Goal: Task Accomplishment & Management: Manage account settings

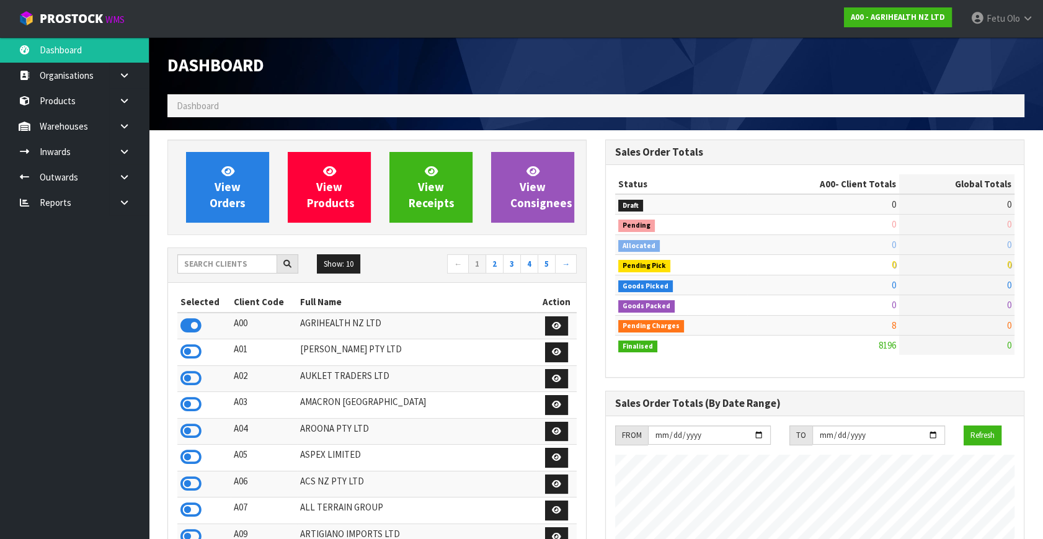
scroll to position [938, 437]
click at [228, 267] on input "text" at bounding box center [227, 263] width 100 height 19
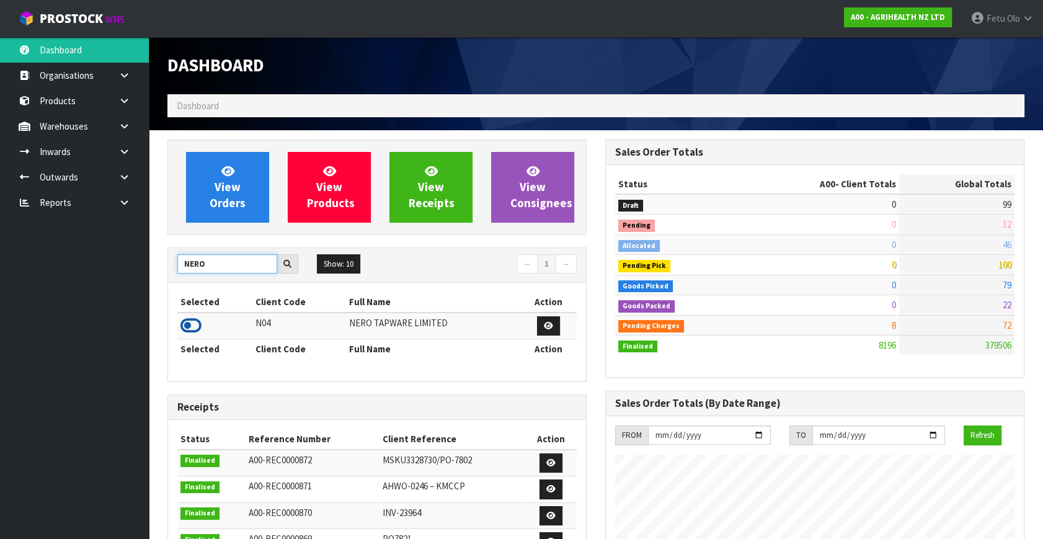
type input "NERO"
click at [181, 321] on icon at bounding box center [191, 325] width 21 height 19
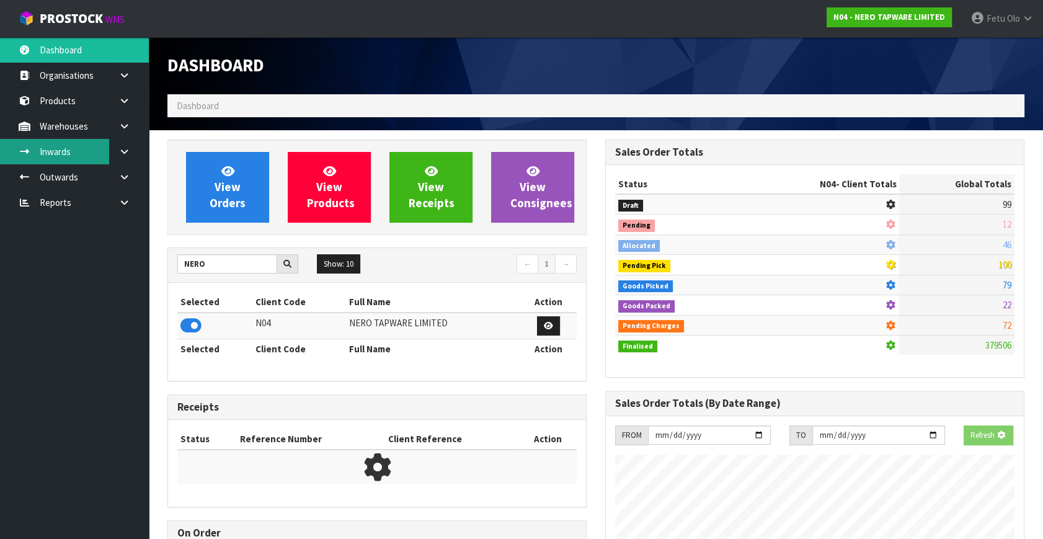
scroll to position [1004, 437]
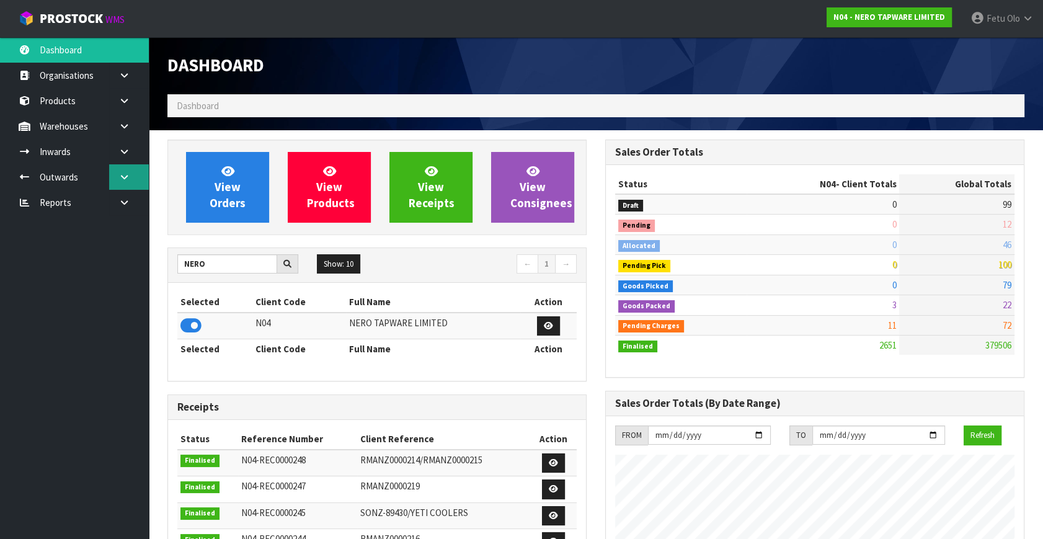
click at [118, 172] on icon at bounding box center [124, 176] width 12 height 9
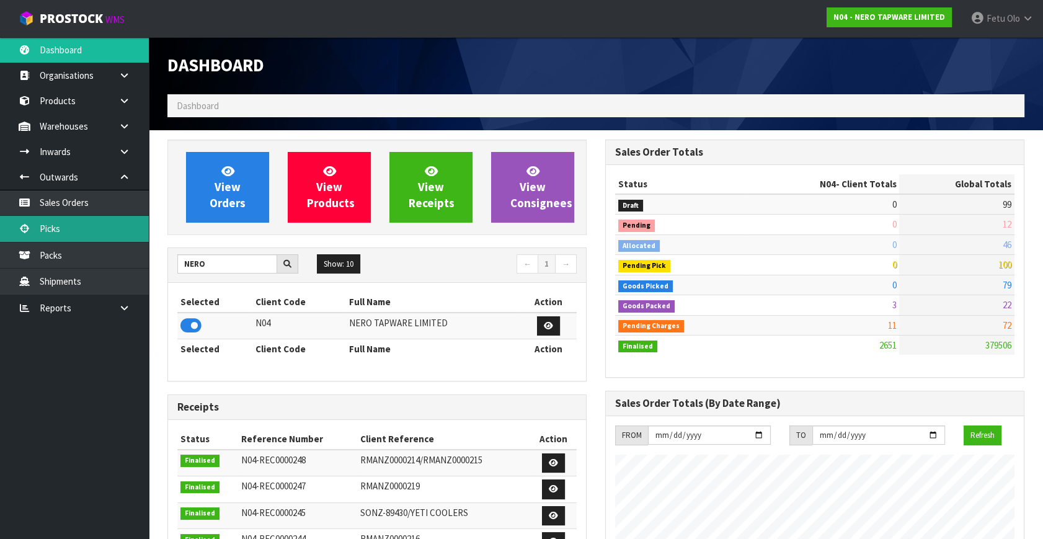
click at [81, 224] on link "Picks" at bounding box center [74, 228] width 149 height 25
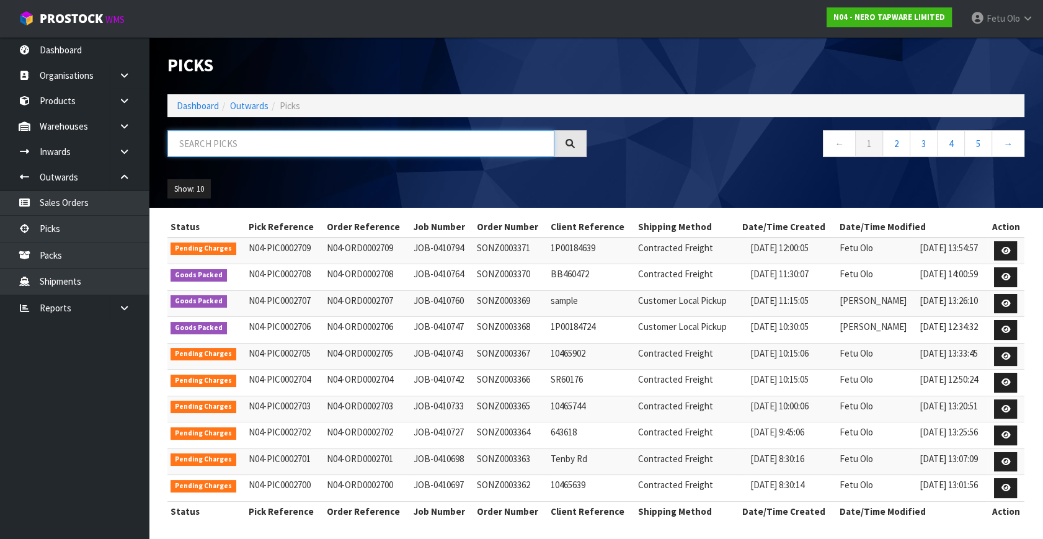
click at [222, 144] on input "text" at bounding box center [361, 143] width 387 height 27
type input "2708"
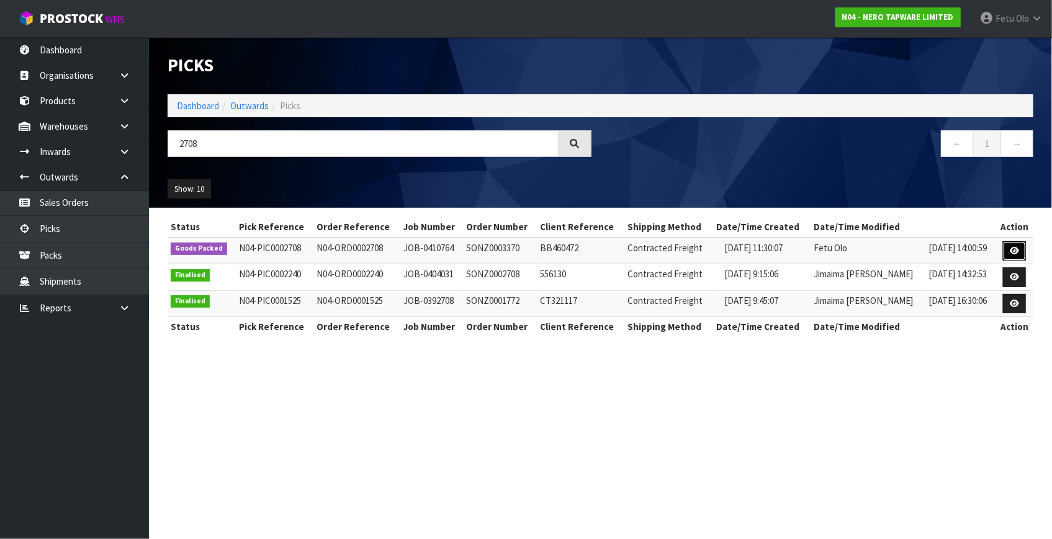
click at [1020, 249] on link at bounding box center [1014, 251] width 23 height 20
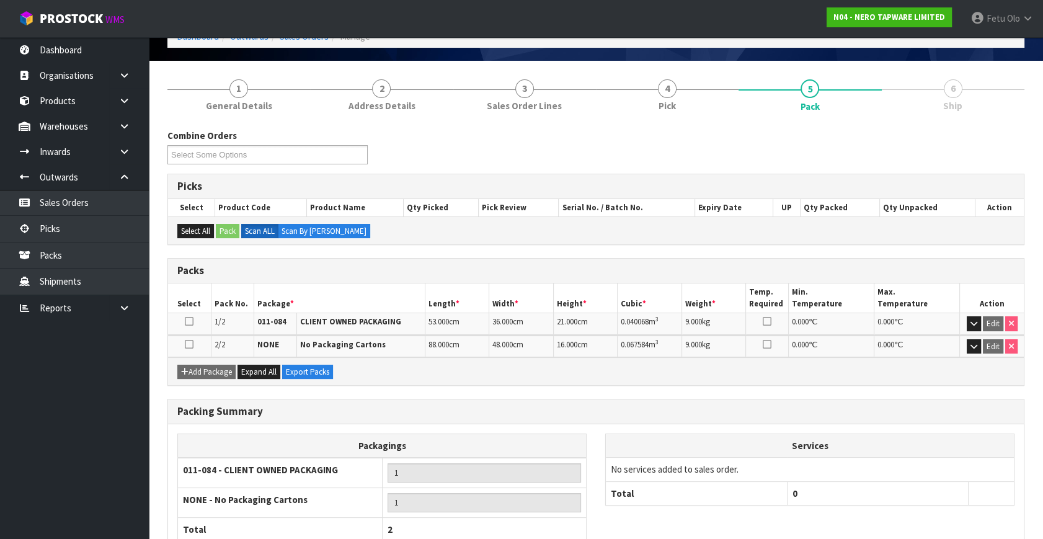
scroll to position [151, 0]
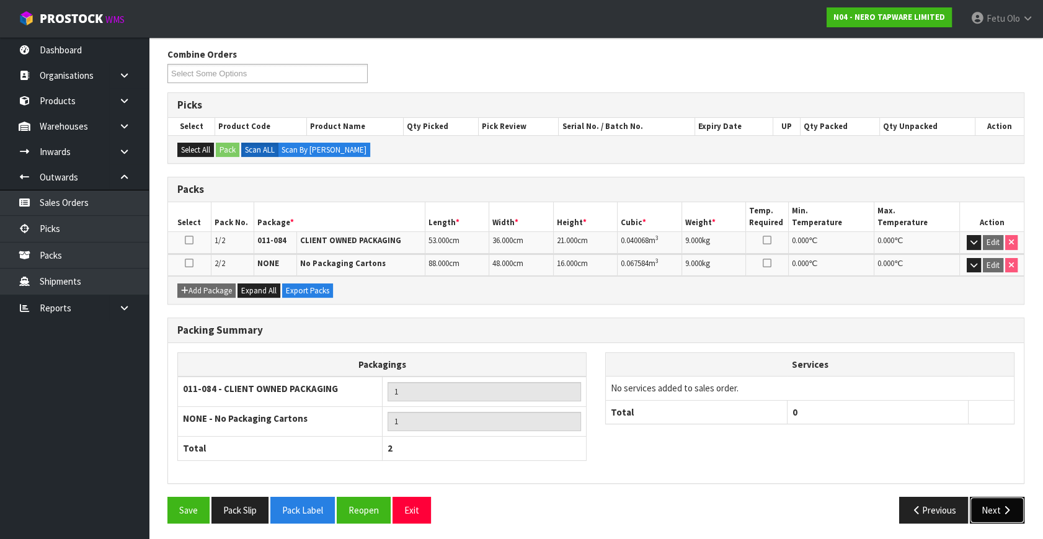
drag, startPoint x: 995, startPoint y: 509, endPoint x: 917, endPoint y: 507, distance: 78.2
click at [992, 509] on button "Next" at bounding box center [997, 510] width 55 height 27
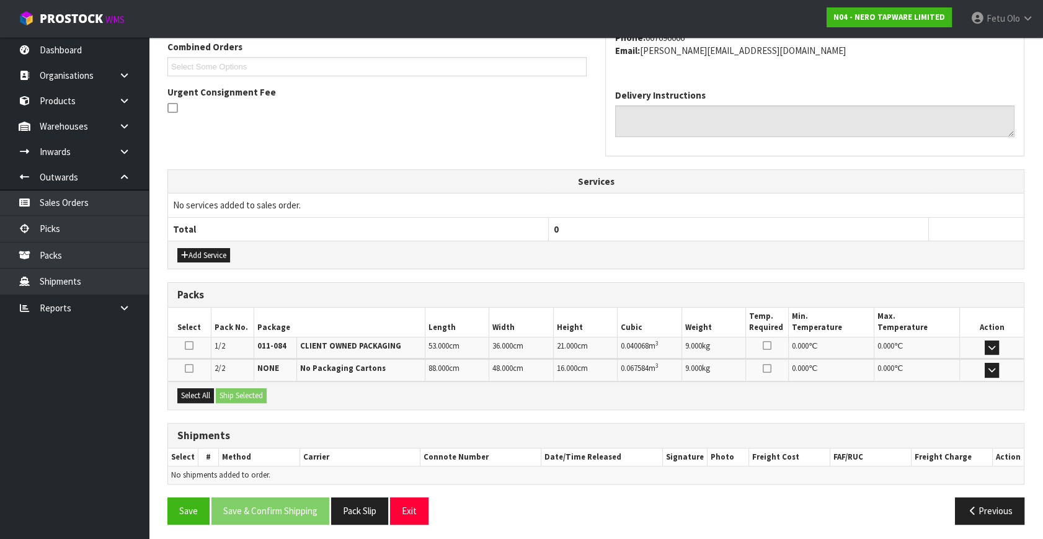
scroll to position [283, 0]
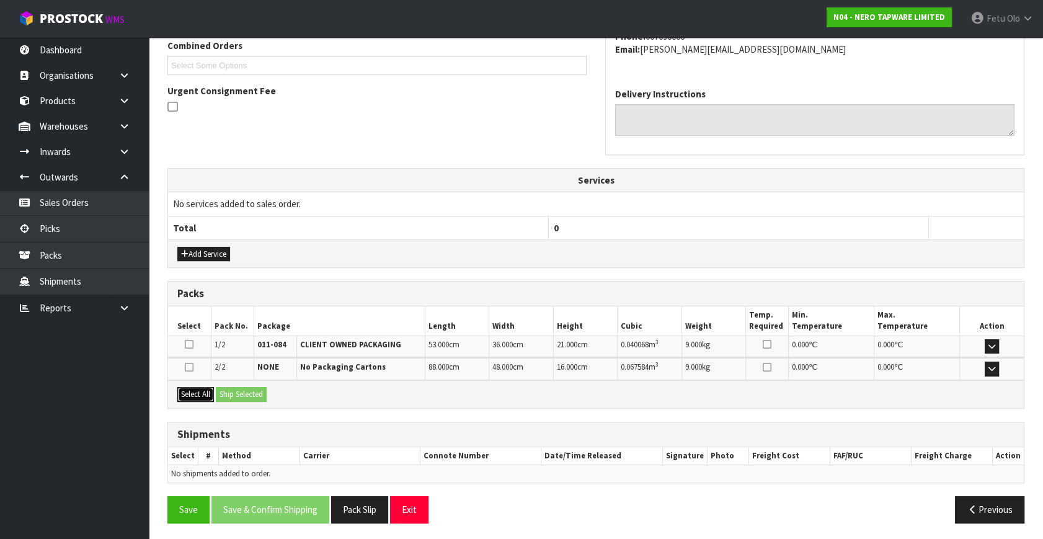
click at [202, 397] on button "Select All" at bounding box center [195, 394] width 37 height 15
click at [226, 392] on button "Ship Selected" at bounding box center [241, 394] width 51 height 15
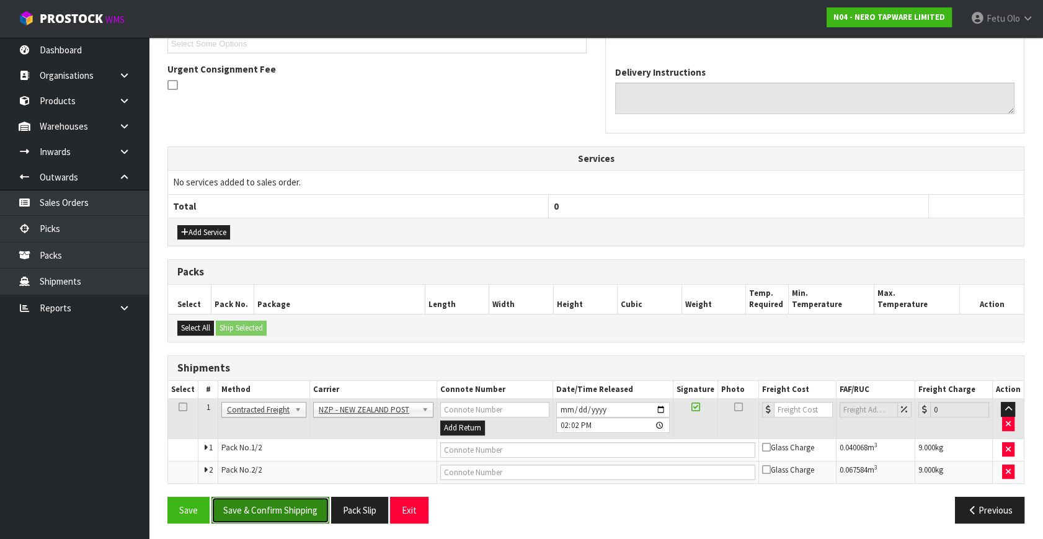
click at [285, 507] on button "Save & Confirm Shipping" at bounding box center [271, 510] width 118 height 27
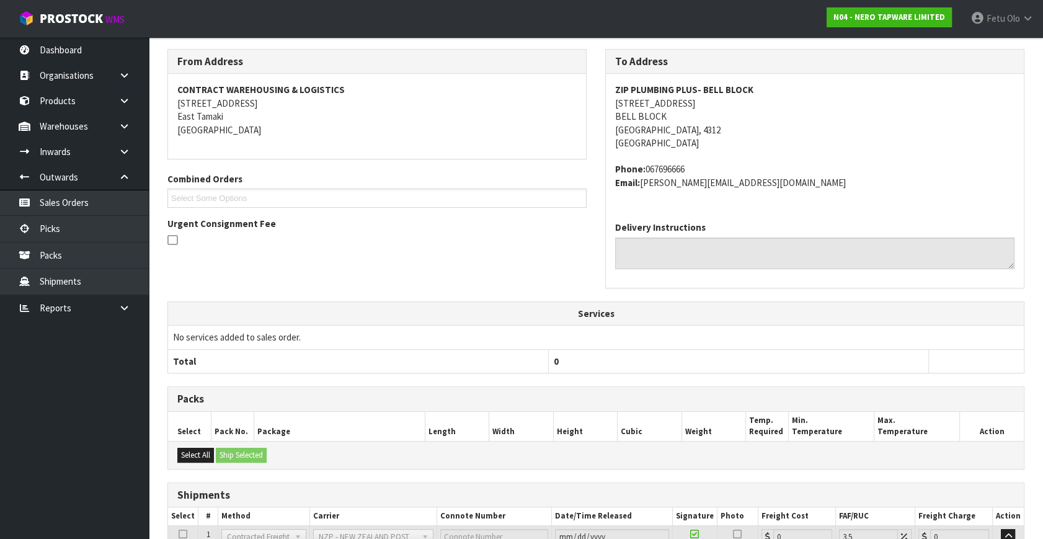
scroll to position [331, 0]
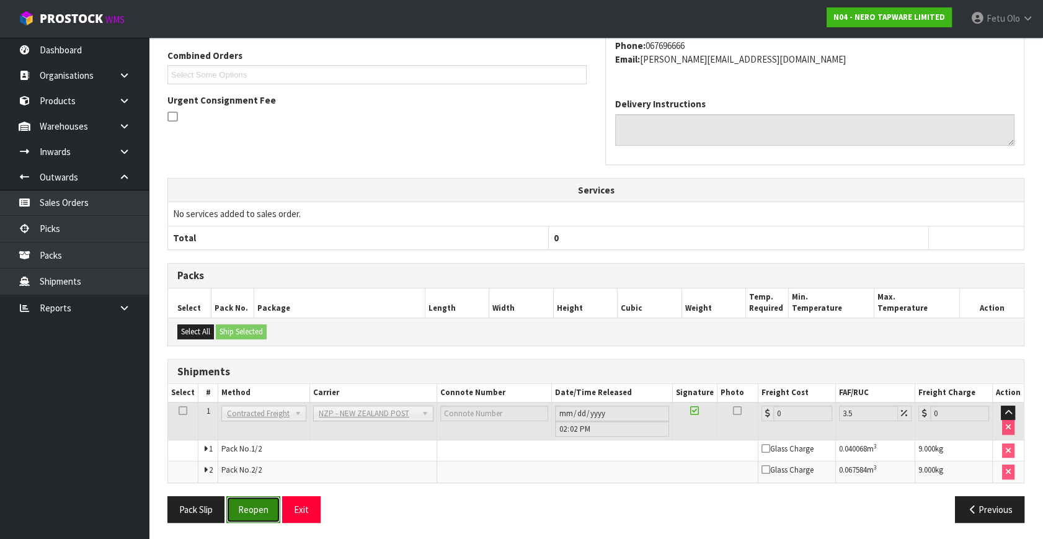
click at [255, 514] on button "Reopen" at bounding box center [253, 509] width 54 height 27
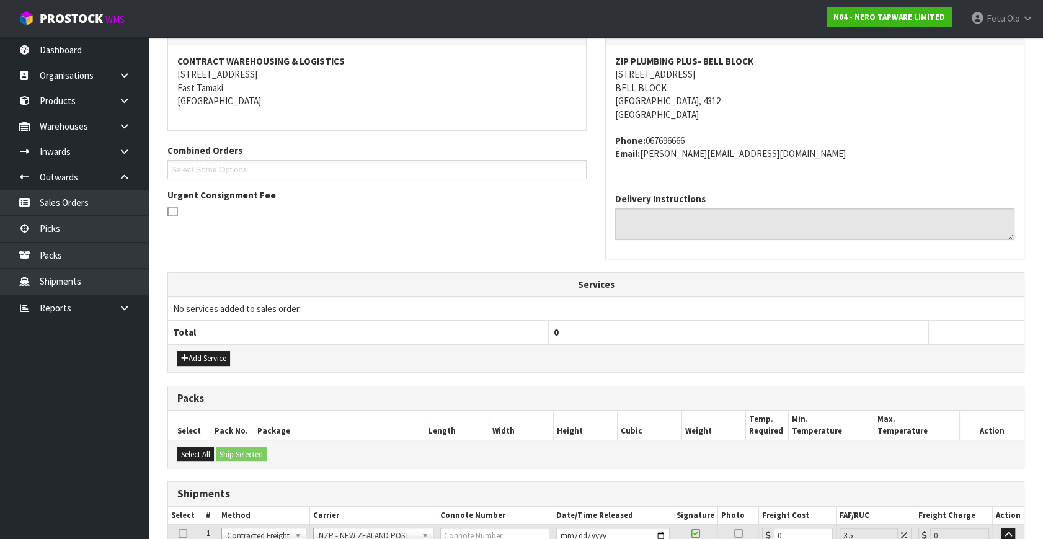
scroll to position [361, 0]
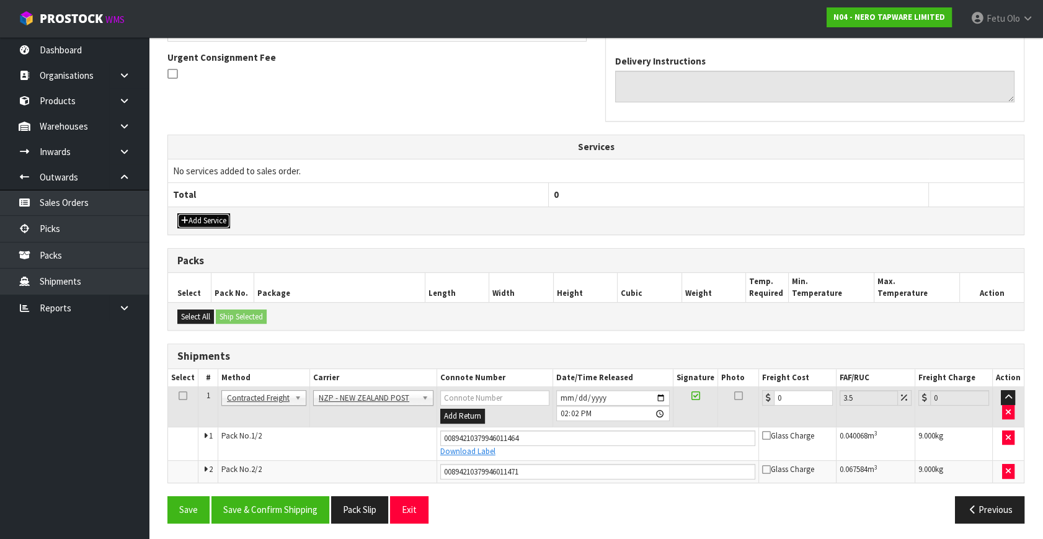
click at [206, 223] on button "Add Service" at bounding box center [203, 220] width 53 height 15
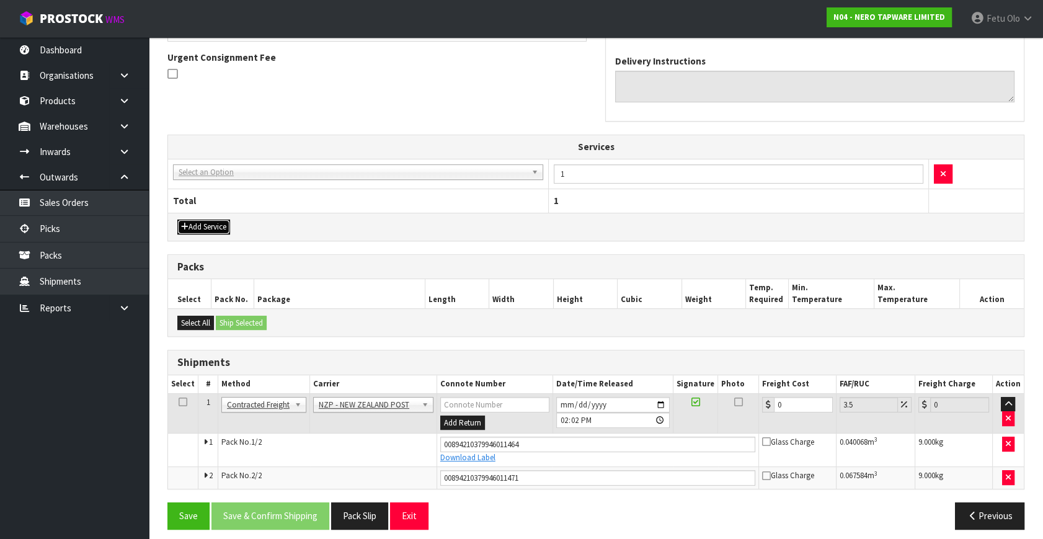
drag, startPoint x: 249, startPoint y: 172, endPoint x: 244, endPoint y: 177, distance: 6.6
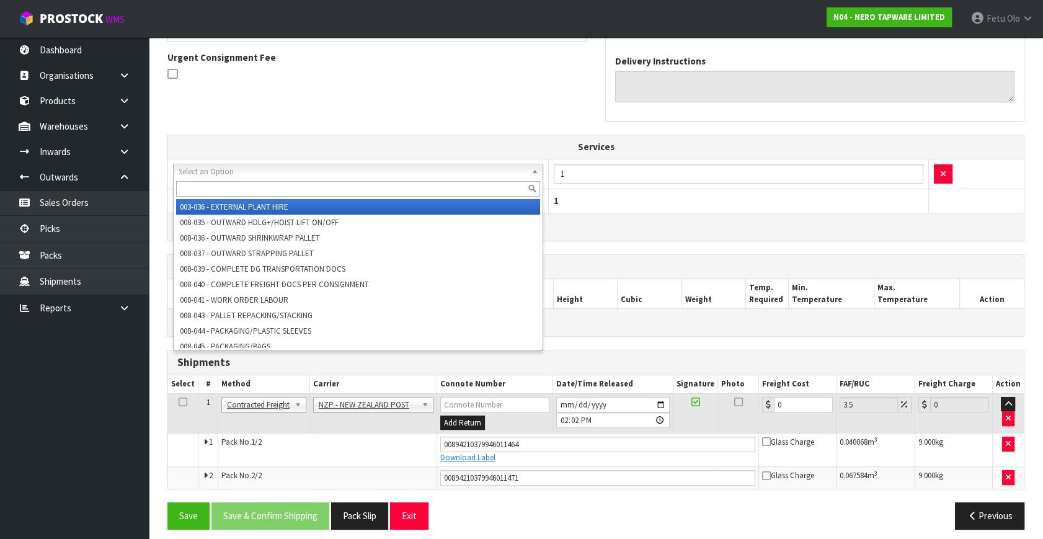
click at [241, 182] on input "text" at bounding box center [358, 189] width 364 height 16
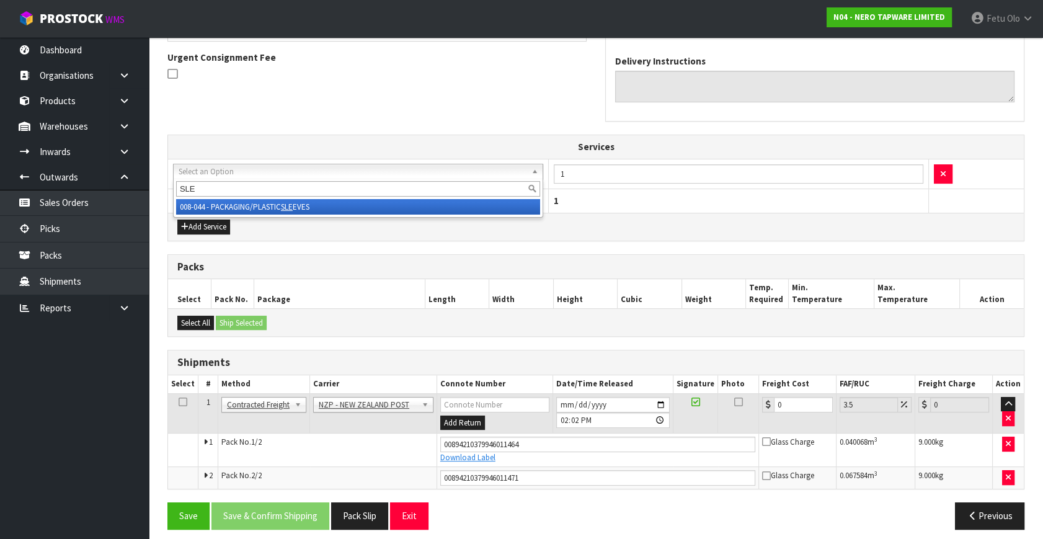
type input "SLE"
drag, startPoint x: 257, startPoint y: 205, endPoint x: 730, endPoint y: 452, distance: 532.8
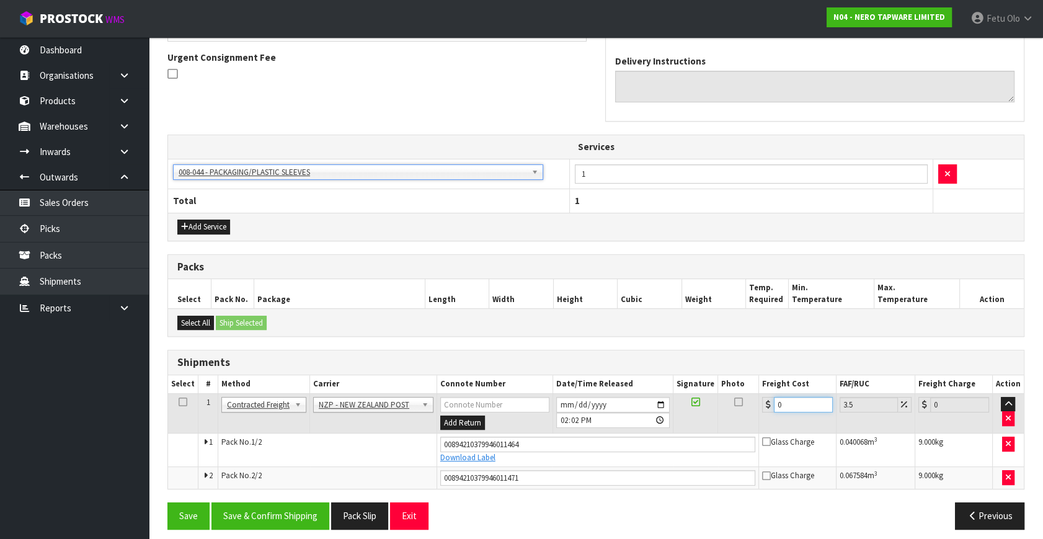
drag, startPoint x: 782, startPoint y: 404, endPoint x: 715, endPoint y: 424, distance: 69.1
click at [720, 423] on tr "1 Client Local Pickup Customer Local Pickup Company Freight Contracted Freight …" at bounding box center [596, 413] width 856 height 40
type input "2"
type input "2.07"
type input "20"
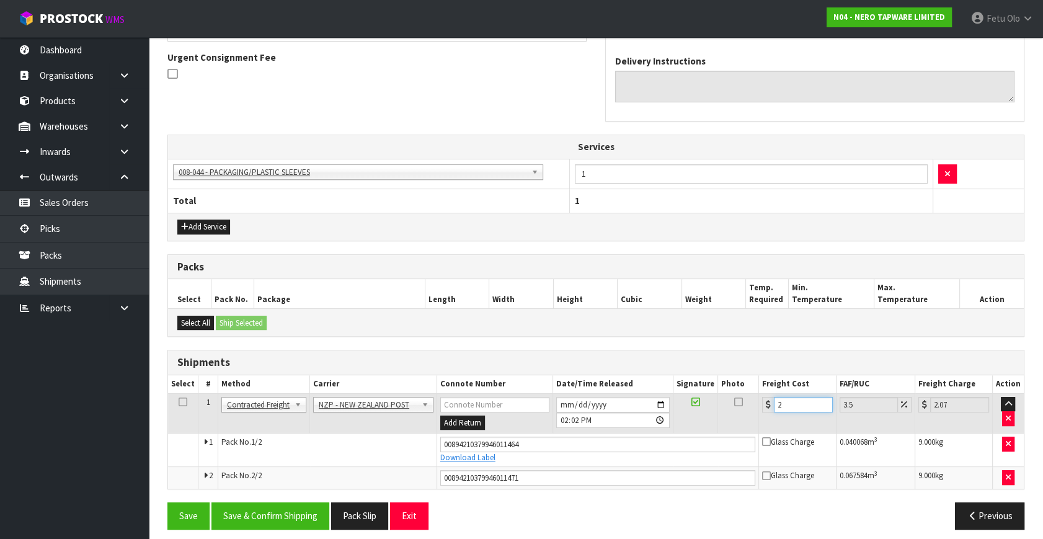
type input "20.7"
type input "20.1"
type input "20.8"
type input "20.15"
type input "20.86"
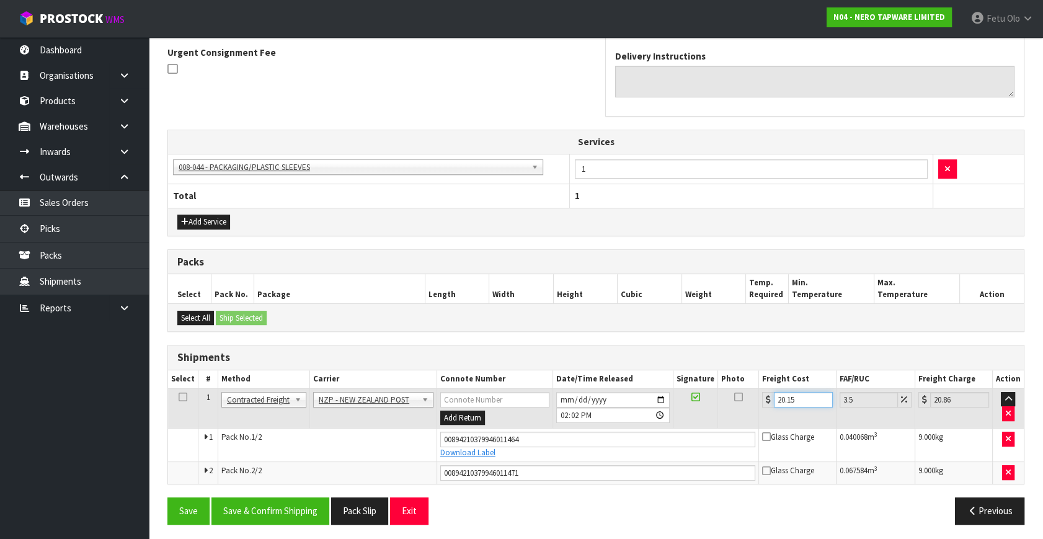
scroll to position [367, 0]
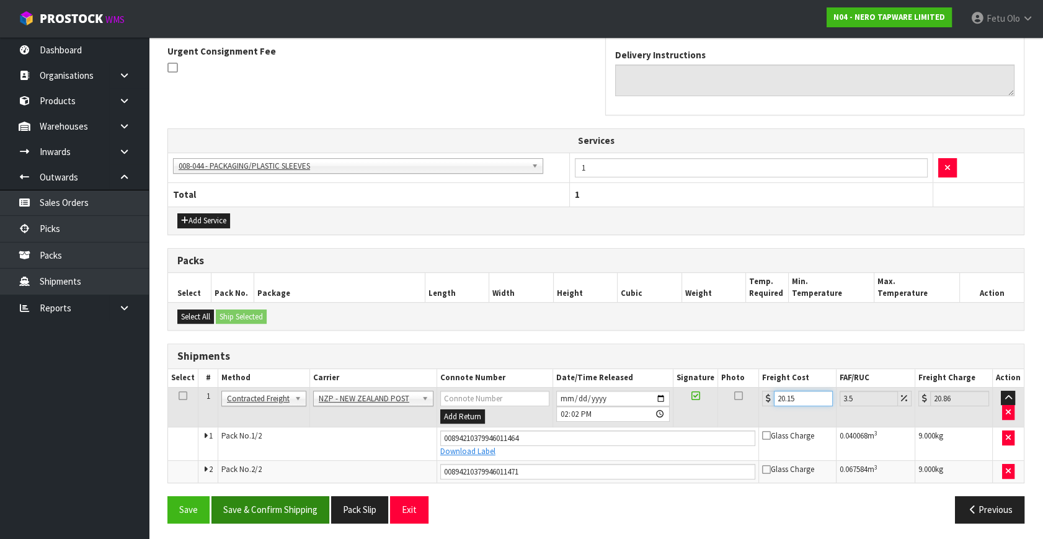
type input "20.15"
click at [275, 496] on button "Save & Confirm Shipping" at bounding box center [271, 509] width 118 height 27
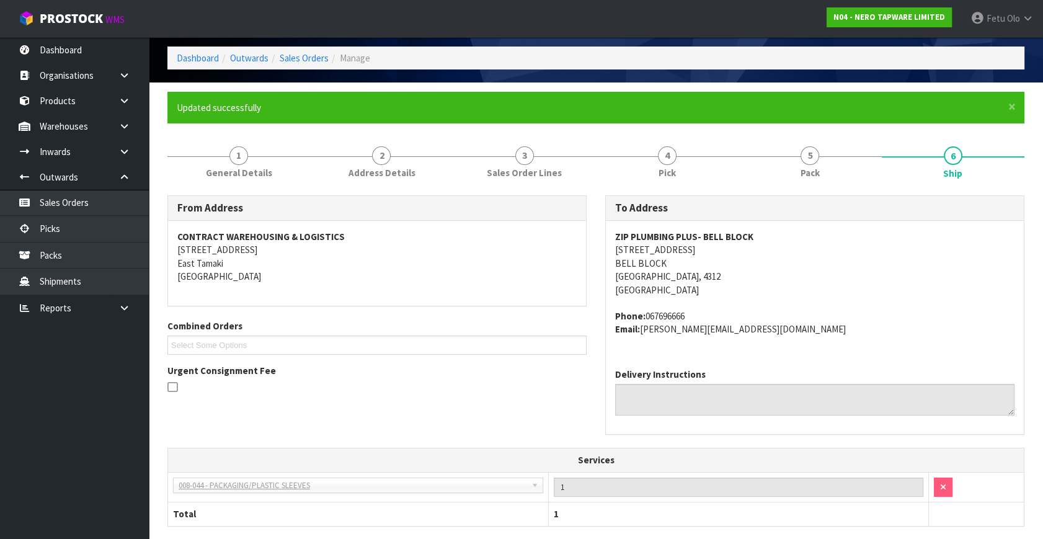
scroll to position [0, 0]
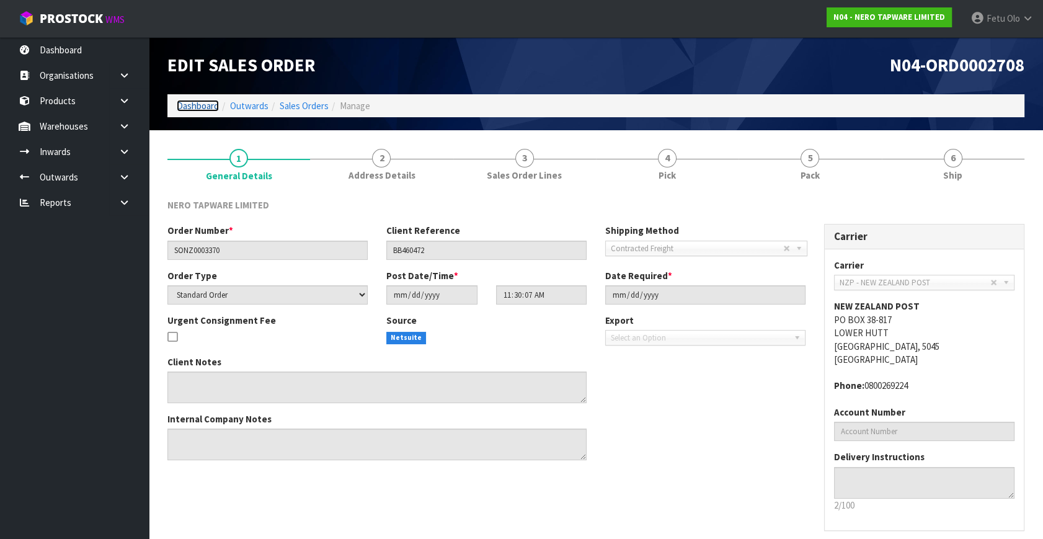
click at [199, 104] on link "Dashboard" at bounding box center [198, 106] width 42 height 12
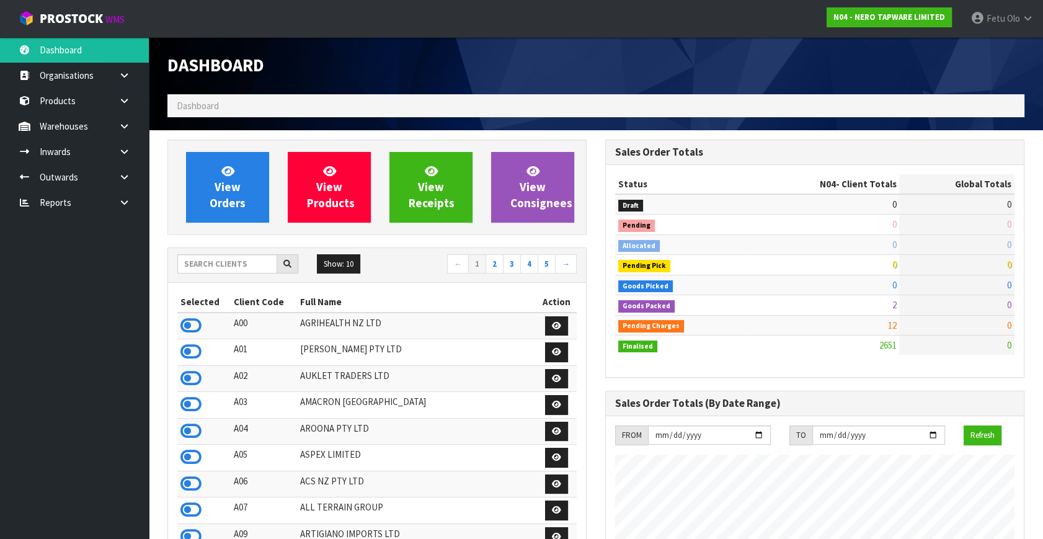
scroll to position [991, 437]
click at [245, 266] on input "text" at bounding box center [227, 263] width 100 height 19
type input "K01"
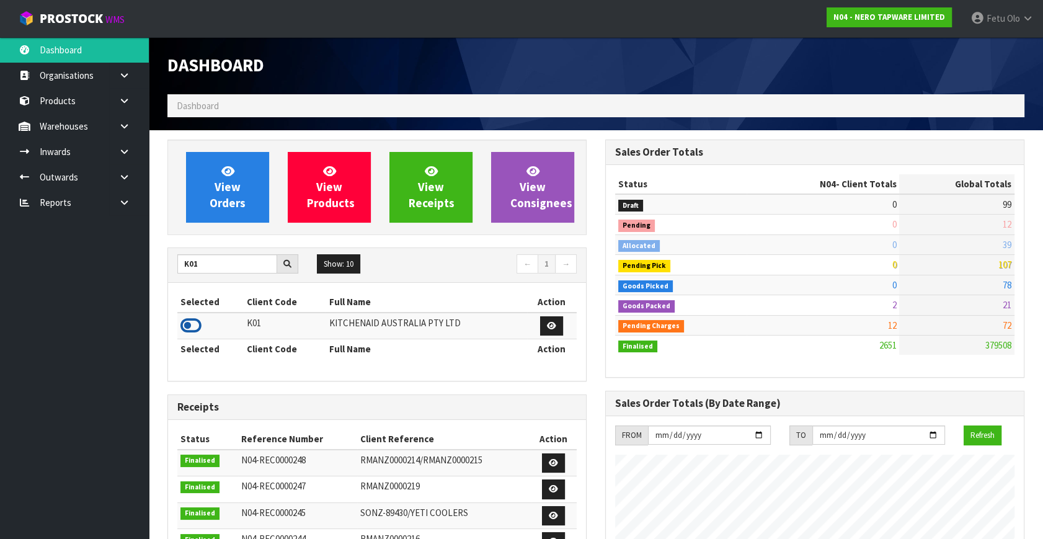
click at [182, 318] on icon at bounding box center [191, 325] width 21 height 19
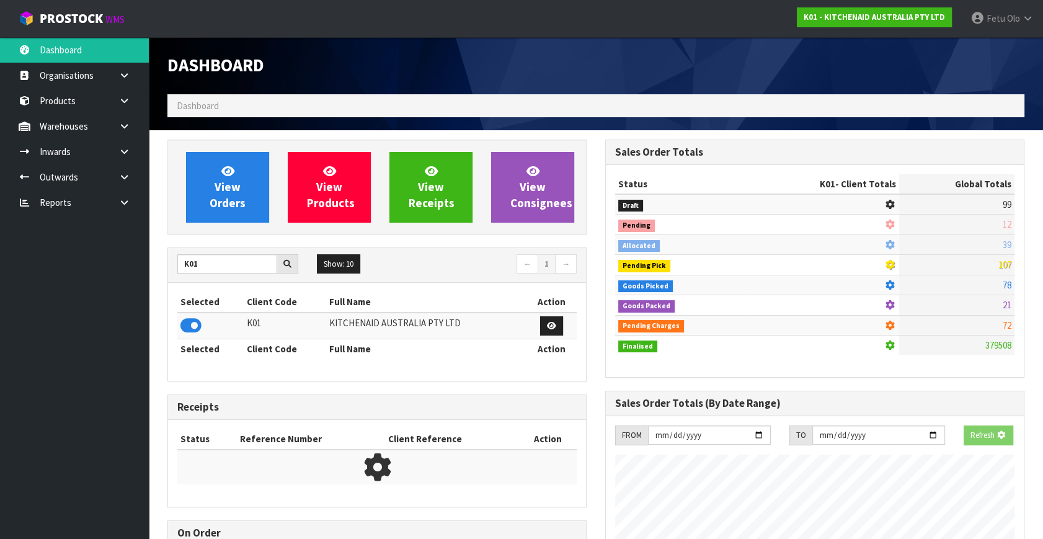
scroll to position [772, 437]
click at [122, 173] on icon at bounding box center [124, 176] width 12 height 9
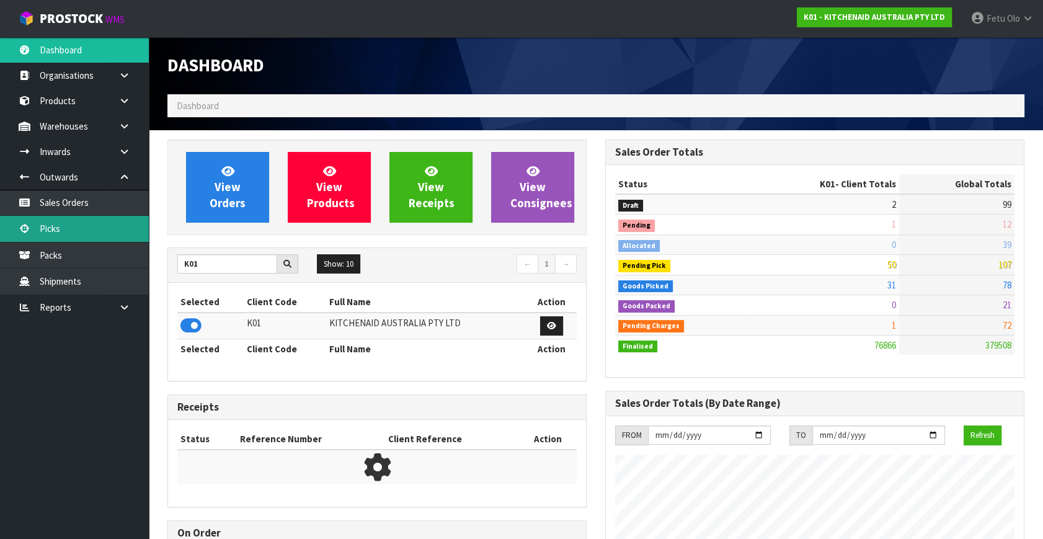
scroll to position [938, 437]
click at [62, 226] on link "Picks" at bounding box center [74, 228] width 149 height 25
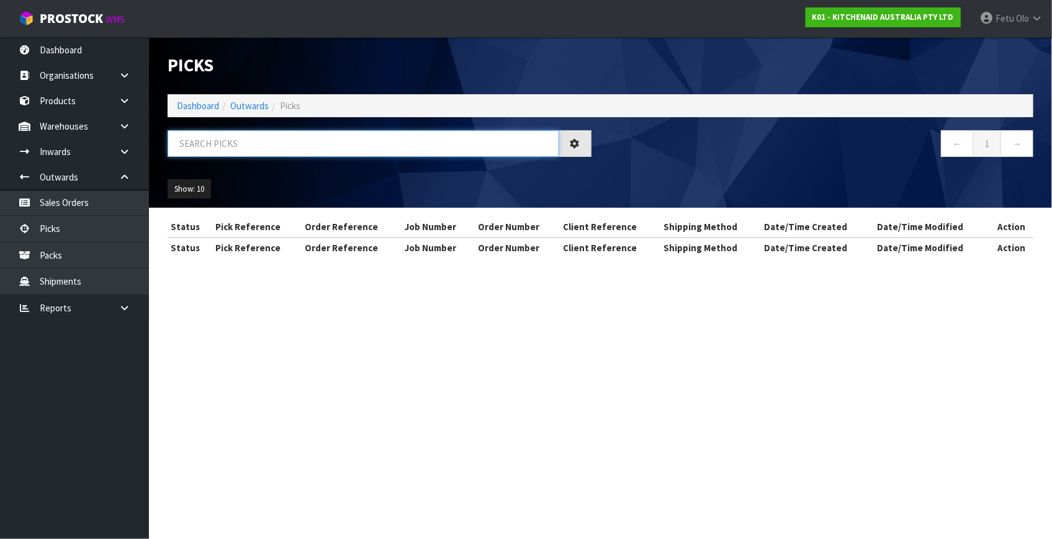
click at [223, 140] on input "text" at bounding box center [363, 143] width 391 height 27
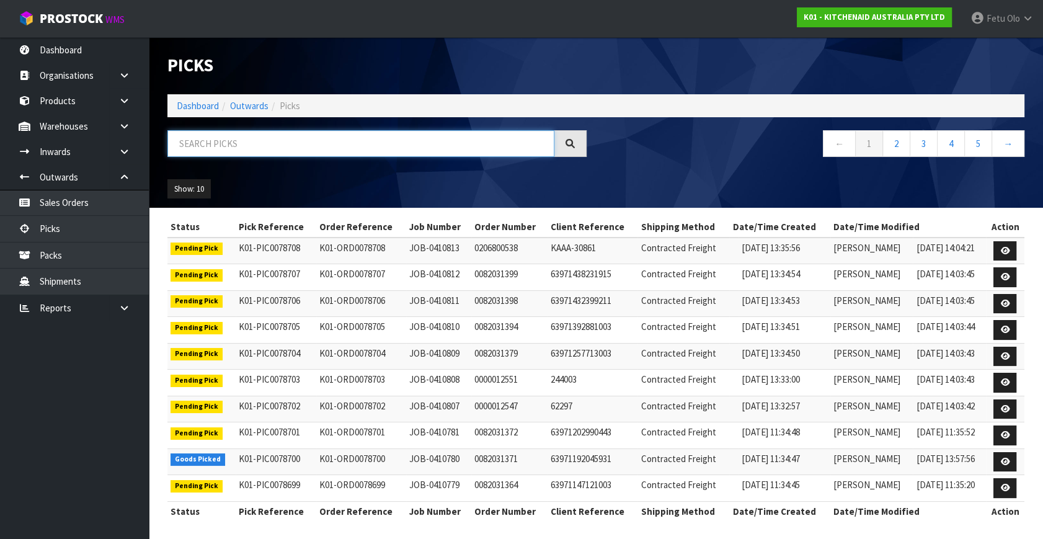
click at [224, 138] on input "text" at bounding box center [361, 143] width 387 height 27
click at [217, 131] on input "text" at bounding box center [361, 143] width 387 height 27
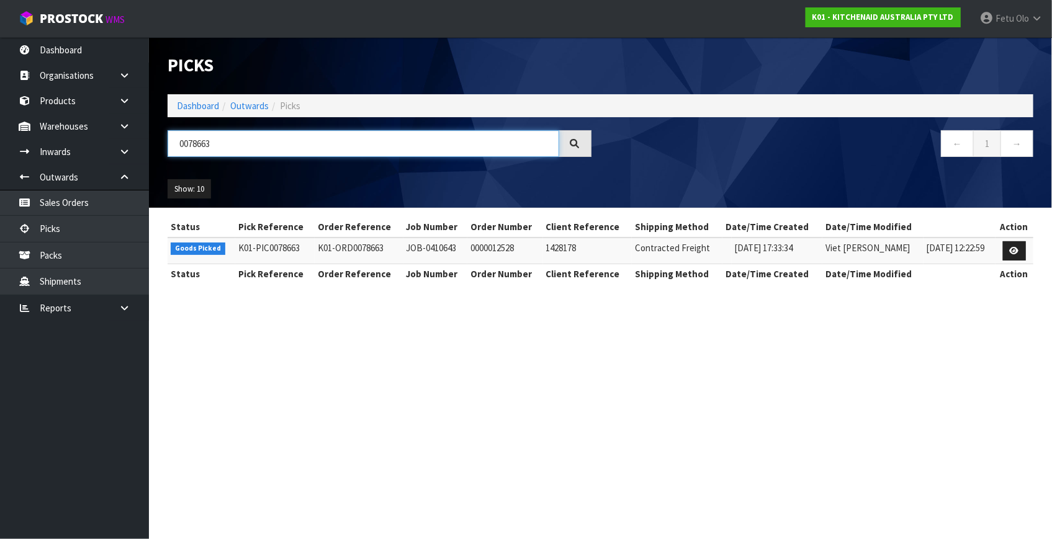
type input "0078663"
click at [1006, 249] on link at bounding box center [1014, 251] width 23 height 20
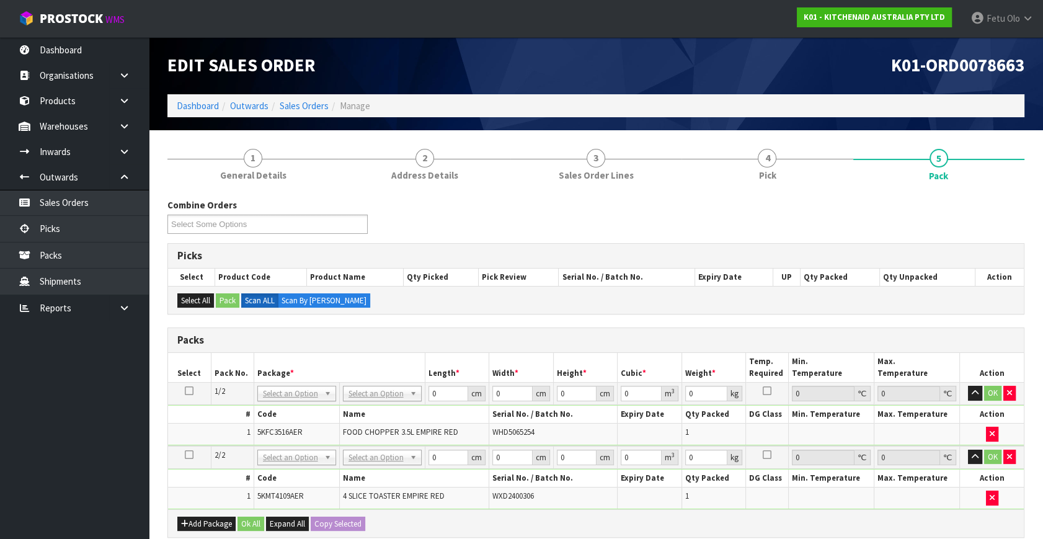
click at [189, 455] on icon at bounding box center [189, 455] width 9 height 1
click at [1005, 387] on button "button" at bounding box center [1010, 393] width 12 height 15
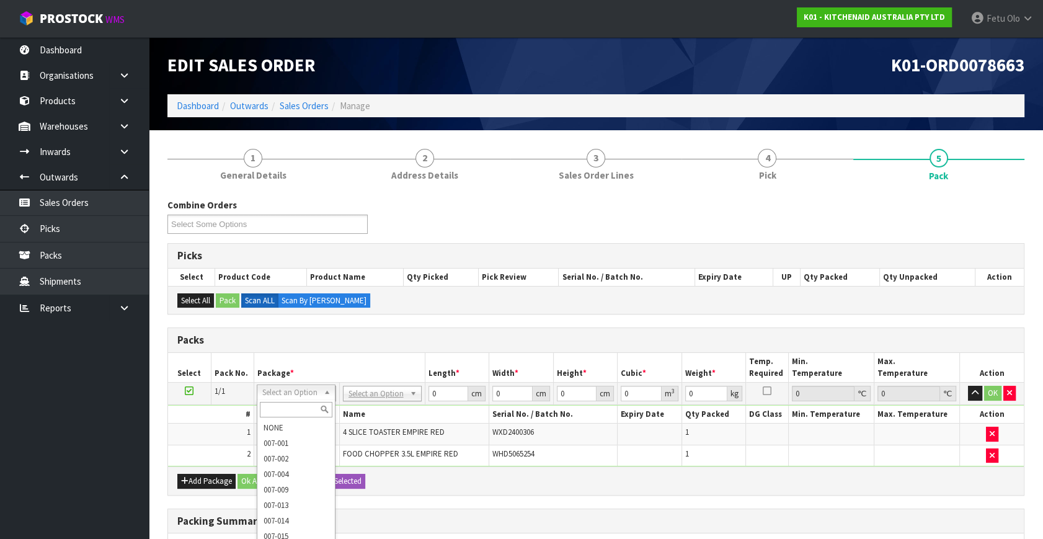
click at [295, 403] on input "text" at bounding box center [296, 410] width 73 height 16
type input "011"
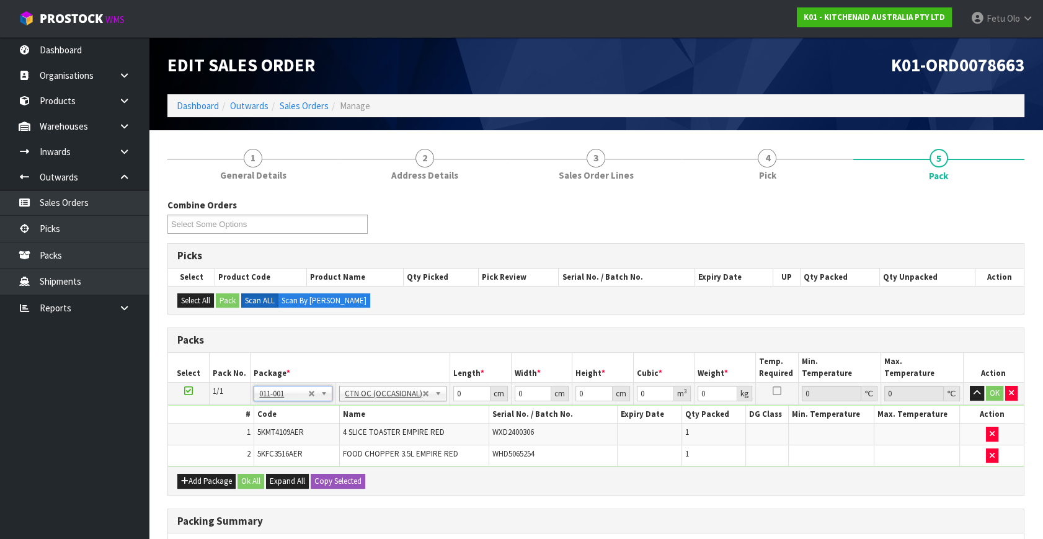
type input "6.3"
drag, startPoint x: 424, startPoint y: 402, endPoint x: 276, endPoint y: 393, distance: 147.9
click at [297, 395] on tr "1/1 NONE 007-001 007-002 007-004 007-009 007-013 007-014 007-015 007-017 007-01…" at bounding box center [596, 394] width 856 height 22
type input "57"
type input "38"
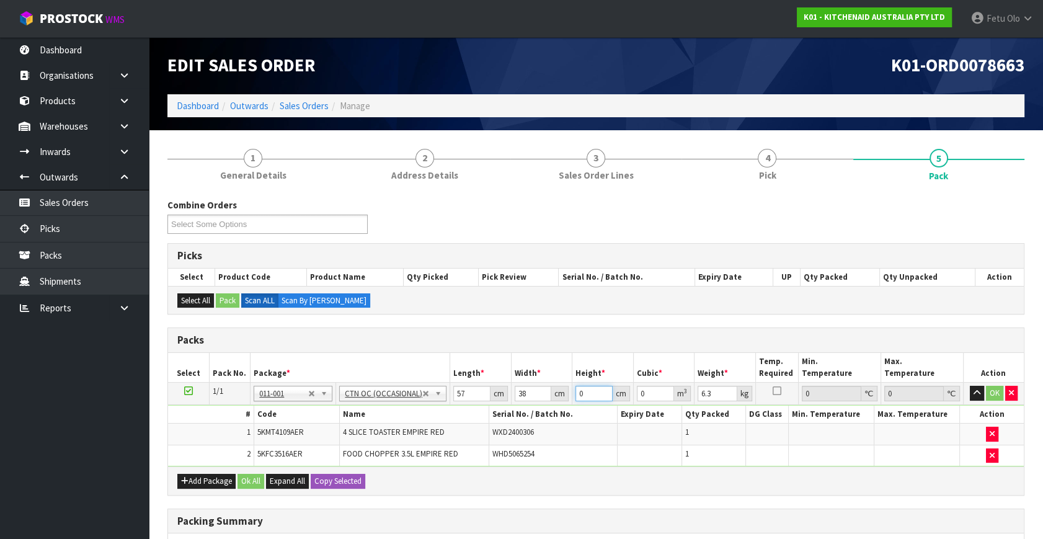
type input "2"
type input "0.004332"
type input "29"
type input "0.062814"
type input "29"
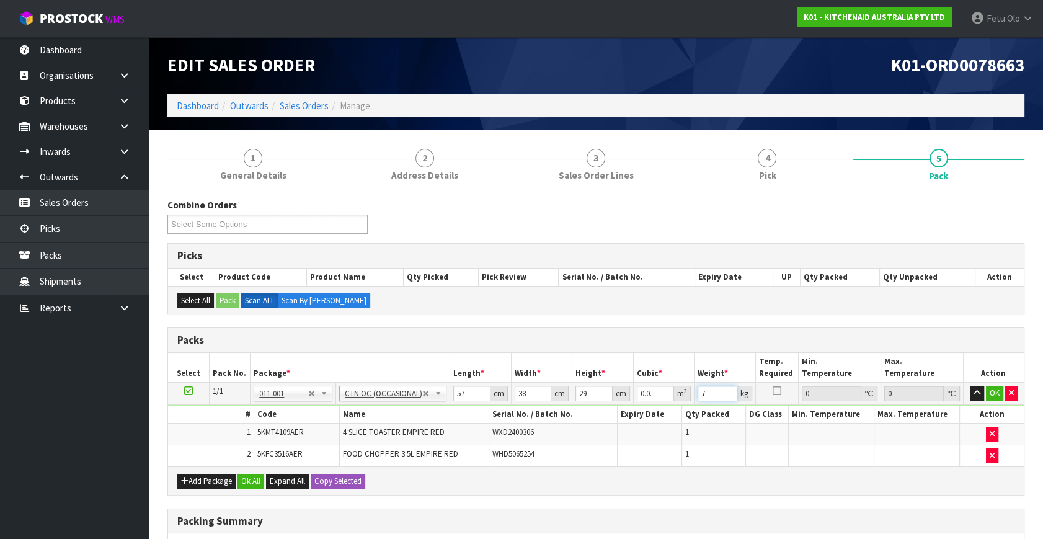
type input "7"
click button "OK" at bounding box center [994, 393] width 17 height 15
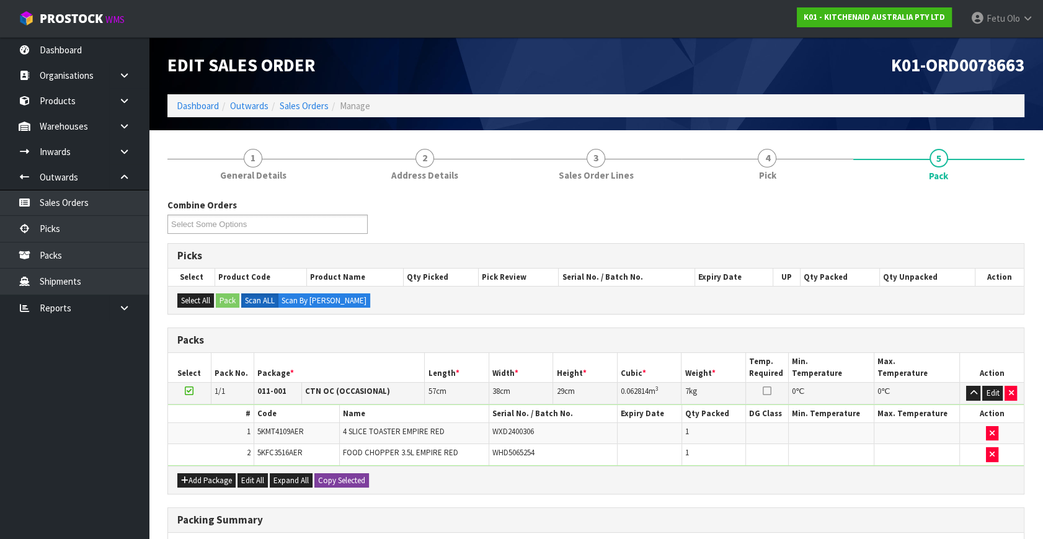
scroll to position [187, 0]
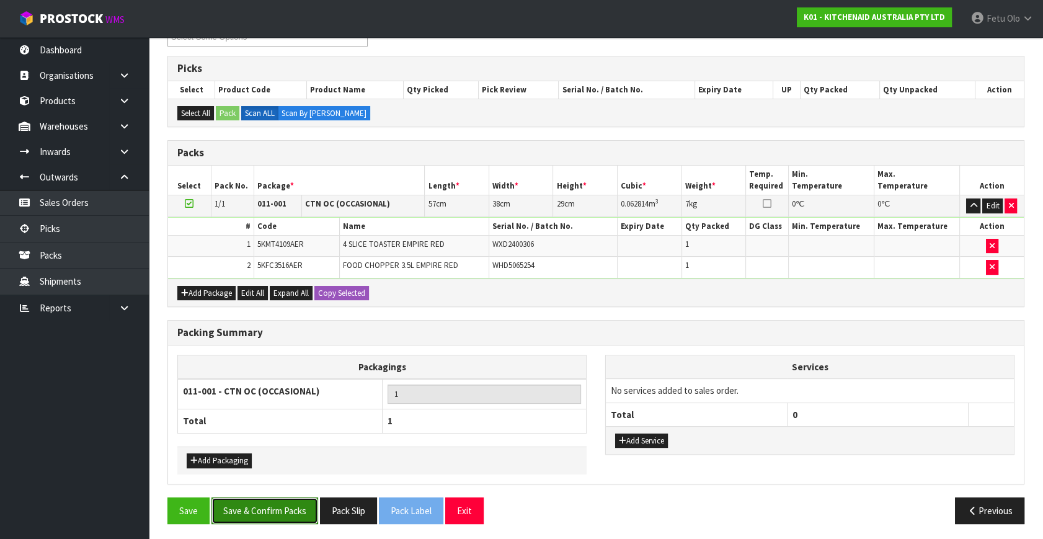
click at [310, 503] on button "Save & Confirm Packs" at bounding box center [265, 511] width 107 height 27
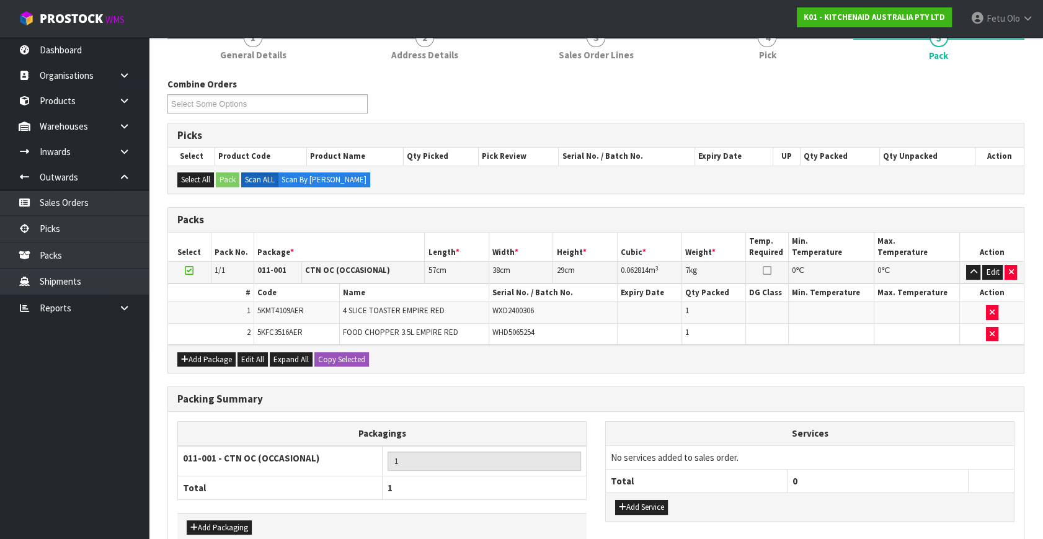
scroll to position [143, 0]
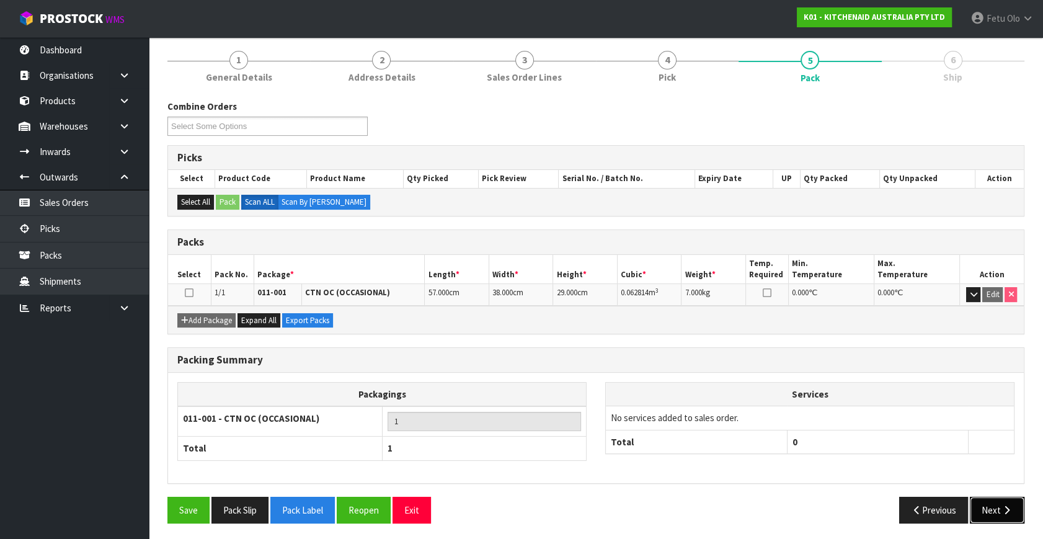
drag, startPoint x: 1017, startPoint y: 509, endPoint x: 982, endPoint y: 506, distance: 35.5
click at [1017, 509] on button "Next" at bounding box center [997, 510] width 55 height 27
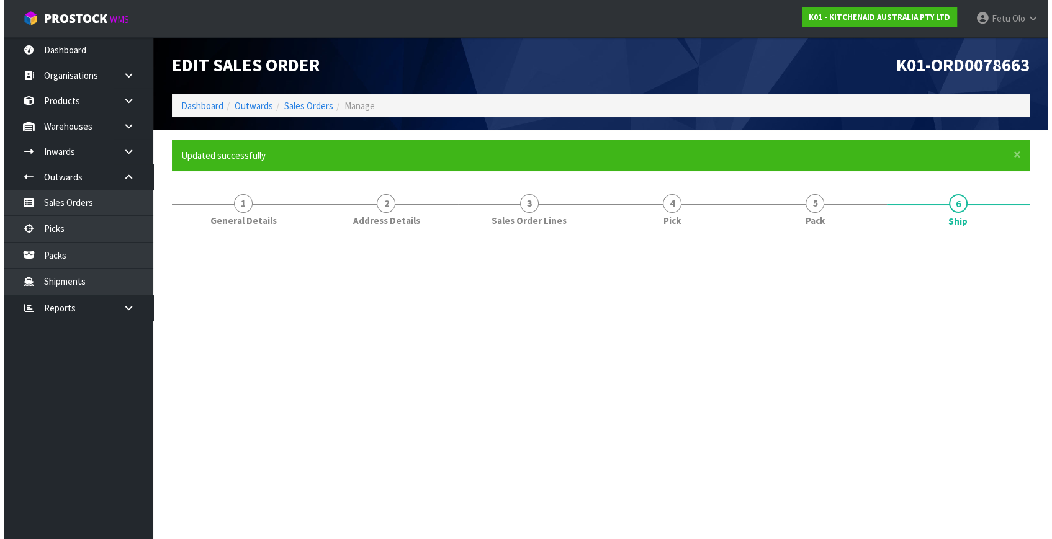
scroll to position [0, 0]
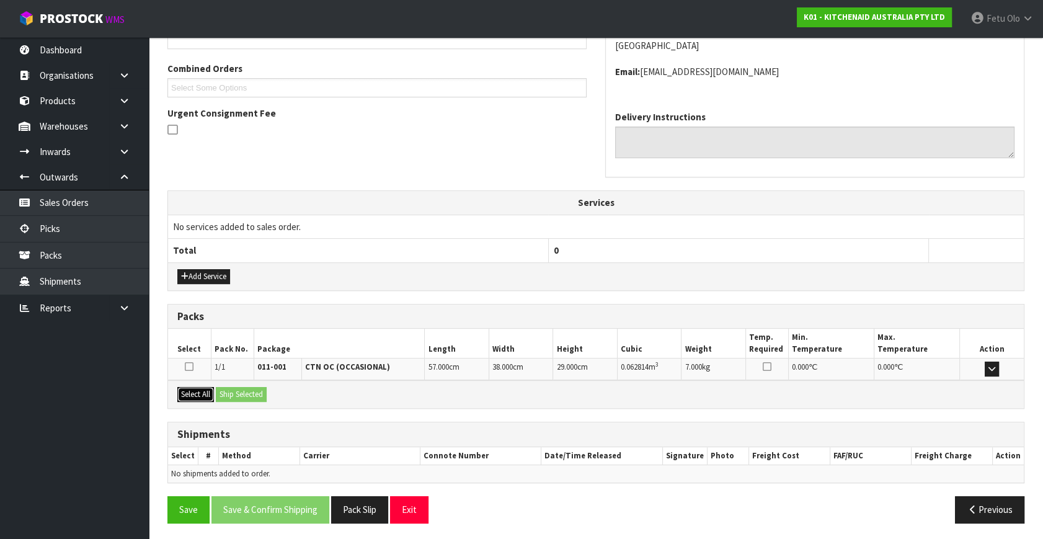
click at [194, 396] on button "Select All" at bounding box center [195, 394] width 37 height 15
click at [241, 395] on button "Ship Selected" at bounding box center [241, 394] width 51 height 15
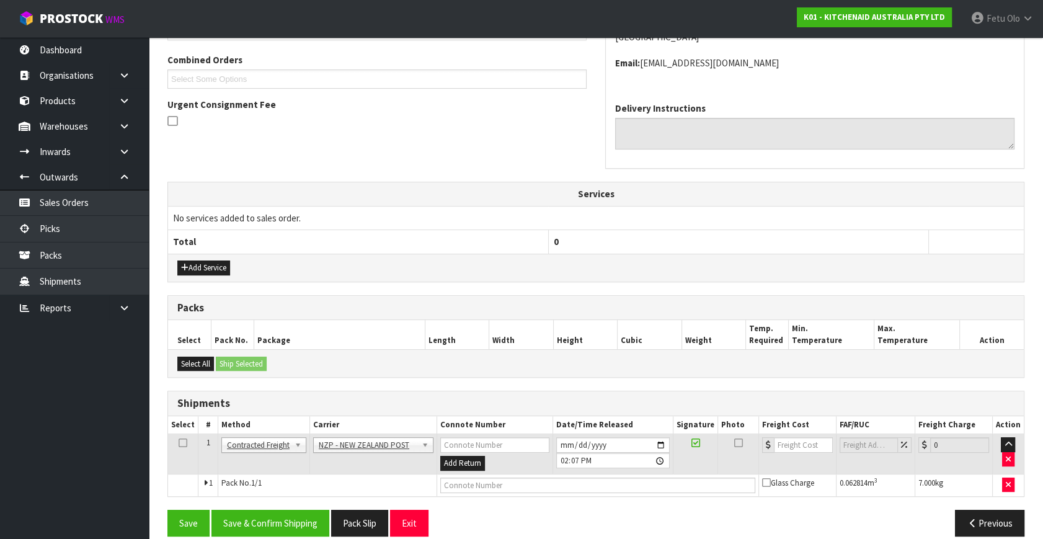
scroll to position [328, 0]
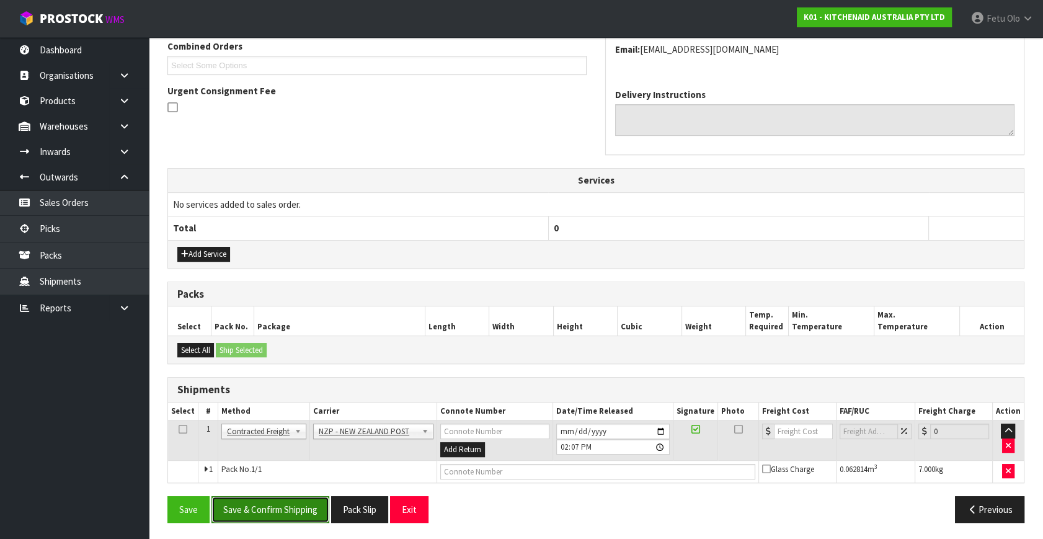
click at [286, 506] on button "Save & Confirm Shipping" at bounding box center [271, 509] width 118 height 27
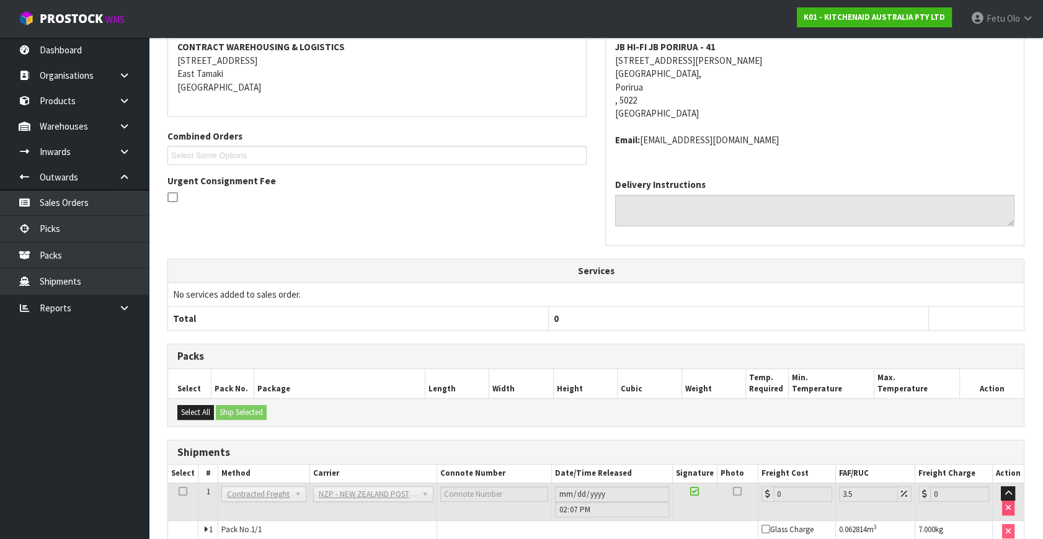
scroll to position [310, 0]
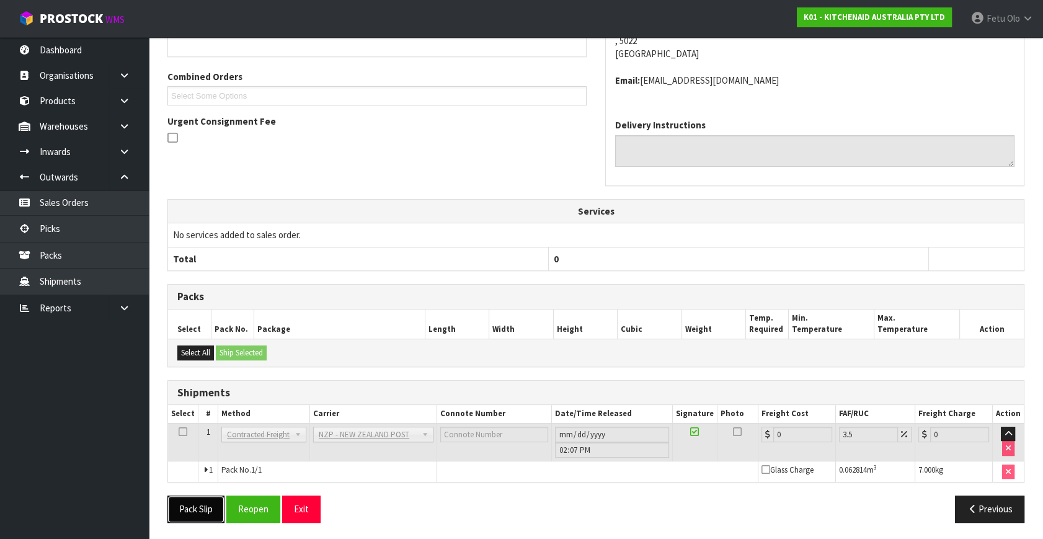
click at [204, 512] on button "Pack Slip" at bounding box center [196, 509] width 57 height 27
click at [242, 496] on button "Reopen" at bounding box center [253, 509] width 54 height 27
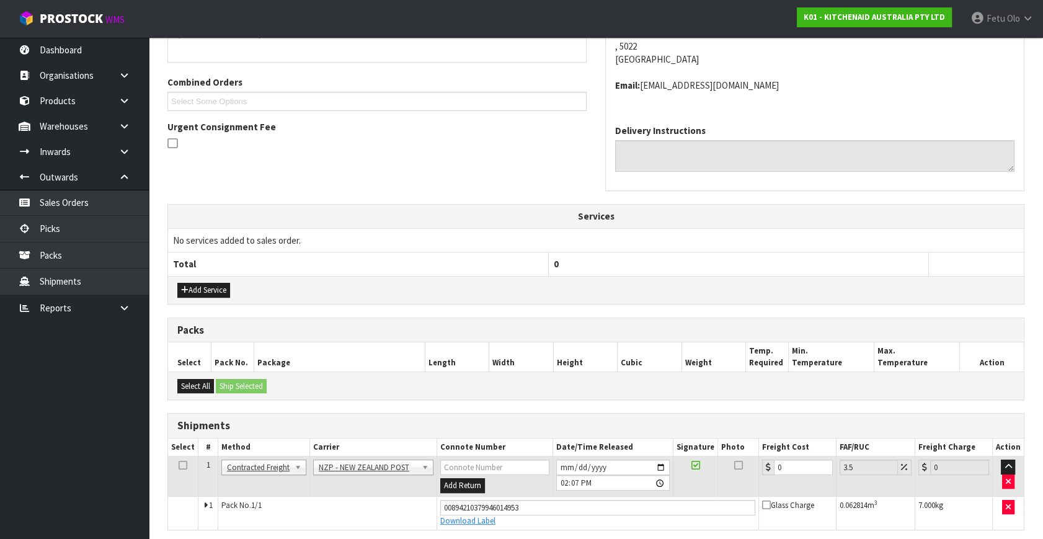
scroll to position [339, 0]
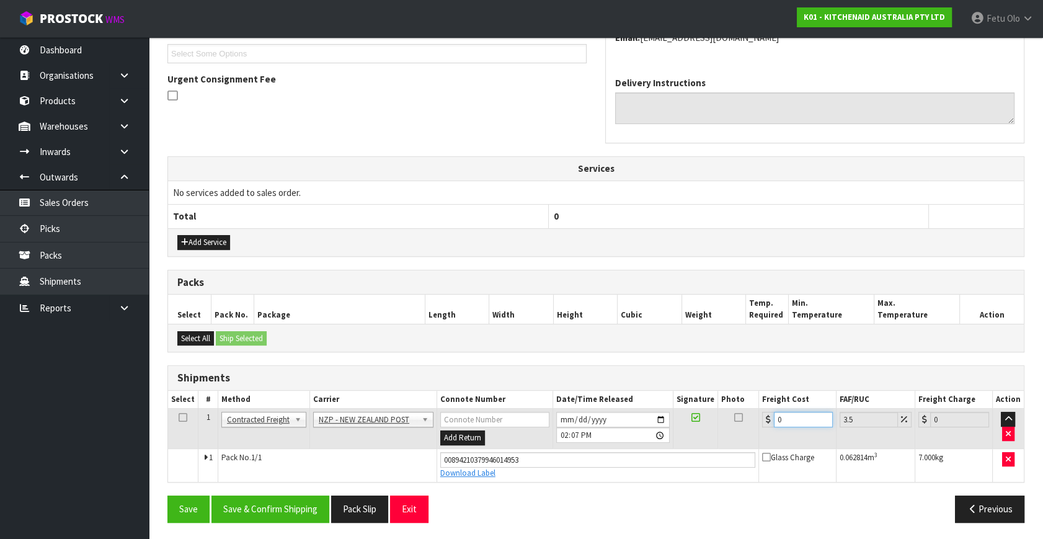
drag, startPoint x: 806, startPoint y: 422, endPoint x: 582, endPoint y: 481, distance: 232.3
click at [582, 481] on div "From Address CONTRACT WAREHOUSING & LOGISTICS 17 Allens Road East Tamaki Auckla…" at bounding box center [596, 218] width 857 height 628
type input "1"
type input "1.03"
type input "10"
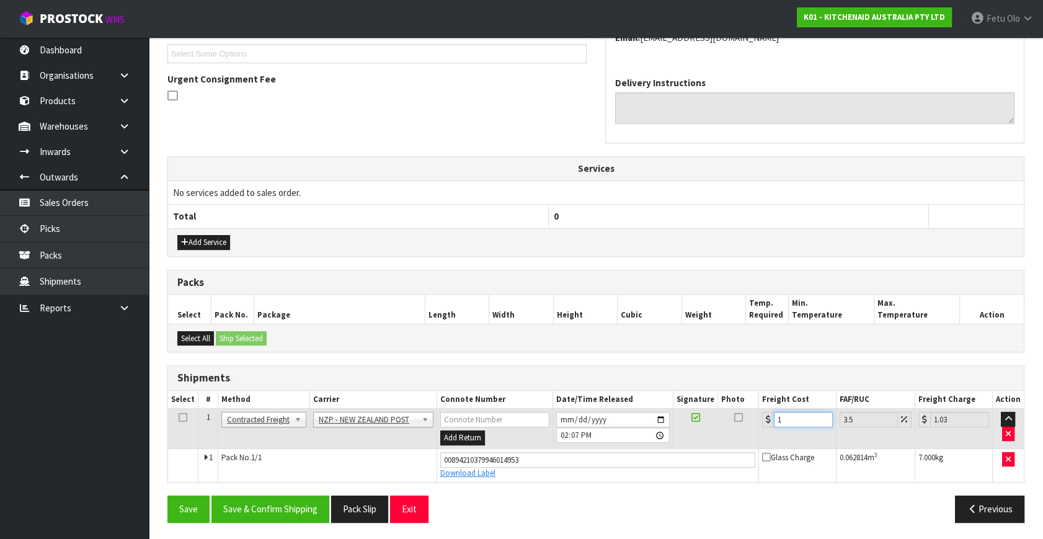
type input "10.35"
type input "10.8"
type input "11.18"
type input "10.89"
type input "11.27"
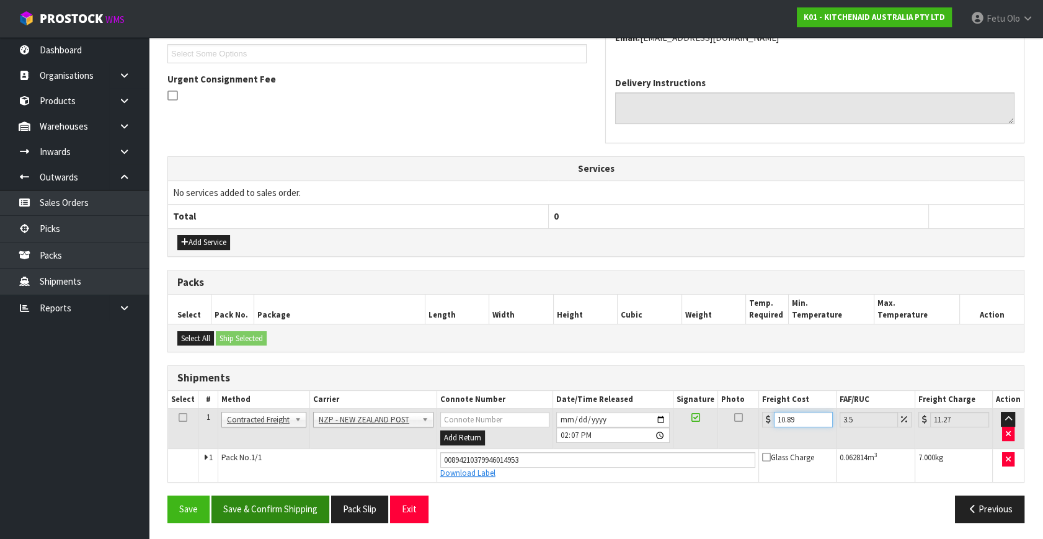
type input "10.89"
click at [274, 498] on button "Save & Confirm Shipping" at bounding box center [271, 509] width 118 height 27
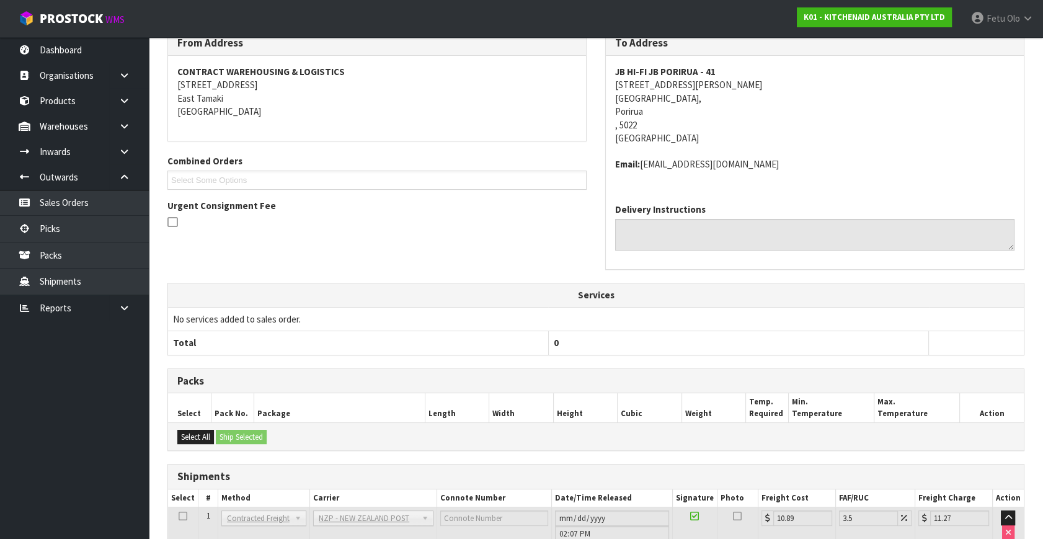
scroll to position [305, 0]
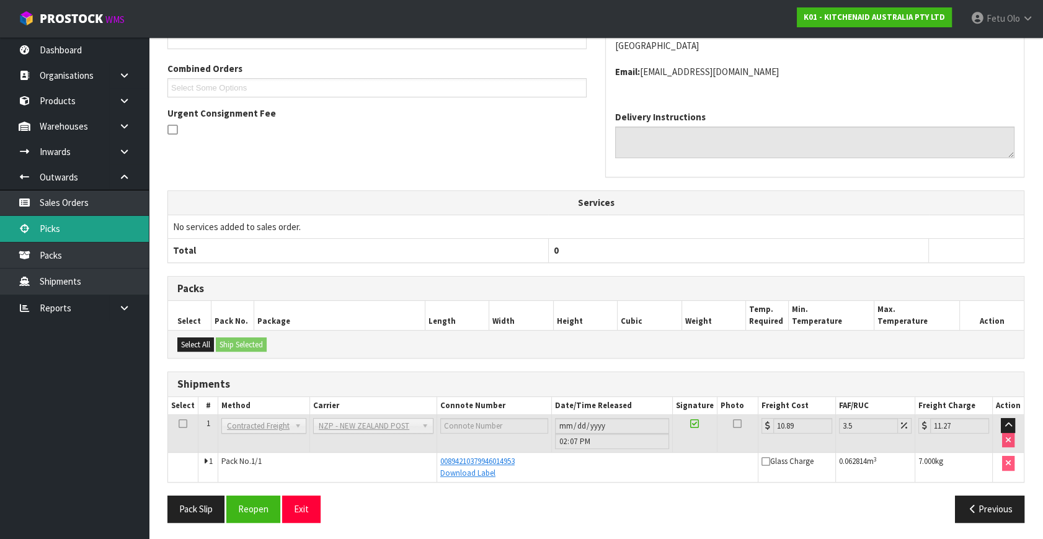
click at [68, 233] on link "Picks" at bounding box center [74, 228] width 149 height 25
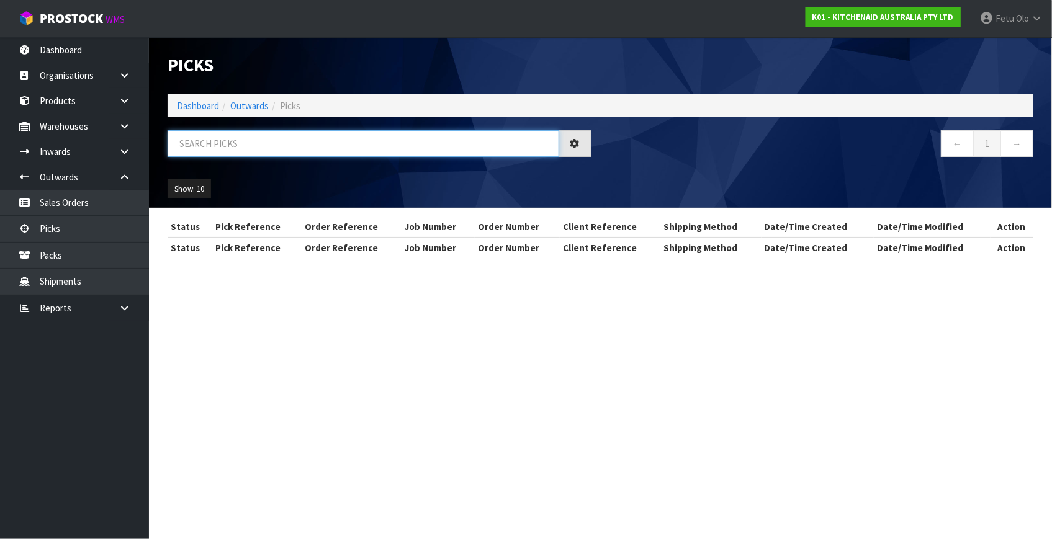
click at [221, 150] on input "text" at bounding box center [363, 143] width 391 height 27
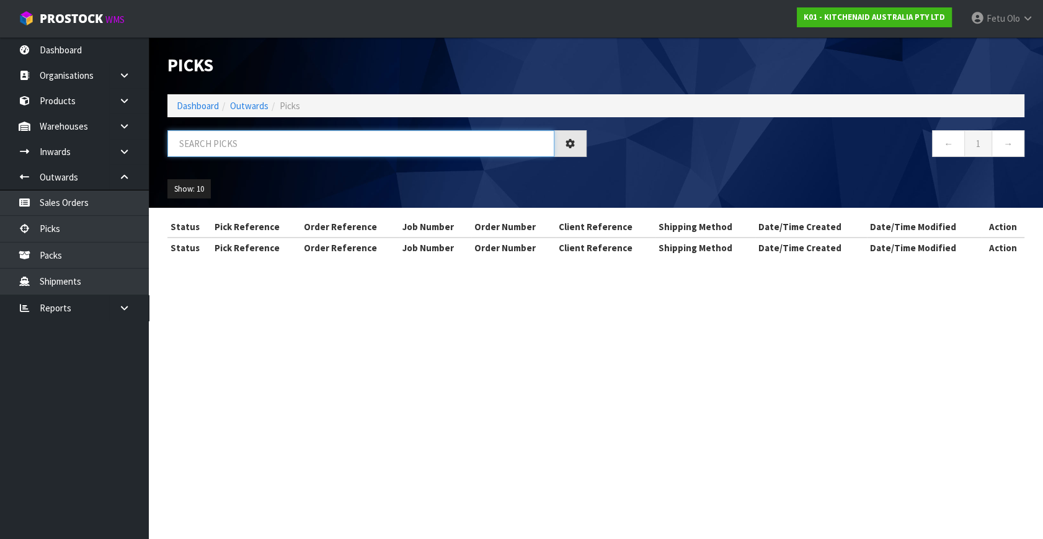
click at [221, 150] on input "text" at bounding box center [361, 143] width 387 height 27
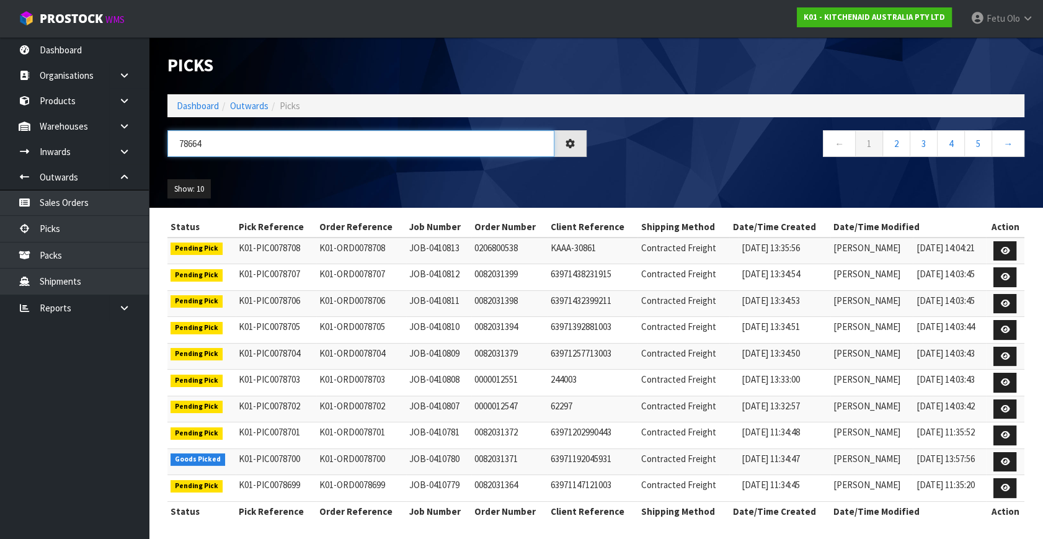
type input "78664"
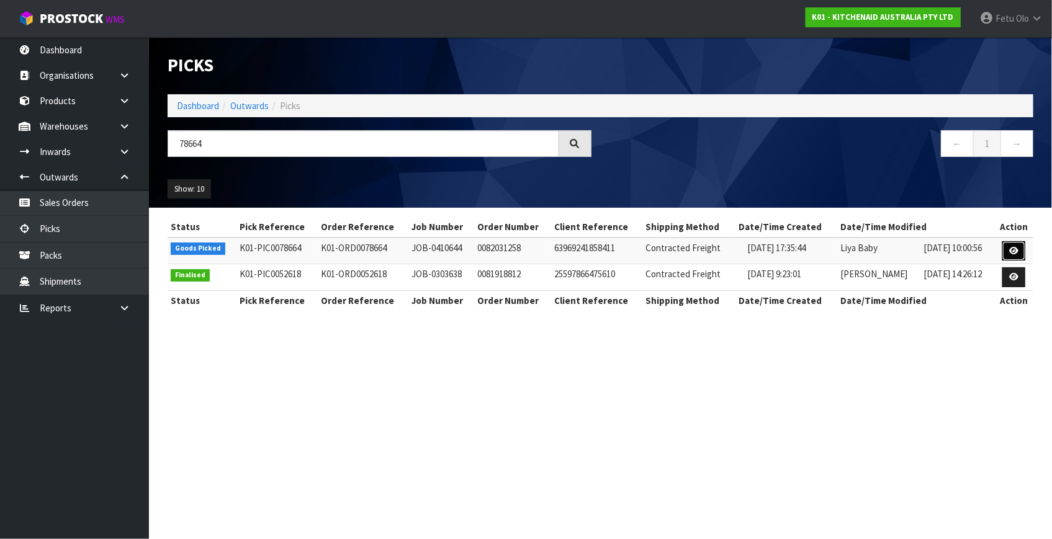
click at [1004, 249] on link at bounding box center [1013, 251] width 23 height 20
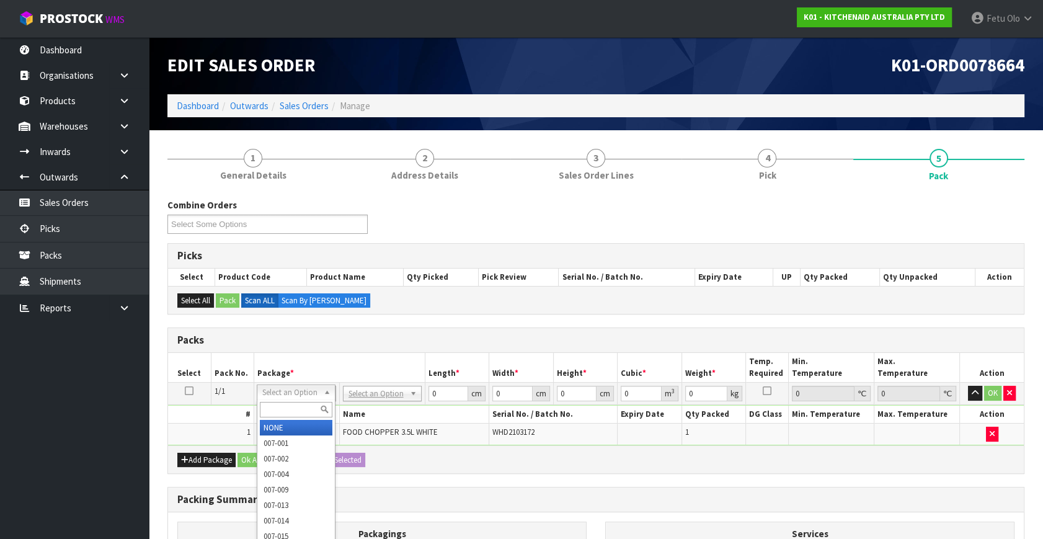
click at [304, 409] on input "text" at bounding box center [296, 410] width 73 height 16
type input "011-084"
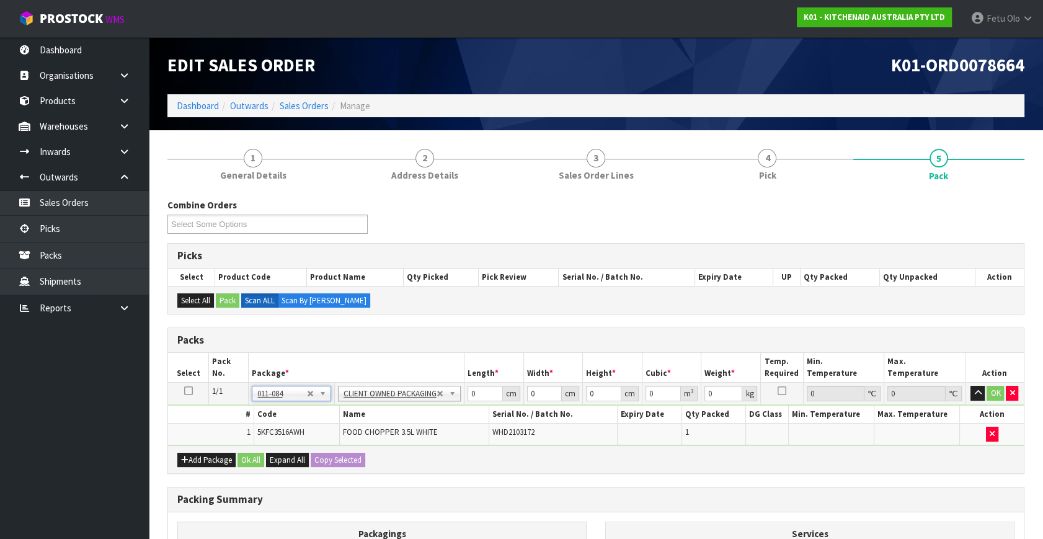
type input "3.5"
drag, startPoint x: 481, startPoint y: 393, endPoint x: 381, endPoint y: 432, distance: 107.0
click at [381, 432] on tbody "1/1 NONE 007-001 007-002 007-004 007-009 007-013 007-014 007-015 007-017 007-01…" at bounding box center [596, 414] width 856 height 63
type input "30"
type input "26"
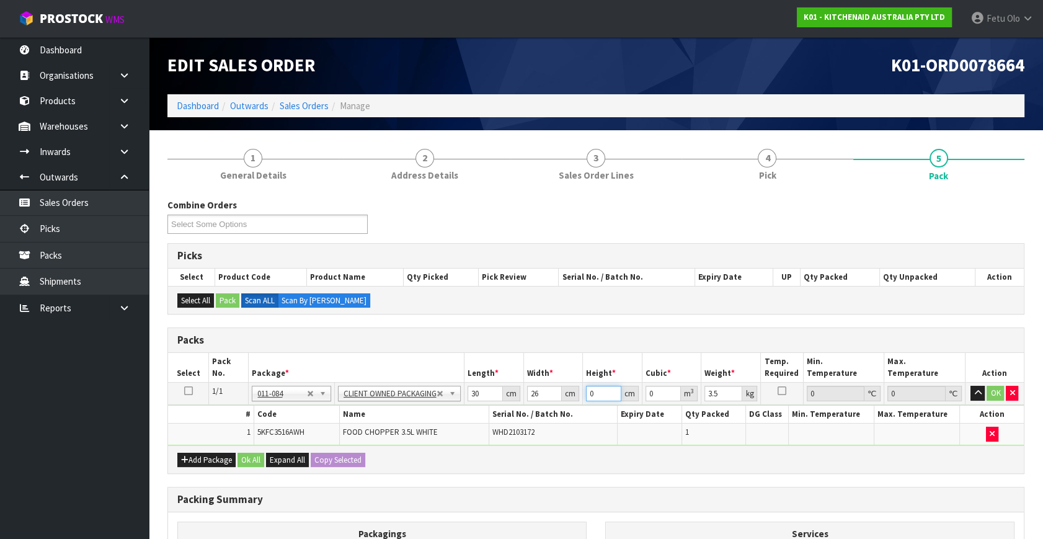
type input "2"
type input "0.00156"
type input "22"
type input "0.01716"
type input "22"
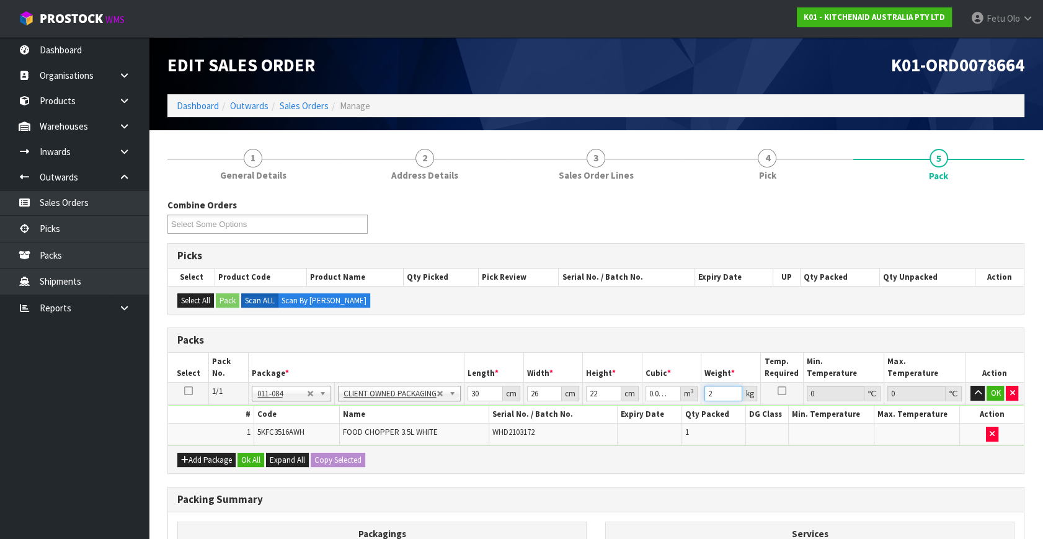
type input "2"
click at [640, 424] on tbody "1/1 NONE 007-001 007-002 007-004 007-009 007-013 007-014 007-015 007-017 007-01…" at bounding box center [596, 414] width 856 height 63
type input "3"
click button "OK" at bounding box center [995, 393] width 17 height 15
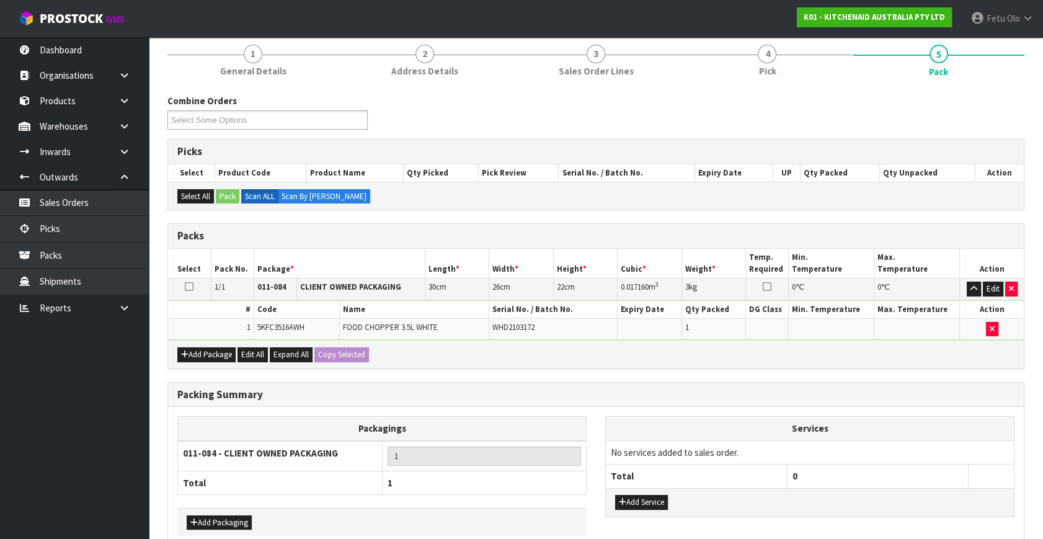
scroll to position [166, 0]
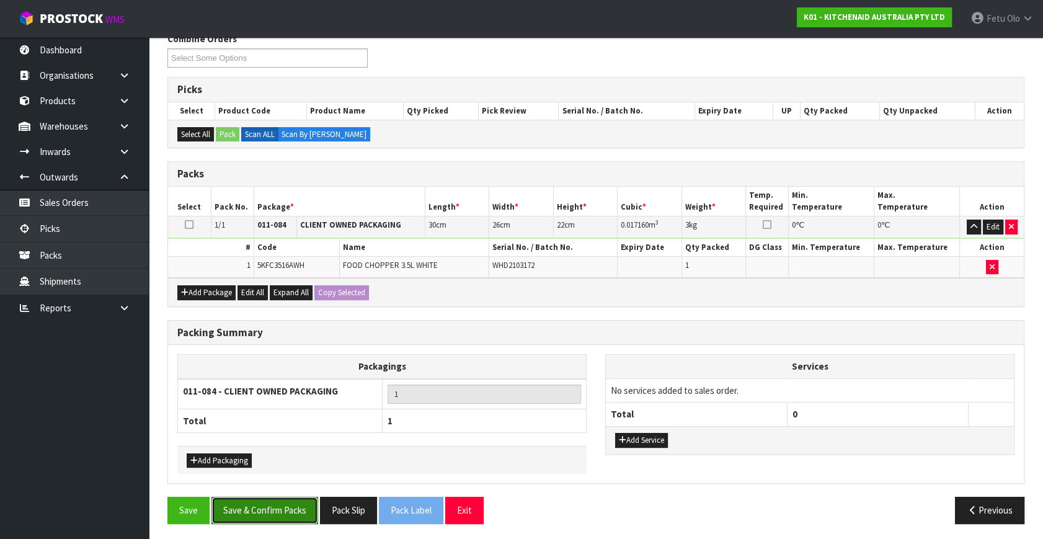
click at [290, 504] on button "Save & Confirm Packs" at bounding box center [265, 510] width 107 height 27
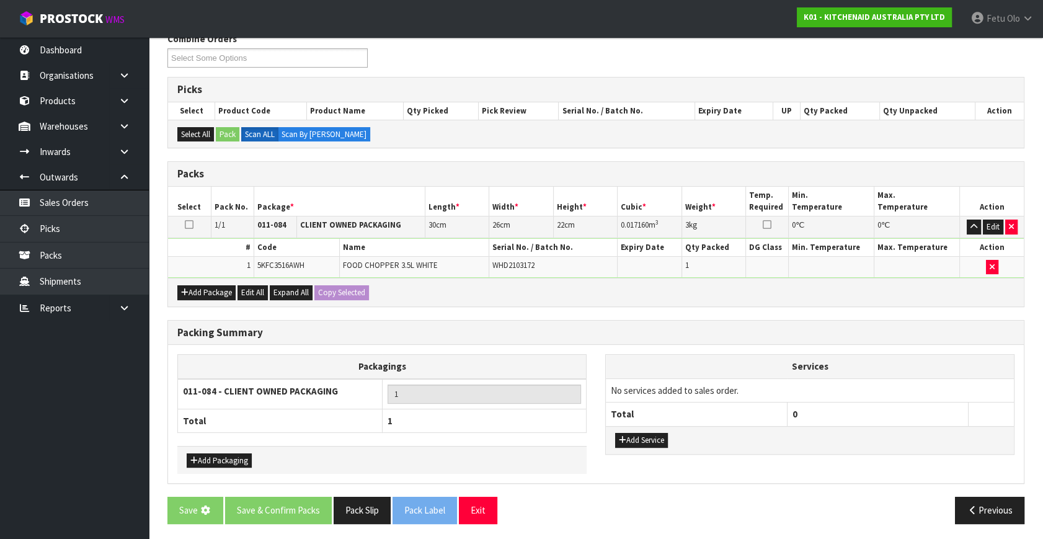
scroll to position [0, 0]
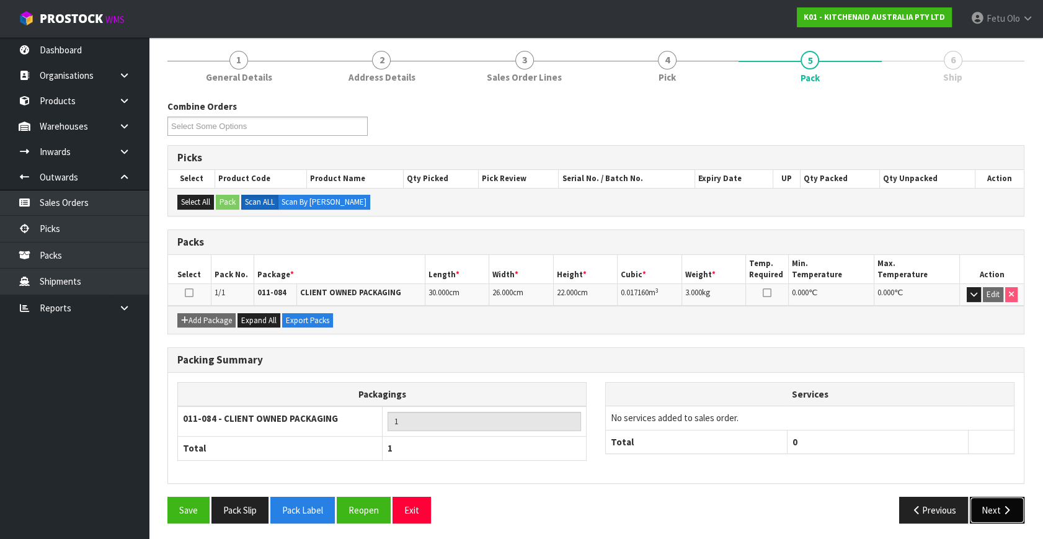
click at [999, 507] on button "Next" at bounding box center [997, 510] width 55 height 27
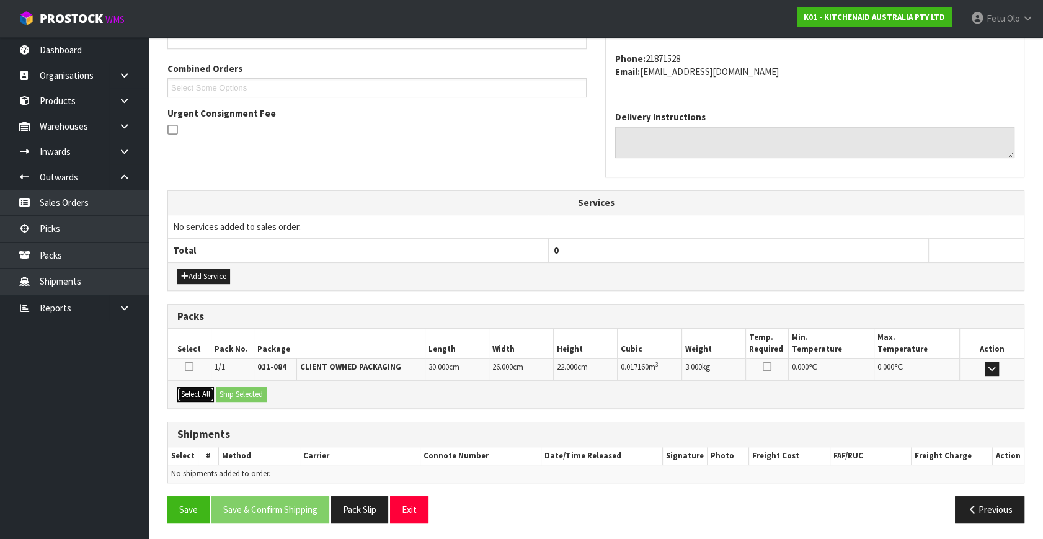
drag, startPoint x: 193, startPoint y: 392, endPoint x: 220, endPoint y: 391, distance: 27.3
click at [194, 392] on button "Select All" at bounding box center [195, 394] width 37 height 15
click at [221, 391] on button "Ship Selected" at bounding box center [241, 394] width 51 height 15
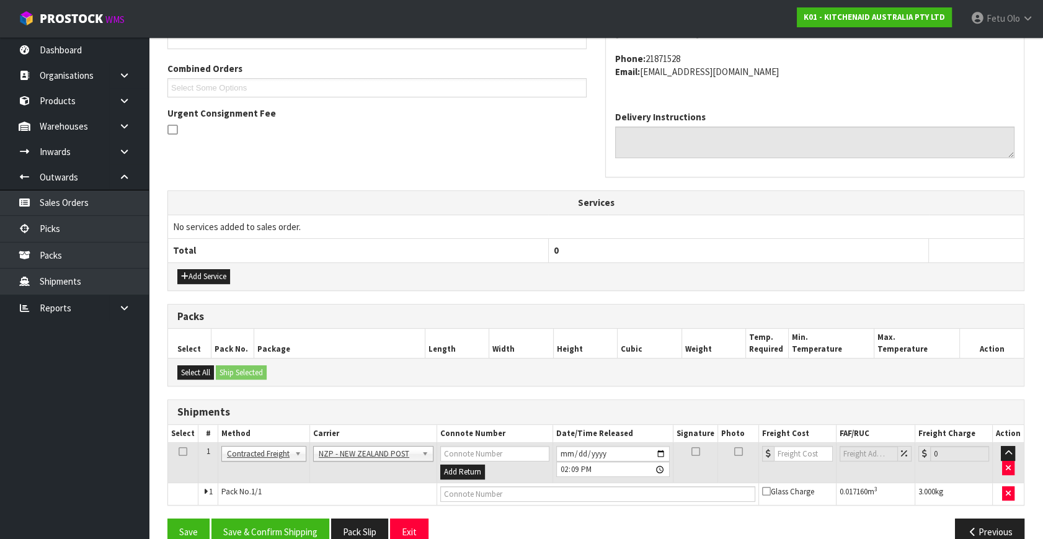
scroll to position [328, 0]
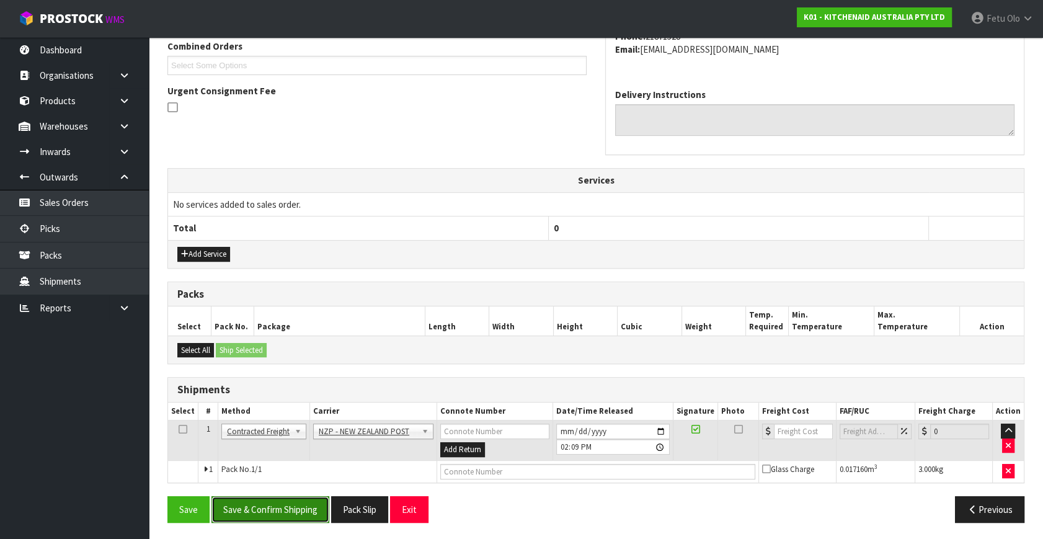
click at [300, 508] on button "Save & Confirm Shipping" at bounding box center [271, 509] width 118 height 27
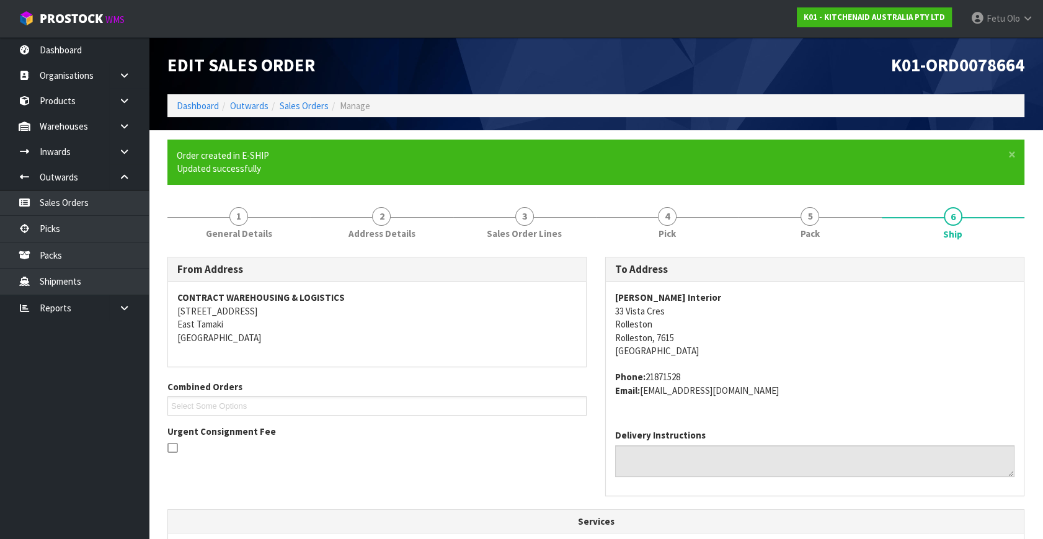
scroll to position [310, 0]
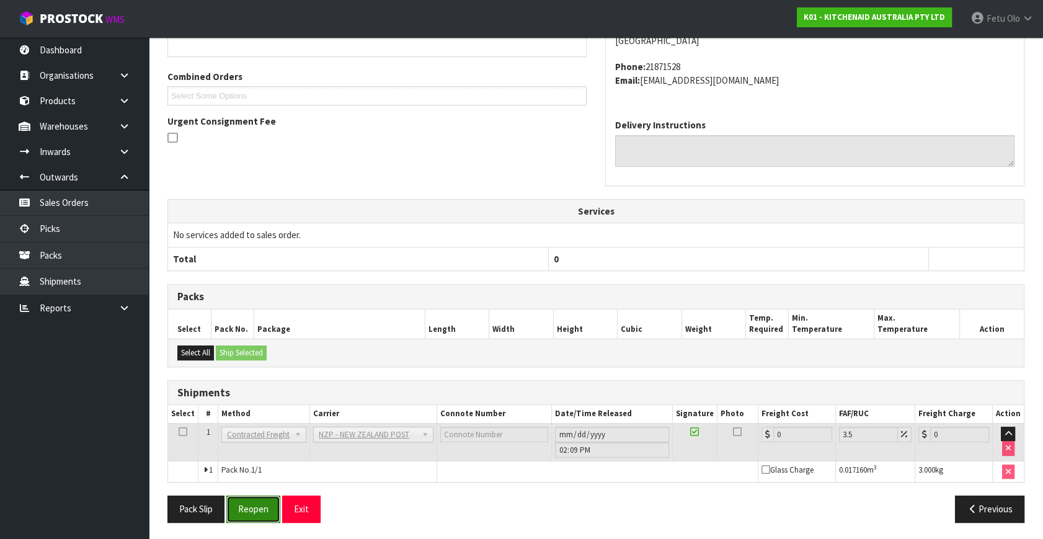
click at [249, 503] on button "Reopen" at bounding box center [253, 509] width 54 height 27
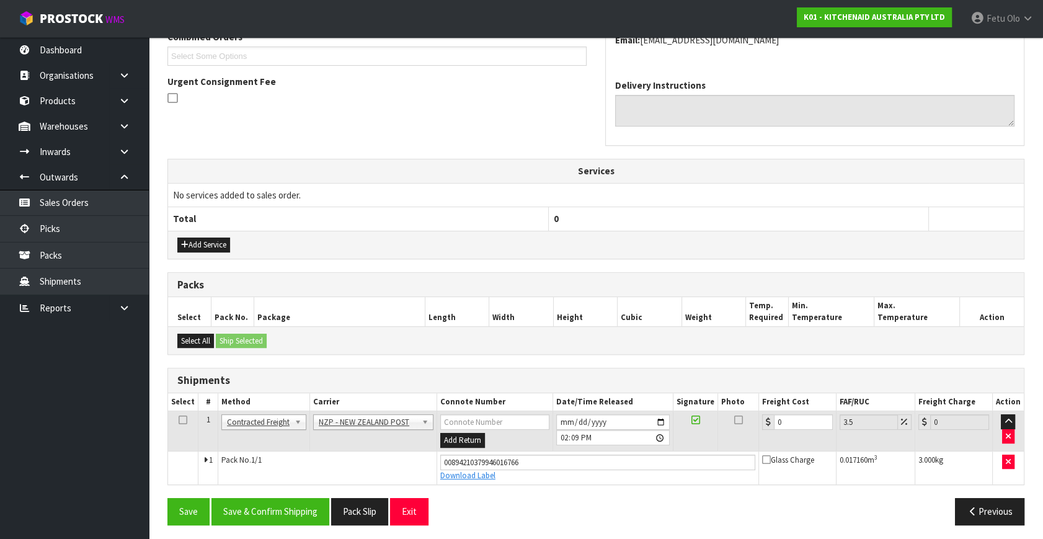
scroll to position [339, 0]
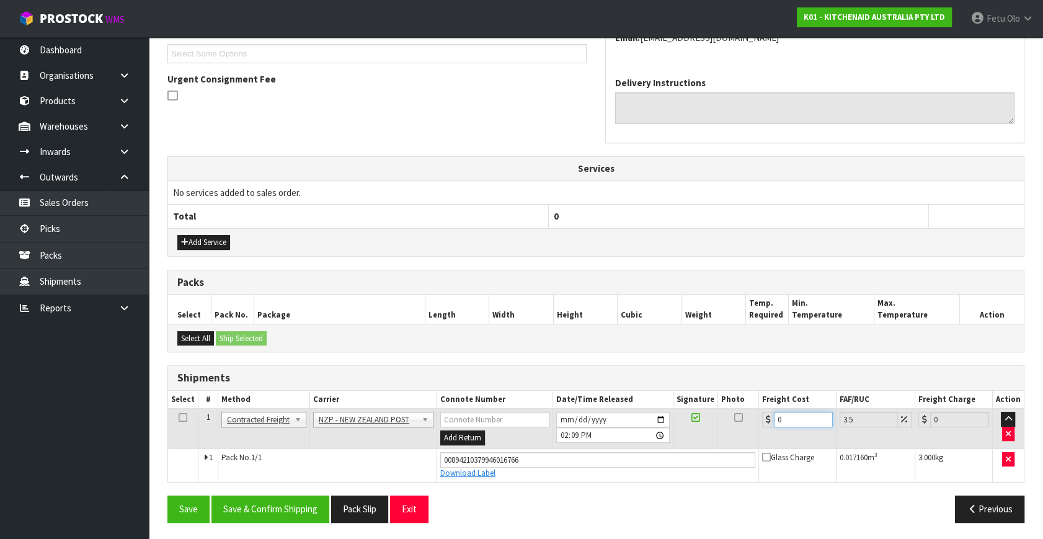
drag, startPoint x: 797, startPoint y: 422, endPoint x: 625, endPoint y: 480, distance: 181.5
click at [625, 480] on div "From Address CONTRACT WAREHOUSING & LOGISTICS 17 Allens Road East Tamaki Auckla…" at bounding box center [596, 218] width 857 height 628
type input "1"
type input "1.03"
type input "11"
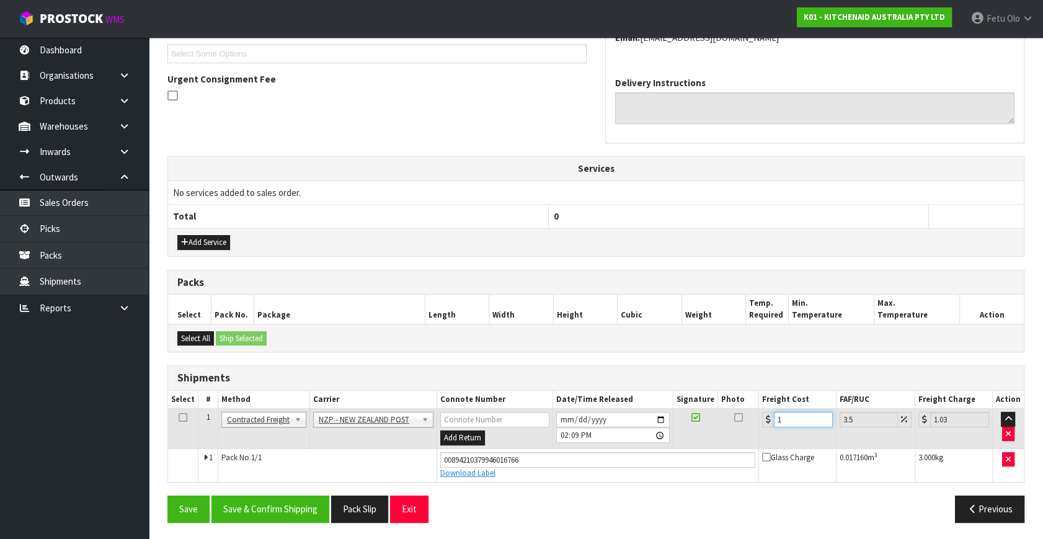
type input "11.38"
type input "11.6"
type input "12.01"
type input "11.61"
type input "12.02"
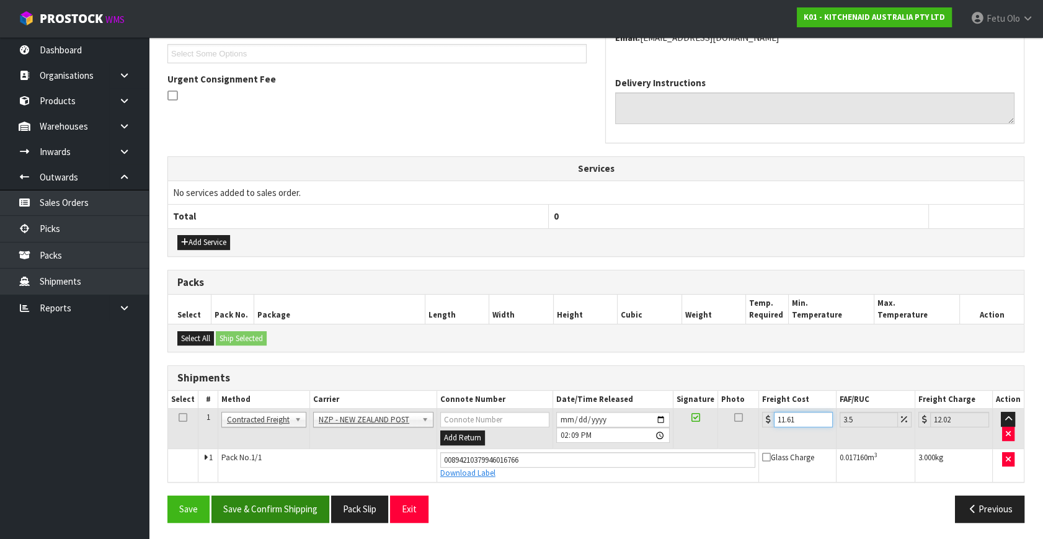
type input "11.61"
click at [276, 517] on button "Save & Confirm Shipping" at bounding box center [271, 509] width 118 height 27
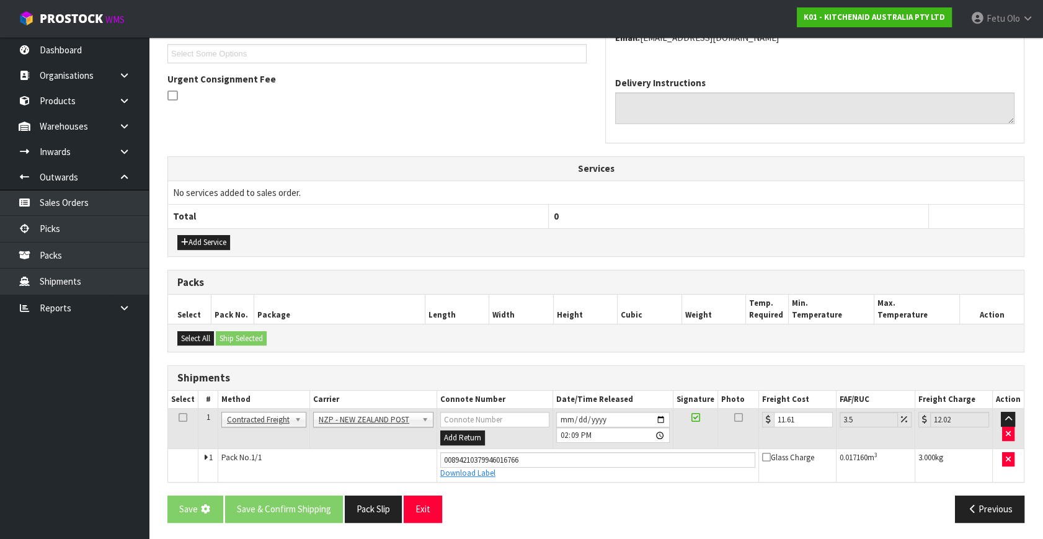
scroll to position [0, 0]
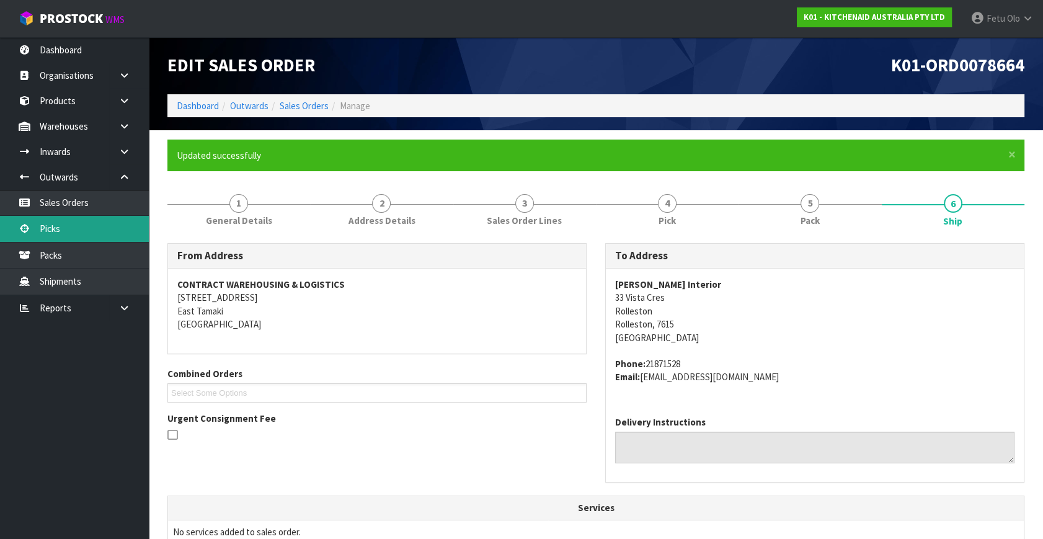
click at [65, 223] on link "Picks" at bounding box center [74, 228] width 149 height 25
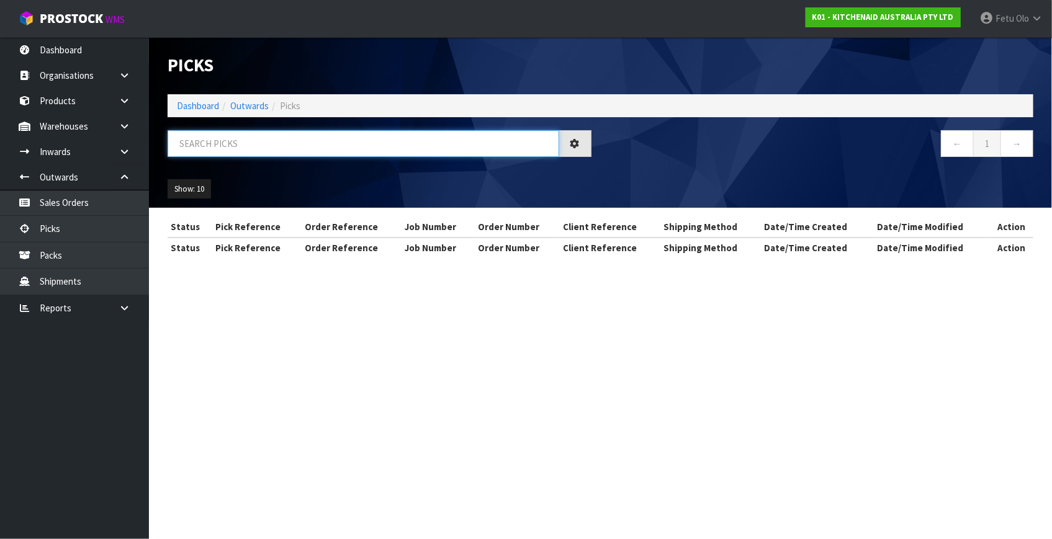
click at [282, 136] on input "text" at bounding box center [363, 143] width 391 height 27
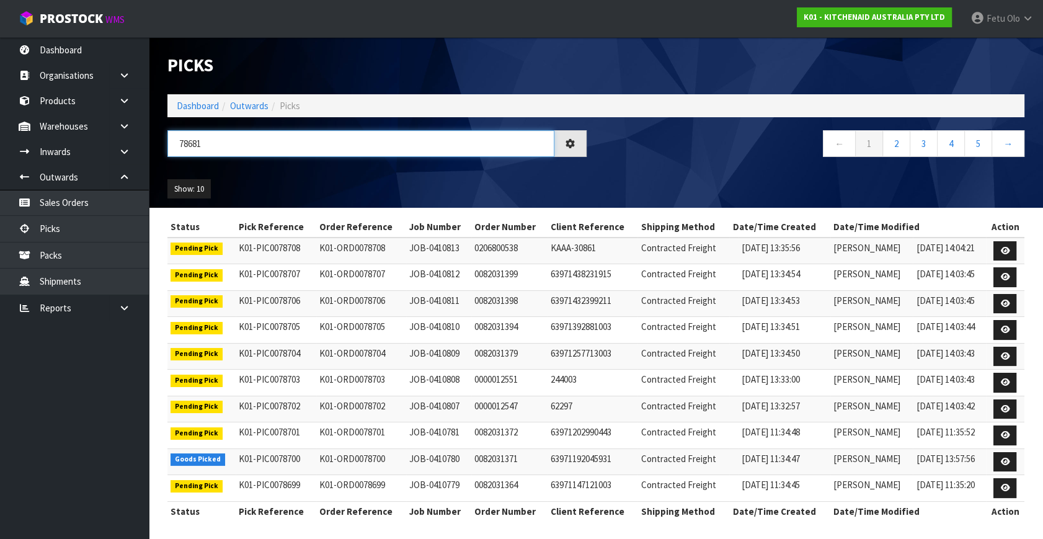
type input "78681"
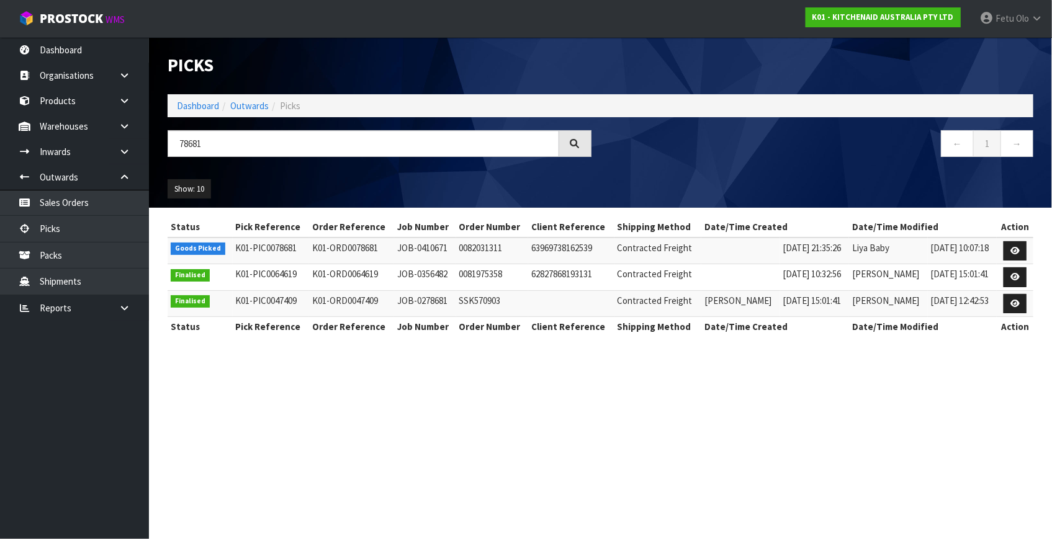
click at [1003, 246] on td at bounding box center [1014, 251] width 37 height 27
click at [1015, 247] on icon at bounding box center [1014, 251] width 9 height 8
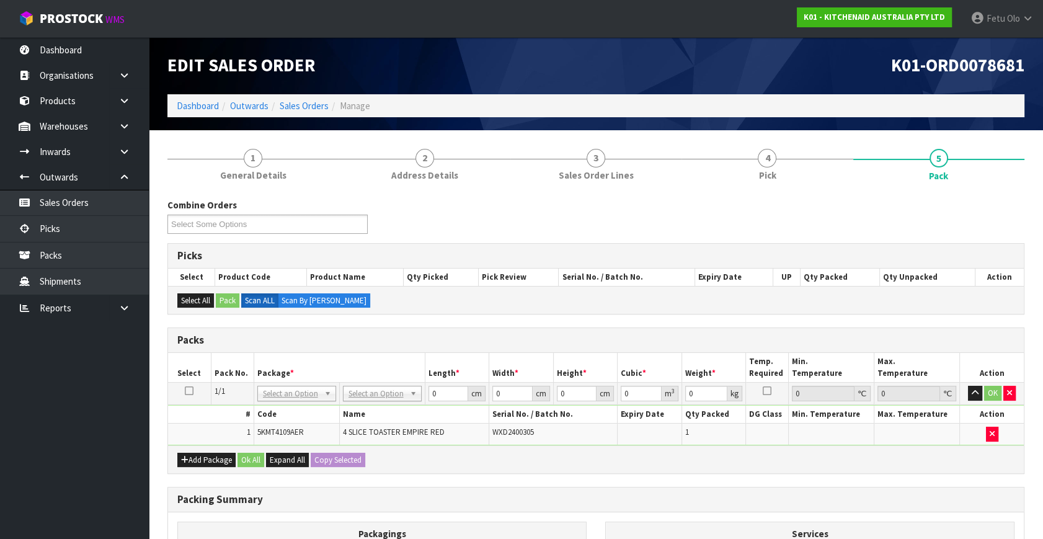
click at [379, 368] on th "Package *" at bounding box center [339, 367] width 171 height 29
click at [286, 401] on td "NONE 007-001 007-002 007-004 007-009 007-013 007-014 007-015 007-017 007-018 00…" at bounding box center [297, 394] width 86 height 22
click at [290, 408] on input "text" at bounding box center [296, 410] width 73 height 16
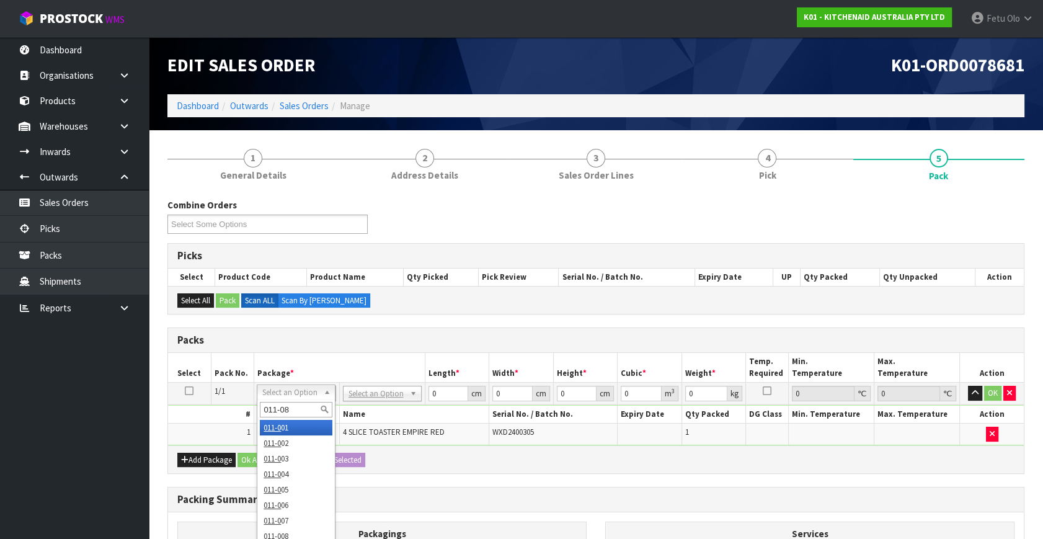
type input "011-084"
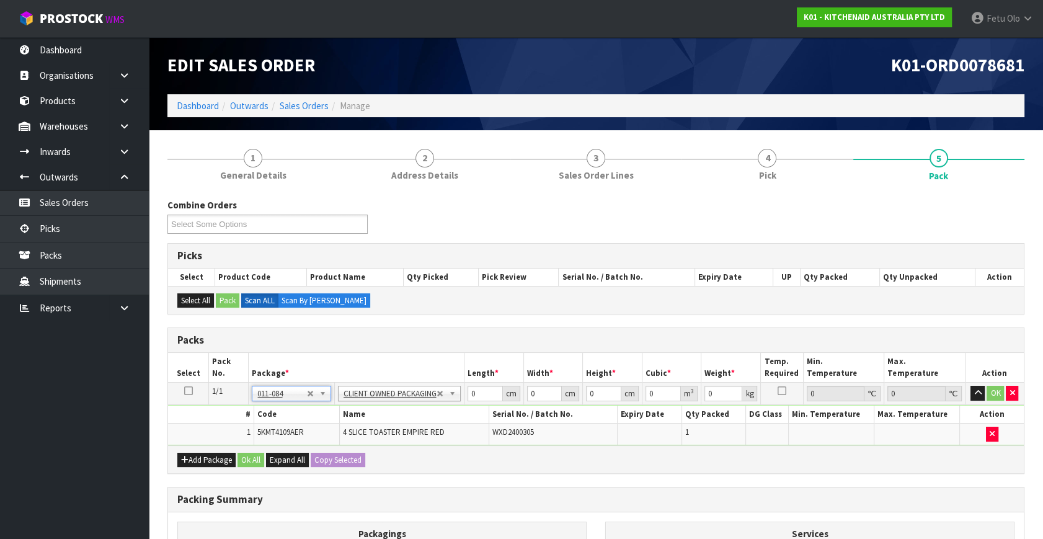
type input "4.55"
drag, startPoint x: 468, startPoint y: 395, endPoint x: 413, endPoint y: 406, distance: 56.3
click at [413, 406] on tbody "1/1 NONE 007-001 007-002 007-004 007-009 007-013 007-014 007-015 007-017 007-01…" at bounding box center [596, 414] width 856 height 63
type input "40"
type input "28"
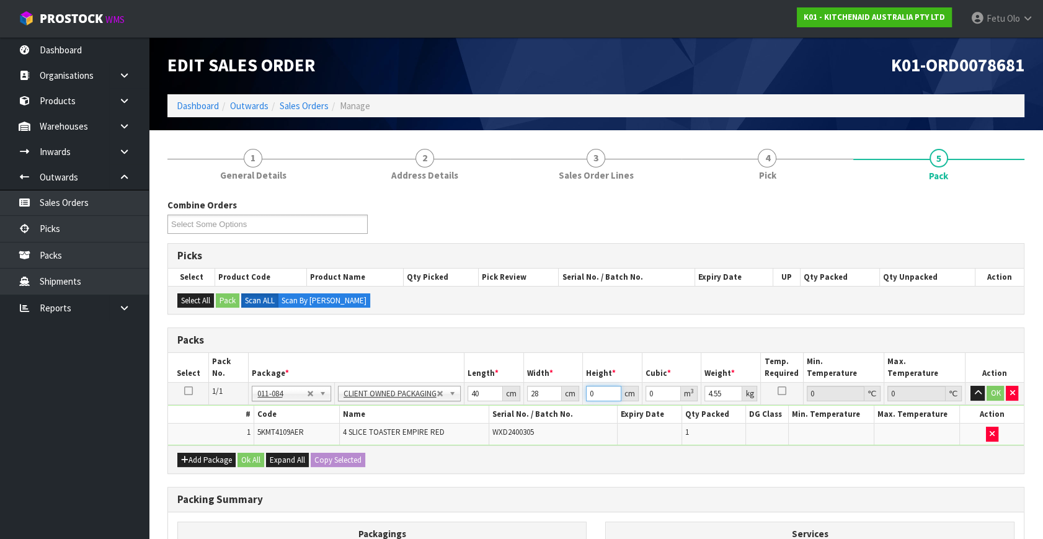
type input "3"
type input "0.00336"
type input "37"
type input "0.04144"
type input "37"
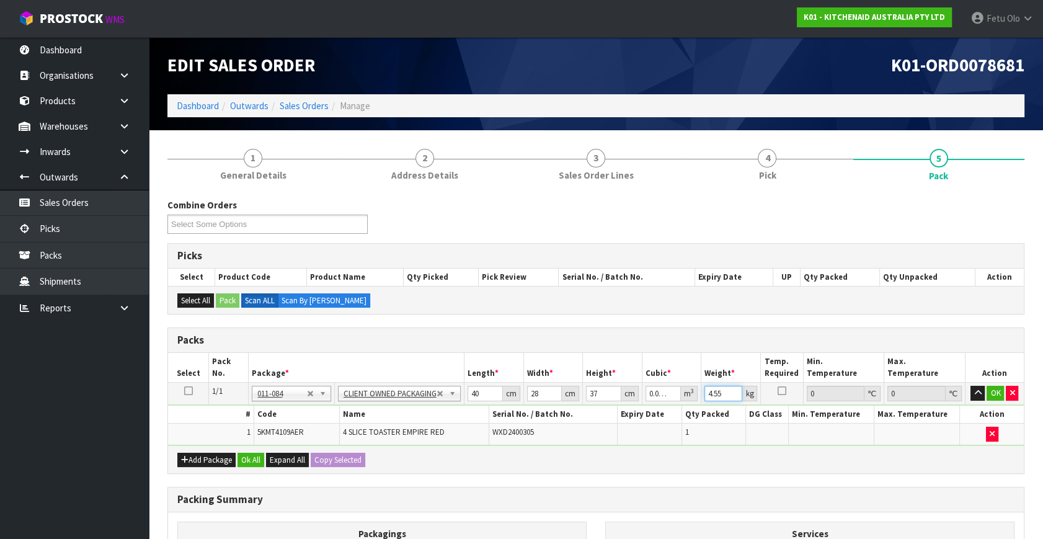
type input "6"
type input "5"
click button "OK" at bounding box center [995, 393] width 17 height 15
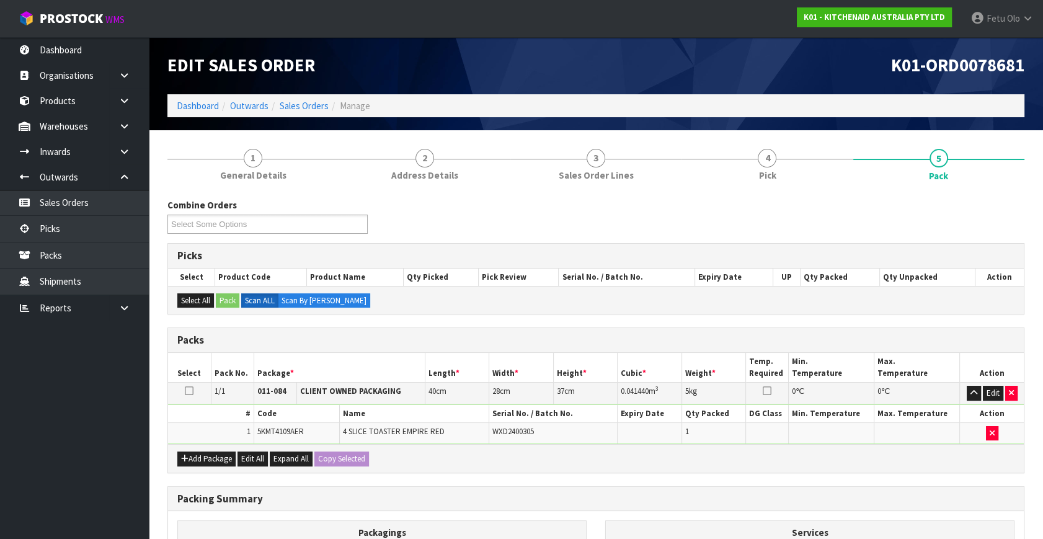
scroll to position [166, 0]
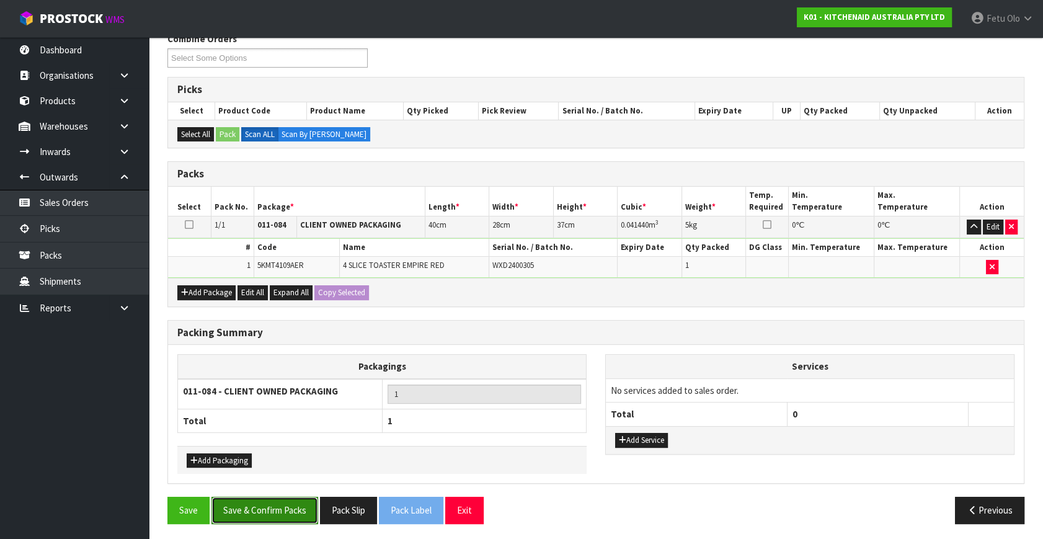
click at [265, 501] on button "Save & Confirm Packs" at bounding box center [265, 510] width 107 height 27
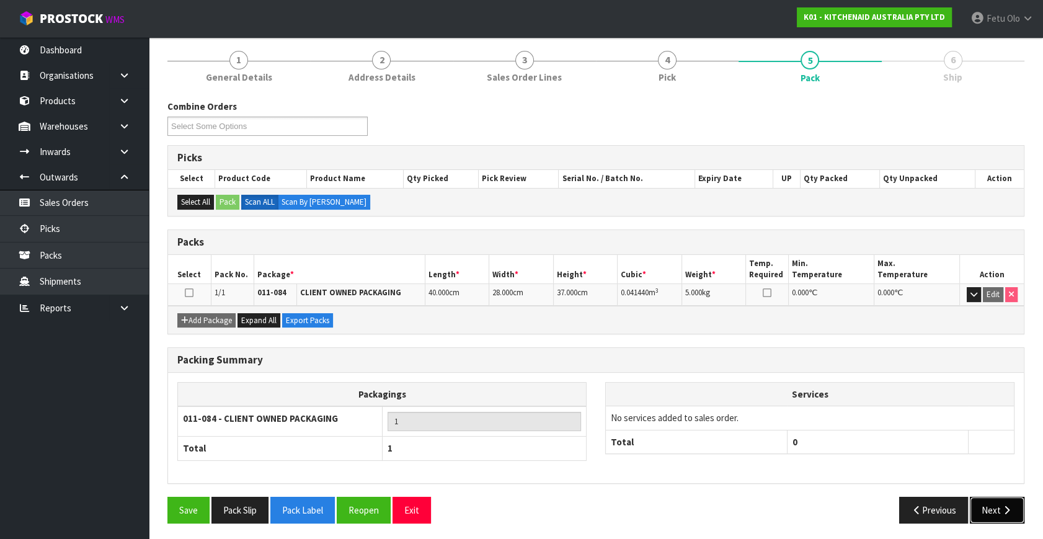
click at [997, 512] on button "Next" at bounding box center [997, 510] width 55 height 27
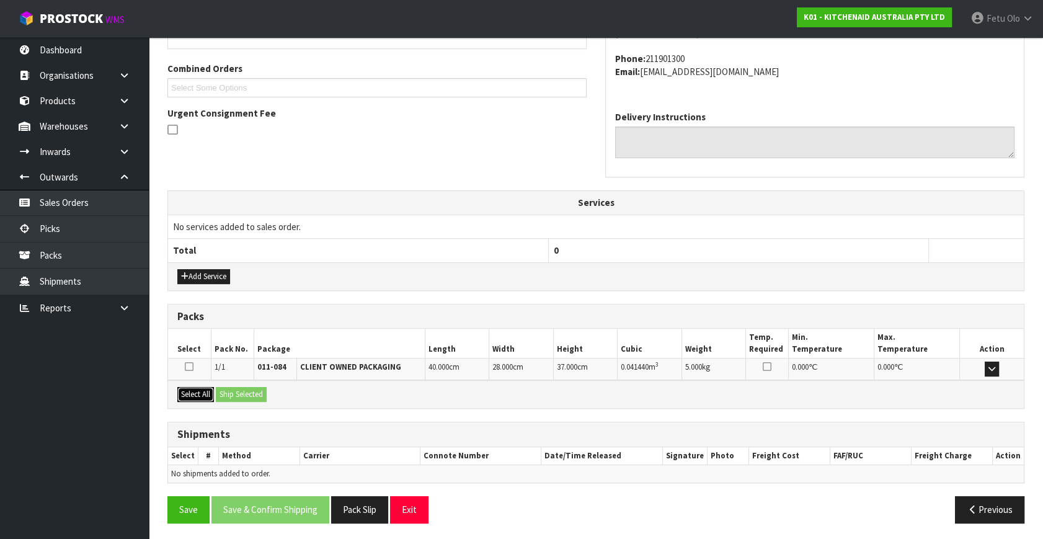
drag, startPoint x: 186, startPoint y: 395, endPoint x: 257, endPoint y: 393, distance: 70.7
click at [192, 395] on button "Select All" at bounding box center [195, 394] width 37 height 15
click at [257, 393] on button "Ship Selected" at bounding box center [241, 394] width 51 height 15
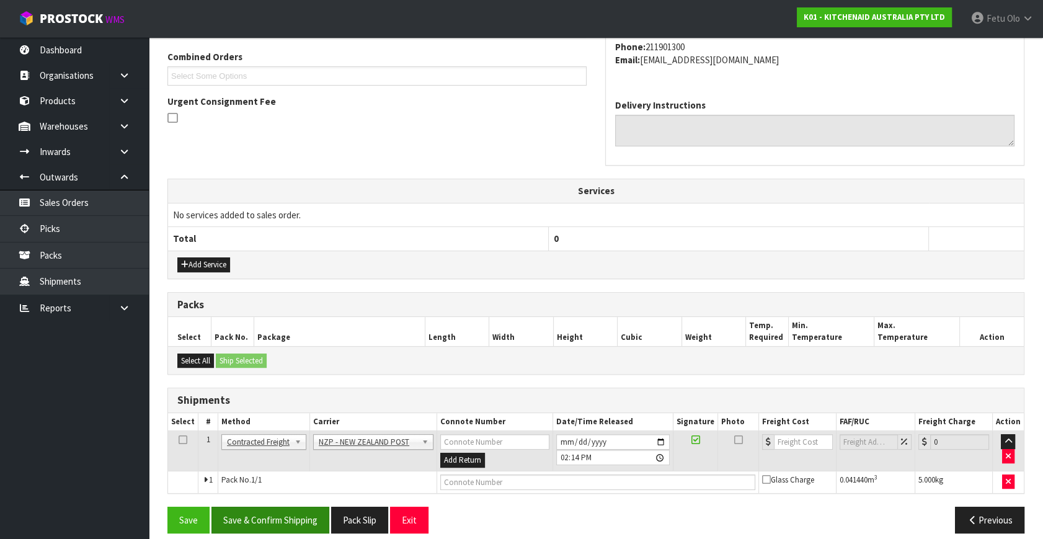
scroll to position [328, 0]
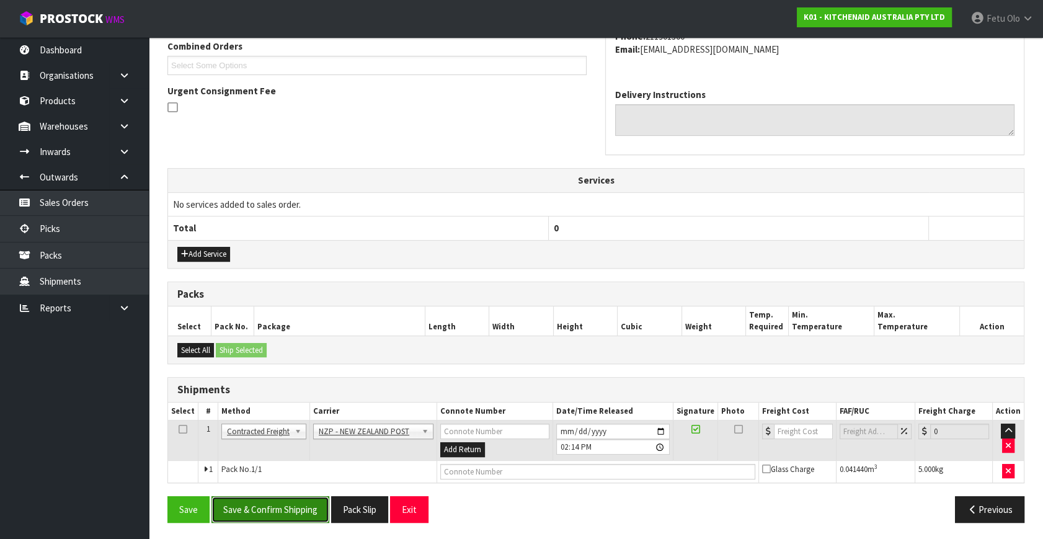
click at [295, 504] on button "Save & Confirm Shipping" at bounding box center [271, 509] width 118 height 27
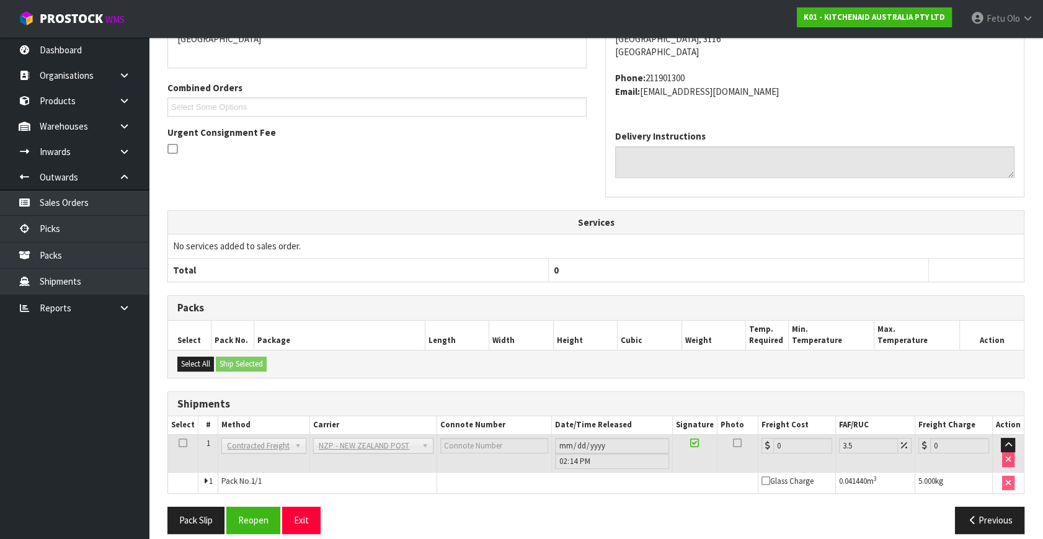
scroll to position [310, 0]
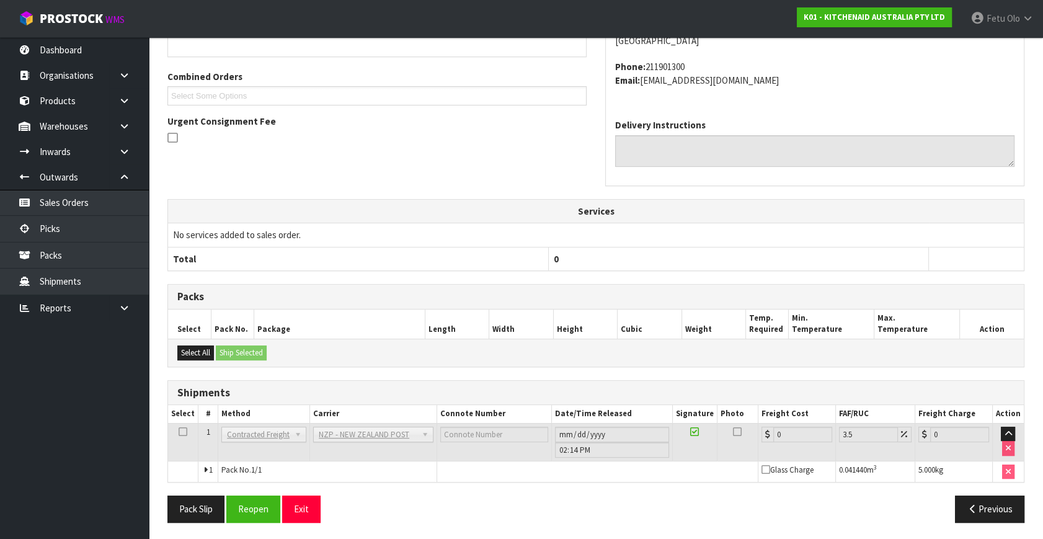
click at [261, 522] on div "Pack Slip Reopen Exit Previous" at bounding box center [596, 514] width 876 height 36
click at [264, 511] on button "Reopen" at bounding box center [253, 509] width 54 height 27
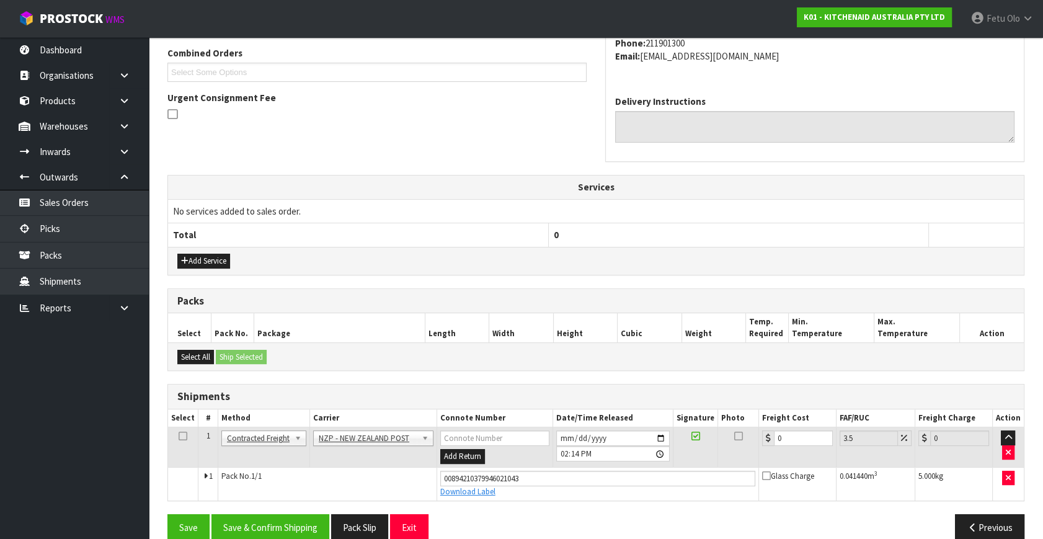
scroll to position [339, 0]
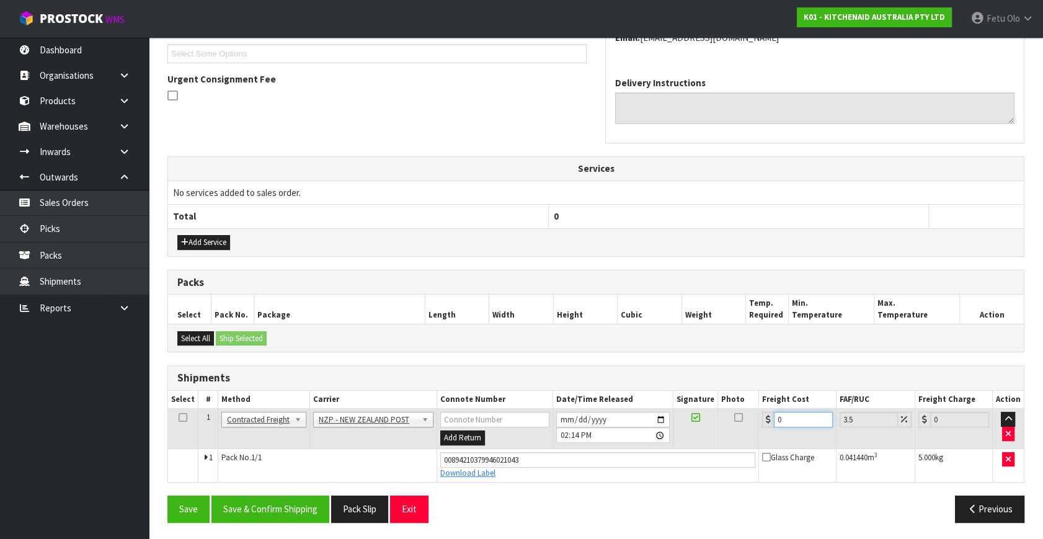
drag, startPoint x: 640, startPoint y: 458, endPoint x: 596, endPoint y: 467, distance: 45.0
click at [596, 467] on tbody "1 Client Local Pickup Customer Local Pickup Company Freight Contracted Freight …" at bounding box center [596, 445] width 856 height 73
type input "8"
type input "8.28"
type input "8.4"
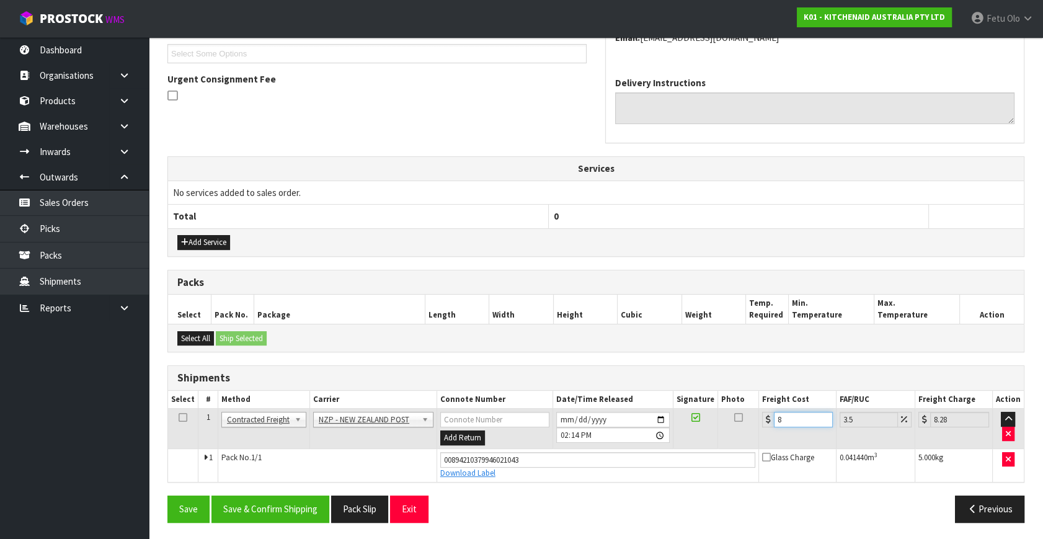
type input "8.69"
type input "8.45"
type input "8.75"
type input "8.45"
click at [293, 520] on button "Save & Confirm Shipping" at bounding box center [271, 509] width 118 height 27
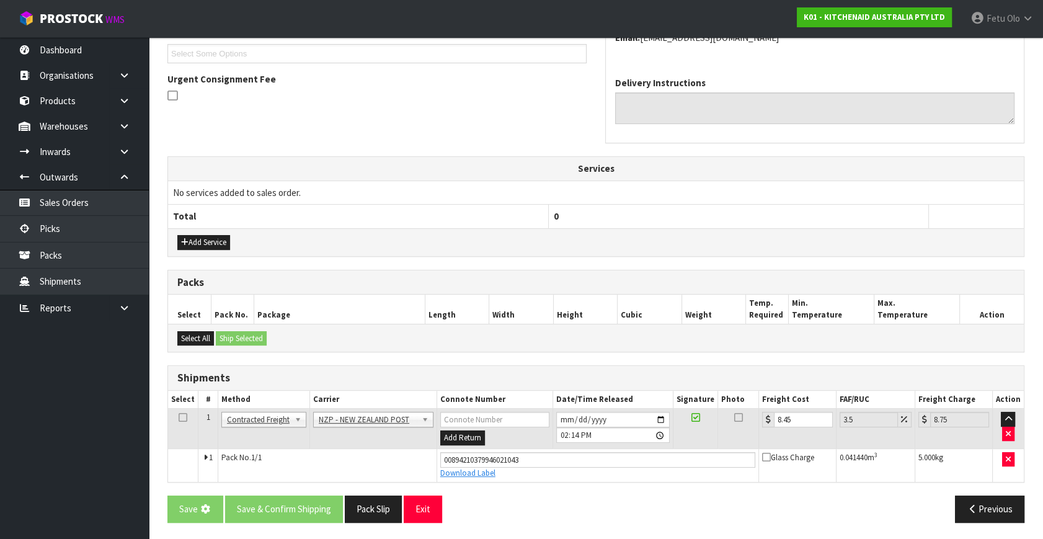
scroll to position [0, 0]
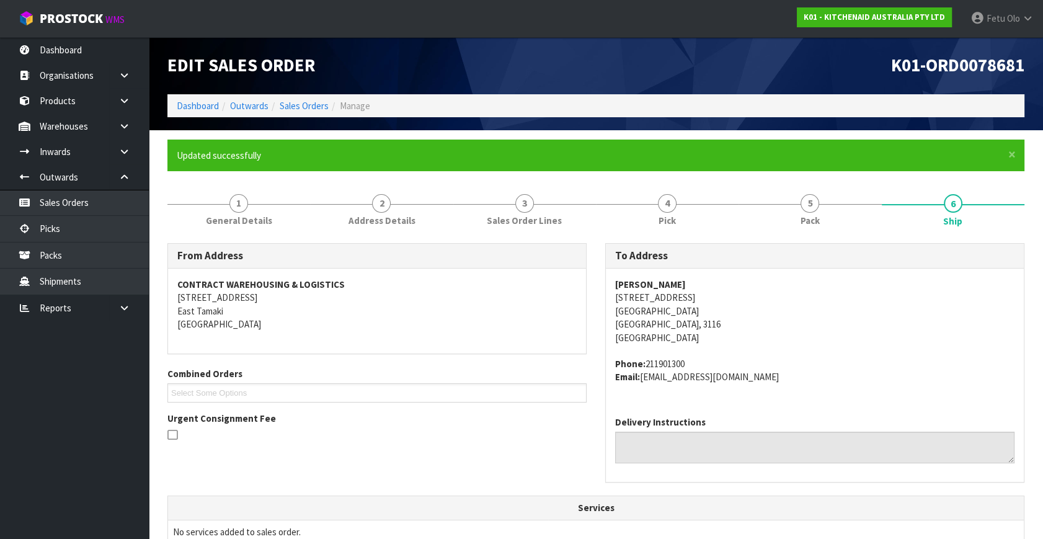
click at [294, 516] on th "Services" at bounding box center [596, 508] width 856 height 24
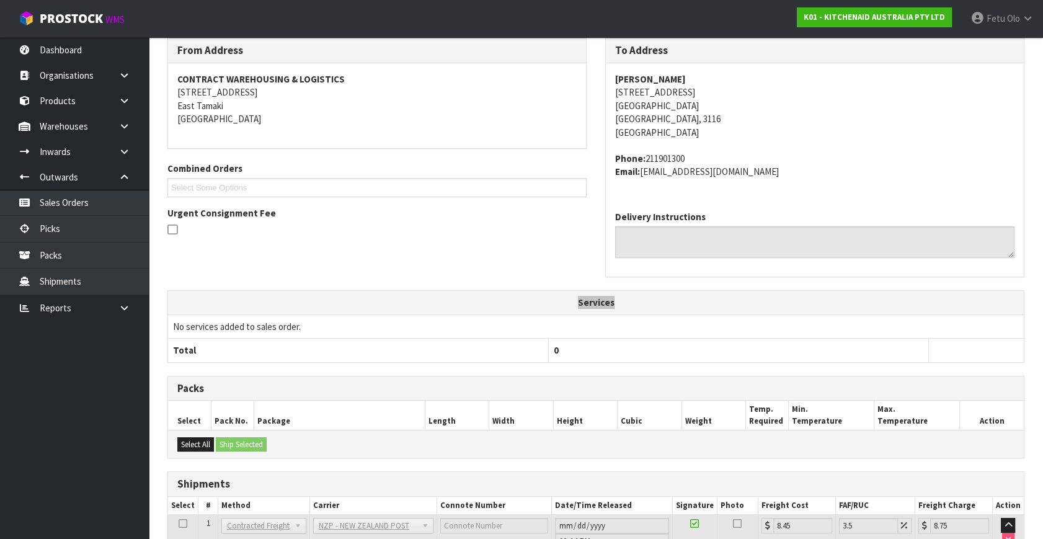
scroll to position [305, 0]
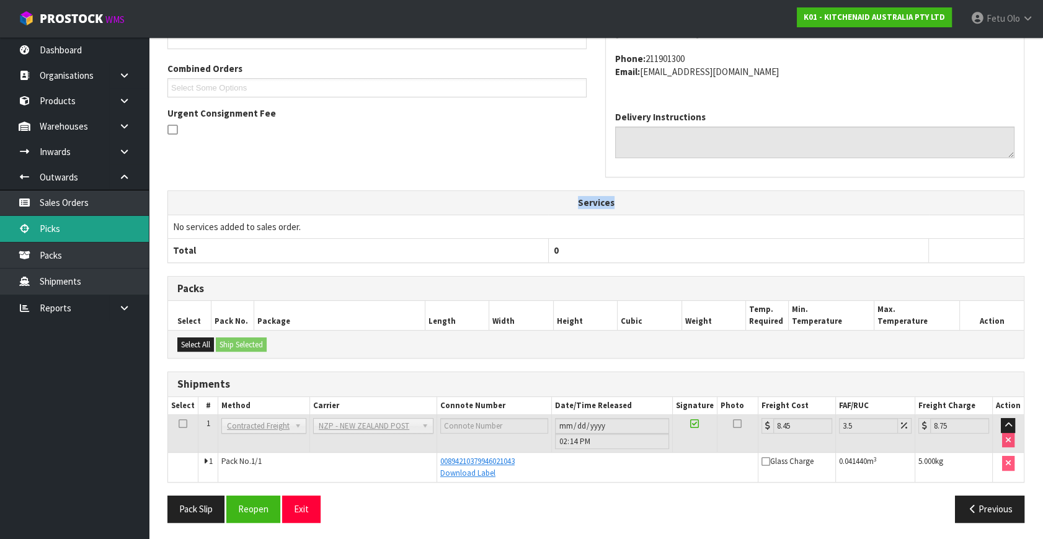
click at [80, 231] on link "Picks" at bounding box center [74, 228] width 149 height 25
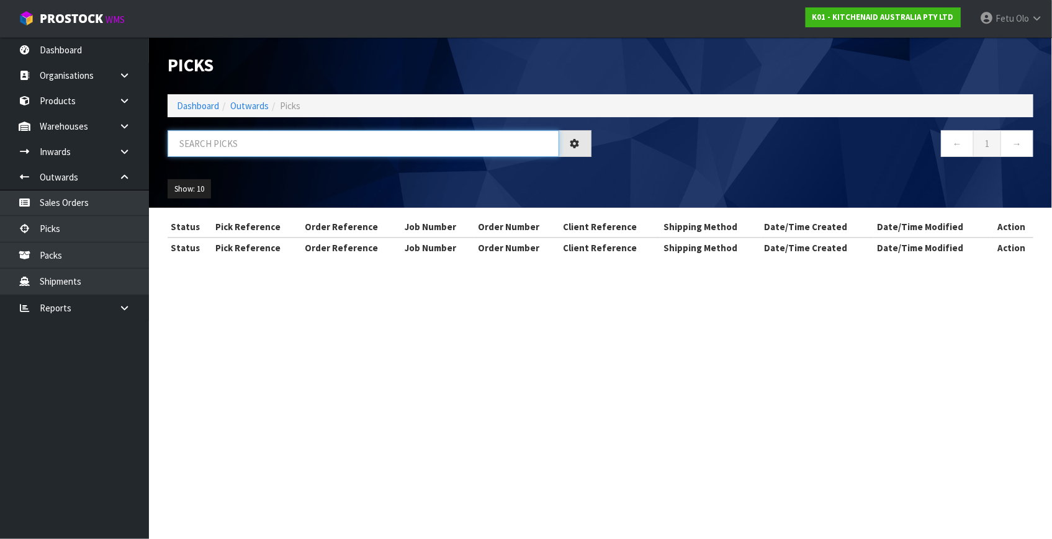
click at [330, 132] on input "text" at bounding box center [363, 143] width 391 height 27
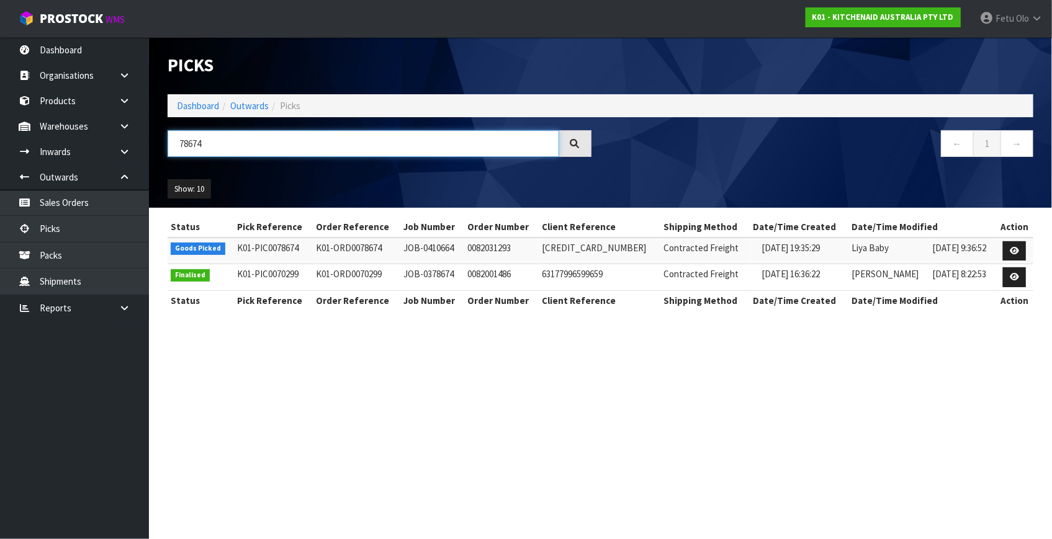
type input "78674"
click at [1032, 243] on td at bounding box center [1014, 251] width 38 height 27
click at [1021, 246] on link at bounding box center [1014, 251] width 23 height 20
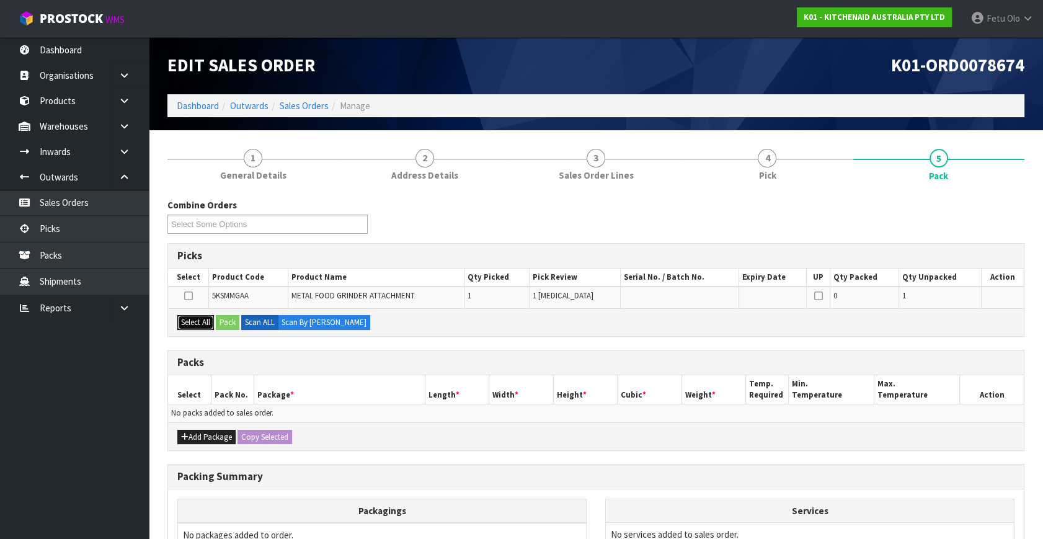
click at [205, 325] on button "Select All" at bounding box center [195, 322] width 37 height 15
click at [224, 321] on button "Pack" at bounding box center [228, 322] width 24 height 15
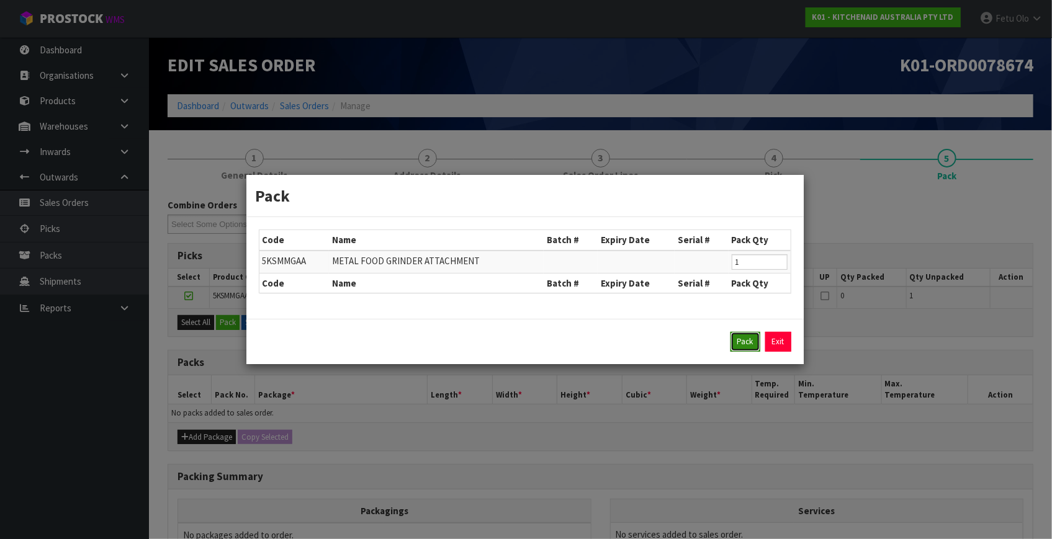
click at [751, 343] on button "Pack" at bounding box center [745, 342] width 30 height 20
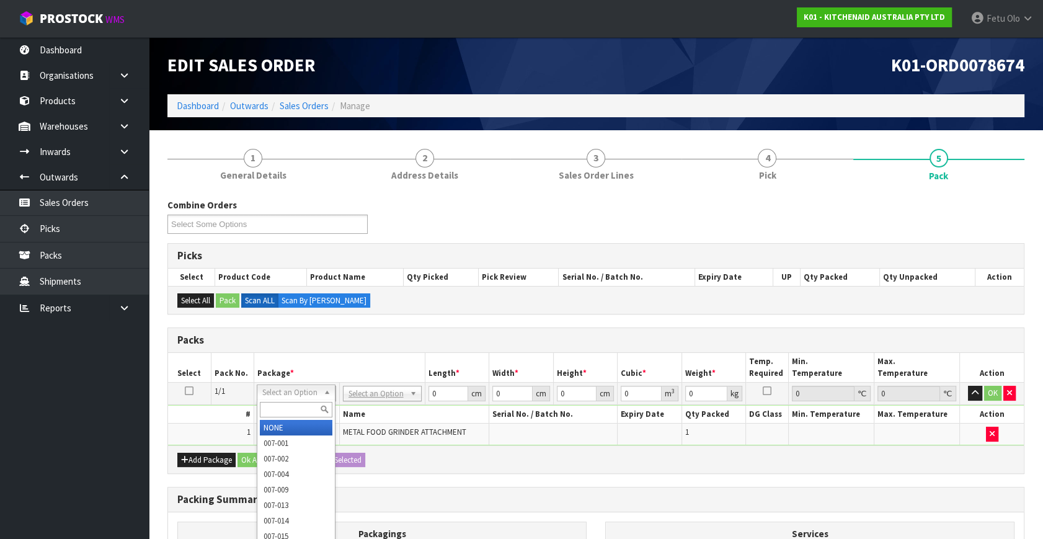
click at [279, 411] on input "text" at bounding box center [296, 410] width 73 height 16
type input "011"
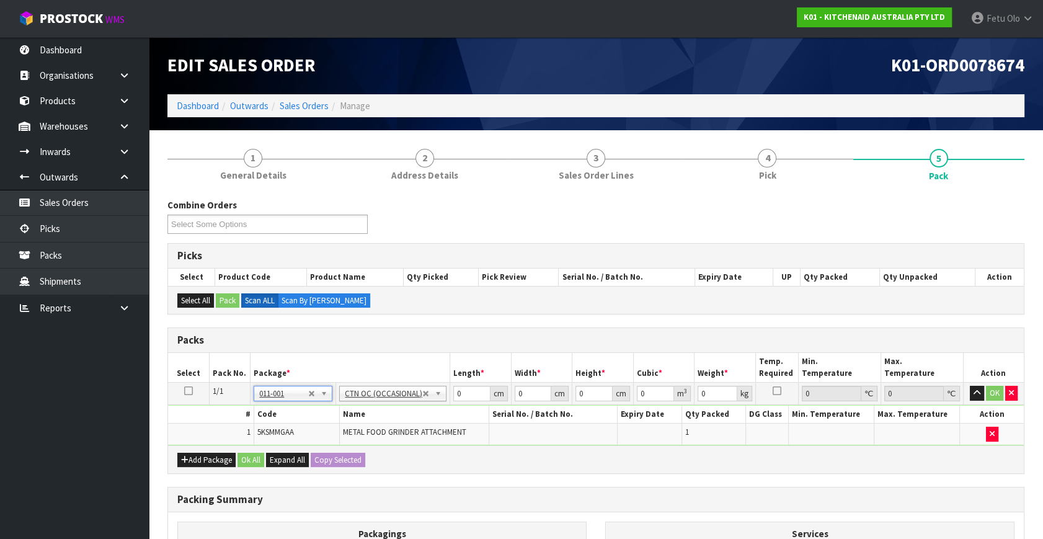
type input "2.3"
drag, startPoint x: 440, startPoint y: 404, endPoint x: 347, endPoint y: 430, distance: 96.0
click at [347, 430] on tbody "1/1 NONE 007-001 007-002 007-004 007-009 007-013 007-014 007-015 007-017 007-01…" at bounding box center [596, 414] width 856 height 63
type input "42"
type input "29"
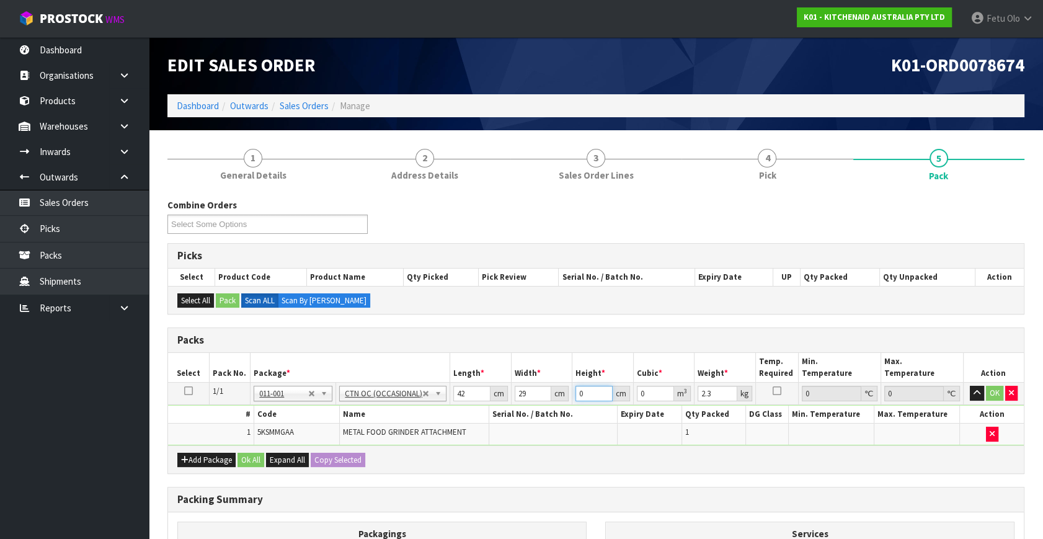
type input "2"
type input "0.002436"
type input "20"
type input "0.02436"
type input "20"
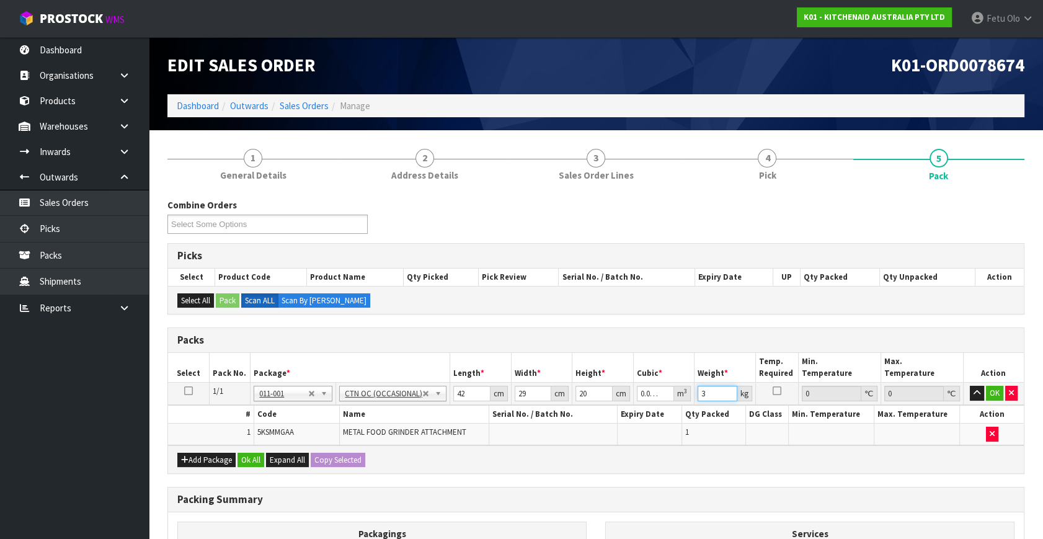
type input "3"
click button "OK" at bounding box center [994, 393] width 17 height 15
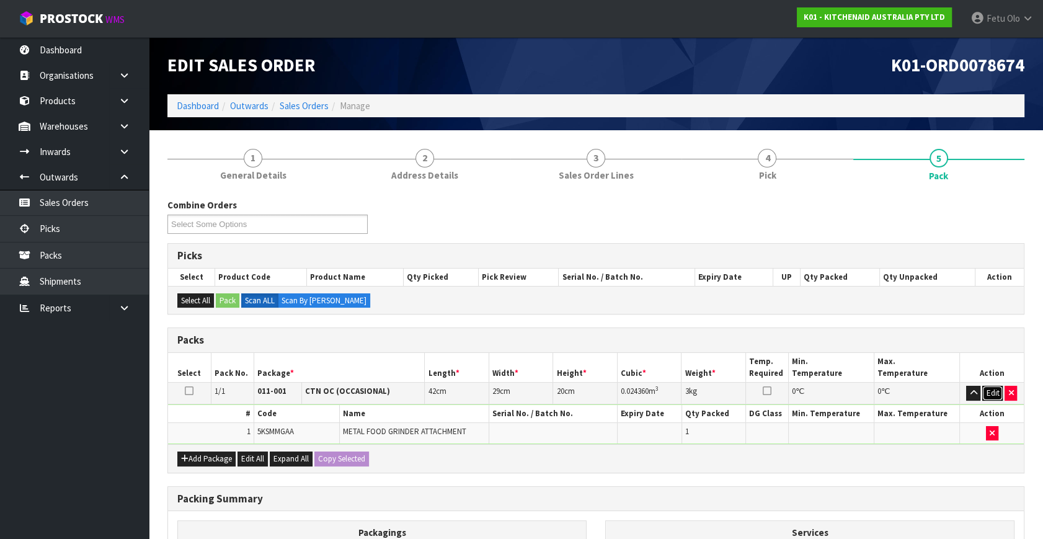
click at [989, 390] on button "Edit" at bounding box center [993, 393] width 20 height 15
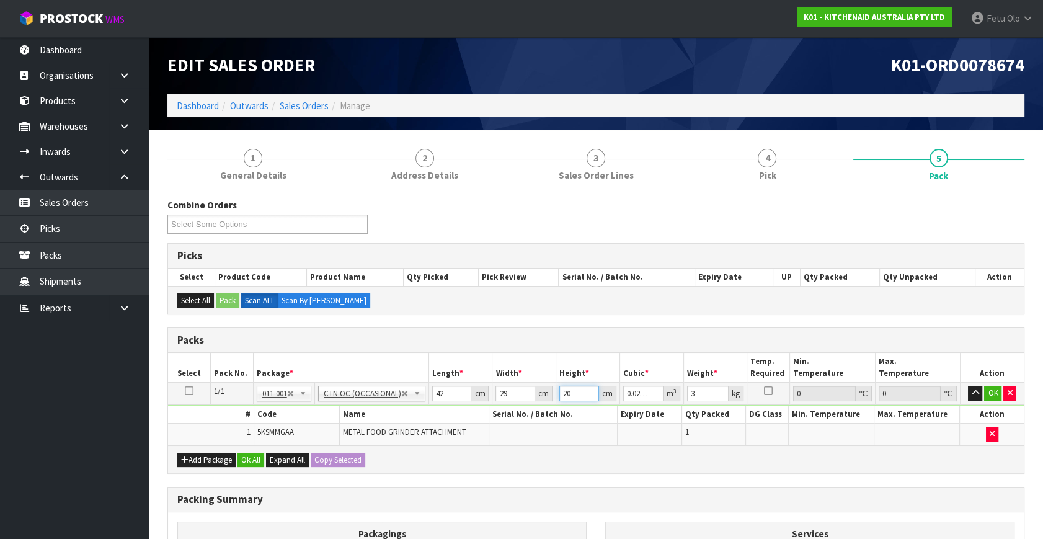
drag, startPoint x: 572, startPoint y: 391, endPoint x: 492, endPoint y: 423, distance: 86.3
click at [492, 423] on tbody "1/1 NONE 007-001 007-002 007-004 007-009 007-013 007-014 007-015 007-017 007-01…" at bounding box center [596, 414] width 856 height 63
type input "1"
type input "0.001218"
type input "19"
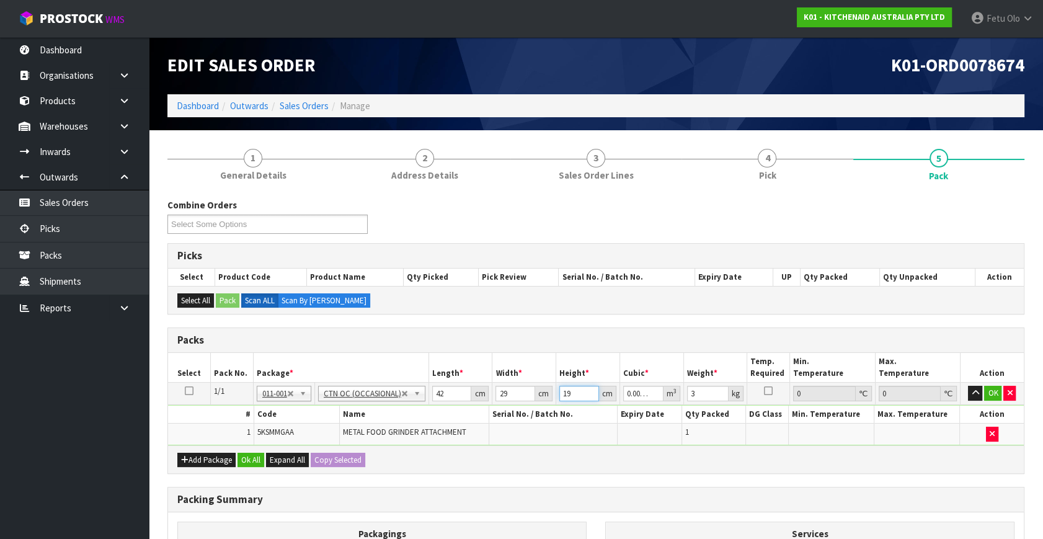
type input "0.023142"
type input "19"
click button "OK" at bounding box center [993, 393] width 17 height 15
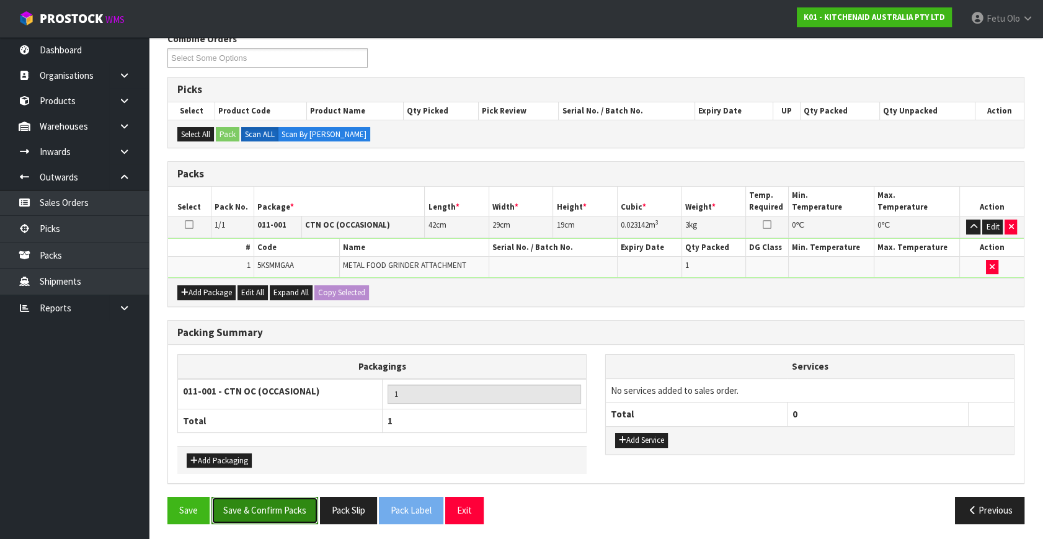
click at [269, 511] on button "Save & Confirm Packs" at bounding box center [265, 510] width 107 height 27
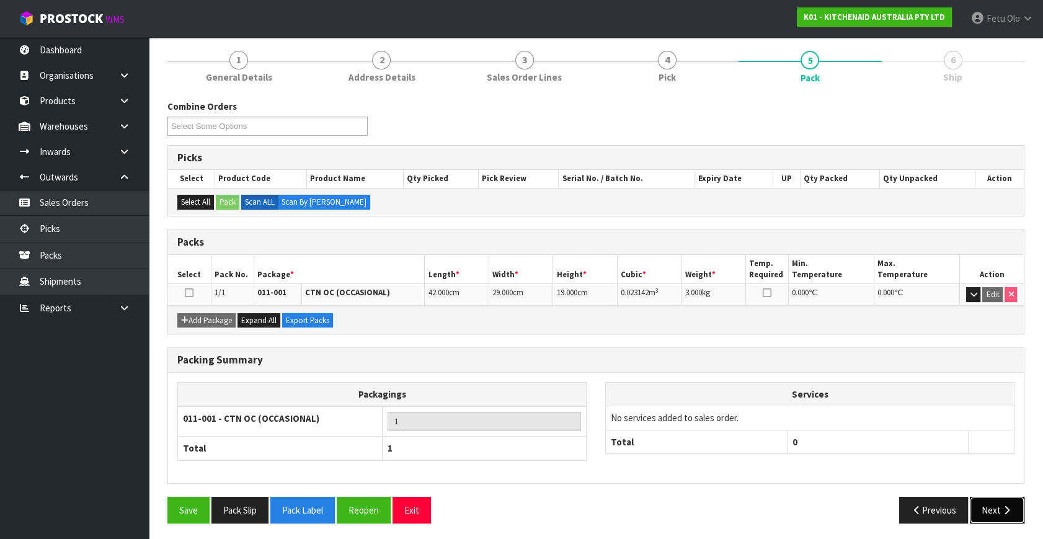
click at [998, 499] on button "Next" at bounding box center [997, 510] width 55 height 27
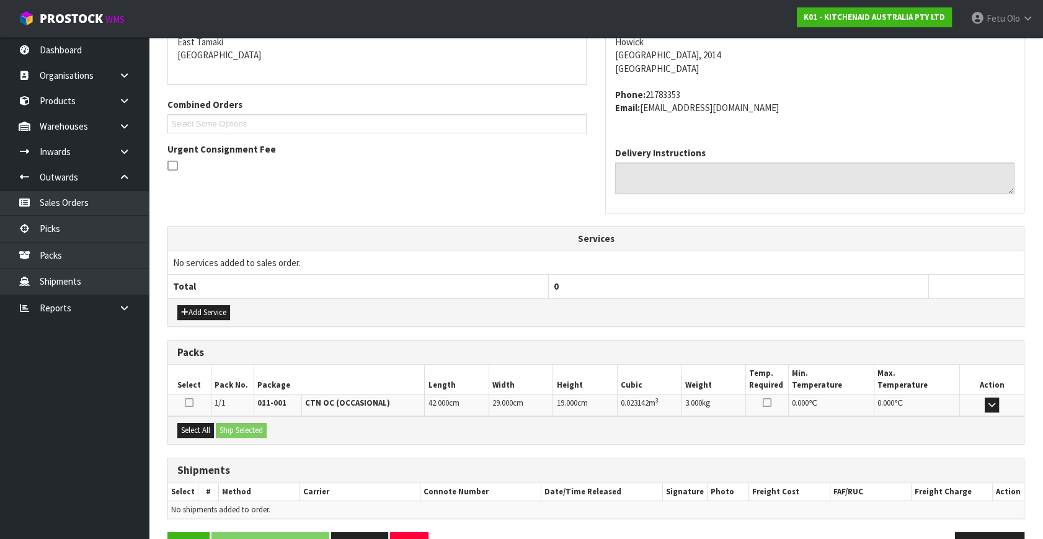
scroll to position [305, 0]
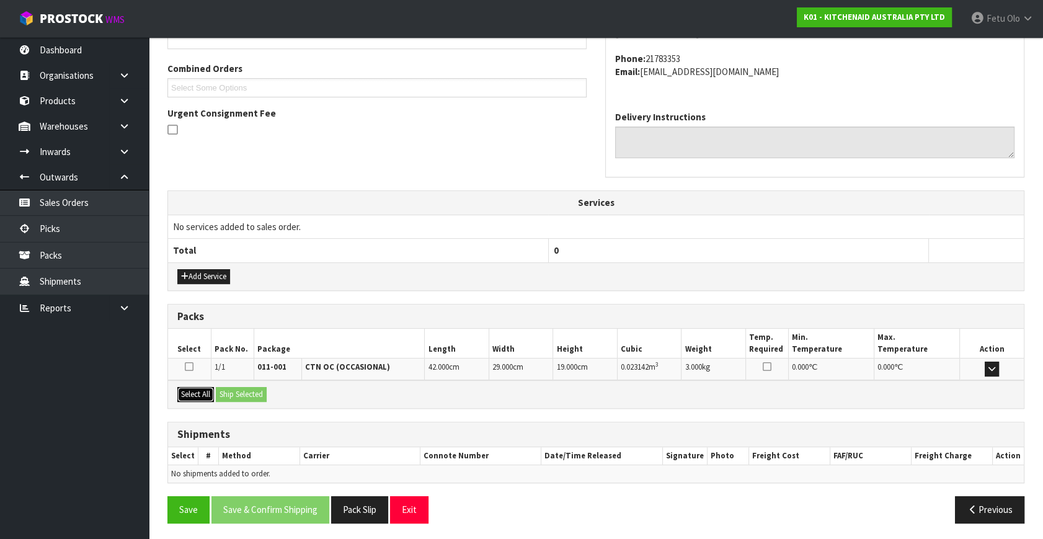
click at [181, 390] on button "Select All" at bounding box center [195, 394] width 37 height 15
click at [228, 395] on button "Ship Selected" at bounding box center [241, 394] width 51 height 15
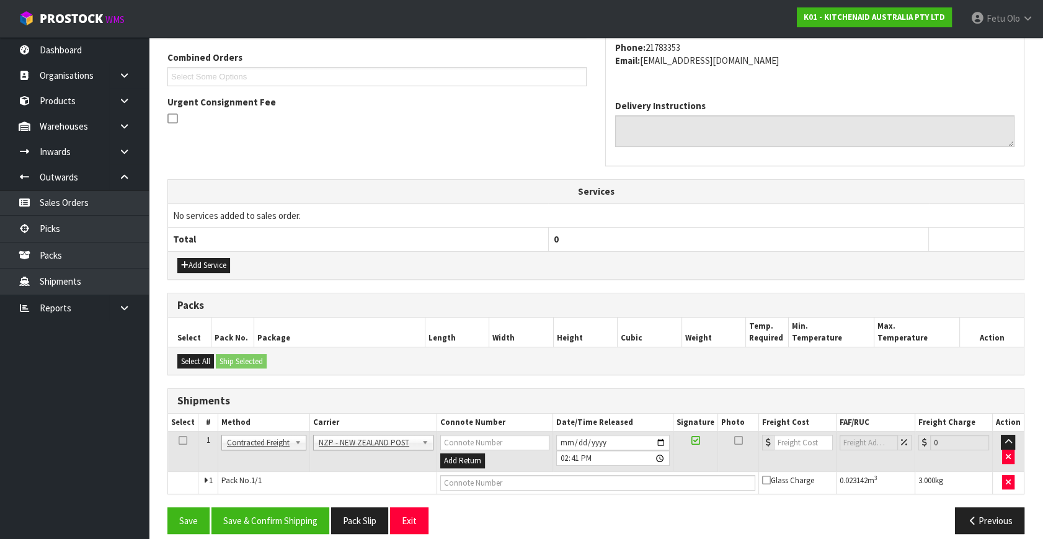
scroll to position [328, 0]
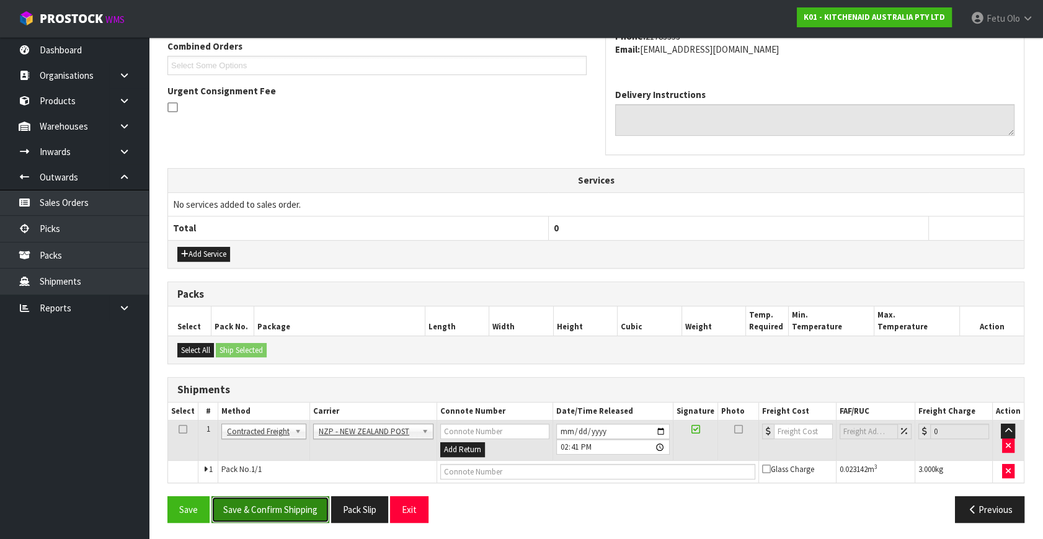
drag, startPoint x: 283, startPoint y: 503, endPoint x: 275, endPoint y: 507, distance: 8.6
click at [283, 504] on button "Save & Confirm Shipping" at bounding box center [271, 509] width 118 height 27
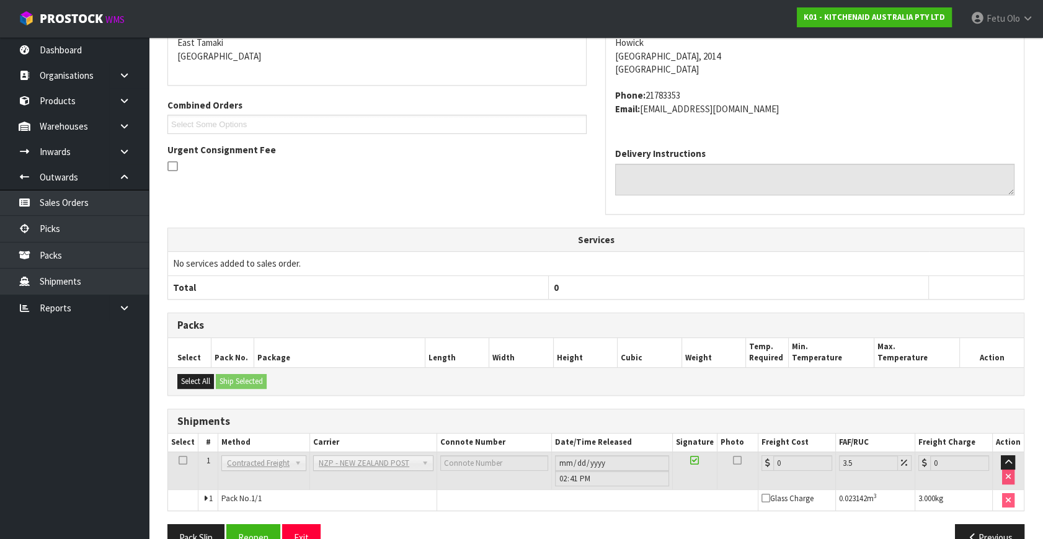
scroll to position [310, 0]
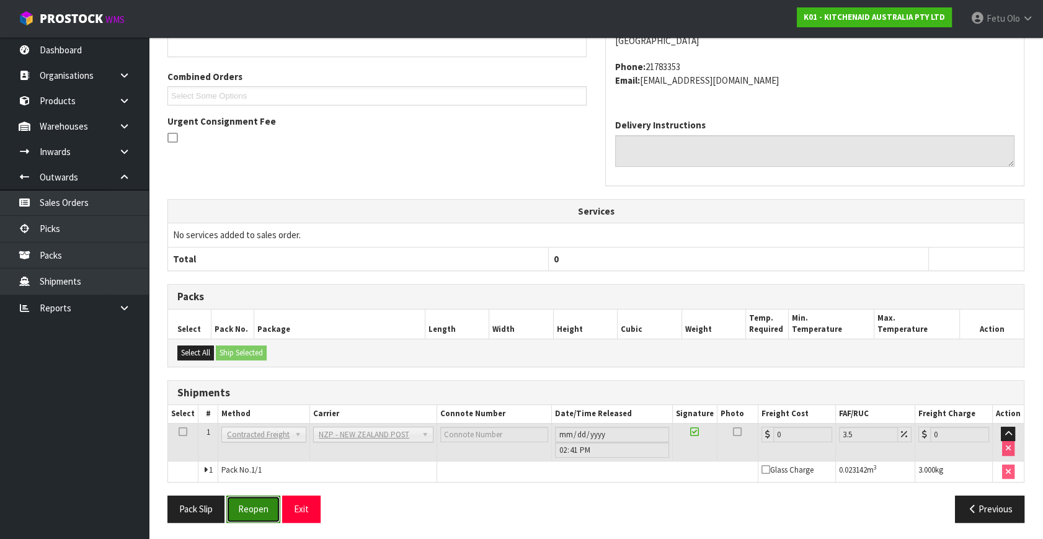
click at [254, 511] on button "Reopen" at bounding box center [253, 509] width 54 height 27
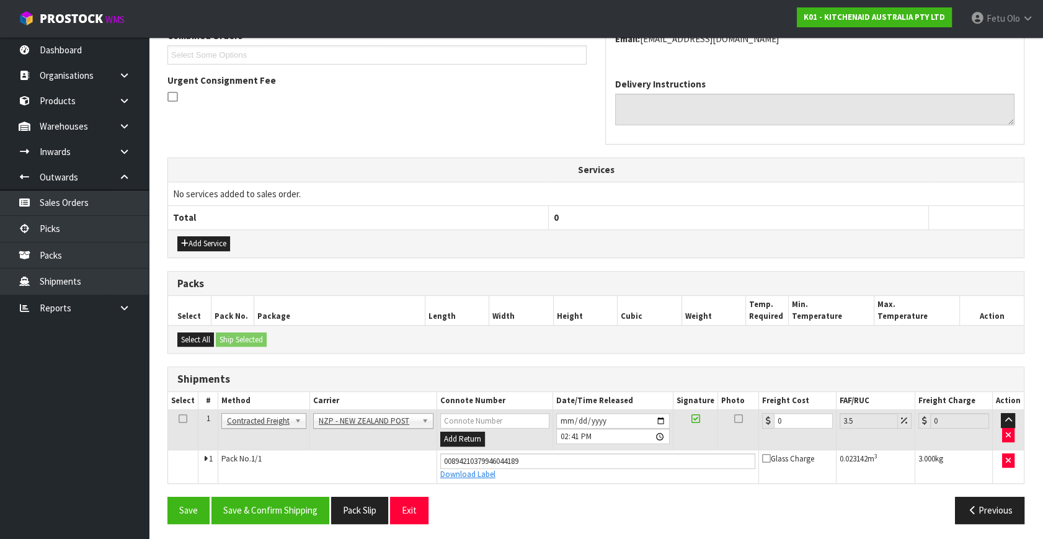
scroll to position [339, 0]
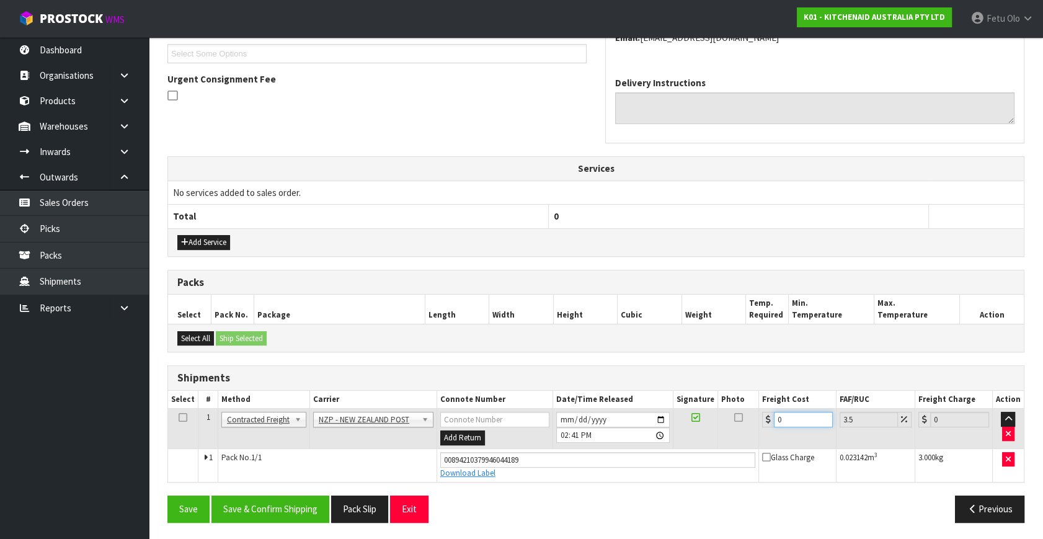
drag, startPoint x: 795, startPoint y: 416, endPoint x: 591, endPoint y: 476, distance: 212.6
click at [591, 476] on tbody "1 Client Local Pickup Customer Local Pickup Company Freight Contracted Freight …" at bounding box center [596, 445] width 856 height 73
type input "4"
type input "4.14"
type input "4.3"
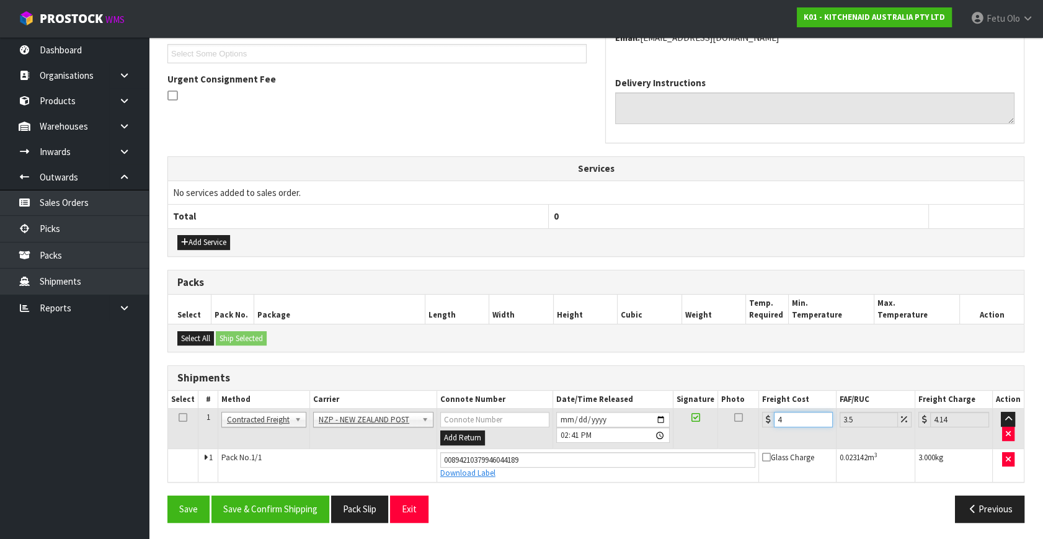
type input "4.45"
type input "4.33"
type input "4.48"
type input "4.33"
click at [292, 505] on button "Save & Confirm Shipping" at bounding box center [271, 509] width 118 height 27
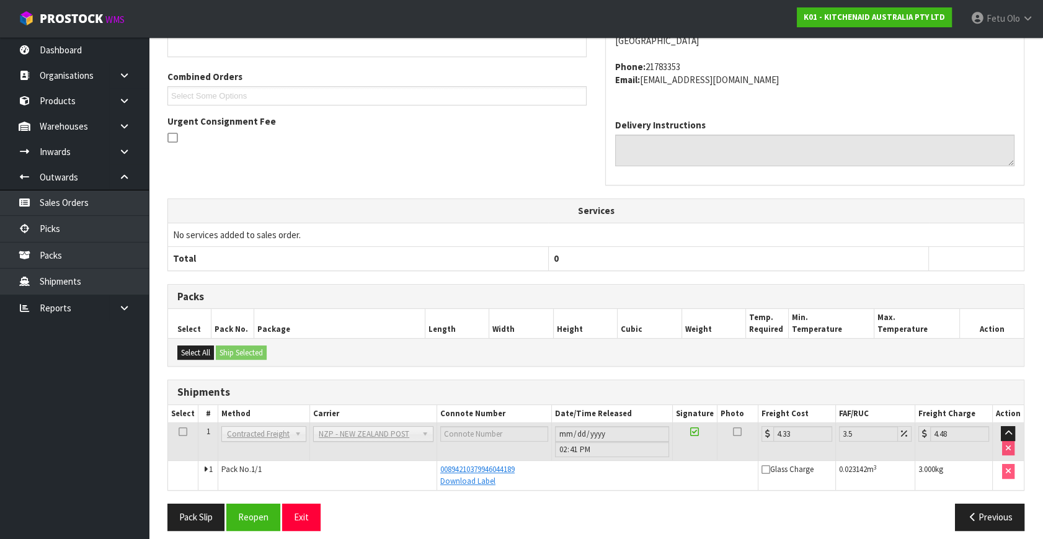
scroll to position [305, 0]
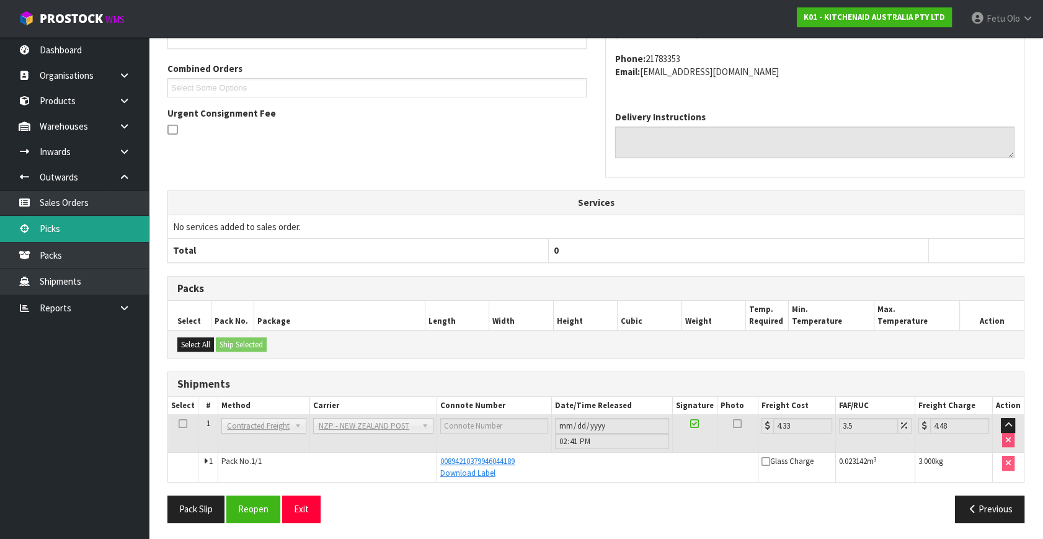
click at [68, 223] on link "Picks" at bounding box center [74, 228] width 149 height 25
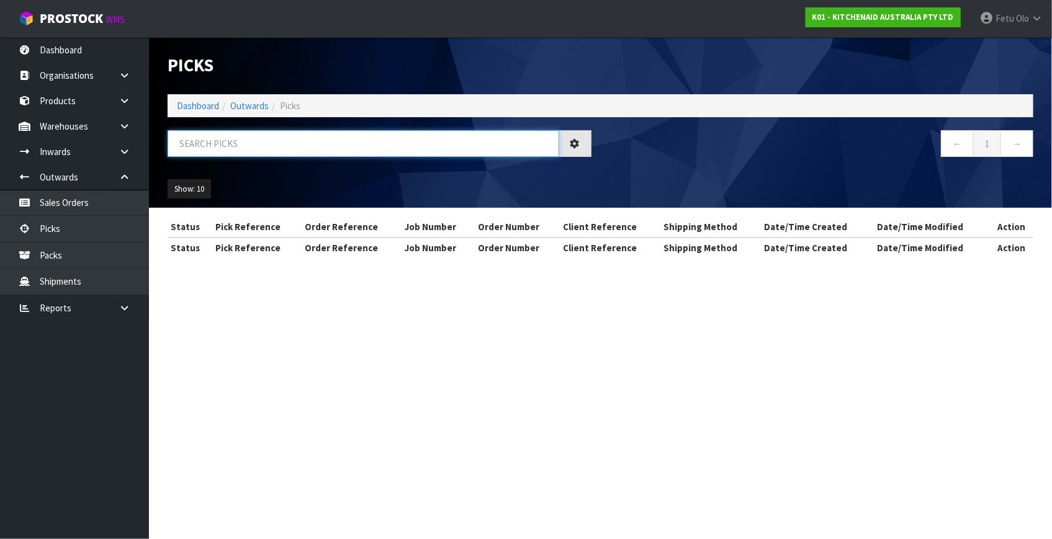
click at [337, 136] on input "text" at bounding box center [363, 143] width 391 height 27
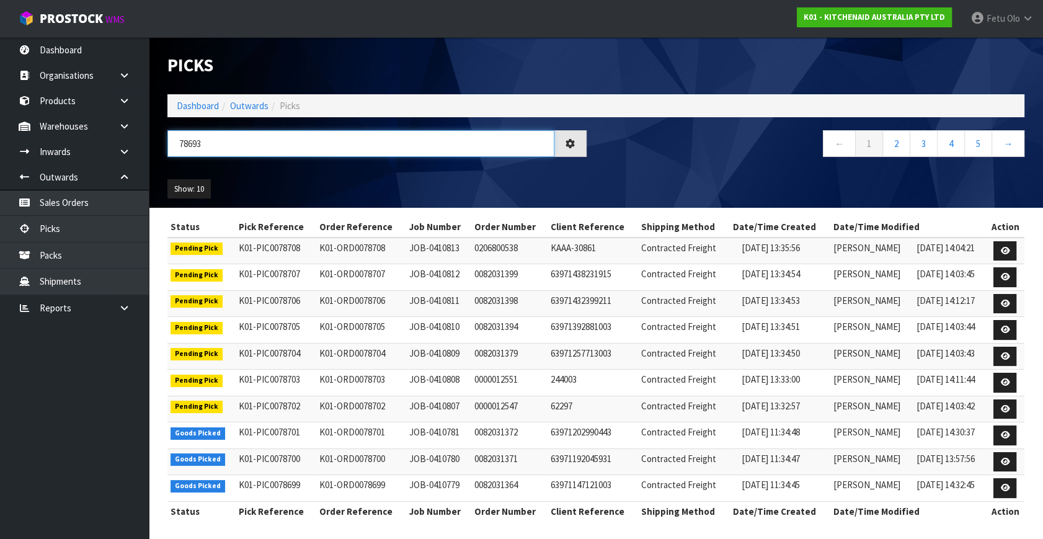
type input "78693"
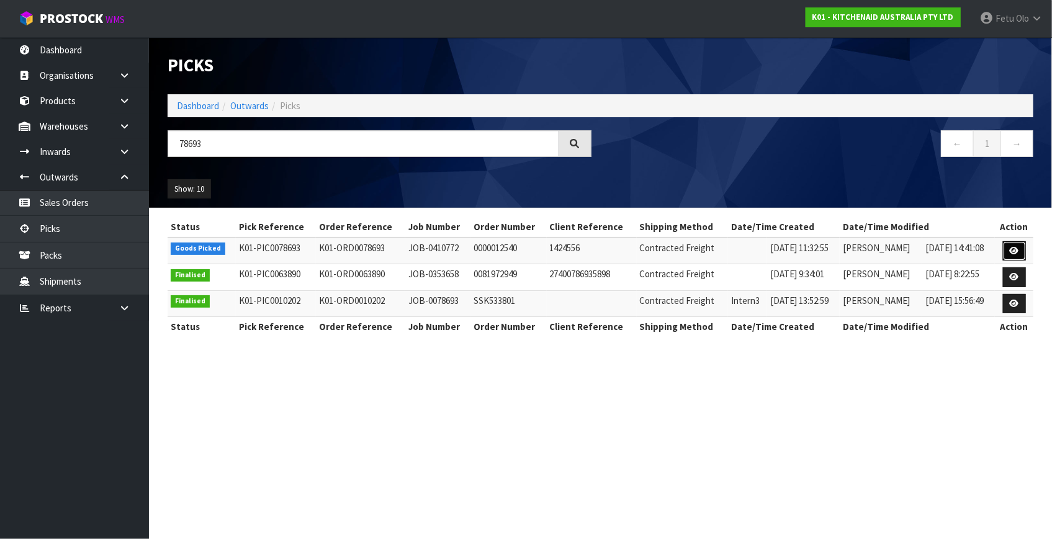
click at [1022, 249] on link at bounding box center [1014, 251] width 23 height 20
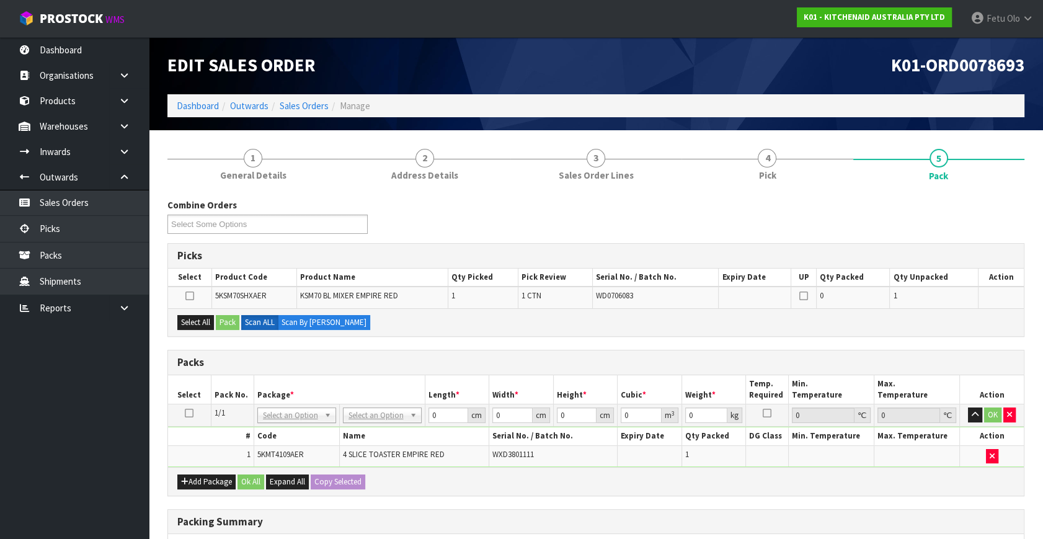
click at [678, 352] on div "Packs" at bounding box center [596, 363] width 856 height 25
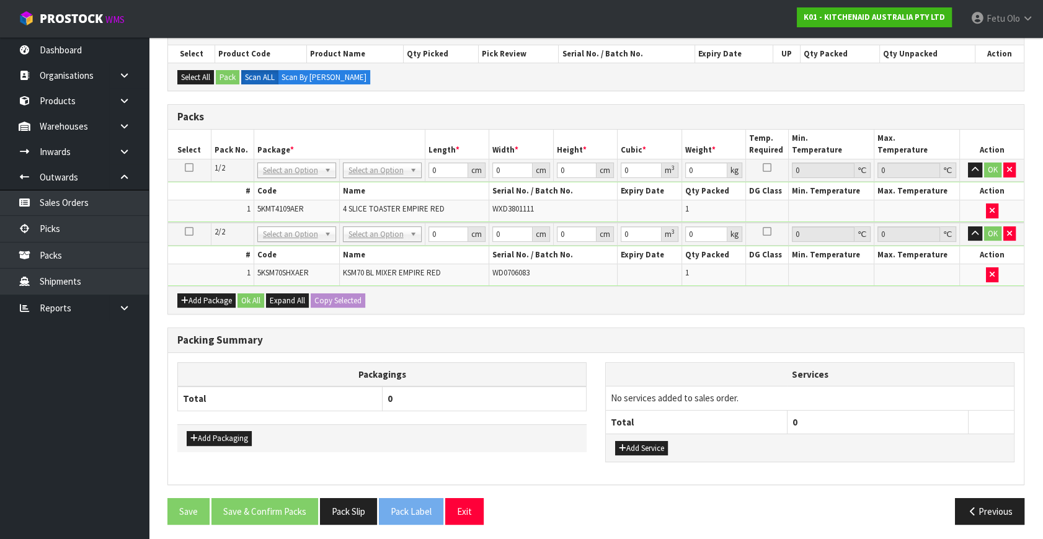
scroll to position [224, 0]
click at [355, 499] on button "Pack Slip" at bounding box center [348, 511] width 57 height 27
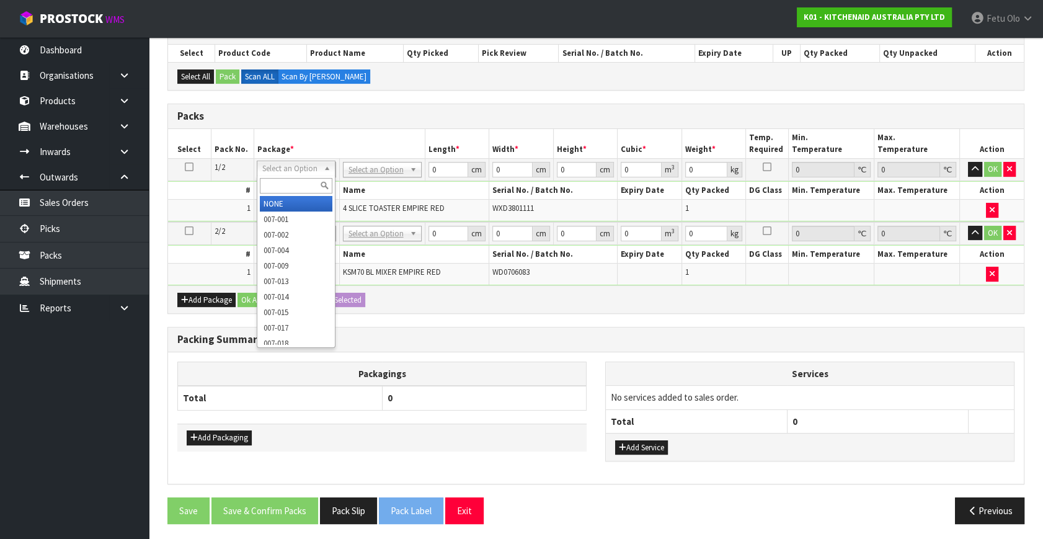
click at [286, 183] on input "text" at bounding box center [296, 186] width 73 height 16
type input "011-084"
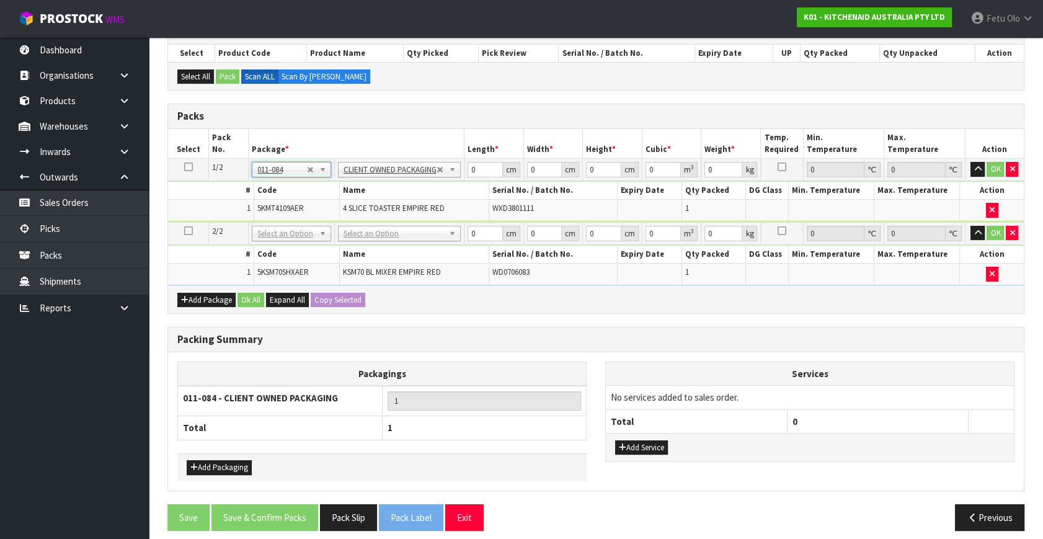
type input "4.55"
click at [287, 247] on th "Code" at bounding box center [297, 255] width 86 height 18
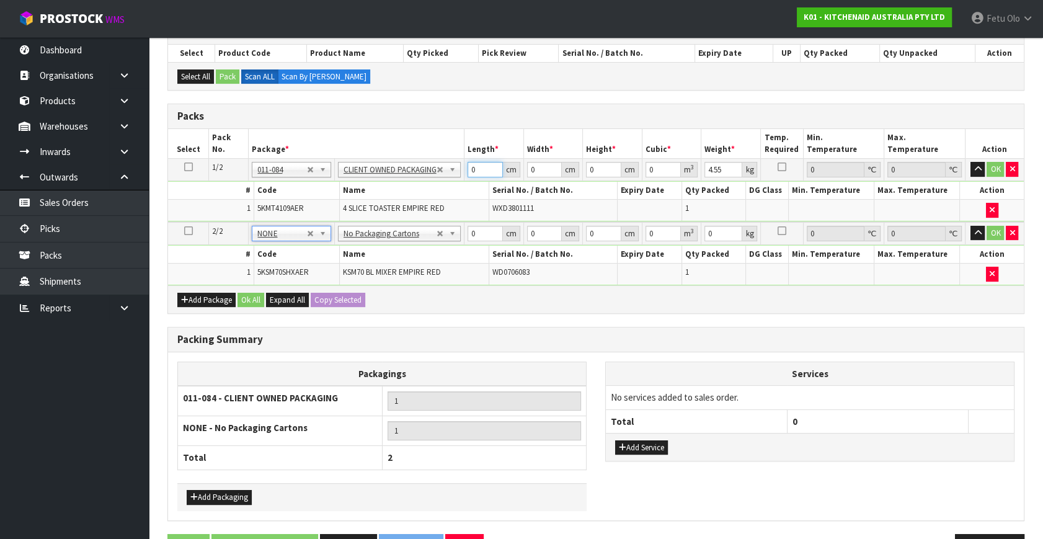
drag, startPoint x: 468, startPoint y: 172, endPoint x: 386, endPoint y: 192, distance: 85.0
click at [386, 192] on tbody "1/2 NONE 007-001 007-002 007-004 007-009 007-013 007-014 007-015 007-017 007-01…" at bounding box center [596, 190] width 856 height 63
type input "40"
type input "28"
type input "3"
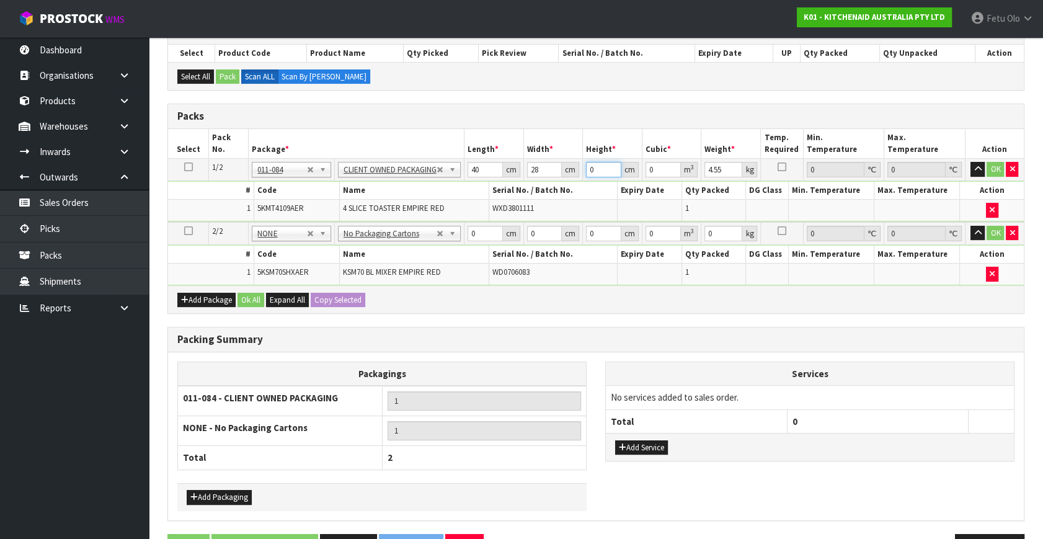
type input "0.00336"
type input "37"
type input "0.04144"
type input "37"
type input "5"
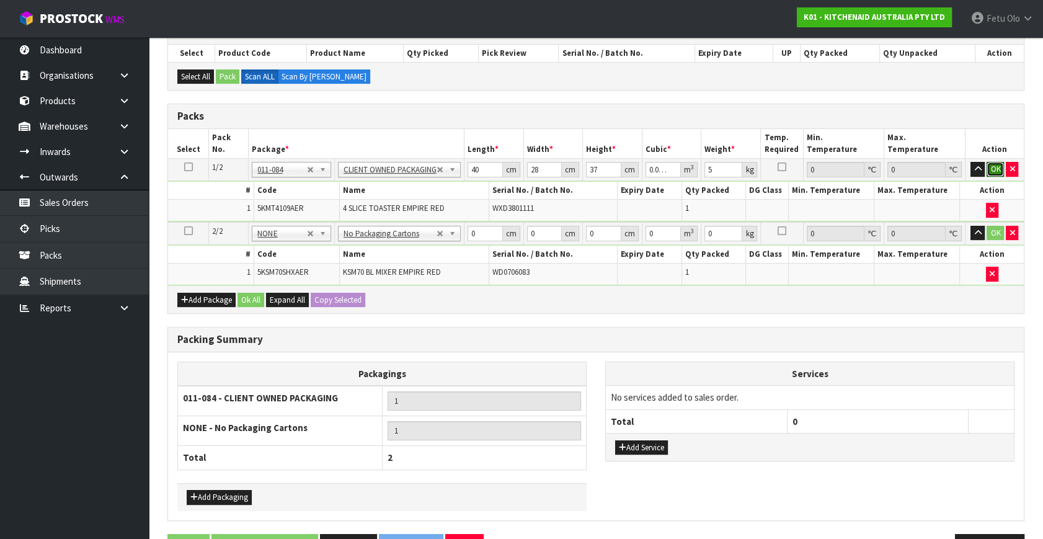
click button "OK" at bounding box center [995, 169] width 17 height 15
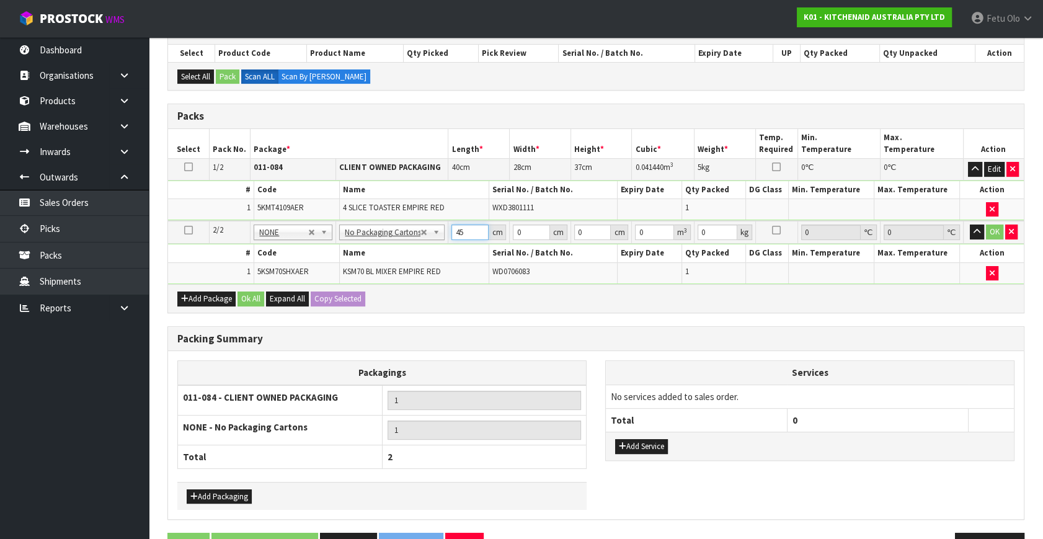
type input "45"
type input "35"
type input "5"
type input "0.007875"
type input "51"
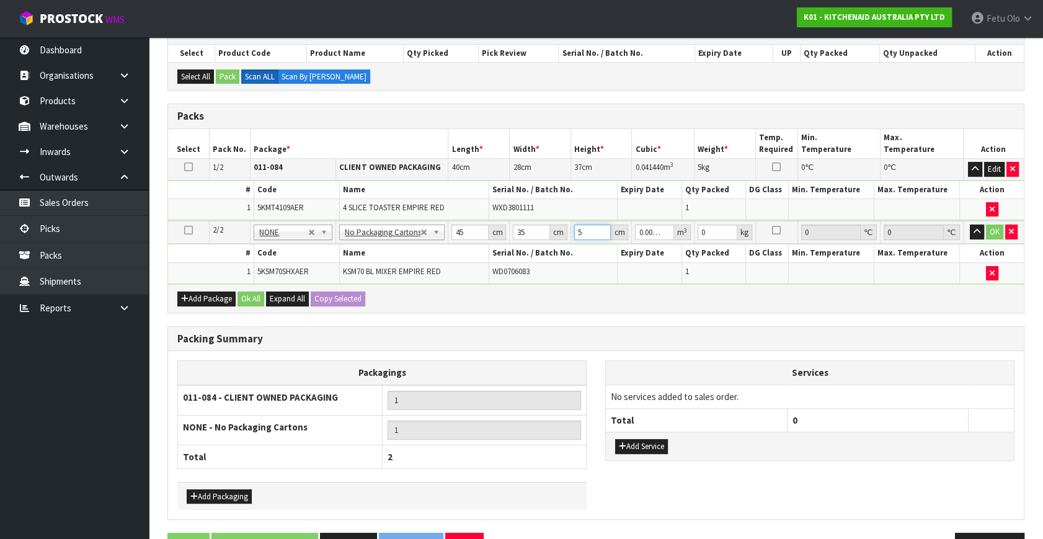
type input "0.080325"
type input "51"
type input "17"
click button "OK" at bounding box center [994, 232] width 17 height 15
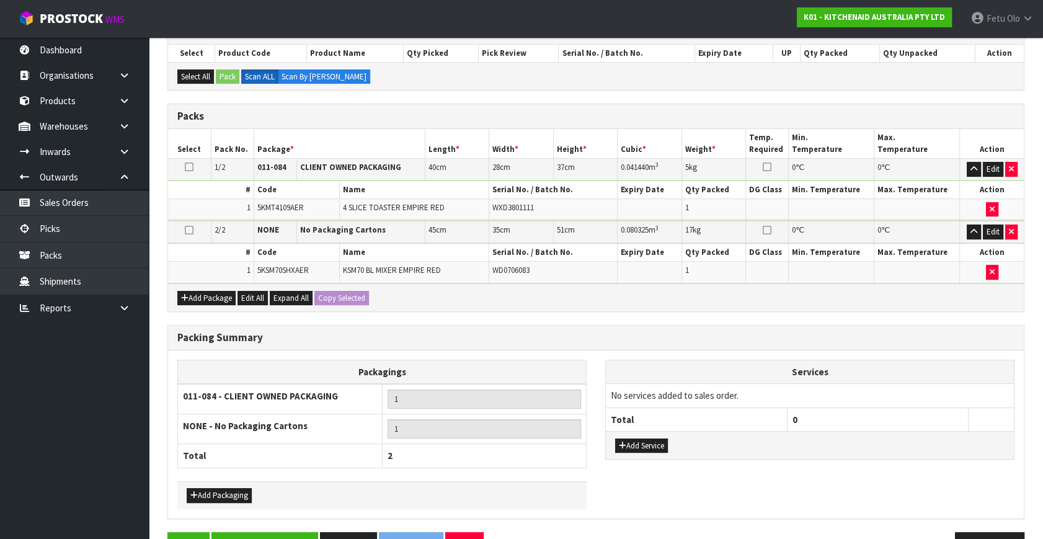
scroll to position [259, 0]
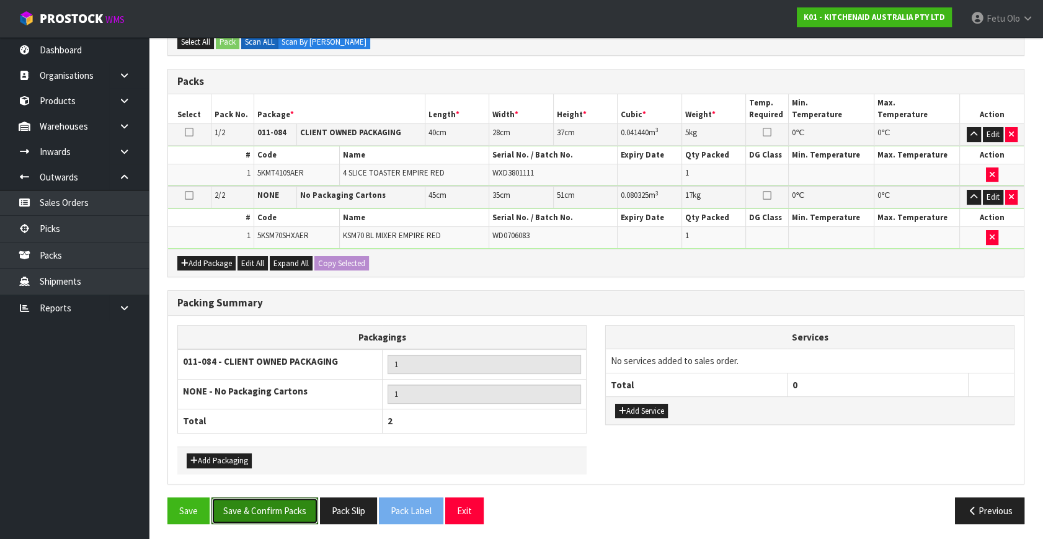
drag, startPoint x: 293, startPoint y: 499, endPoint x: 303, endPoint y: 486, distance: 16.8
click at [295, 498] on button "Save & Confirm Packs" at bounding box center [265, 511] width 107 height 27
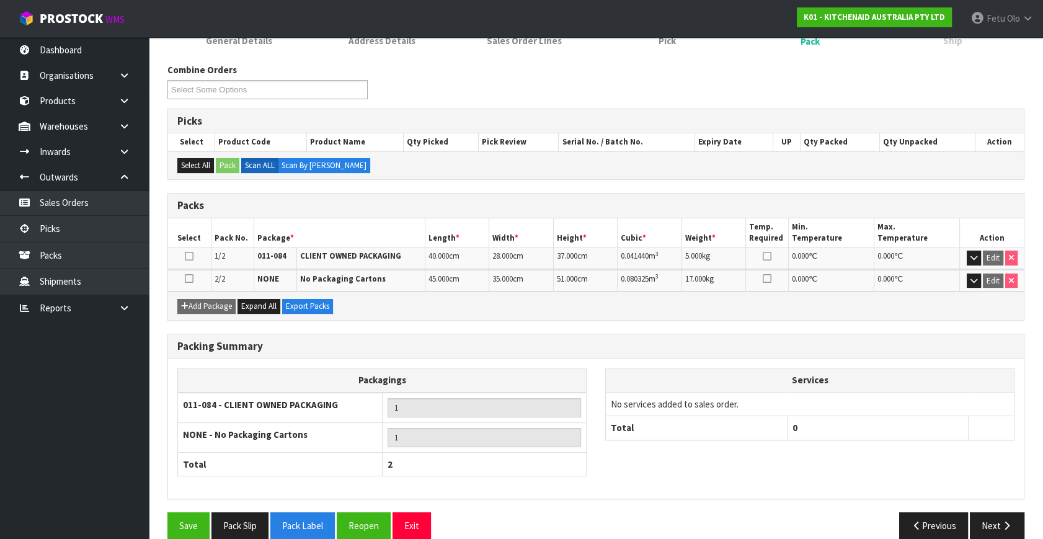
scroll to position [196, 0]
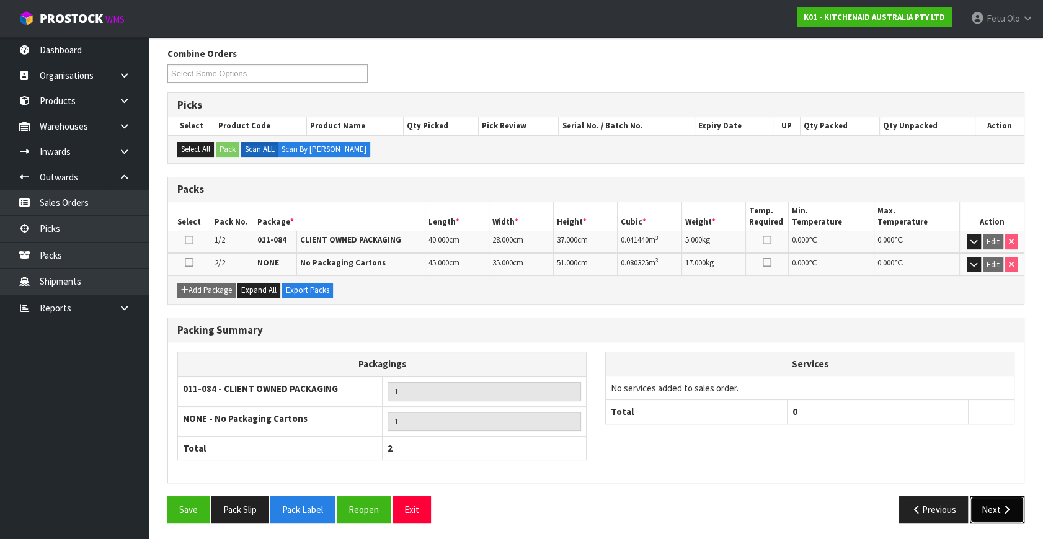
drag, startPoint x: 983, startPoint y: 509, endPoint x: 971, endPoint y: 503, distance: 13.3
click at [971, 503] on button "Next" at bounding box center [997, 509] width 55 height 27
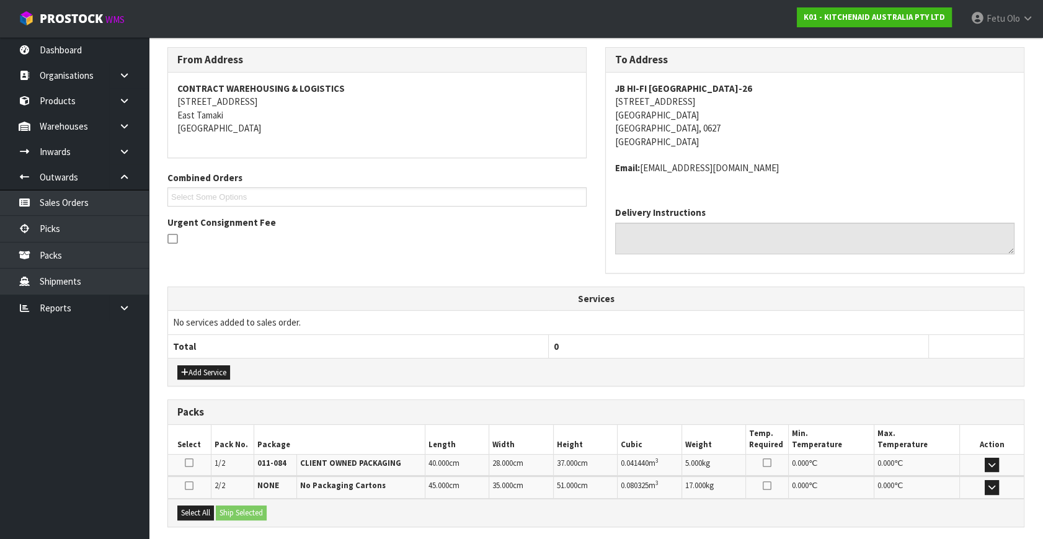
scroll to position [315, 0]
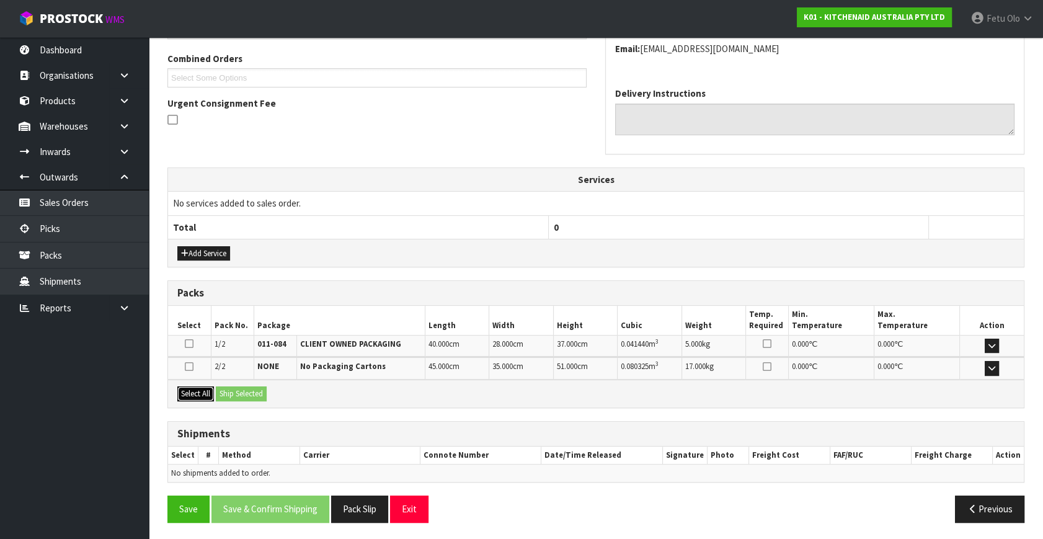
click at [201, 388] on button "Select All" at bounding box center [195, 393] width 37 height 15
click at [227, 391] on button "Ship Selected" at bounding box center [241, 393] width 51 height 15
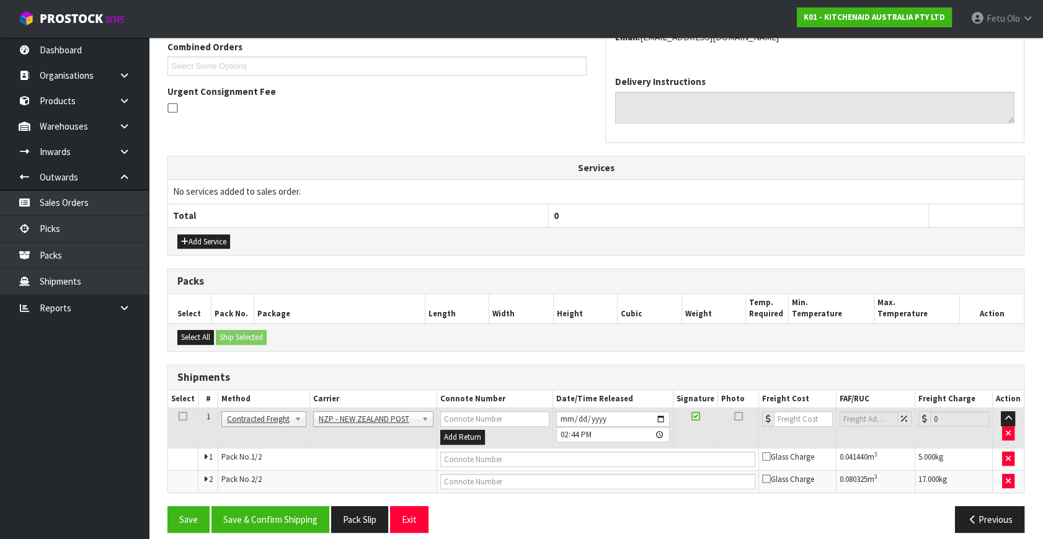
scroll to position [336, 0]
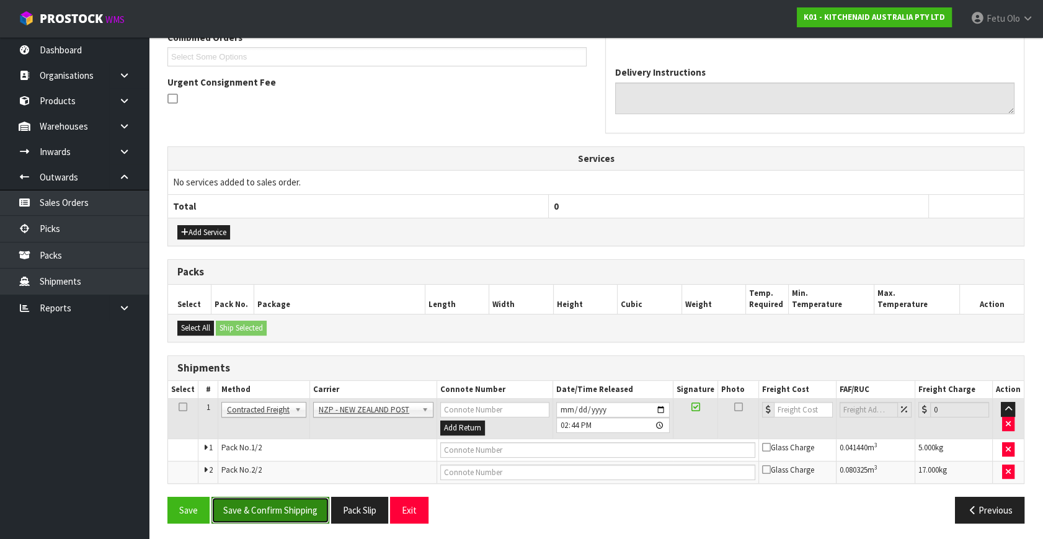
click at [306, 497] on button "Save & Confirm Shipping" at bounding box center [271, 510] width 118 height 27
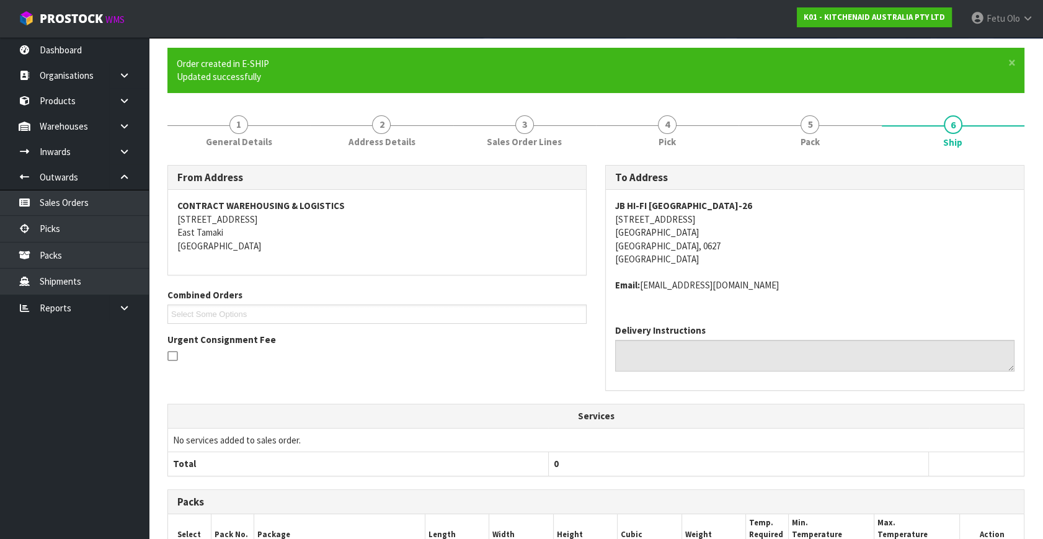
scroll to position [318, 0]
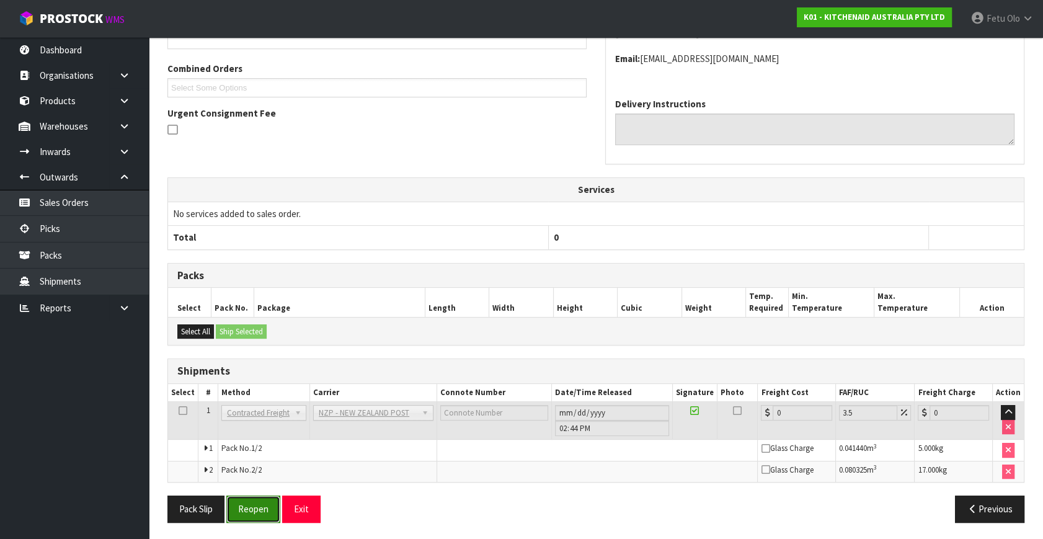
click at [266, 507] on button "Reopen" at bounding box center [253, 509] width 54 height 27
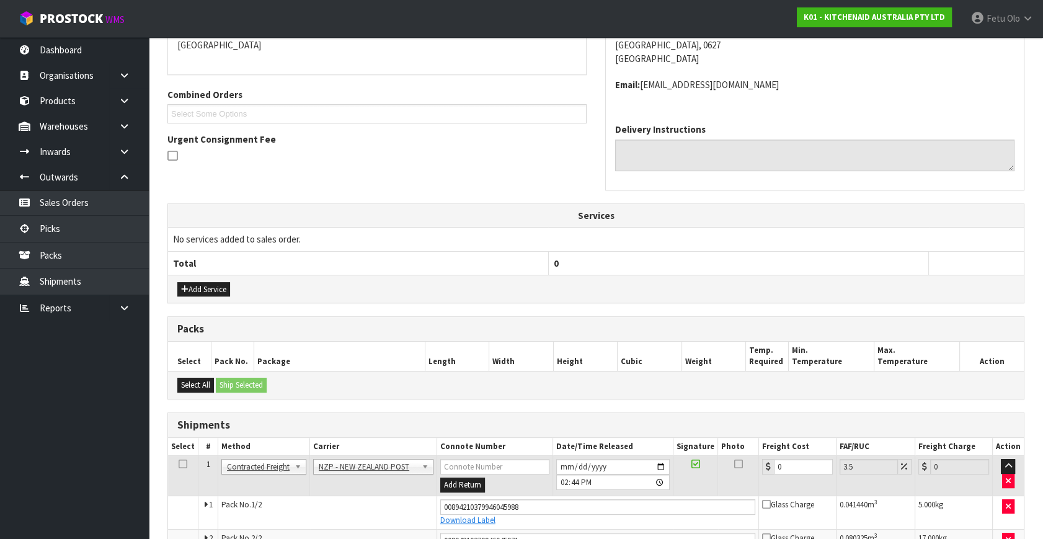
scroll to position [305, 0]
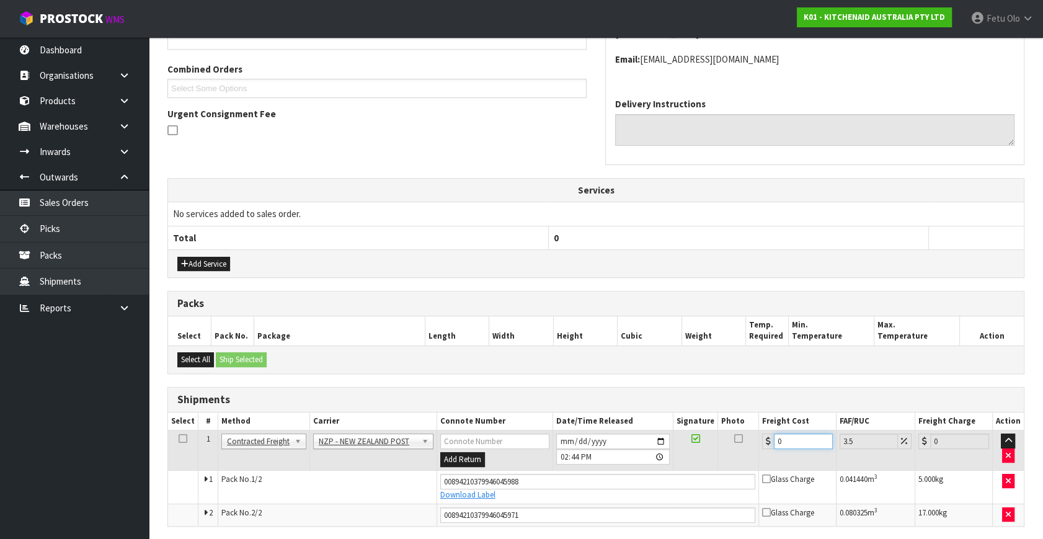
drag, startPoint x: 768, startPoint y: 452, endPoint x: 670, endPoint y: 481, distance: 102.1
click at [670, 481] on tbody "1 Client Local Pickup Customer Local Pickup Company Freight Contracted Freight …" at bounding box center [596, 479] width 856 height 96
type input "8"
type input "8.28"
type input "8.6"
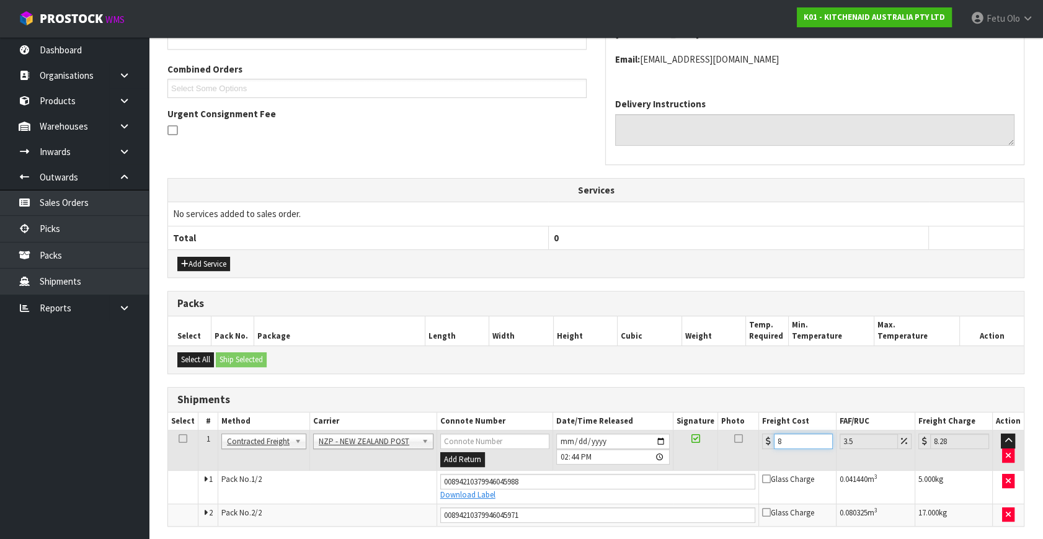
type input "8.9"
type input "8.66"
type input "8.96"
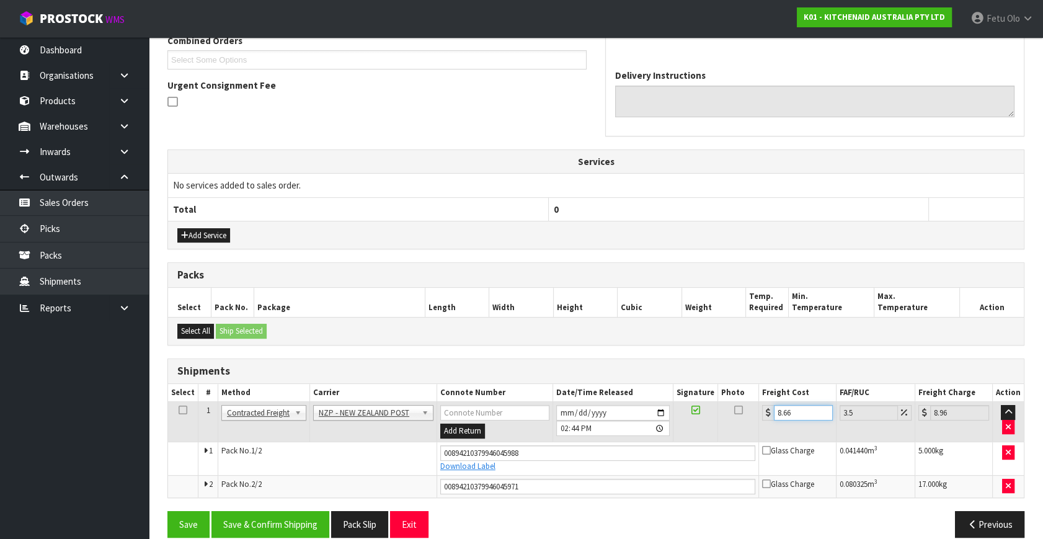
scroll to position [348, 0]
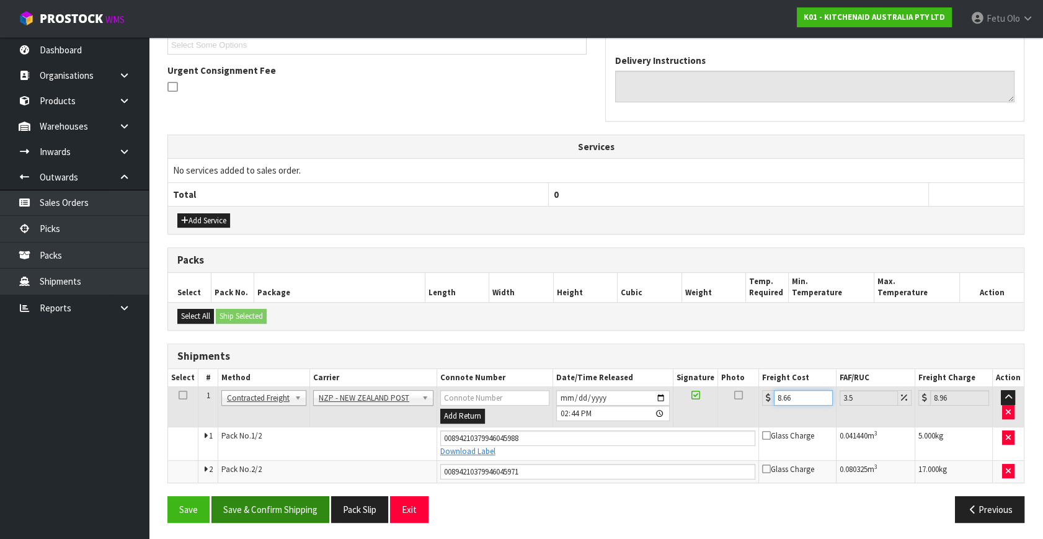
type input "8.66"
click at [270, 503] on button "Save & Confirm Shipping" at bounding box center [271, 509] width 118 height 27
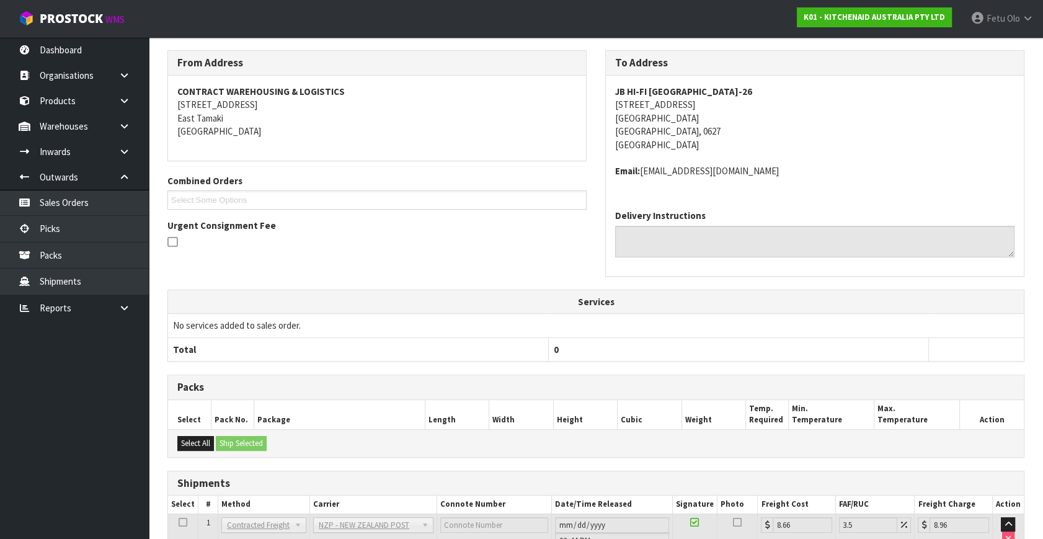
scroll to position [31, 0]
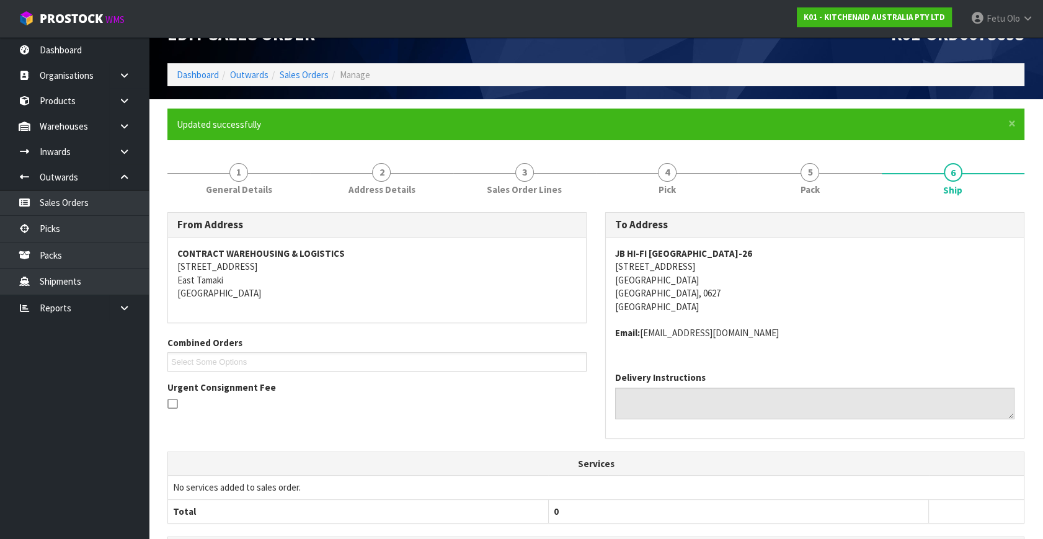
click at [899, 347] on div "JB HI-FI WAIRAU PARK-26 7 Link Drive WAIRAU PARK Auckland, 0627 New Zealand Ema…" at bounding box center [815, 300] width 418 height 125
click at [55, 221] on link "Picks" at bounding box center [74, 228] width 149 height 25
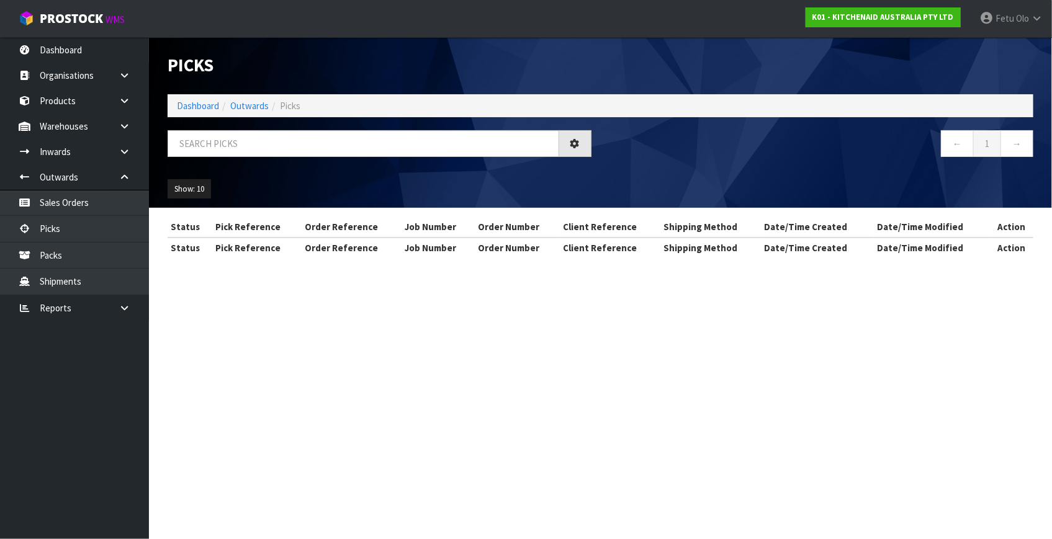
click at [261, 119] on div "Picks Dashboard Outwards Picks ← 1 → Show: 10 5 10 25 50" at bounding box center [600, 122] width 884 height 171
click at [248, 144] on input "text" at bounding box center [363, 143] width 391 height 27
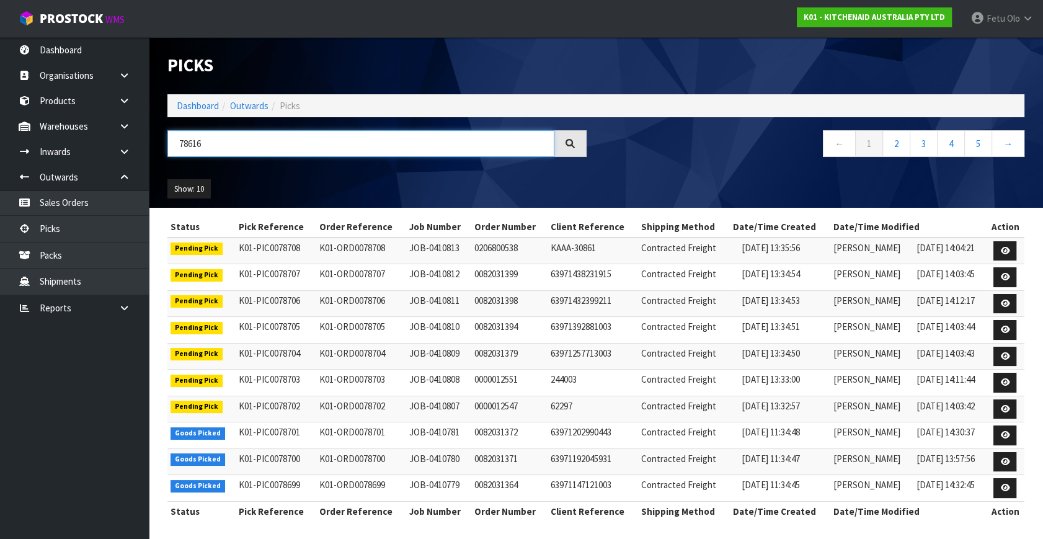
type input "78616"
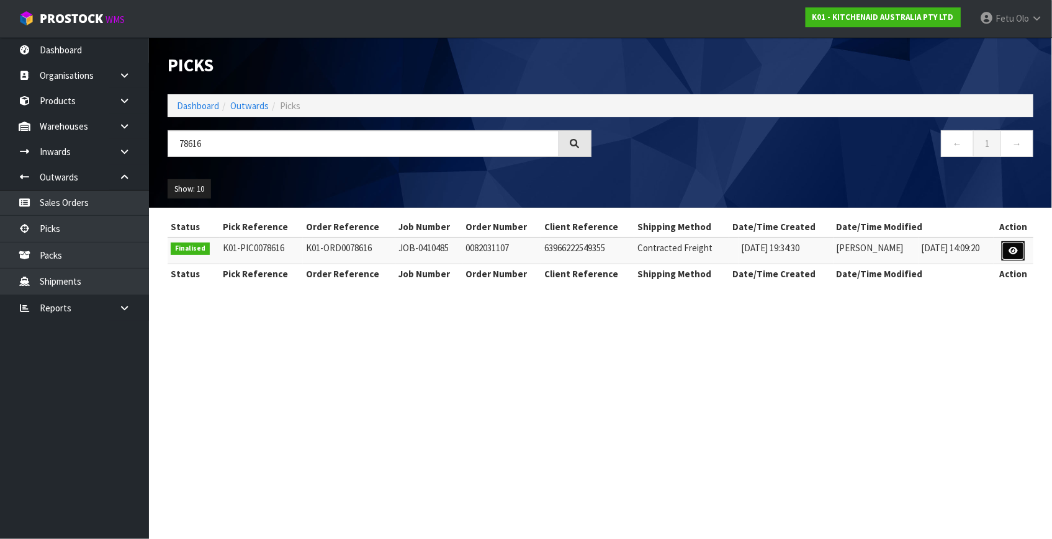
click at [1014, 247] on icon at bounding box center [1012, 251] width 9 height 8
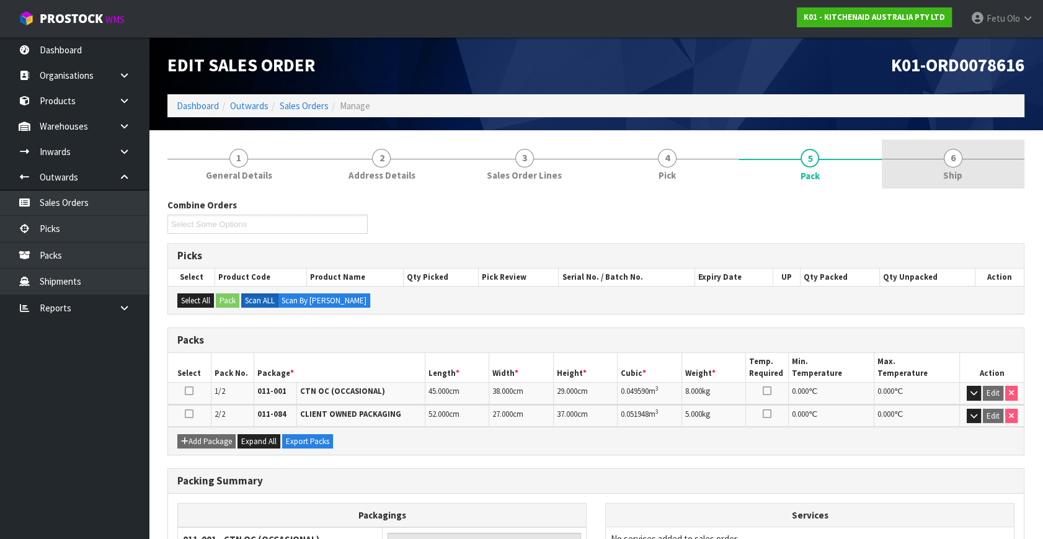
click at [931, 176] on link "6 Ship" at bounding box center [953, 164] width 143 height 49
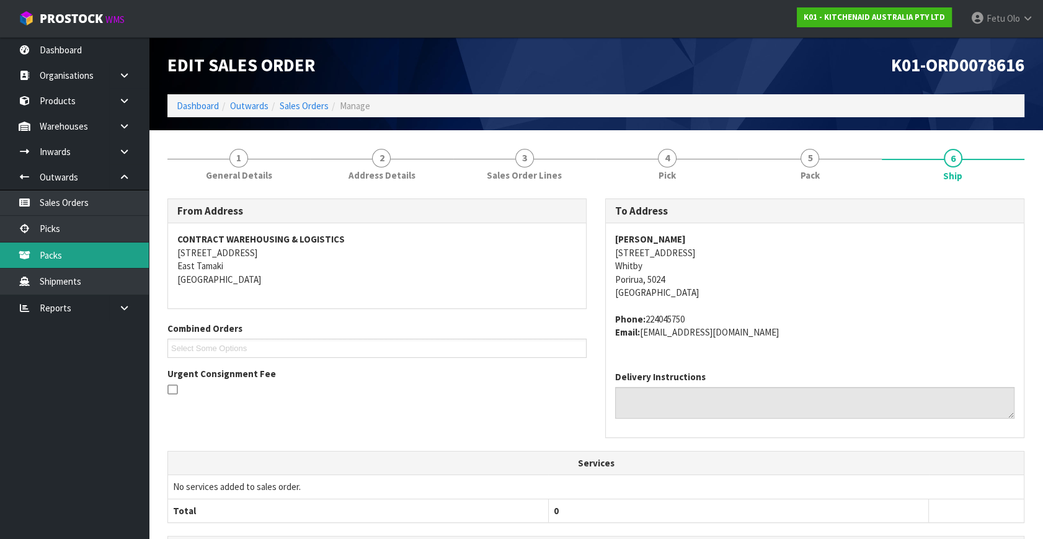
click at [67, 257] on link "Packs" at bounding box center [74, 255] width 149 height 25
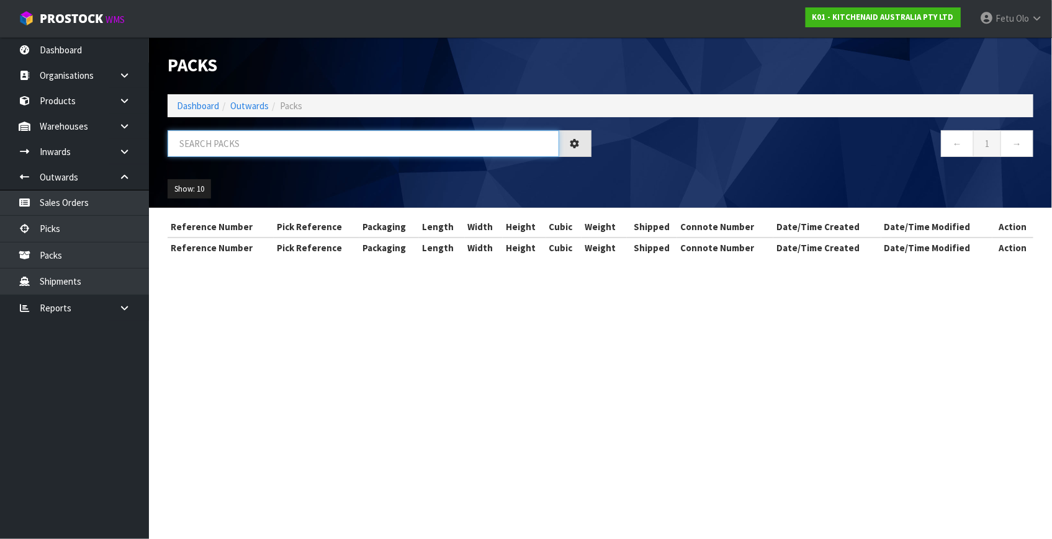
click at [318, 143] on input "text" at bounding box center [363, 143] width 391 height 27
type input "78616"
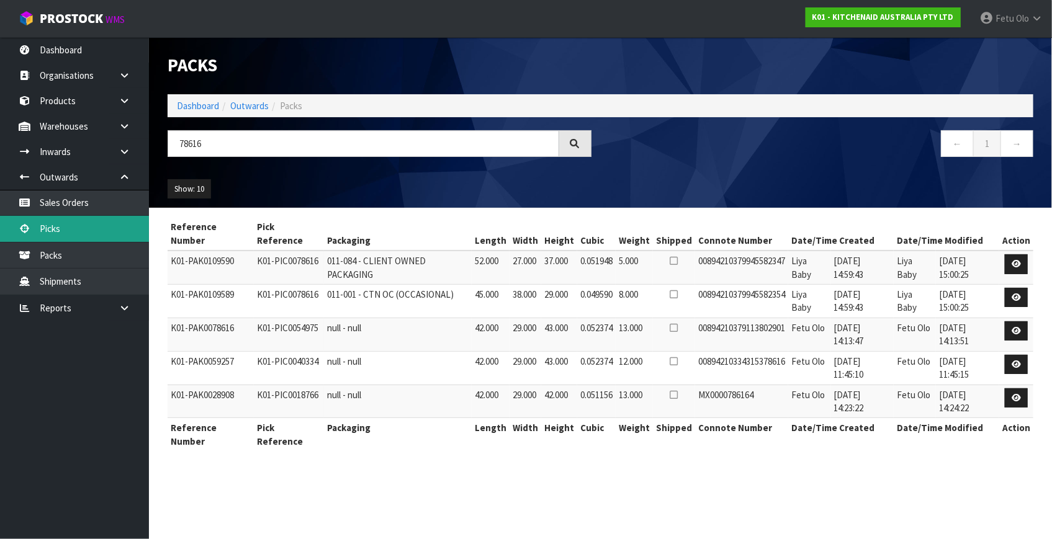
click at [55, 228] on link "Picks" at bounding box center [74, 228] width 149 height 25
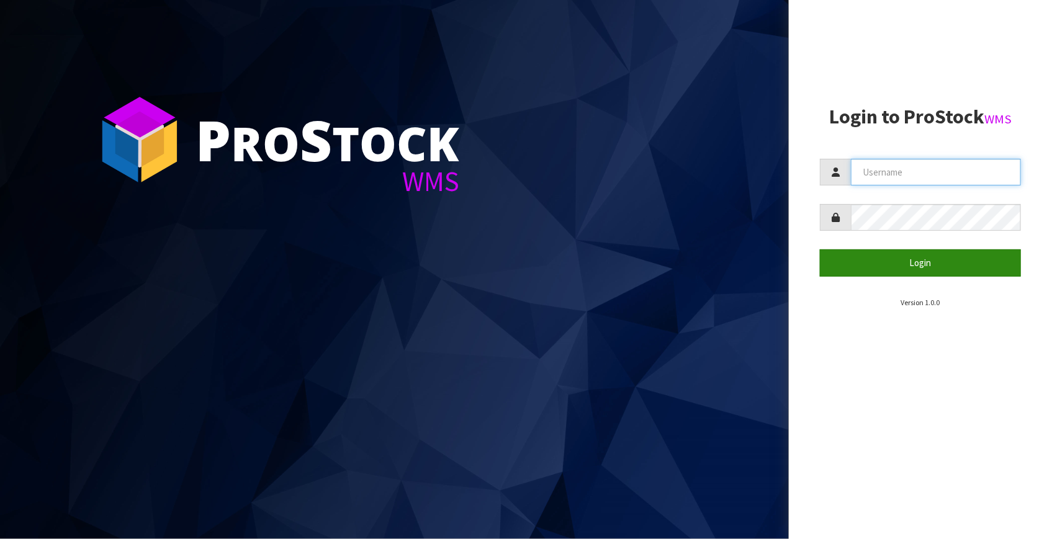
type input "[EMAIL_ADDRESS][DOMAIN_NAME]"
click at [885, 261] on button "Login" at bounding box center [920, 262] width 201 height 27
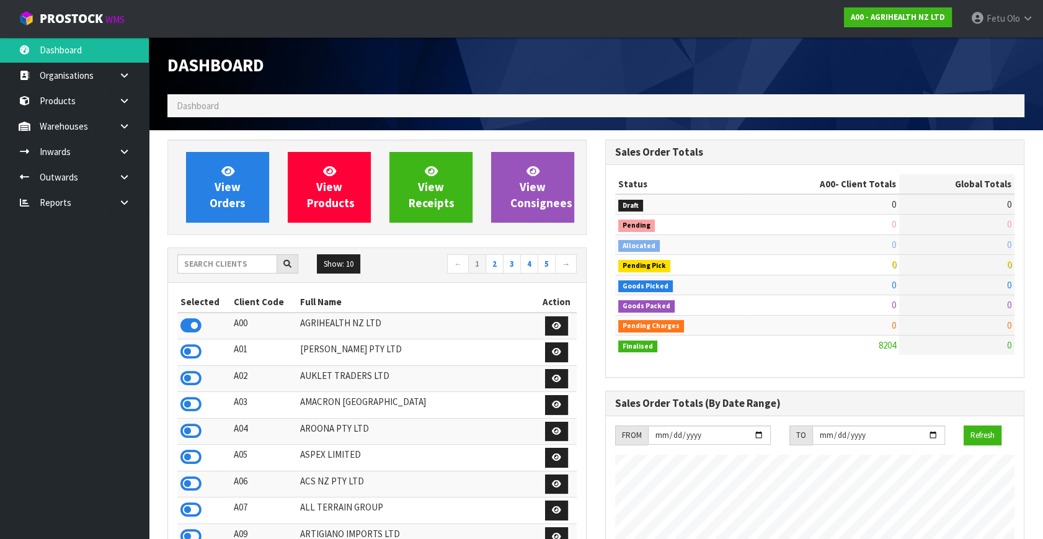
scroll to position [938, 437]
click at [241, 269] on input "text" at bounding box center [227, 263] width 100 height 19
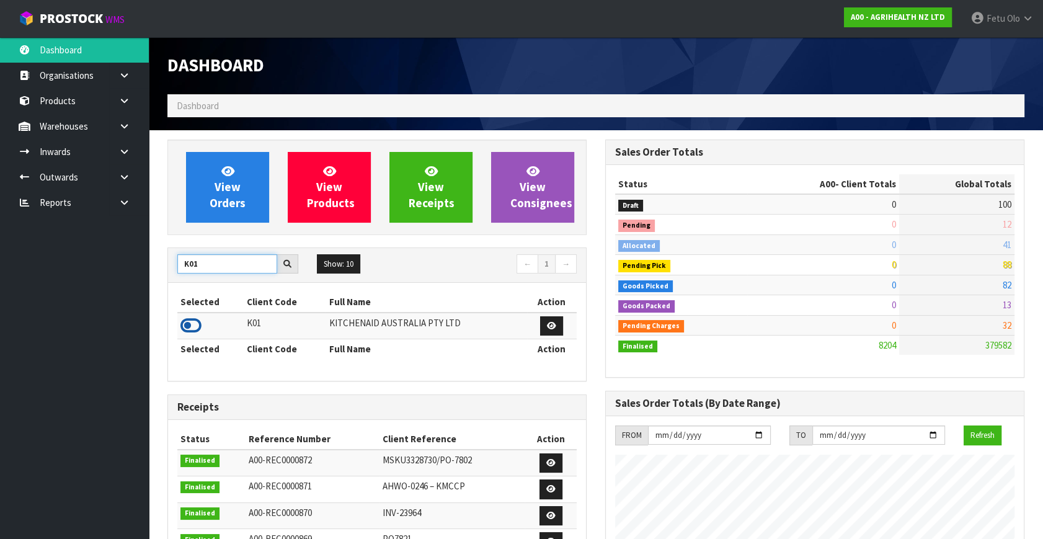
type input "K01"
click at [183, 322] on icon at bounding box center [191, 325] width 21 height 19
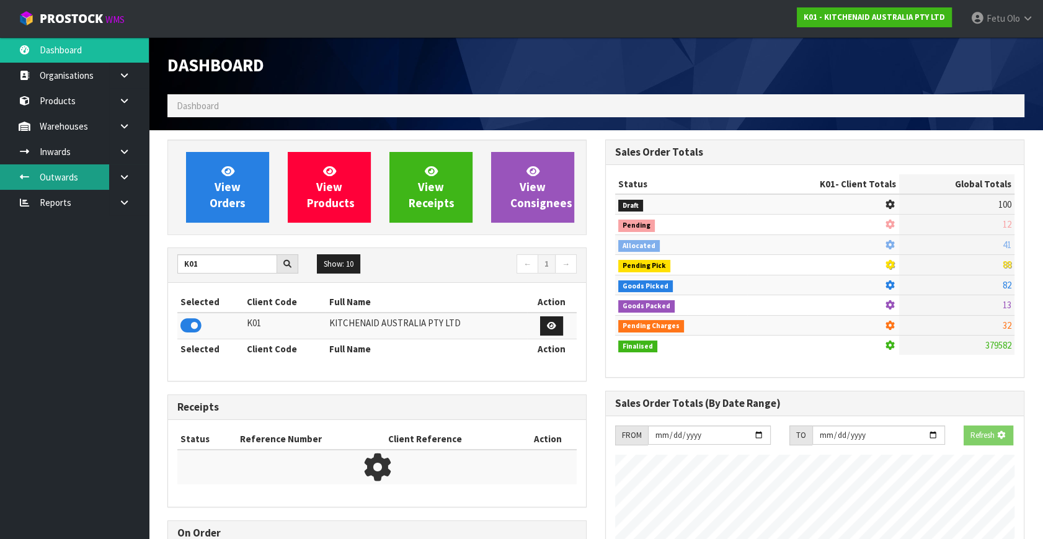
scroll to position [772, 437]
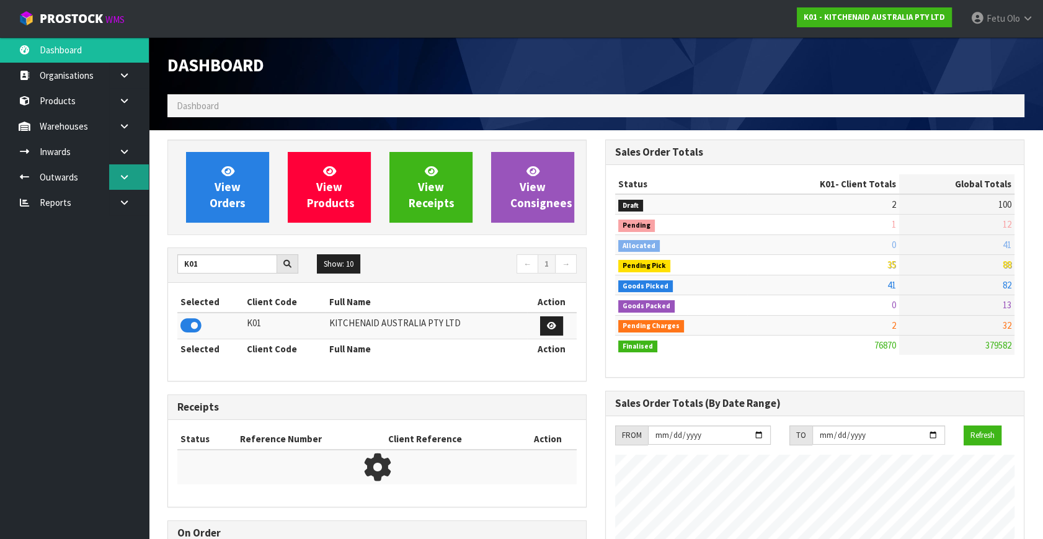
click at [124, 177] on icon at bounding box center [124, 176] width 12 height 9
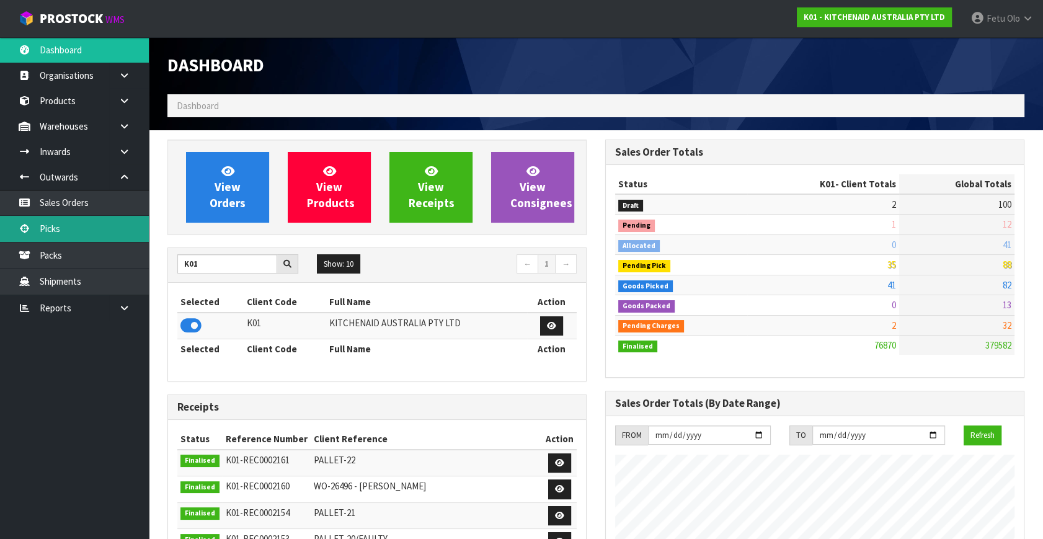
click at [66, 226] on link "Picks" at bounding box center [74, 228] width 149 height 25
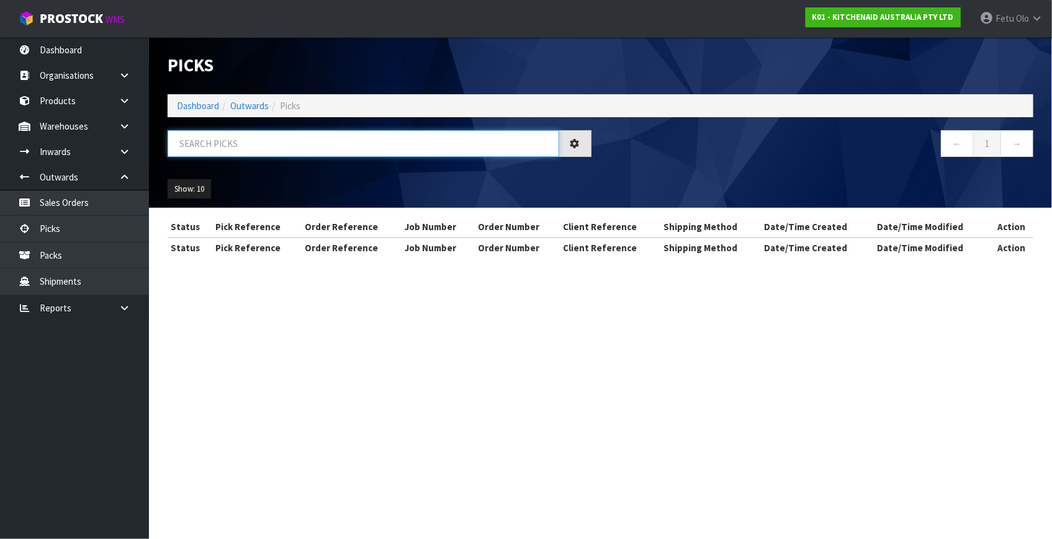
click at [334, 144] on input "text" at bounding box center [363, 143] width 391 height 27
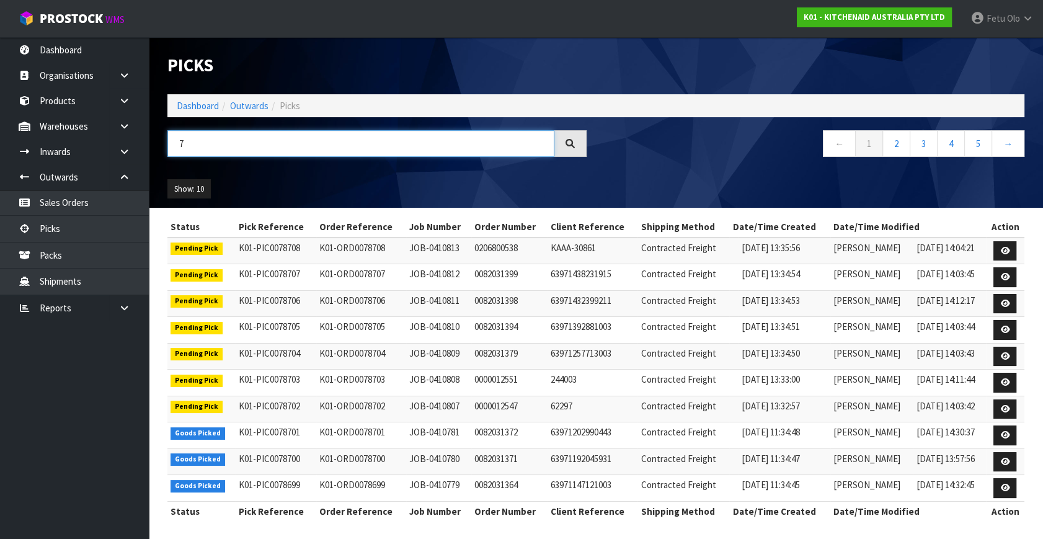
click at [217, 142] on input "7" at bounding box center [361, 143] width 387 height 27
type input "78603"
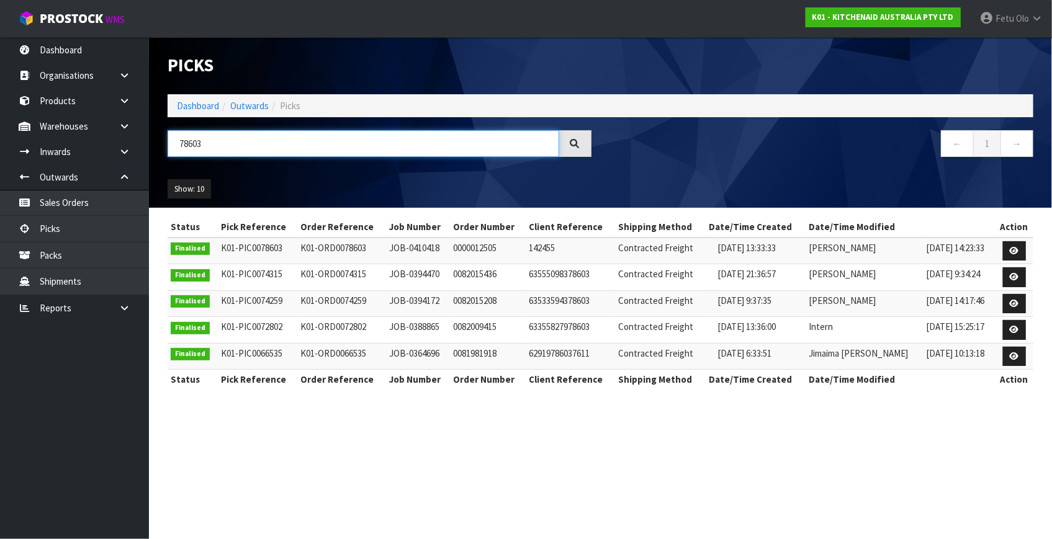
drag, startPoint x: 254, startPoint y: 140, endPoint x: -29, endPoint y: 165, distance: 284.0
click at [0, 165] on html "Toggle navigation ProStock WMS K01 - KITCHENAID AUSTRALIA PTY LTD Fetu Olo Logo…" at bounding box center [526, 269] width 1052 height 539
type input "78430"
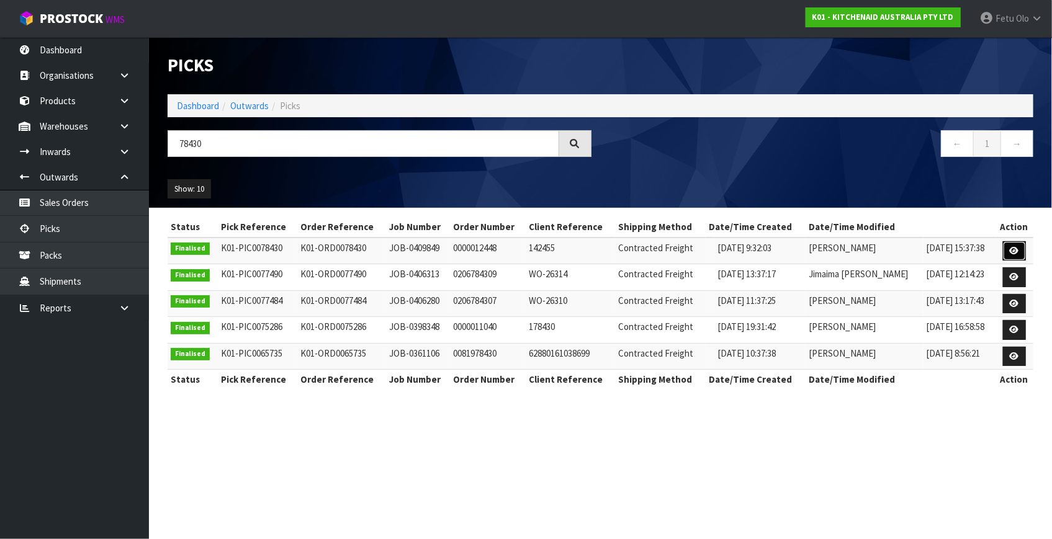
click at [1011, 250] on icon at bounding box center [1013, 251] width 9 height 8
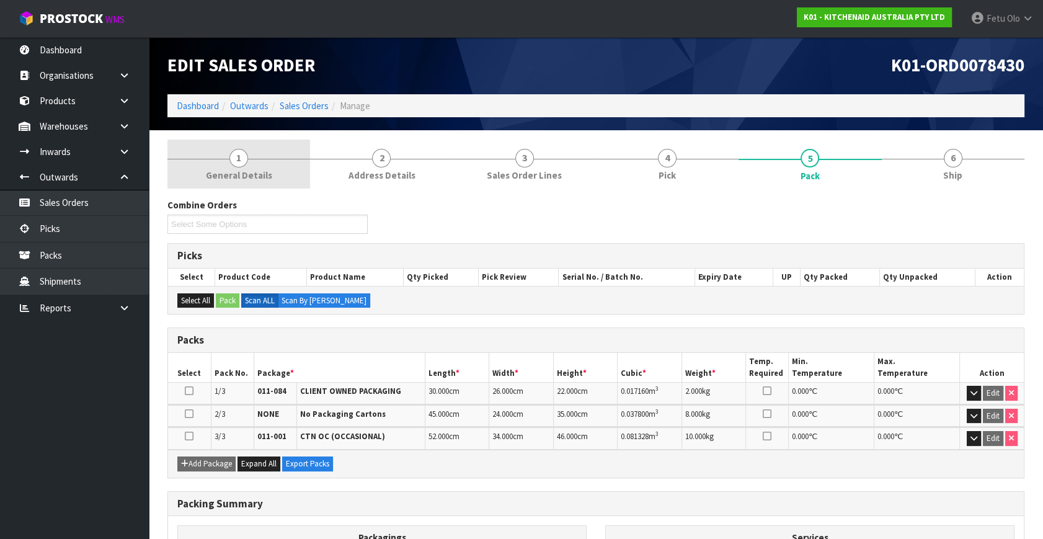
click at [257, 164] on link "1 General Details" at bounding box center [239, 164] width 143 height 49
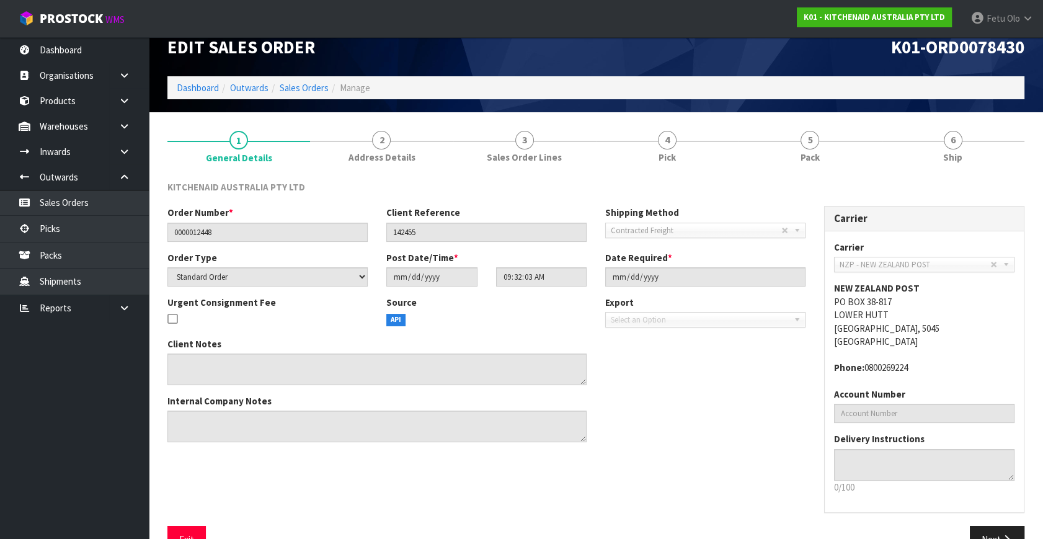
scroll to position [50, 0]
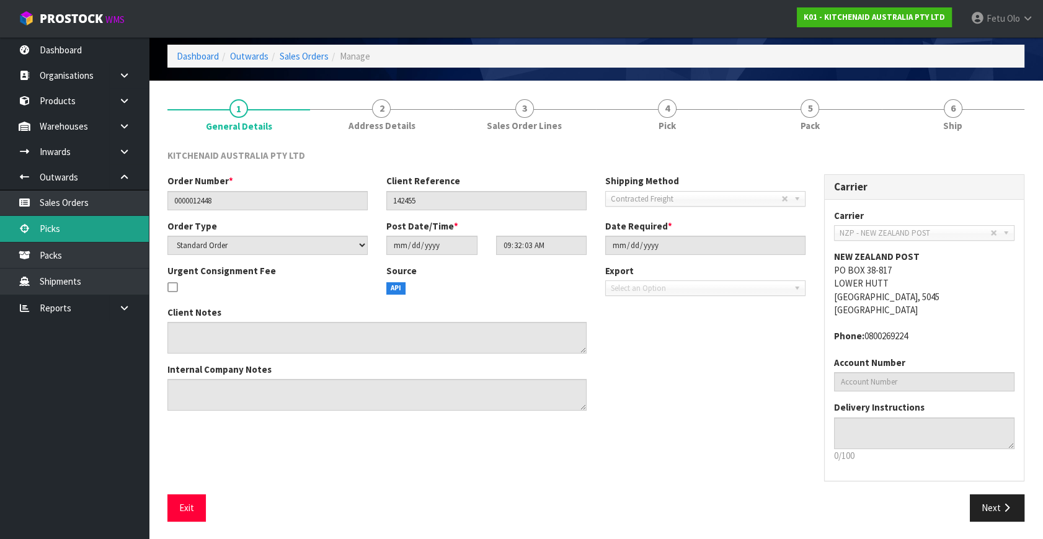
click at [52, 226] on link "Picks" at bounding box center [74, 228] width 149 height 25
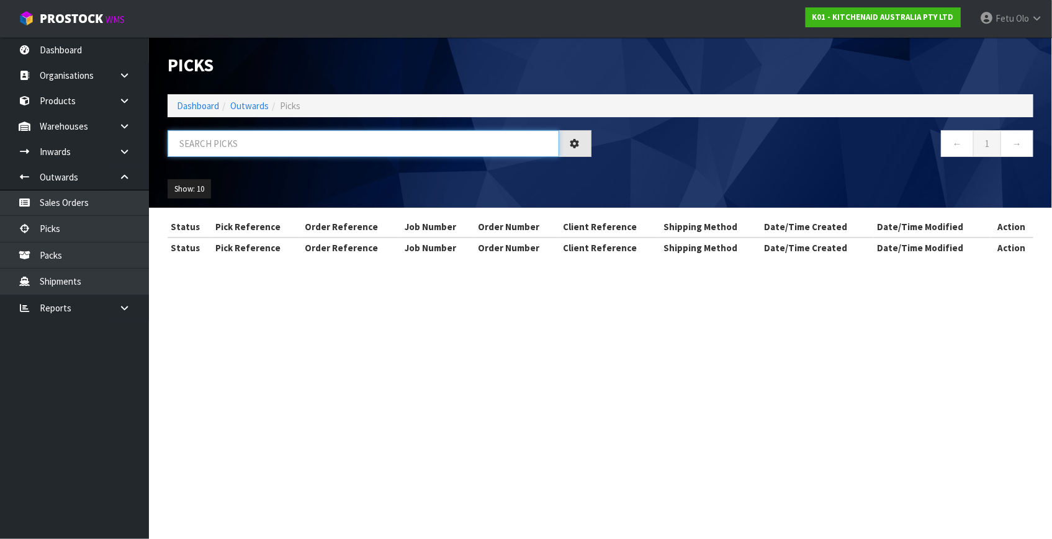
click at [393, 152] on input "text" at bounding box center [363, 143] width 391 height 27
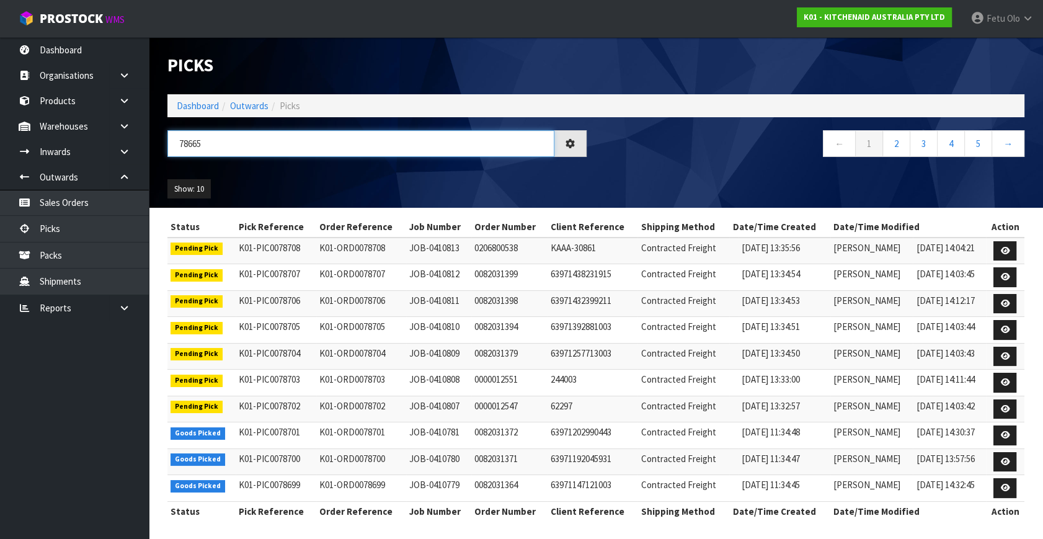
type input "78665"
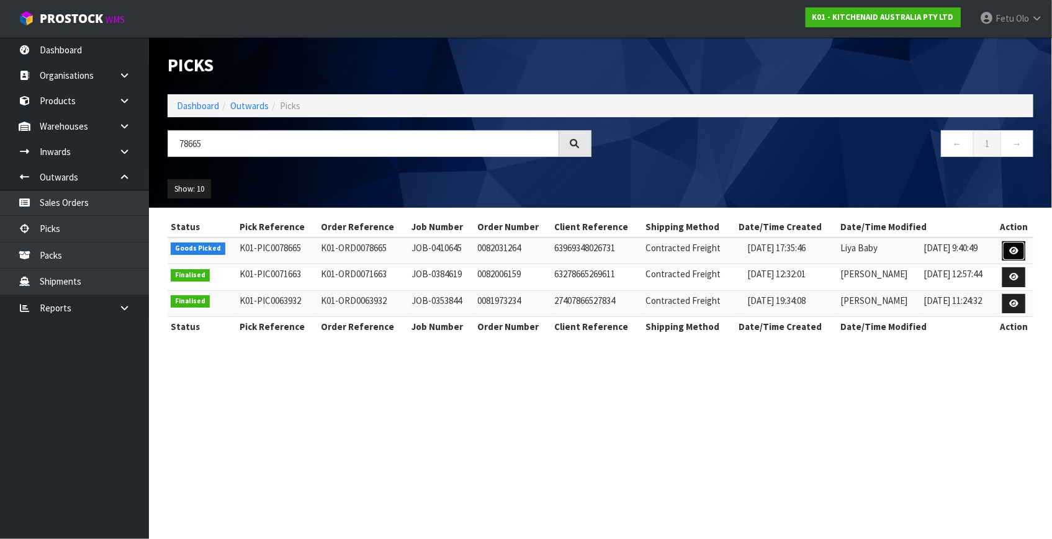
click at [1005, 247] on link at bounding box center [1013, 251] width 23 height 20
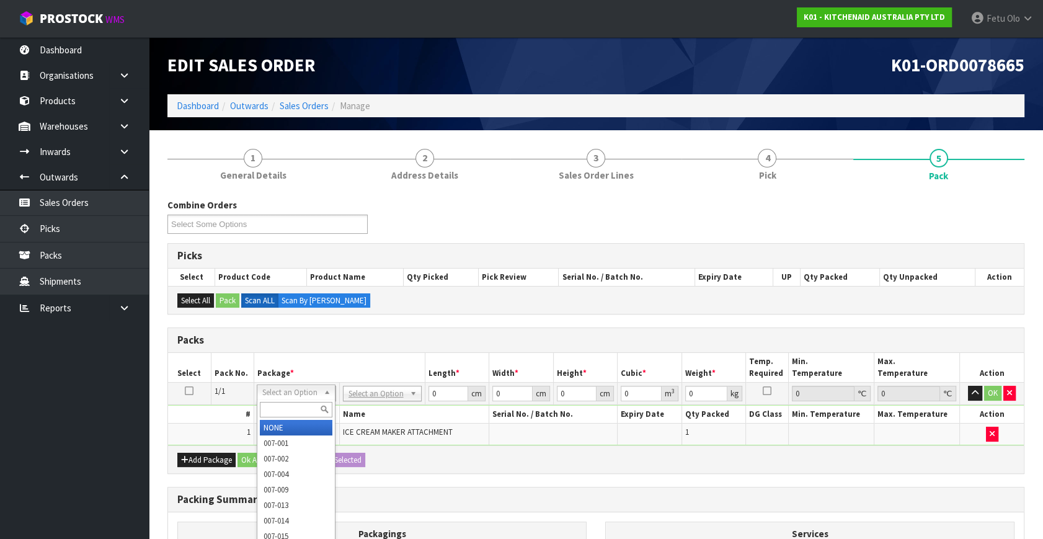
drag, startPoint x: 302, startPoint y: 391, endPoint x: 299, endPoint y: 406, distance: 15.2
click at [298, 409] on input "text" at bounding box center [296, 410] width 73 height 16
type input "011-084"
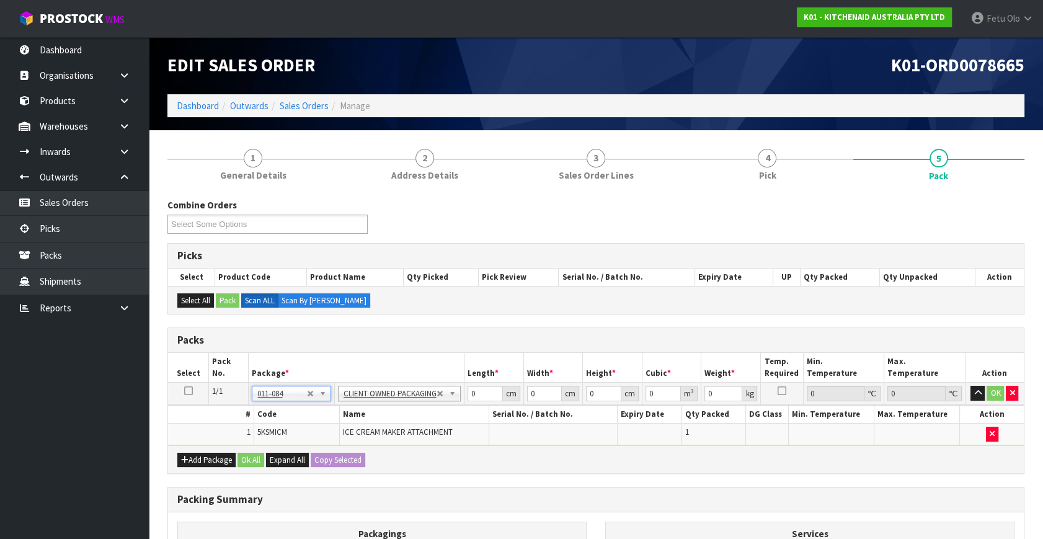
type input "3.36"
drag, startPoint x: 479, startPoint y: 391, endPoint x: 344, endPoint y: 440, distance: 143.8
click at [344, 440] on tbody "1/1 NONE 007-001 007-002 007-004 007-009 007-013 007-014 007-015 007-017 007-01…" at bounding box center [596, 414] width 856 height 63
type input "40"
type input "28"
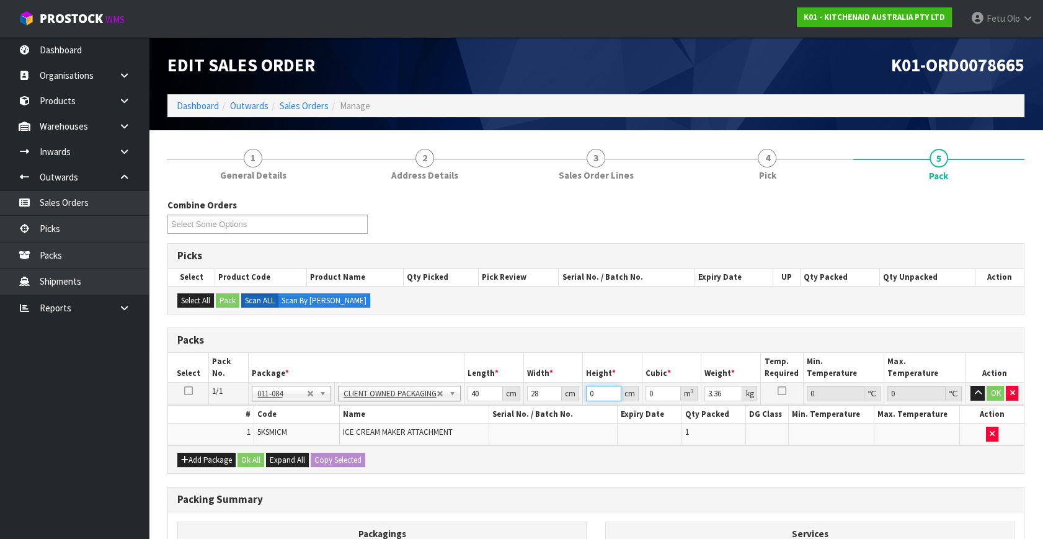
type input "3"
type input "0.00336"
type input "34"
type input "0.03808"
type input "3"
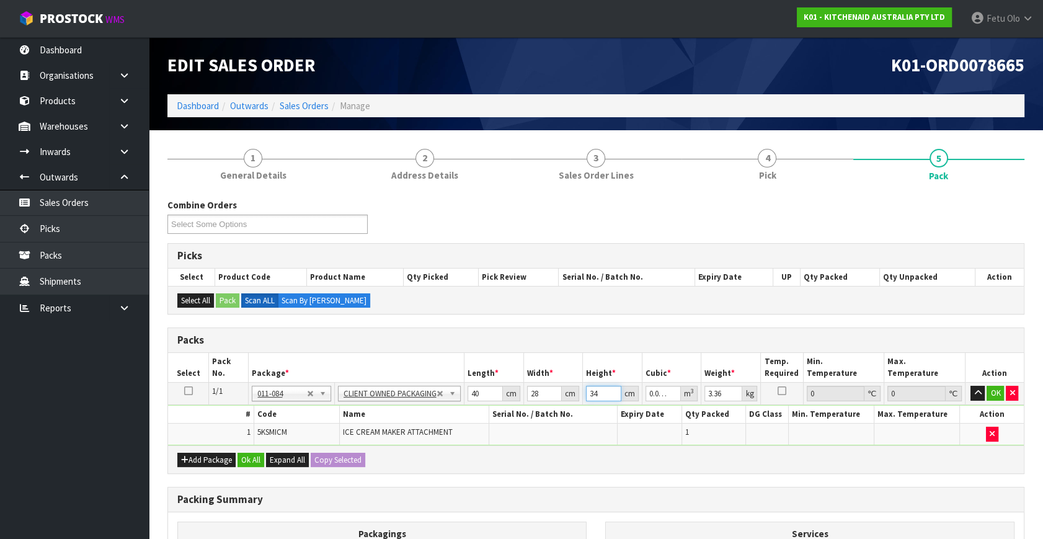
type input "0.00336"
type input "32"
type input "0.03584"
type input "32"
type input "4"
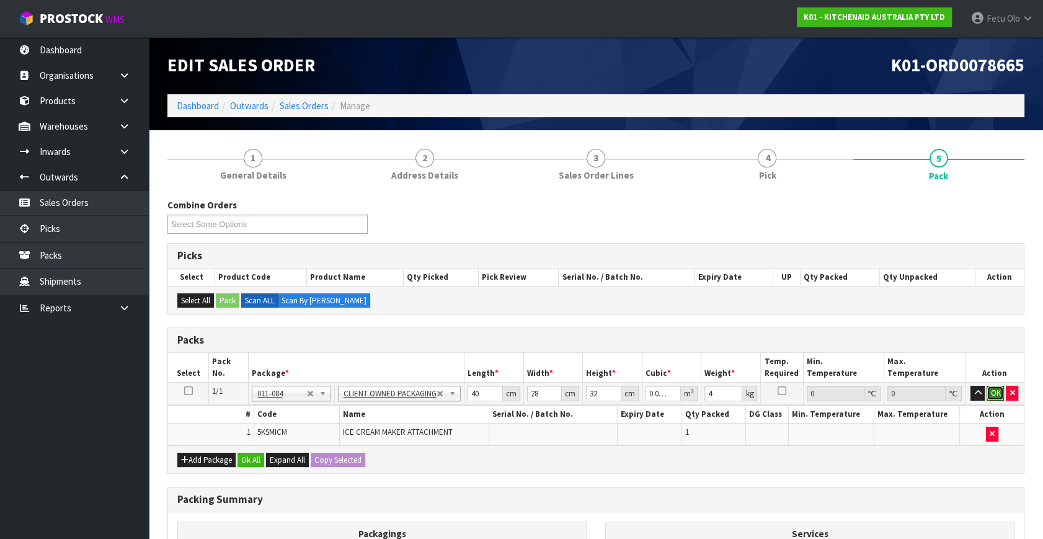
click button "OK" at bounding box center [995, 393] width 17 height 15
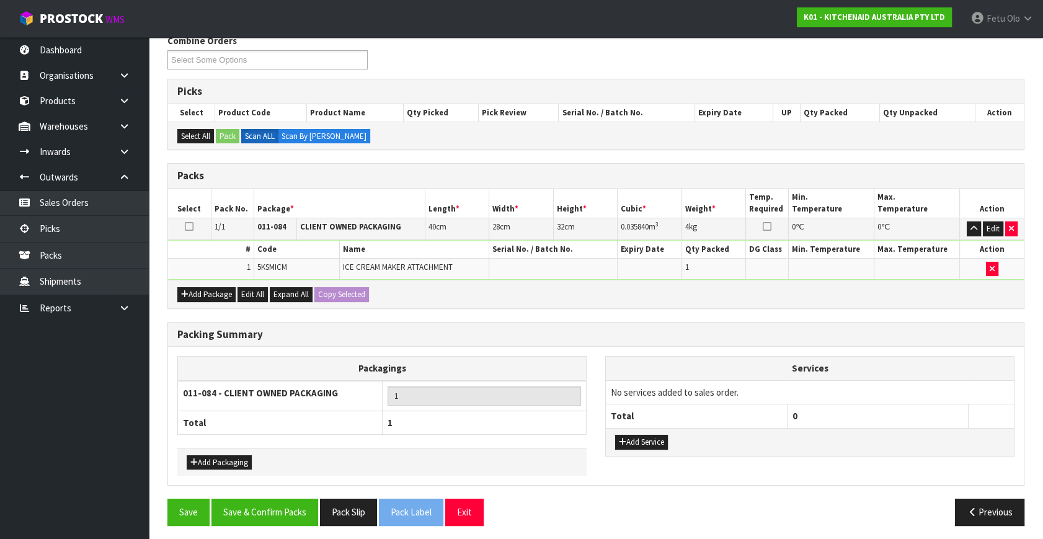
scroll to position [166, 0]
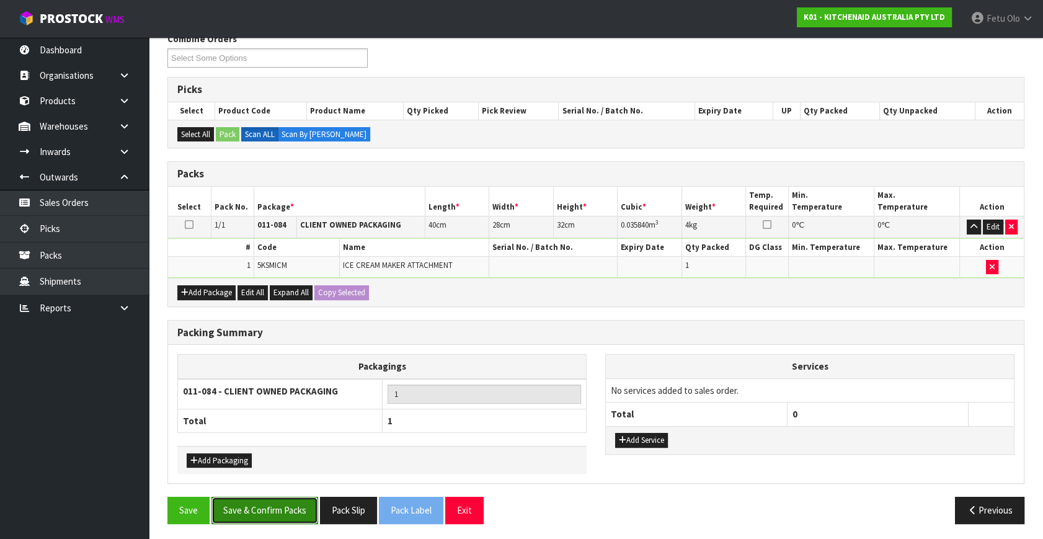
click at [269, 498] on button "Save & Confirm Packs" at bounding box center [265, 510] width 107 height 27
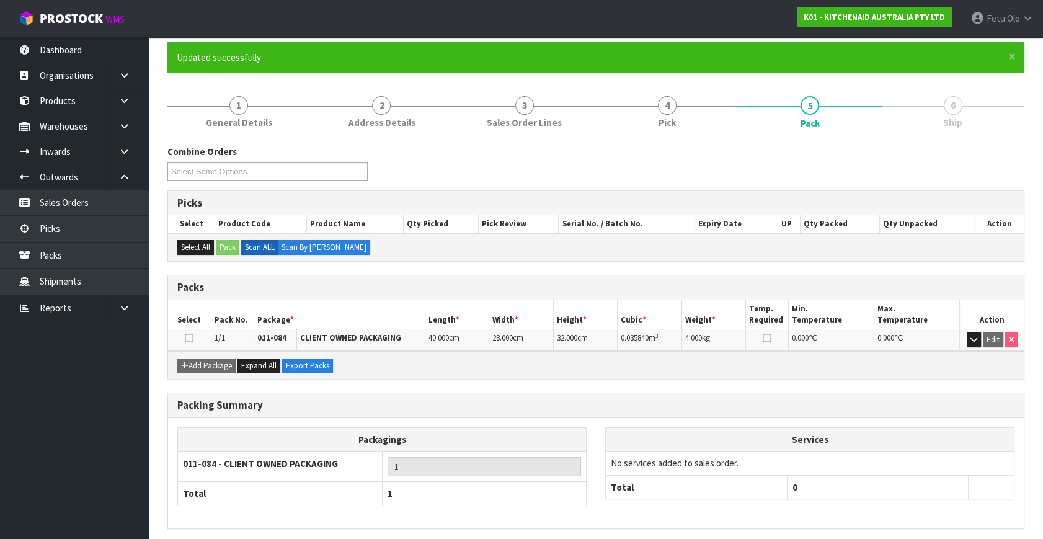
scroll to position [143, 0]
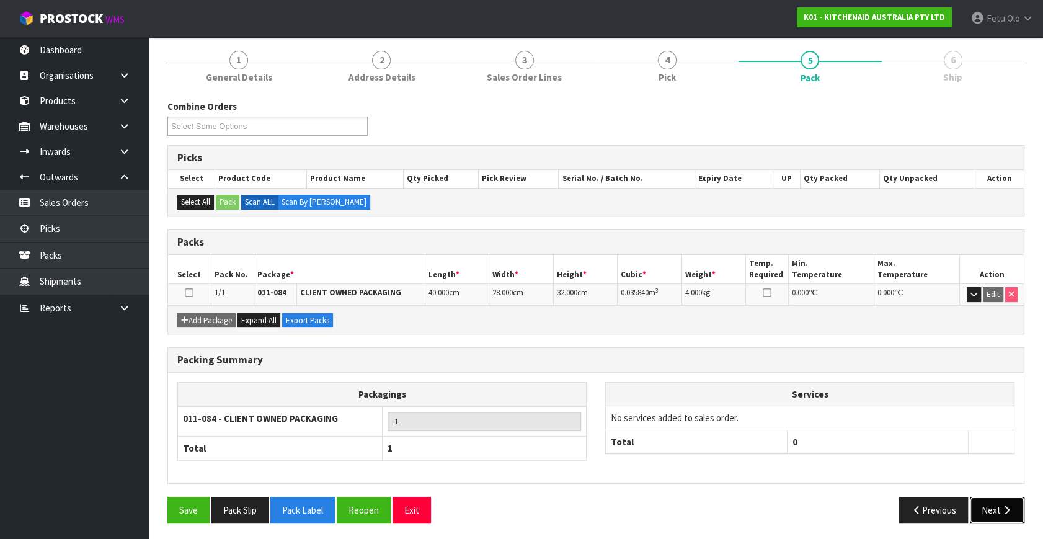
drag, startPoint x: 982, startPoint y: 511, endPoint x: 679, endPoint y: 465, distance: 306.8
click at [982, 511] on button "Next" at bounding box center [997, 510] width 55 height 27
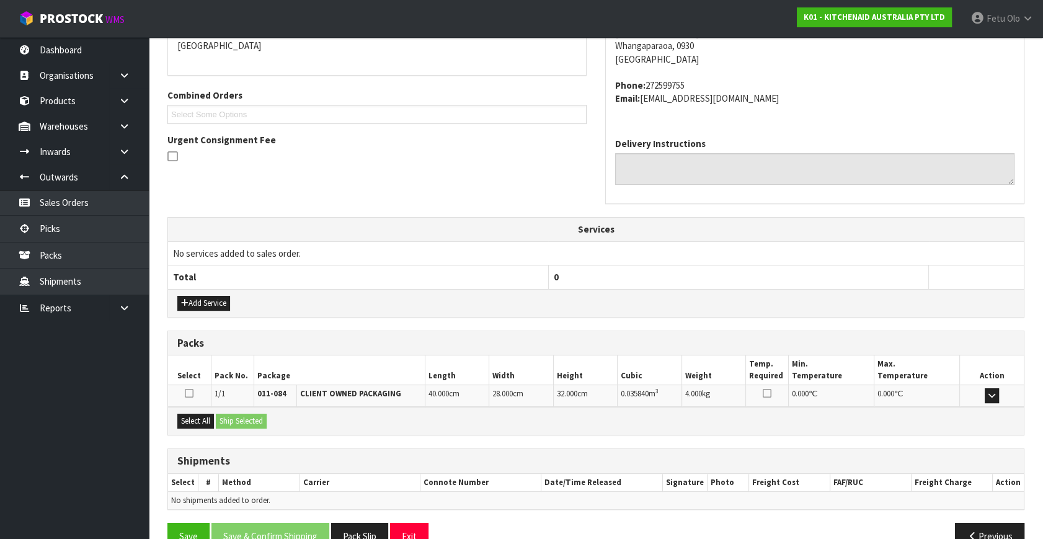
scroll to position [305, 0]
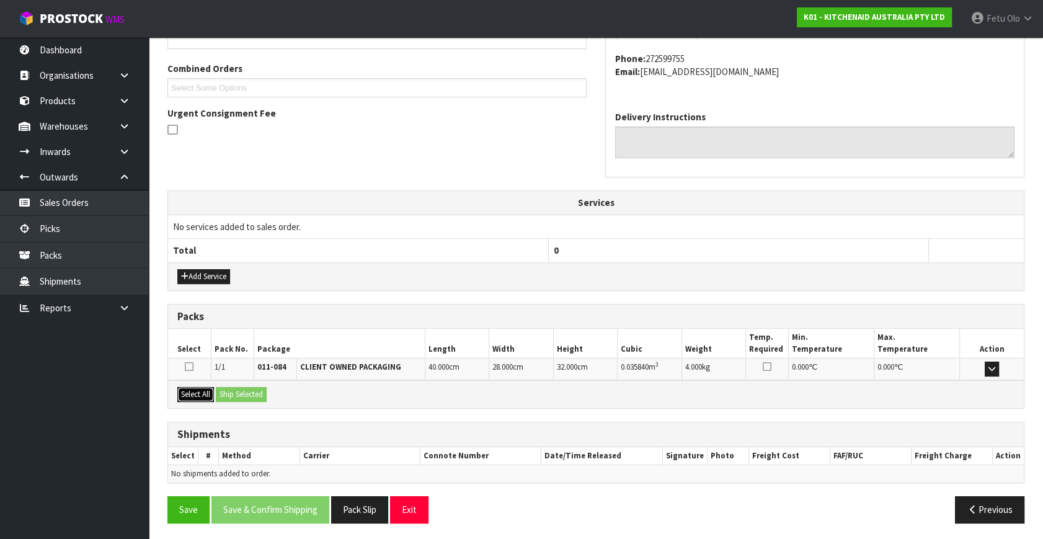
click at [199, 394] on button "Select All" at bounding box center [195, 394] width 37 height 15
click at [247, 393] on button "Ship Selected" at bounding box center [241, 394] width 51 height 15
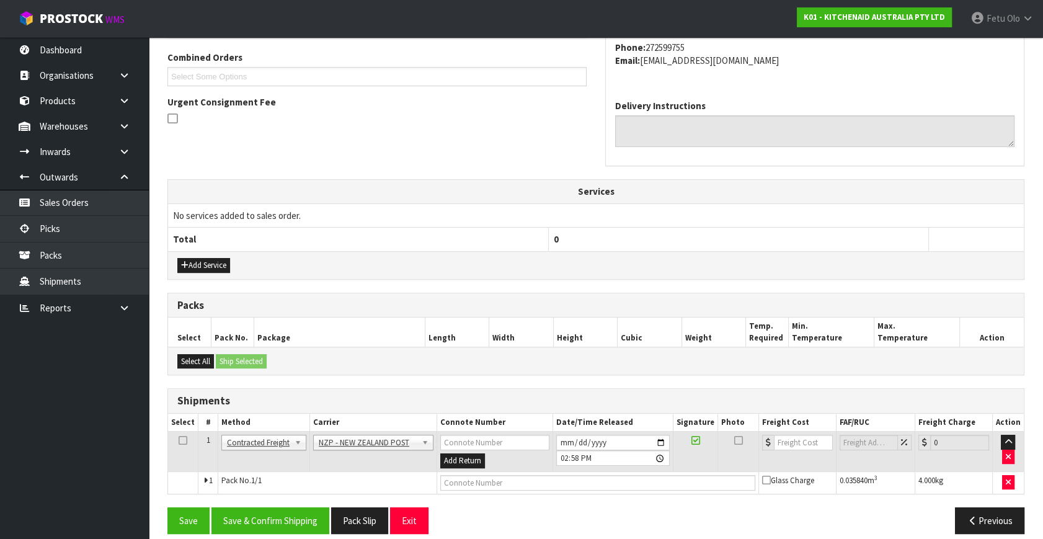
scroll to position [328, 0]
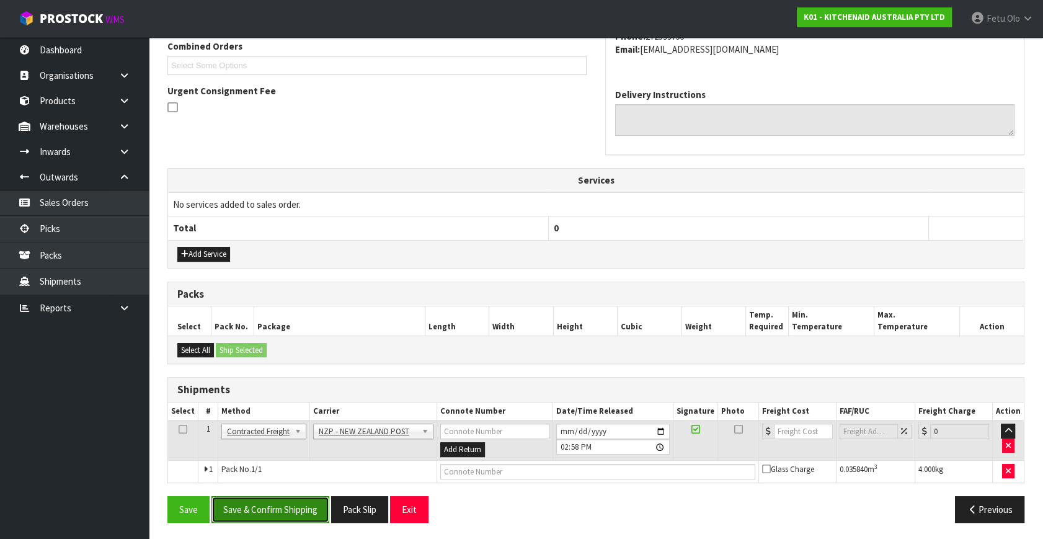
click at [304, 507] on button "Save & Confirm Shipping" at bounding box center [271, 509] width 118 height 27
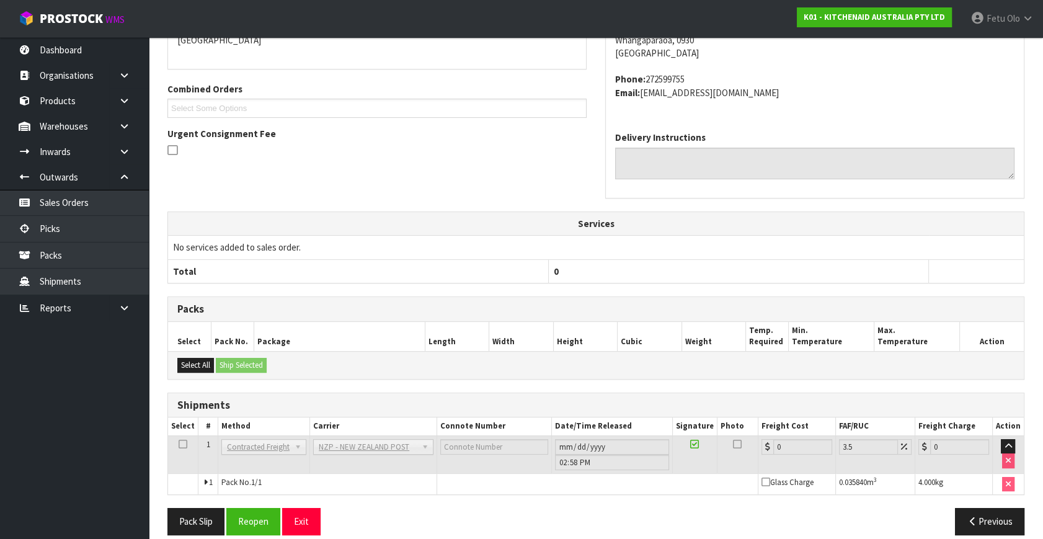
scroll to position [310, 0]
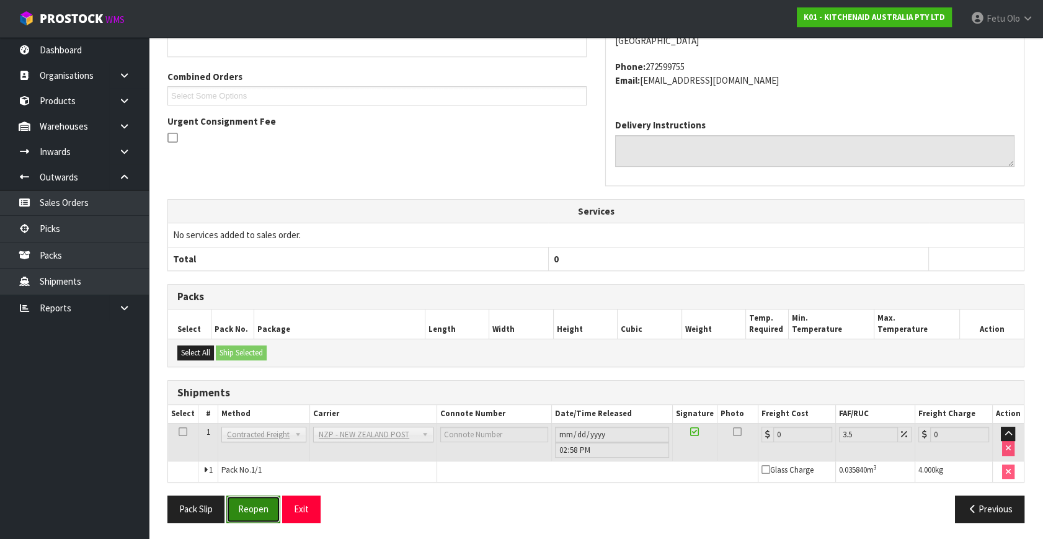
click at [240, 506] on button "Reopen" at bounding box center [253, 509] width 54 height 27
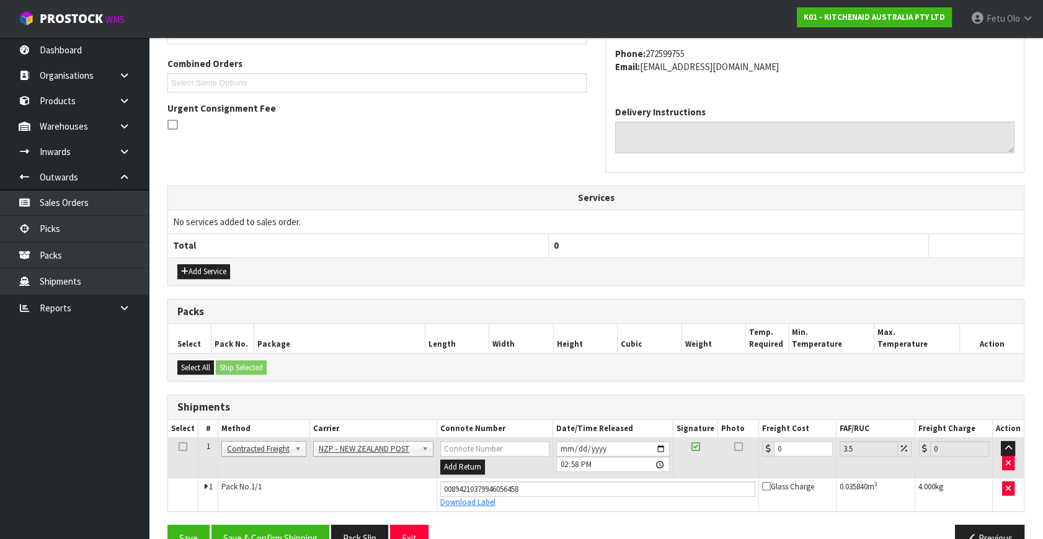
scroll to position [339, 0]
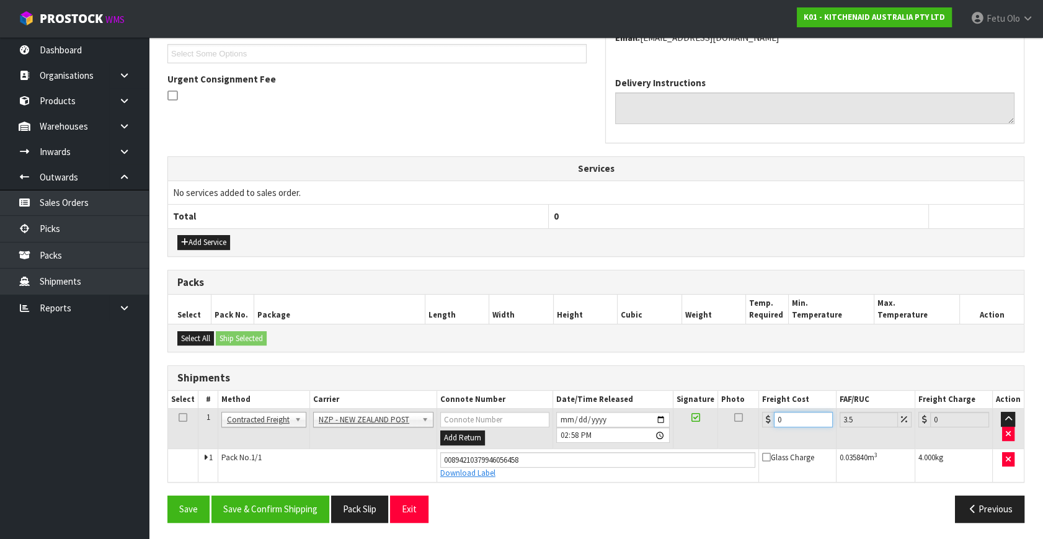
drag, startPoint x: 806, startPoint y: 416, endPoint x: 318, endPoint y: 431, distance: 487.9
click at [349, 436] on tr "1 Client Local Pickup Customer Local Pickup Company Freight Contracted Freight …" at bounding box center [596, 429] width 856 height 40
type input "4"
type input "4.14"
type input "4.3"
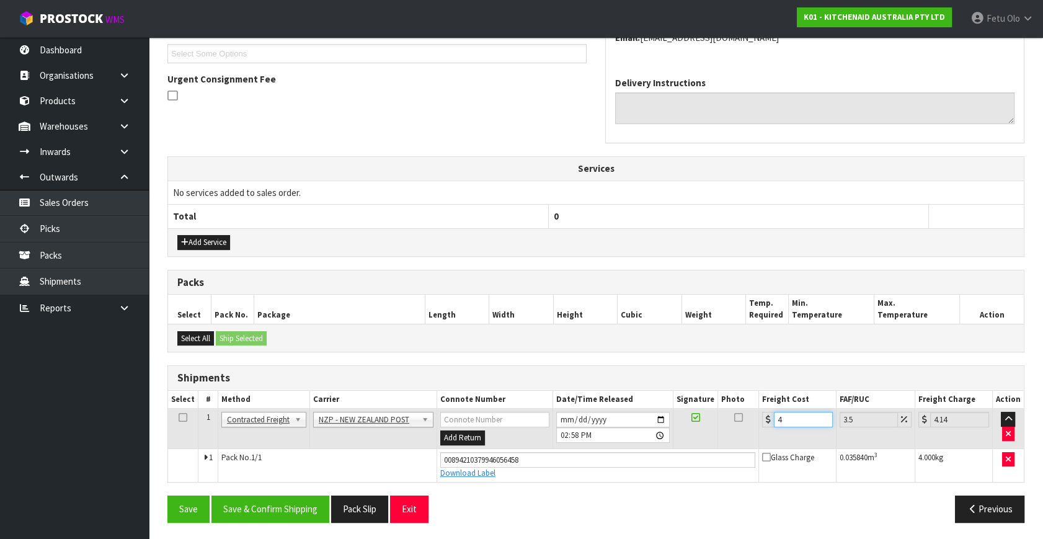
type input "4.45"
type input "4.33"
type input "4.48"
type input "4.33"
click at [298, 509] on button "Save & Confirm Shipping" at bounding box center [271, 509] width 118 height 27
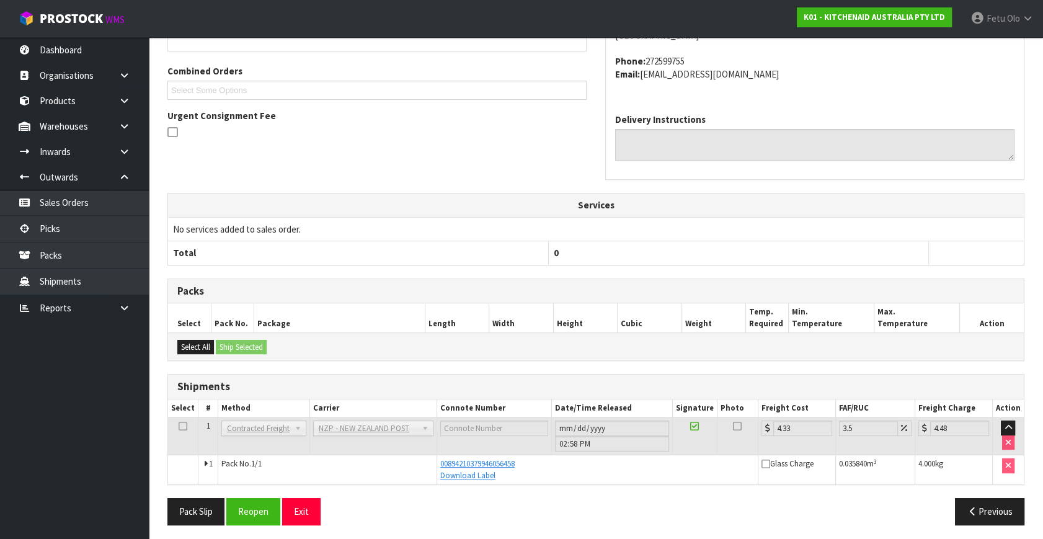
scroll to position [305, 0]
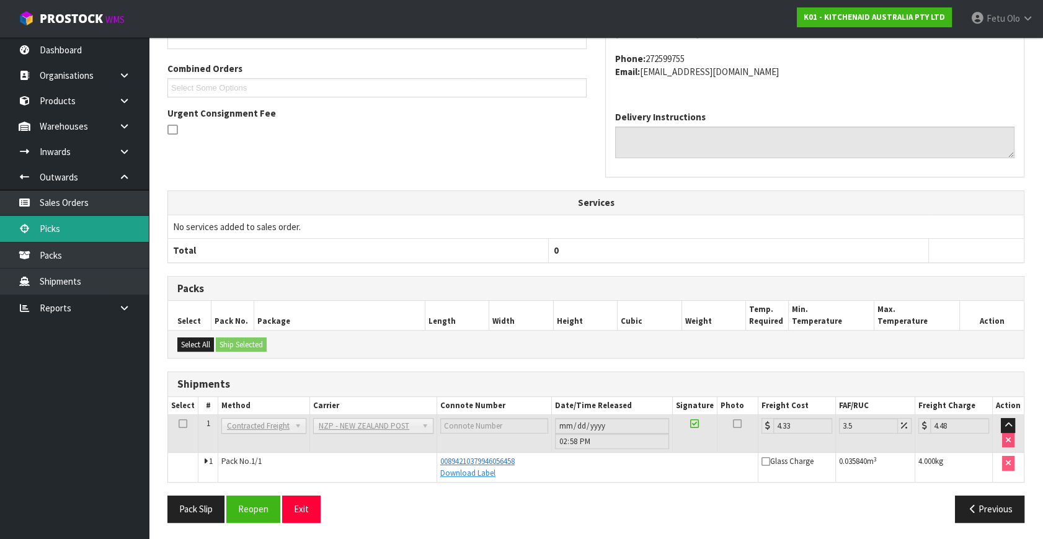
click at [63, 229] on link "Picks" at bounding box center [74, 228] width 149 height 25
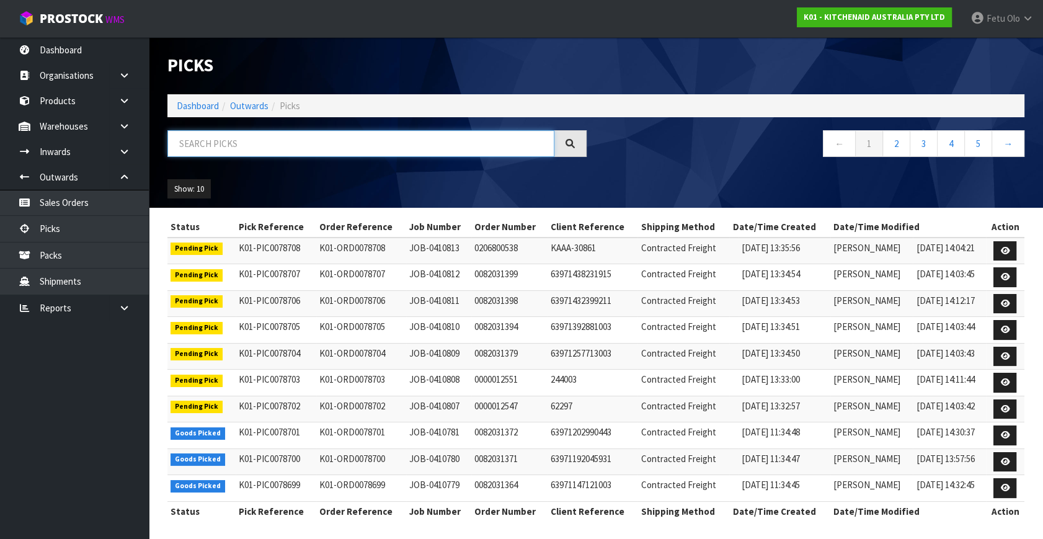
click at [252, 142] on input "text" at bounding box center [361, 143] width 387 height 27
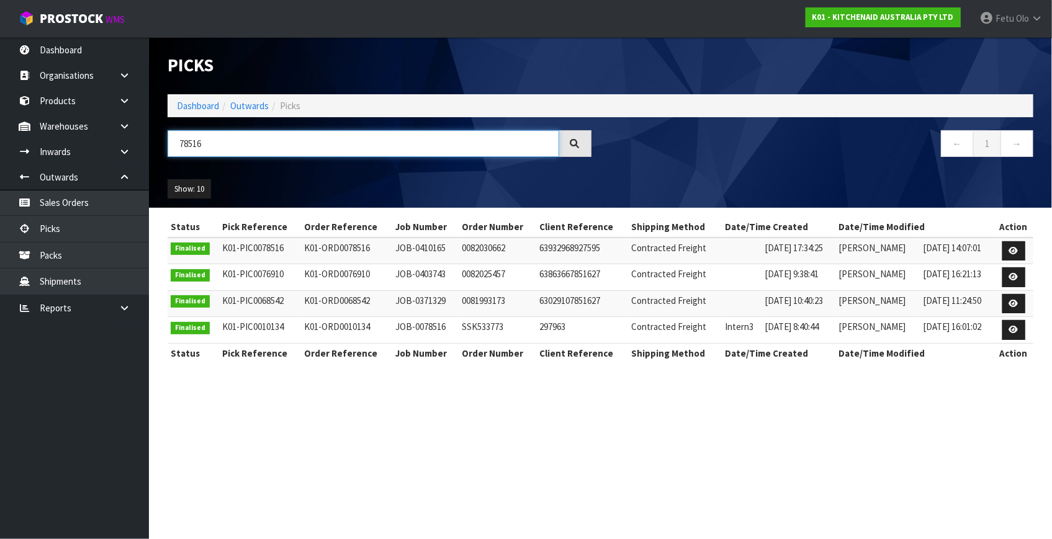
click at [189, 143] on input "78516" at bounding box center [363, 143] width 391 height 27
type input "JOB-0410165"
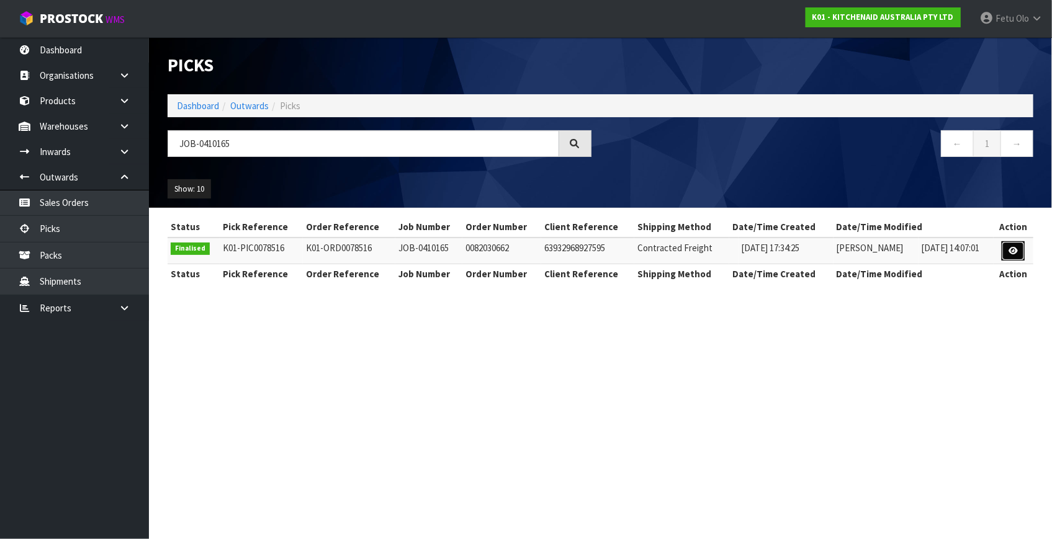
click at [1013, 257] on link at bounding box center [1012, 251] width 23 height 20
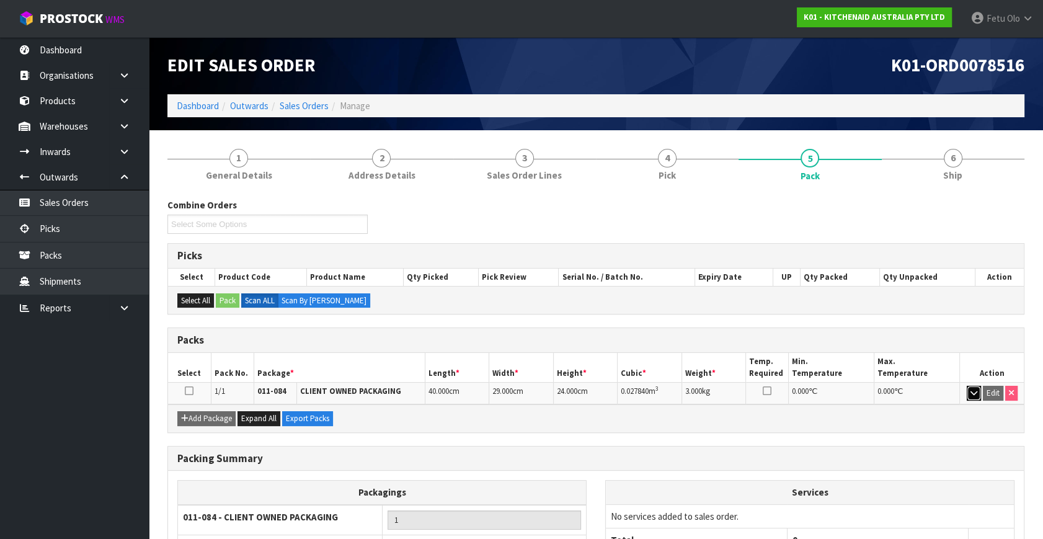
click at [974, 391] on icon "button" at bounding box center [974, 393] width 7 height 8
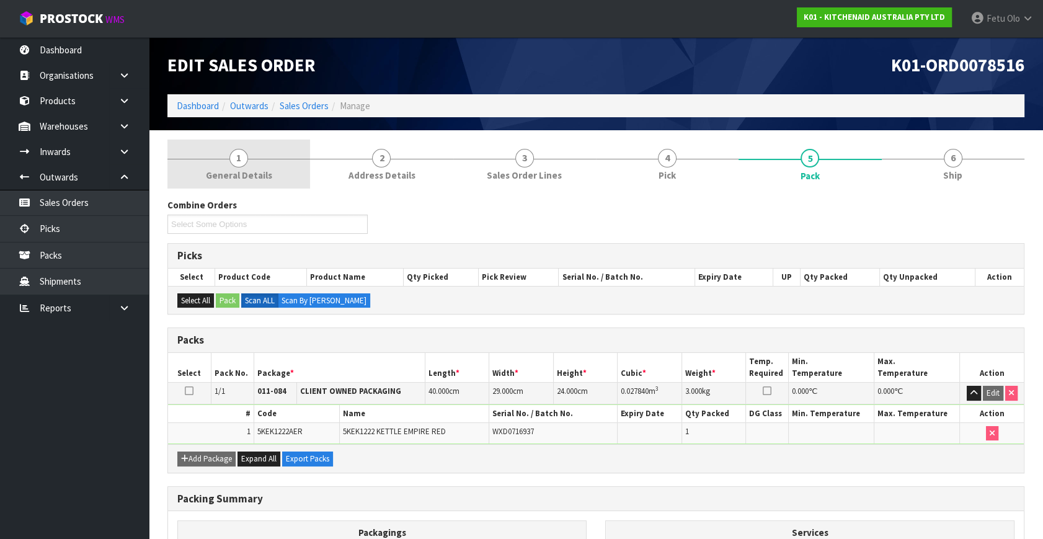
click at [257, 169] on span "General Details" at bounding box center [239, 175] width 66 height 13
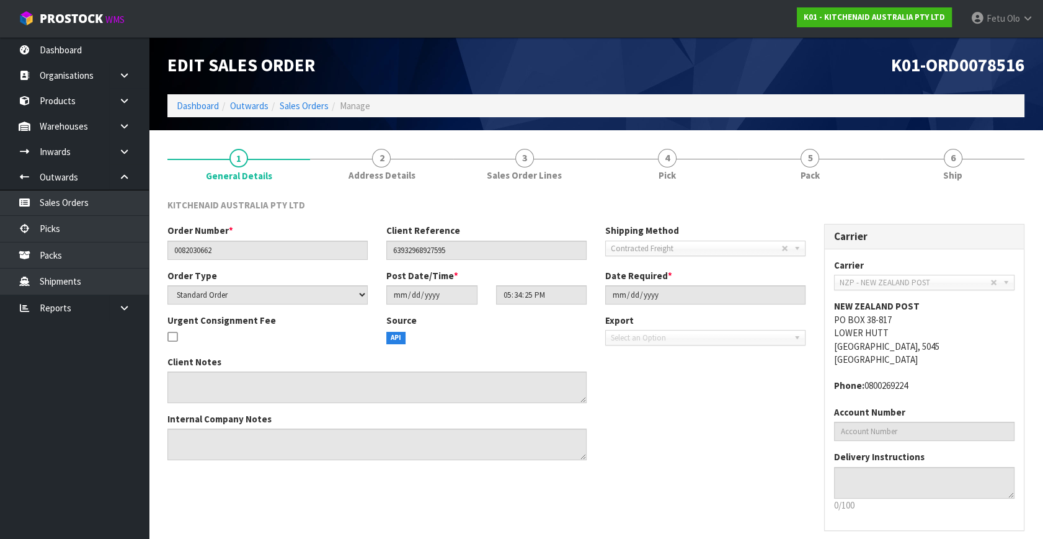
click at [639, 436] on div "Client Notes Internal Company Notes" at bounding box center [486, 412] width 657 height 115
click at [613, 444] on div "Client Notes Internal Company Notes" at bounding box center [486, 412] width 657 height 115
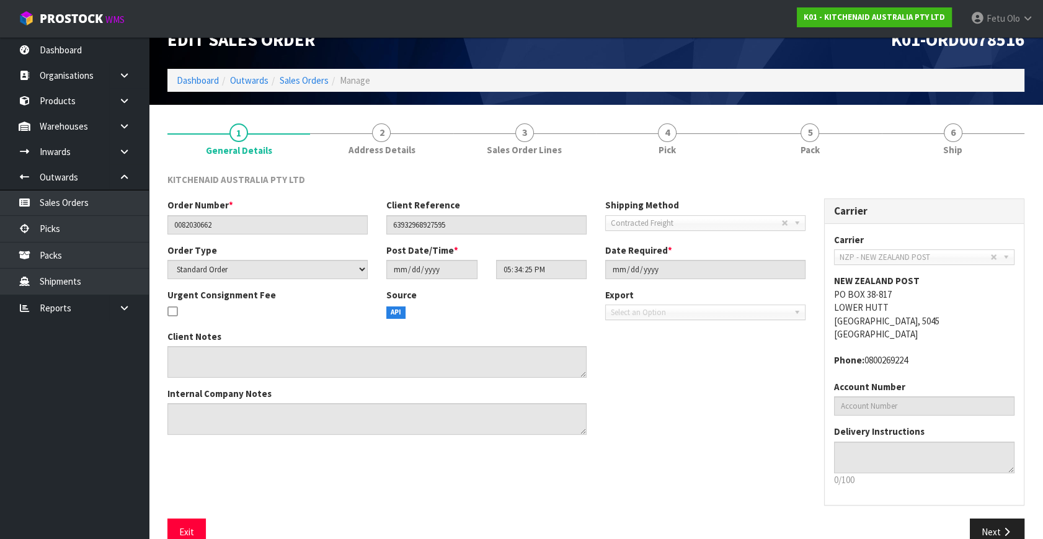
scroll to position [50, 0]
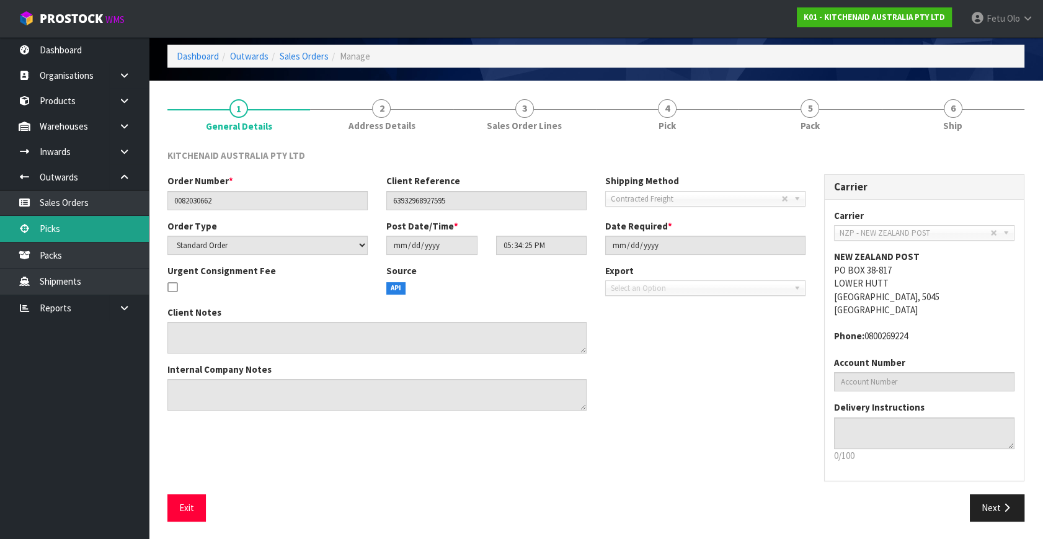
click at [56, 220] on link "Picks" at bounding box center [74, 228] width 149 height 25
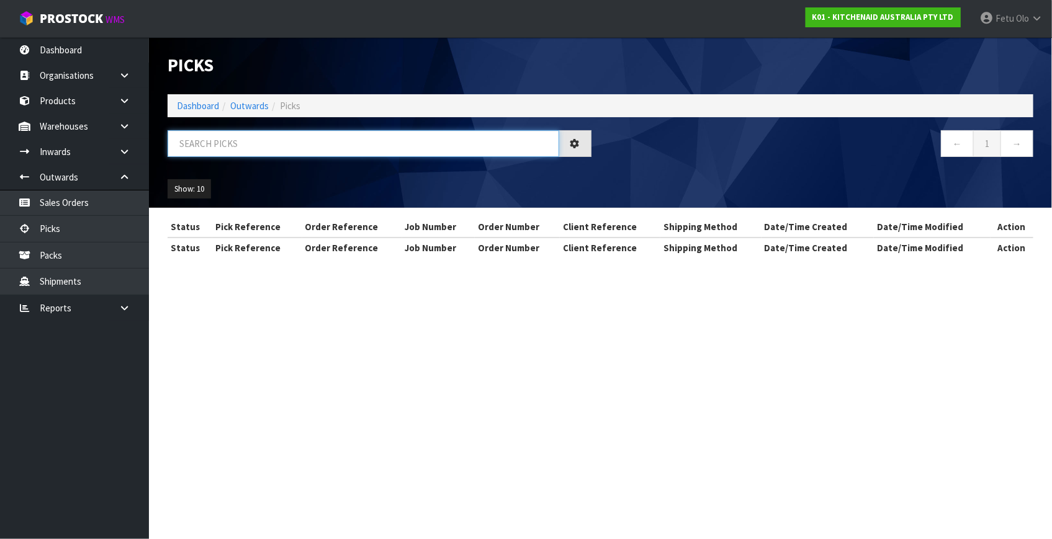
click at [345, 139] on input "text" at bounding box center [363, 143] width 391 height 27
type input "78671"
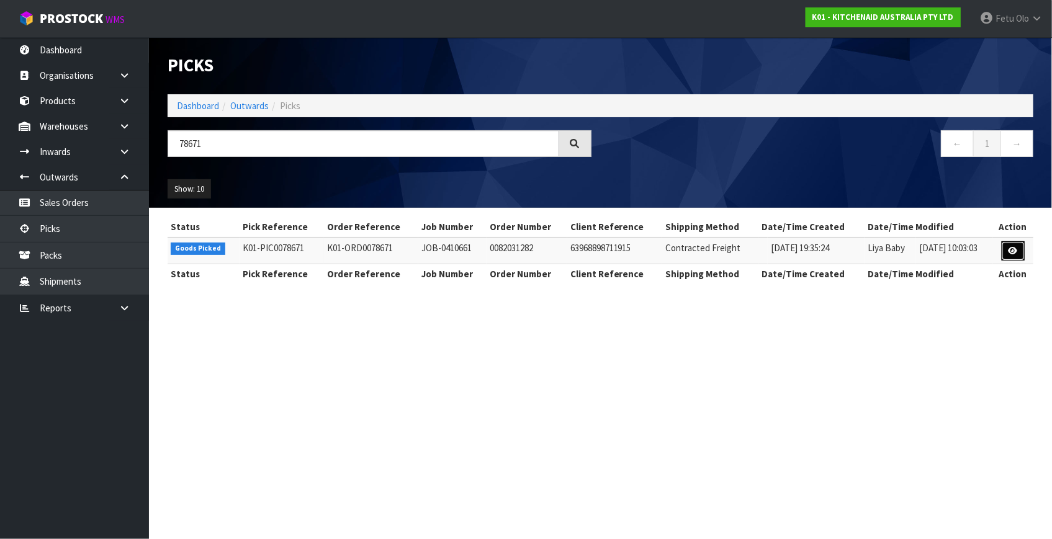
click at [1005, 249] on link at bounding box center [1012, 251] width 23 height 20
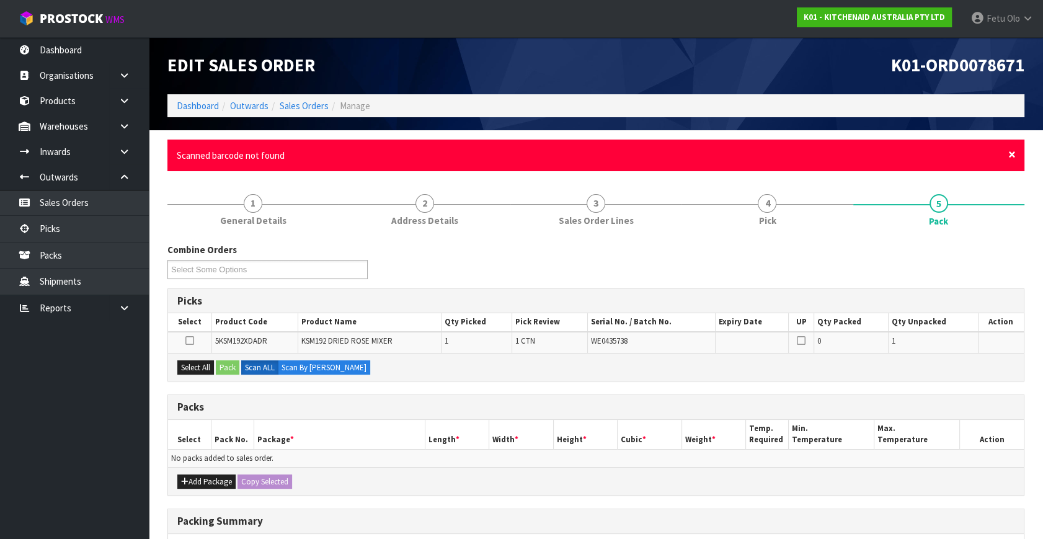
click at [1011, 155] on span "×" at bounding box center [1012, 154] width 7 height 17
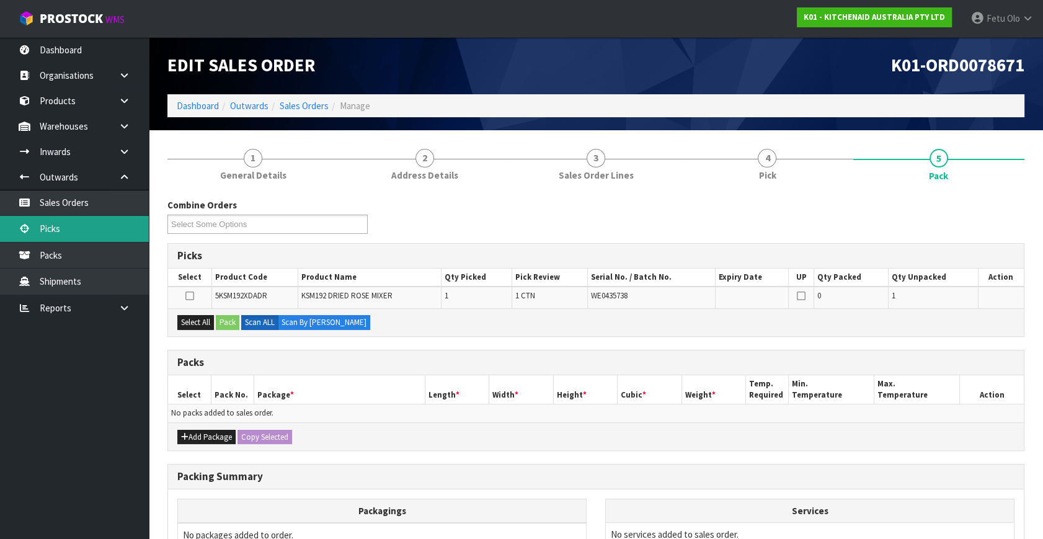
click at [67, 235] on link "Picks" at bounding box center [74, 228] width 149 height 25
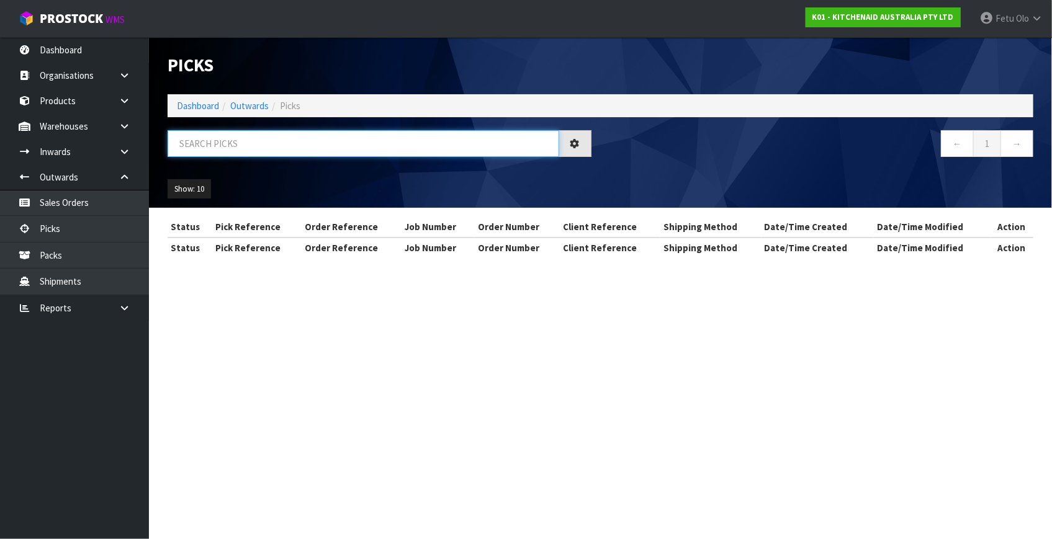
click at [242, 141] on input "text" at bounding box center [363, 143] width 391 height 27
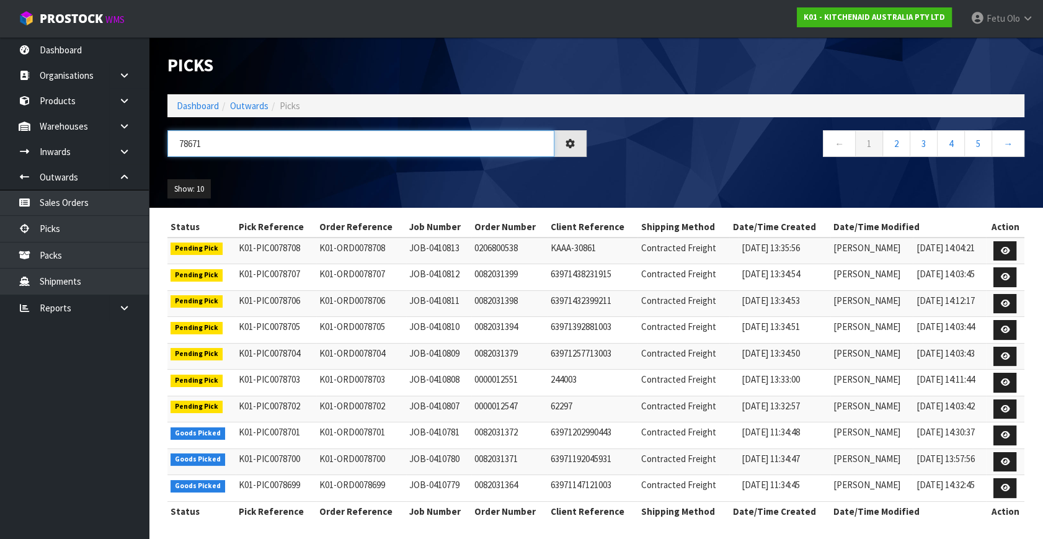
type input "78671"
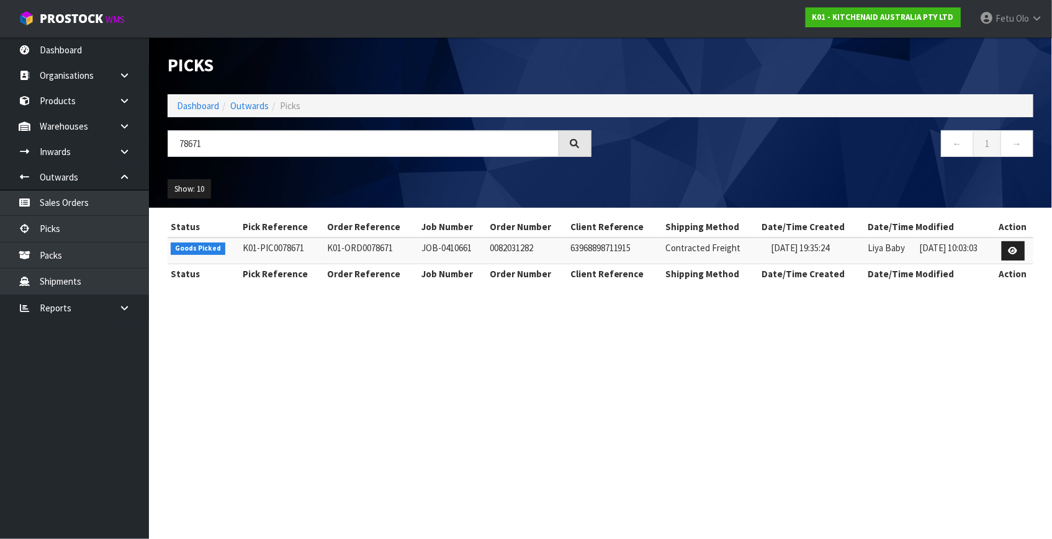
click at [870, 386] on section "Picks Dashboard Outwards Picks 78671 ← 1 → Show: 10 5 10 25 50 Status Pick Refe…" at bounding box center [526, 269] width 1052 height 539
click at [1011, 252] on icon at bounding box center [1012, 251] width 9 height 8
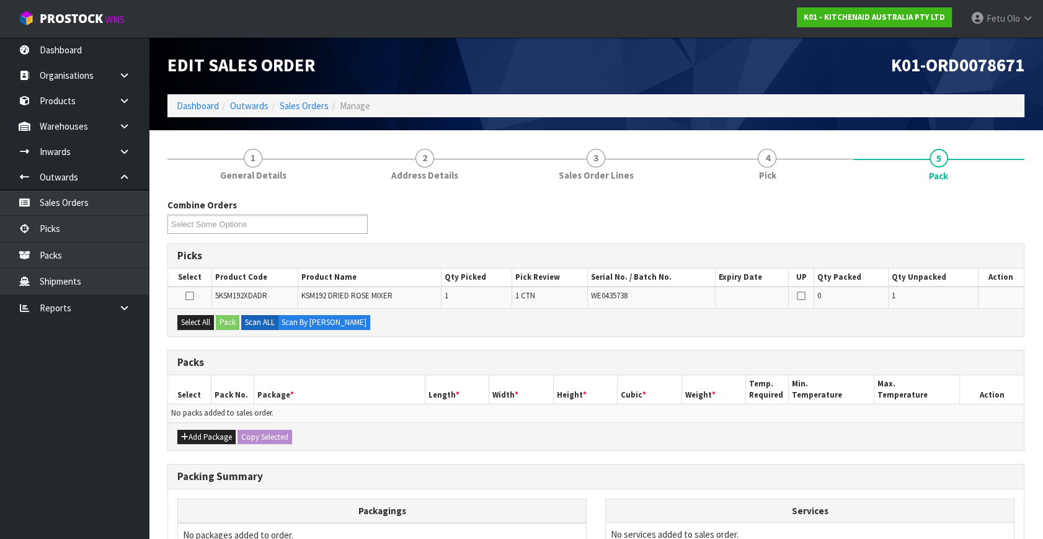
click at [360, 369] on div "Packs" at bounding box center [596, 363] width 856 height 25
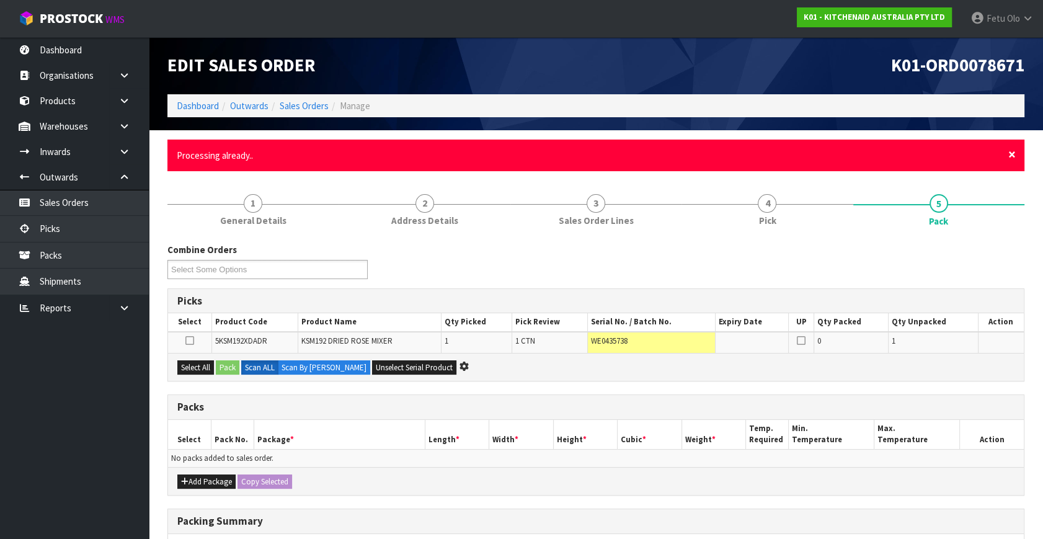
click at [1014, 154] on span "×" at bounding box center [1012, 154] width 7 height 17
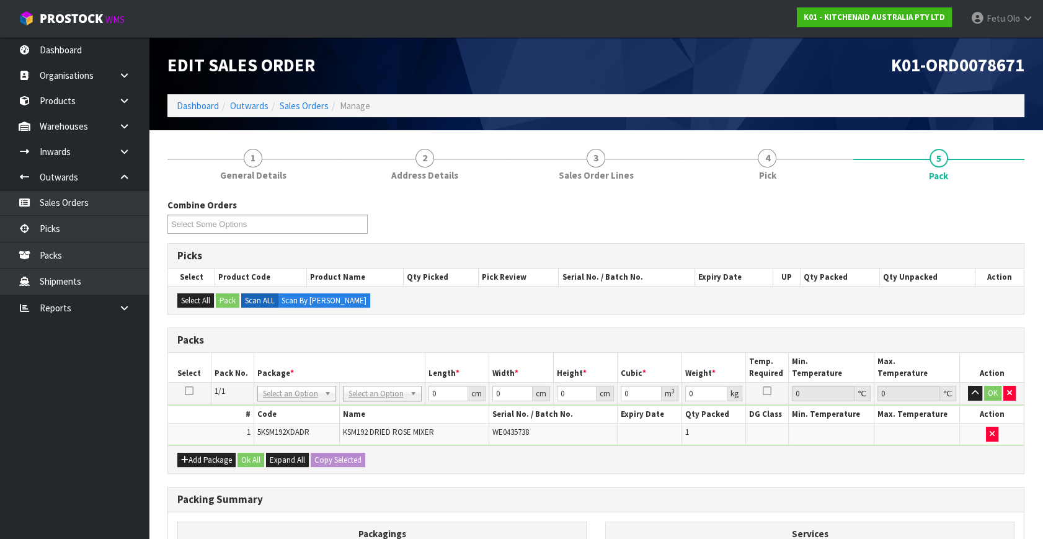
drag, startPoint x: 285, startPoint y: 390, endPoint x: 287, endPoint y: 399, distance: 8.8
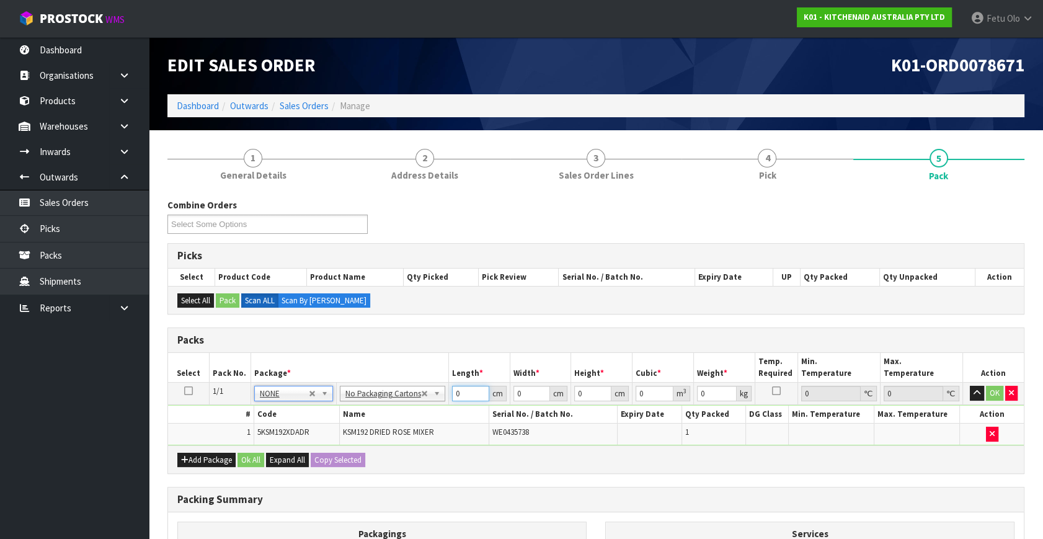
drag, startPoint x: 462, startPoint y: 393, endPoint x: 387, endPoint y: 428, distance: 82.7
click at [388, 428] on tbody "1/1 NONE 007-001 007-002 007-004 007-009 007-013 007-014 007-015 007-017 007-01…" at bounding box center [596, 414] width 856 height 63
type input "42"
type input "29"
type input "4"
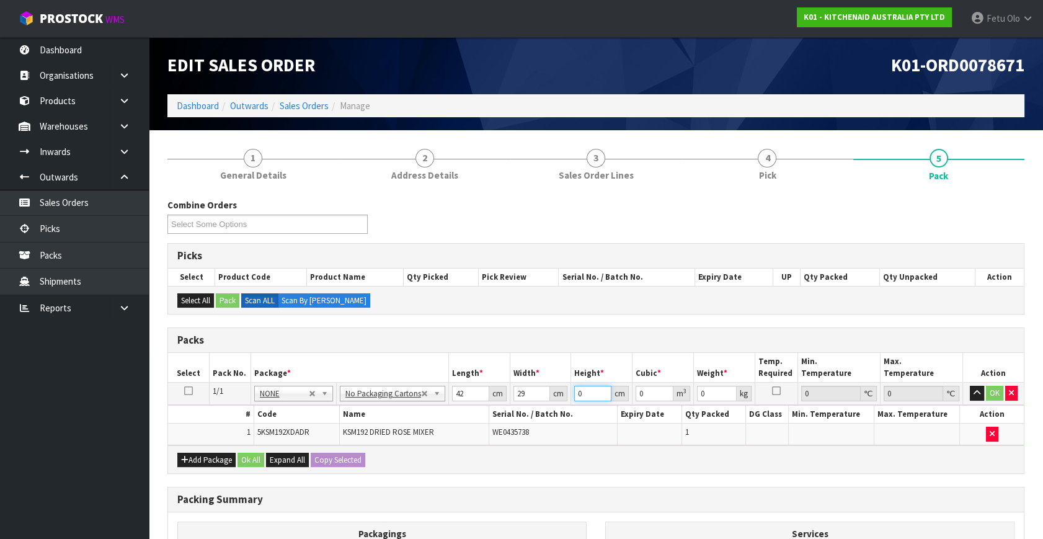
type input "0.004872"
type input "43"
type input "0.052374"
type input "43"
type input "13"
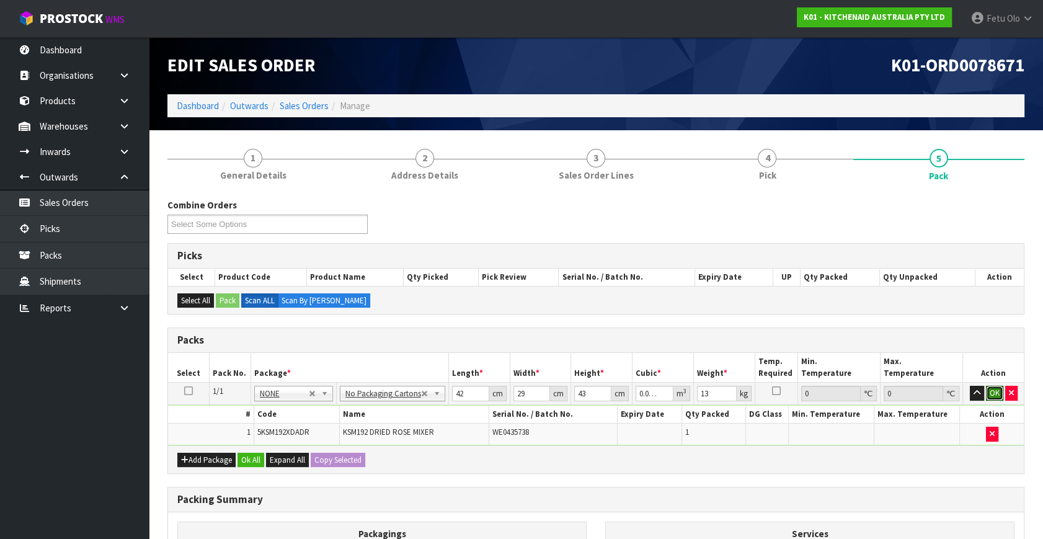
click button "OK" at bounding box center [994, 393] width 17 height 15
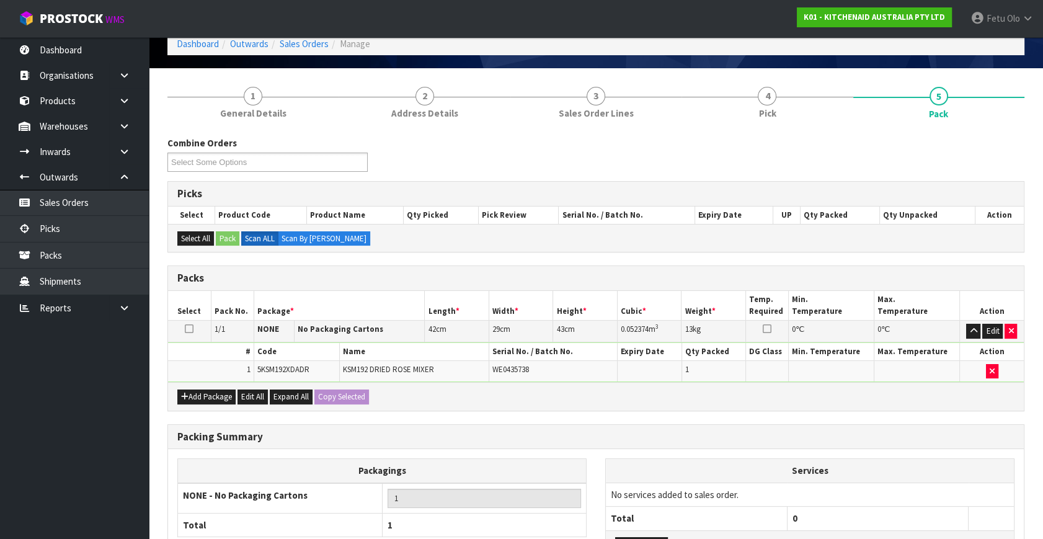
scroll to position [166, 0]
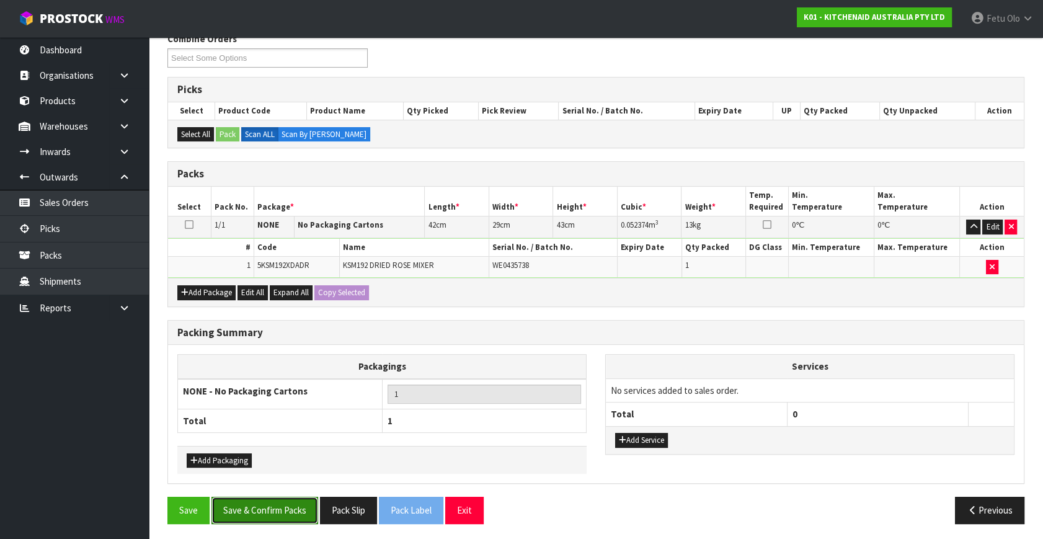
click at [285, 509] on button "Save & Confirm Packs" at bounding box center [265, 510] width 107 height 27
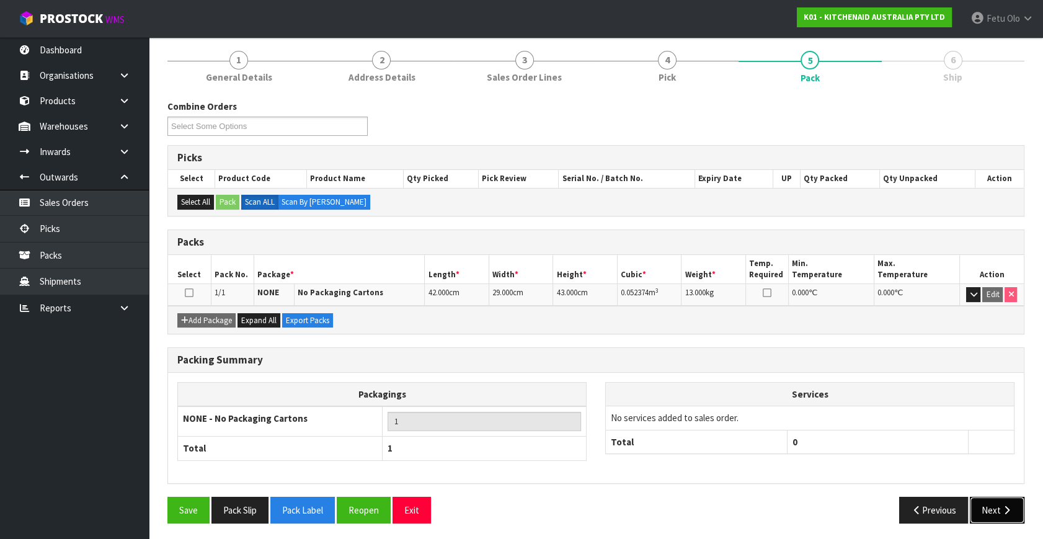
click at [998, 498] on button "Next" at bounding box center [997, 510] width 55 height 27
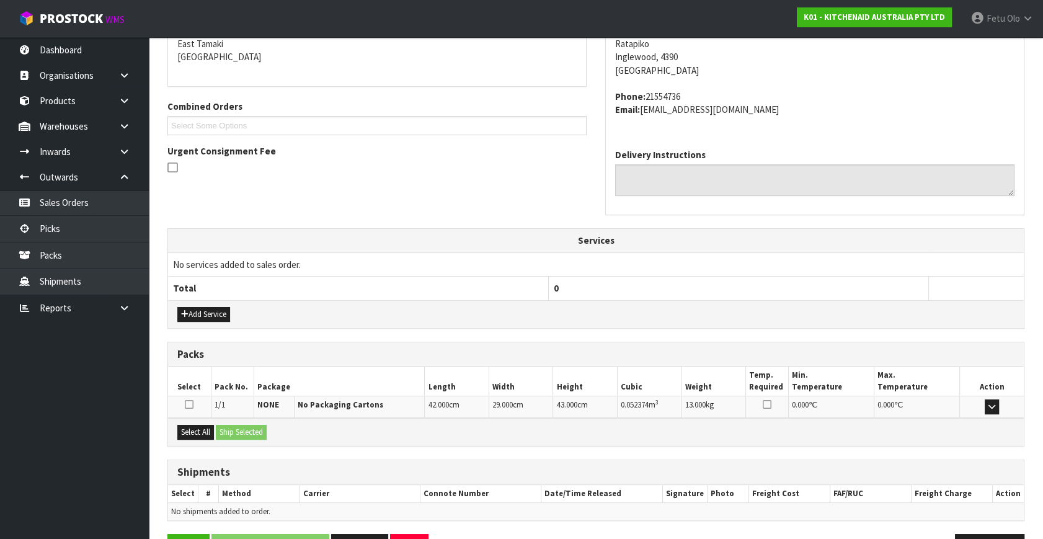
scroll to position [305, 0]
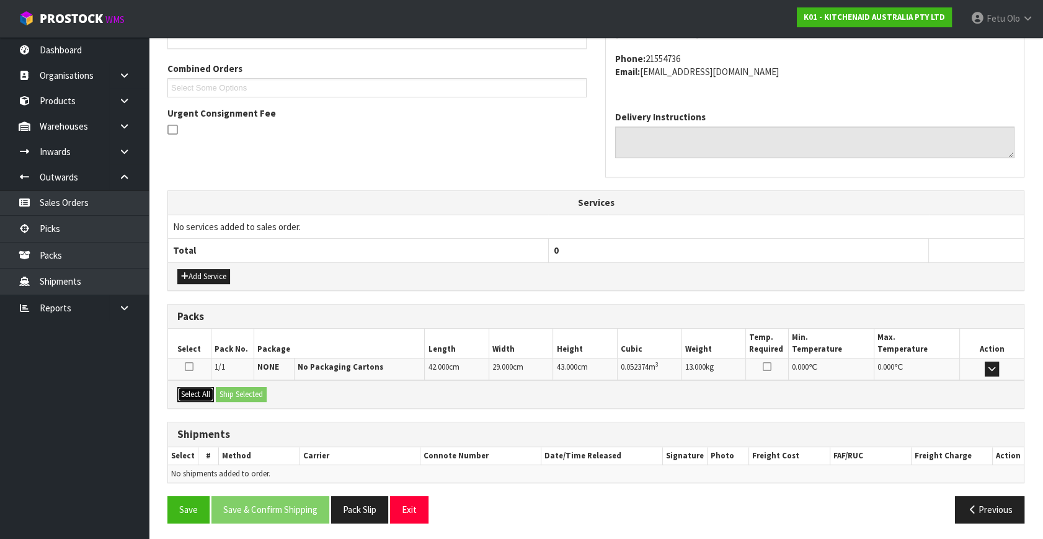
click at [199, 391] on button "Select All" at bounding box center [195, 394] width 37 height 15
click at [222, 392] on button "Ship Selected" at bounding box center [241, 394] width 51 height 15
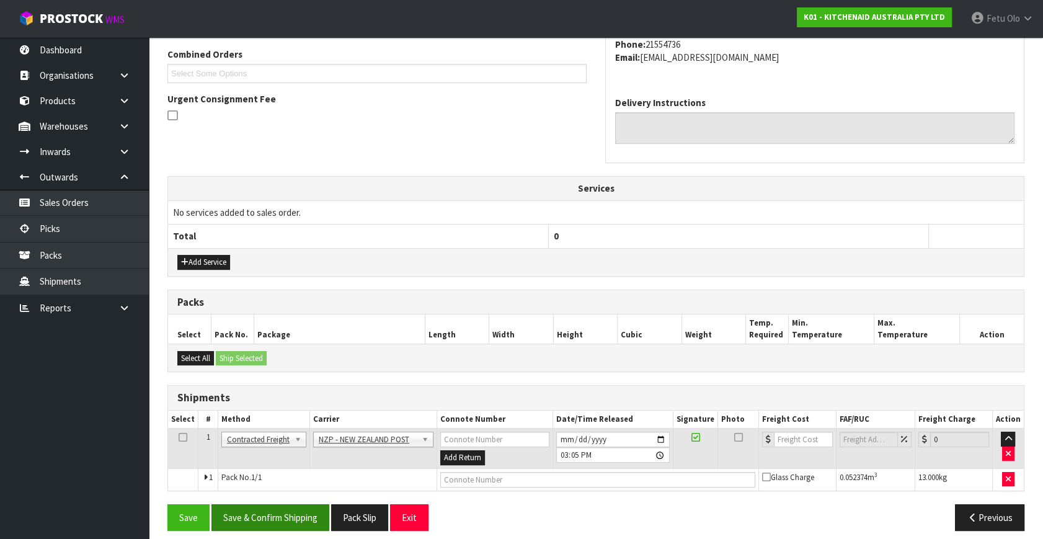
scroll to position [328, 0]
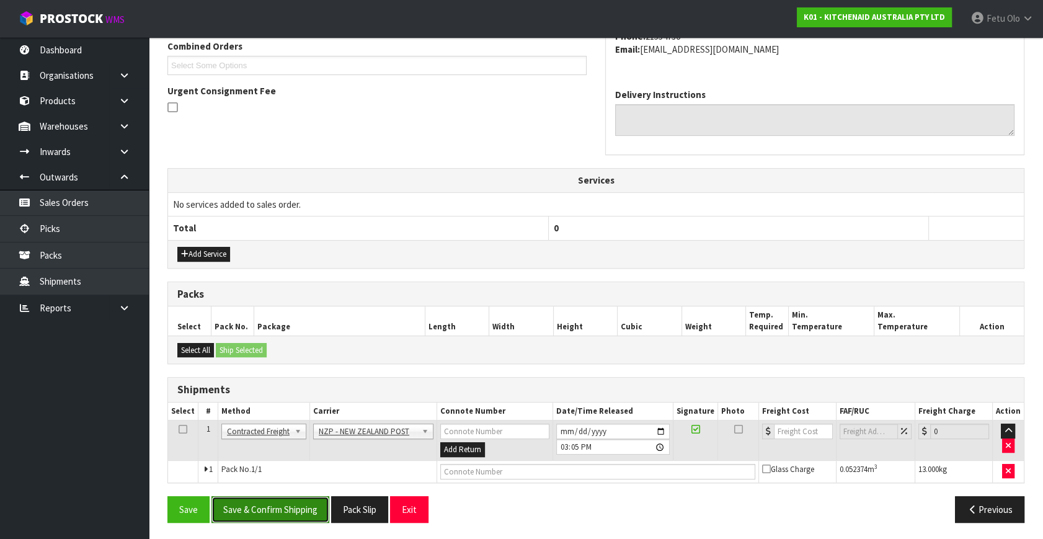
click at [297, 504] on button "Save & Confirm Shipping" at bounding box center [271, 509] width 118 height 27
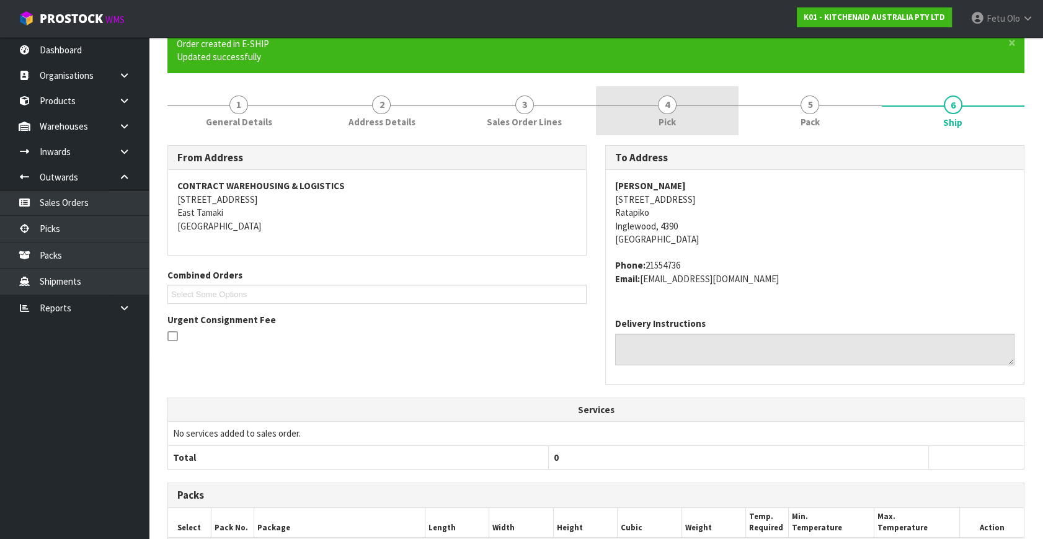
scroll to position [112, 0]
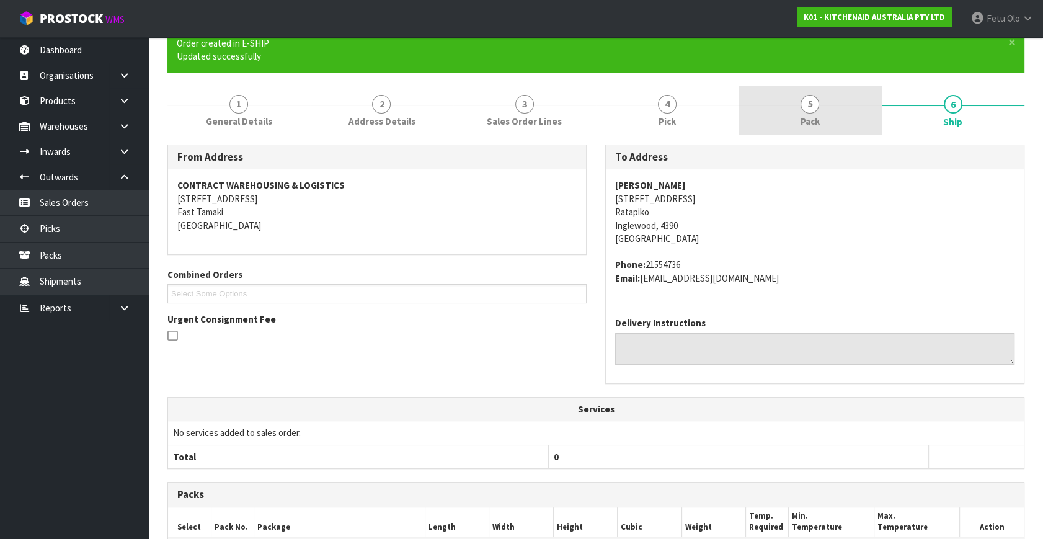
click at [809, 102] on span "5" at bounding box center [810, 104] width 19 height 19
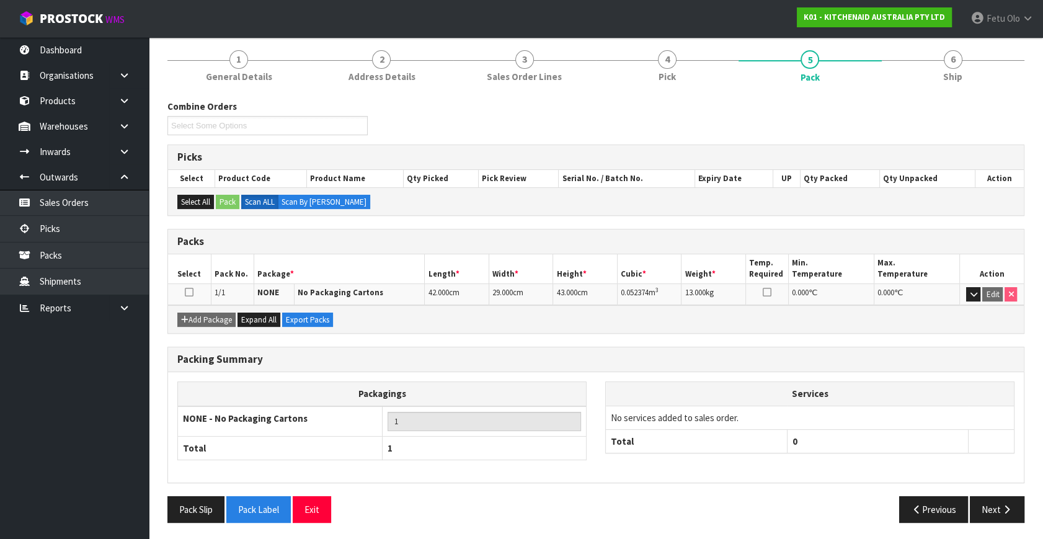
click at [1009, 490] on div "Packing Summary Packagings NONE - No Packaging Cartons 1 Total 1 Services No se…" at bounding box center [596, 422] width 876 height 150
click at [1003, 501] on button "Next" at bounding box center [997, 509] width 55 height 27
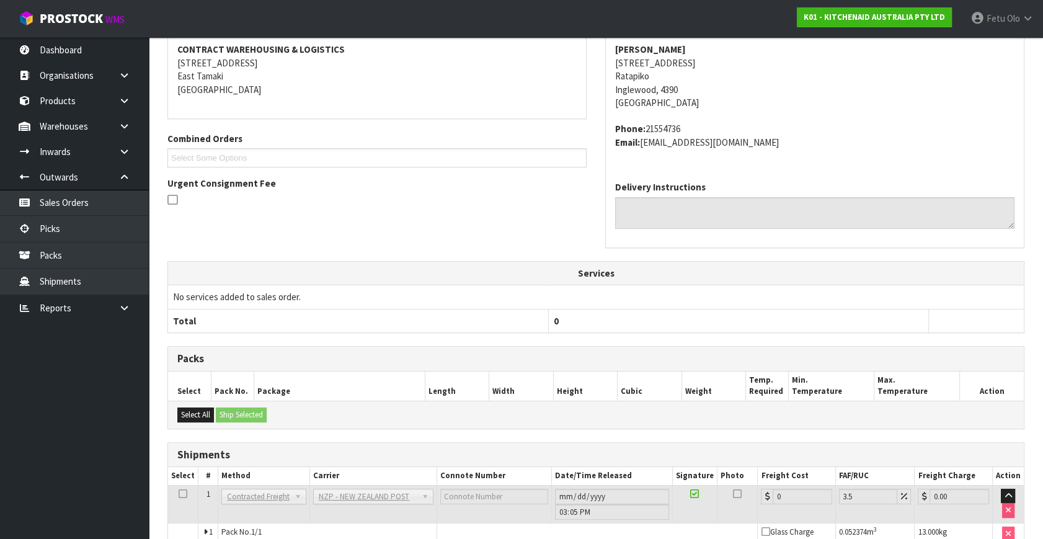
scroll to position [310, 0]
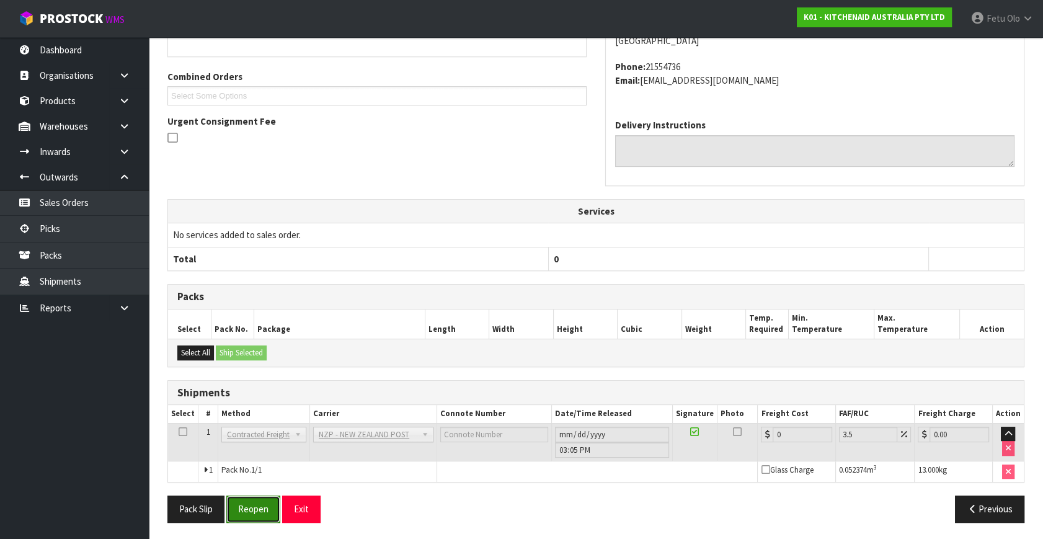
click at [258, 511] on button "Reopen" at bounding box center [253, 509] width 54 height 27
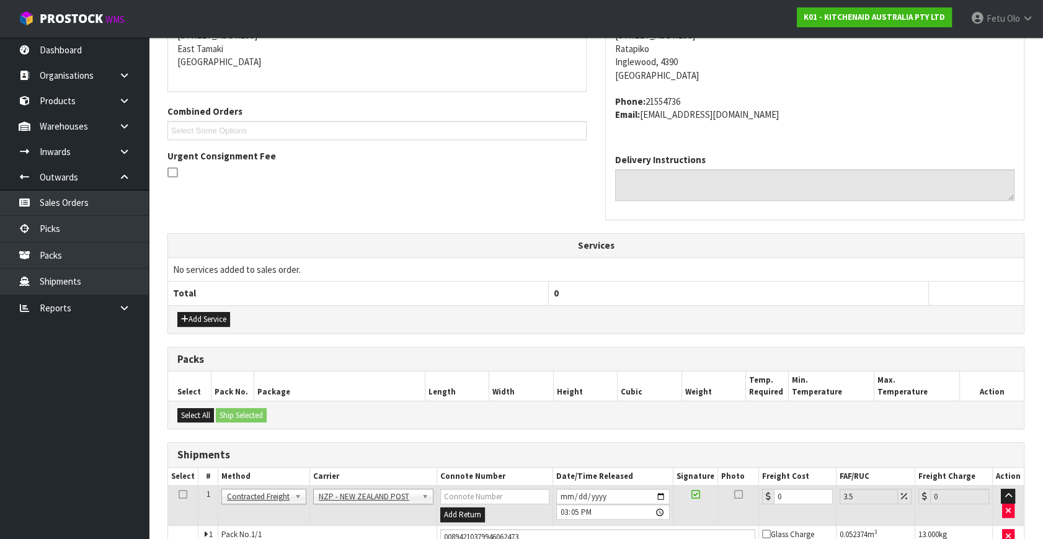
scroll to position [297, 0]
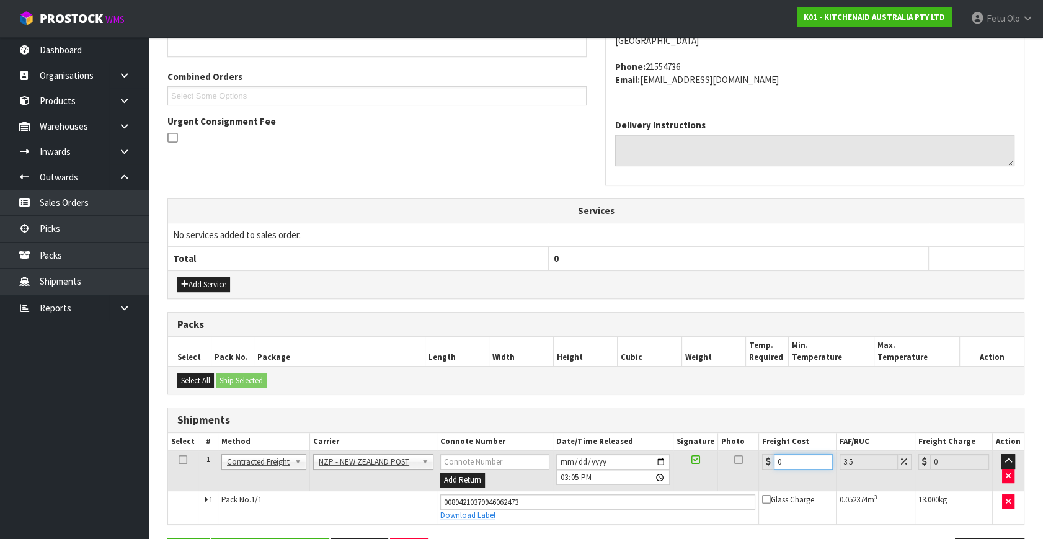
click at [577, 491] on tbody "1 Client Local Pickup Customer Local Pickup Company Freight Contracted Freight …" at bounding box center [596, 487] width 856 height 73
type input "1"
type input "1.03"
type input "15"
type input "15.52"
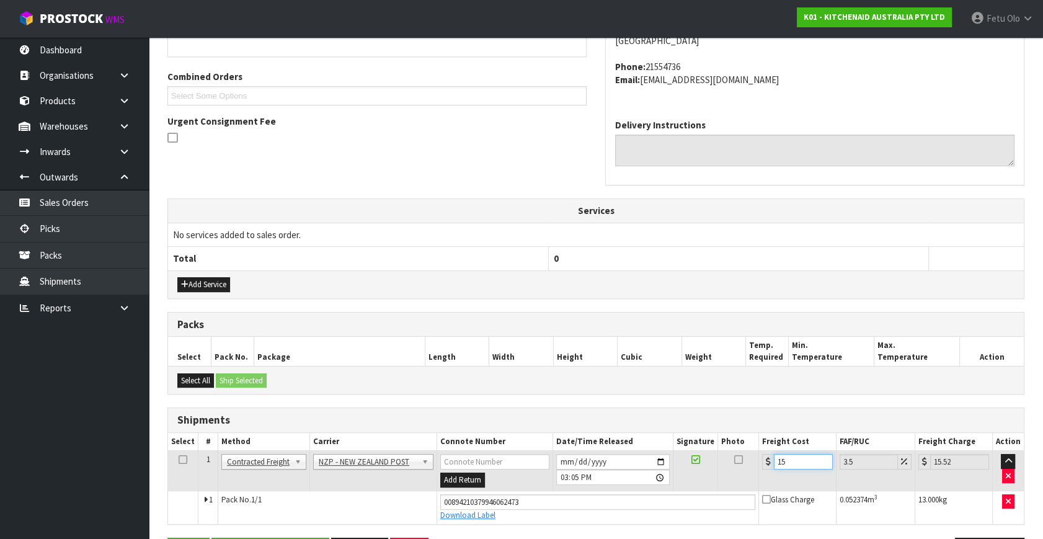
type input "15.4"
type input "15.94"
type input "15.48"
type input "16.02"
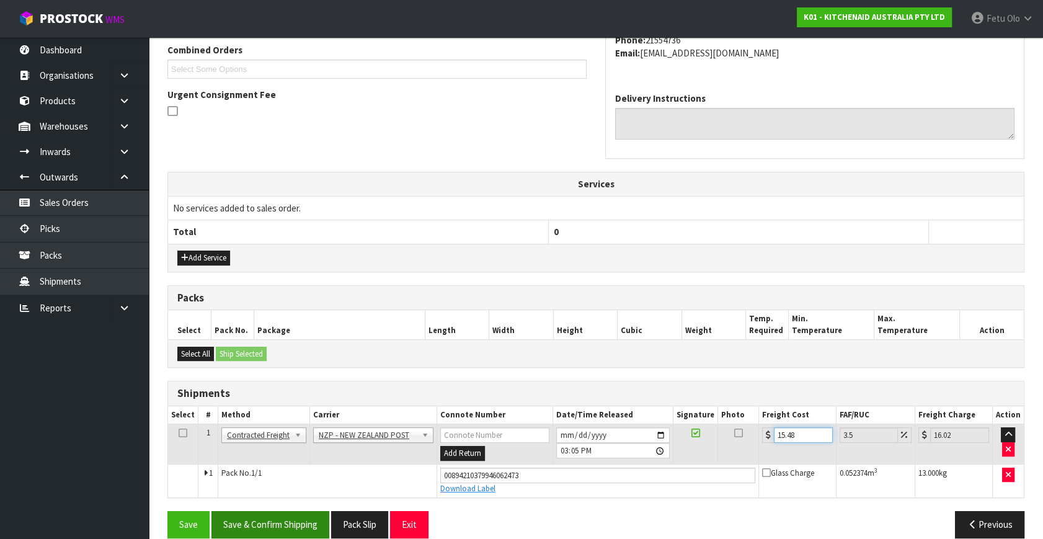
scroll to position [339, 0]
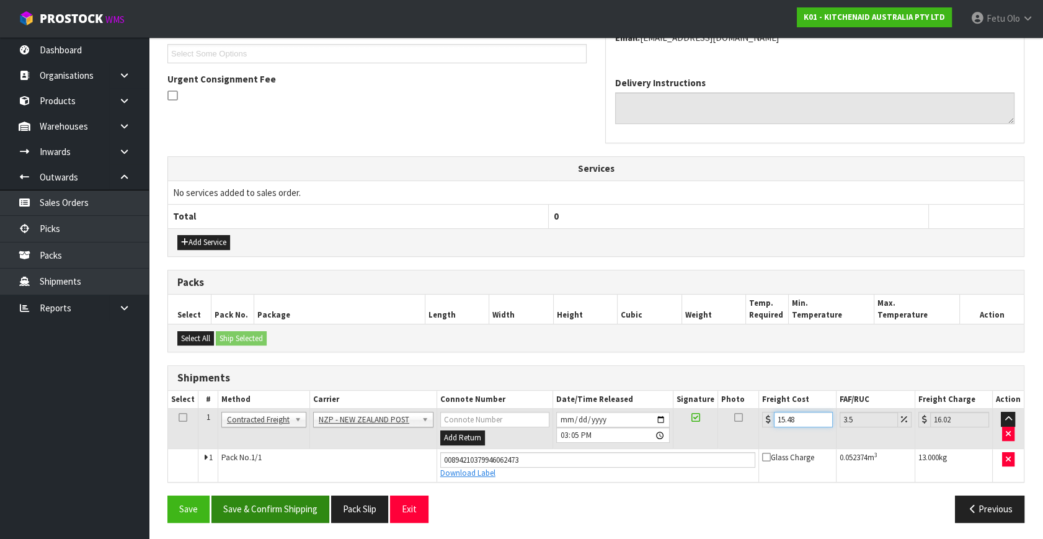
type input "15.48"
click at [249, 496] on button "Save & Confirm Shipping" at bounding box center [271, 509] width 118 height 27
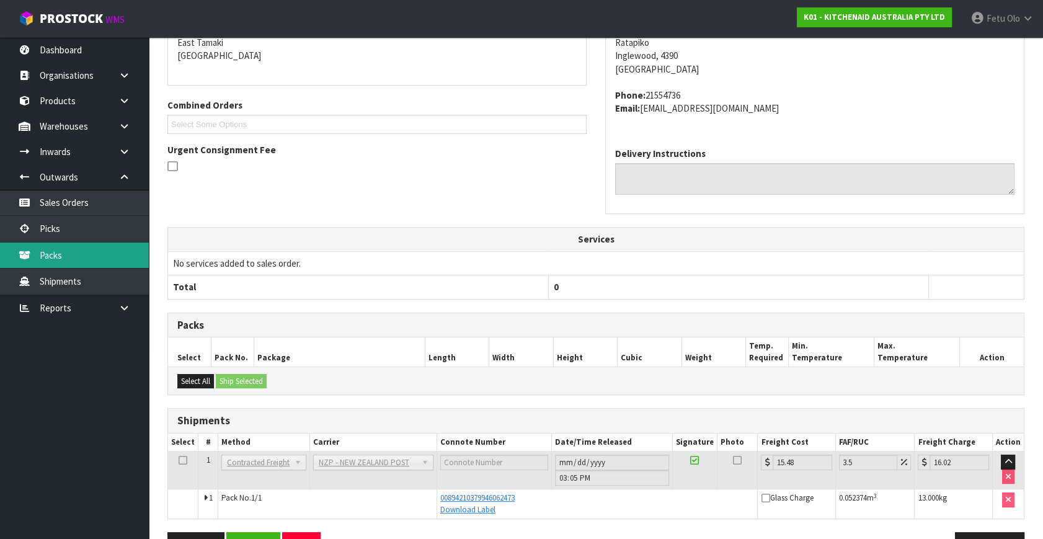
scroll to position [249, 0]
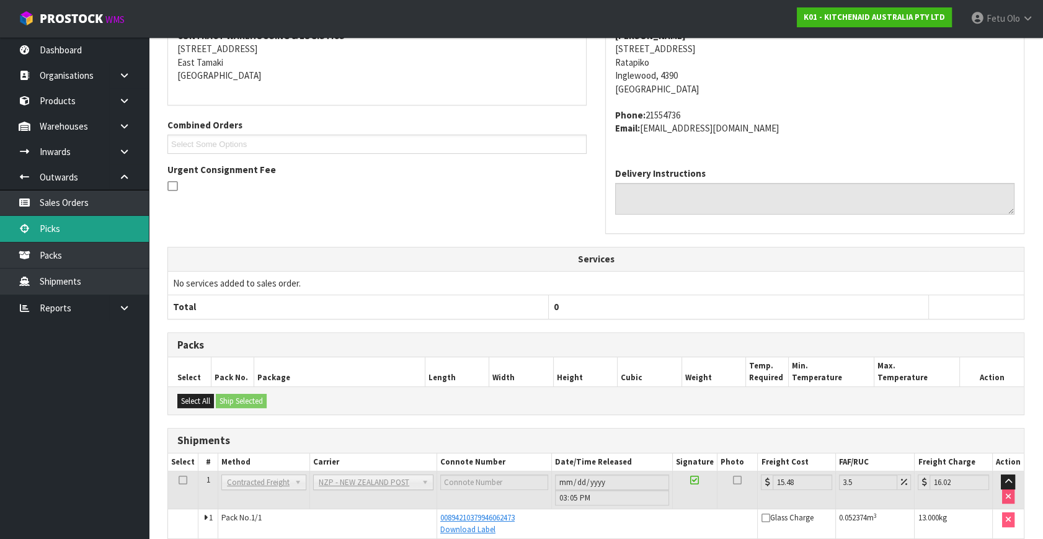
click at [65, 230] on link "Picks" at bounding box center [74, 228] width 149 height 25
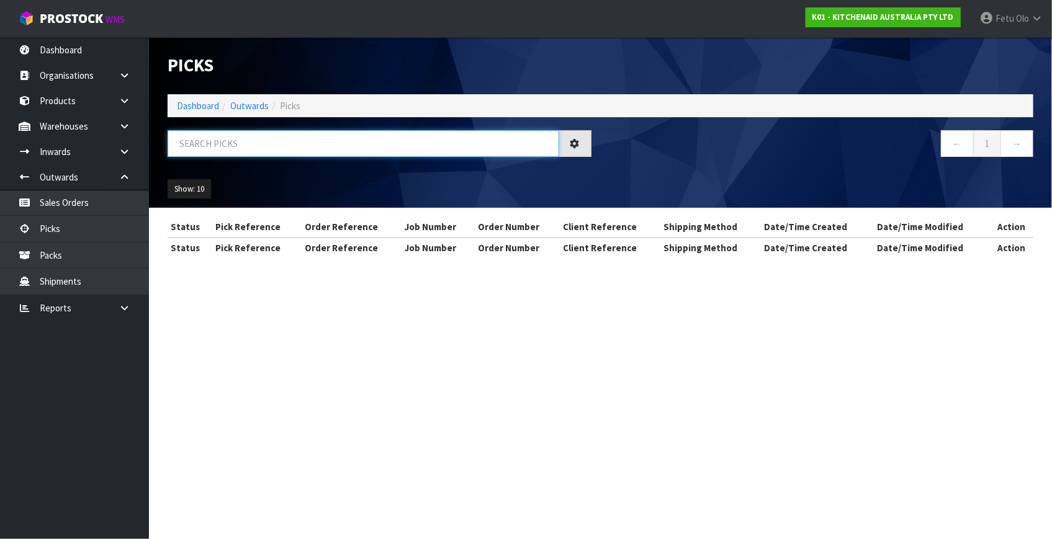
click at [246, 146] on input "text" at bounding box center [363, 143] width 391 height 27
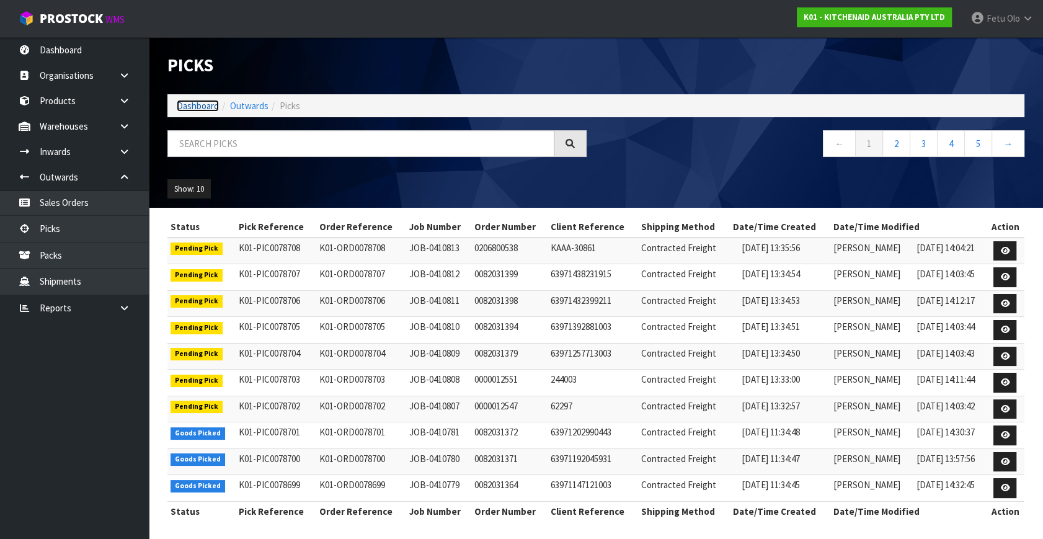
click at [194, 102] on link "Dashboard" at bounding box center [198, 106] width 42 height 12
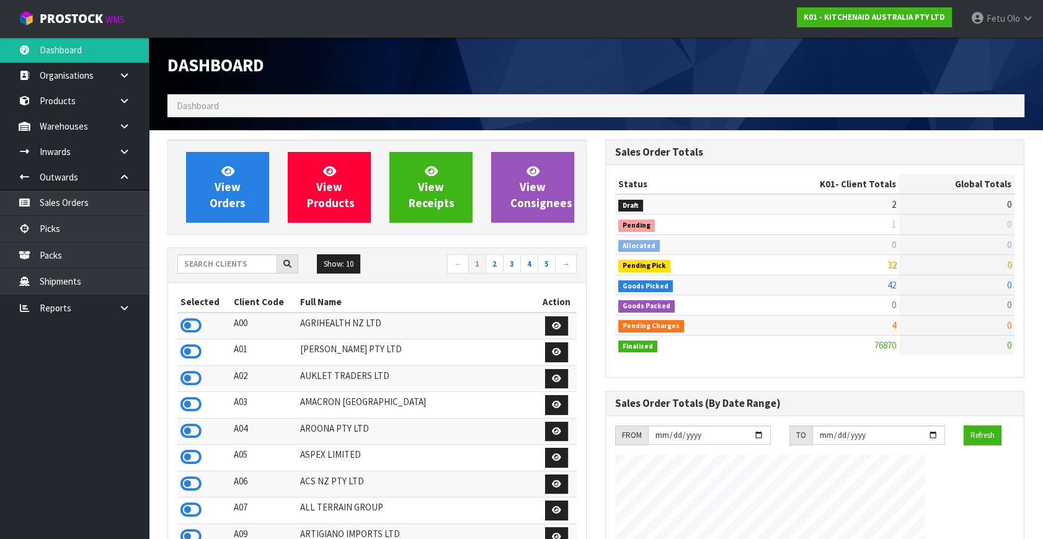
scroll to position [938, 437]
click at [91, 235] on link "Picks" at bounding box center [74, 228] width 149 height 25
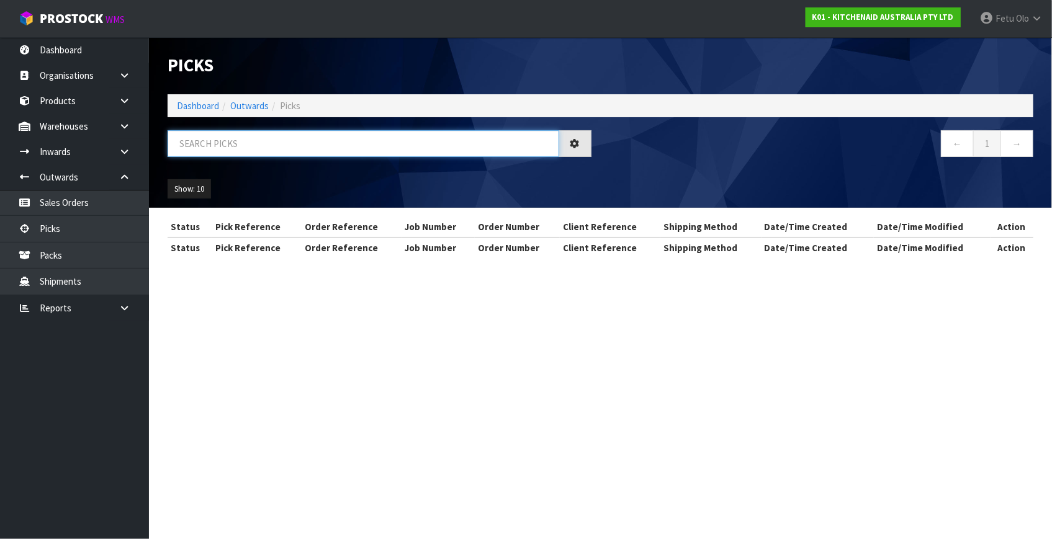
click at [257, 147] on input "text" at bounding box center [363, 143] width 391 height 27
type input "78683"
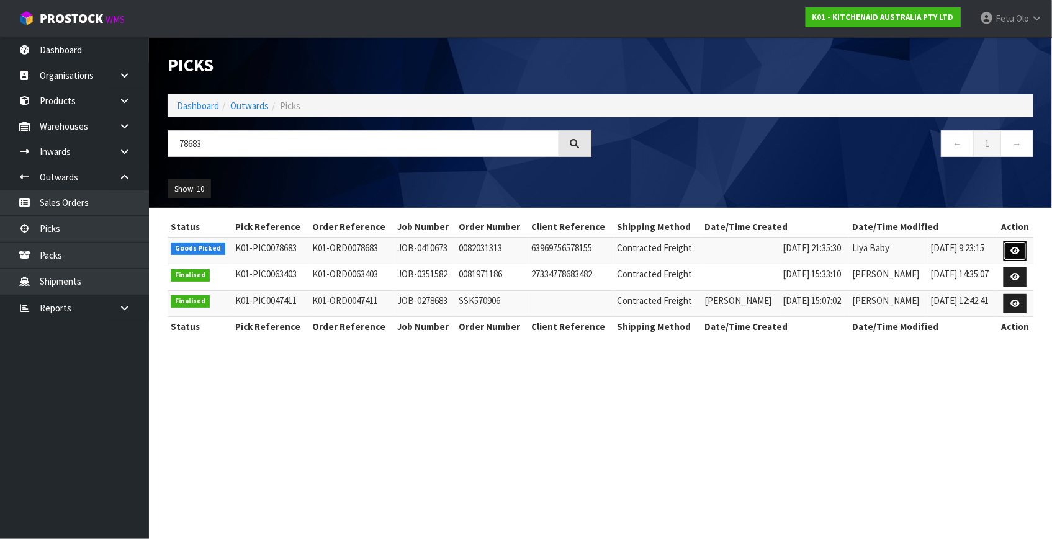
click at [1009, 251] on link at bounding box center [1014, 251] width 23 height 20
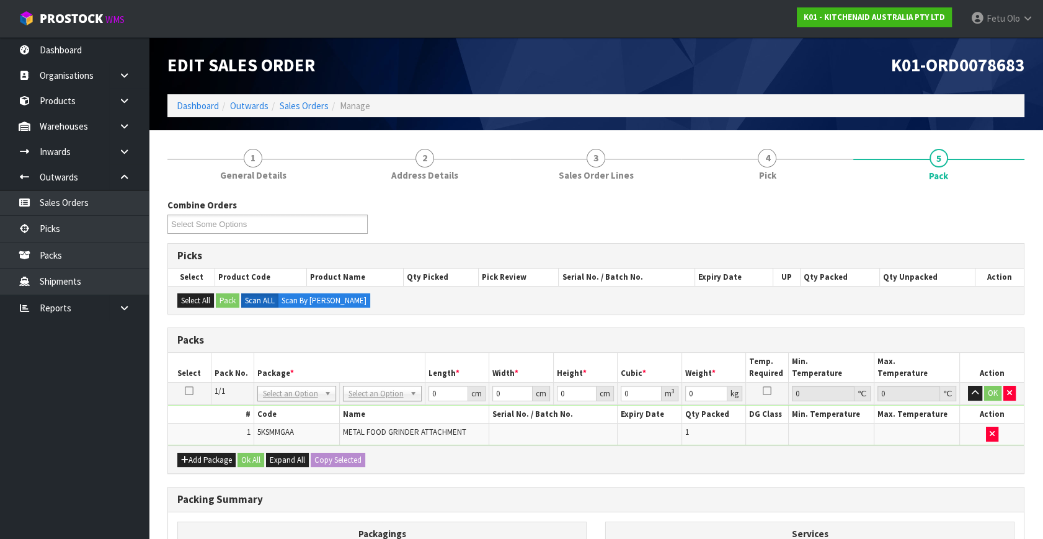
drag, startPoint x: 296, startPoint y: 392, endPoint x: 287, endPoint y: 413, distance: 22.5
click at [286, 409] on input "text" at bounding box center [296, 410] width 73 height 16
type input "011-084"
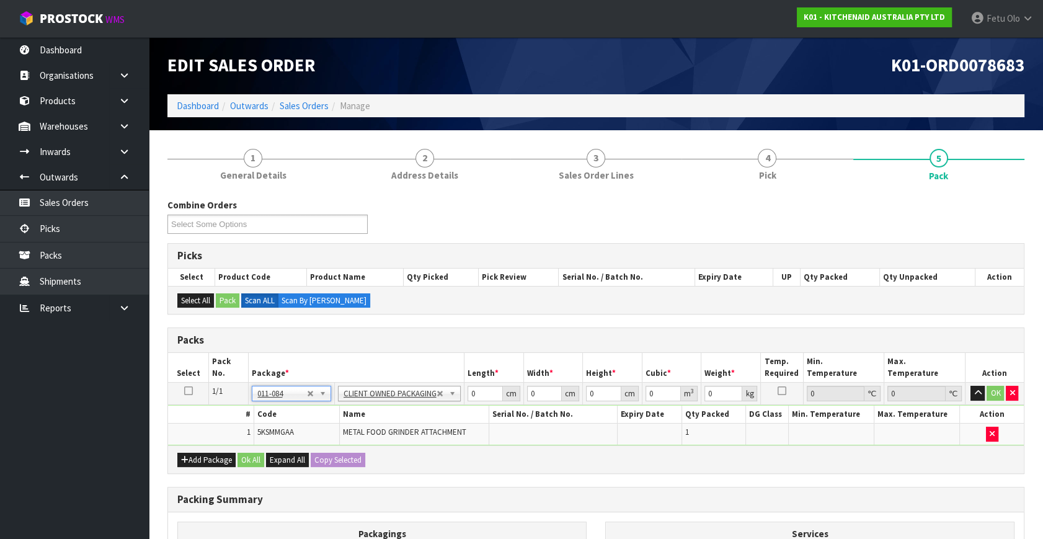
type input "2.3"
drag, startPoint x: 479, startPoint y: 391, endPoint x: 323, endPoint y: 428, distance: 160.7
click at [323, 428] on tbody "1/1 NONE 007-001 007-002 007-004 007-009 007-013 007-014 007-015 007-017 007-01…" at bounding box center [596, 414] width 856 height 63
type input "43"
type input "30"
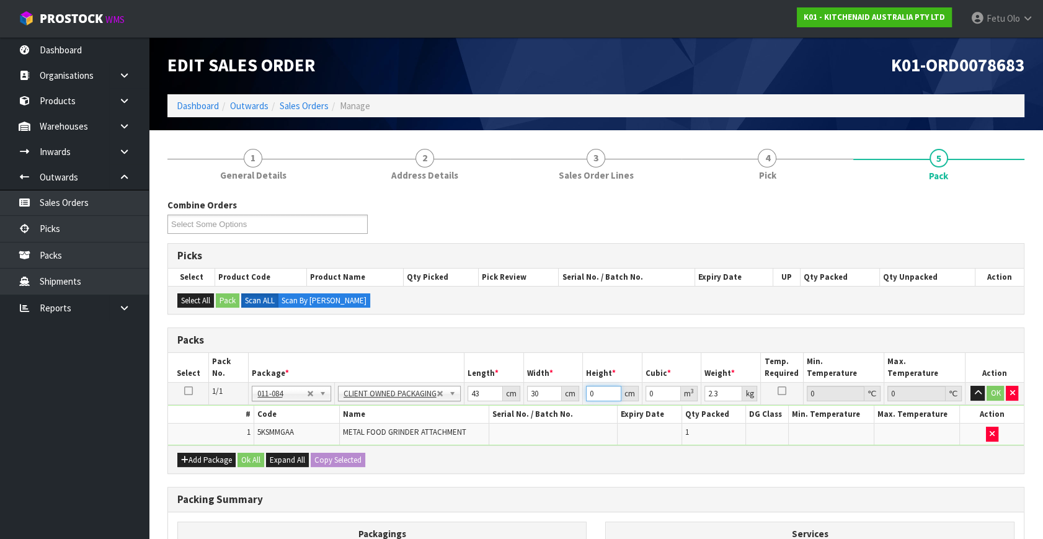
type input "1"
type input "0.00129"
type input "18"
type input "0.02322"
type input "18"
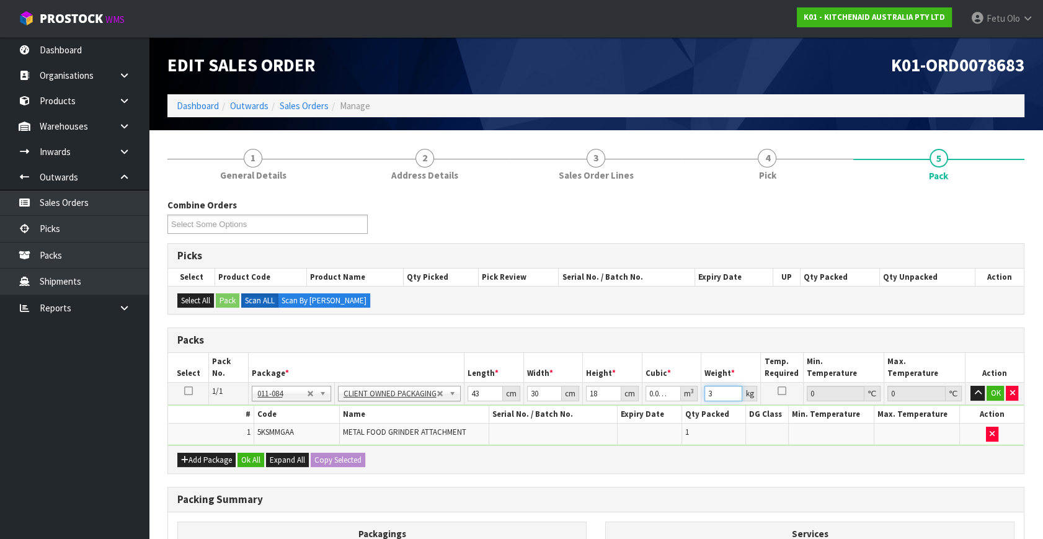
type input "3"
click button "OK" at bounding box center [995, 393] width 17 height 15
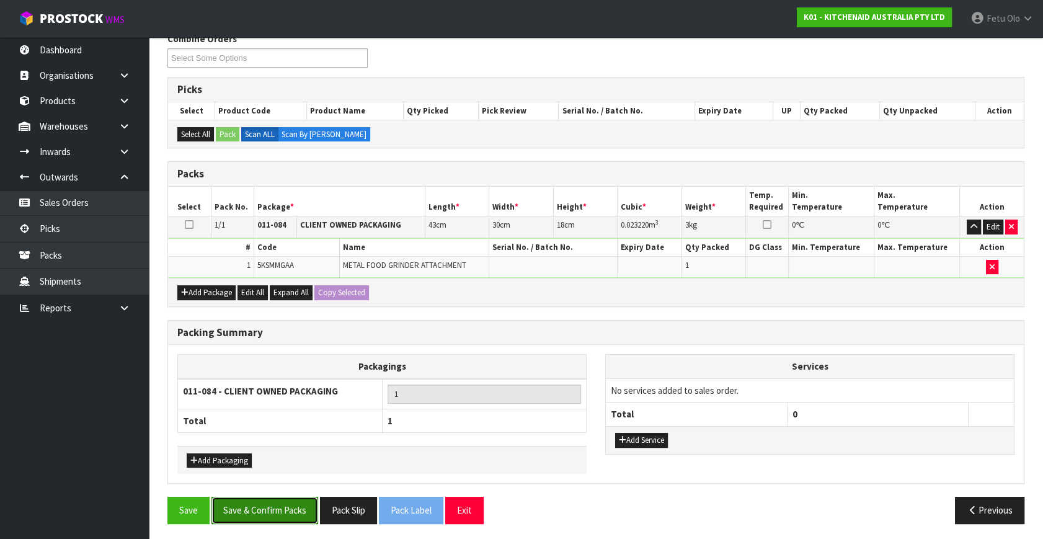
click at [246, 503] on button "Save & Confirm Packs" at bounding box center [265, 510] width 107 height 27
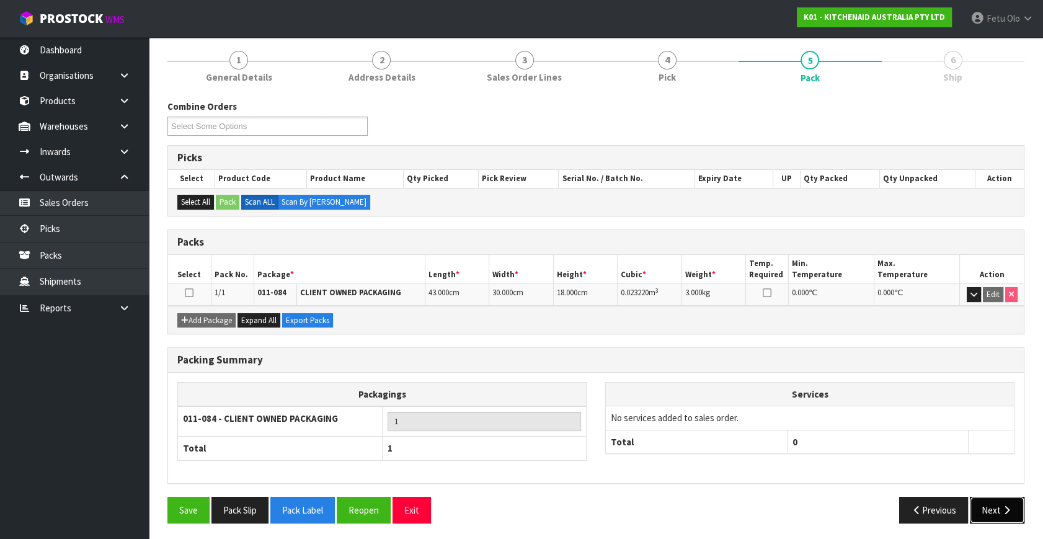
click at [986, 503] on button "Next" at bounding box center [997, 510] width 55 height 27
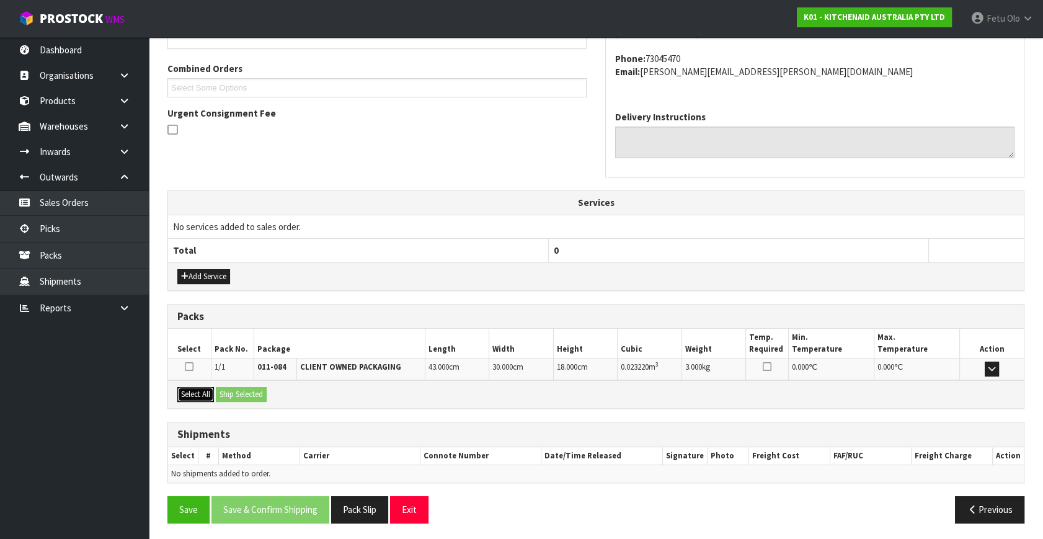
click at [203, 397] on button "Select All" at bounding box center [195, 394] width 37 height 15
click at [248, 395] on button "Ship Selected" at bounding box center [241, 394] width 51 height 15
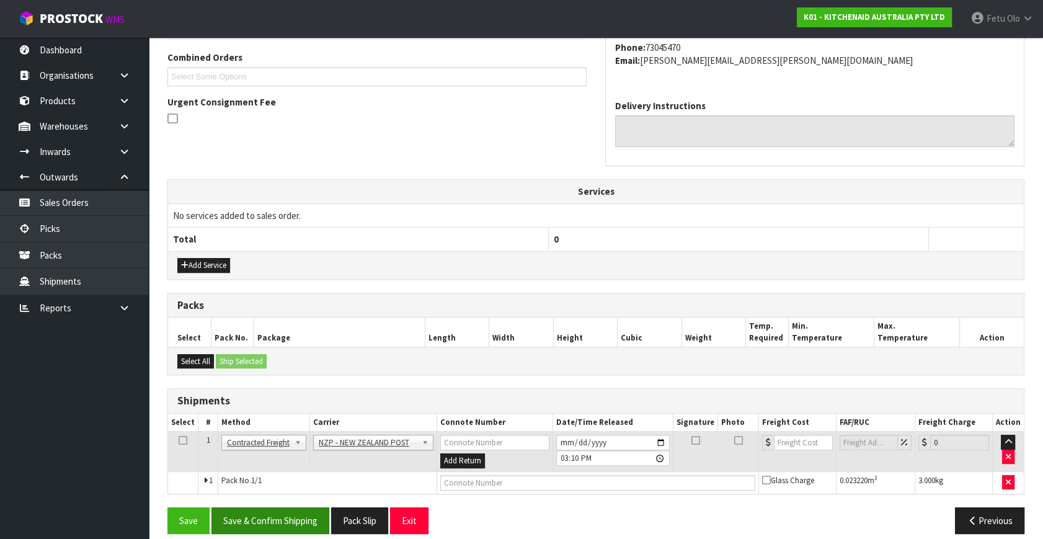
scroll to position [328, 0]
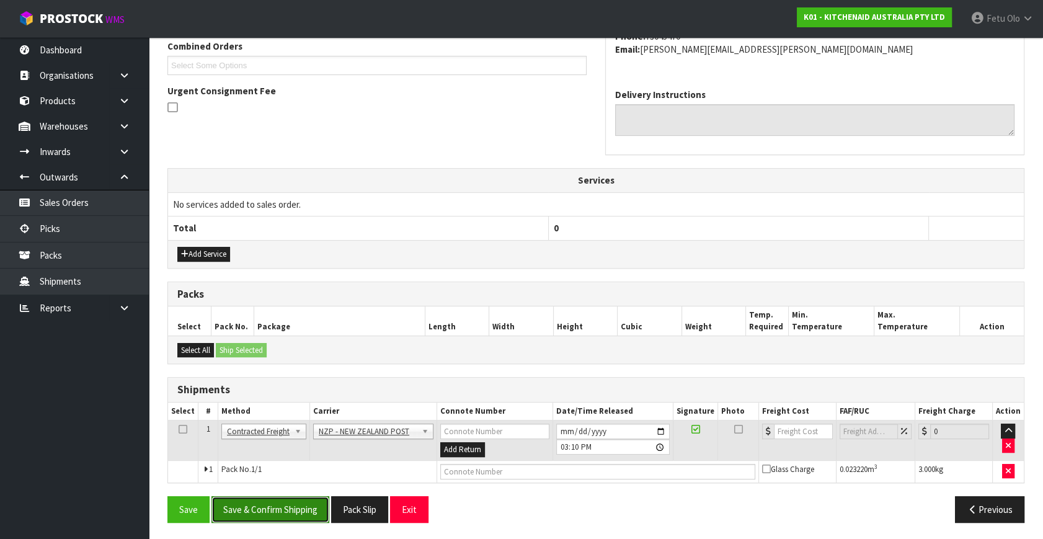
click at [284, 506] on button "Save & Confirm Shipping" at bounding box center [271, 509] width 118 height 27
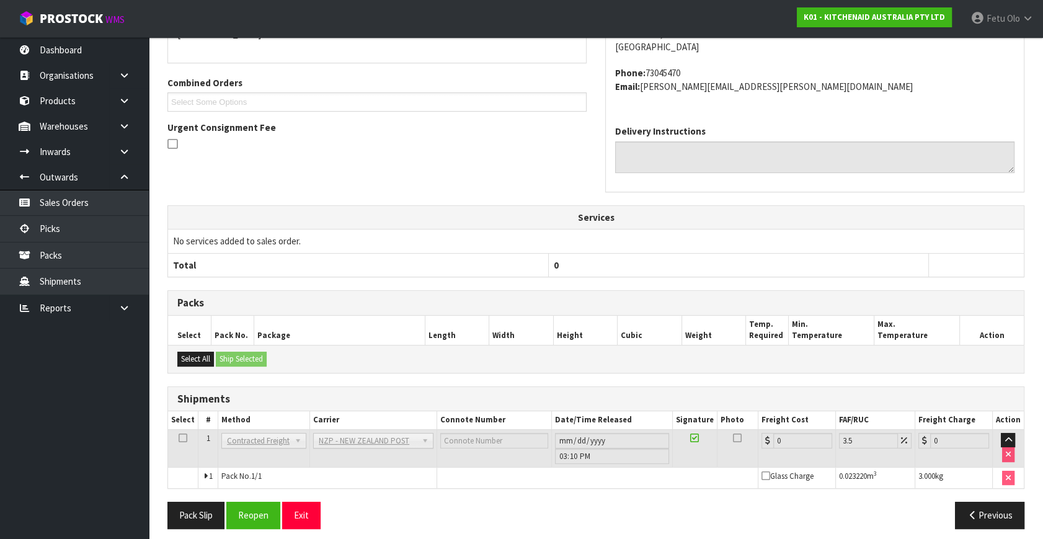
scroll to position [310, 0]
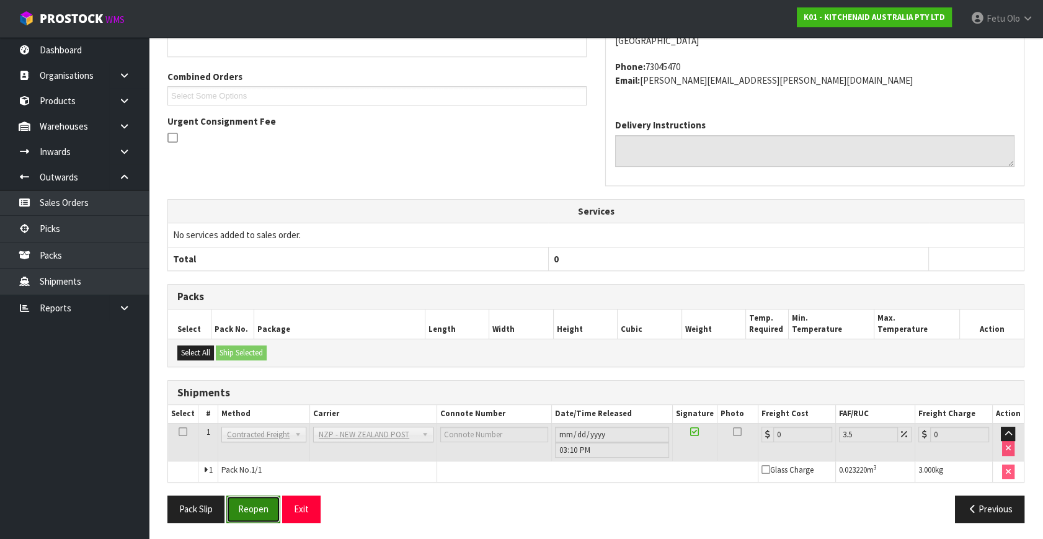
click at [262, 509] on button "Reopen" at bounding box center [253, 509] width 54 height 27
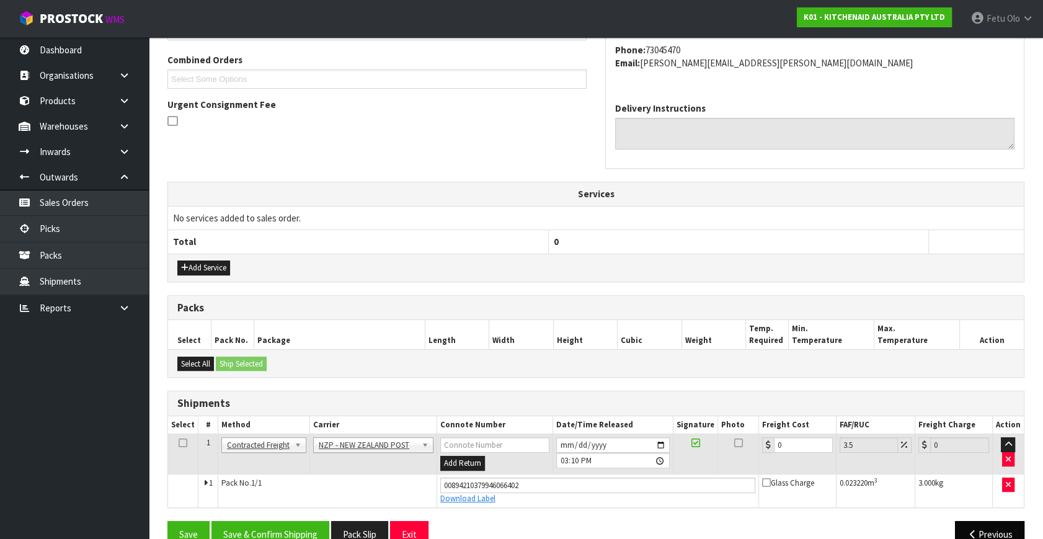
scroll to position [339, 0]
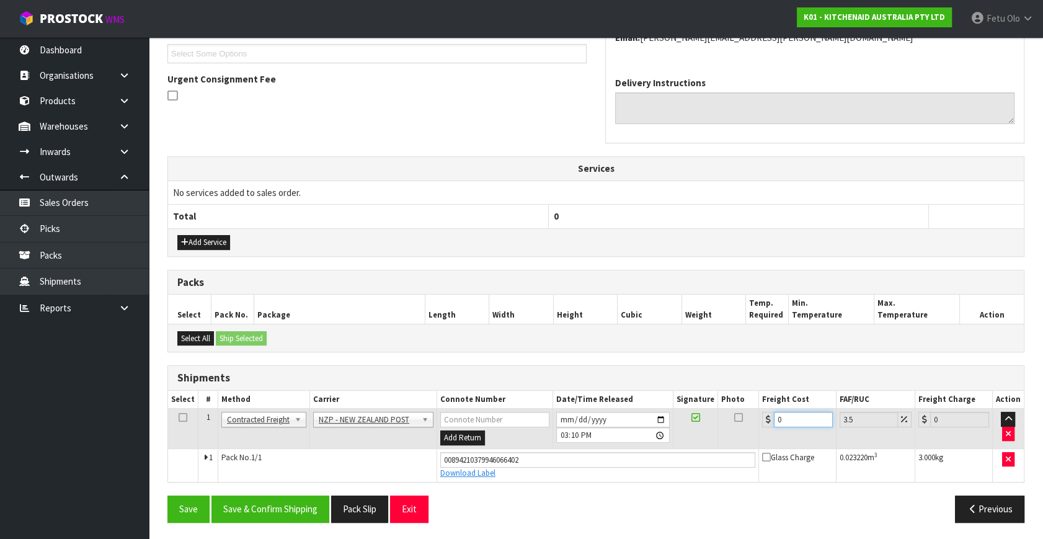
drag, startPoint x: 786, startPoint y: 418, endPoint x: 521, endPoint y: 439, distance: 265.7
click at [521, 439] on tr "1 Client Local Pickup Customer Local Pickup Company Freight Contracted Freight …" at bounding box center [596, 429] width 856 height 40
type input "8"
type input "8.28"
type input "8.4"
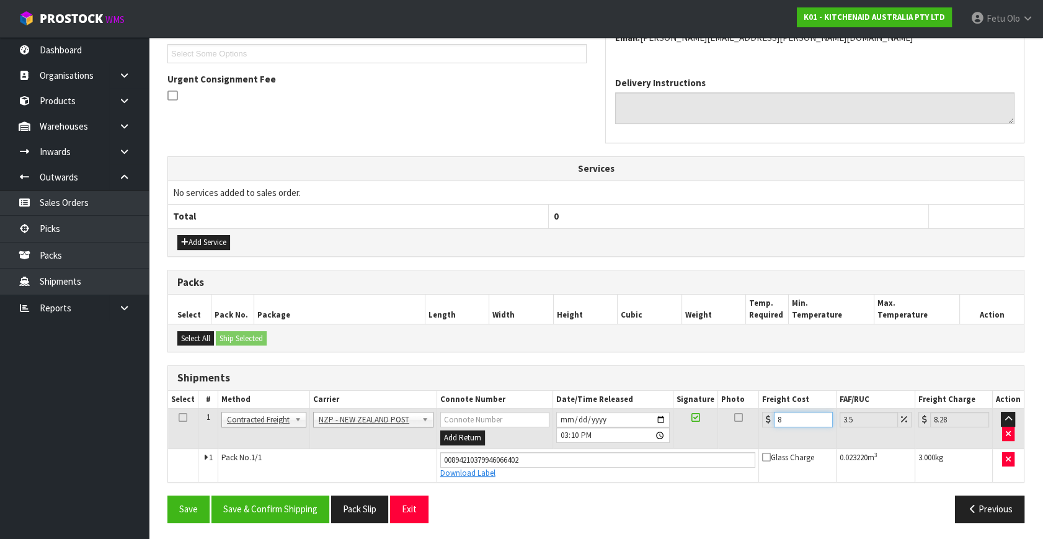
type input "8.69"
type input "8.45"
type input "8.75"
type input "8.45"
click at [293, 503] on button "Save & Confirm Shipping" at bounding box center [271, 509] width 118 height 27
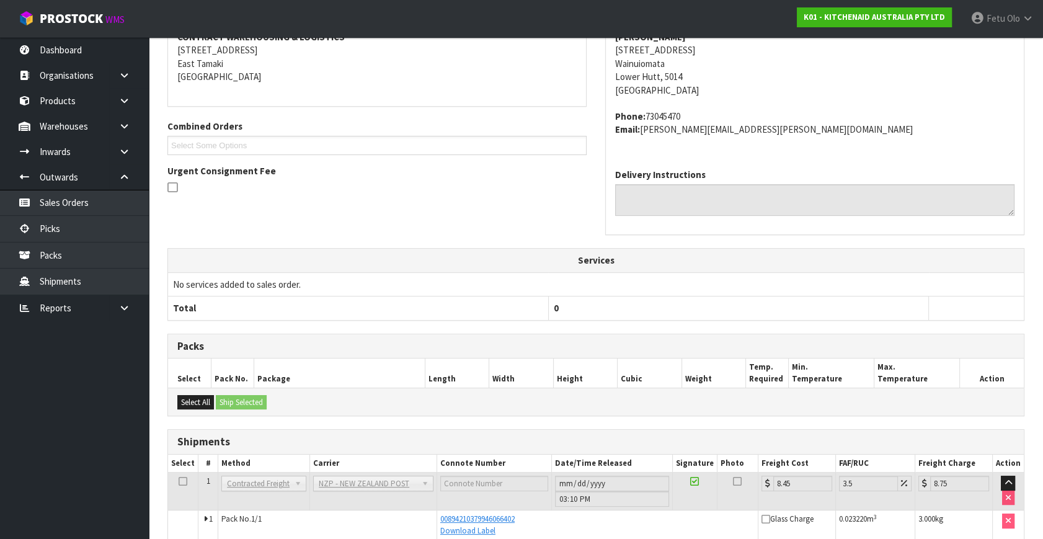
scroll to position [305, 0]
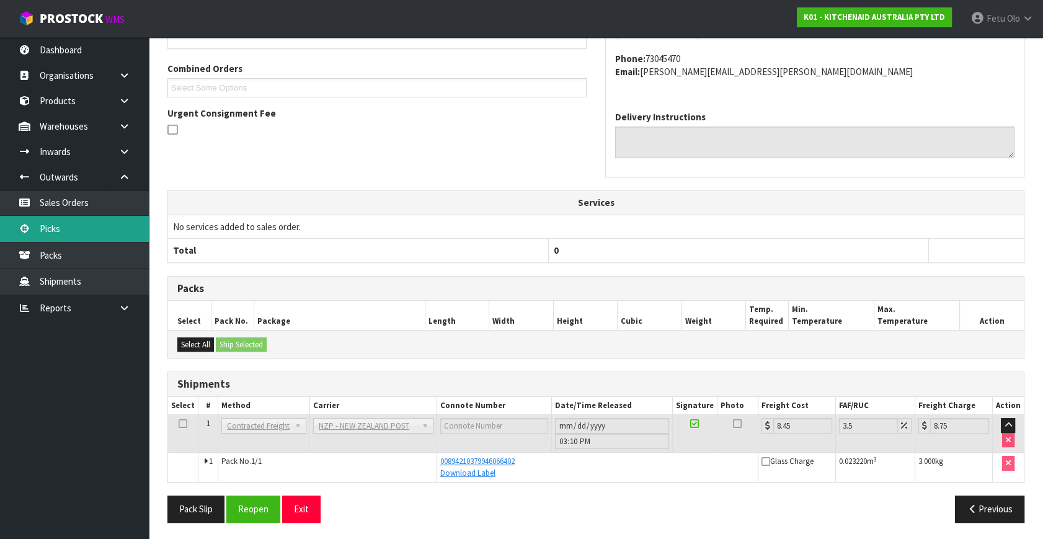
click at [74, 227] on link "Picks" at bounding box center [74, 228] width 149 height 25
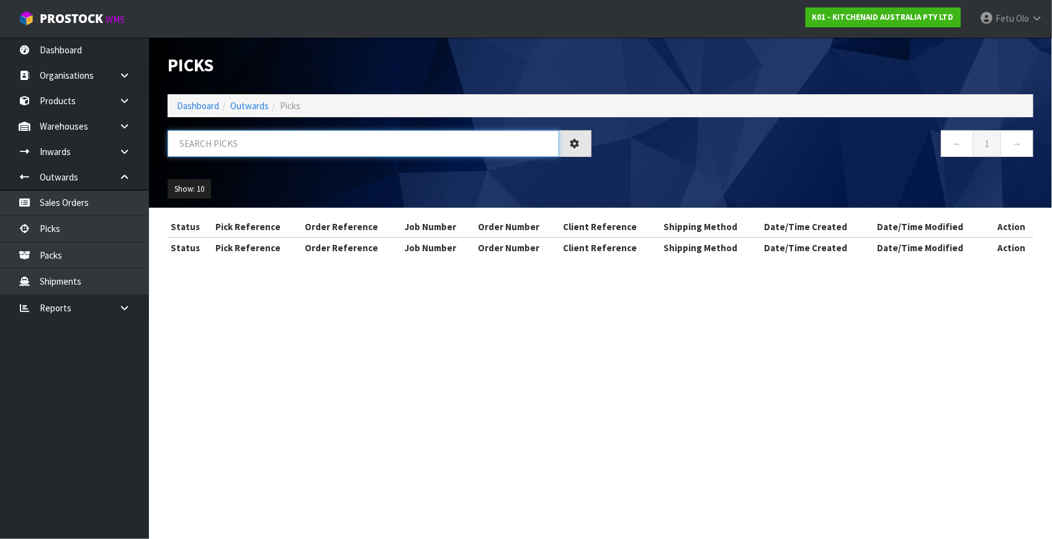
click at [258, 141] on input "text" at bounding box center [363, 143] width 391 height 27
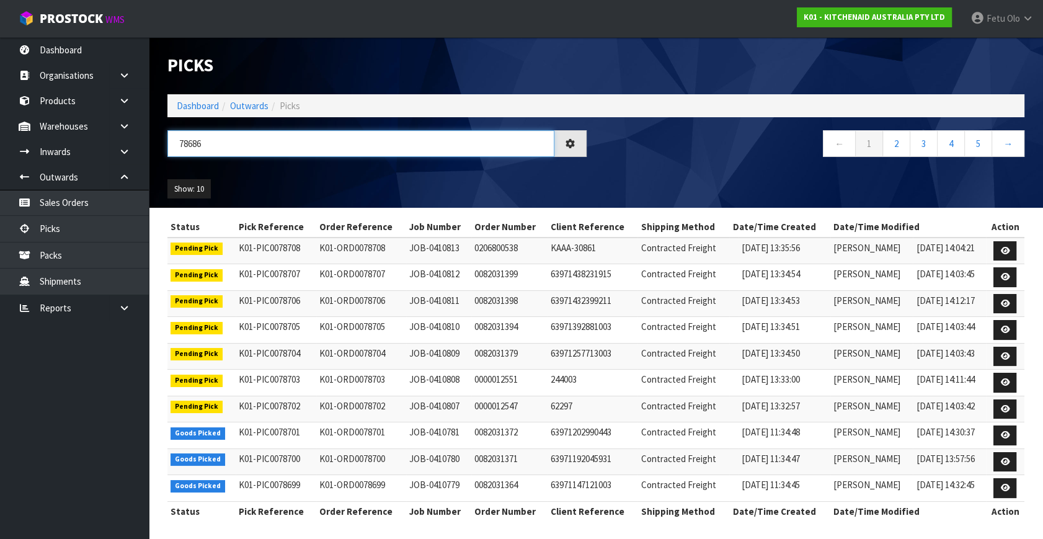
type input "78686"
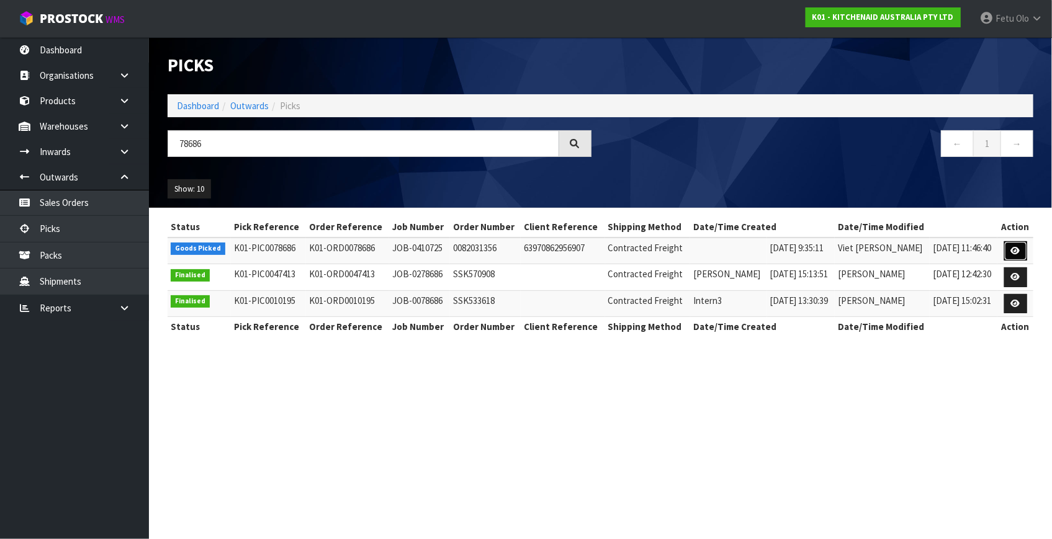
click at [1012, 252] on icon at bounding box center [1015, 251] width 9 height 8
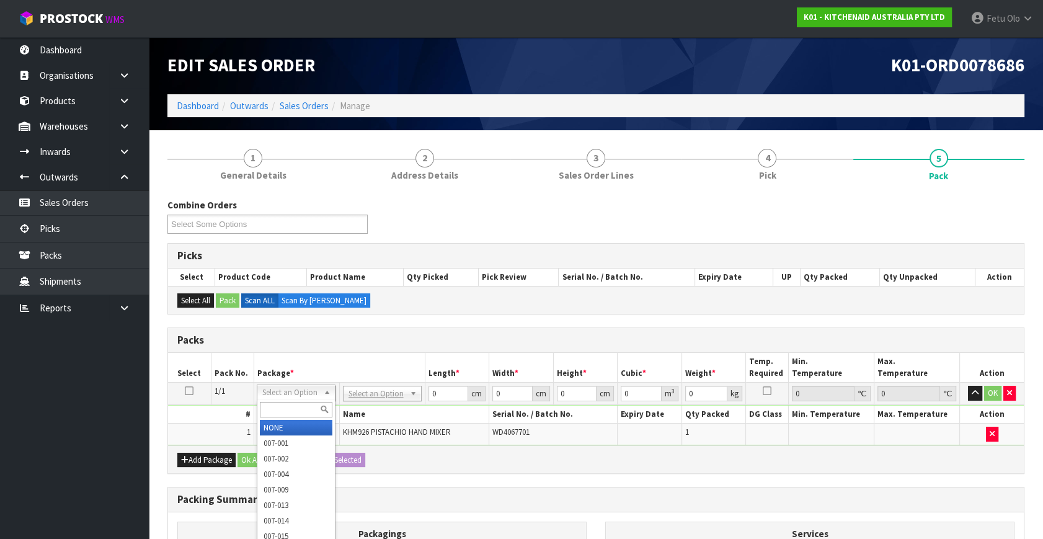
click at [285, 409] on input "text" at bounding box center [296, 410] width 73 height 16
type input "011"
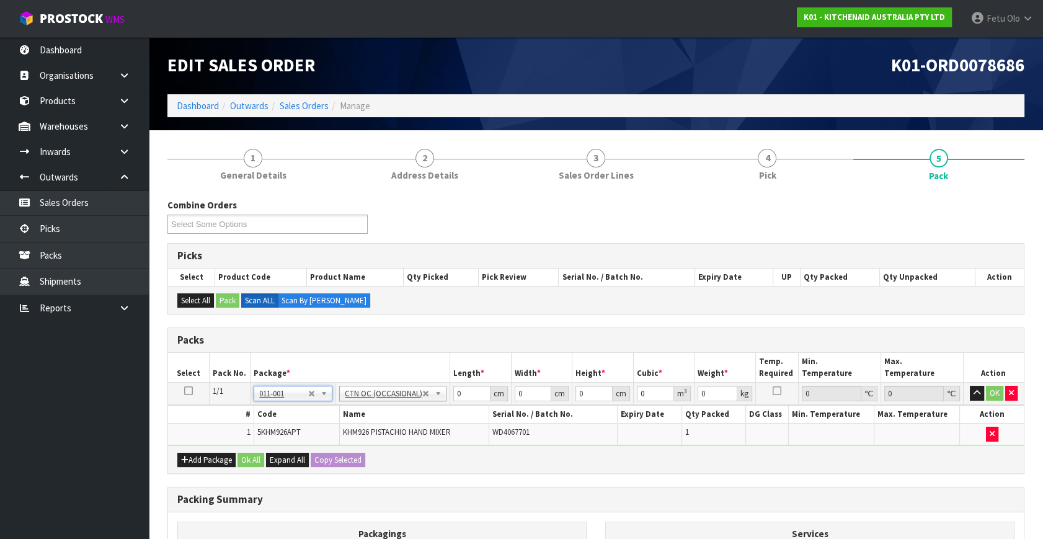
type input "1.75"
drag, startPoint x: 467, startPoint y: 391, endPoint x: 228, endPoint y: 455, distance: 247.2
click at [230, 455] on div "Packs Select Pack No. Package * Length * Width * Height * Cubic * Weight * Temp…" at bounding box center [596, 401] width 857 height 146
type input "30"
type input "20"
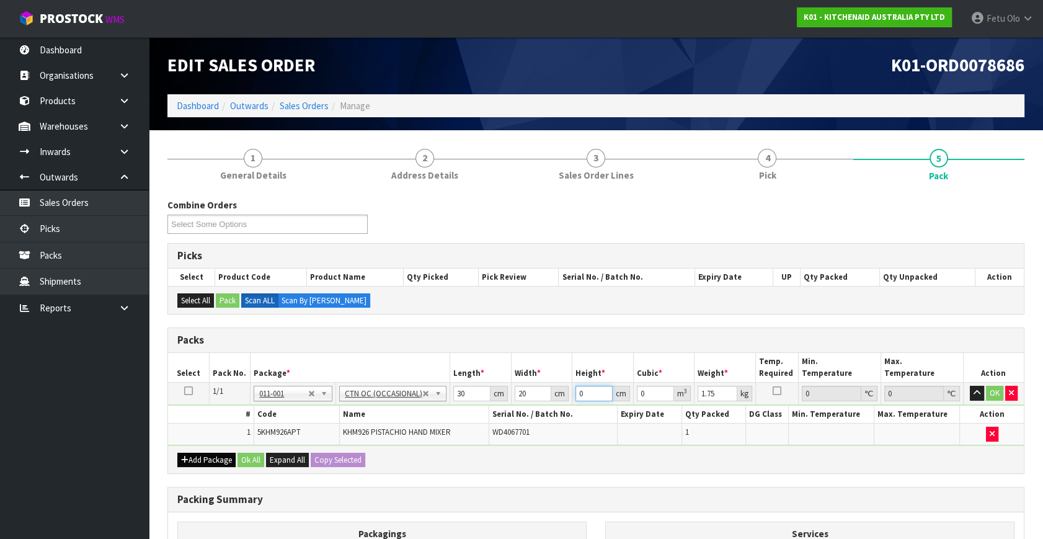
type input "2"
type input "0.0012"
type input "22"
type input "0.0132"
type input "22"
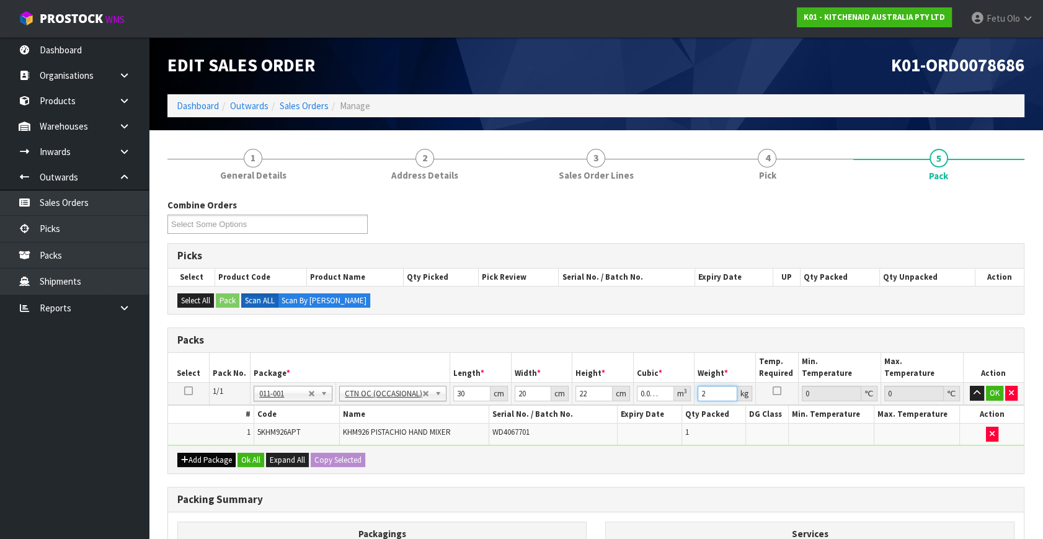
type input "2"
click button "OK" at bounding box center [994, 393] width 17 height 15
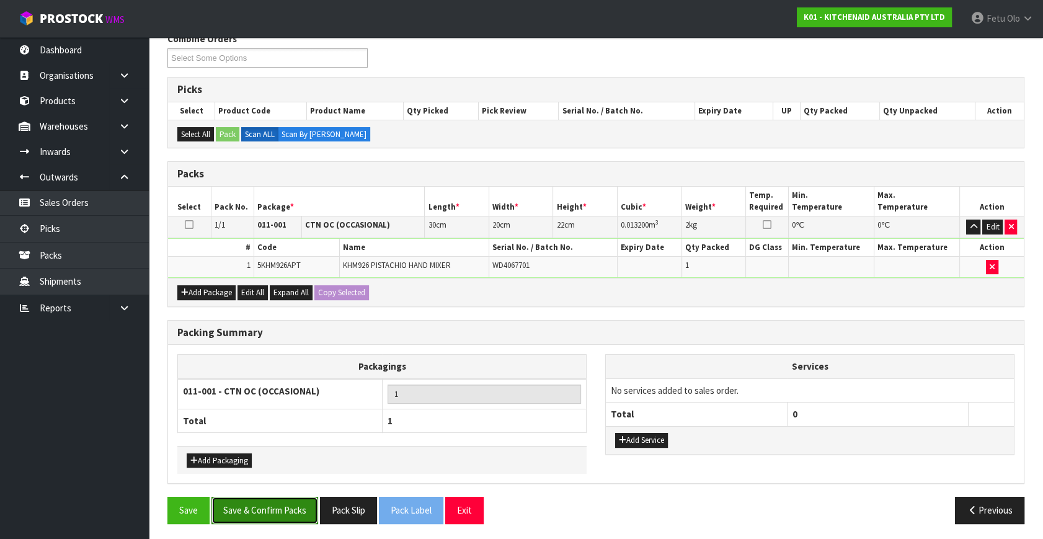
click at [276, 504] on button "Save & Confirm Packs" at bounding box center [265, 510] width 107 height 27
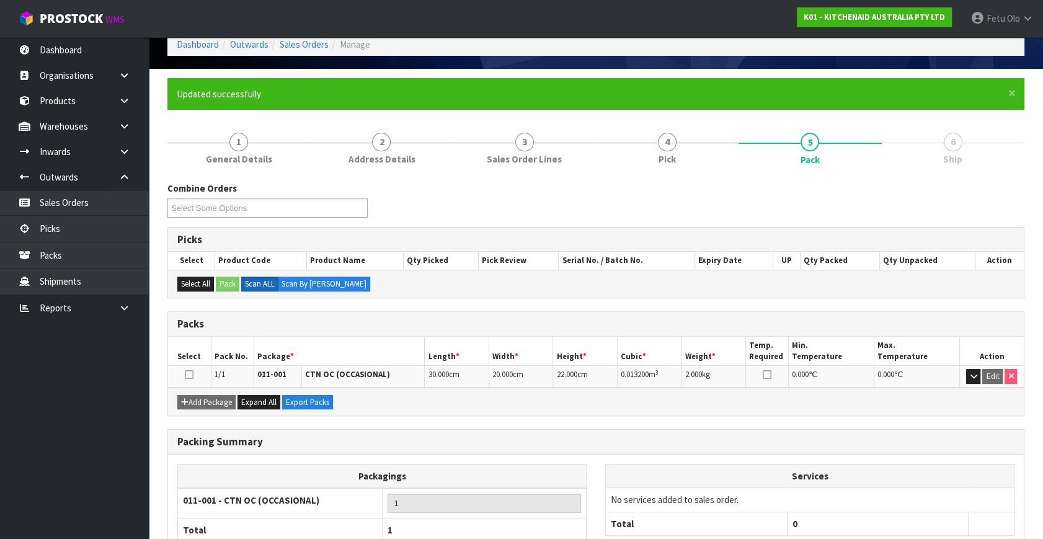
scroll to position [143, 0]
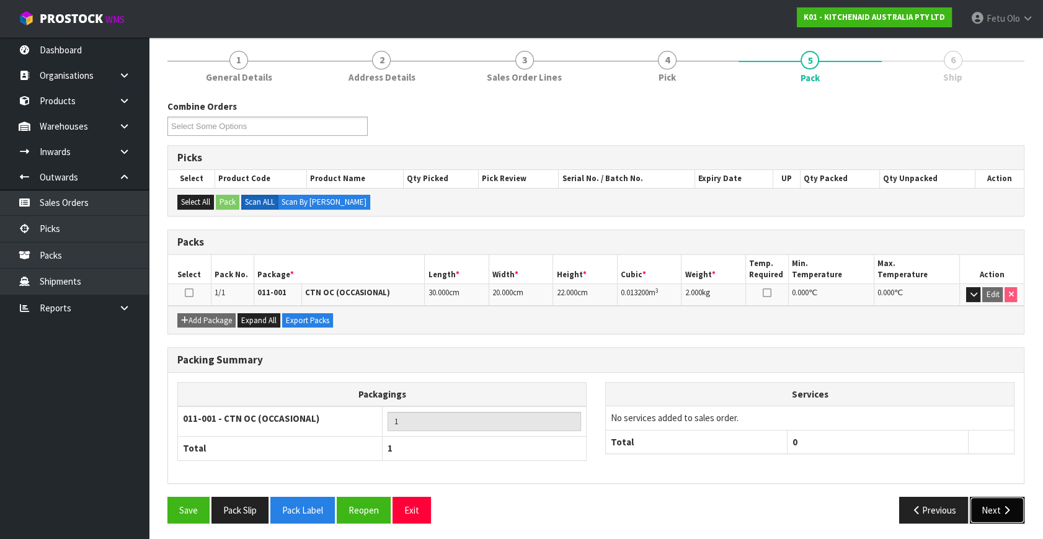
click at [980, 507] on button "Next" at bounding box center [997, 510] width 55 height 27
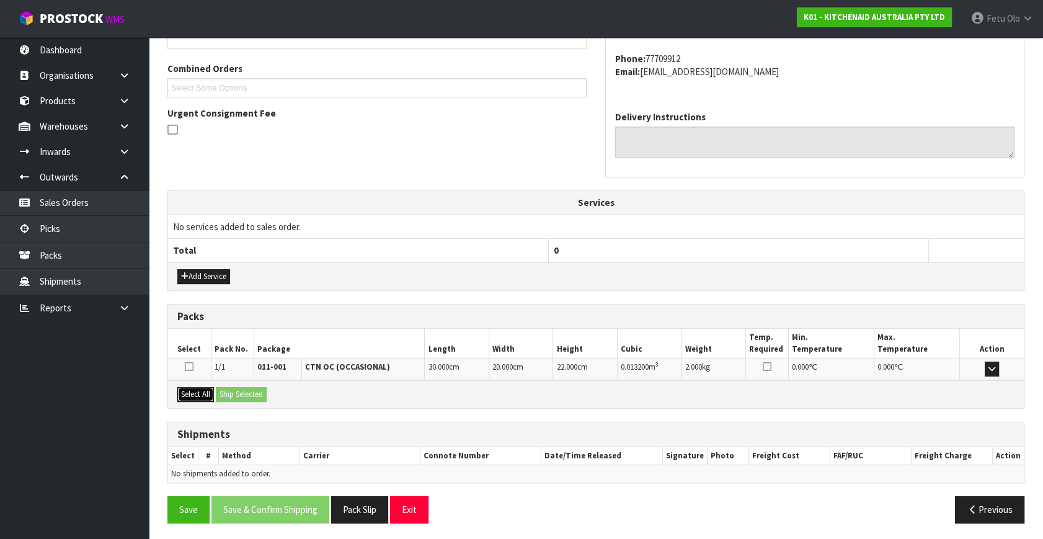
drag, startPoint x: 195, startPoint y: 390, endPoint x: 240, endPoint y: 386, distance: 44.9
click at [208, 390] on button "Select All" at bounding box center [195, 394] width 37 height 15
click at [240, 387] on button "Ship Selected" at bounding box center [241, 394] width 51 height 15
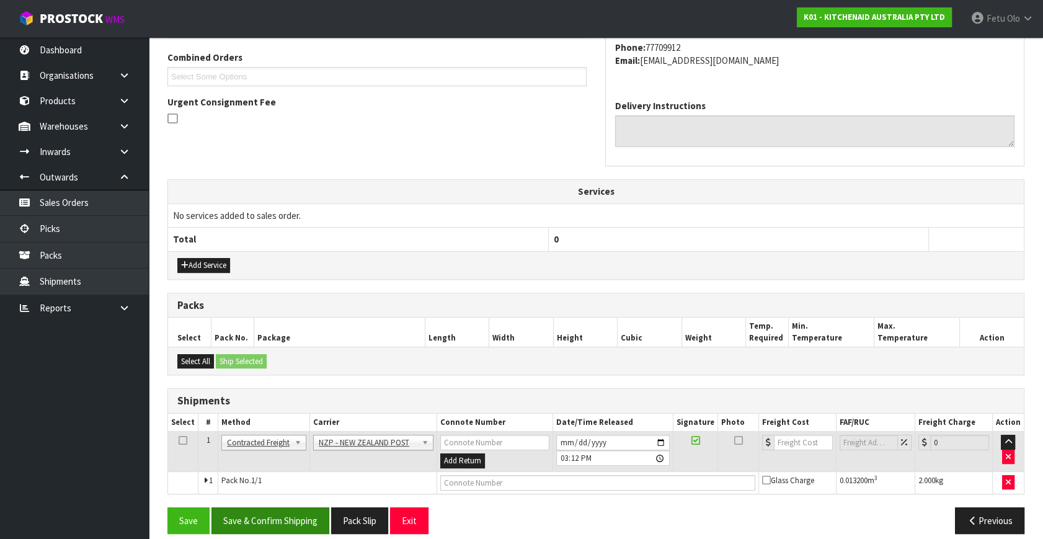
scroll to position [328, 0]
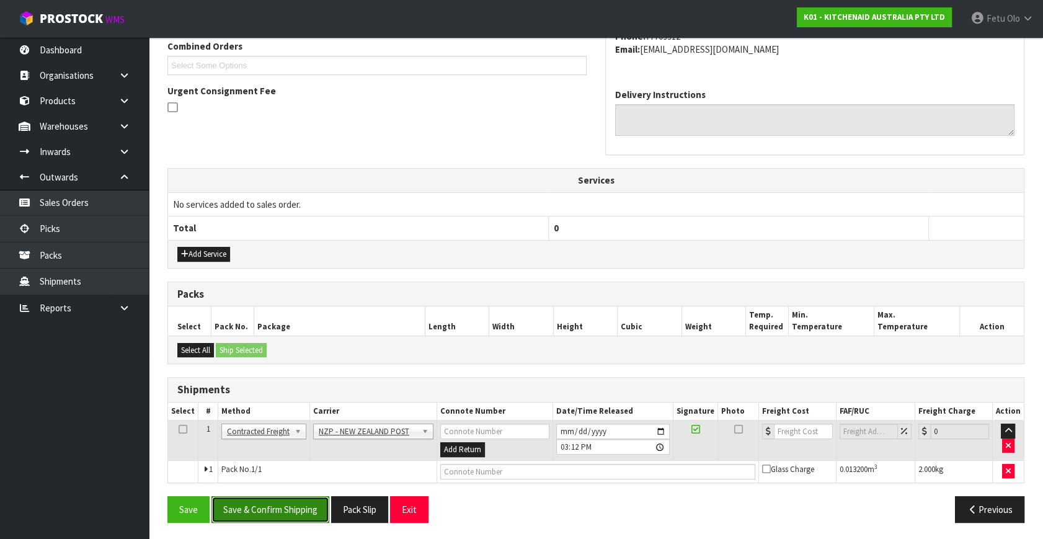
click at [300, 507] on button "Save & Confirm Shipping" at bounding box center [271, 509] width 118 height 27
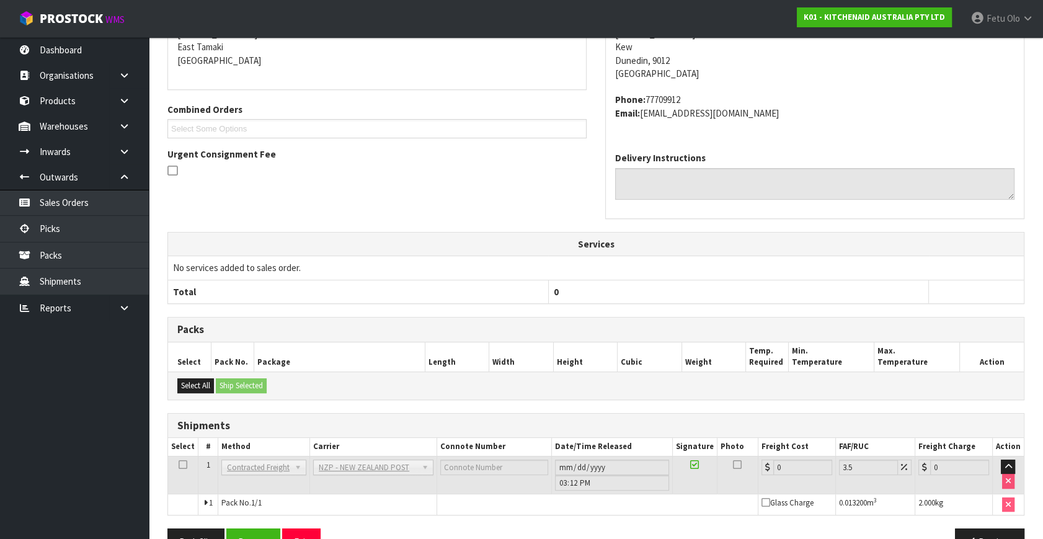
scroll to position [310, 0]
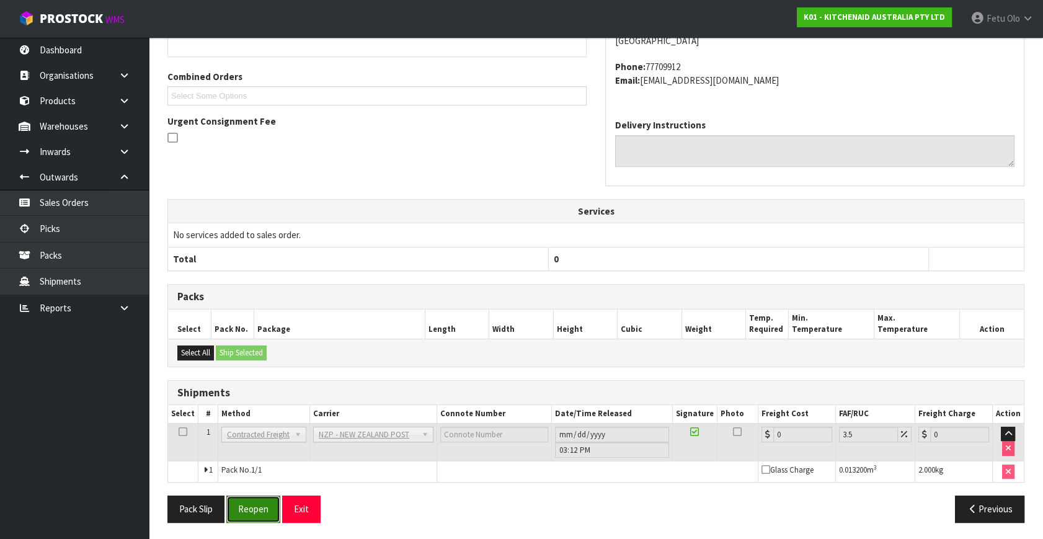
click at [256, 504] on button "Reopen" at bounding box center [253, 509] width 54 height 27
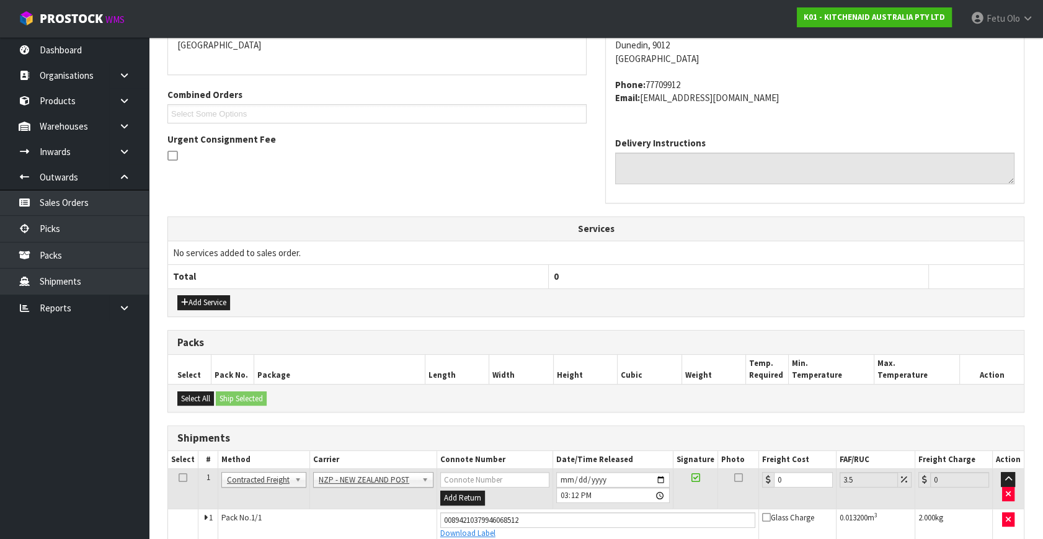
scroll to position [297, 0]
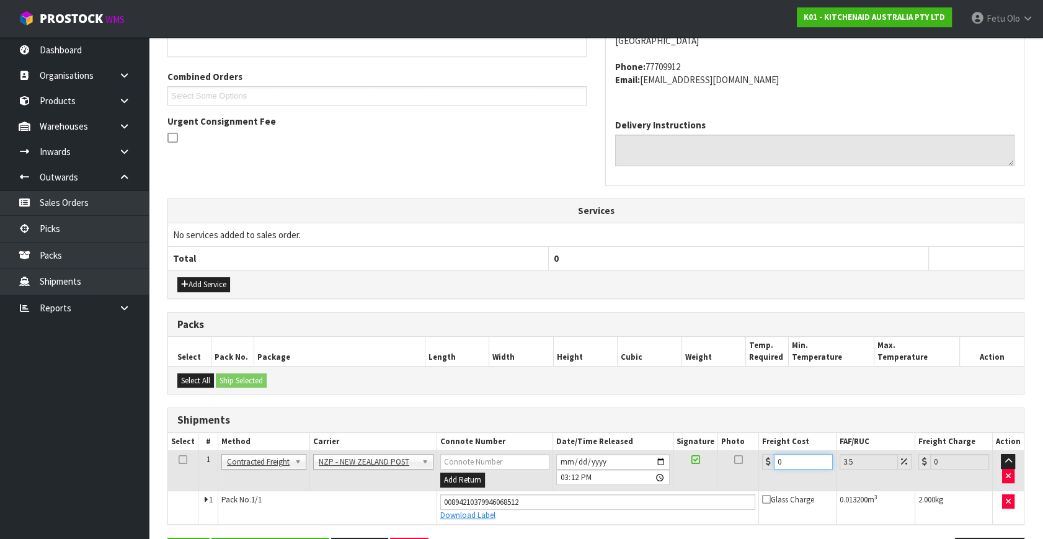
drag, startPoint x: 664, startPoint y: 493, endPoint x: 656, endPoint y: 494, distance: 8.2
click at [656, 494] on tbody "1 Client Local Pickup Customer Local Pickup Company Freight Contracted Freight …" at bounding box center [596, 487] width 856 height 73
type input "1"
type input "1.03"
type input "11"
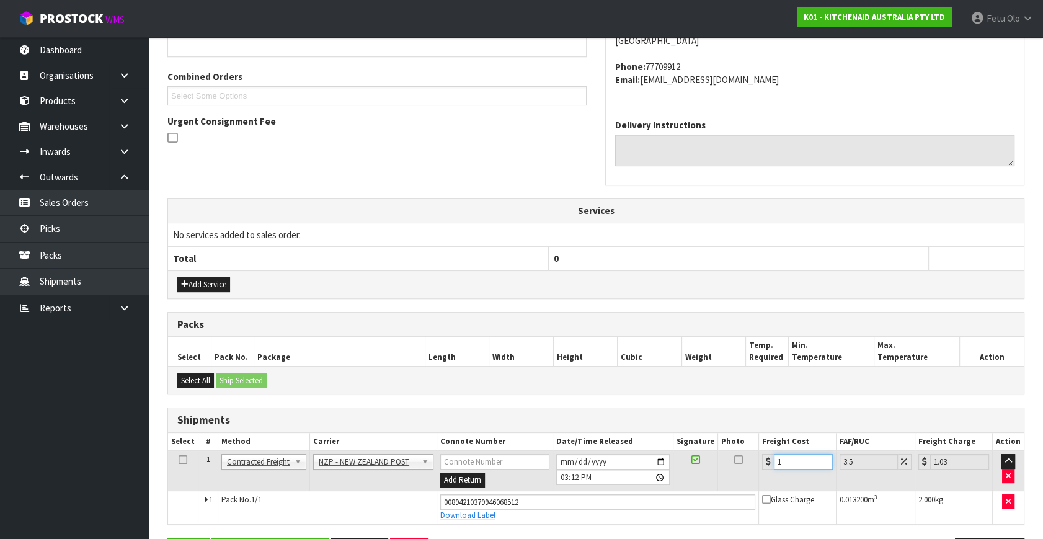
type input "11.38"
type input "11.6"
type input "12.01"
type input "11.61"
type input "12.02"
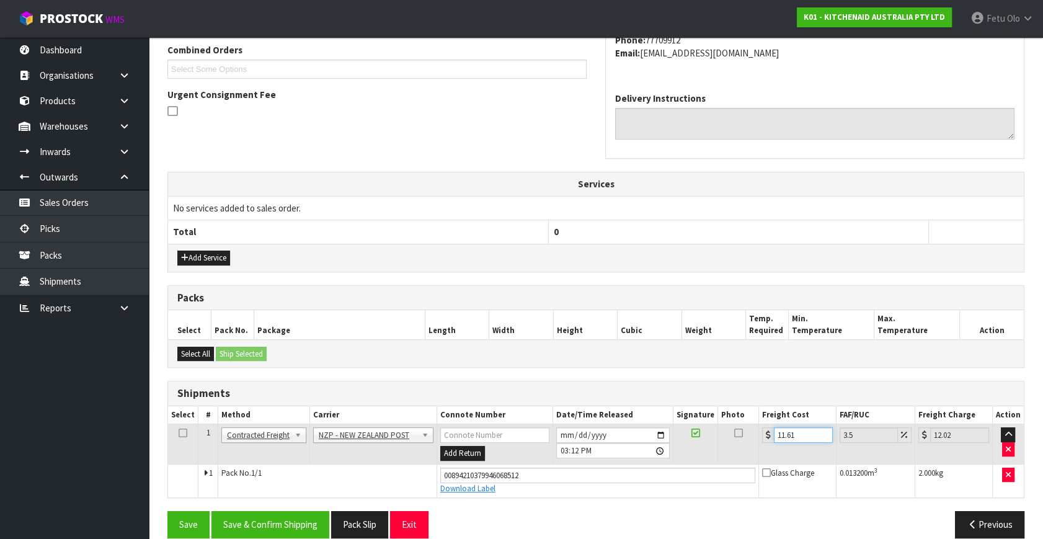
scroll to position [339, 0]
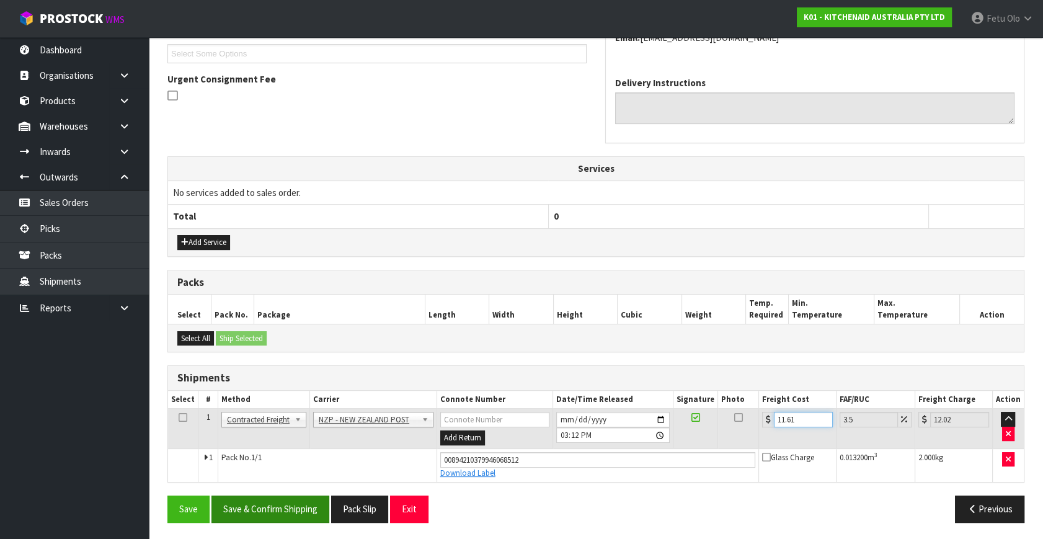
type input "11.61"
click at [269, 510] on button "Save & Confirm Shipping" at bounding box center [271, 509] width 118 height 27
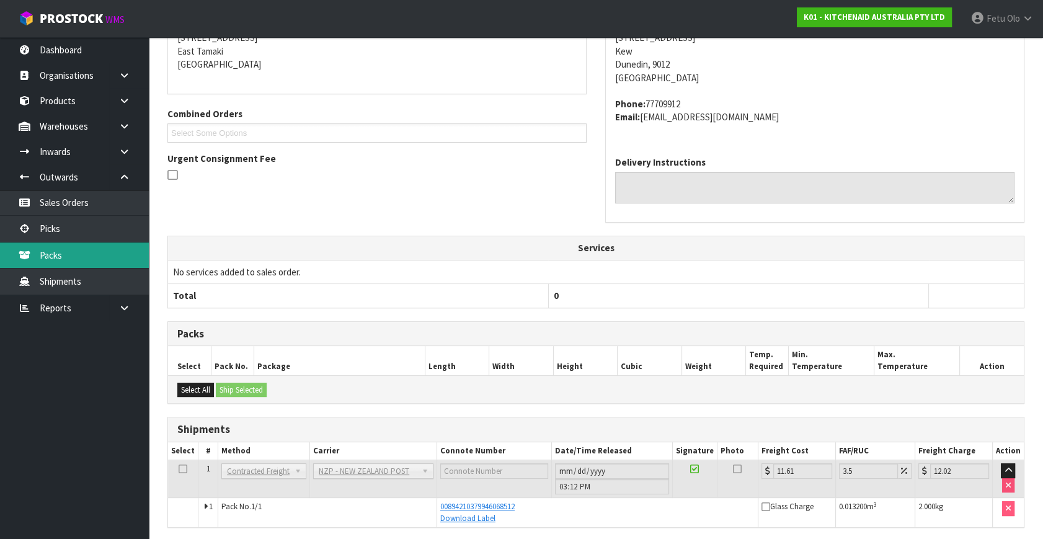
scroll to position [249, 0]
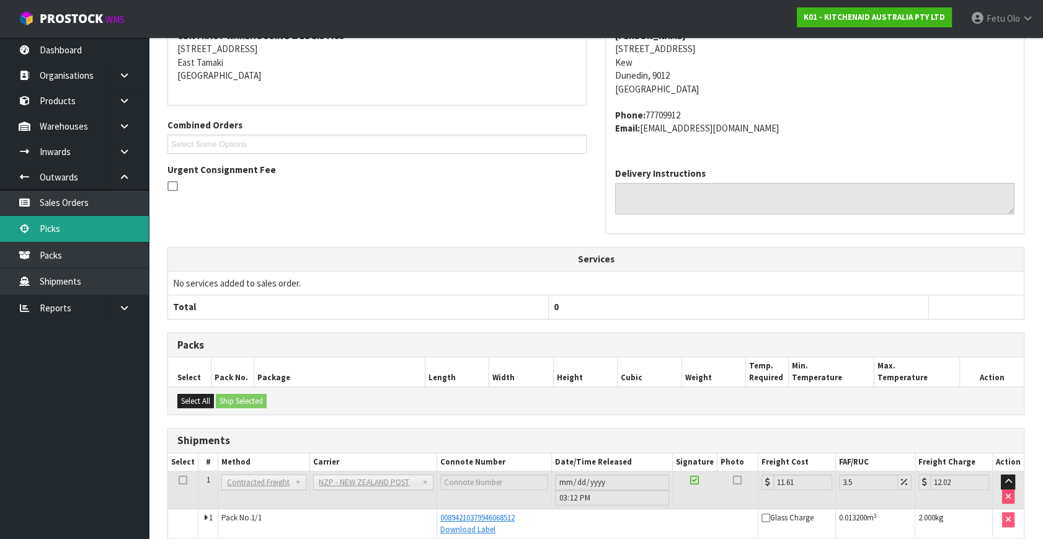
click at [43, 240] on link "Picks" at bounding box center [74, 228] width 149 height 25
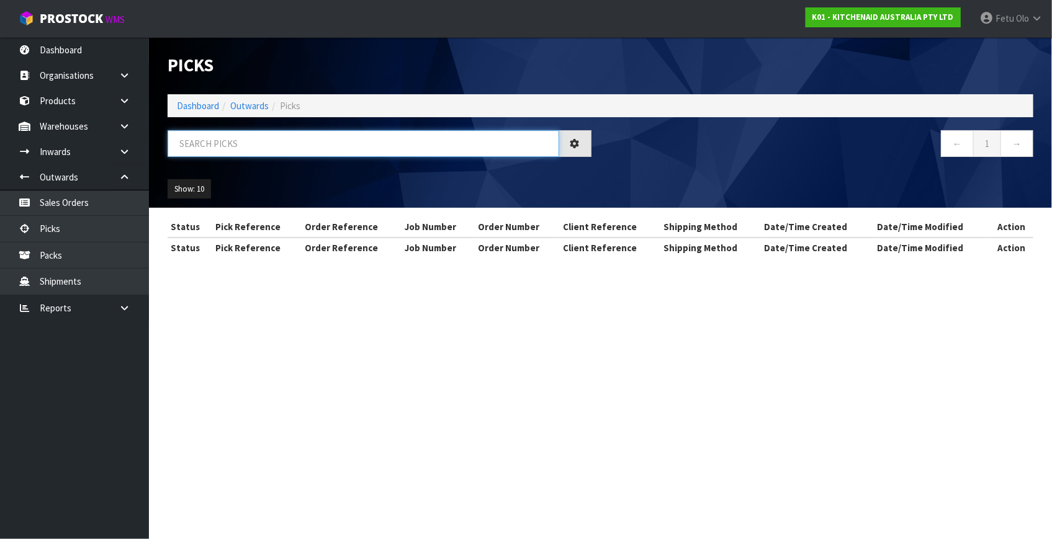
click at [279, 140] on input "text" at bounding box center [363, 143] width 391 height 27
type input "78697"
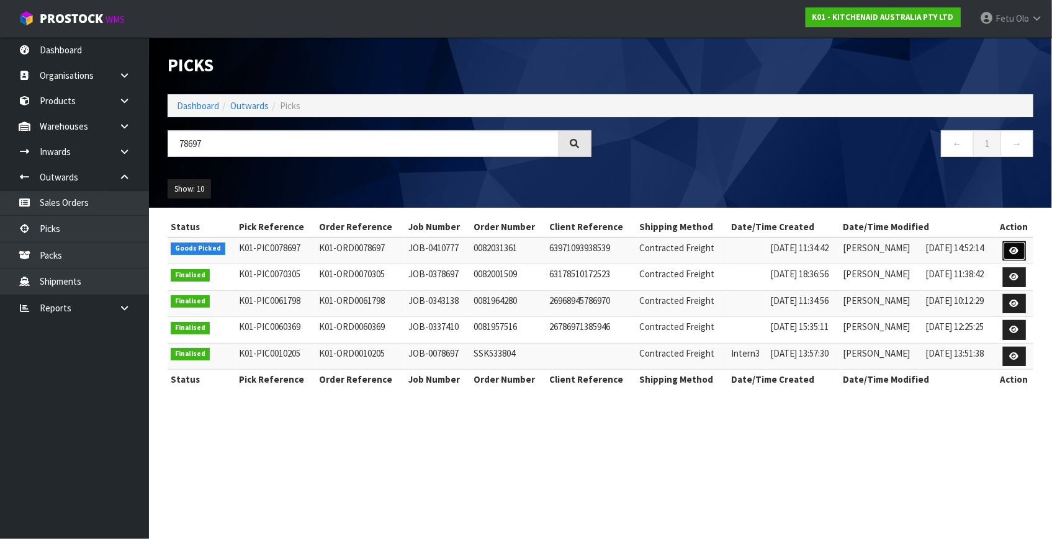
click at [1011, 253] on icon at bounding box center [1013, 251] width 9 height 8
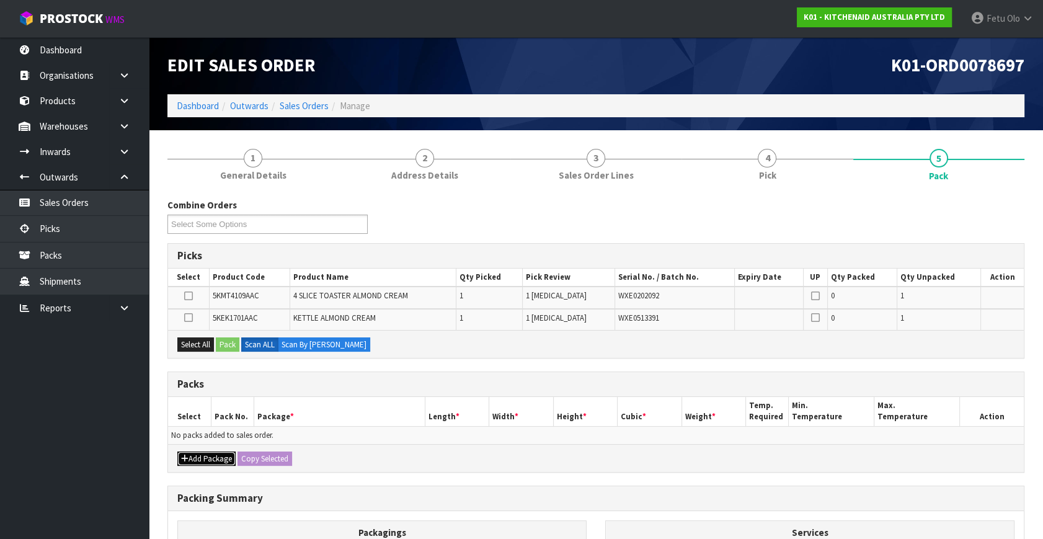
click at [193, 457] on button "Add Package" at bounding box center [206, 459] width 58 height 15
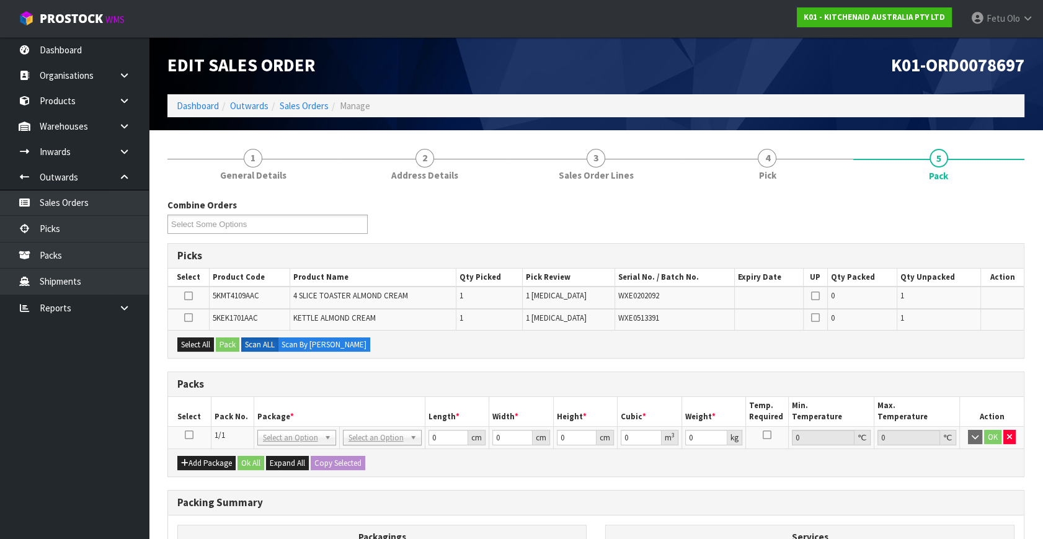
click at [187, 435] on icon at bounding box center [189, 435] width 9 height 1
click at [285, 422] on th "Package *" at bounding box center [339, 411] width 171 height 29
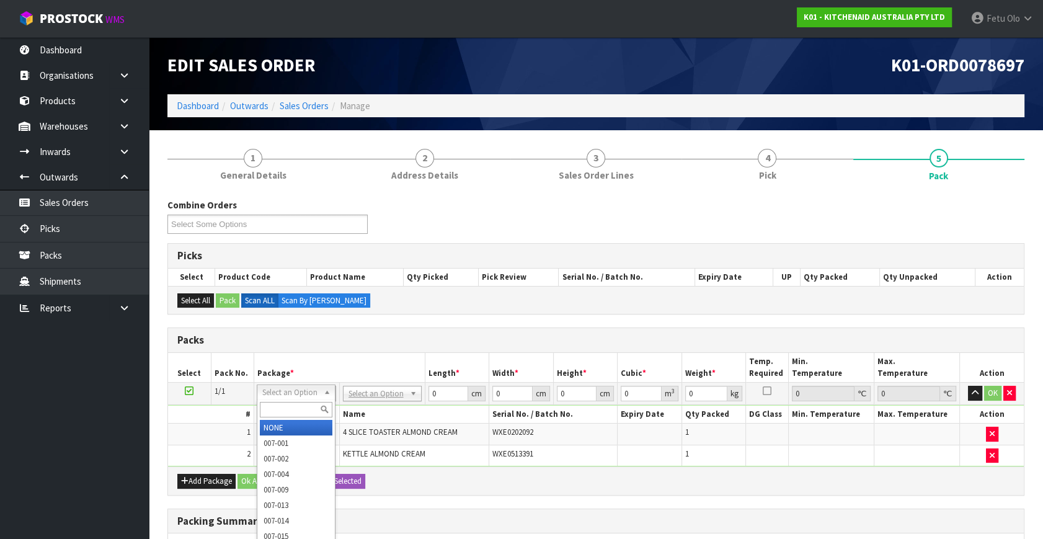
click at [293, 405] on input "text" at bounding box center [296, 410] width 73 height 16
type input "011"
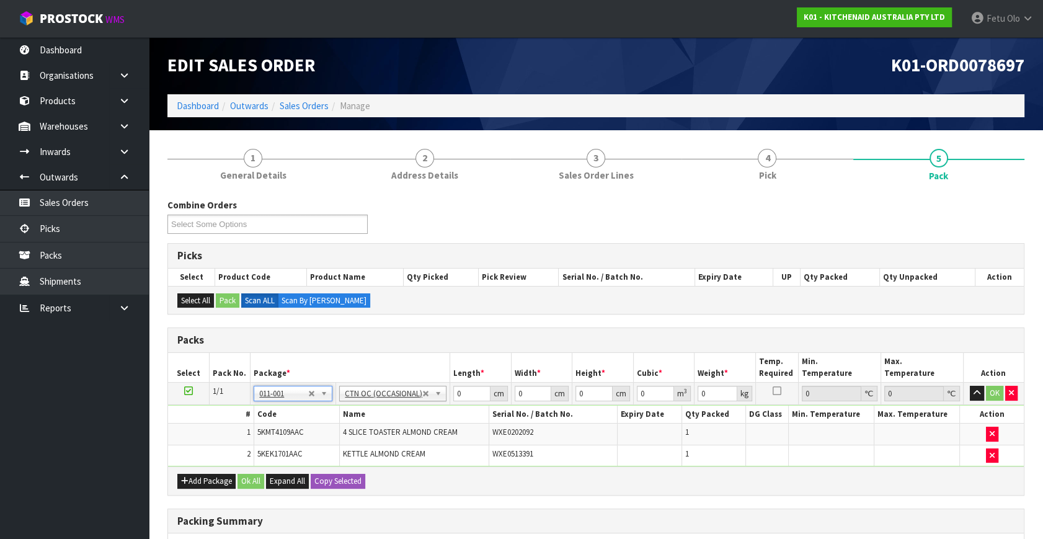
type input "6.55"
drag, startPoint x: 464, startPoint y: 393, endPoint x: 210, endPoint y: 431, distance: 257.2
click at [210, 431] on tbody "1/1 NONE 007-001 007-002 007-004 007-009 007-013 007-014 007-015 007-017 007-01…" at bounding box center [596, 425] width 856 height 84
type input "58"
type input "38"
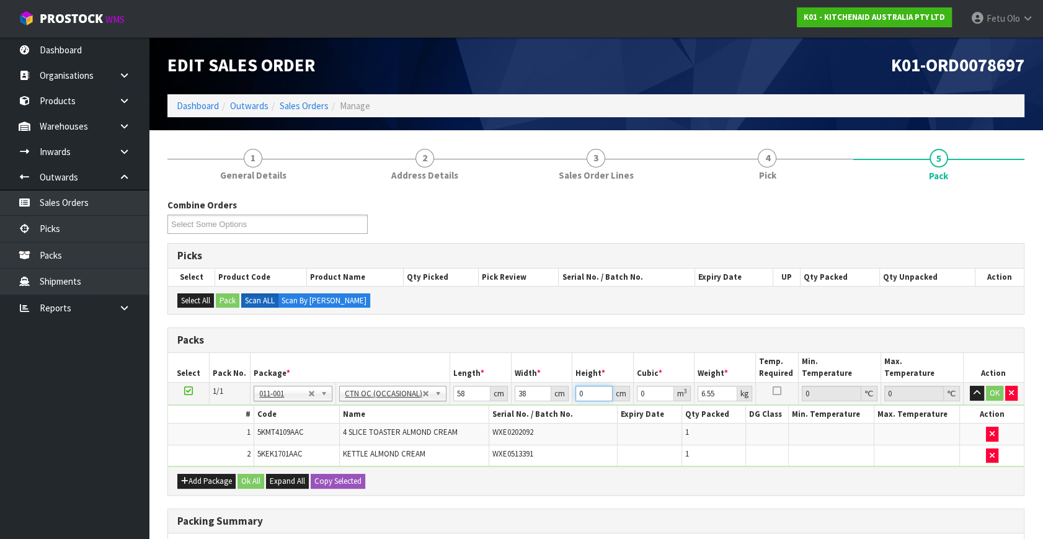
type input "2"
type input "0.004408"
type input "29"
type input "0.063916"
type input "29"
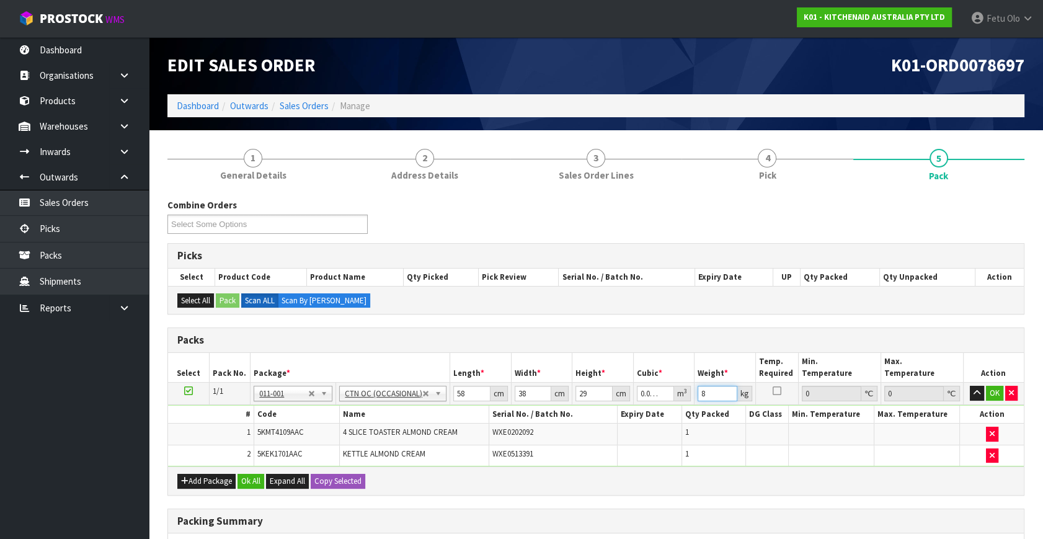
type input "8"
click button "OK" at bounding box center [994, 393] width 17 height 15
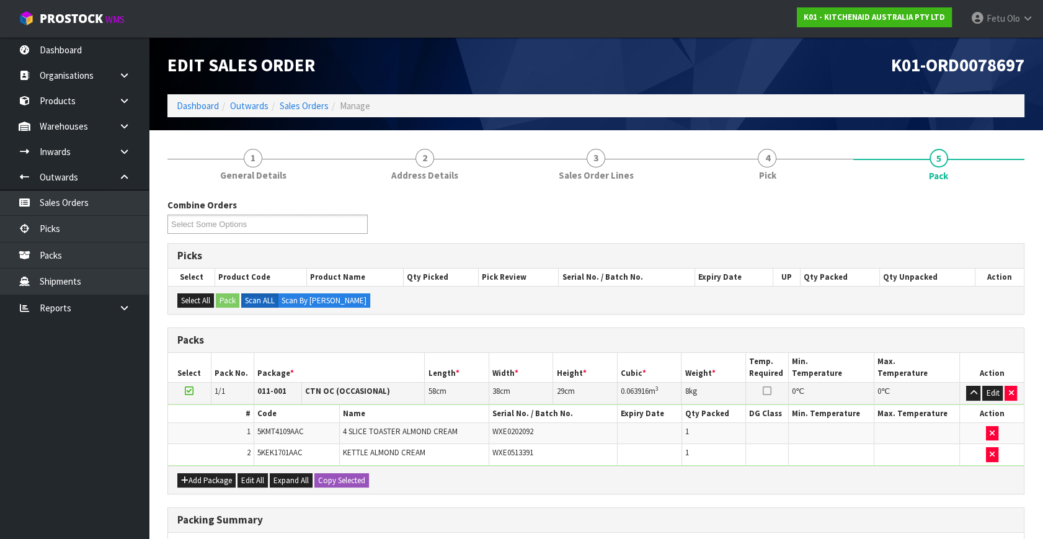
scroll to position [187, 0]
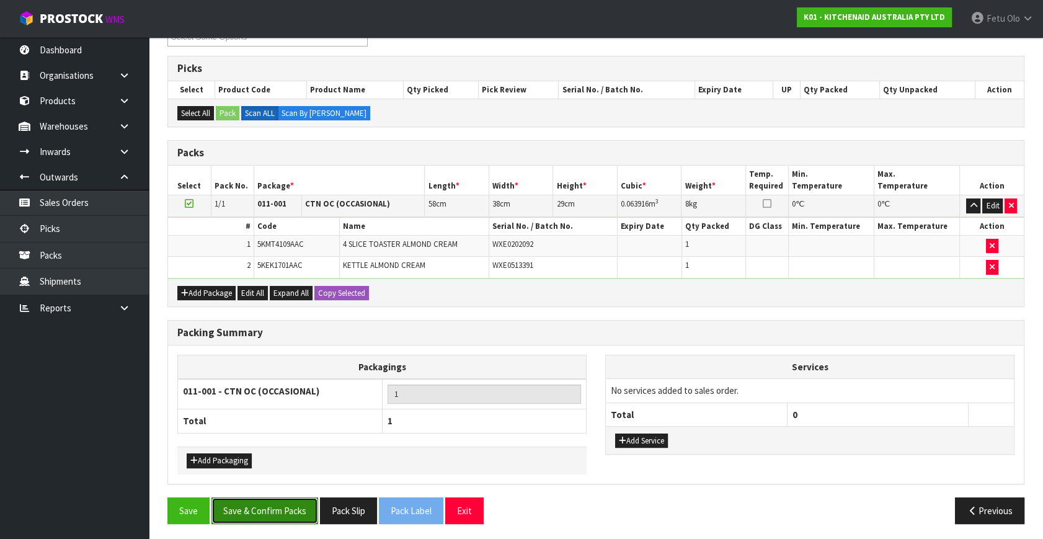
click at [254, 500] on button "Save & Confirm Packs" at bounding box center [265, 511] width 107 height 27
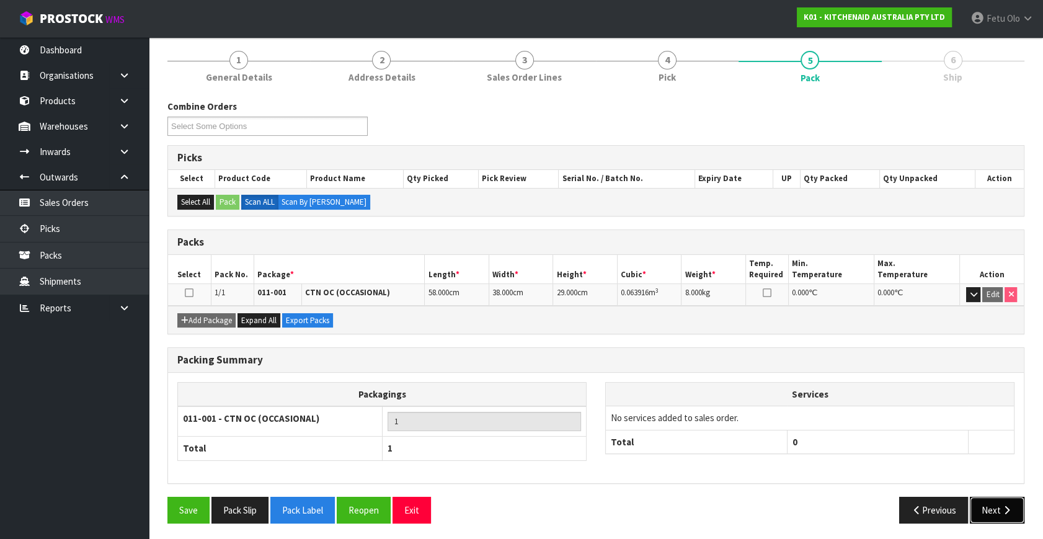
click at [1003, 506] on icon "button" at bounding box center [1007, 510] width 12 height 9
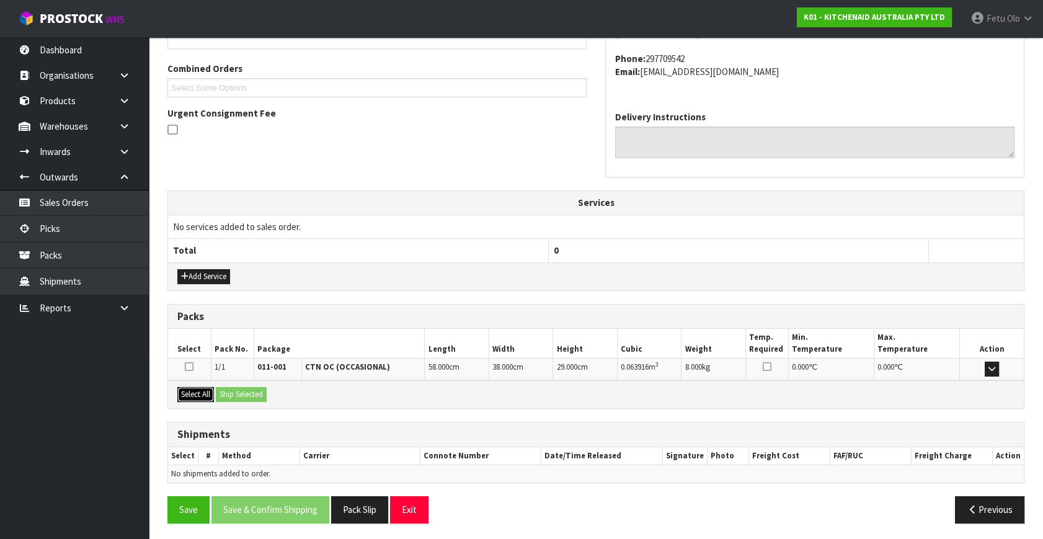
drag, startPoint x: 200, startPoint y: 397, endPoint x: 227, endPoint y: 394, distance: 26.9
click at [207, 396] on button "Select All" at bounding box center [195, 394] width 37 height 15
click at [227, 394] on button "Ship Selected" at bounding box center [241, 394] width 51 height 15
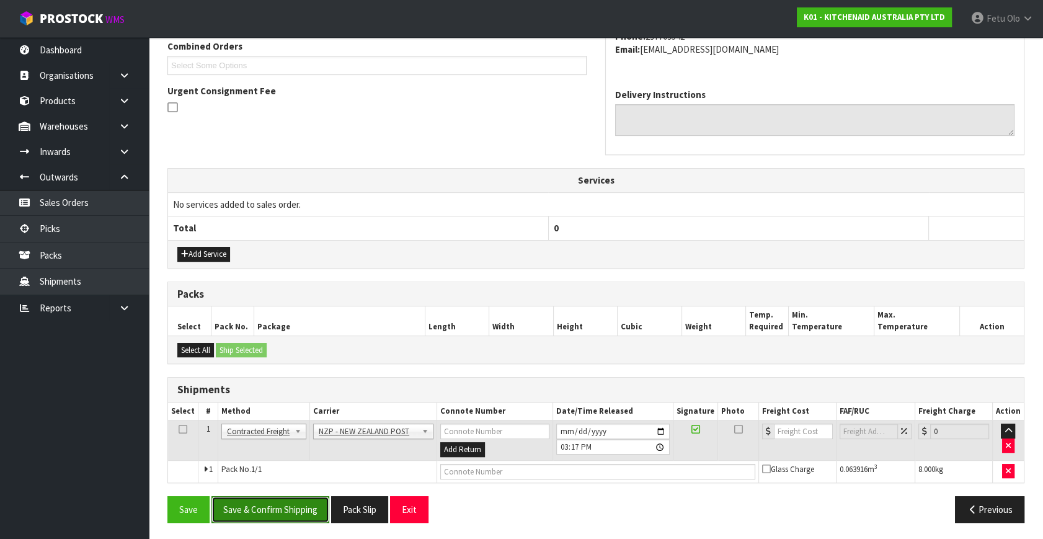
click at [300, 509] on button "Save & Confirm Shipping" at bounding box center [271, 509] width 118 height 27
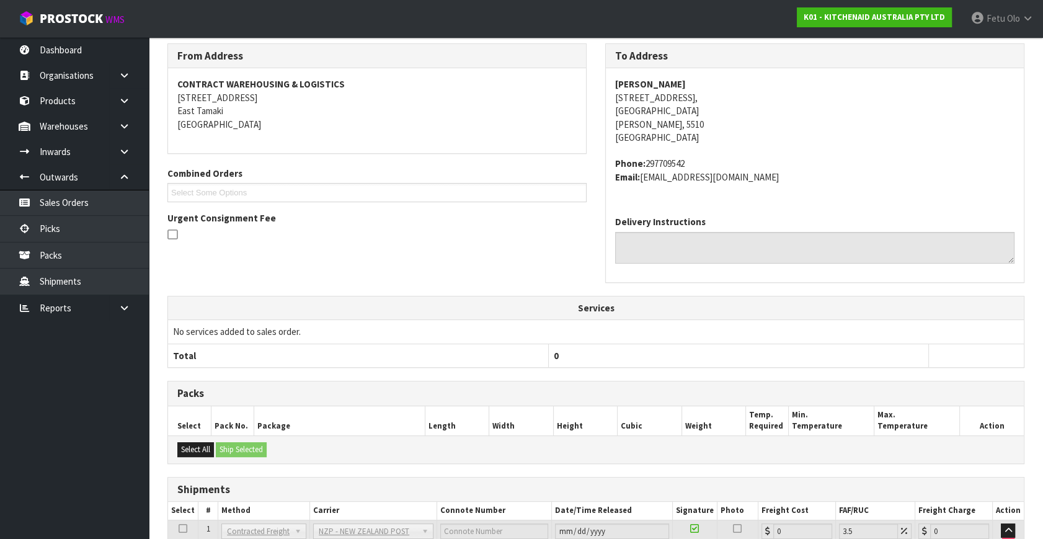
scroll to position [310, 0]
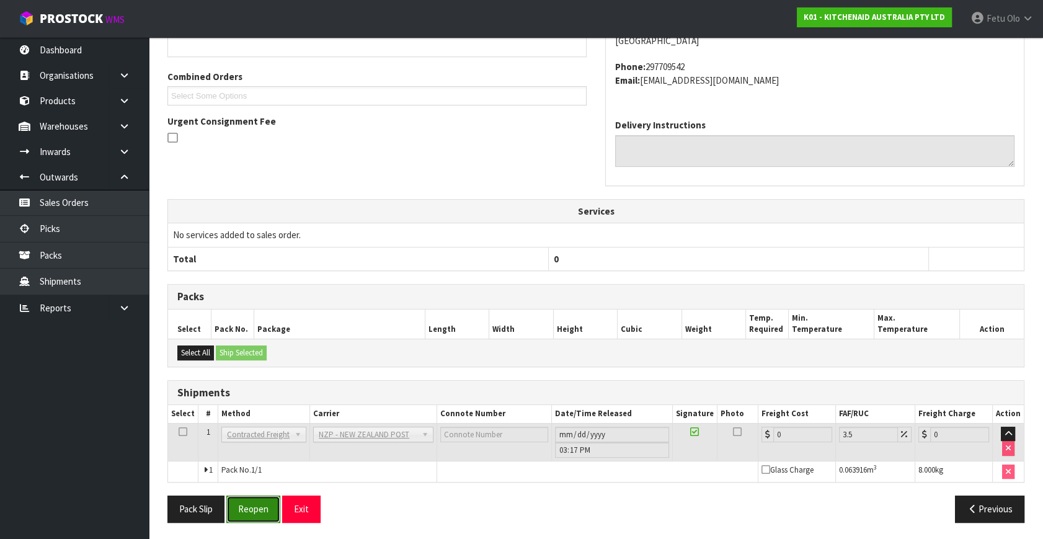
click at [250, 505] on button "Reopen" at bounding box center [253, 509] width 54 height 27
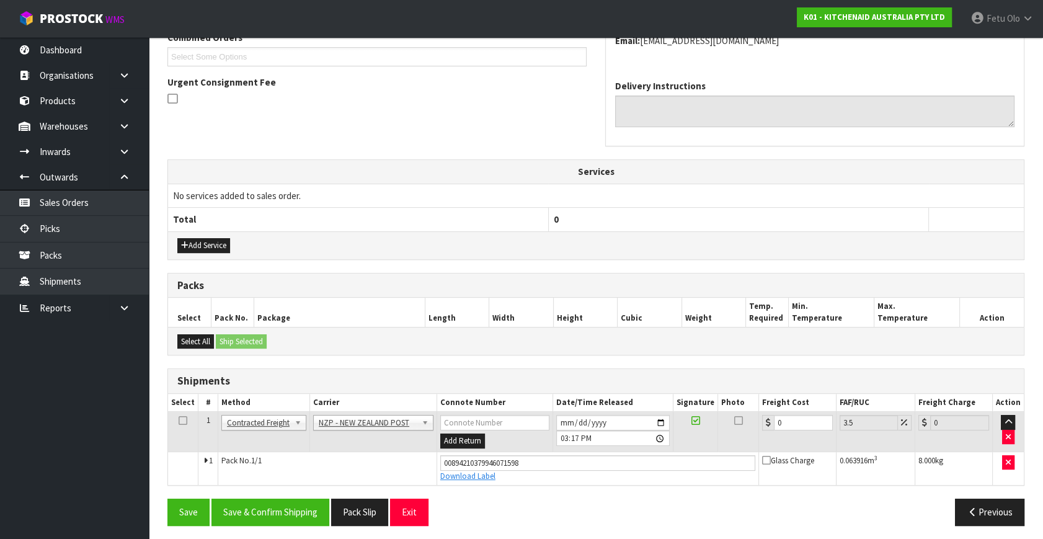
scroll to position [339, 0]
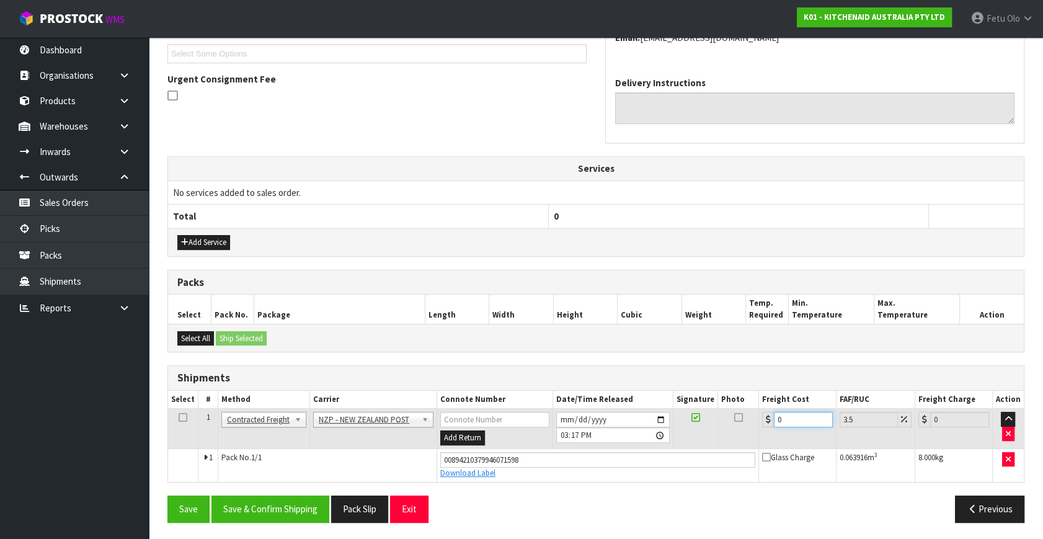
click at [617, 457] on tbody "1 Client Local Pickup Customer Local Pickup Company Freight Contracted Freight …" at bounding box center [596, 445] width 856 height 73
type input "1"
type input "1.03"
type input "10"
type input "10.35"
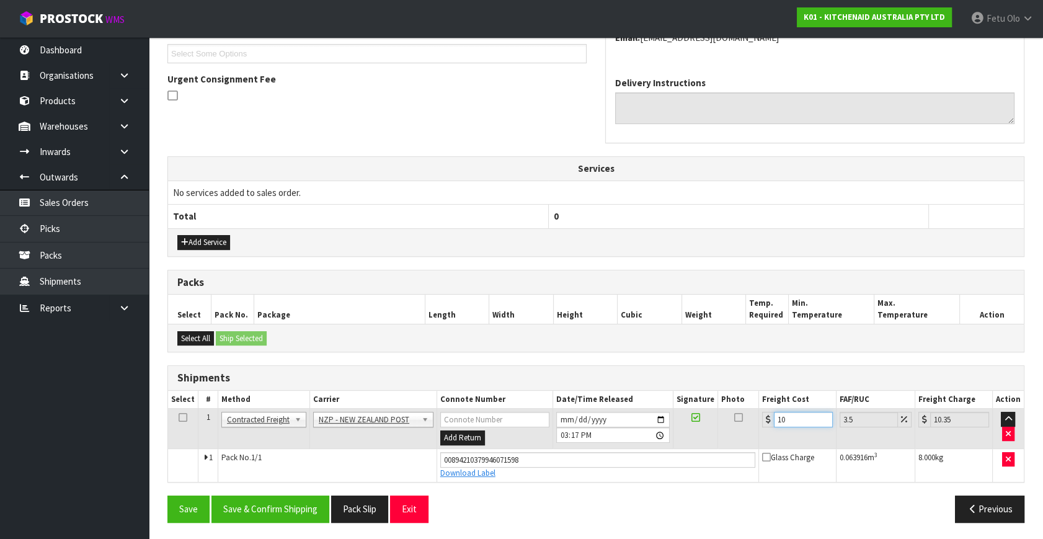
type input "10.8"
type input "11.18"
type input "10.89"
type input "11.27"
type input "10.89"
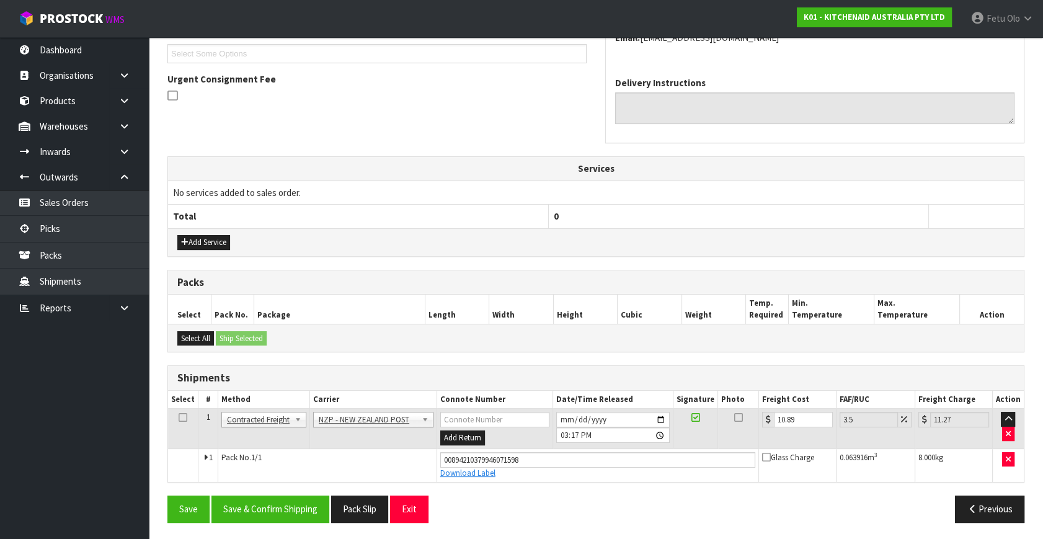
click at [306, 491] on div "From Address CONTRACT WAREHOUSING & LOGISTICS 17 Allens Road East Tamaki Auckla…" at bounding box center [596, 218] width 857 height 628
click at [302, 503] on button "Save & Confirm Shipping" at bounding box center [271, 509] width 118 height 27
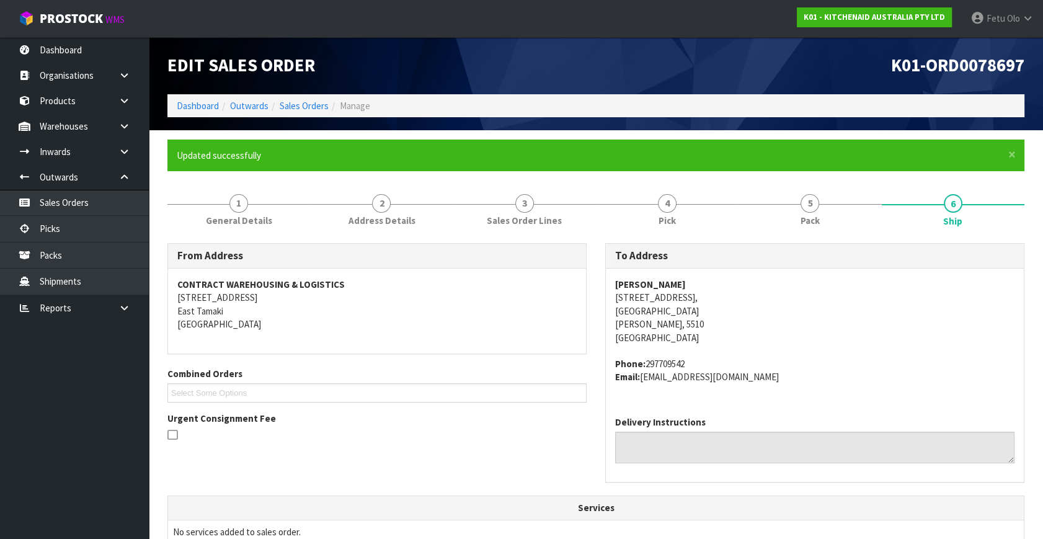
scroll to position [305, 0]
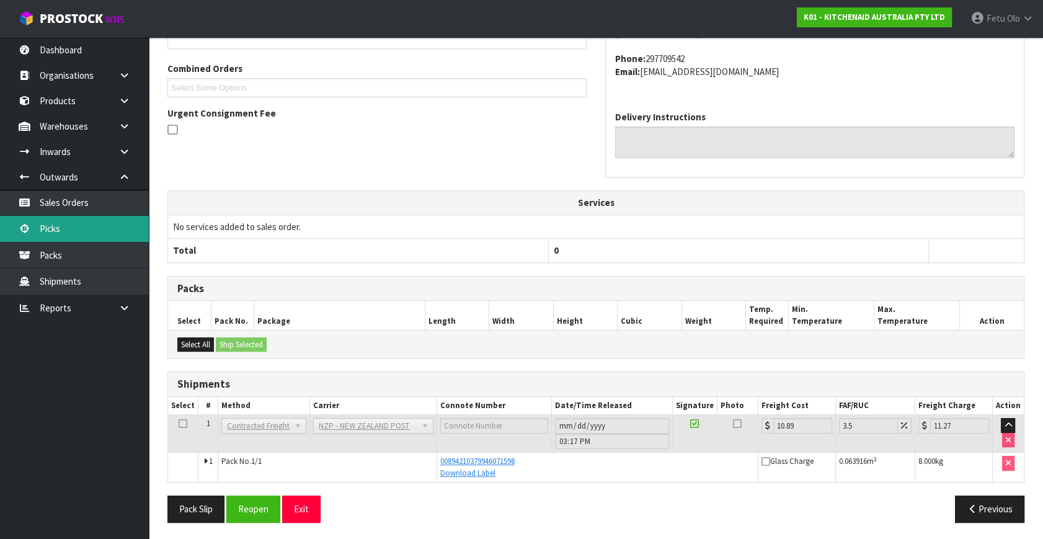
click at [62, 223] on link "Picks" at bounding box center [74, 228] width 149 height 25
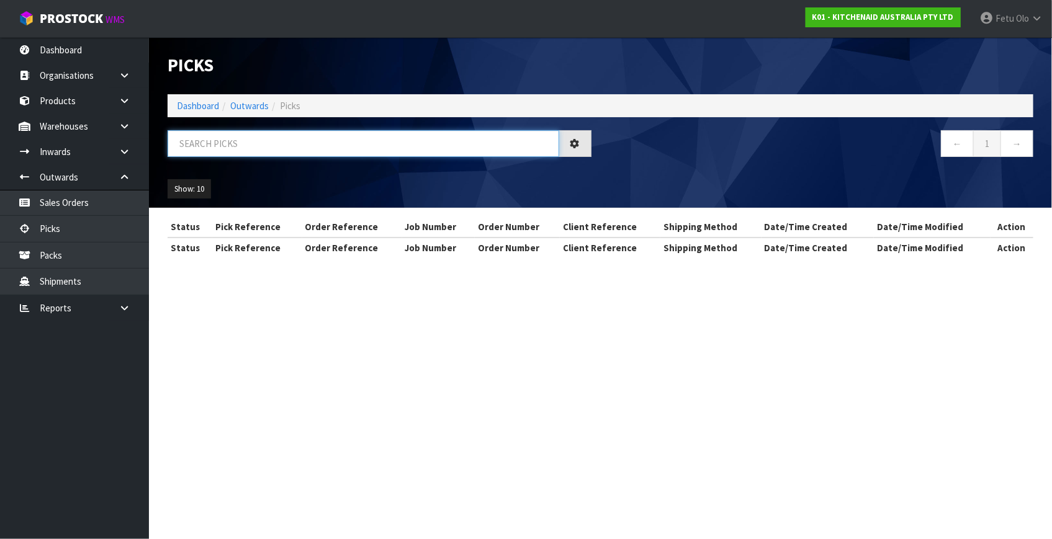
click at [336, 151] on input "text" at bounding box center [363, 143] width 391 height 27
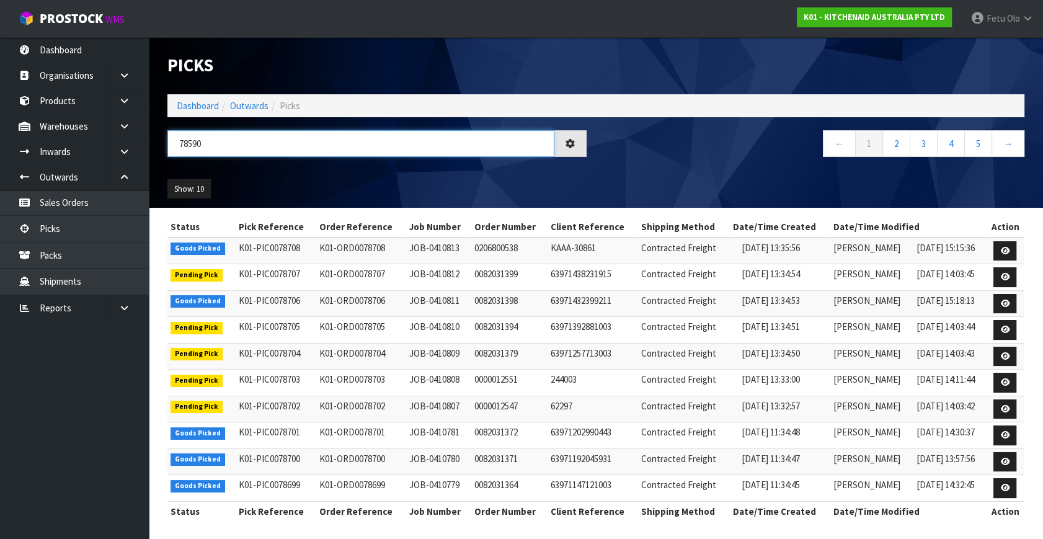
type input "78590"
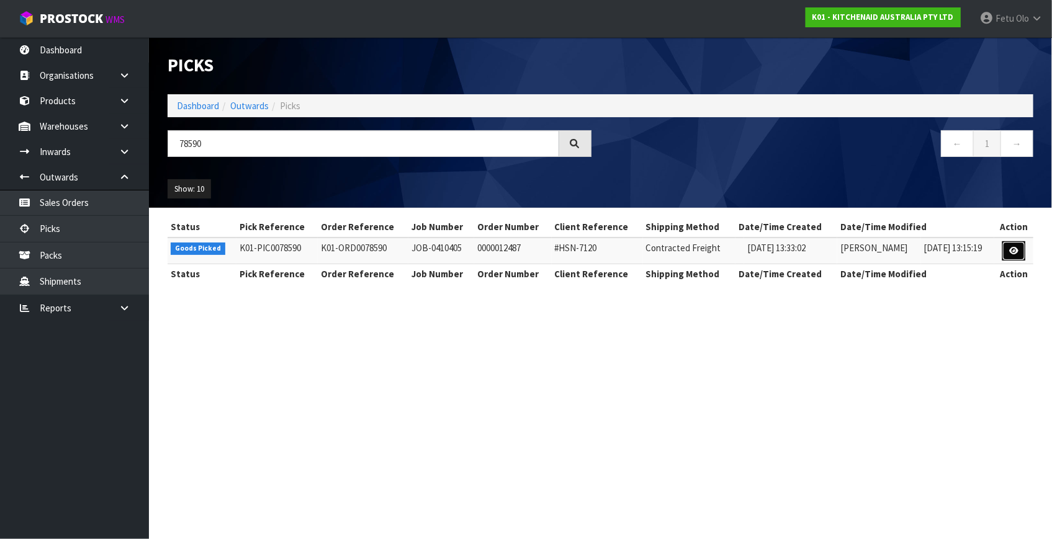
click at [1005, 249] on link at bounding box center [1013, 251] width 23 height 20
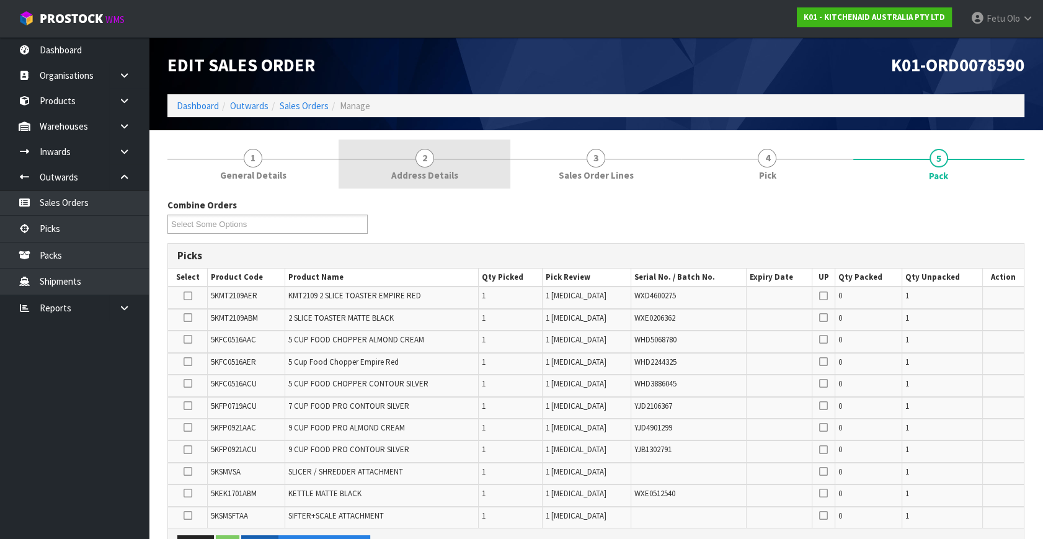
drag, startPoint x: 367, startPoint y: 169, endPoint x: 378, endPoint y: 168, distance: 11.8
click at [367, 169] on link "2 Address Details" at bounding box center [424, 164] width 171 height 49
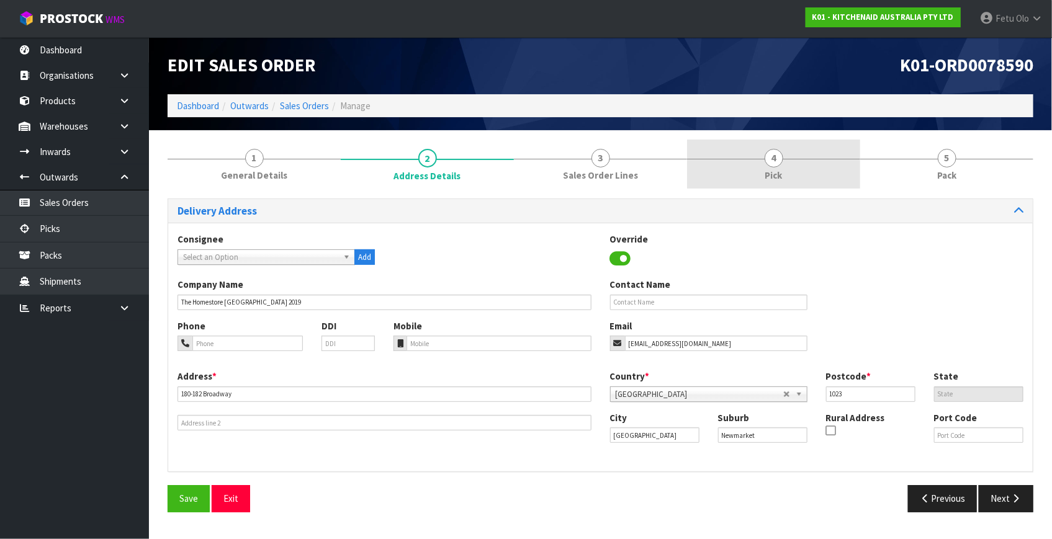
click at [785, 145] on link "4 Pick" at bounding box center [773, 164] width 173 height 49
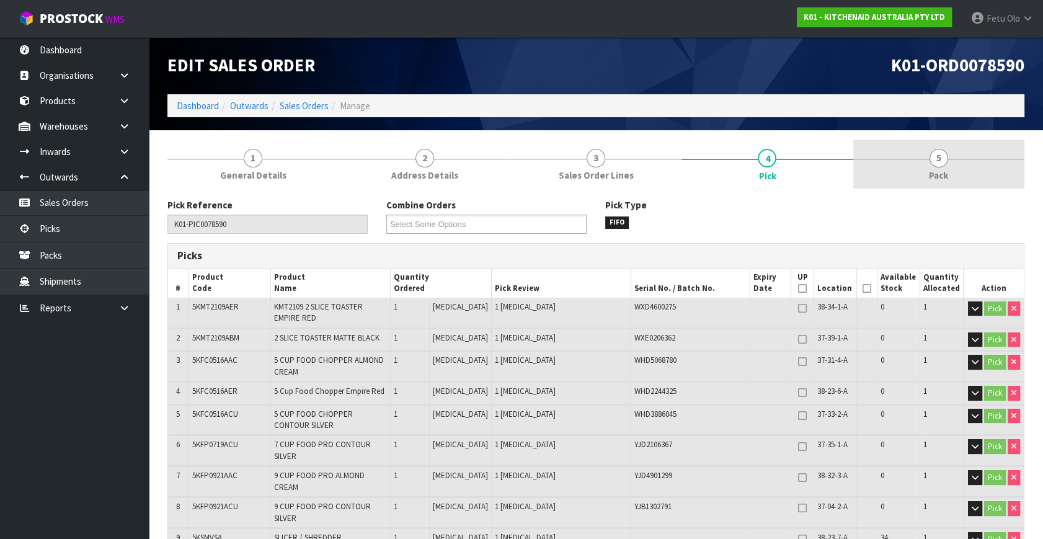
click at [929, 163] on link "5 Pack" at bounding box center [939, 164] width 171 height 49
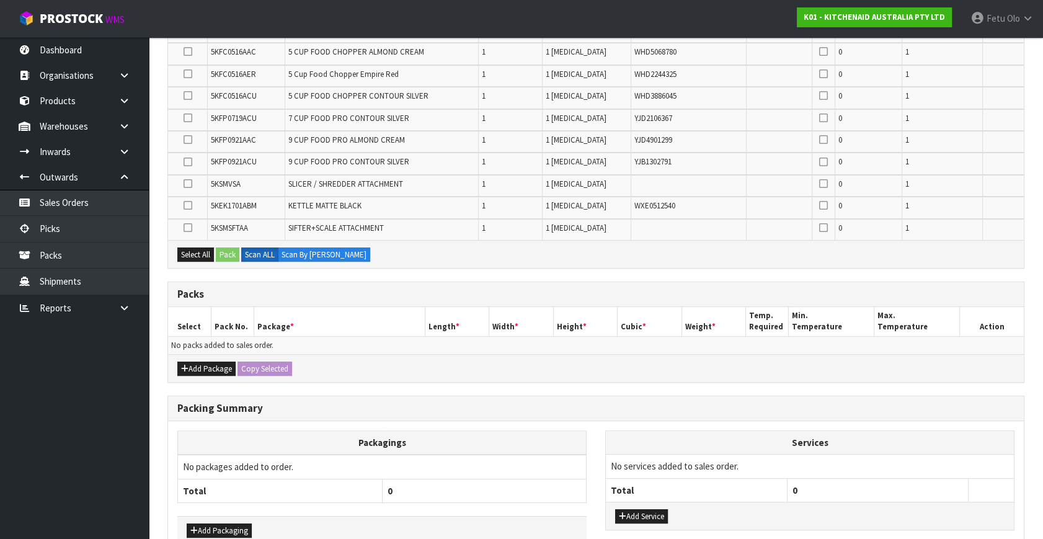
scroll to position [338, 0]
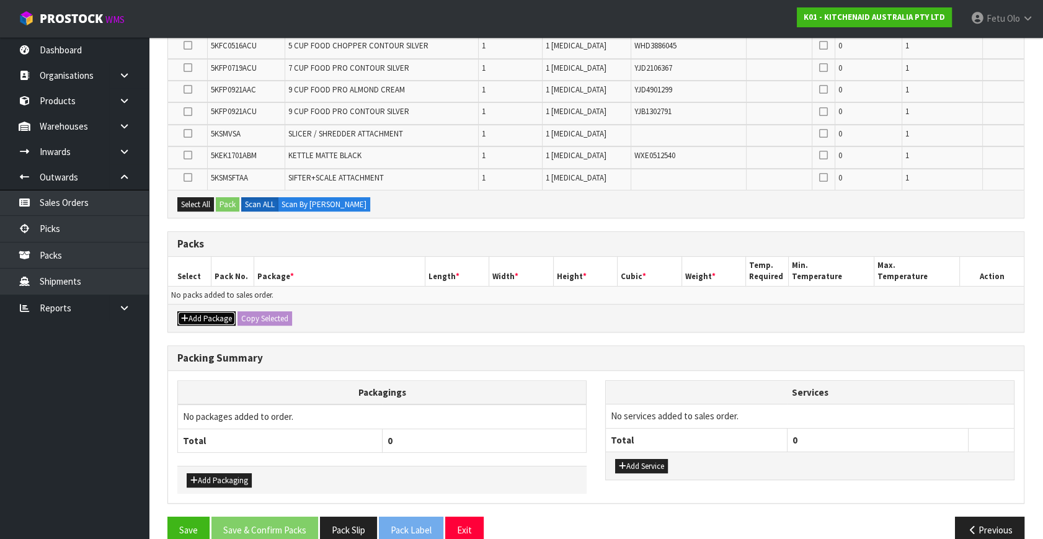
click at [191, 317] on button "Add Package" at bounding box center [206, 318] width 58 height 15
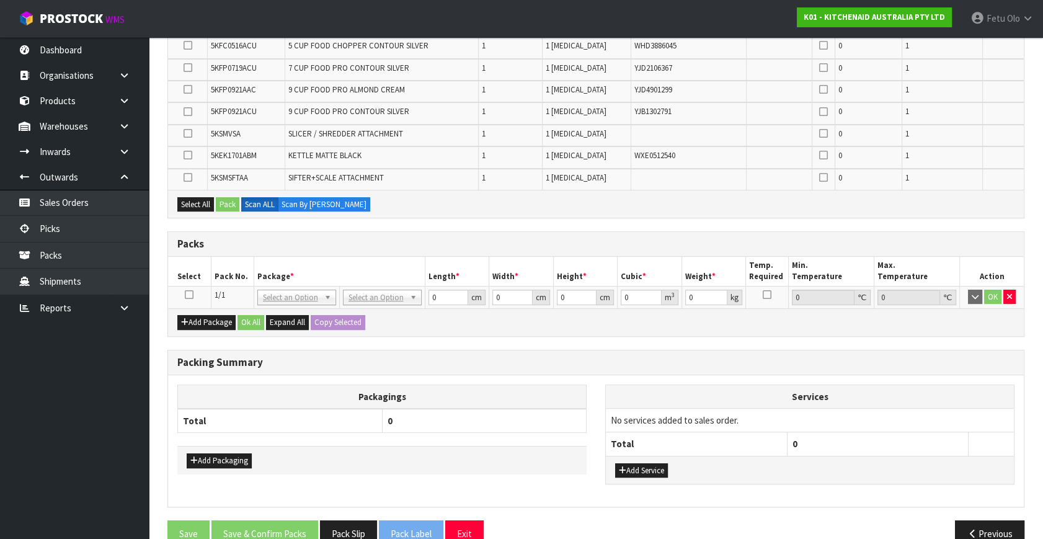
click at [187, 295] on icon at bounding box center [189, 295] width 9 height 1
click at [278, 275] on th "Package *" at bounding box center [339, 271] width 171 height 29
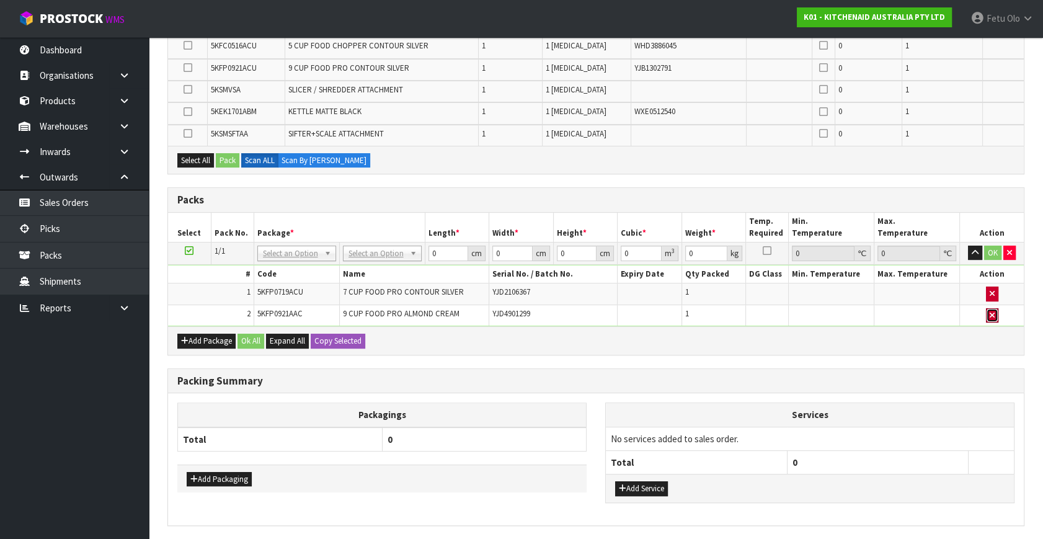
click at [990, 315] on icon "button" at bounding box center [992, 315] width 5 height 8
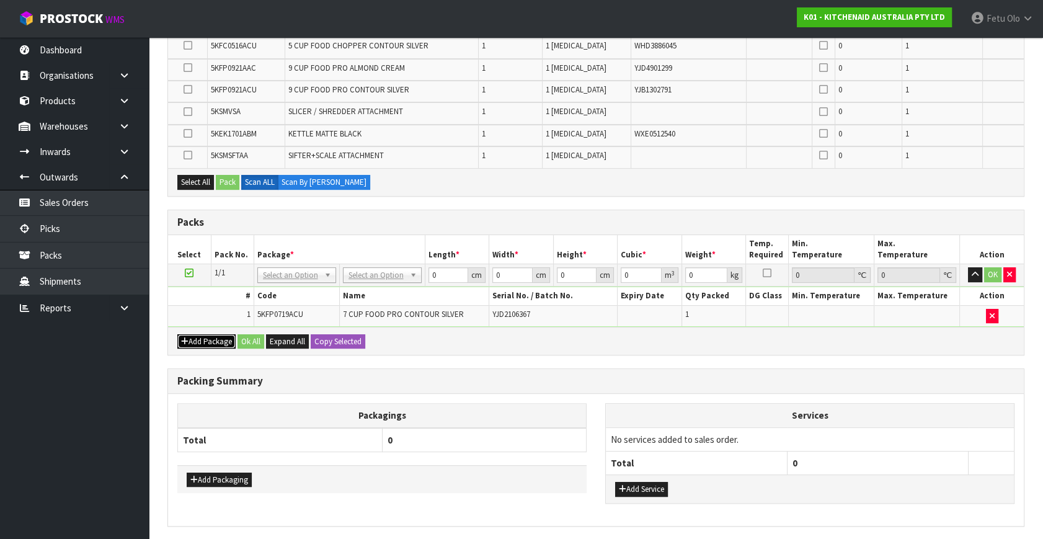
click at [202, 341] on button "Add Package" at bounding box center [206, 341] width 58 height 15
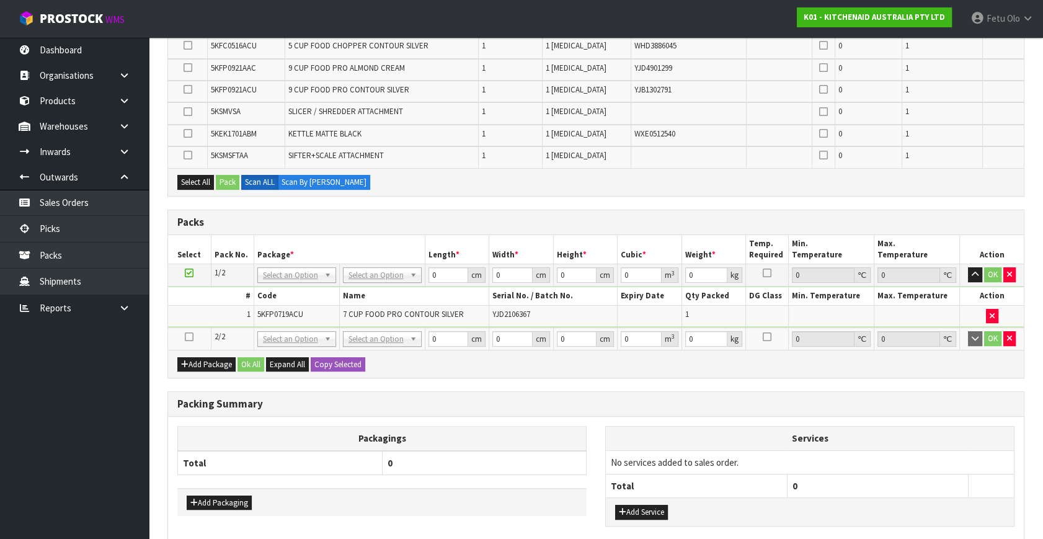
click at [189, 337] on icon at bounding box center [189, 337] width 9 height 1
click at [53, 457] on ul "Dashboard Organisations Clients Consignees Carriers Products Categories Serial …" at bounding box center [74, 288] width 149 height 502
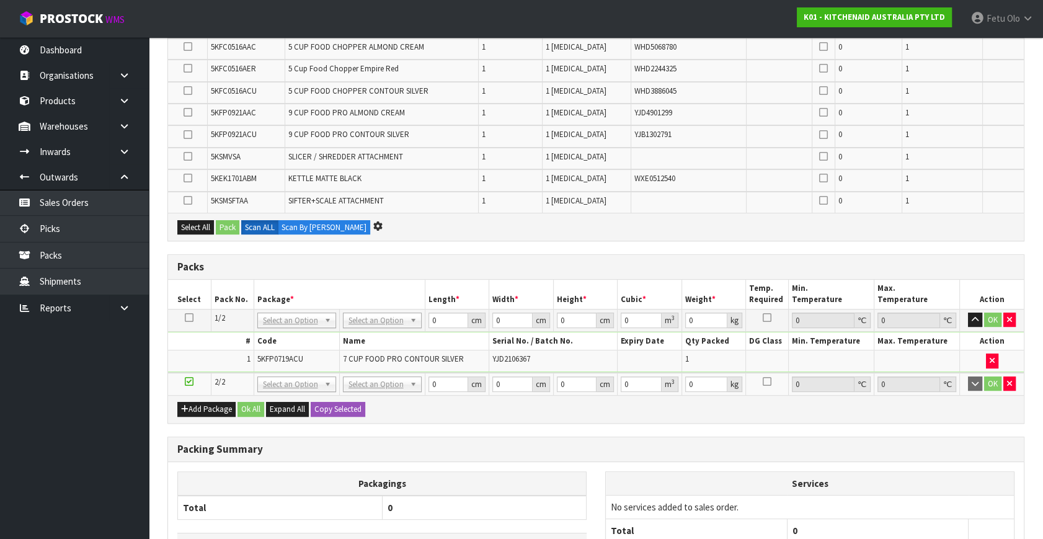
scroll to position [0, 0]
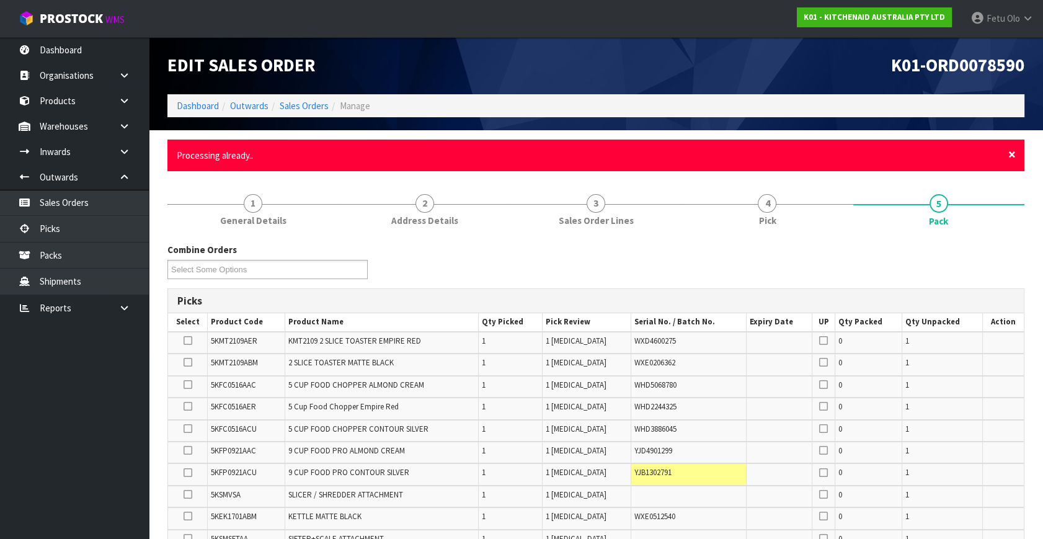
click at [1013, 155] on span "×" at bounding box center [1012, 154] width 7 height 17
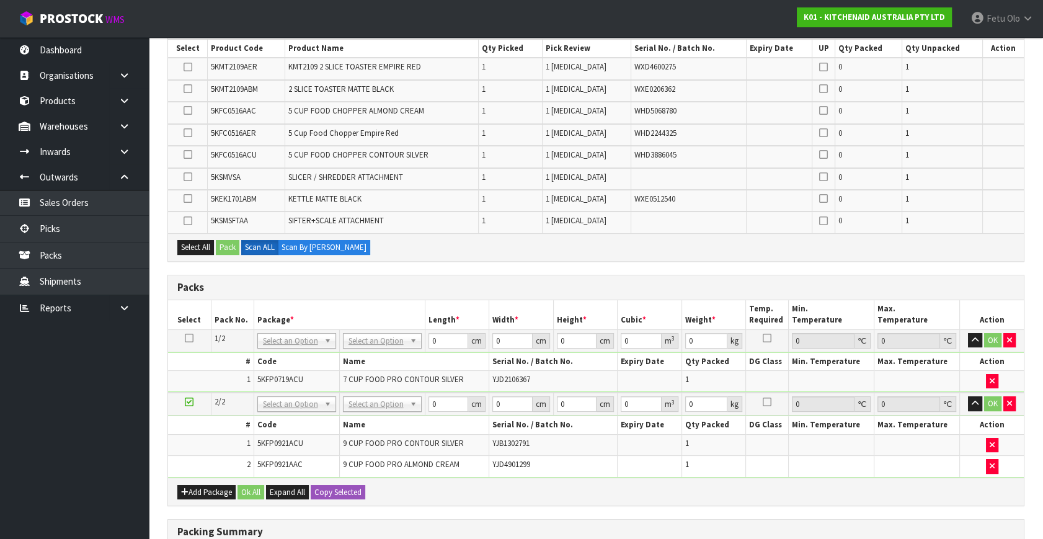
scroll to position [338, 0]
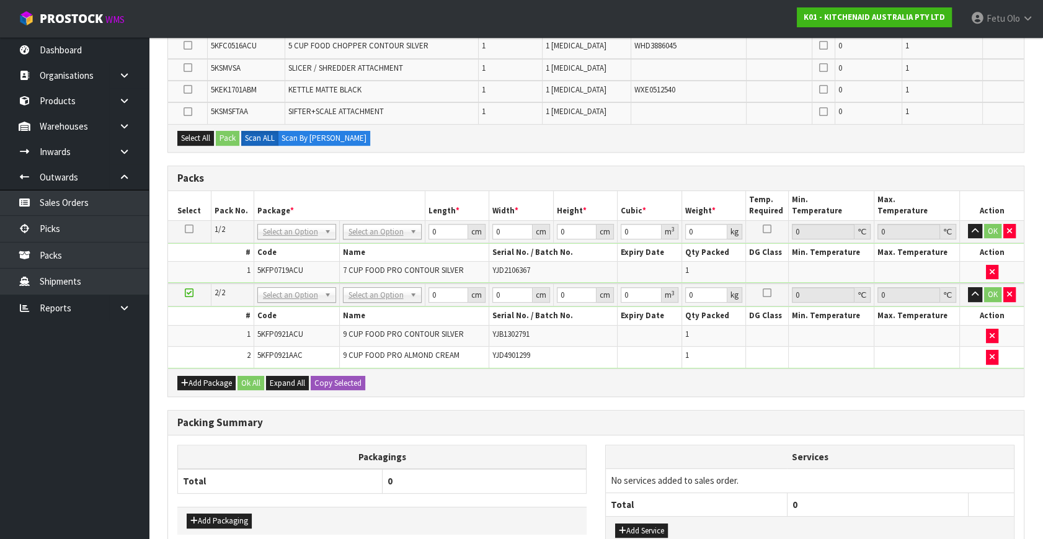
click at [191, 293] on icon at bounding box center [189, 293] width 9 height 1
click at [595, 429] on div "Packing Summary" at bounding box center [596, 423] width 856 height 25
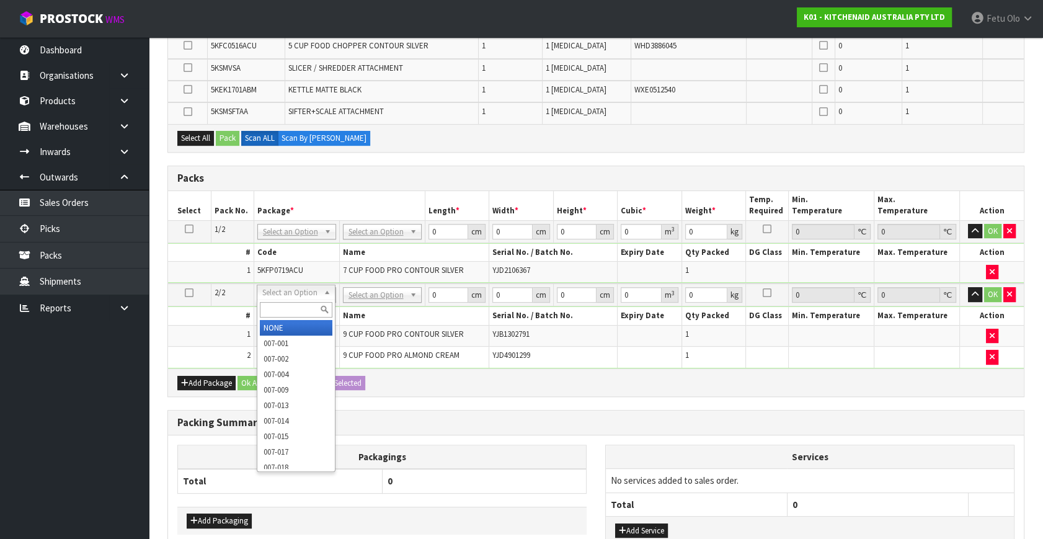
click at [302, 304] on input "text" at bounding box center [296, 310] width 73 height 16
type input "011"
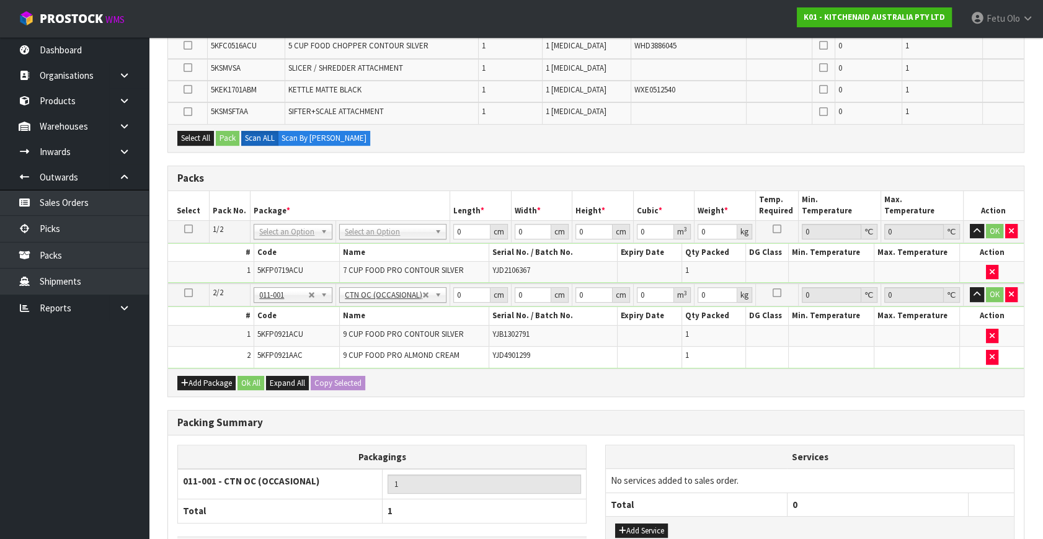
type input "9.2"
drag, startPoint x: 462, startPoint y: 294, endPoint x: 341, endPoint y: 309, distance: 121.3
click at [341, 309] on tbody "2/2 NONE 007-001 007-002 007-004 007-009 007-013 007-014 007-015 007-017 007-01…" at bounding box center [596, 326] width 856 height 84
type input "52"
type input "34"
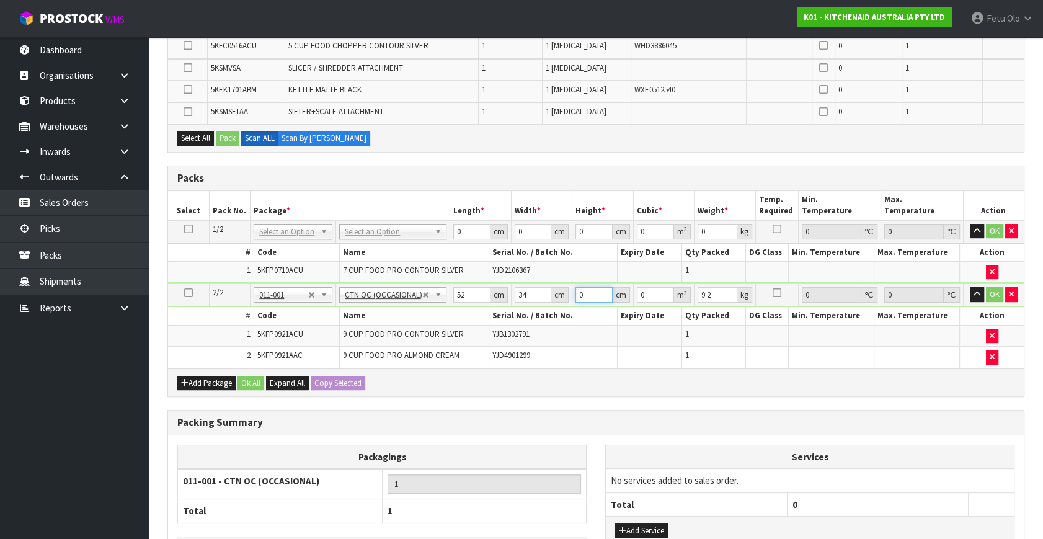
type input "4"
type input "0.007072"
type input "46"
type input "0.081328"
type input "46"
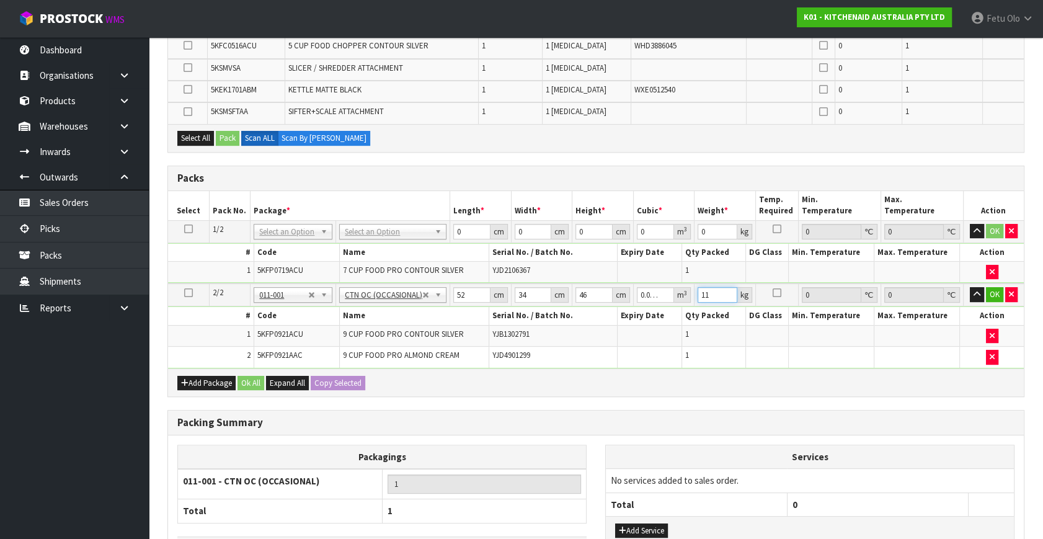
type input "11"
click button "OK" at bounding box center [994, 294] width 17 height 15
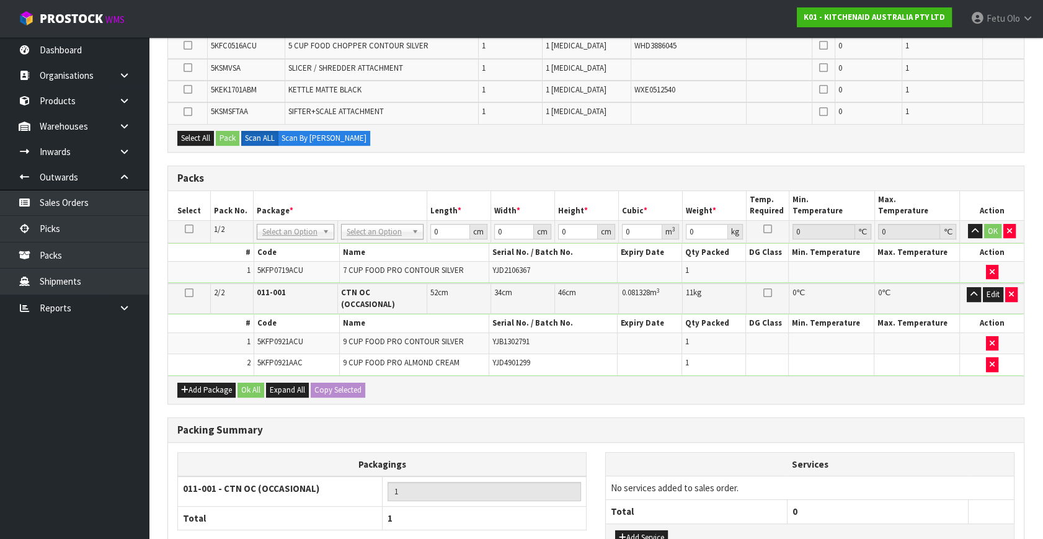
click at [186, 229] on icon at bounding box center [189, 229] width 9 height 1
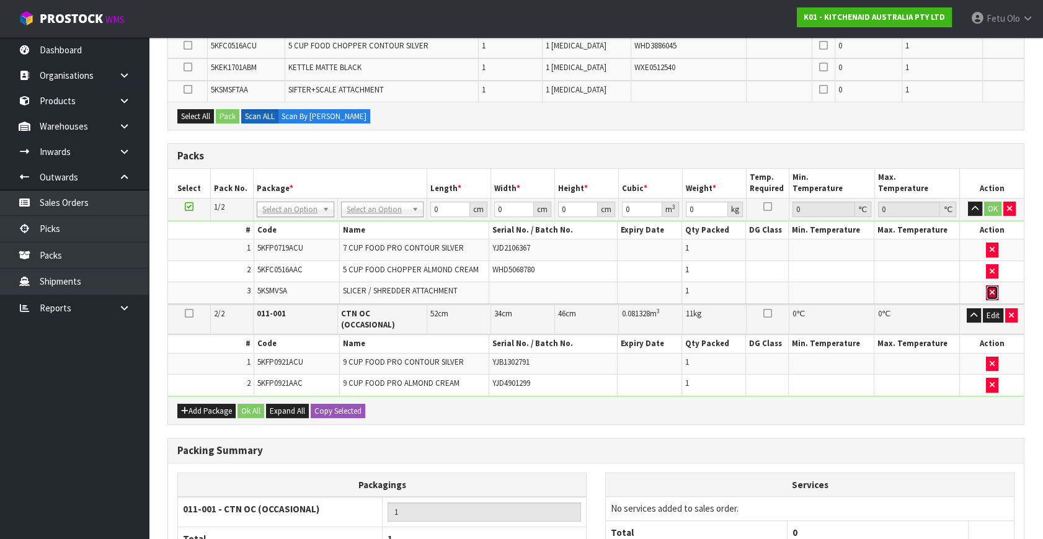
click at [991, 285] on button "button" at bounding box center [992, 292] width 12 height 15
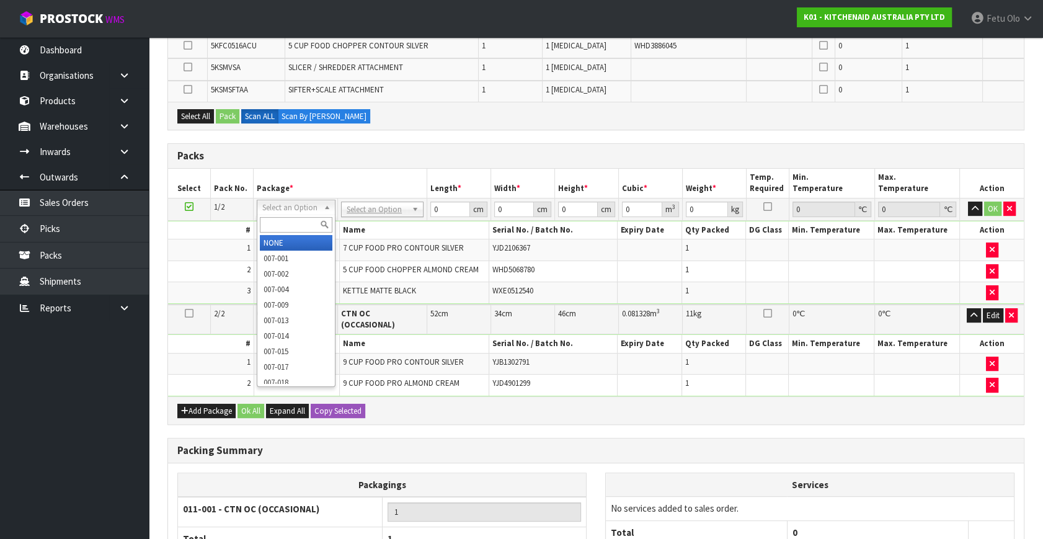
drag, startPoint x: 302, startPoint y: 207, endPoint x: 279, endPoint y: 223, distance: 28.4
click at [279, 224] on input "text" at bounding box center [296, 225] width 72 height 16
type input "011"
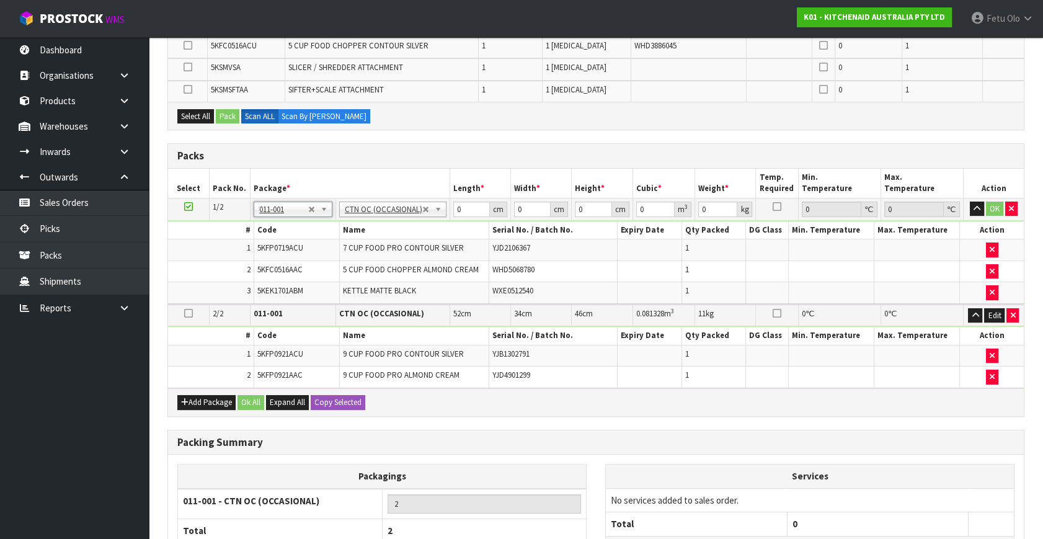
type input "7.9"
drag, startPoint x: 429, startPoint y: 218, endPoint x: 11, endPoint y: 318, distance: 430.5
type input "52"
type input "34"
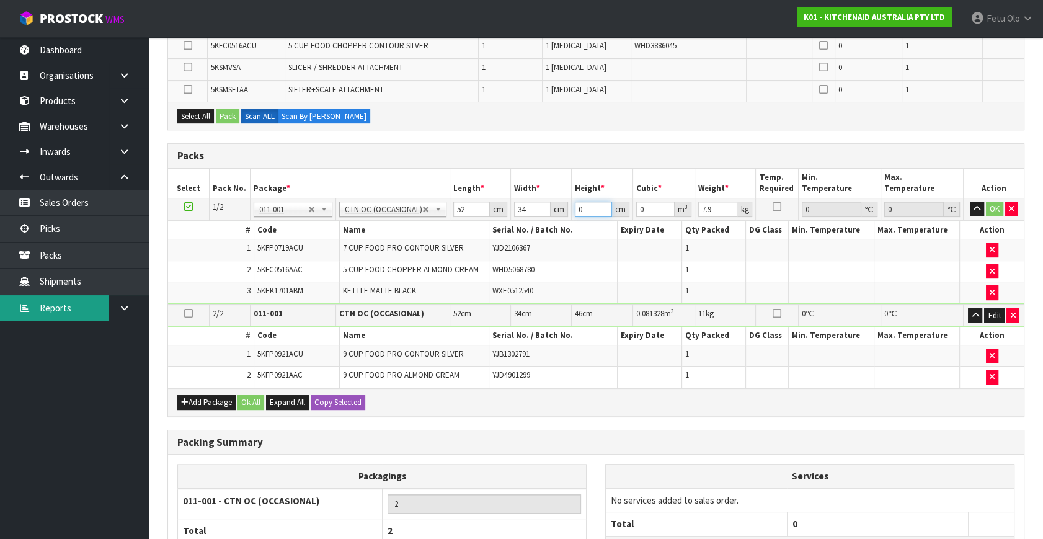
type input "4"
type input "0.007072"
type input "44"
type input "0.077792"
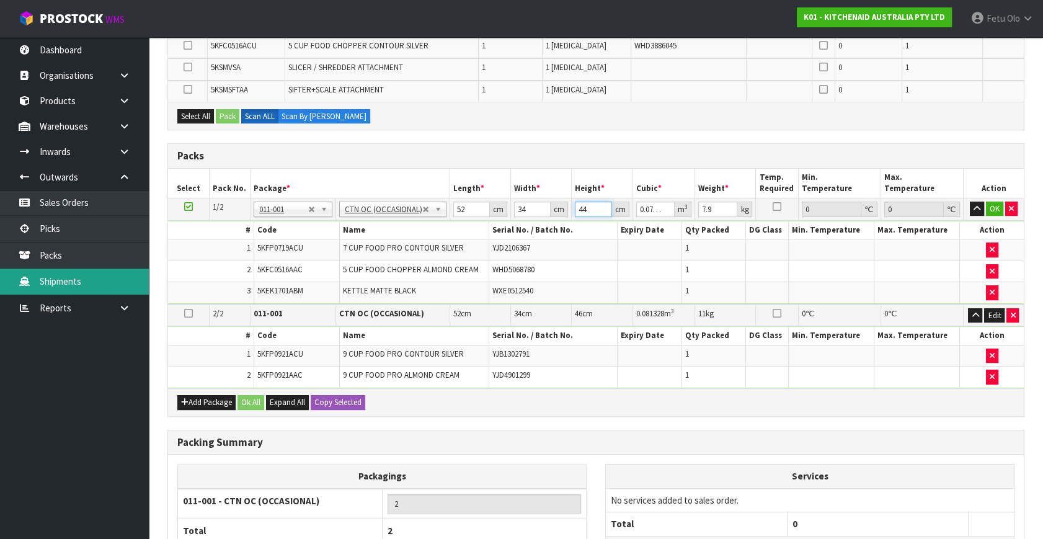
type input "44"
type input "11"
click button "OK" at bounding box center [994, 209] width 17 height 15
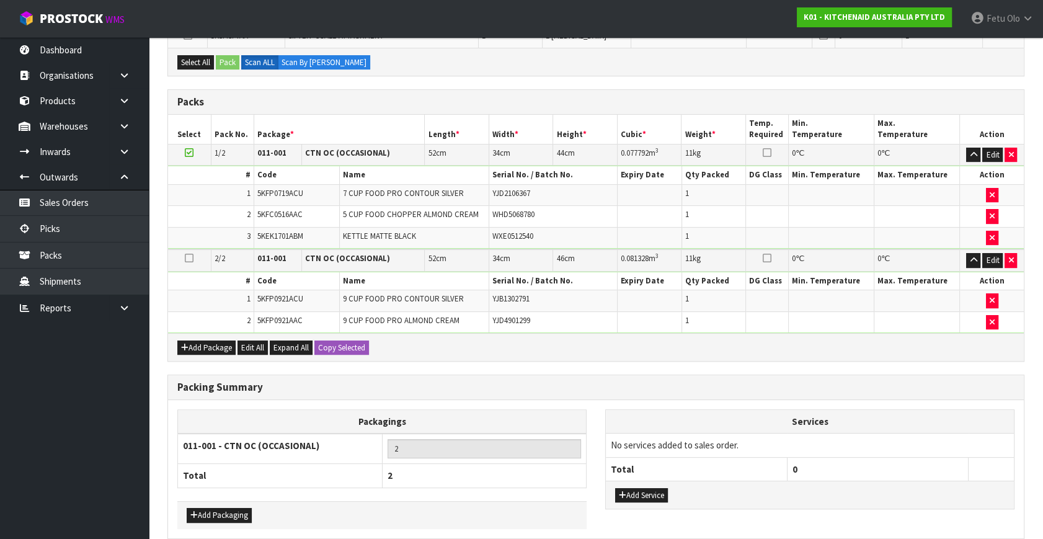
scroll to position [424, 0]
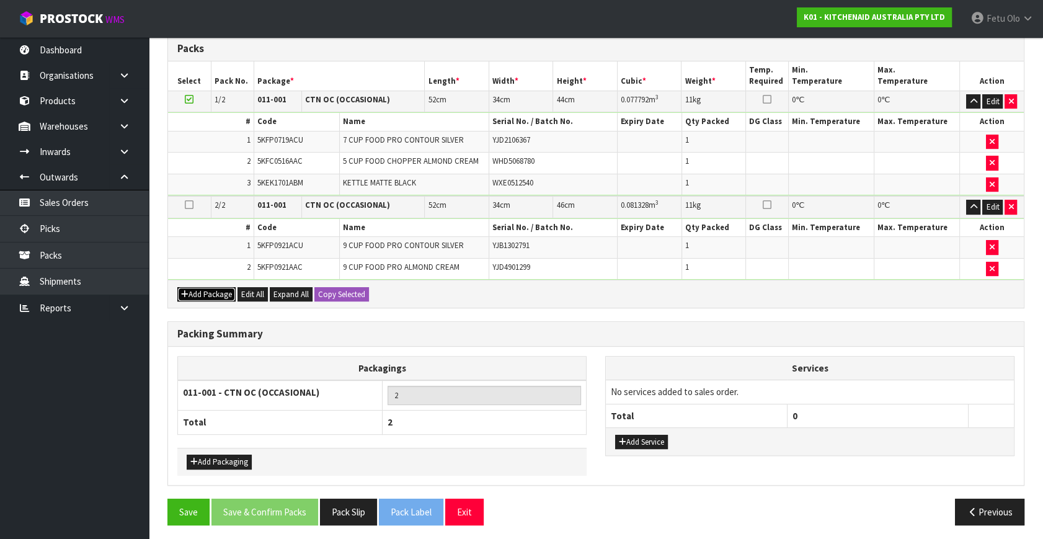
click at [190, 290] on button "Add Package" at bounding box center [206, 294] width 58 height 15
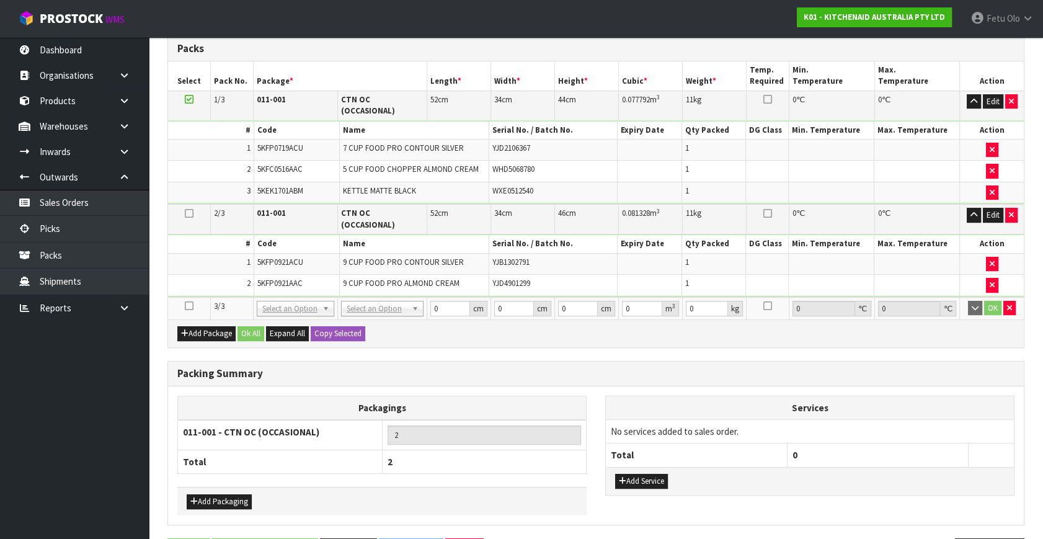
click at [189, 306] on icon at bounding box center [189, 306] width 9 height 1
click at [79, 443] on ul "Dashboard Organisations Clients Consignees Carriers Products Categories Serial …" at bounding box center [74, 288] width 149 height 502
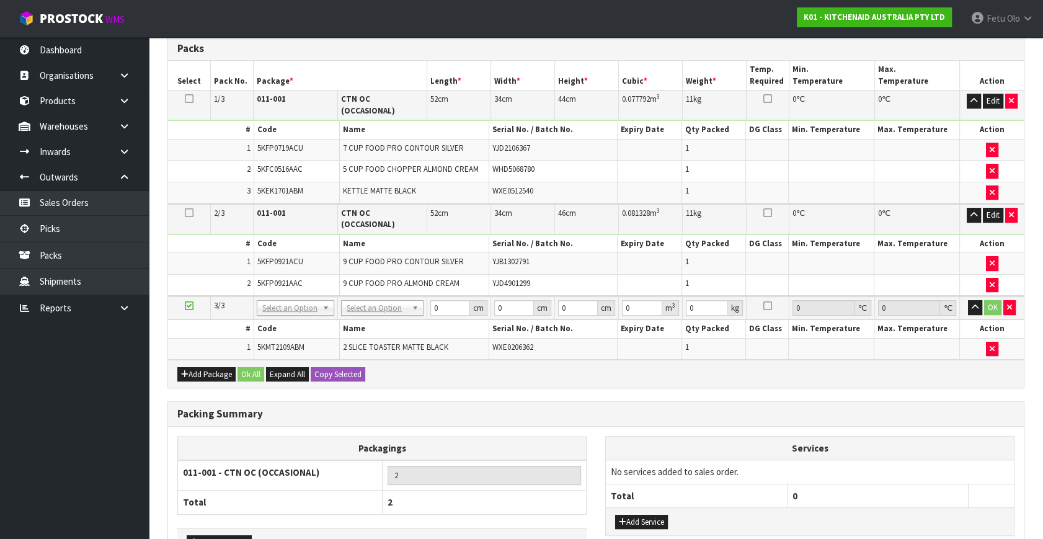
scroll to position [380, 0]
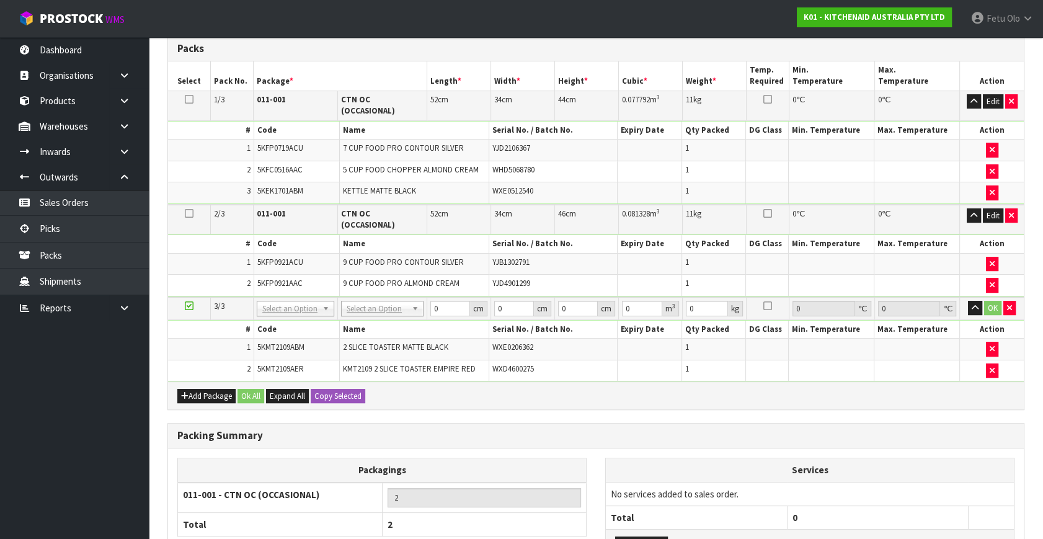
drag, startPoint x: 305, startPoint y: 292, endPoint x: 288, endPoint y: 302, distance: 19.3
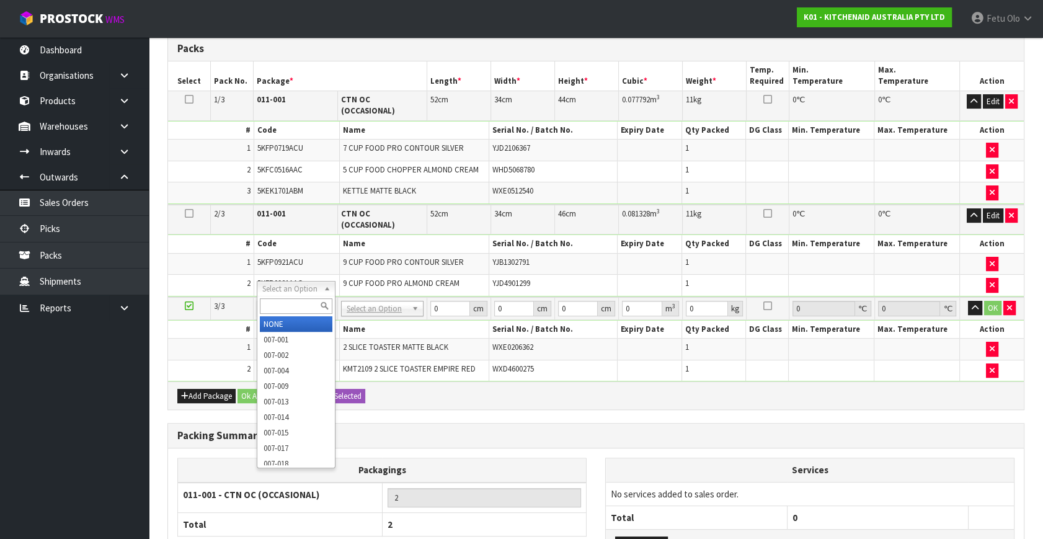
click at [288, 302] on input "text" at bounding box center [296, 306] width 72 height 16
type input "011"
type input "3"
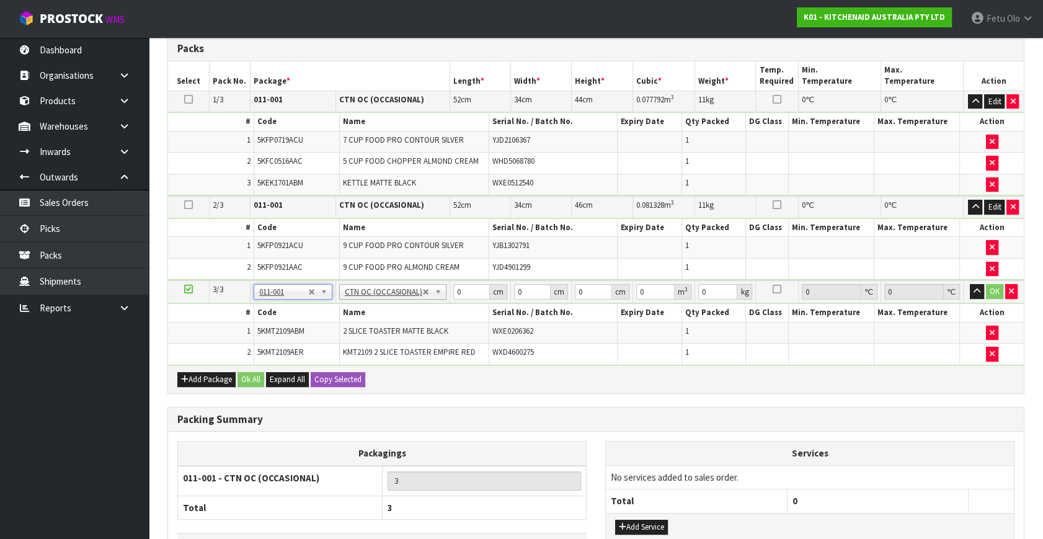
type input "5.81"
drag, startPoint x: 475, startPoint y: 281, endPoint x: 273, endPoint y: 354, distance: 214.9
click at [273, 354] on tbody "3/3 NONE 007-001 007-002 007-004 007-009 007-013 007-014 007-015 007-017 007-01…" at bounding box center [596, 322] width 856 height 84
type input "45"
type input "40"
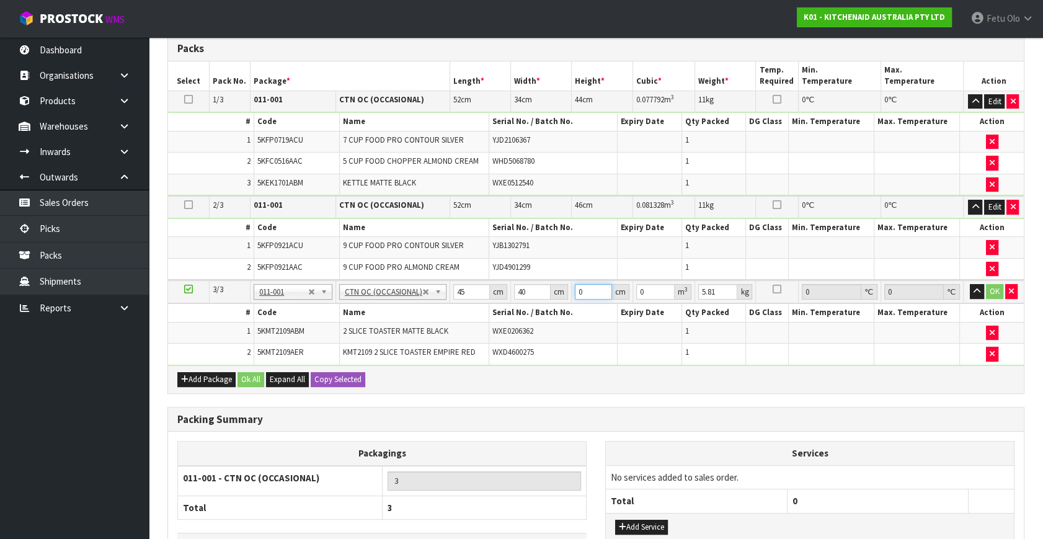
type input "2"
type input "0.0036"
type input "29"
type input "0.0522"
type input "29"
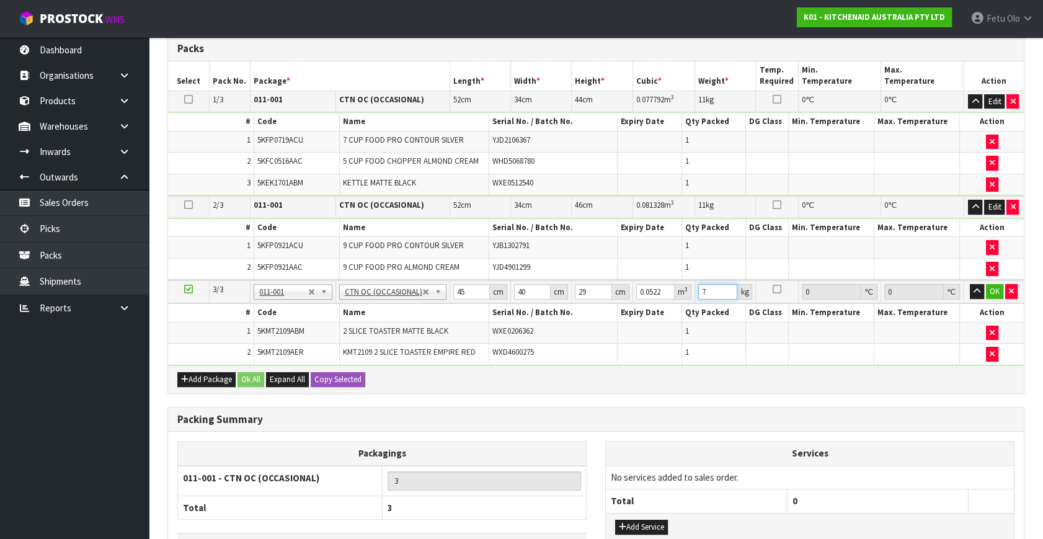
type input "7"
click button "OK" at bounding box center [994, 291] width 17 height 15
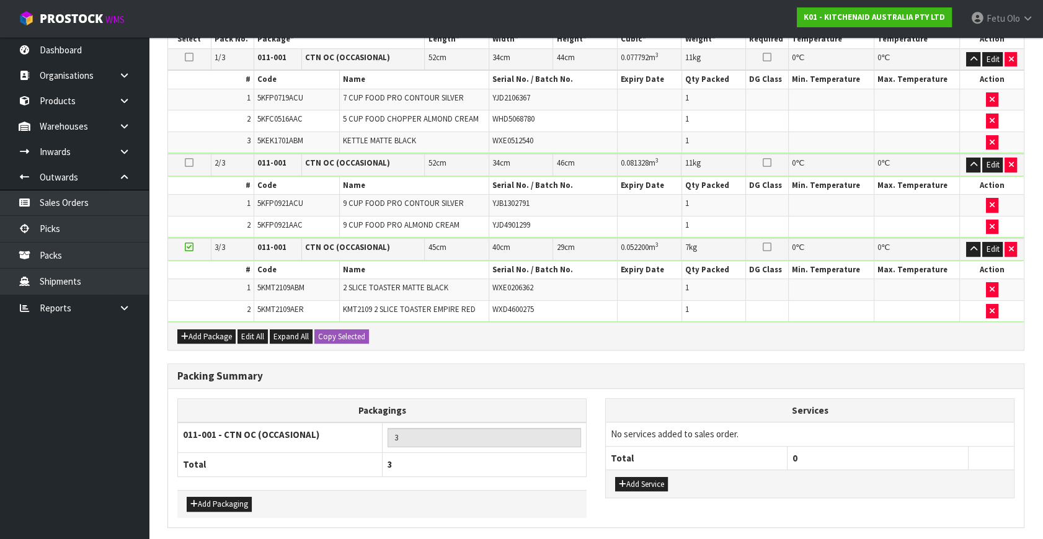
scroll to position [463, 0]
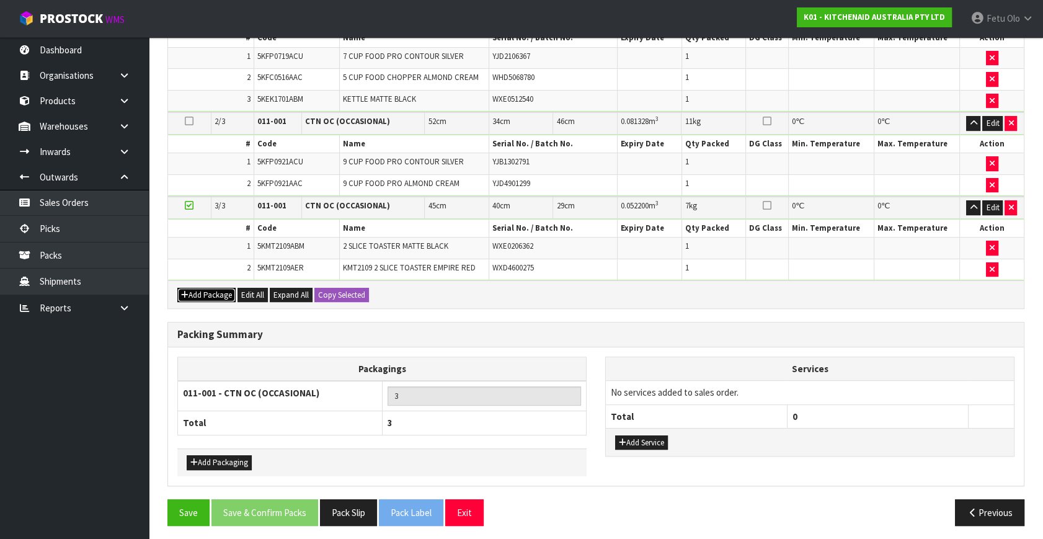
click at [202, 288] on button "Add Package" at bounding box center [206, 295] width 58 height 15
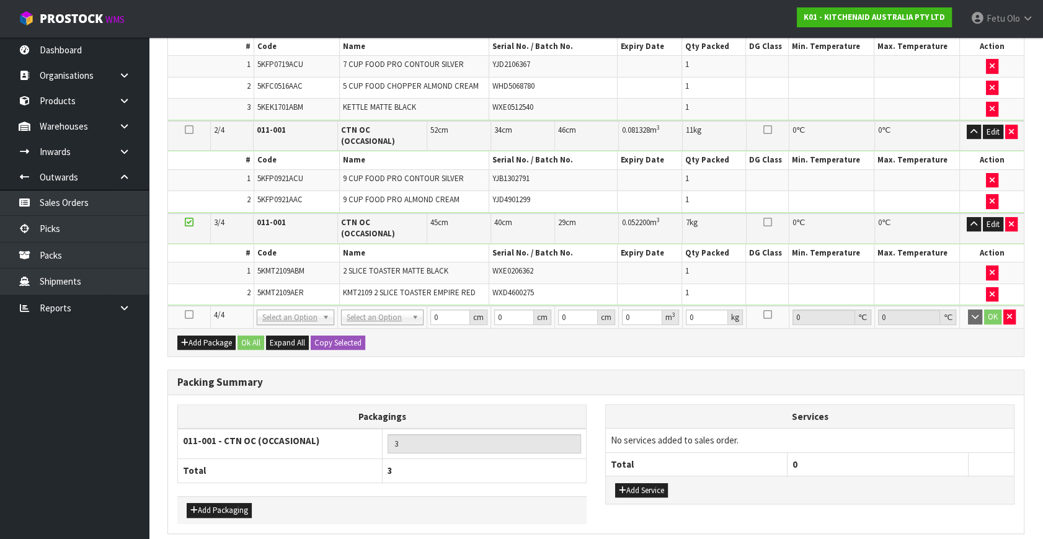
click at [185, 315] on icon at bounding box center [189, 315] width 9 height 1
click at [62, 425] on ul "Dashboard Organisations Clients Consignees Carriers Products Categories Serial …" at bounding box center [74, 288] width 149 height 502
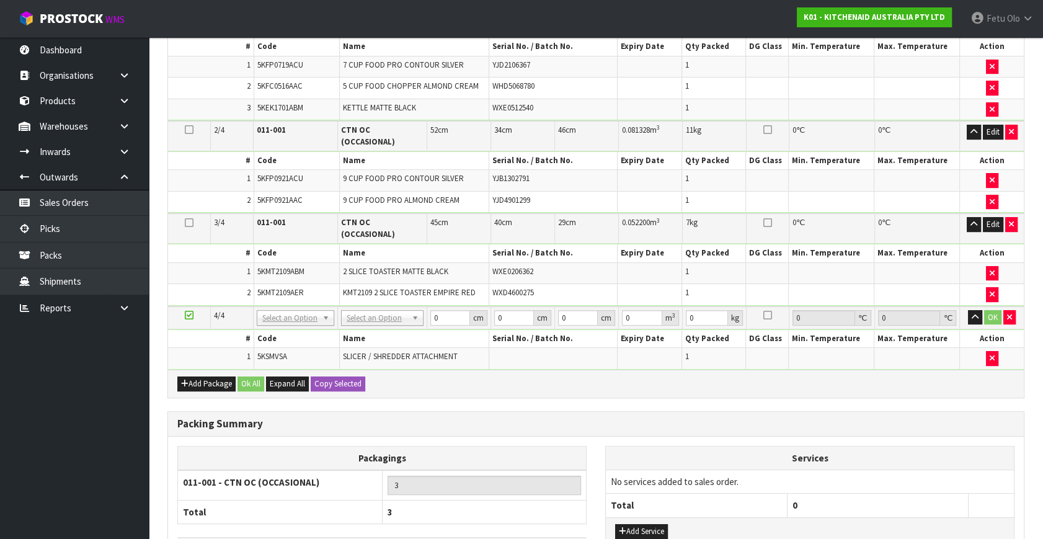
scroll to position [0, 0]
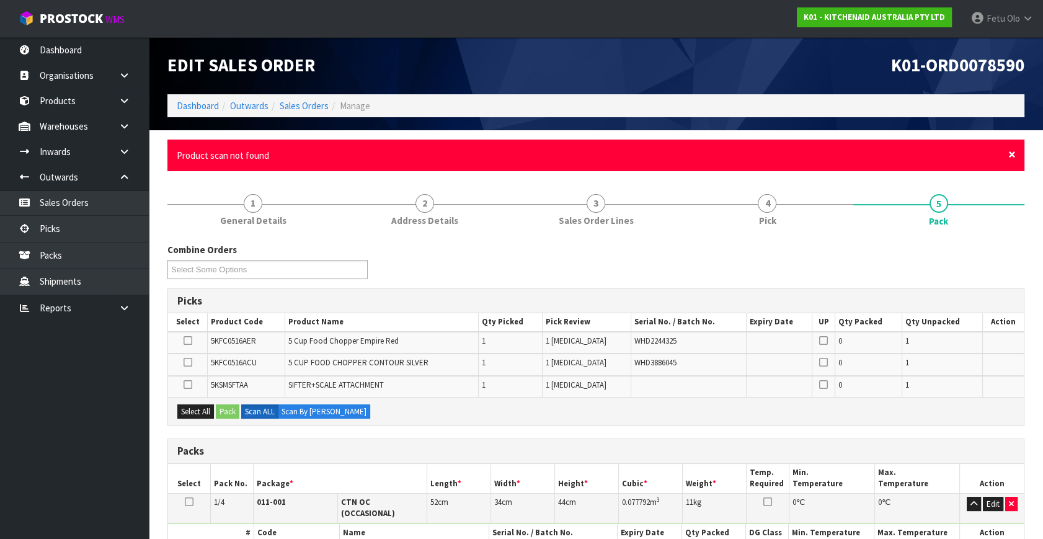
click at [1012, 156] on span "×" at bounding box center [1012, 154] width 7 height 17
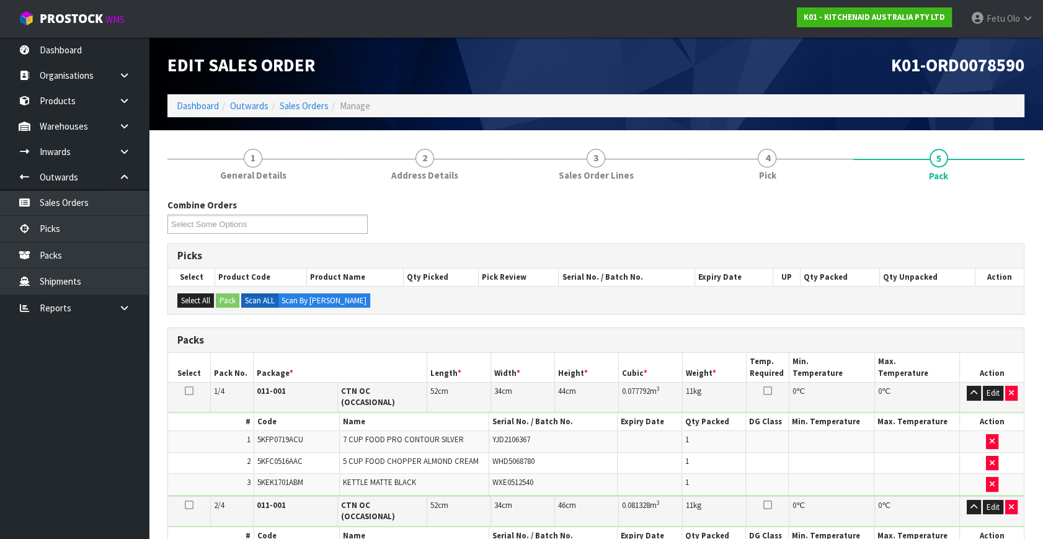
click at [2, 429] on ul "Dashboard Organisations Clients Consignees Carriers Products Categories Serial …" at bounding box center [74, 288] width 149 height 502
click at [10, 423] on ul "Dashboard Organisations Clients Consignees Carriers Products Categories Serial …" at bounding box center [74, 288] width 149 height 502
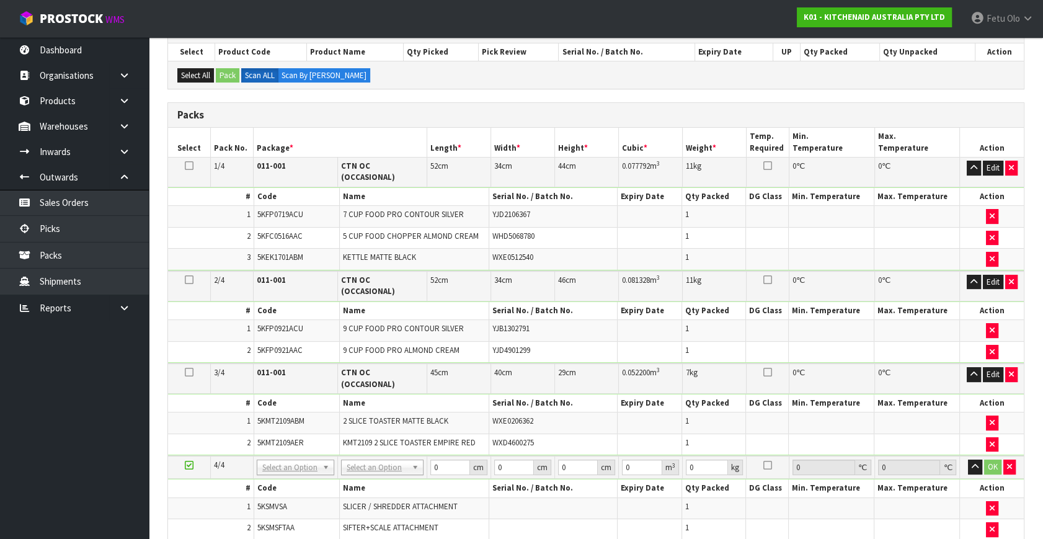
scroll to position [282, 0]
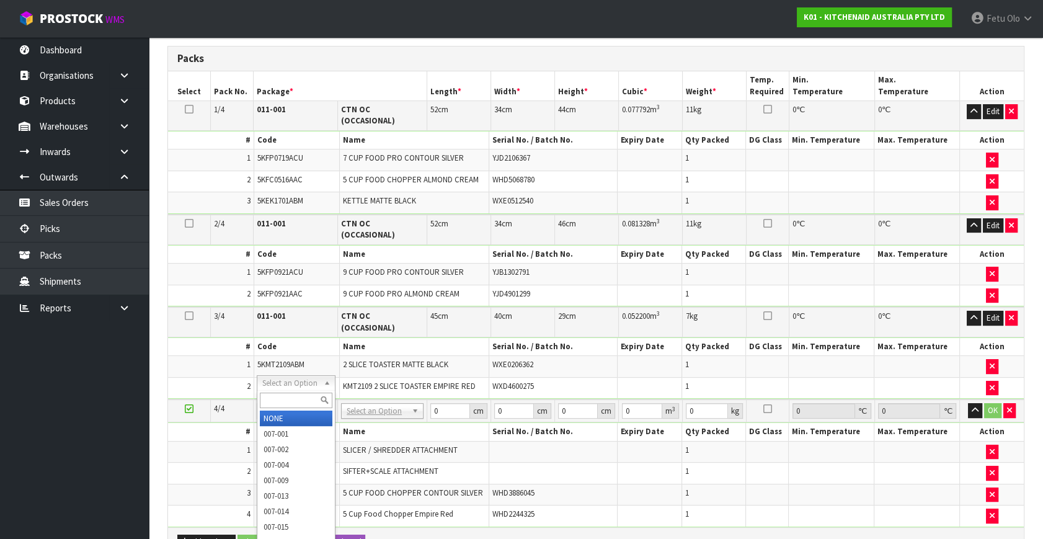
click at [287, 399] on input "text" at bounding box center [296, 401] width 72 height 16
type input "011"
type input "4"
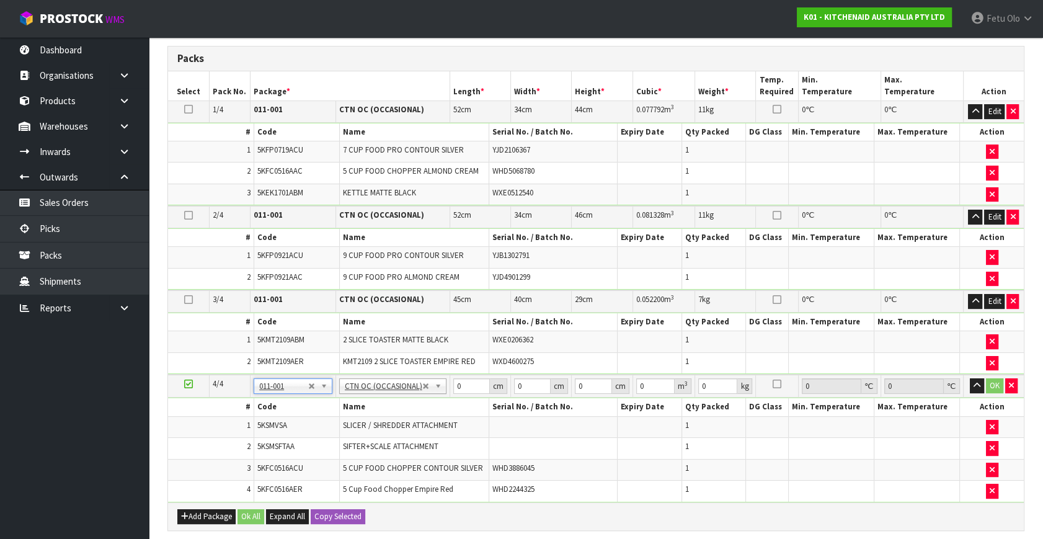
type input "5.98"
drag, startPoint x: 459, startPoint y: 385, endPoint x: 377, endPoint y: 411, distance: 85.9
click at [377, 411] on tbody "4/4 NONE 007-001 007-002 007-004 007-009 007-013 007-014 007-015 007-017 007-01…" at bounding box center [596, 438] width 856 height 127
type input "52"
type input "35"
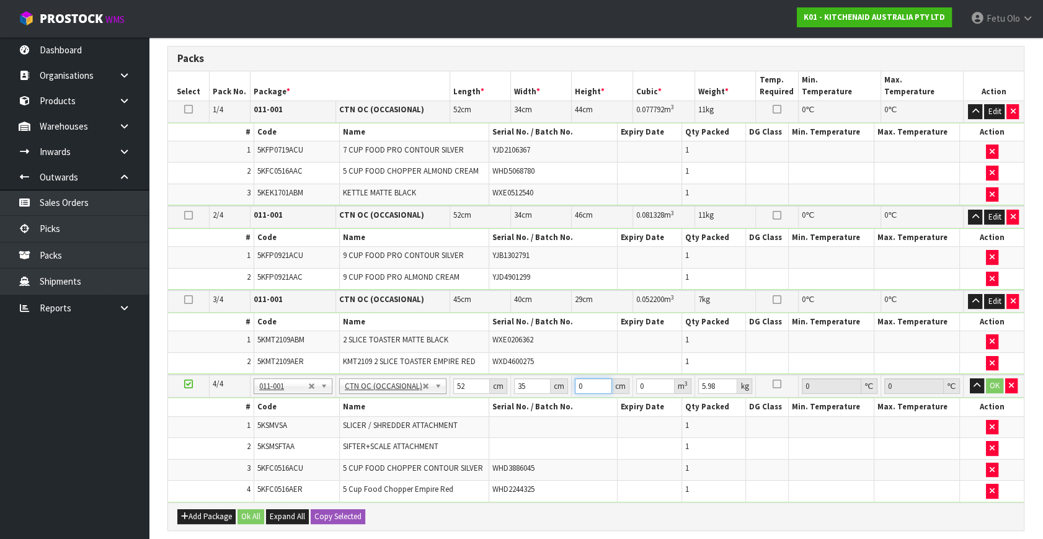
type input "3"
type input "0.00546"
type input "38"
type input "0.06916"
type input "38"
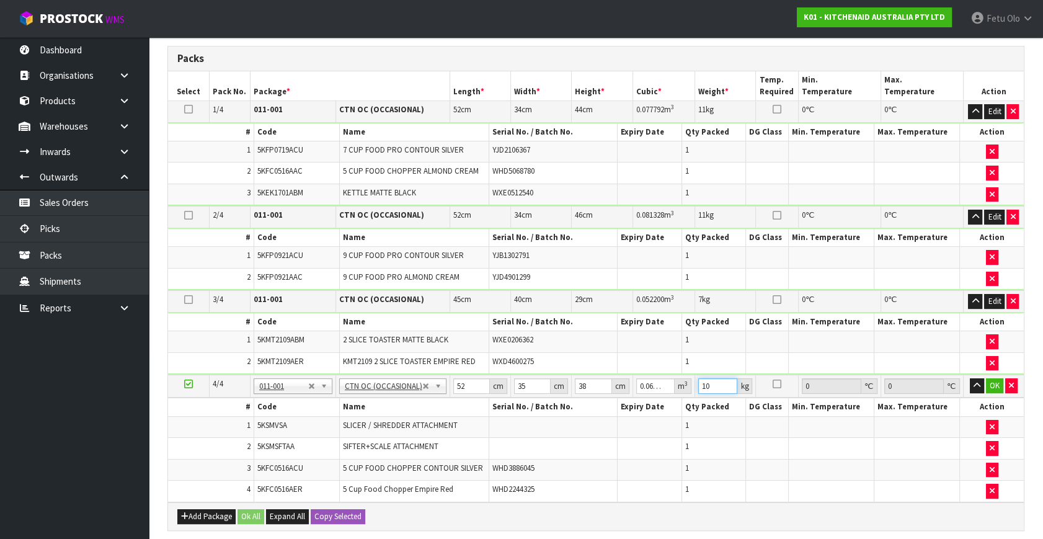
type input "10"
click button "OK" at bounding box center [994, 385] width 17 height 15
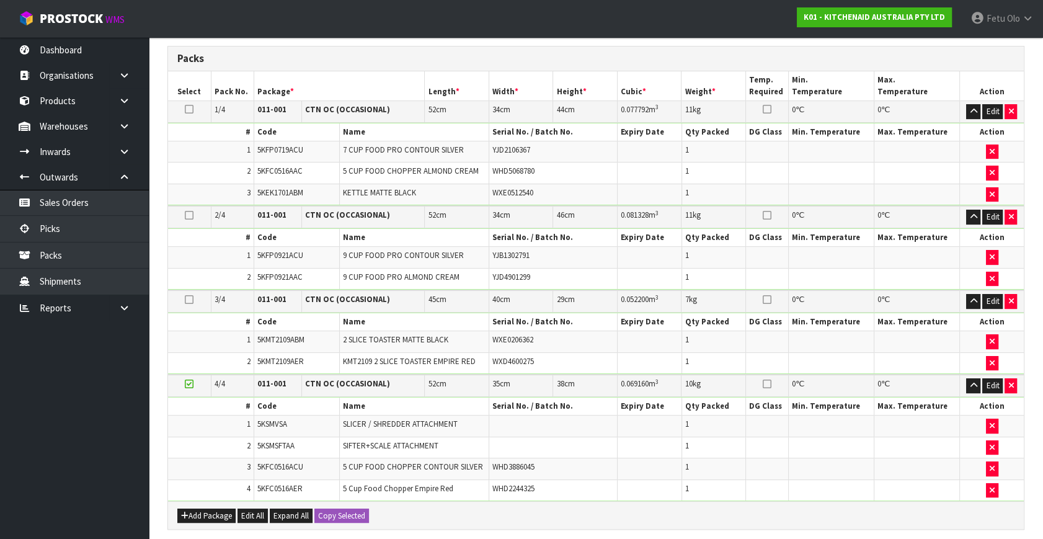
scroll to position [503, 0]
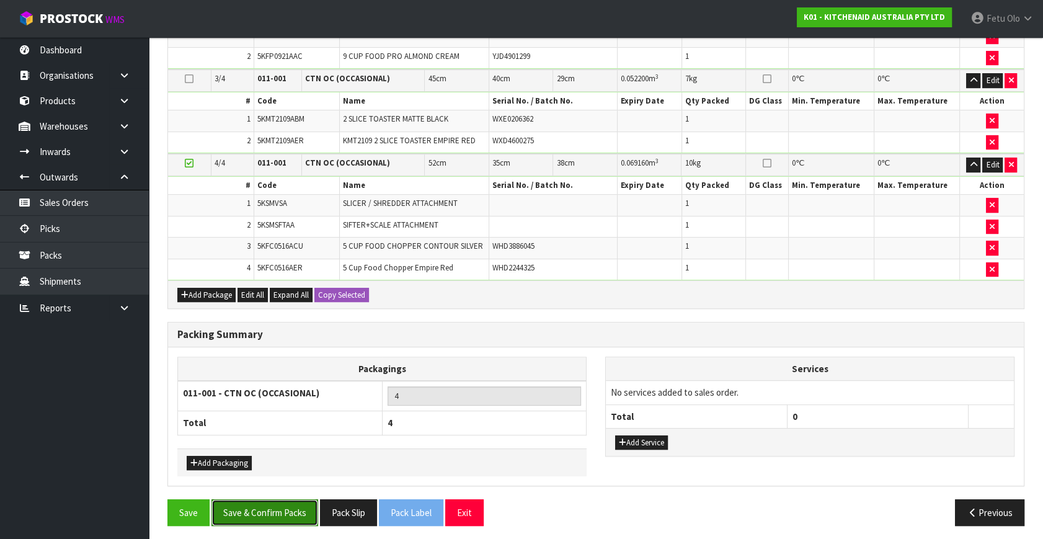
click at [293, 511] on button "Save & Confirm Packs" at bounding box center [265, 512] width 107 height 27
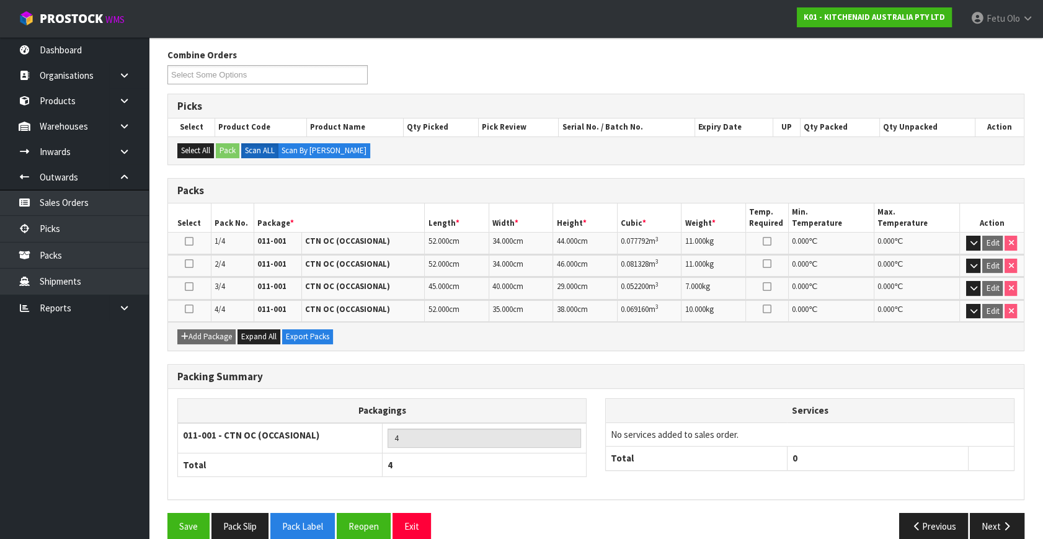
scroll to position [211, 0]
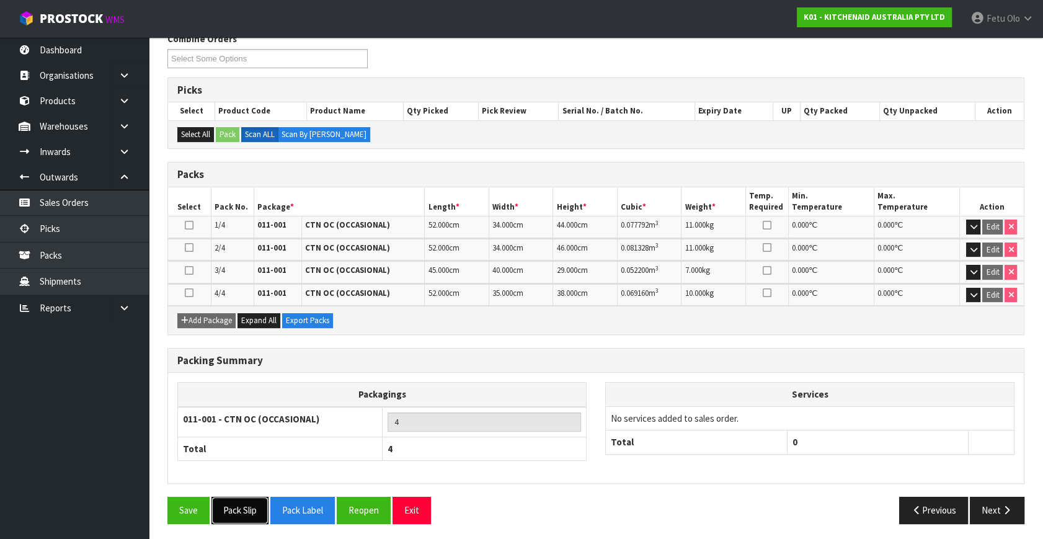
click at [226, 497] on button "Pack Slip" at bounding box center [240, 510] width 57 height 27
click at [1004, 508] on icon "button" at bounding box center [1007, 510] width 12 height 9
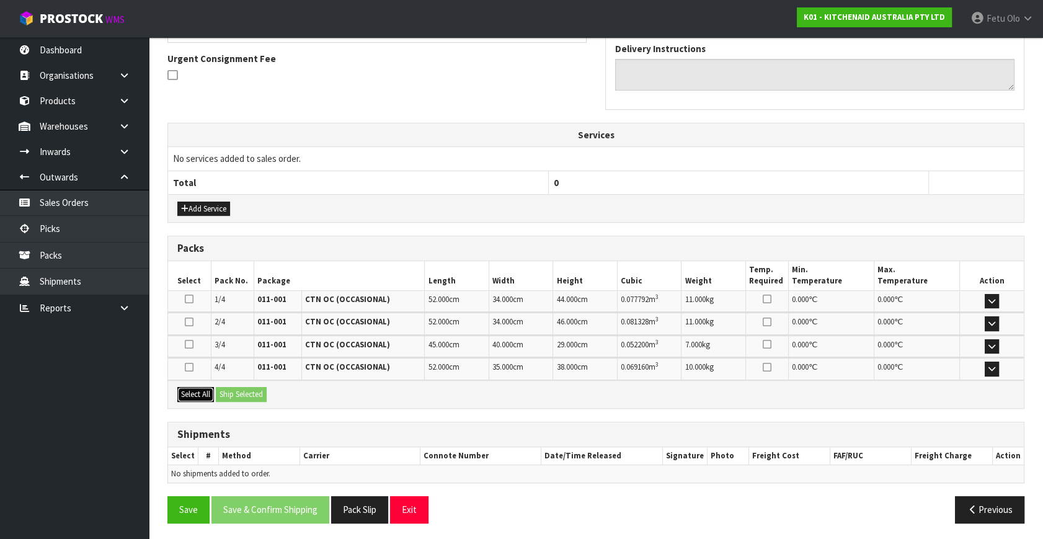
click at [202, 388] on button "Select All" at bounding box center [195, 394] width 37 height 15
click at [251, 392] on button "Ship Selected" at bounding box center [241, 394] width 51 height 15
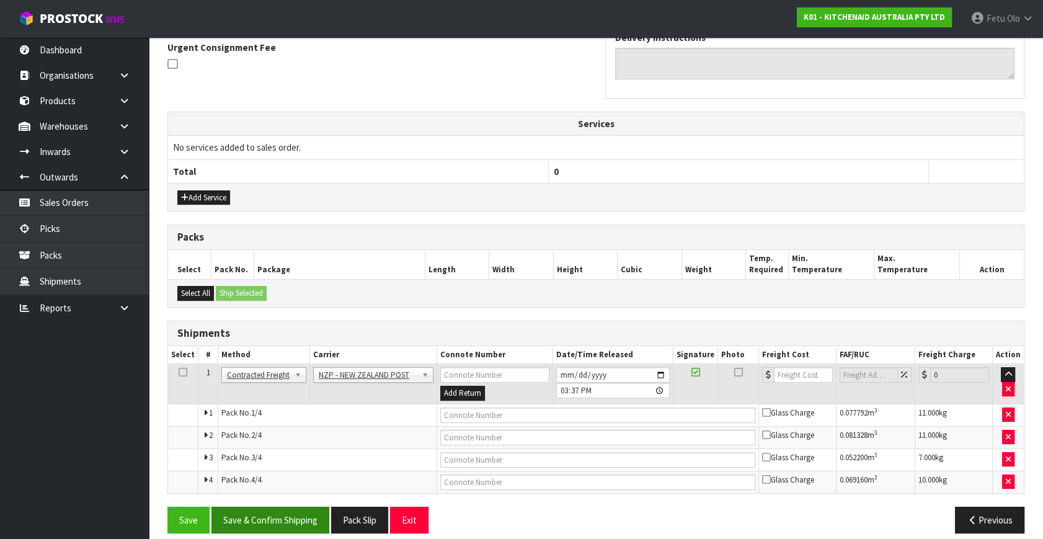
scroll to position [381, 0]
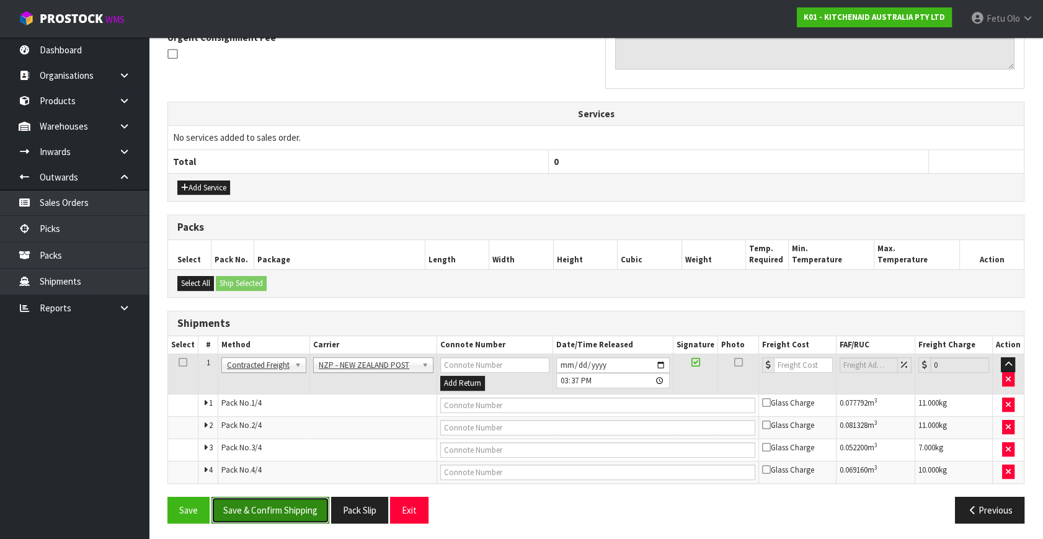
click at [300, 518] on button "Save & Confirm Shipping" at bounding box center [271, 510] width 118 height 27
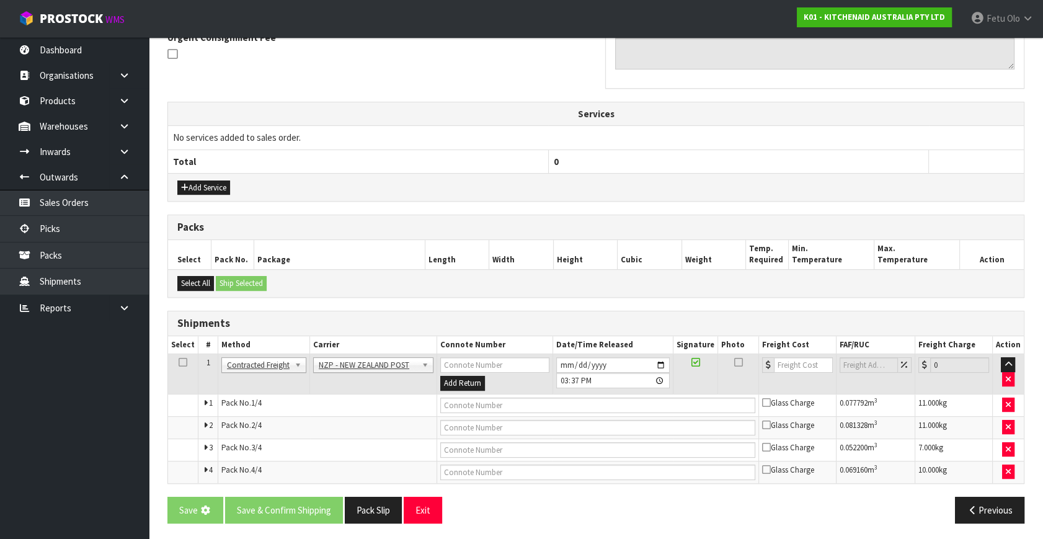
scroll to position [0, 0]
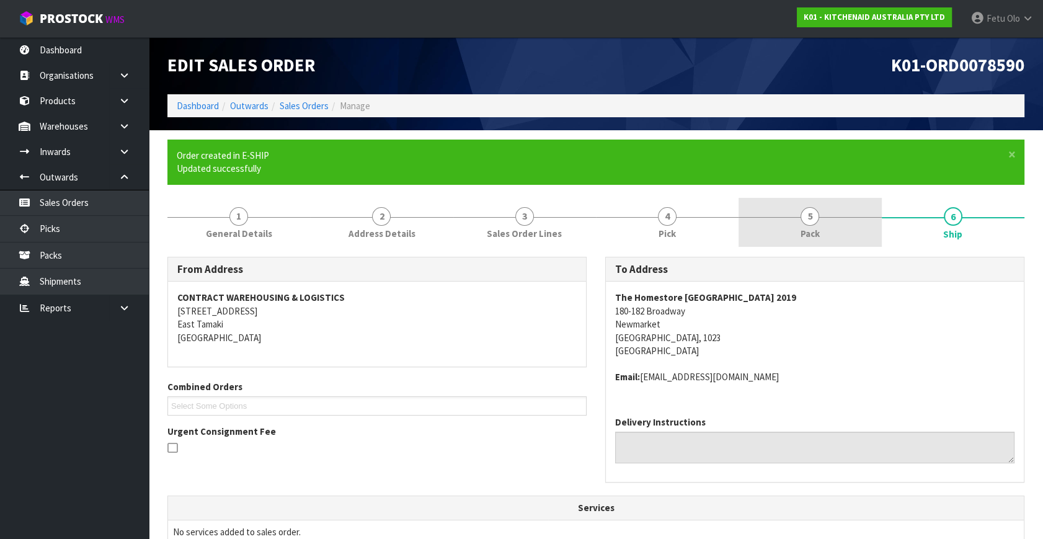
click at [831, 235] on link "5 Pack" at bounding box center [810, 222] width 143 height 49
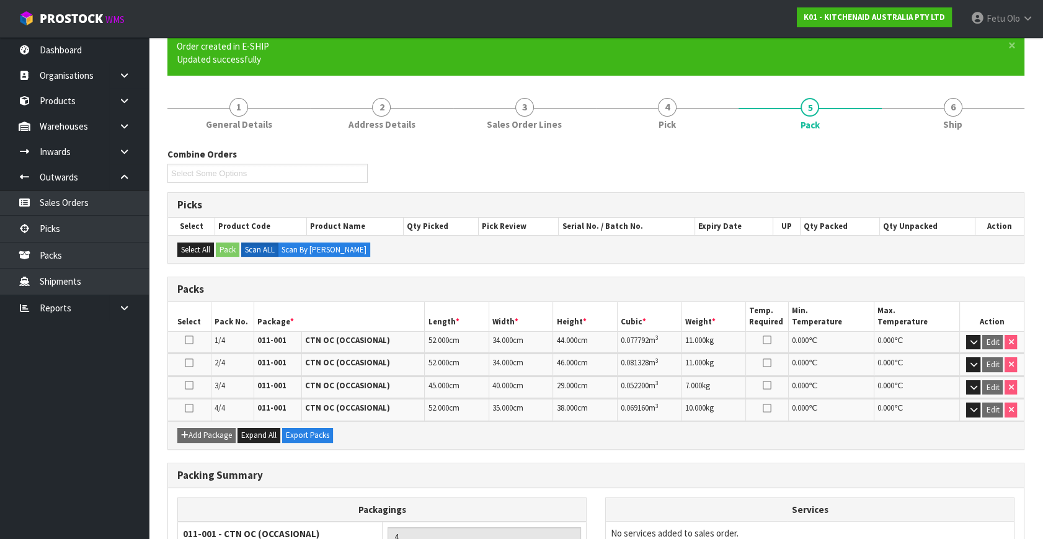
scroll to position [224, 0]
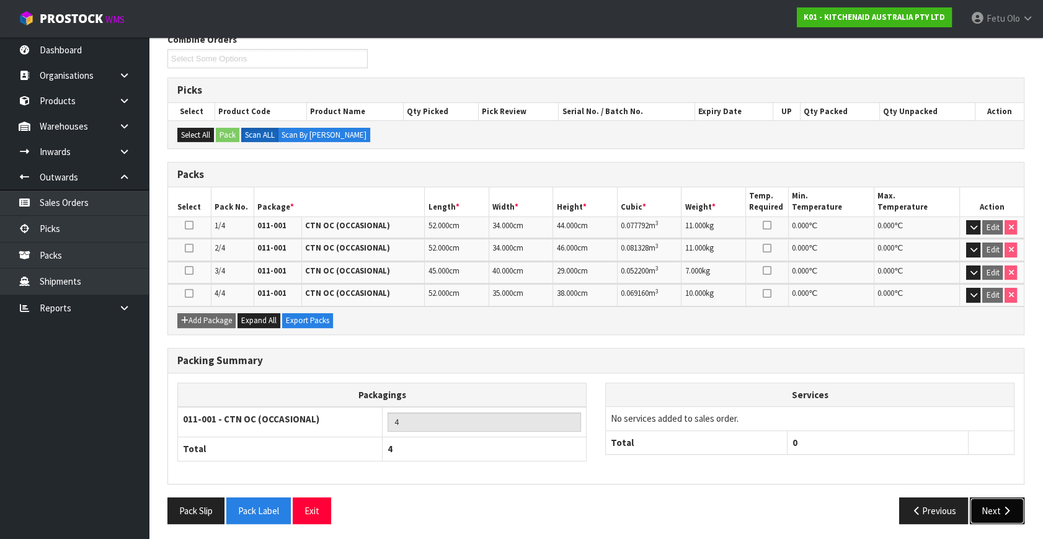
drag, startPoint x: 983, startPoint y: 514, endPoint x: 808, endPoint y: 501, distance: 175.4
click at [981, 514] on button "Next" at bounding box center [997, 511] width 55 height 27
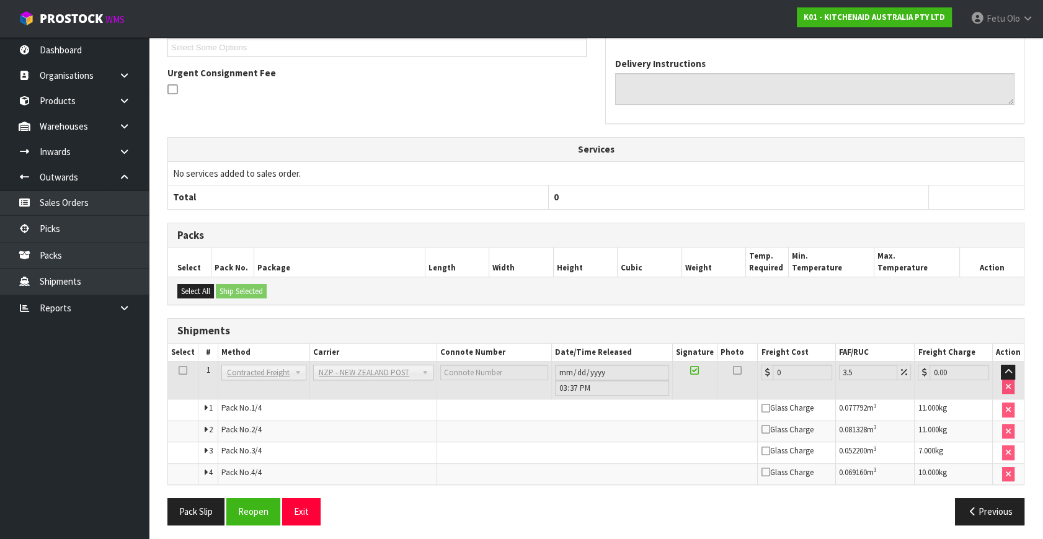
scroll to position [360, 0]
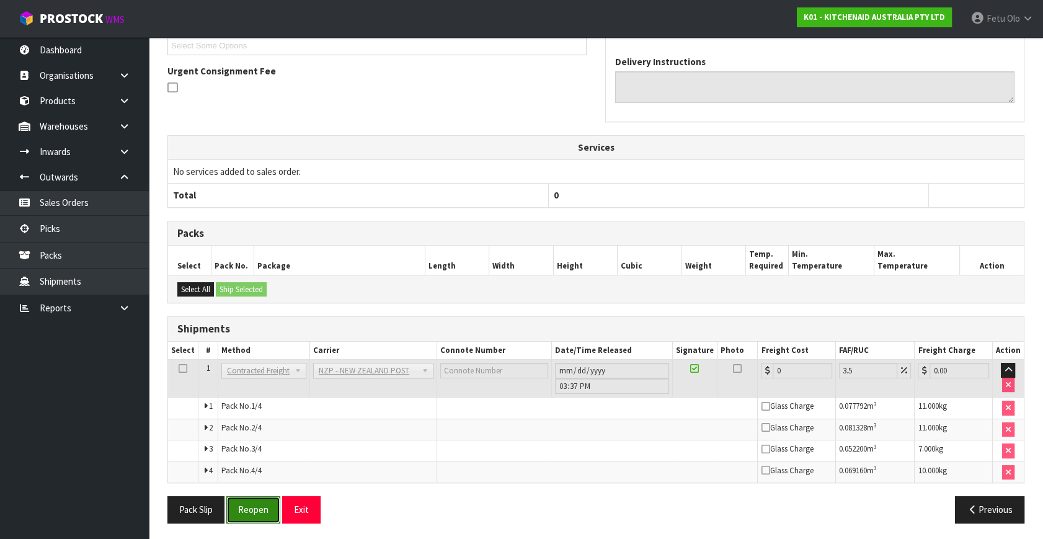
click at [249, 506] on button "Reopen" at bounding box center [253, 509] width 54 height 27
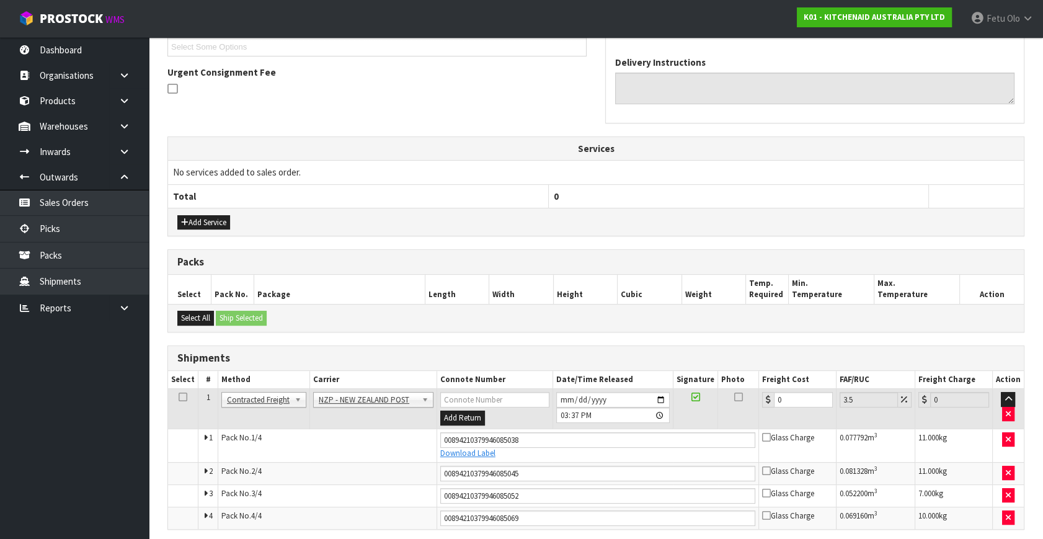
scroll to position [347, 0]
click at [565, 457] on tbody "1 Client Local Pickup Customer Local Pickup Company Freight Contracted Freight …" at bounding box center [596, 458] width 856 height 140
click at [802, 403] on input "0" at bounding box center [803, 399] width 59 height 16
drag, startPoint x: 800, startPoint y: 398, endPoint x: 609, endPoint y: 434, distance: 194.9
click at [609, 434] on tbody "1 Client Local Pickup Customer Local Pickup Company Freight Contracted Freight …" at bounding box center [596, 458] width 856 height 140
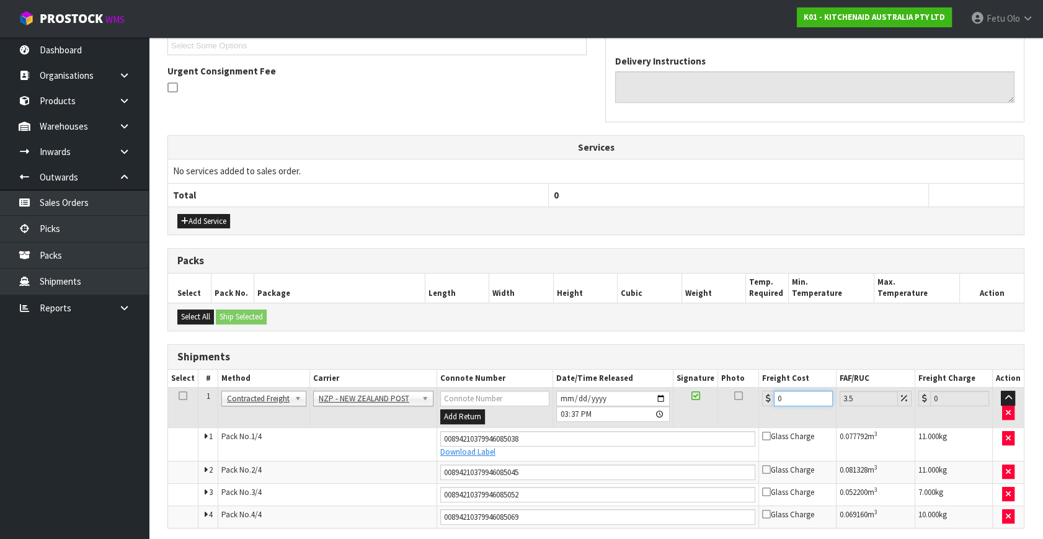
type input "1"
type input "1.03"
type input "17"
type input "17.59"
type input "17.3"
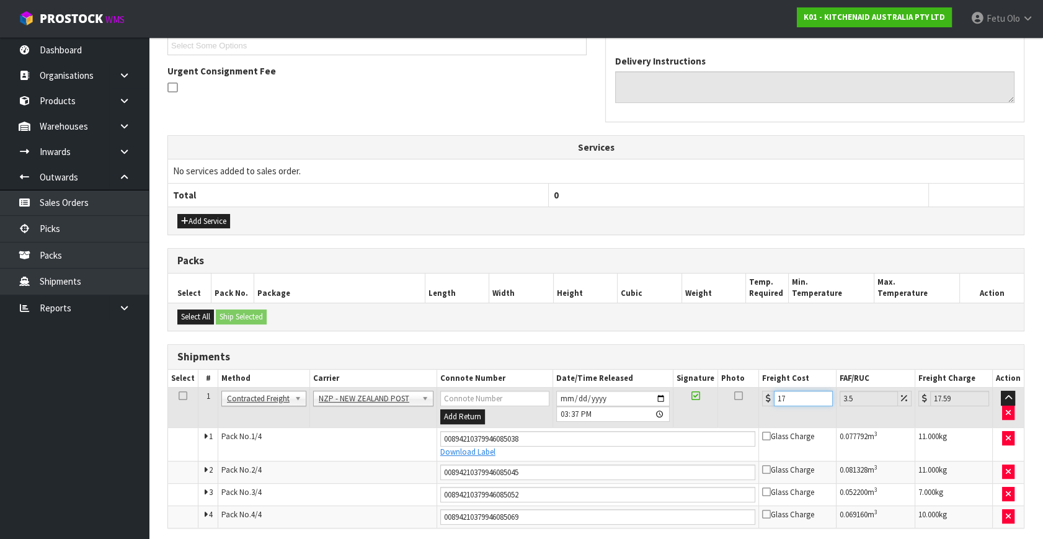
type input "17.91"
type input "17.32"
type input "17.93"
type input "17.32"
click at [657, 396] on input "2025-09-03" at bounding box center [613, 399] width 114 height 16
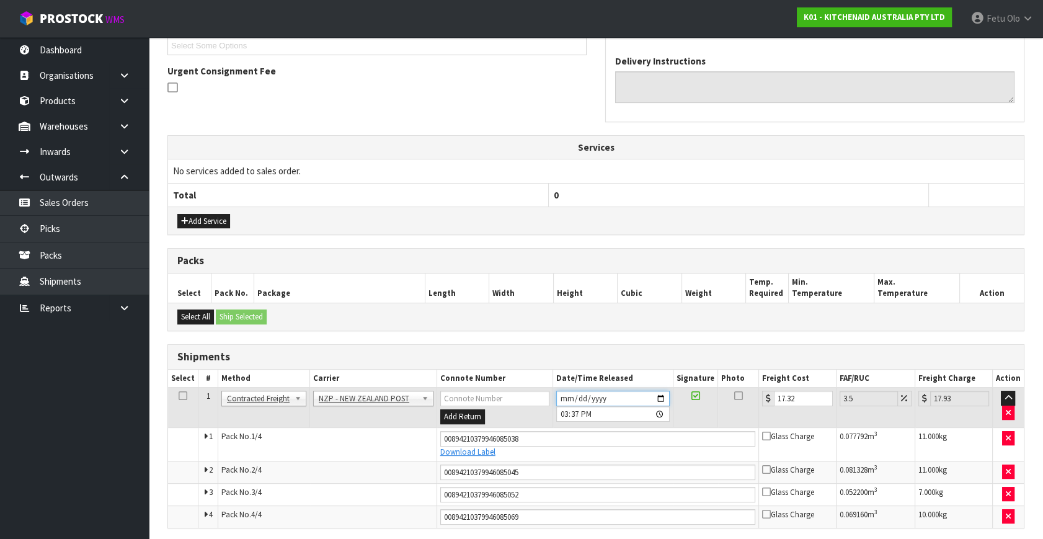
type input "2025-09-04"
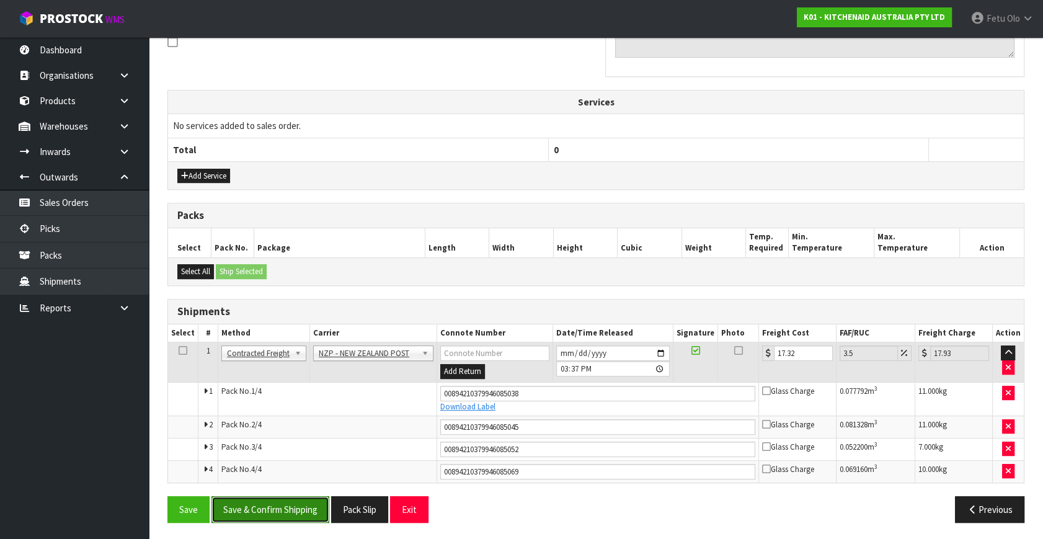
click at [288, 502] on button "Save & Confirm Shipping" at bounding box center [271, 509] width 118 height 27
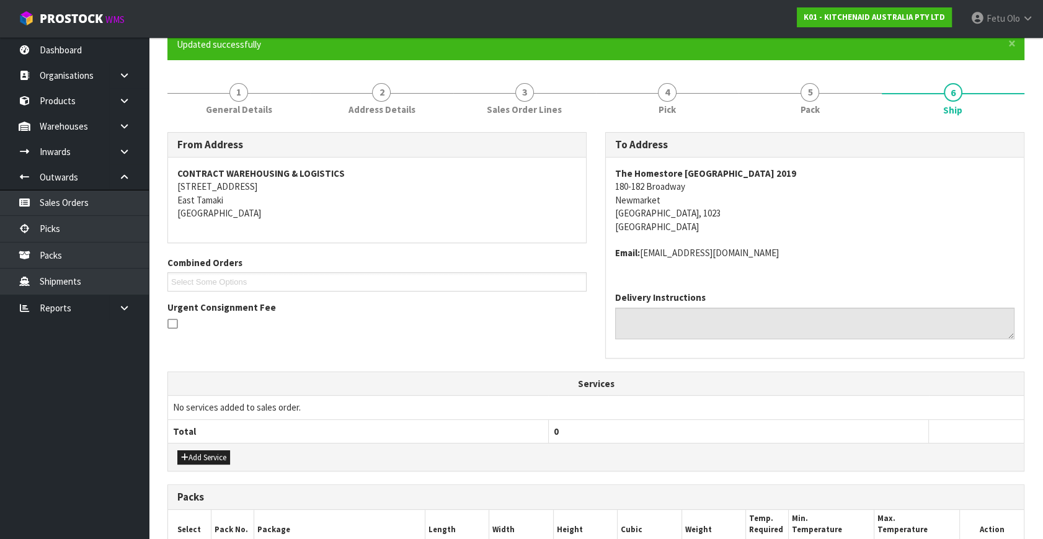
scroll to position [0, 0]
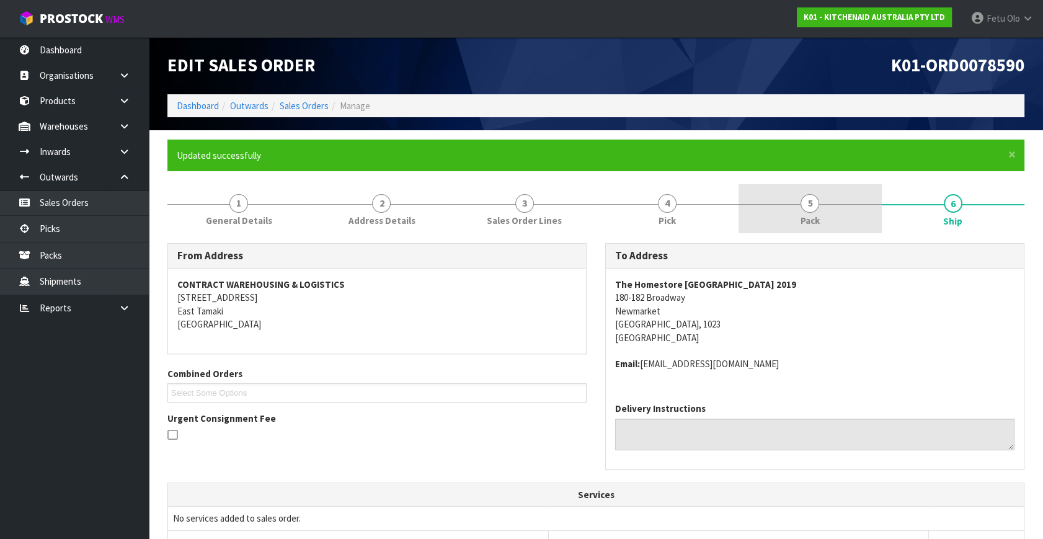
click at [810, 192] on link "5 Pack" at bounding box center [810, 208] width 143 height 49
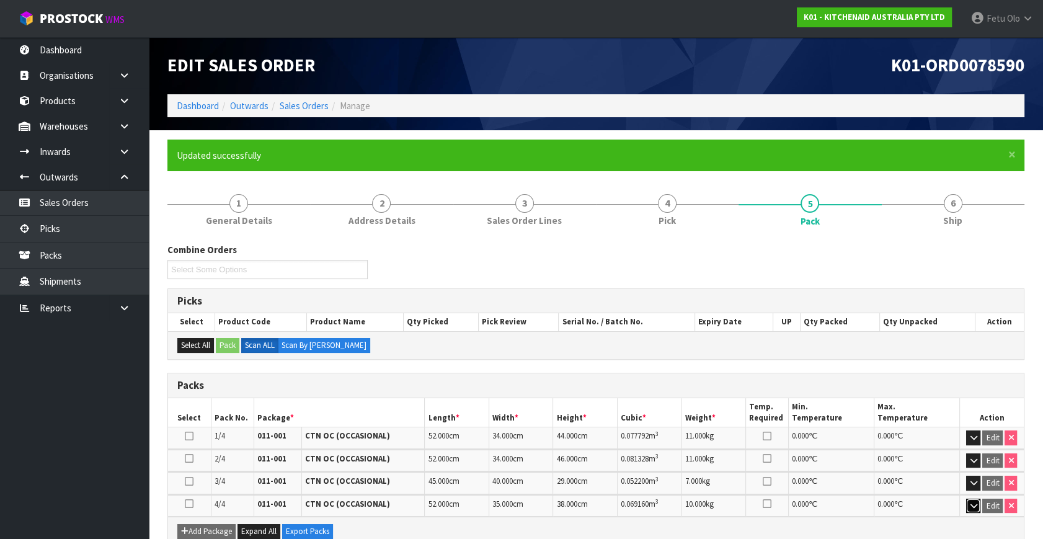
click at [975, 502] on icon "button" at bounding box center [973, 506] width 7 height 8
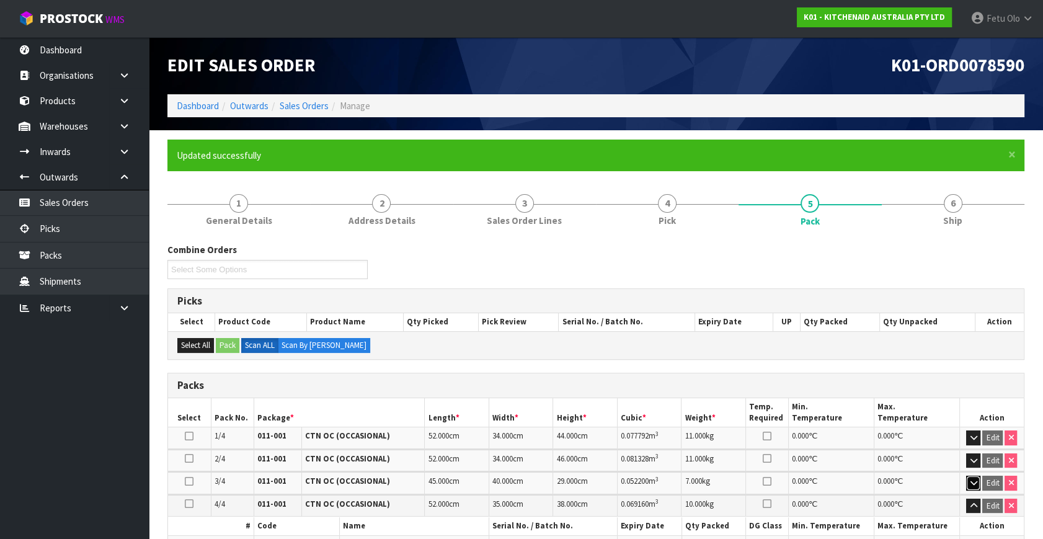
click at [976, 479] on icon "button" at bounding box center [973, 483] width 7 height 8
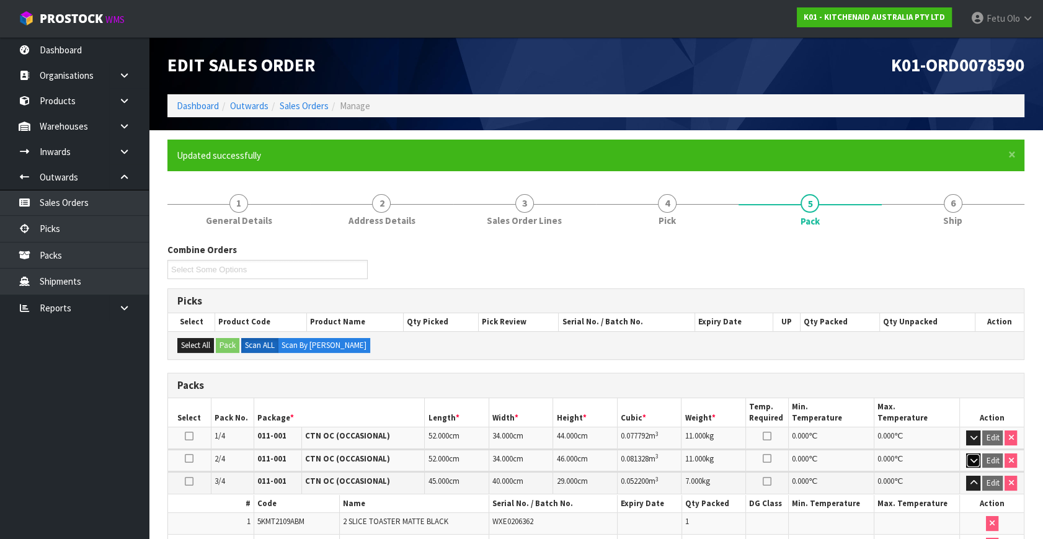
click at [979, 457] on button "button" at bounding box center [974, 460] width 14 height 15
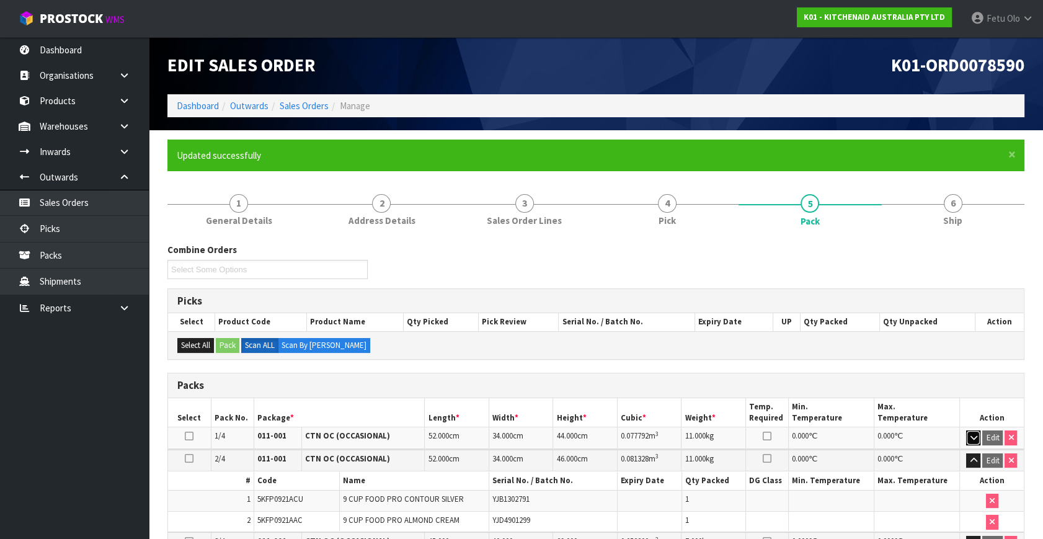
click at [973, 434] on icon "button" at bounding box center [973, 438] width 7 height 8
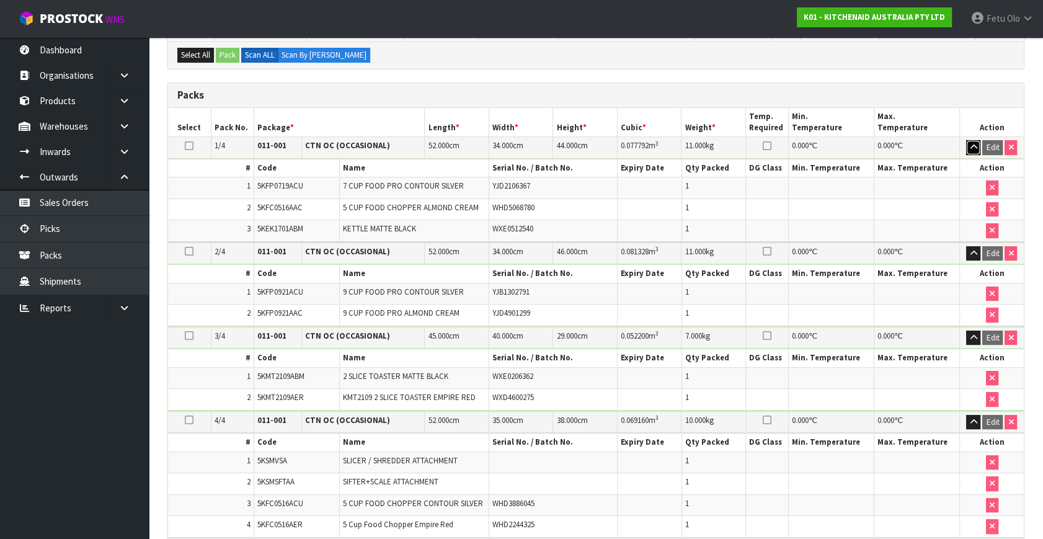
scroll to position [169, 0]
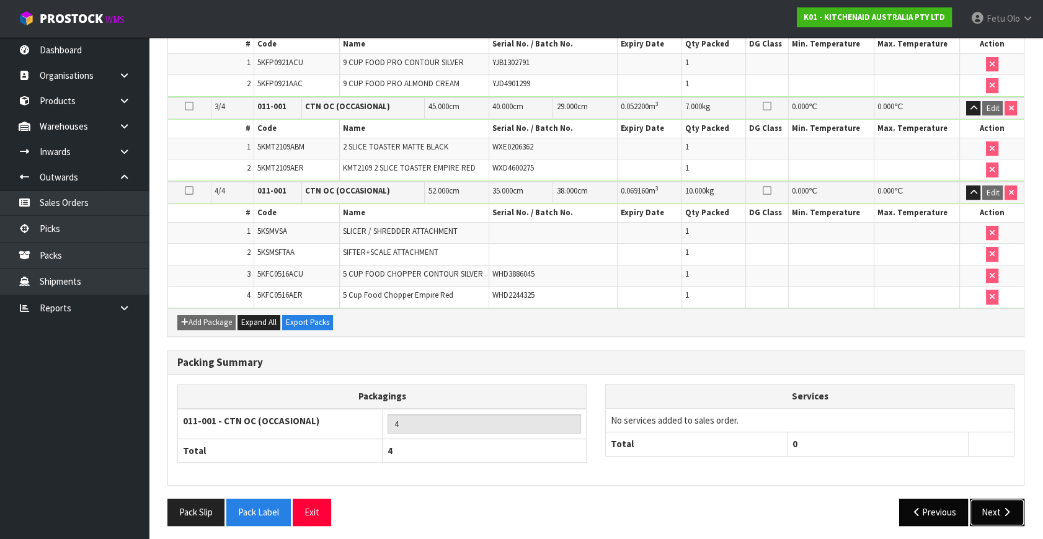
click at [981, 506] on button "Next" at bounding box center [997, 512] width 55 height 27
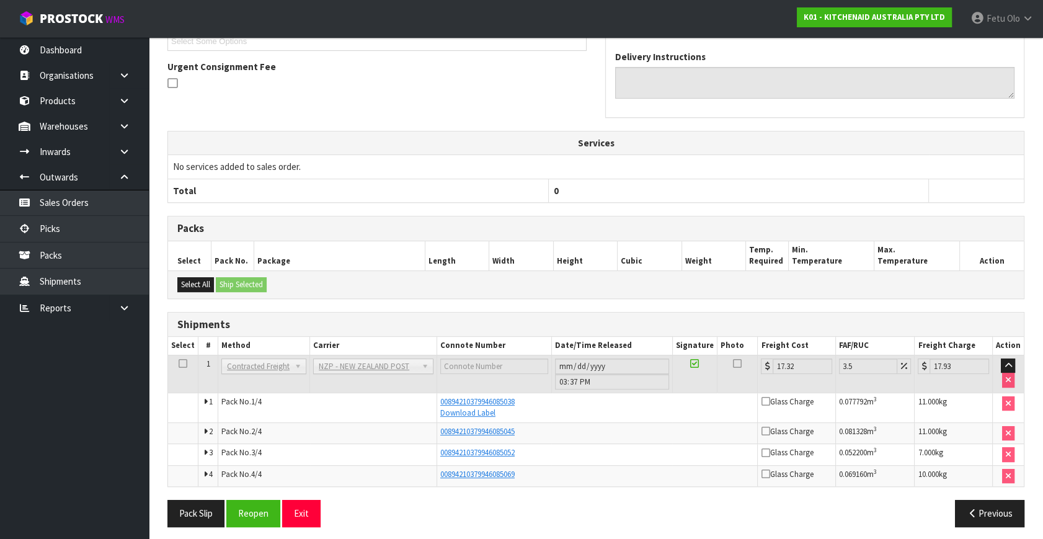
scroll to position [355, 0]
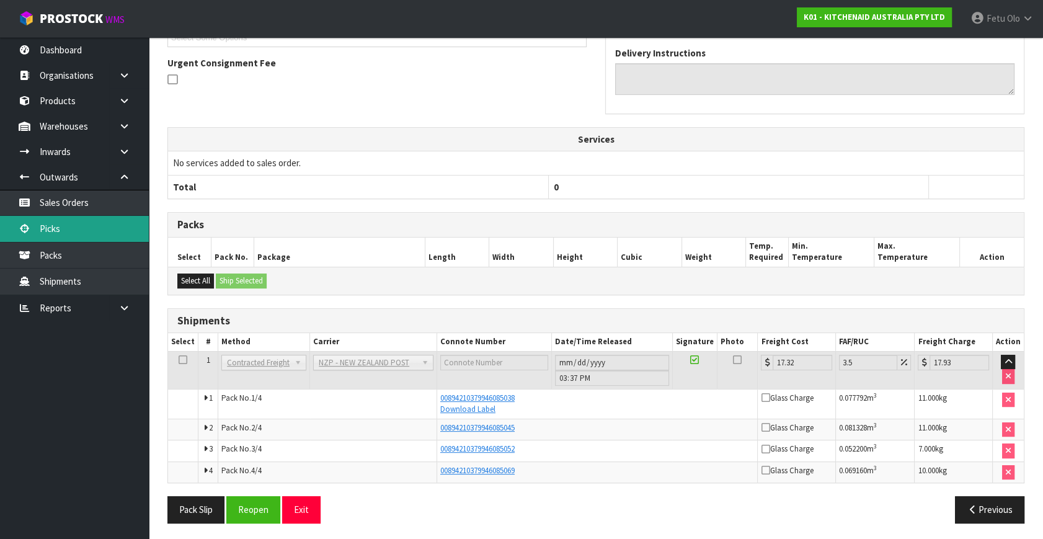
click at [40, 220] on link "Picks" at bounding box center [74, 228] width 149 height 25
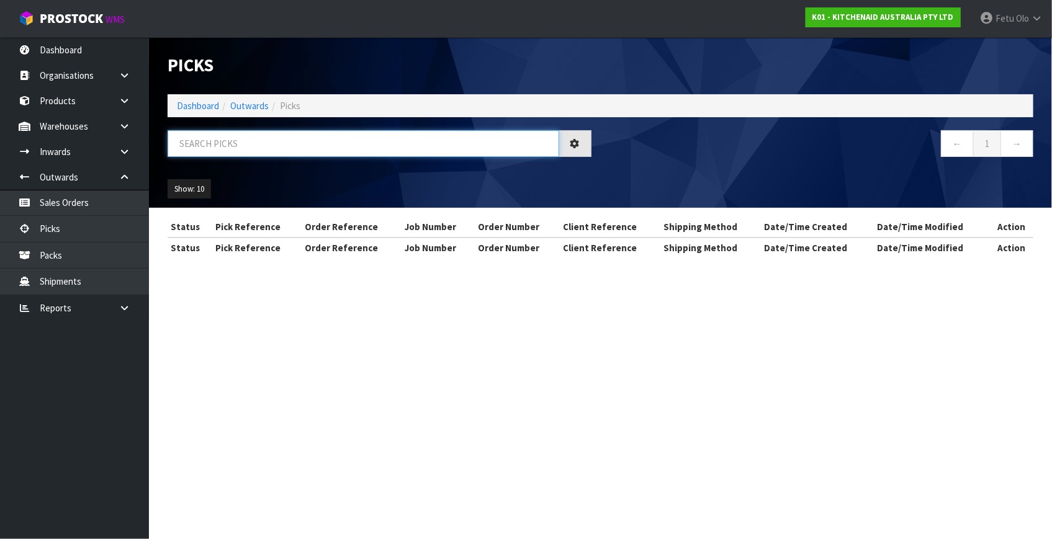
click at [315, 148] on input "text" at bounding box center [363, 143] width 391 height 27
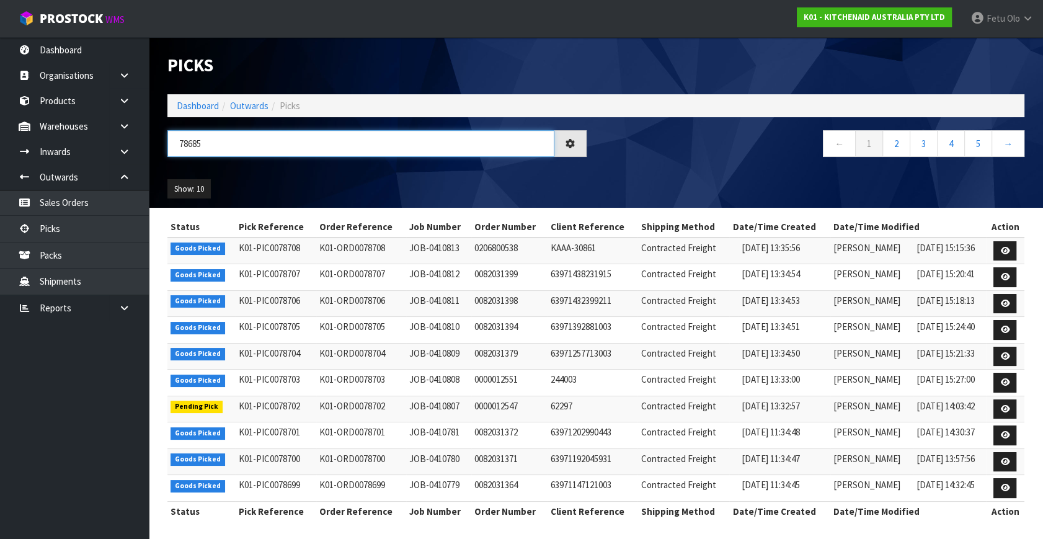
type input "78685"
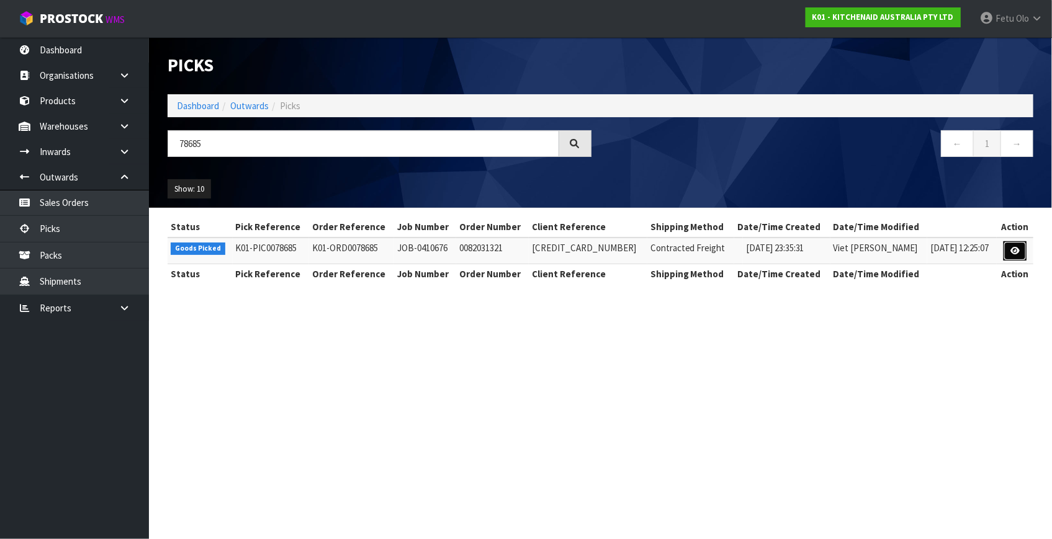
click at [1013, 251] on icon at bounding box center [1014, 251] width 9 height 8
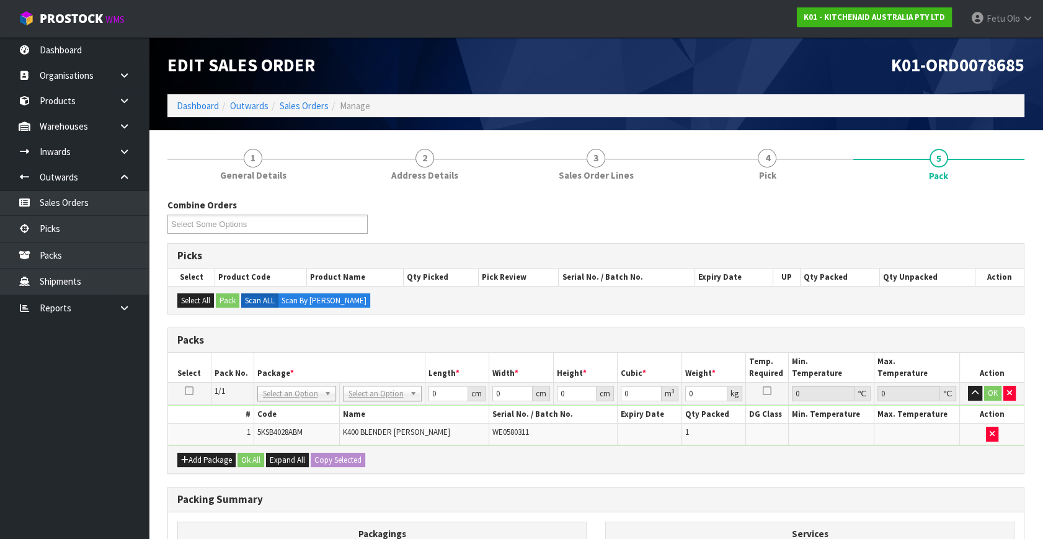
drag, startPoint x: 310, startPoint y: 397, endPoint x: 308, endPoint y: 405, distance: 8.3
drag, startPoint x: 302, startPoint y: 421, endPoint x: 409, endPoint y: 413, distance: 107.6
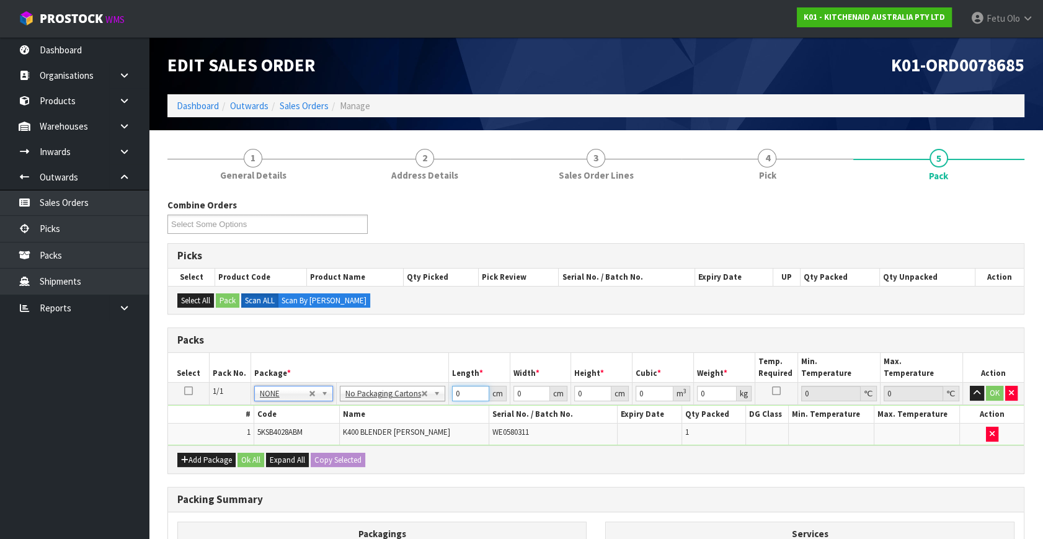
drag, startPoint x: 460, startPoint y: 392, endPoint x: 330, endPoint y: 437, distance: 137.9
click at [330, 437] on tbody "1/1 NONE 007-001 007-002 007-004 007-009 007-013 007-014 007-015 007-017 007-01…" at bounding box center [596, 414] width 856 height 63
type input "33"
type input "31"
type input "4"
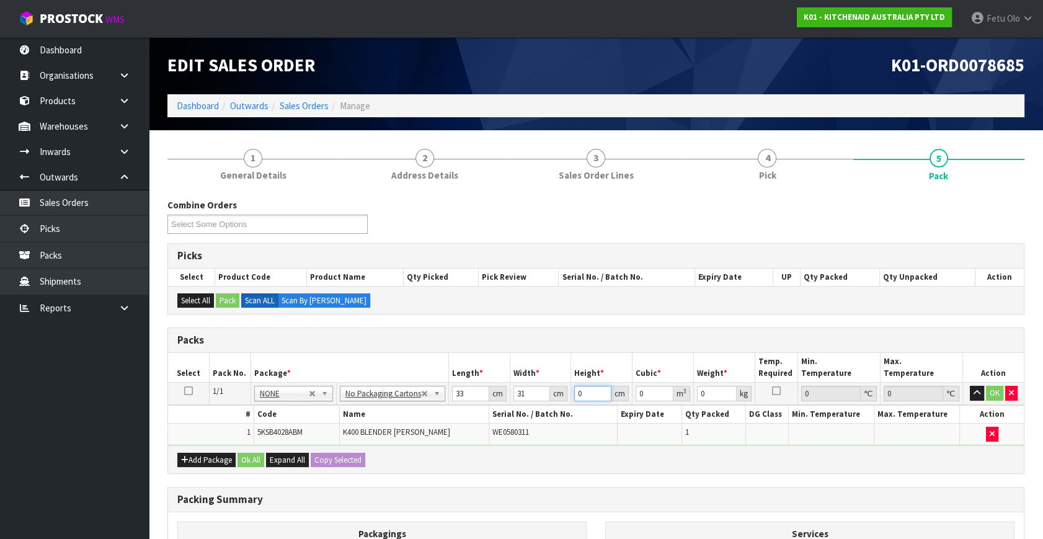
type input "0.004092"
type input "45"
type input "0.046035"
type input "4"
type input "0.004092"
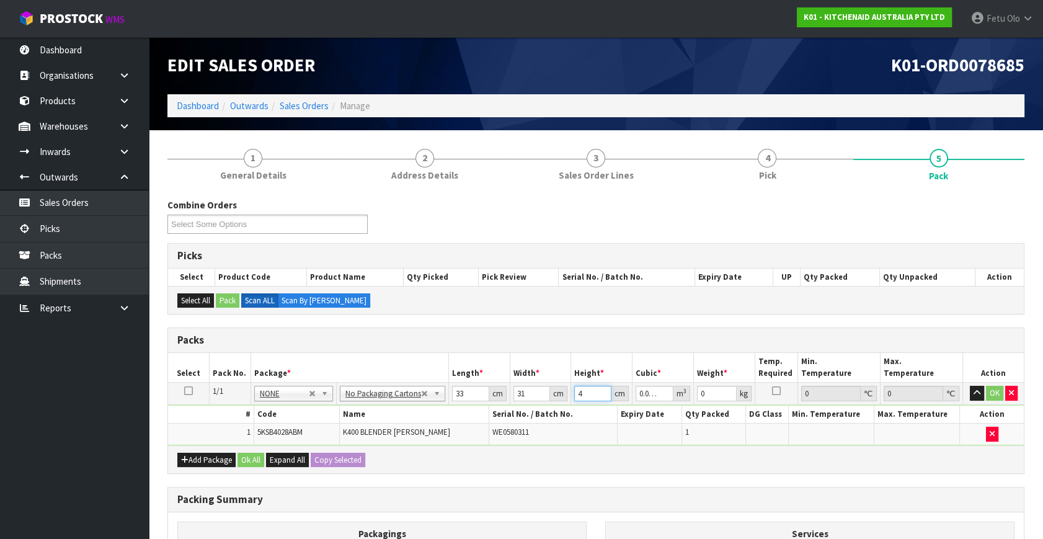
type input "48"
type input "0.049104"
type input "48"
type input "9"
click button "OK" at bounding box center [994, 393] width 17 height 15
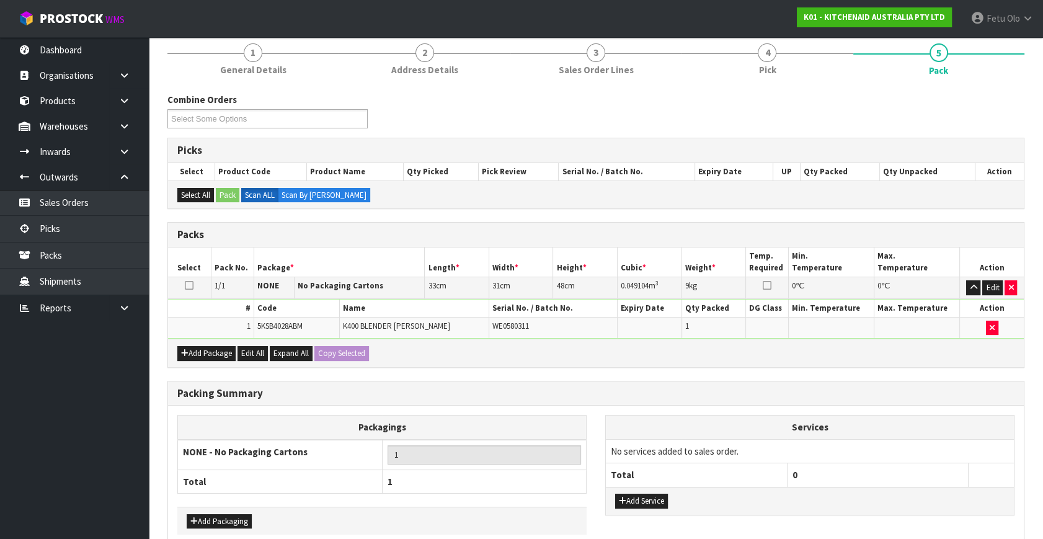
scroll to position [166, 0]
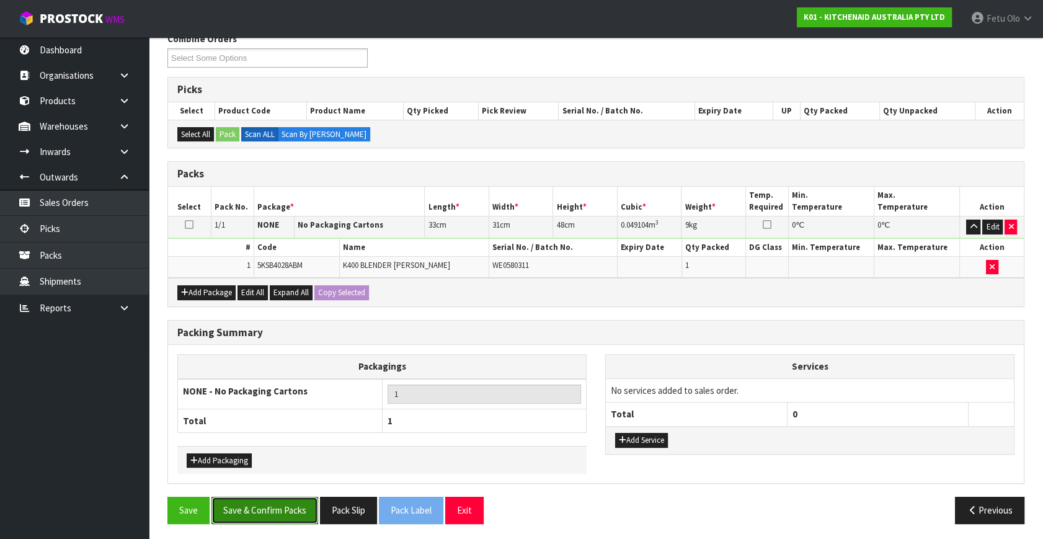
click at [290, 506] on button "Save & Confirm Packs" at bounding box center [265, 510] width 107 height 27
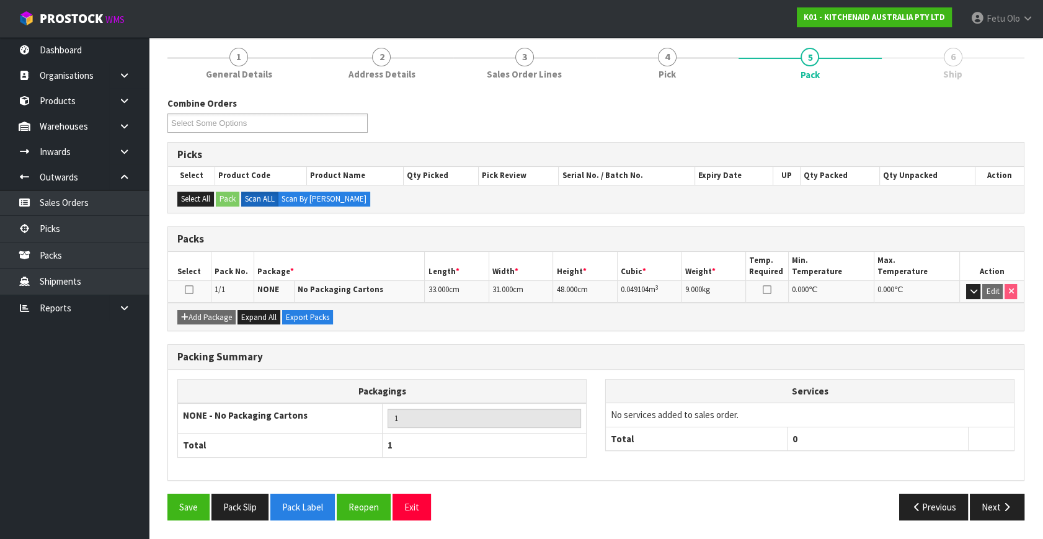
scroll to position [143, 0]
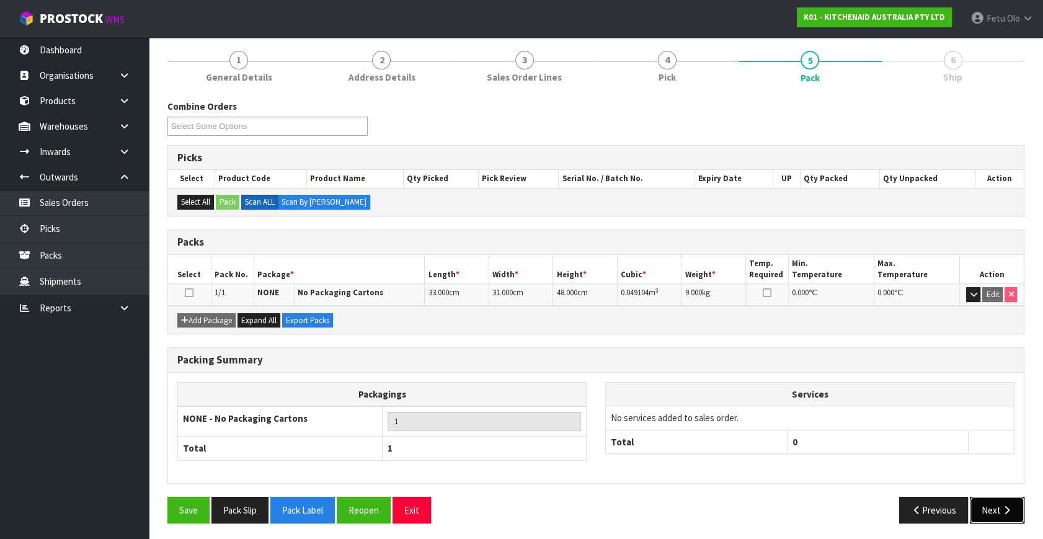
click at [982, 505] on button "Next" at bounding box center [997, 510] width 55 height 27
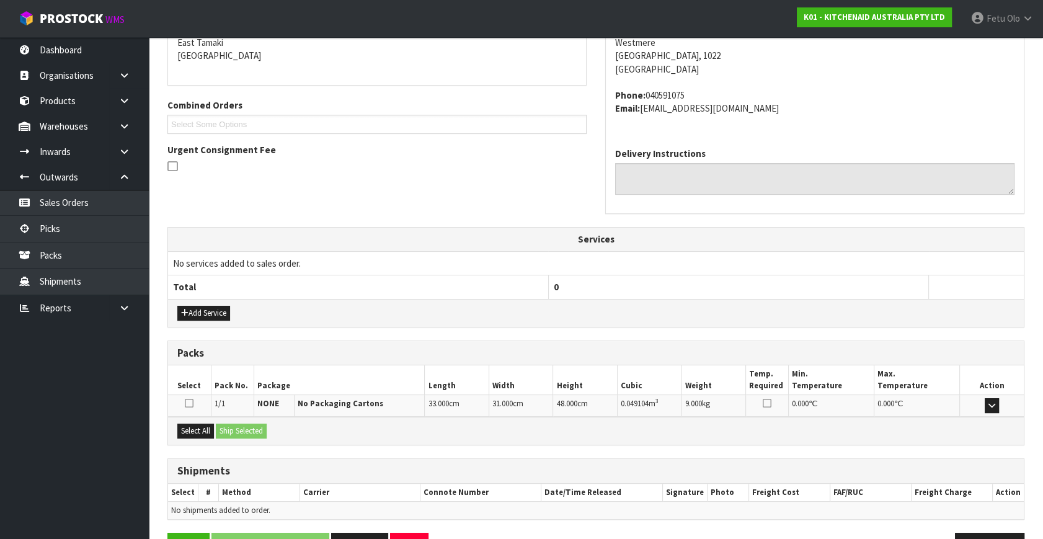
scroll to position [305, 0]
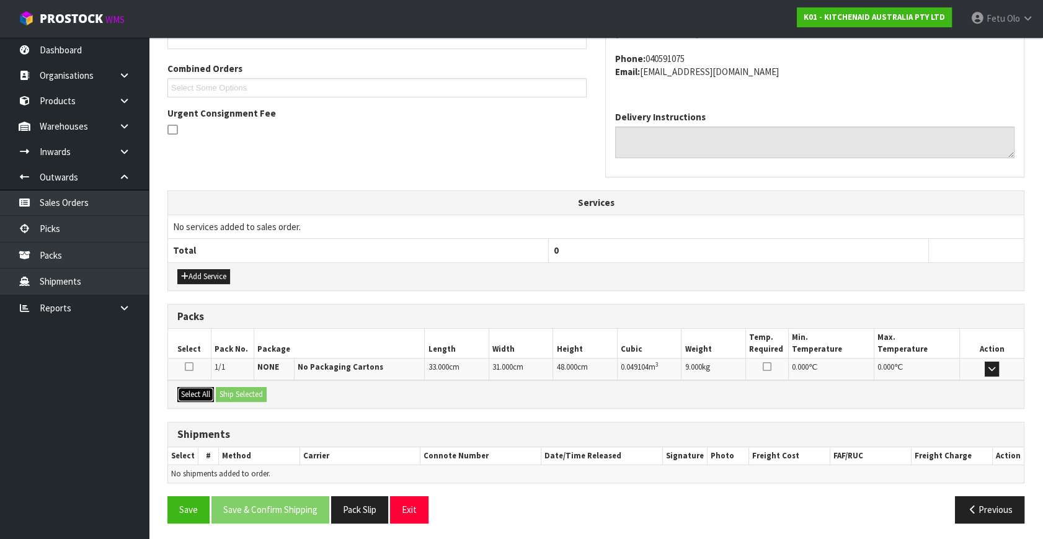
click at [210, 394] on button "Select All" at bounding box center [195, 394] width 37 height 15
click at [228, 391] on button "Ship Selected" at bounding box center [241, 394] width 51 height 15
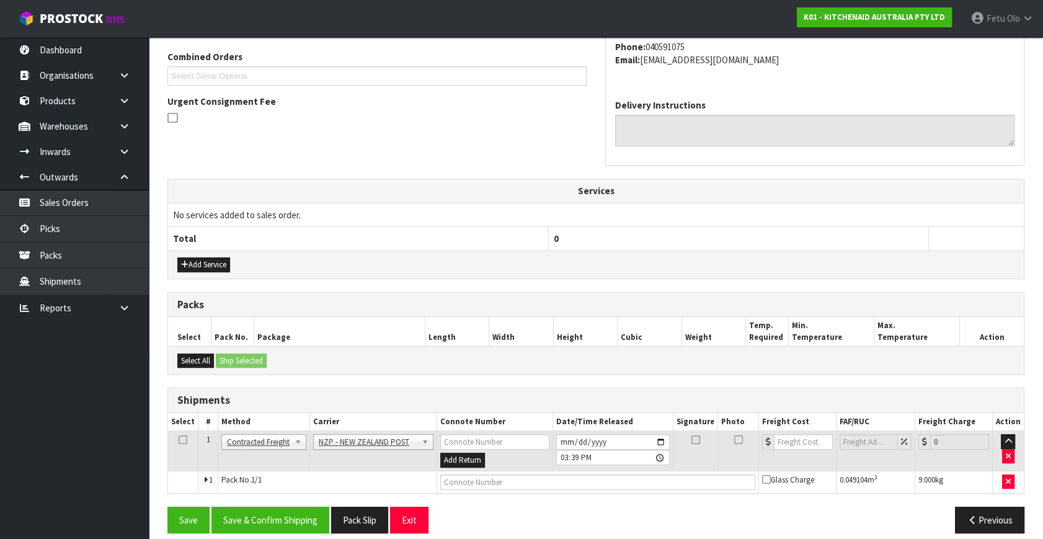
scroll to position [328, 0]
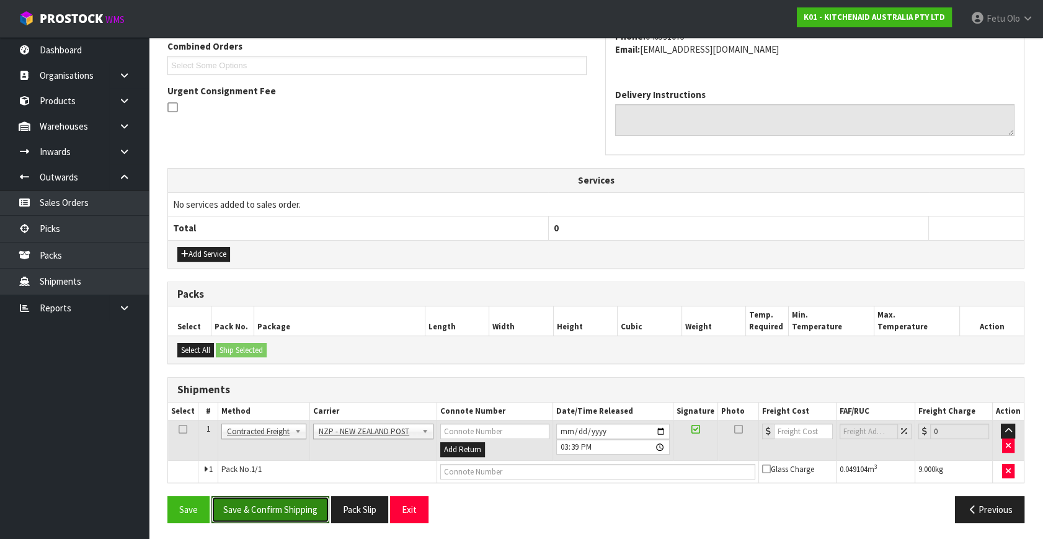
click at [294, 502] on button "Save & Confirm Shipping" at bounding box center [271, 509] width 118 height 27
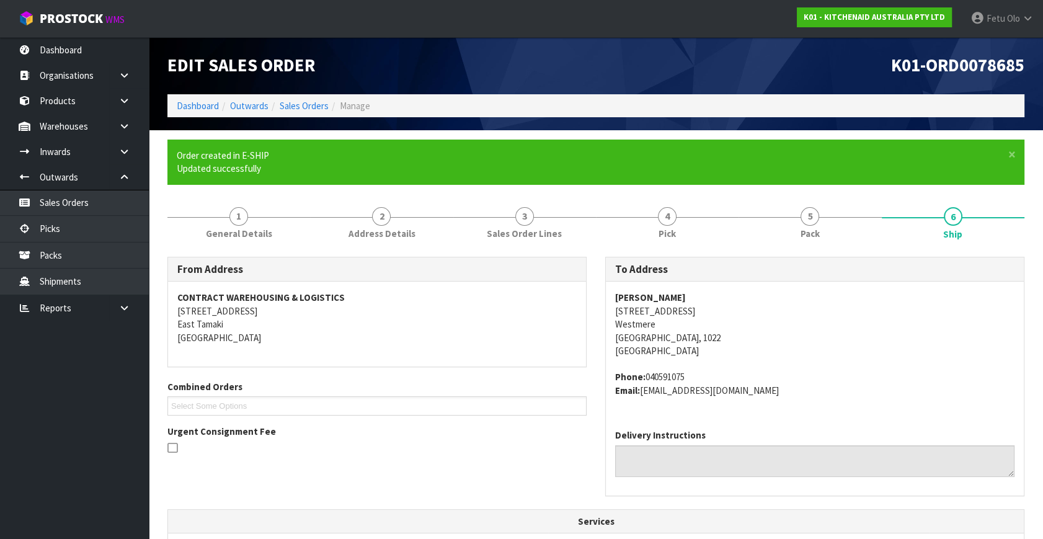
scroll to position [310, 0]
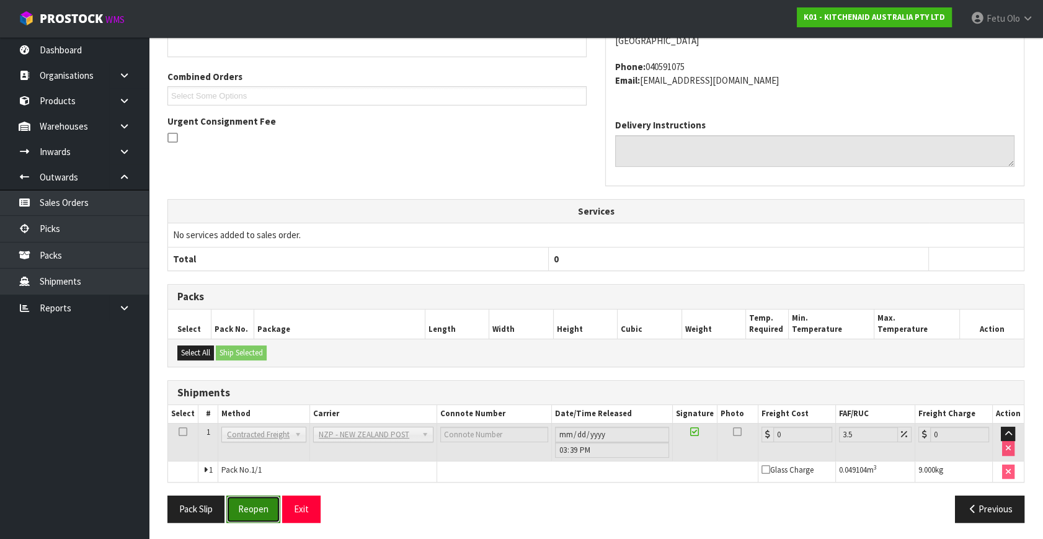
click at [257, 511] on button "Reopen" at bounding box center [253, 509] width 54 height 27
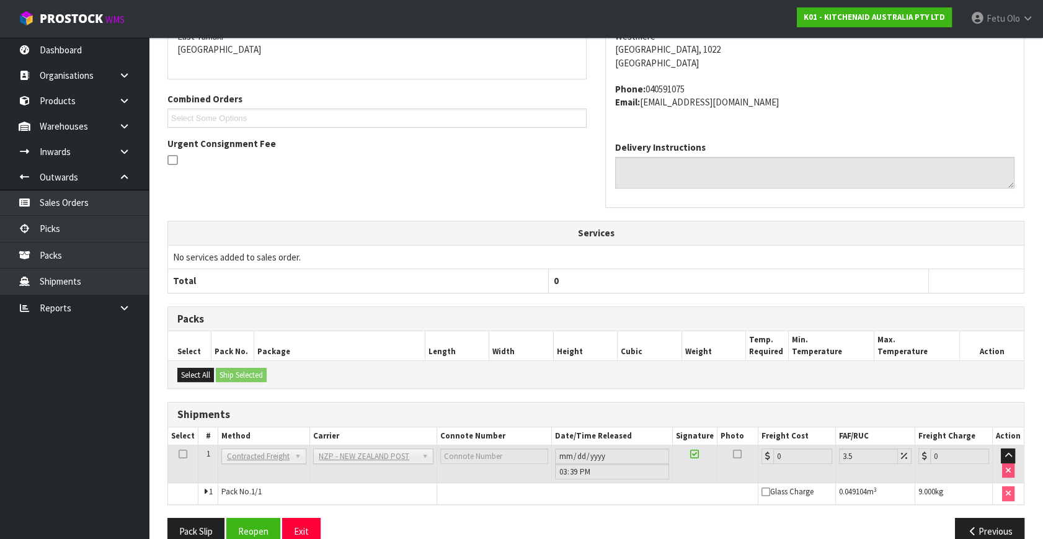
scroll to position [297, 0]
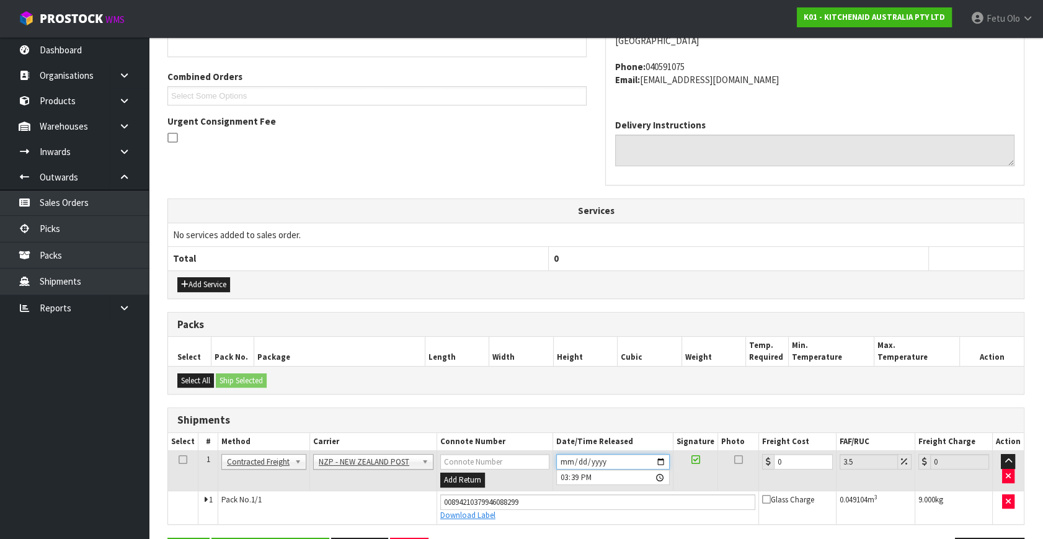
click at [665, 460] on input "2025-09-03" at bounding box center [613, 462] width 114 height 16
type input "2025-09-04"
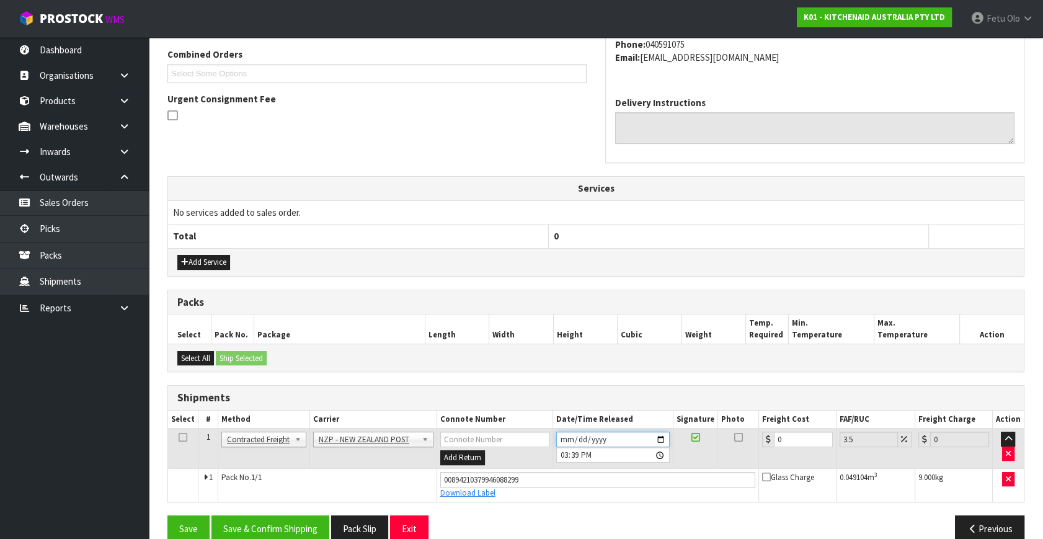
scroll to position [339, 0]
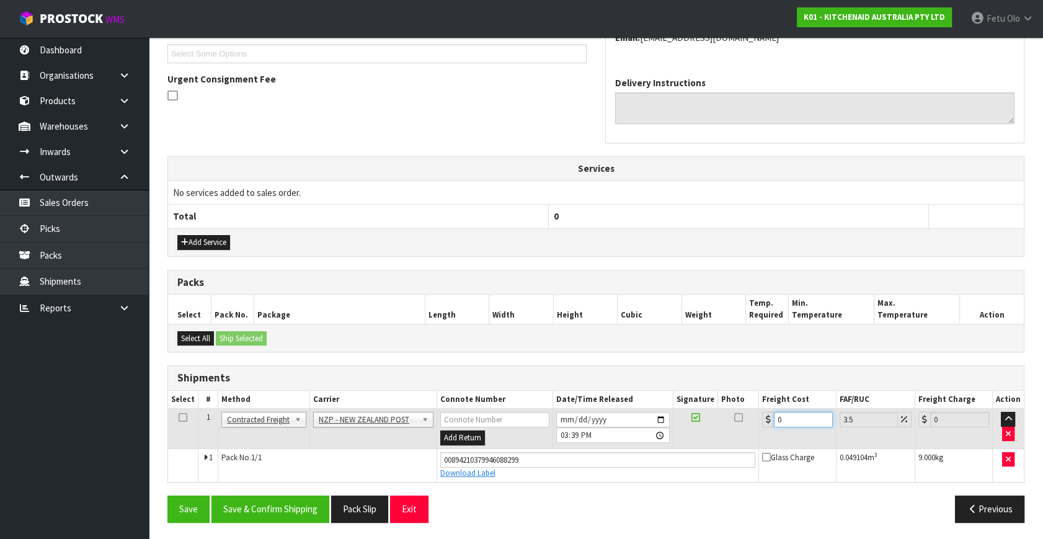
drag, startPoint x: 753, startPoint y: 426, endPoint x: 501, endPoint y: 420, distance: 251.9
click at [501, 420] on tr "1 Client Local Pickup Customer Local Pickup Company Freight Contracted Freight …" at bounding box center [596, 429] width 856 height 40
type input "4"
type input "4.14"
type input "4.3"
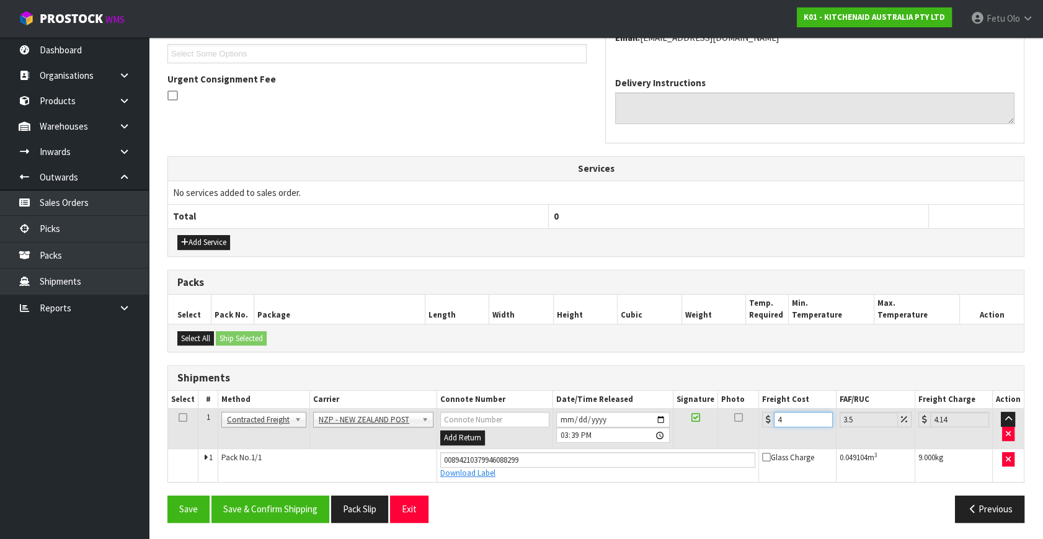
type input "4.45"
type input "4.33"
type input "4.48"
type input "4.33"
click at [294, 501] on button "Save & Confirm Shipping" at bounding box center [271, 509] width 118 height 27
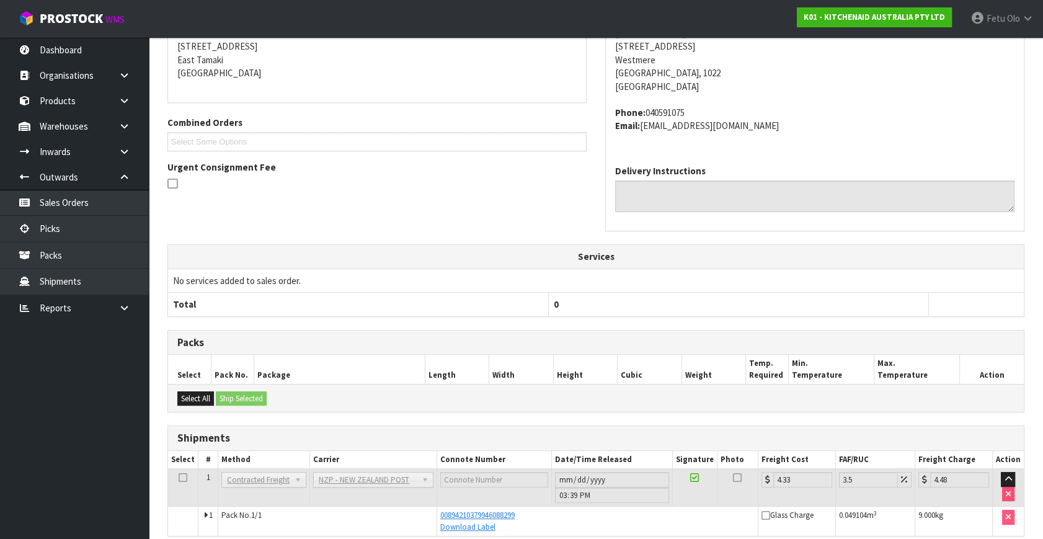
scroll to position [305, 0]
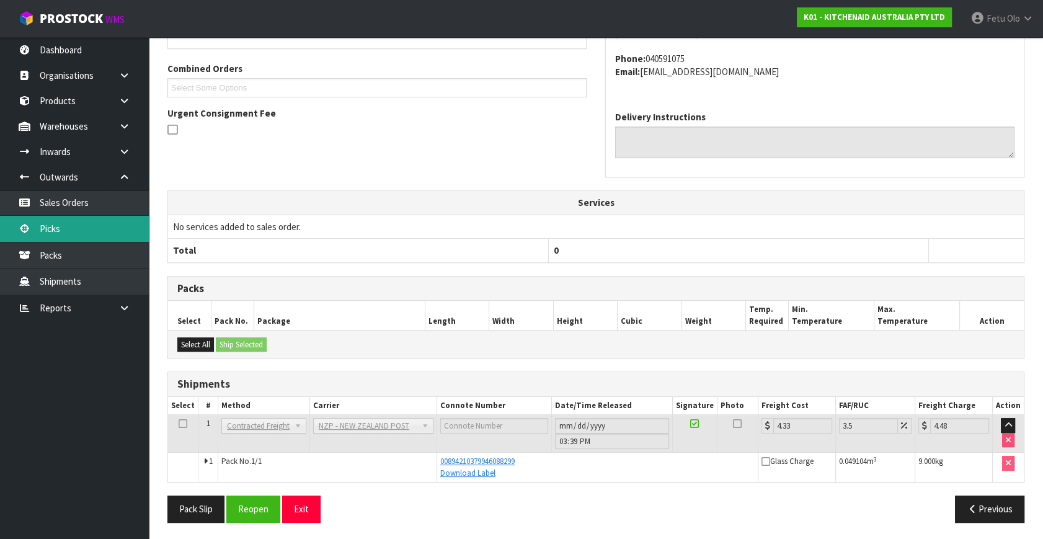
click at [47, 227] on link "Picks" at bounding box center [74, 228] width 149 height 25
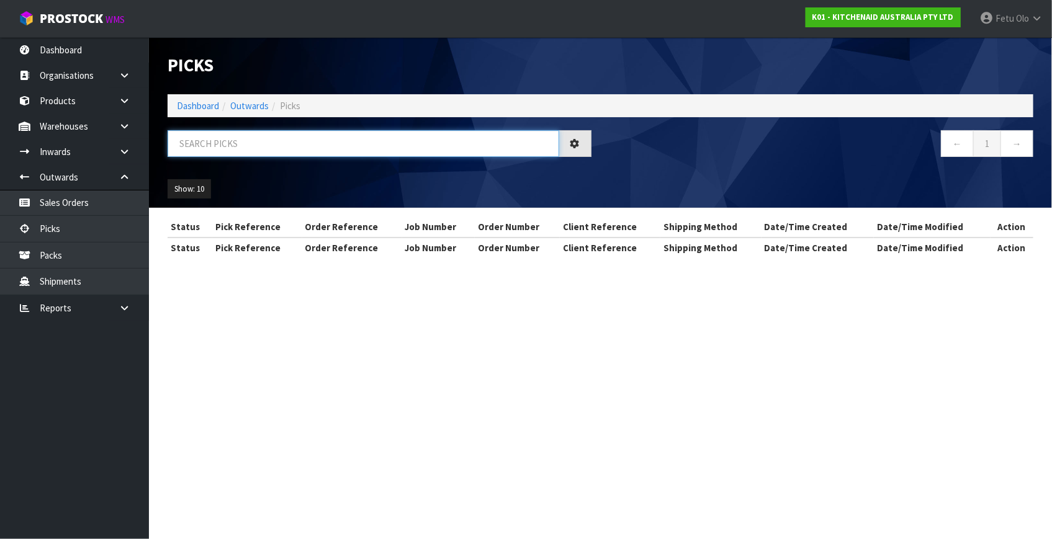
click at [229, 133] on input "text" at bounding box center [363, 143] width 391 height 27
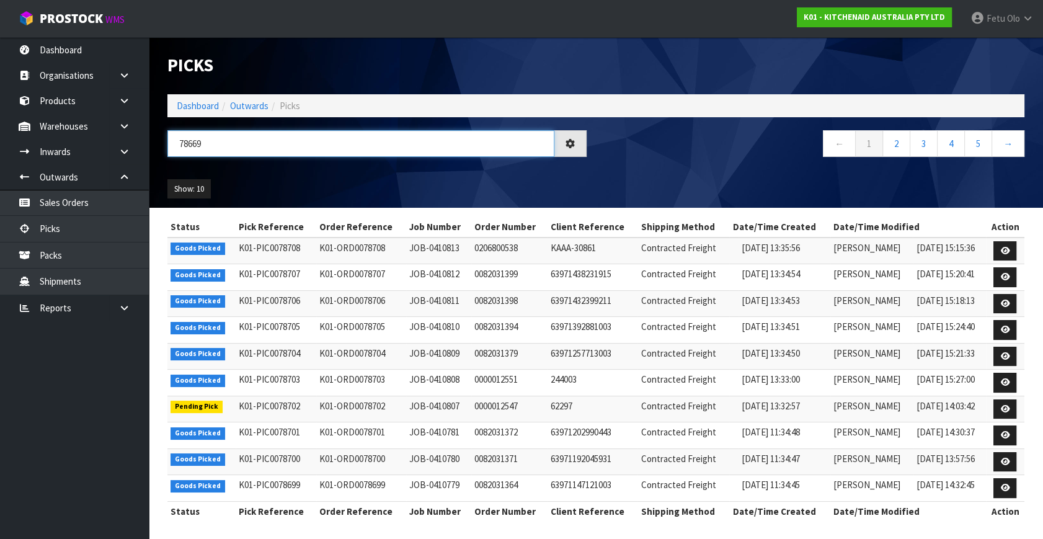
type input "78669"
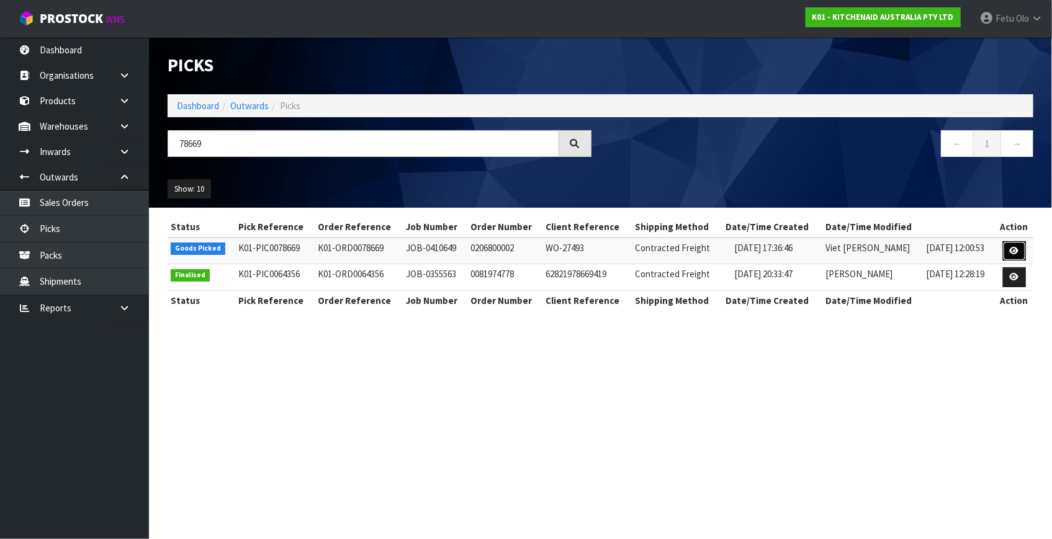
click at [1010, 254] on link at bounding box center [1014, 251] width 23 height 20
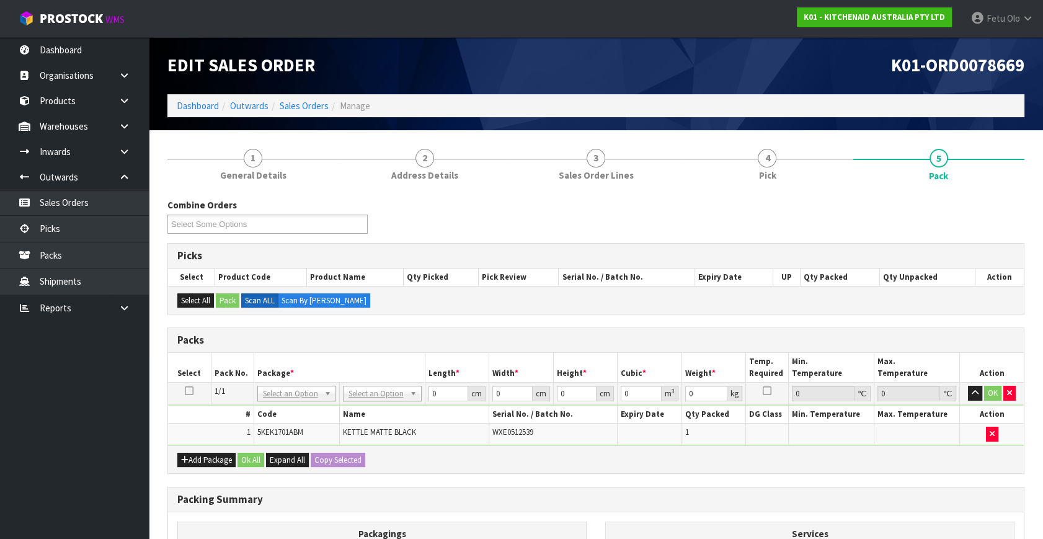
drag, startPoint x: 317, startPoint y: 402, endPoint x: 312, endPoint y: 406, distance: 6.6
click at [318, 402] on td "NONE 007-001 007-002 007-004 007-009 007-013 007-014 007-015 007-017 007-018 00…" at bounding box center [297, 394] width 86 height 22
click at [292, 414] on input "text" at bounding box center [296, 410] width 73 height 16
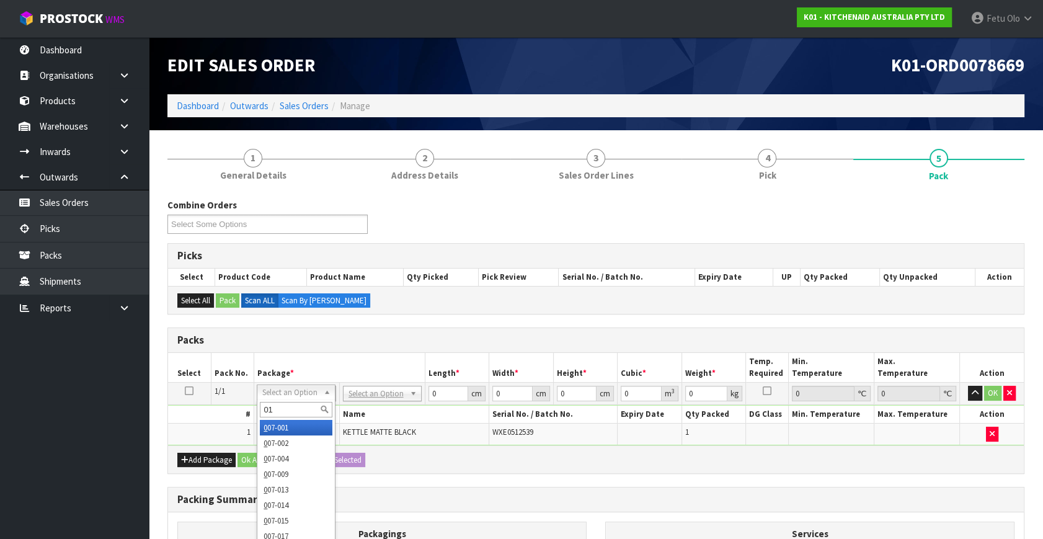
type input "011"
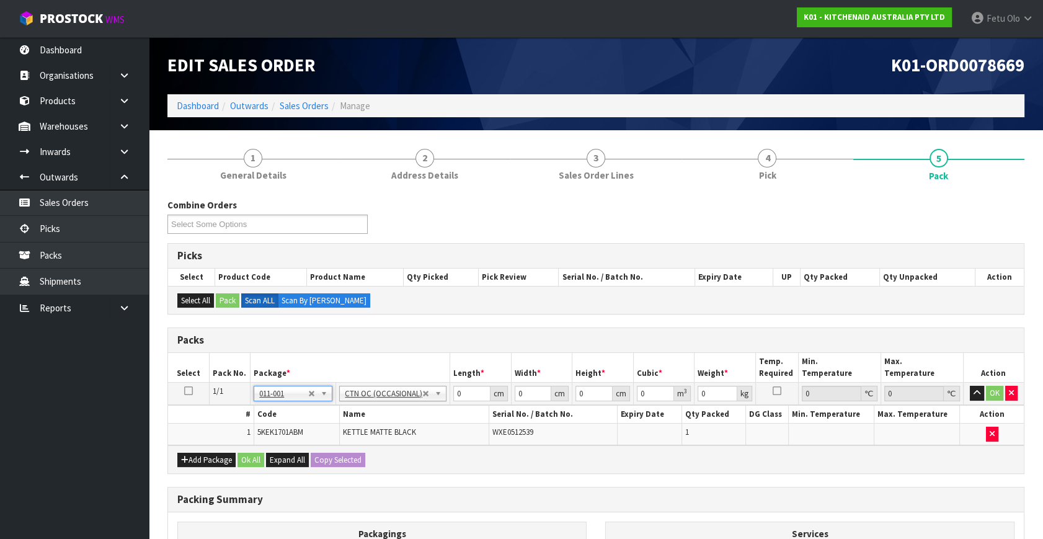
type input "2"
click at [284, 403] on input "text" at bounding box center [293, 410] width 73 height 16
drag, startPoint x: 450, startPoint y: 398, endPoint x: 414, endPoint y: 419, distance: 41.9
click at [414, 419] on tbody "1/1 NONE 007-001 007-002 007-004 007-009 007-013 007-014 007-015 007-017 007-01…" at bounding box center [596, 414] width 856 height 63
type input "36"
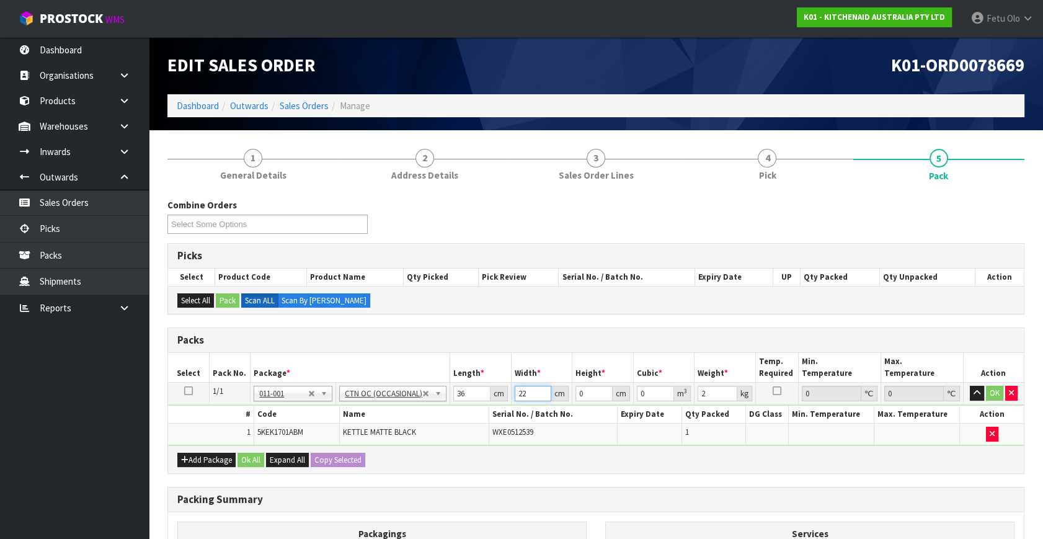
type input "22"
type input "2"
type input "0.001584"
type input "27"
type input "0.021384"
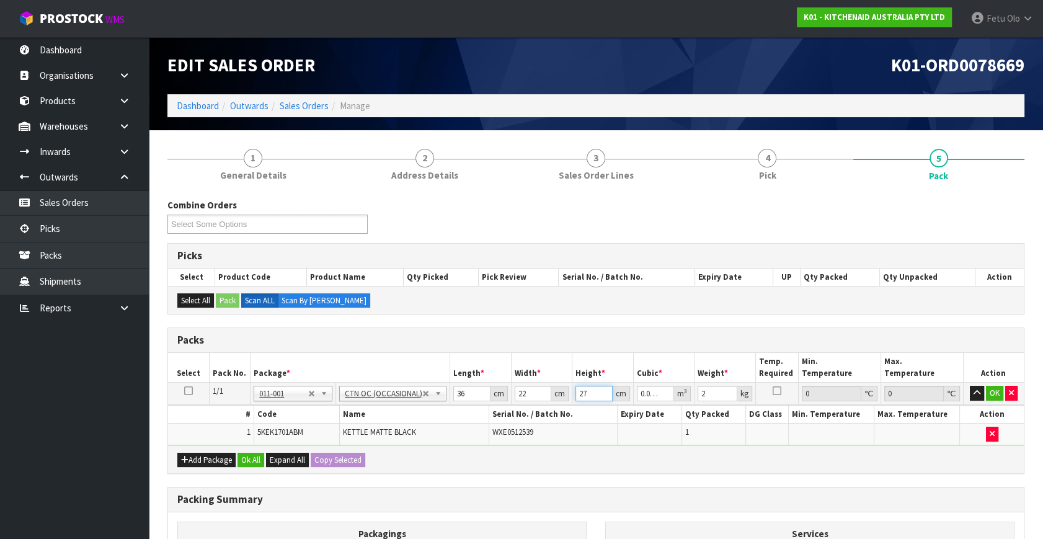
type input "27"
type input "3"
click button "OK" at bounding box center [994, 393] width 17 height 15
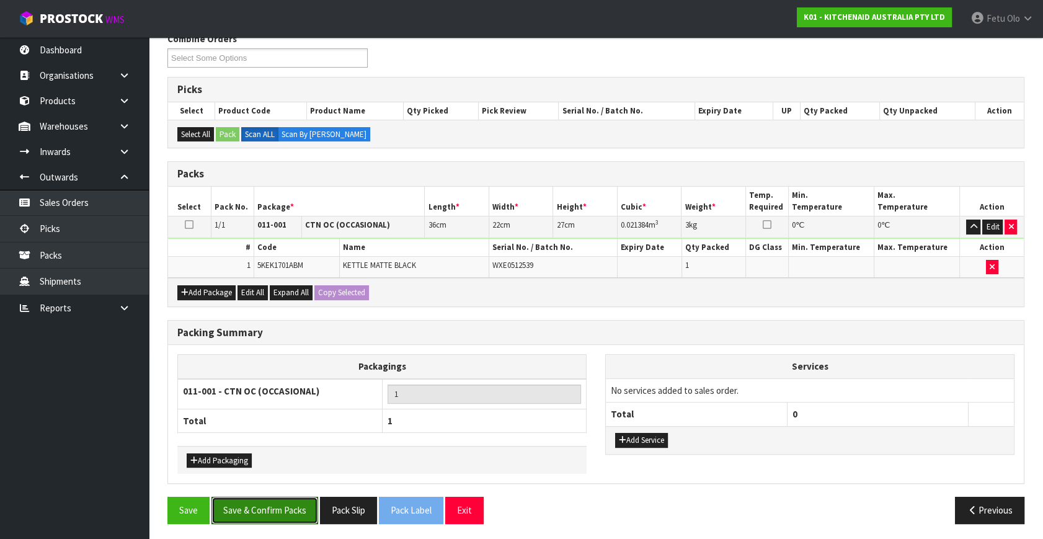
drag, startPoint x: 279, startPoint y: 514, endPoint x: 416, endPoint y: 488, distance: 140.3
click at [279, 514] on button "Save & Confirm Packs" at bounding box center [265, 510] width 107 height 27
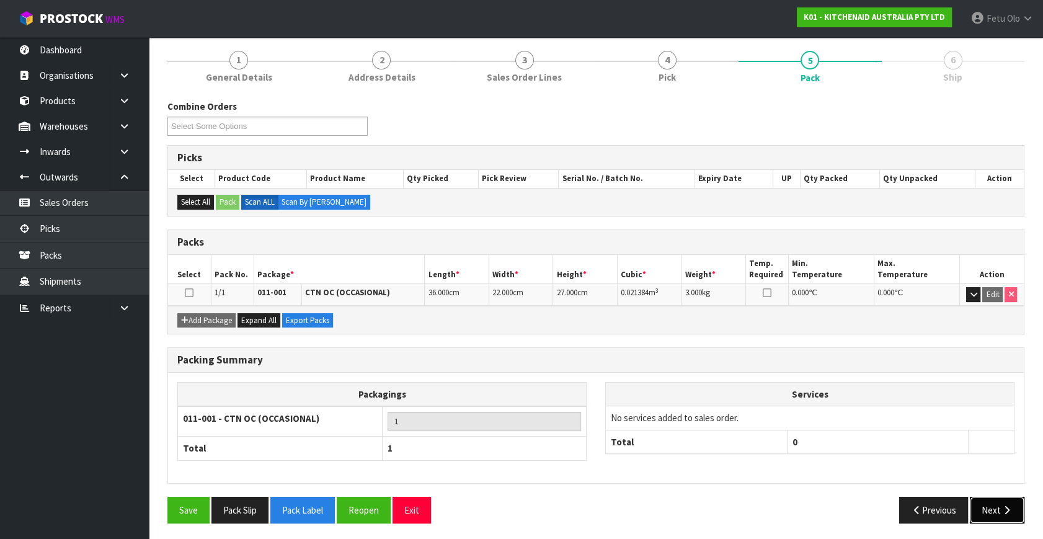
click at [1013, 508] on button "Next" at bounding box center [997, 510] width 55 height 27
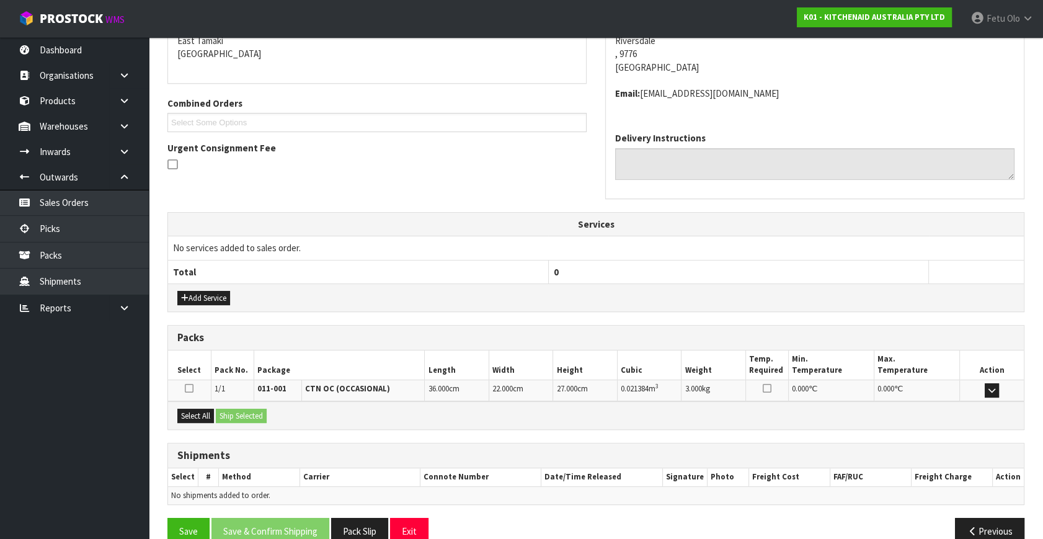
scroll to position [292, 0]
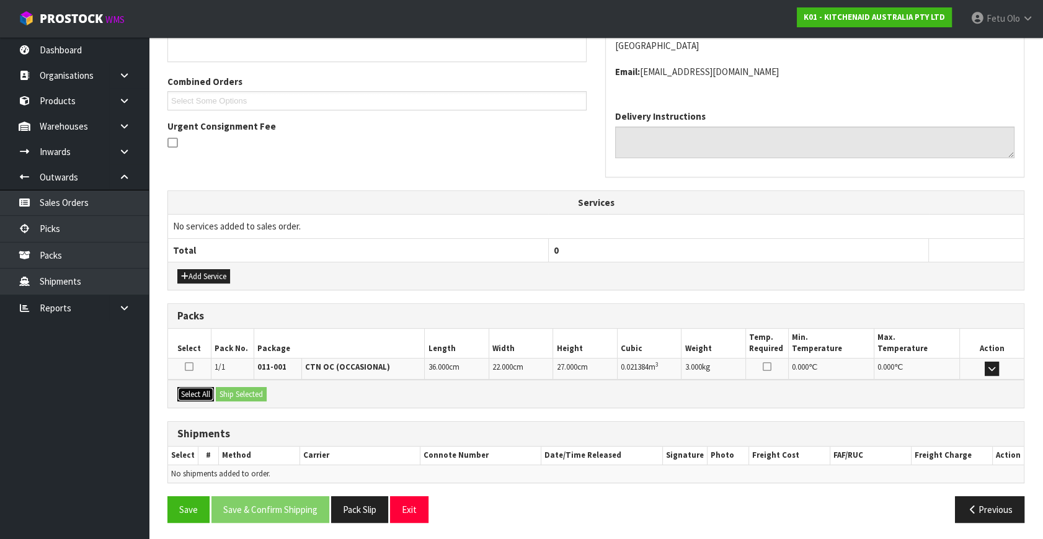
drag, startPoint x: 199, startPoint y: 391, endPoint x: 254, endPoint y: 395, distance: 55.3
click at [201, 391] on button "Select All" at bounding box center [195, 394] width 37 height 15
click at [254, 395] on button "Ship Selected" at bounding box center [241, 394] width 51 height 15
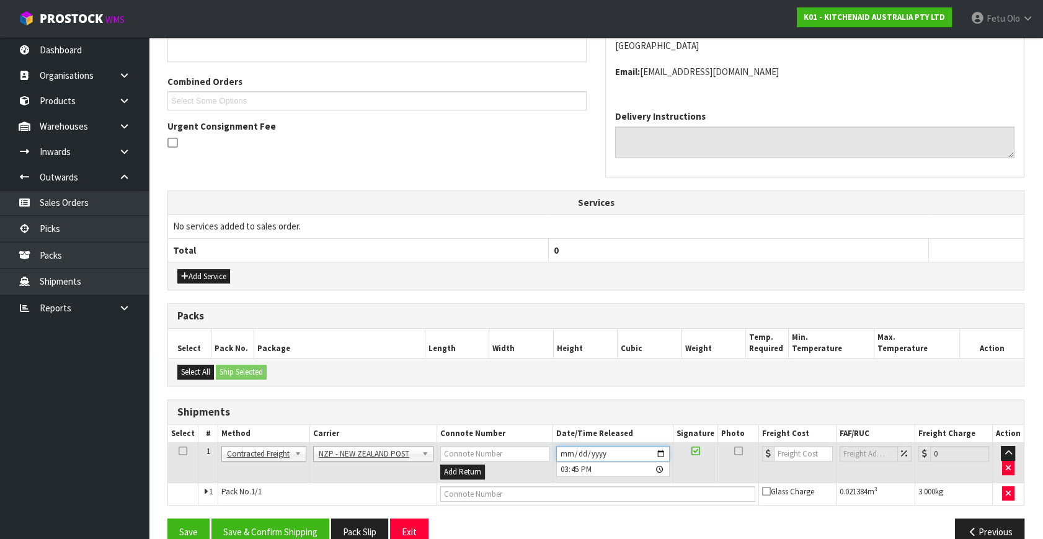
click at [666, 452] on input "2025-09-03" at bounding box center [613, 454] width 114 height 16
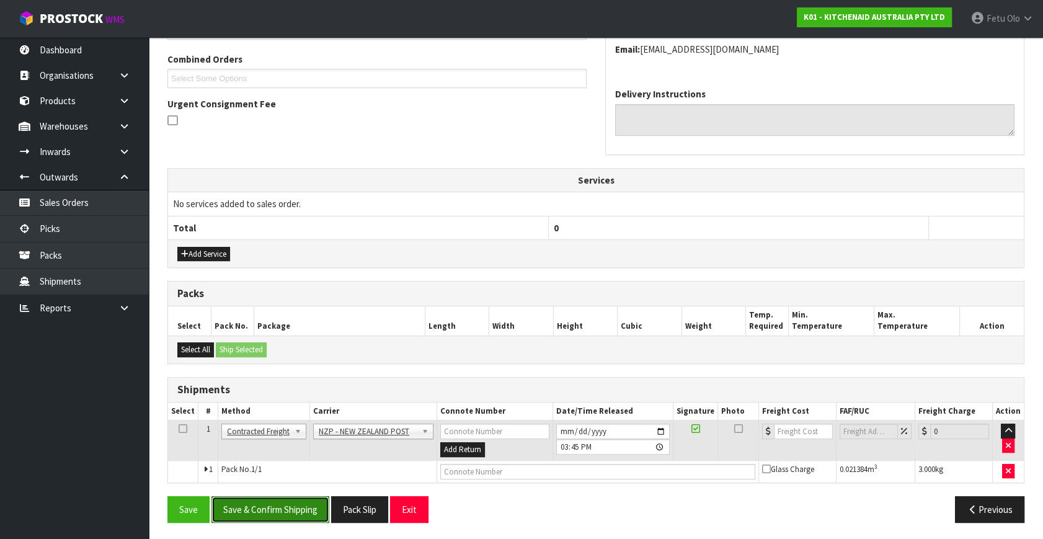
click at [294, 498] on button "Save & Confirm Shipping" at bounding box center [271, 509] width 118 height 27
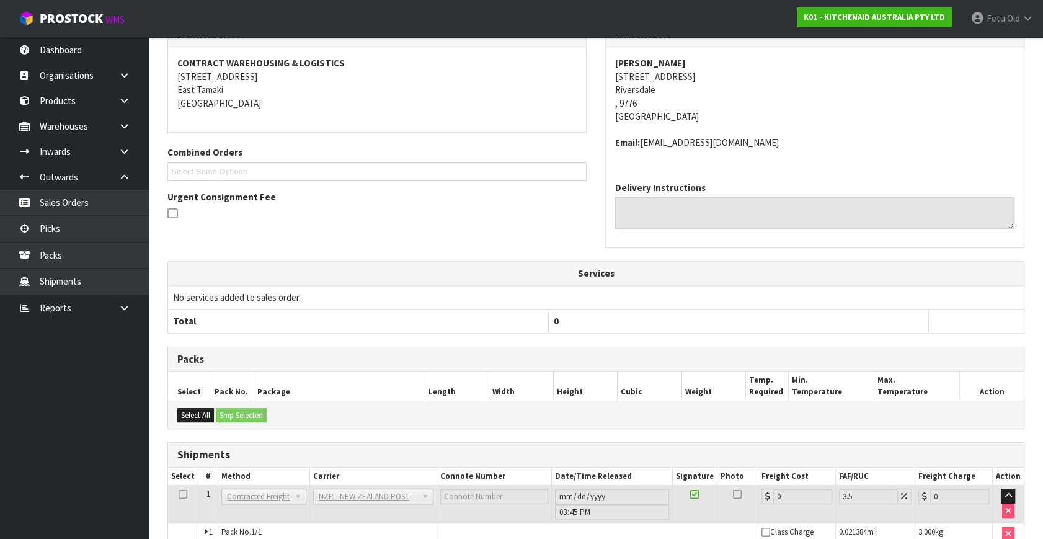
scroll to position [297, 0]
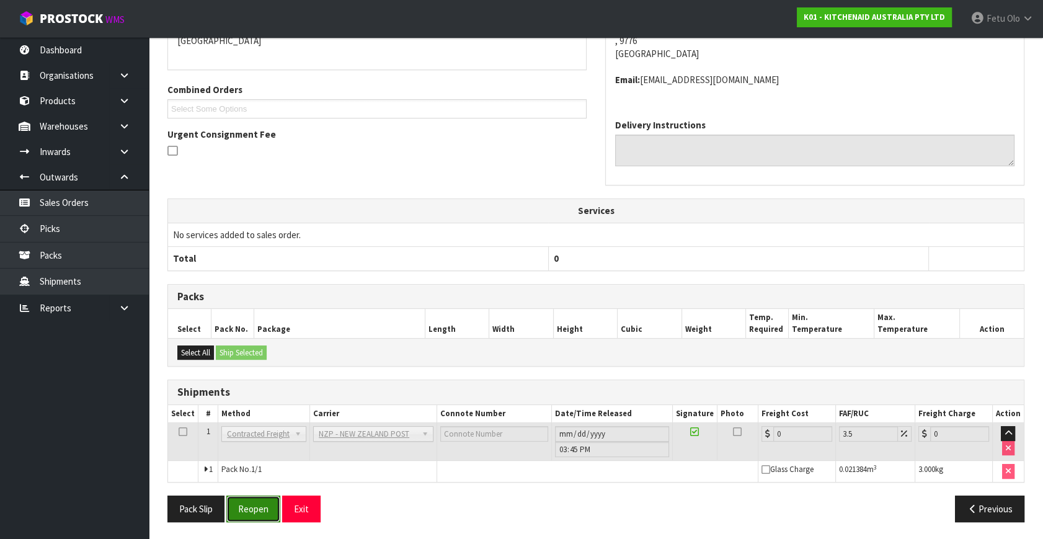
drag, startPoint x: 261, startPoint y: 503, endPoint x: 252, endPoint y: 503, distance: 9.3
click at [261, 503] on button "Reopen" at bounding box center [253, 509] width 54 height 27
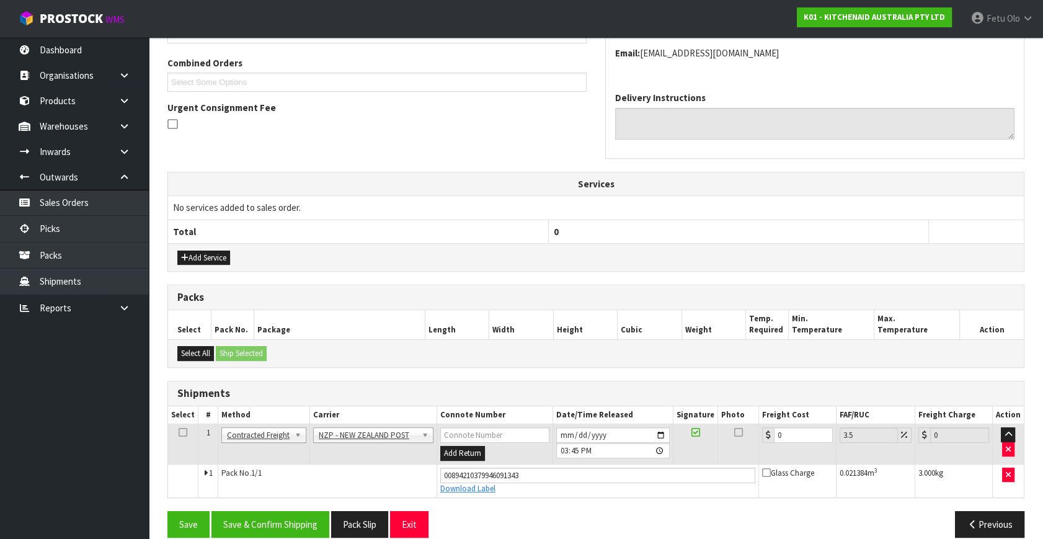
scroll to position [326, 0]
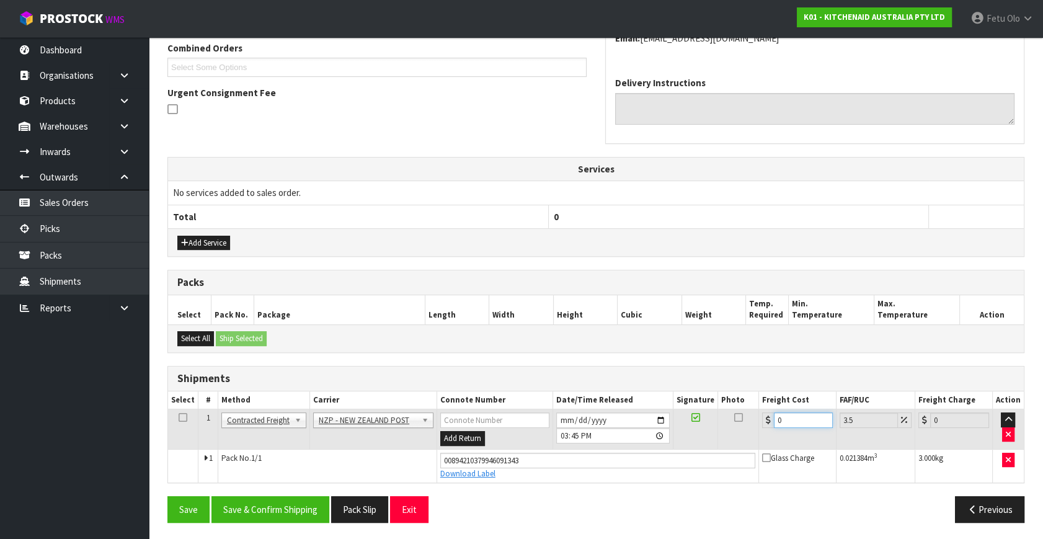
drag, startPoint x: 793, startPoint y: 420, endPoint x: 690, endPoint y: 453, distance: 108.1
click at [690, 453] on tbody "1 Client Local Pickup Customer Local Pickup Company Freight Contracted Freight …" at bounding box center [596, 445] width 856 height 73
click at [253, 511] on button "Save & Confirm Shipping" at bounding box center [271, 509] width 118 height 27
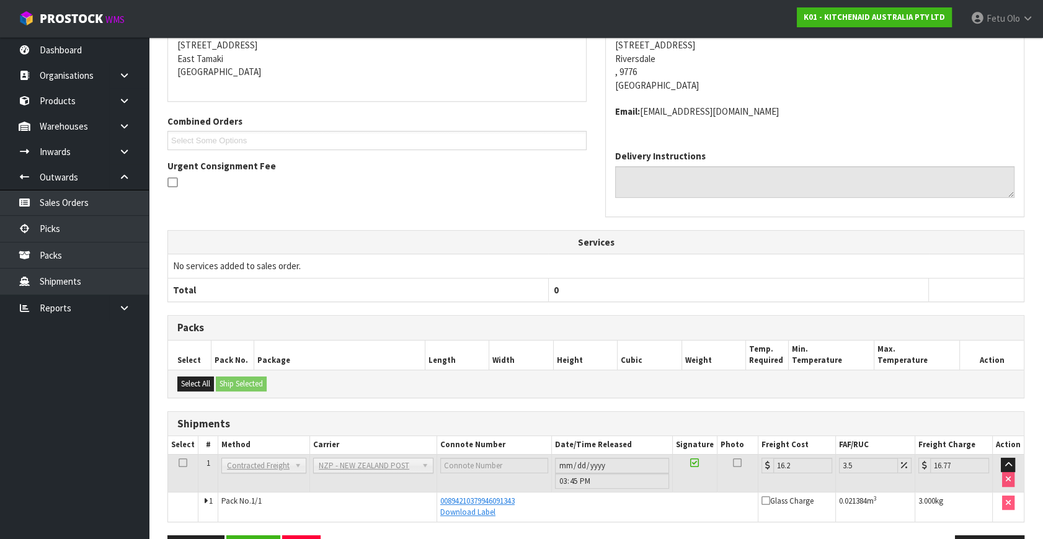
scroll to position [292, 0]
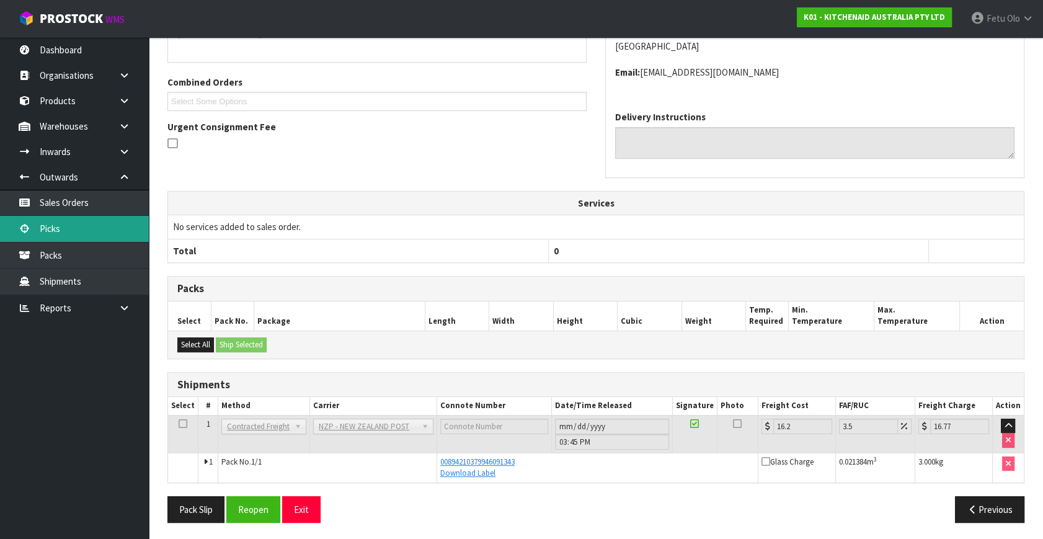
click at [64, 234] on link "Picks" at bounding box center [74, 228] width 149 height 25
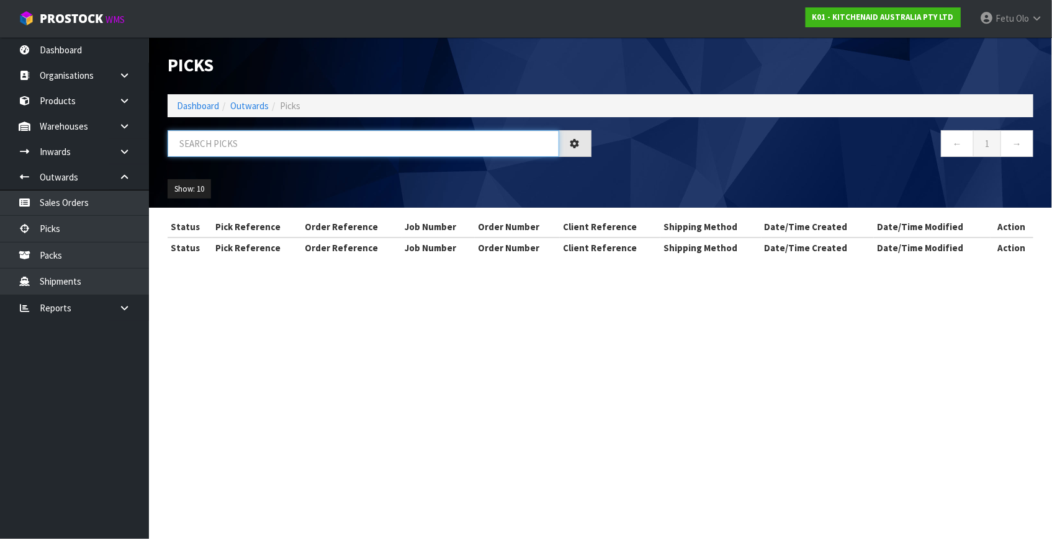
click at [392, 145] on input "text" at bounding box center [363, 143] width 391 height 27
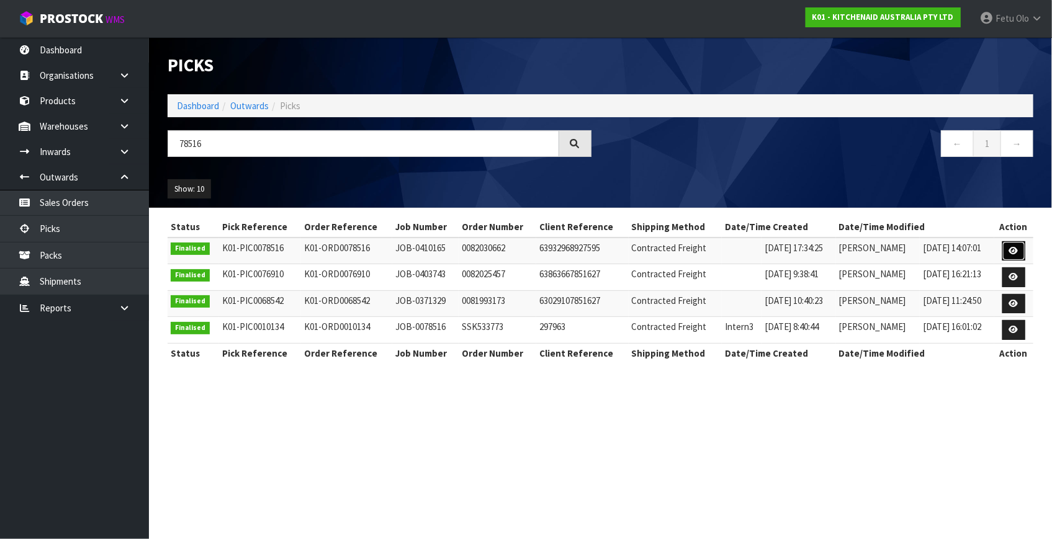
click at [1011, 252] on icon at bounding box center [1013, 251] width 9 height 8
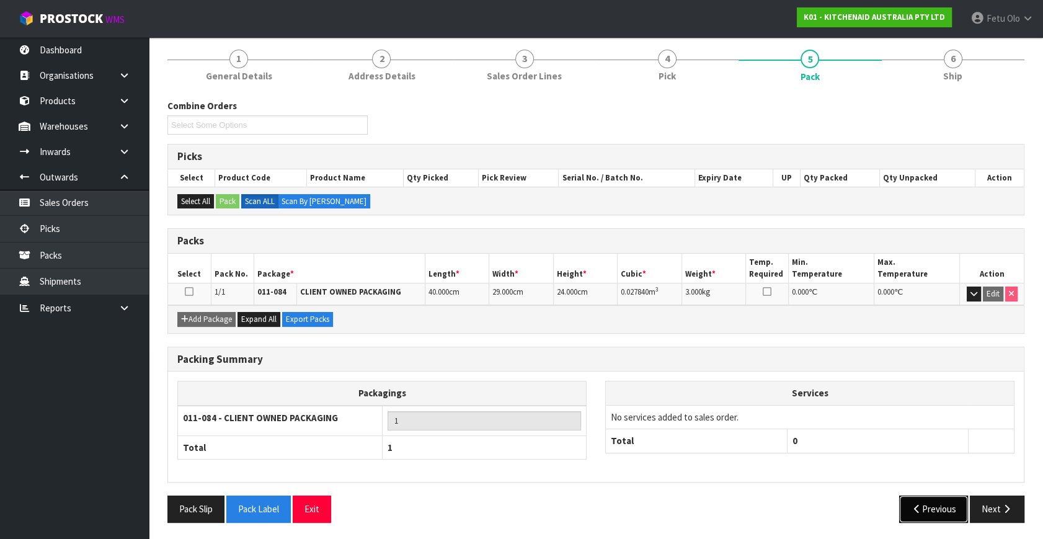
click at [915, 514] on button "Previous" at bounding box center [934, 509] width 69 height 27
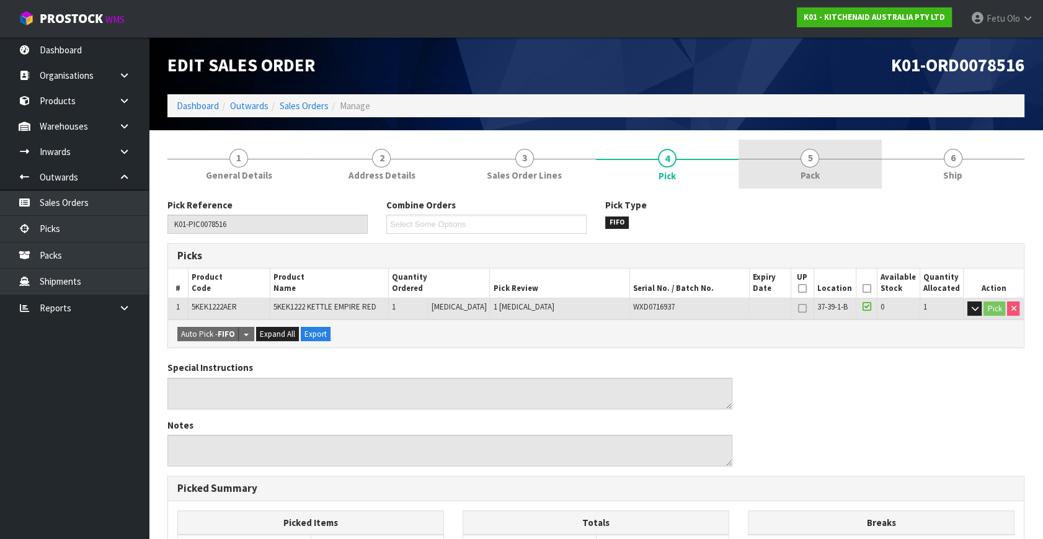
click at [786, 159] on link "5 Pack" at bounding box center [810, 164] width 143 height 49
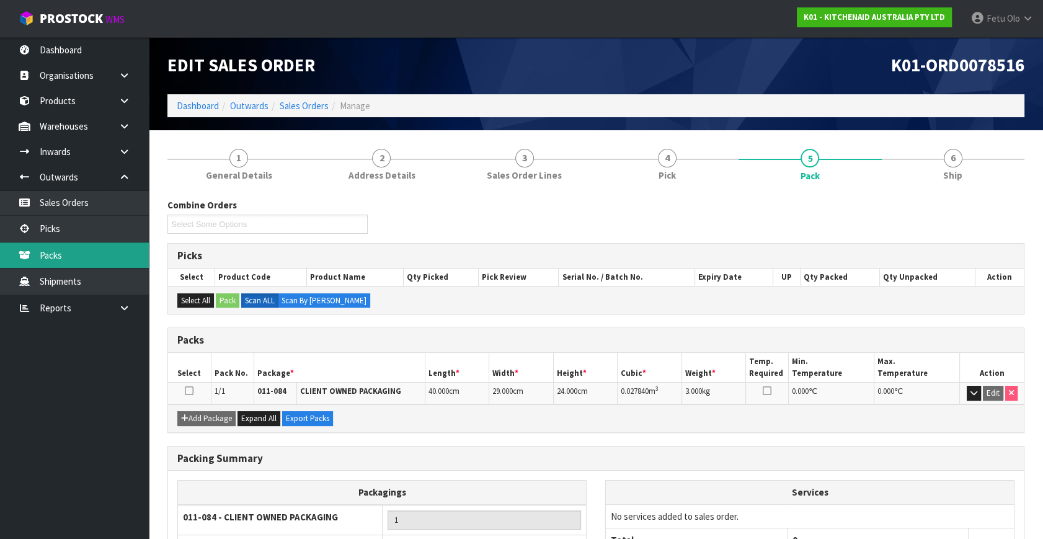
click at [57, 260] on link "Packs" at bounding box center [74, 255] width 149 height 25
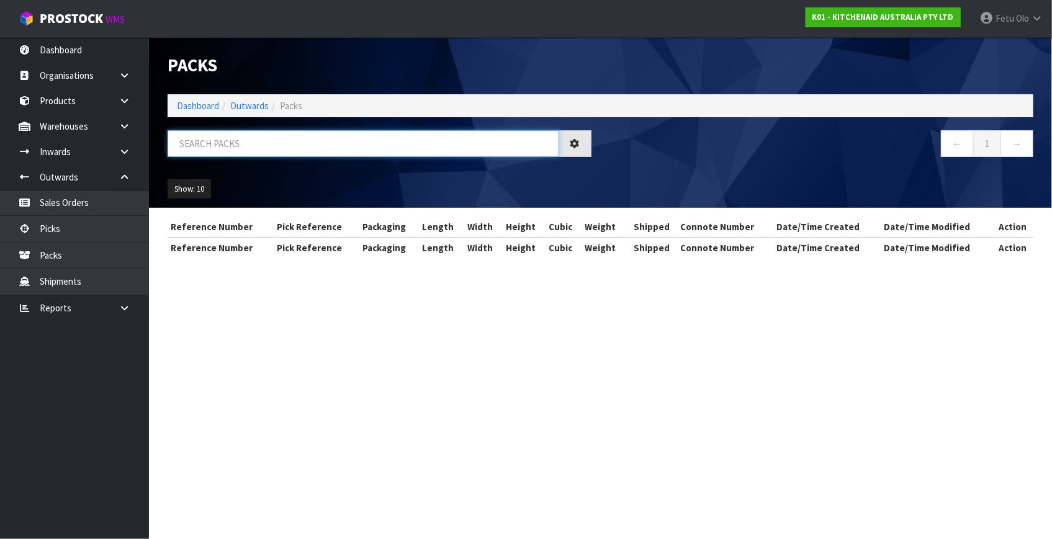
click at [380, 147] on input "text" at bounding box center [363, 143] width 391 height 27
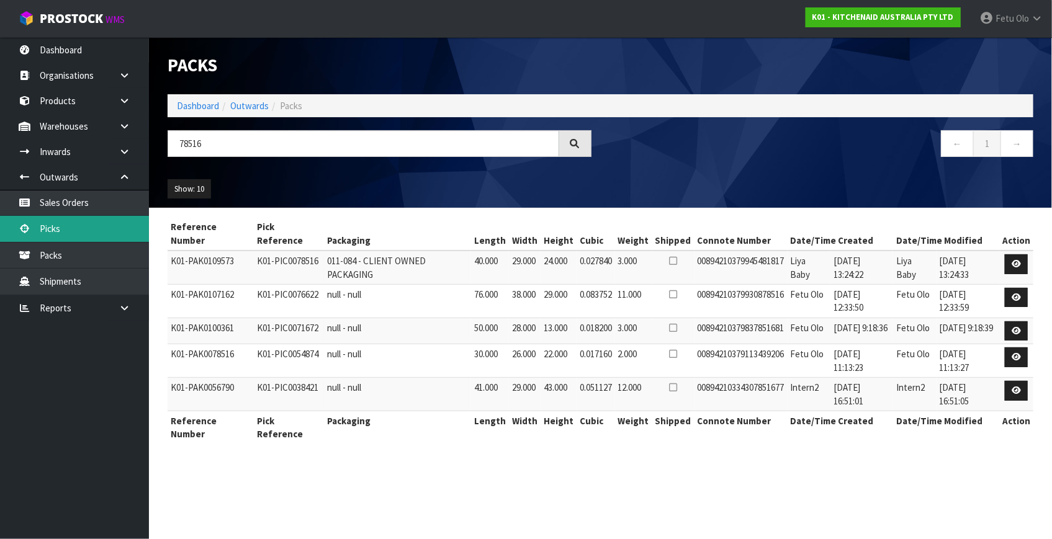
click at [47, 226] on link "Picks" at bounding box center [74, 228] width 149 height 25
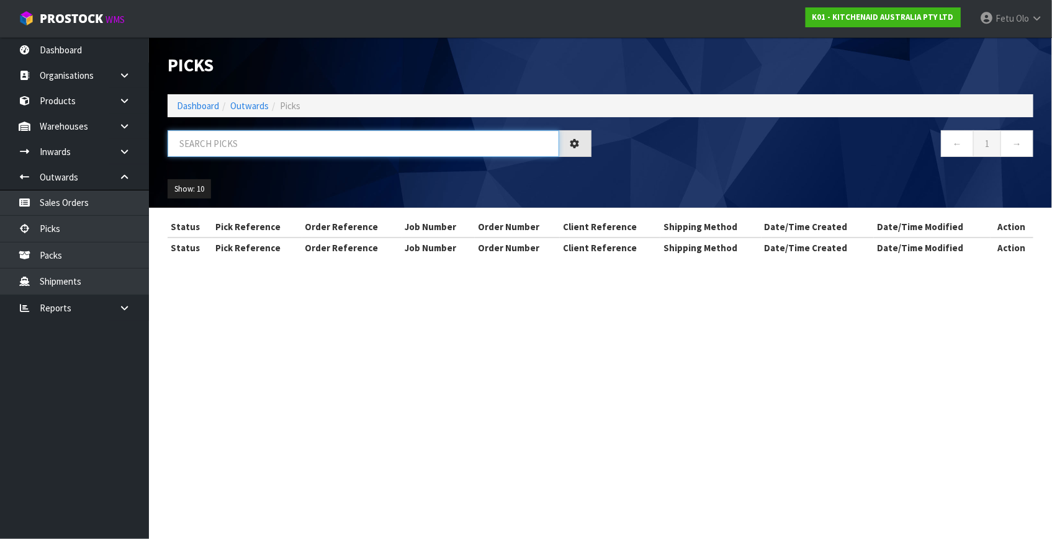
click at [207, 145] on input "text" at bounding box center [363, 143] width 391 height 27
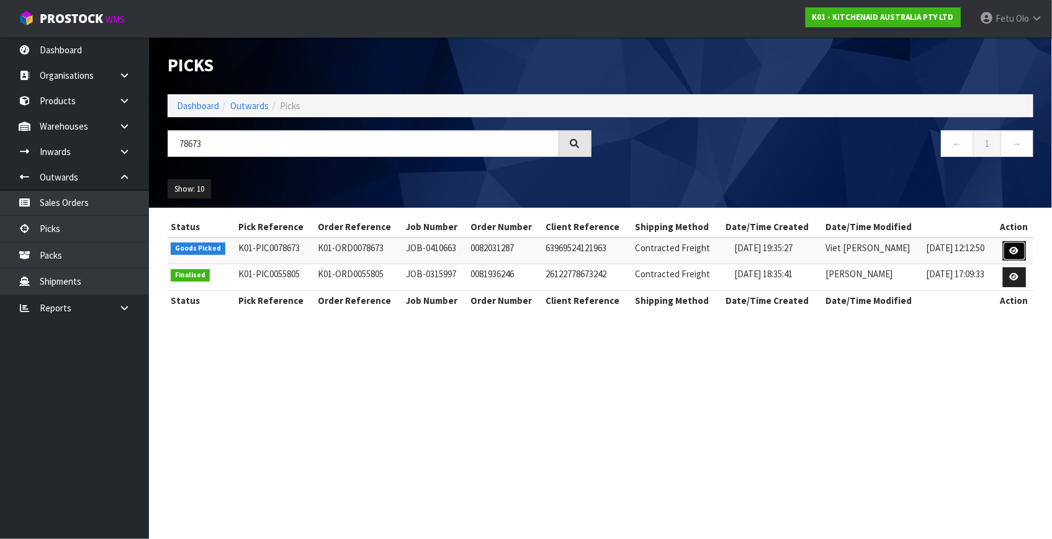
click at [1006, 256] on link at bounding box center [1014, 251] width 23 height 20
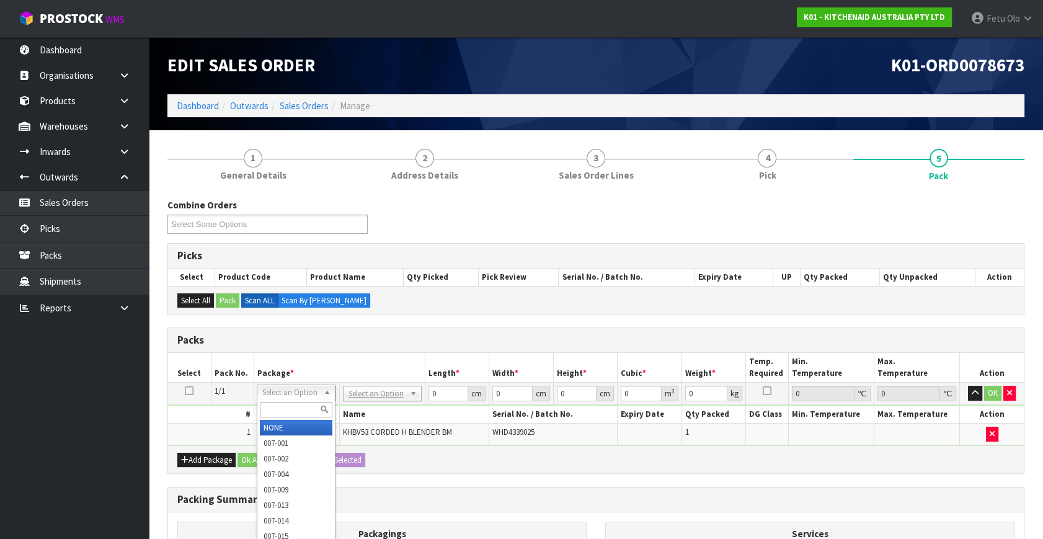
drag, startPoint x: 272, startPoint y: 394, endPoint x: 269, endPoint y: 408, distance: 13.9
click at [267, 408] on input "text" at bounding box center [296, 410] width 73 height 16
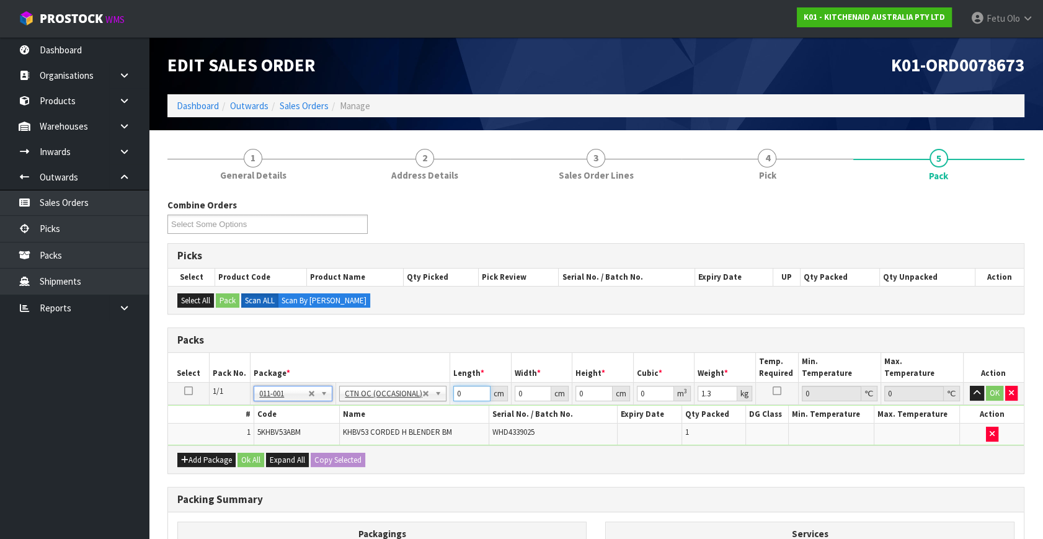
click at [316, 454] on div "Packs Select Pack No. Package * Length * Width * Height * Cubic * Weight * Temp…" at bounding box center [596, 401] width 857 height 146
click button "OK" at bounding box center [994, 393] width 17 height 15
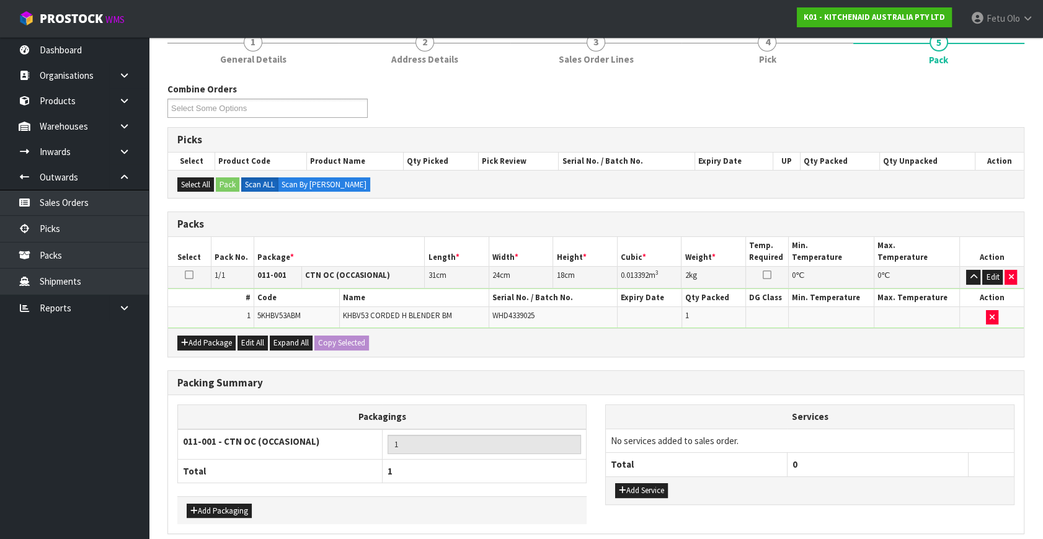
scroll to position [166, 0]
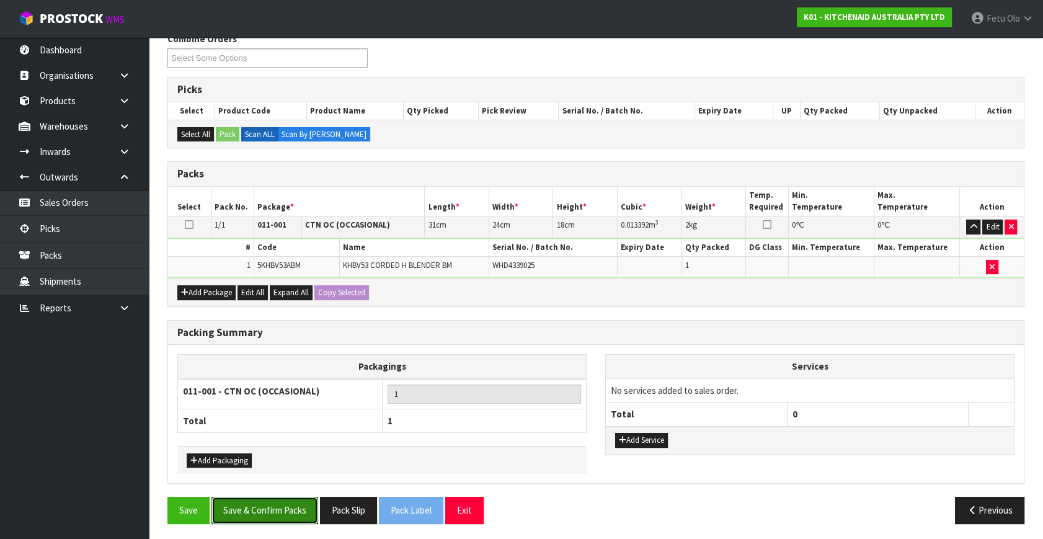
click at [283, 519] on button "Save & Confirm Packs" at bounding box center [265, 510] width 107 height 27
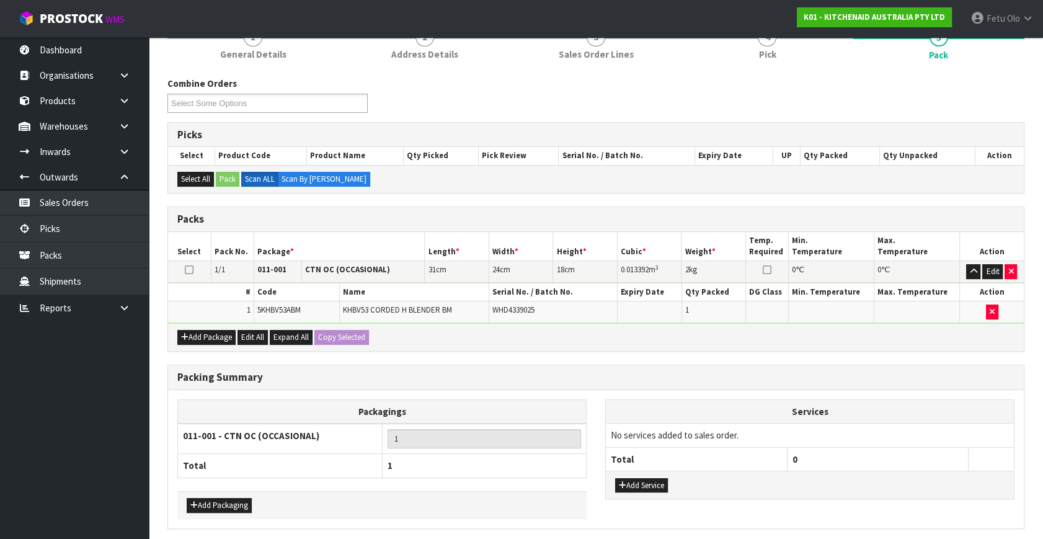
scroll to position [0, 0]
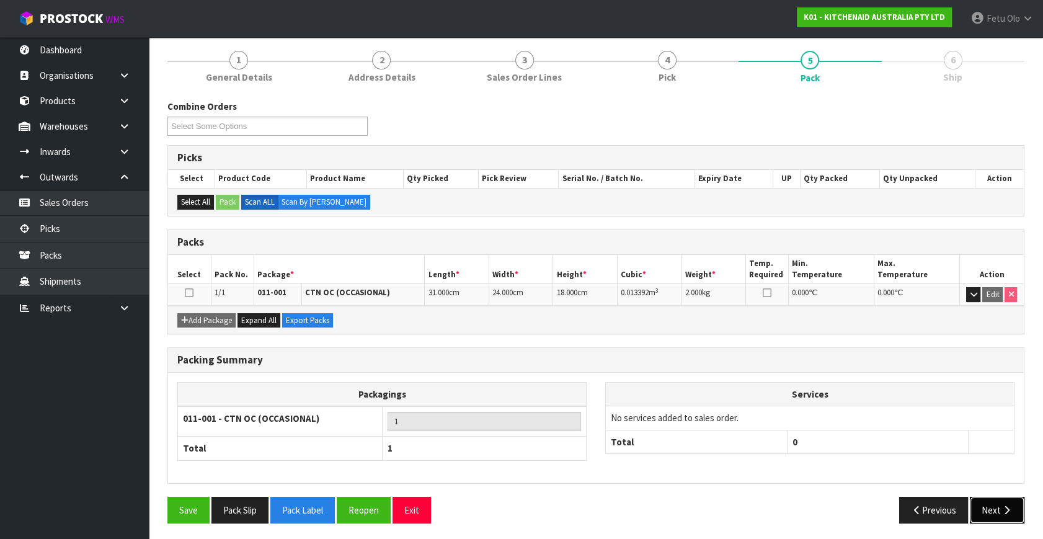
click at [1008, 511] on icon "button" at bounding box center [1007, 510] width 12 height 9
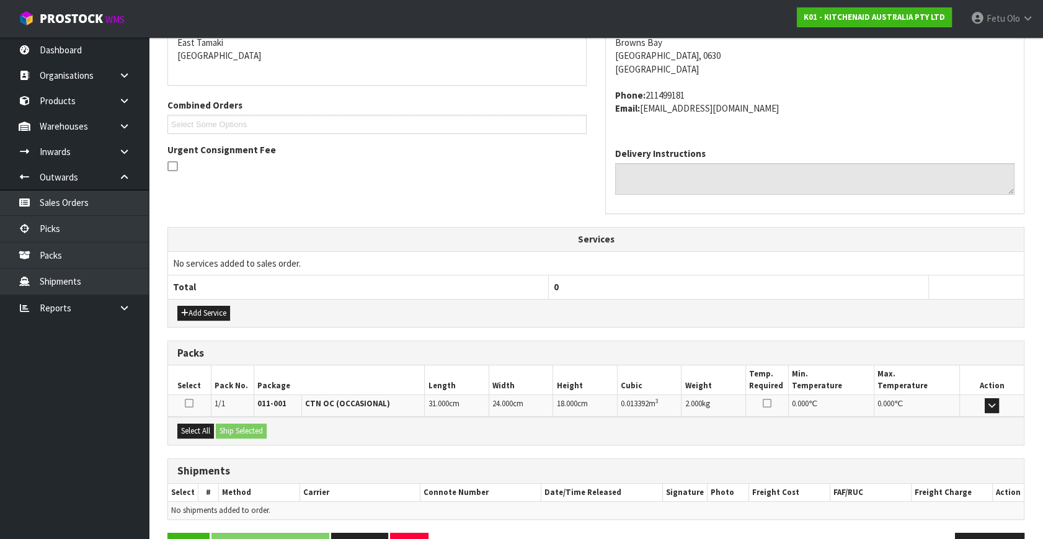
scroll to position [305, 0]
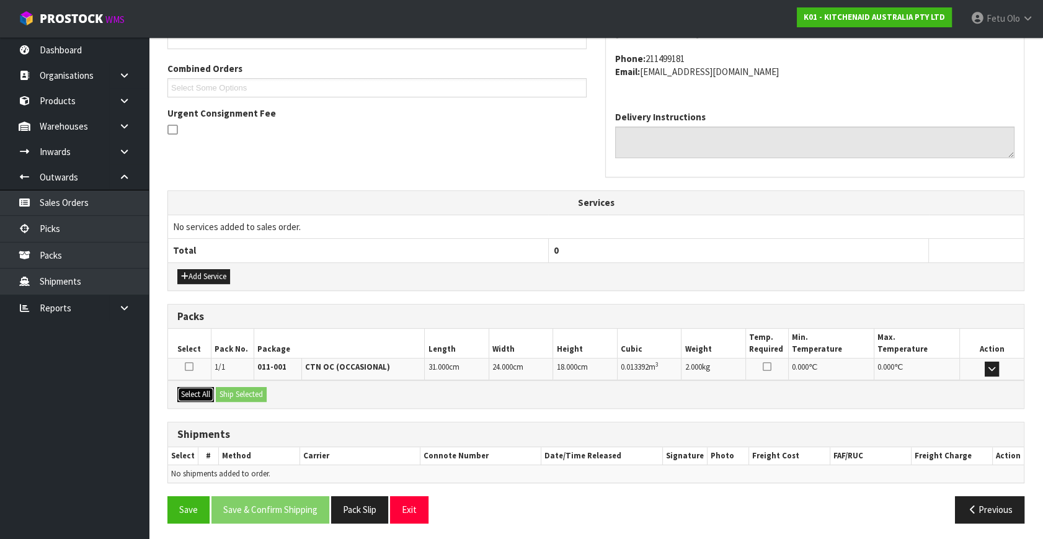
click at [197, 387] on button "Select All" at bounding box center [195, 394] width 37 height 15
click at [232, 388] on button "Ship Selected" at bounding box center [241, 394] width 51 height 15
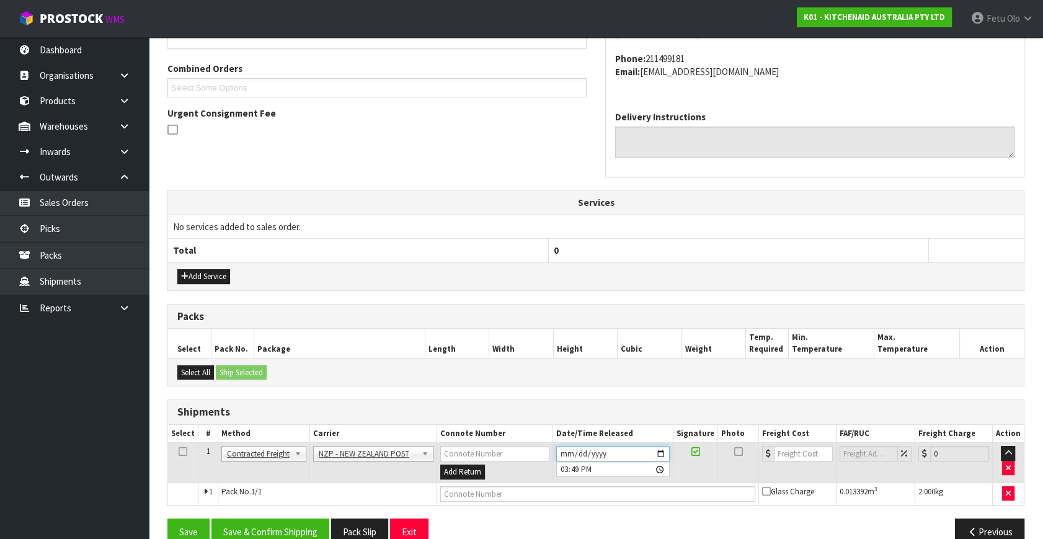
click at [660, 453] on input "2025-09-03" at bounding box center [613, 454] width 114 height 16
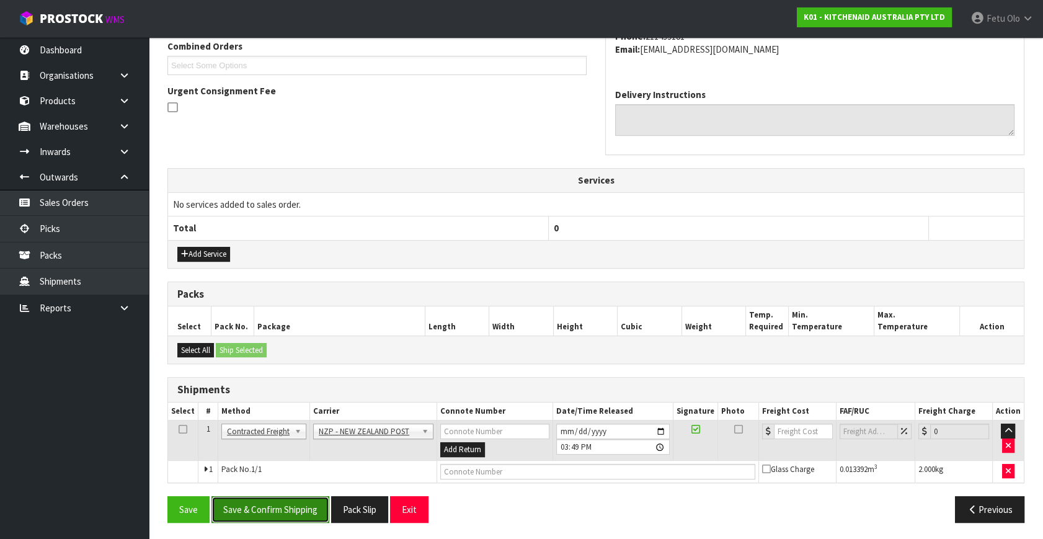
click at [296, 505] on button "Save & Confirm Shipping" at bounding box center [271, 509] width 118 height 27
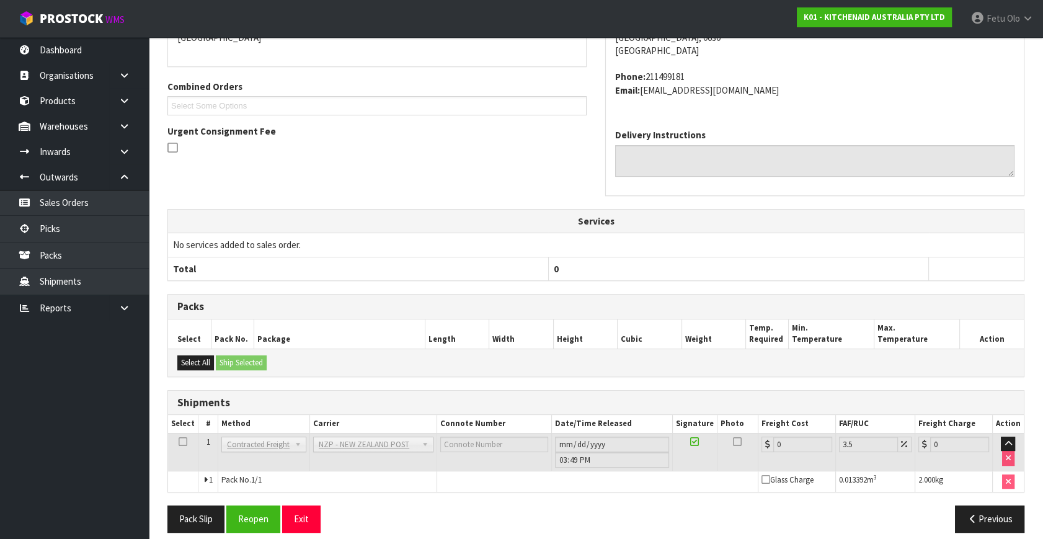
scroll to position [310, 0]
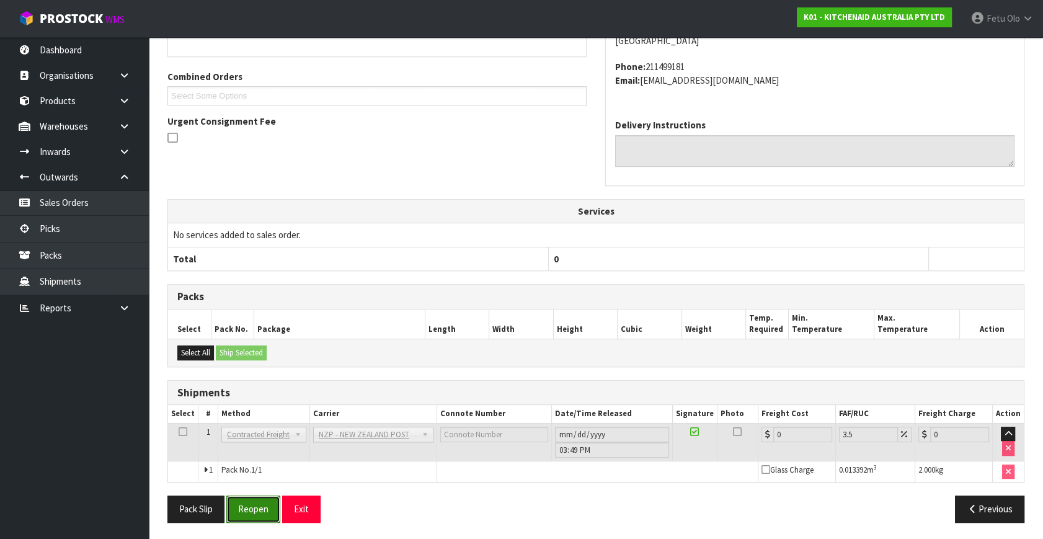
click at [249, 514] on button "Reopen" at bounding box center [253, 509] width 54 height 27
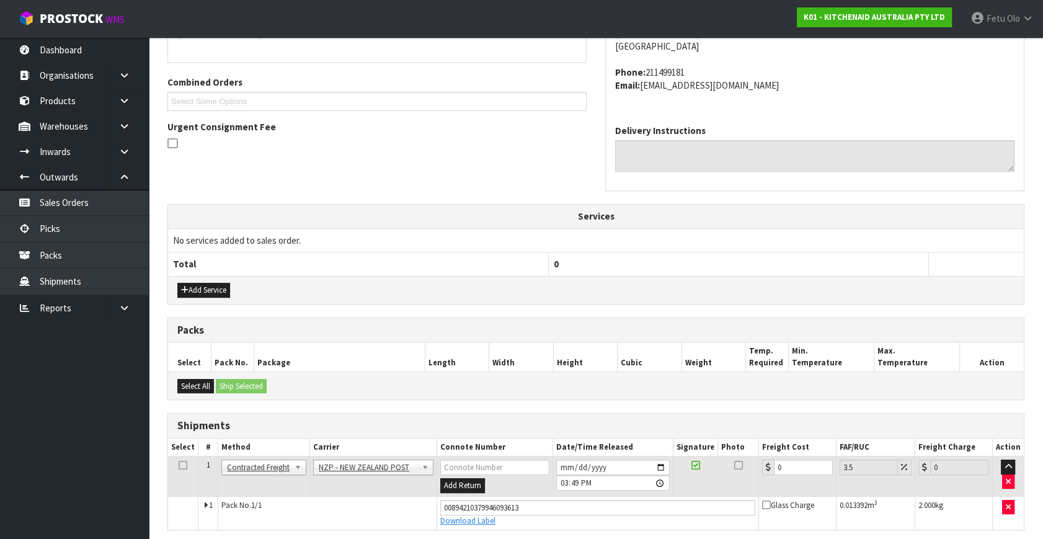
scroll to position [297, 0]
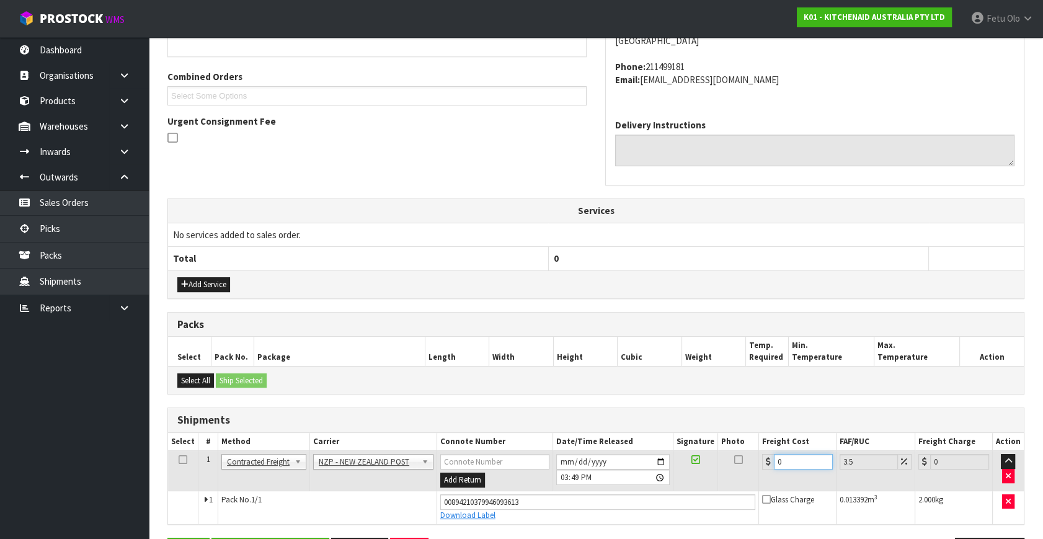
click at [581, 519] on tbody "1 Client Local Pickup Customer Local Pickup Company Freight Contracted Freight …" at bounding box center [596, 487] width 856 height 73
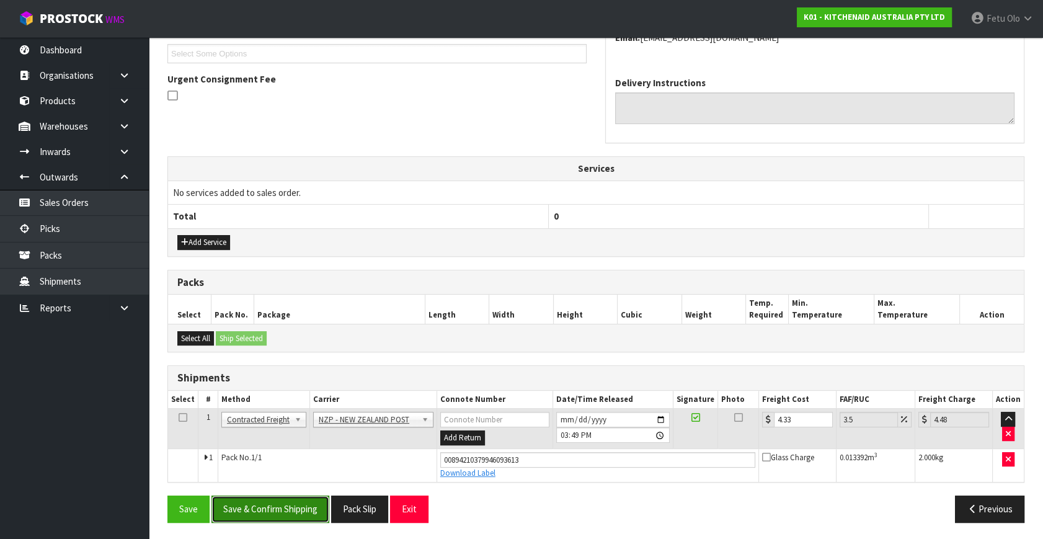
click at [289, 501] on button "Save & Confirm Shipping" at bounding box center [271, 509] width 118 height 27
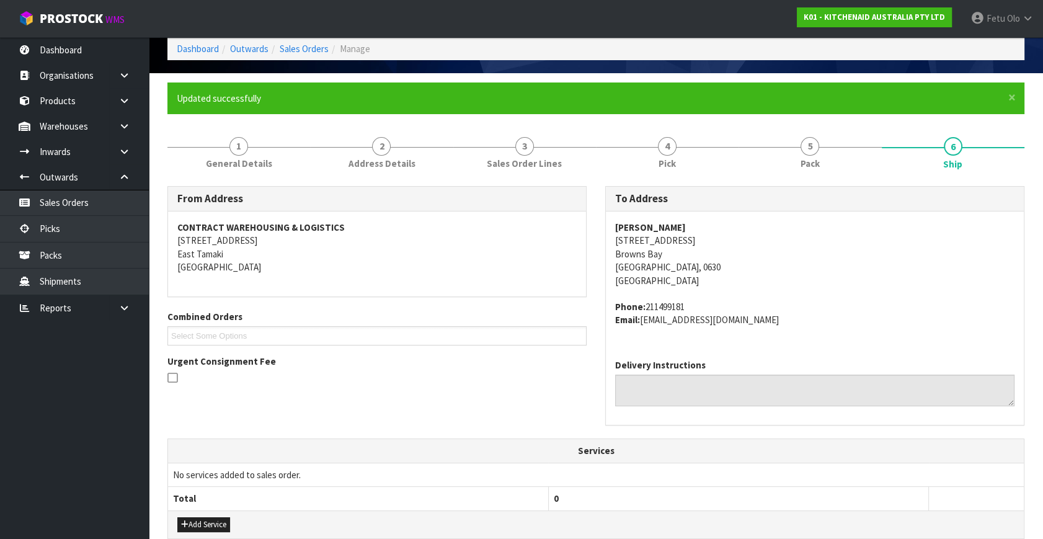
scroll to position [0, 0]
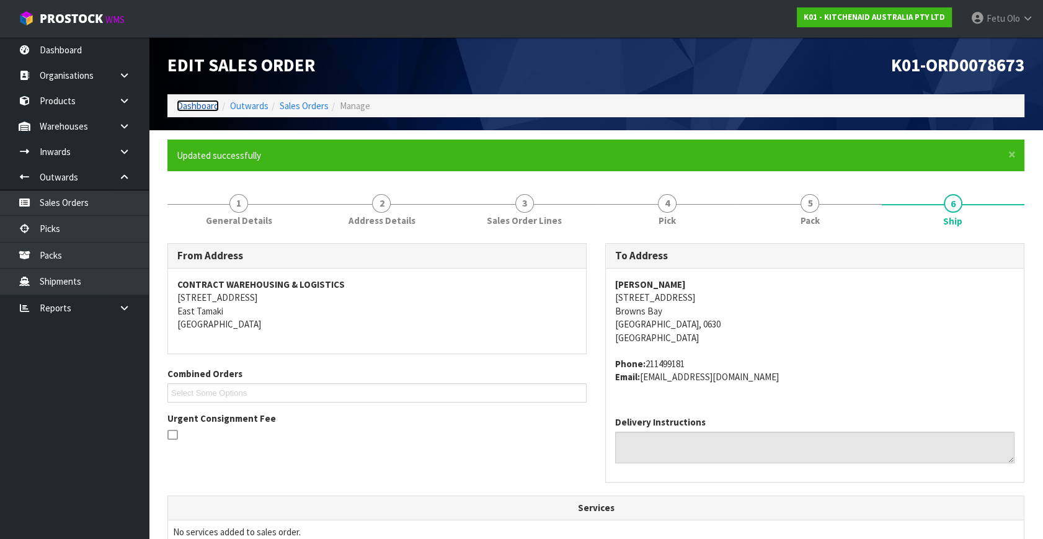
click at [196, 105] on link "Dashboard" at bounding box center [198, 106] width 42 height 12
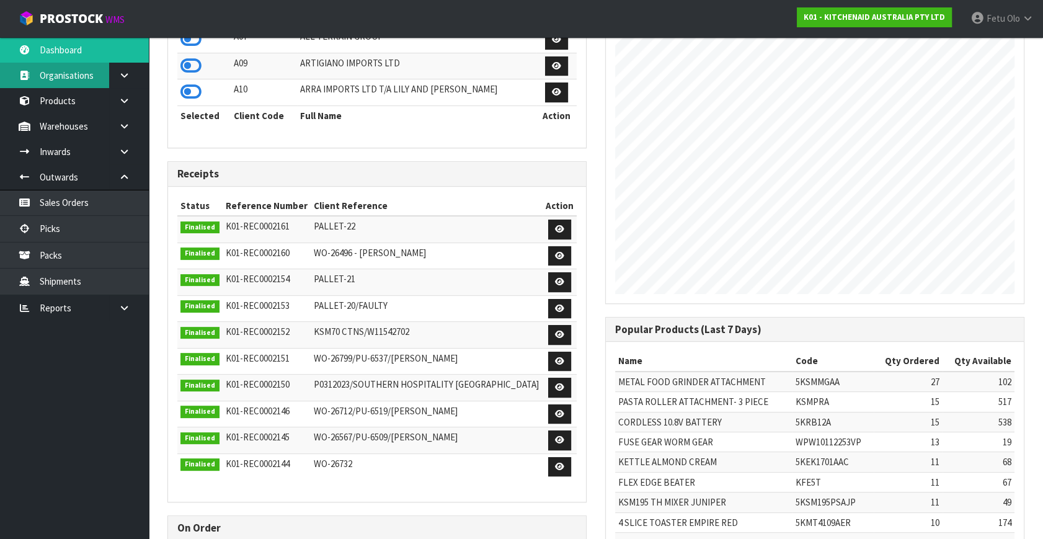
scroll to position [507, 0]
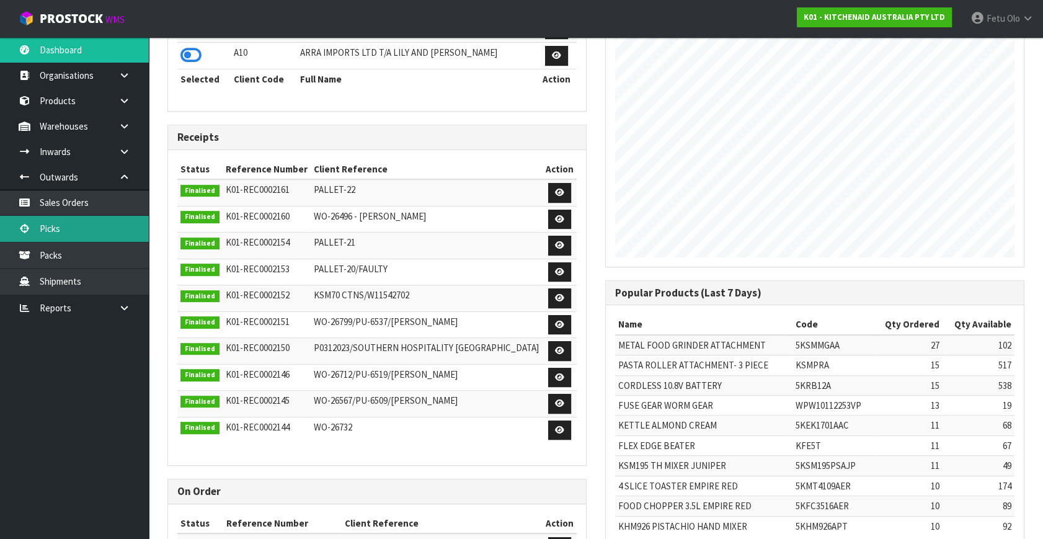
click at [51, 222] on link "Picks" at bounding box center [74, 228] width 149 height 25
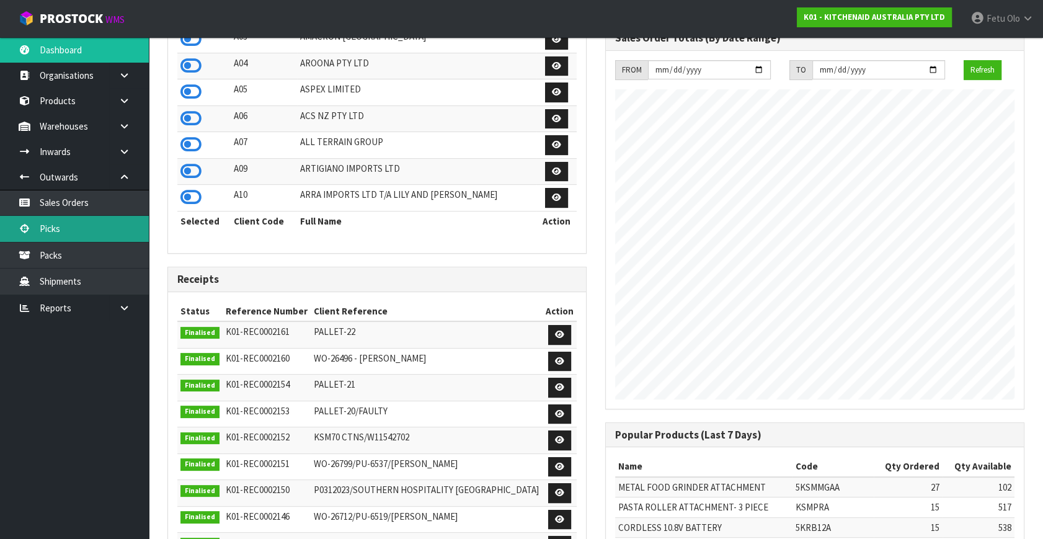
scroll to position [169, 0]
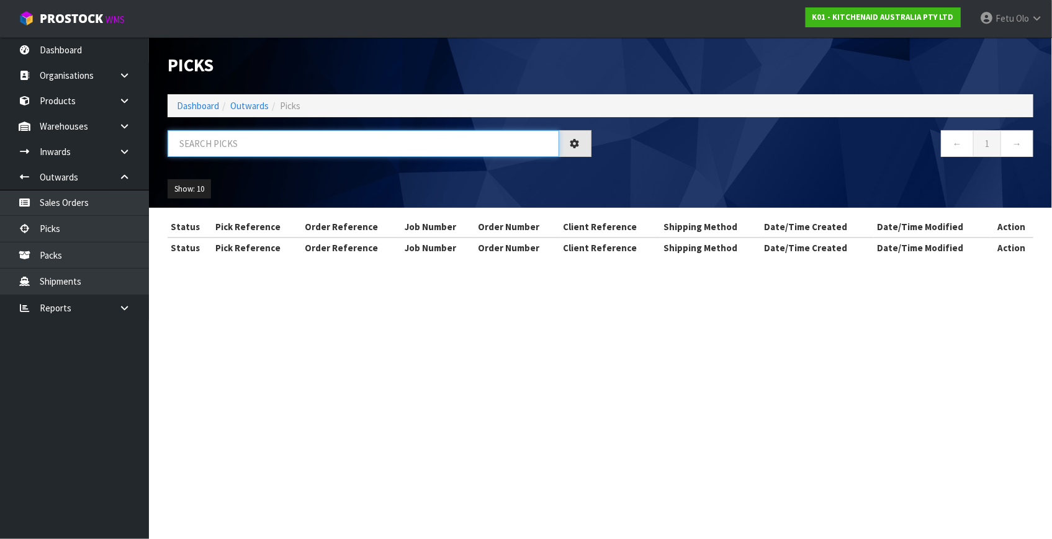
click at [334, 147] on input "text" at bounding box center [363, 143] width 391 height 27
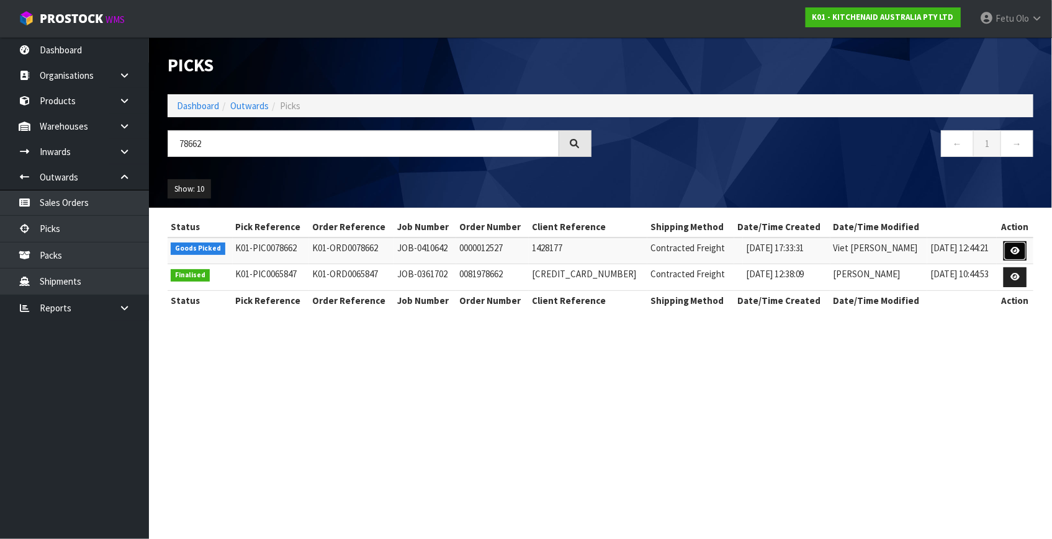
click at [1016, 248] on icon at bounding box center [1014, 251] width 9 height 8
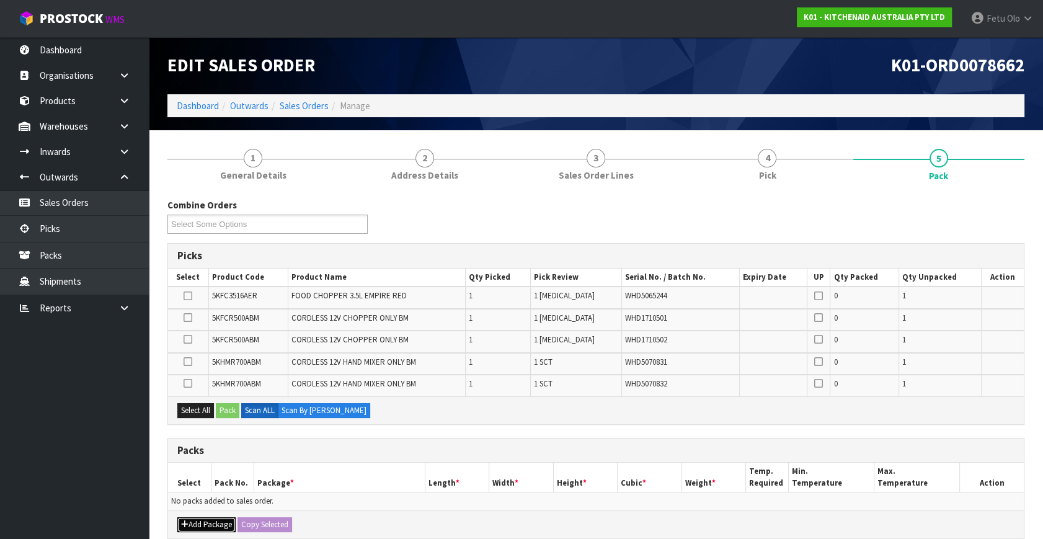
click at [195, 523] on button "Add Package" at bounding box center [206, 524] width 58 height 15
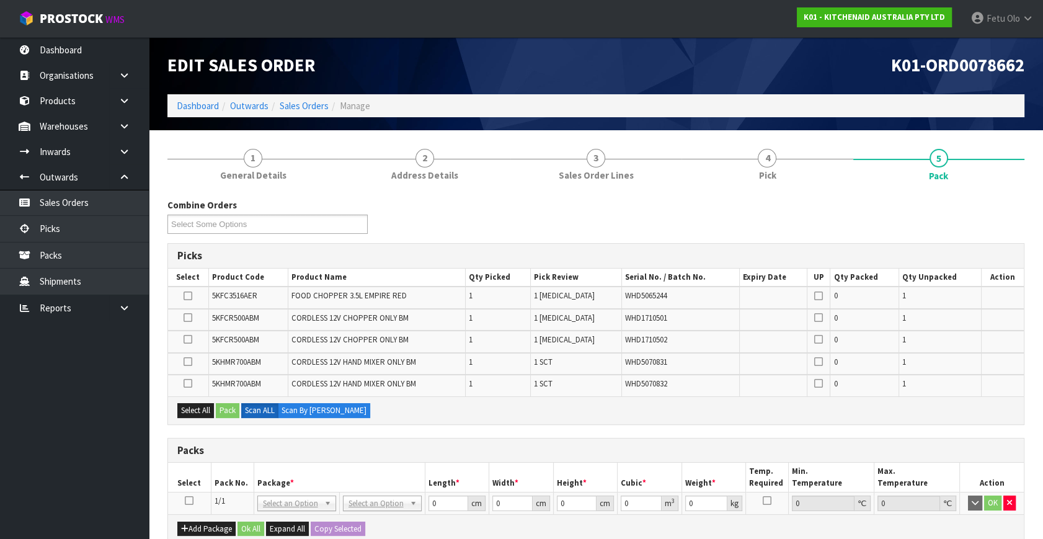
drag, startPoint x: 192, startPoint y: 498, endPoint x: 239, endPoint y: 489, distance: 48.4
click at [192, 501] on icon at bounding box center [189, 501] width 9 height 1
click at [290, 478] on span "*" at bounding box center [292, 483] width 4 height 11
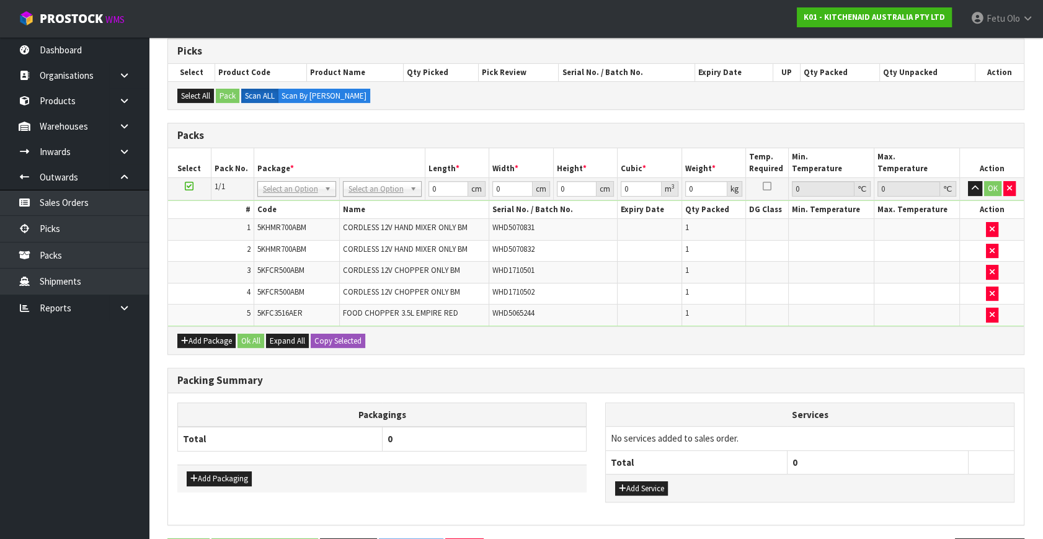
scroll to position [225, 0]
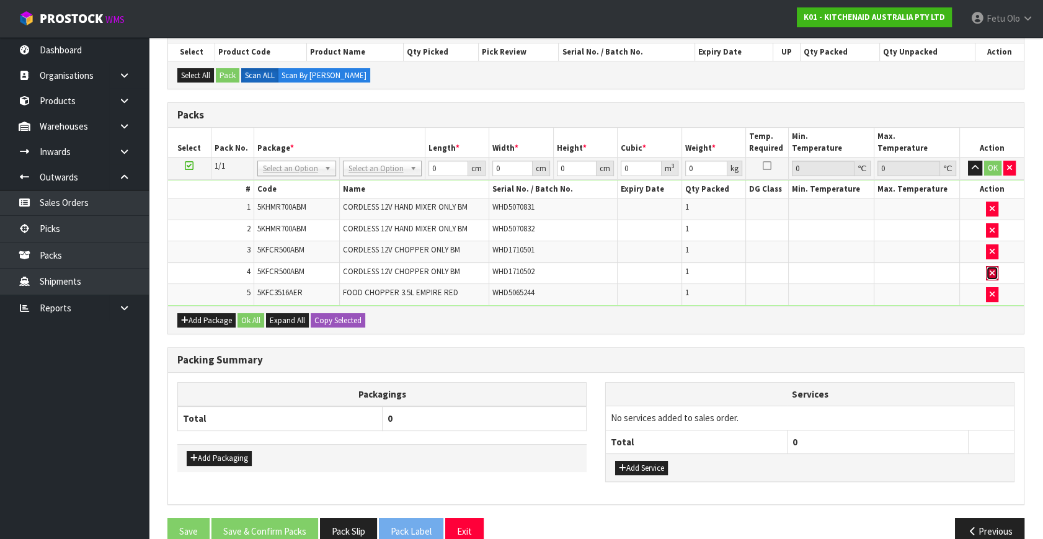
click at [987, 272] on button "button" at bounding box center [992, 273] width 12 height 15
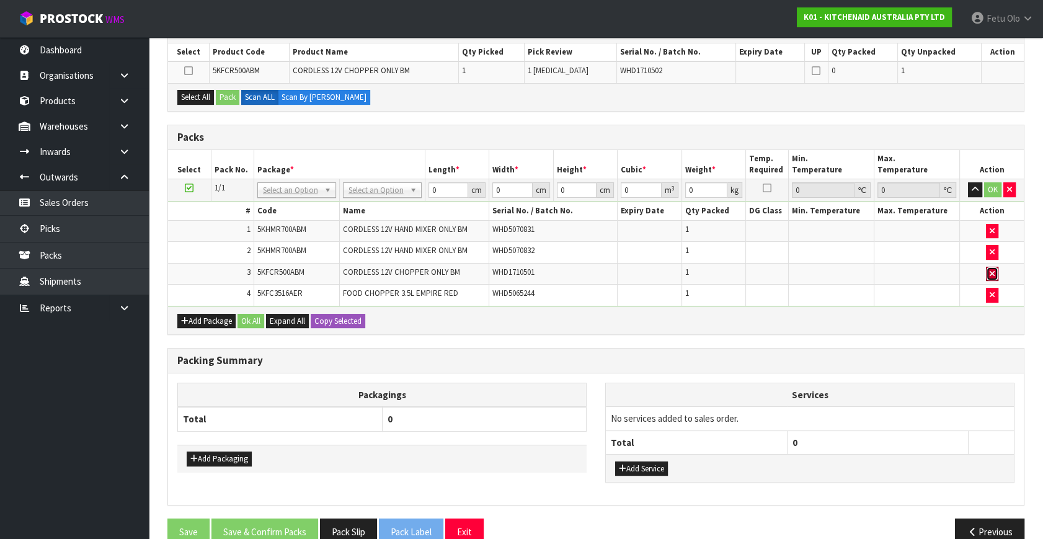
click at [987, 272] on button "button" at bounding box center [992, 274] width 12 height 15
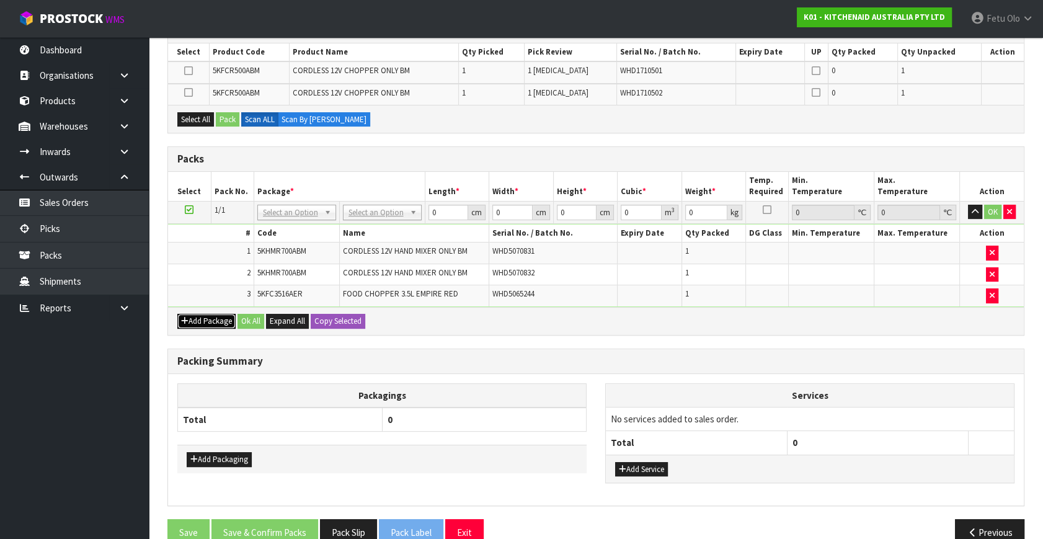
click at [192, 321] on button "Add Package" at bounding box center [206, 321] width 58 height 15
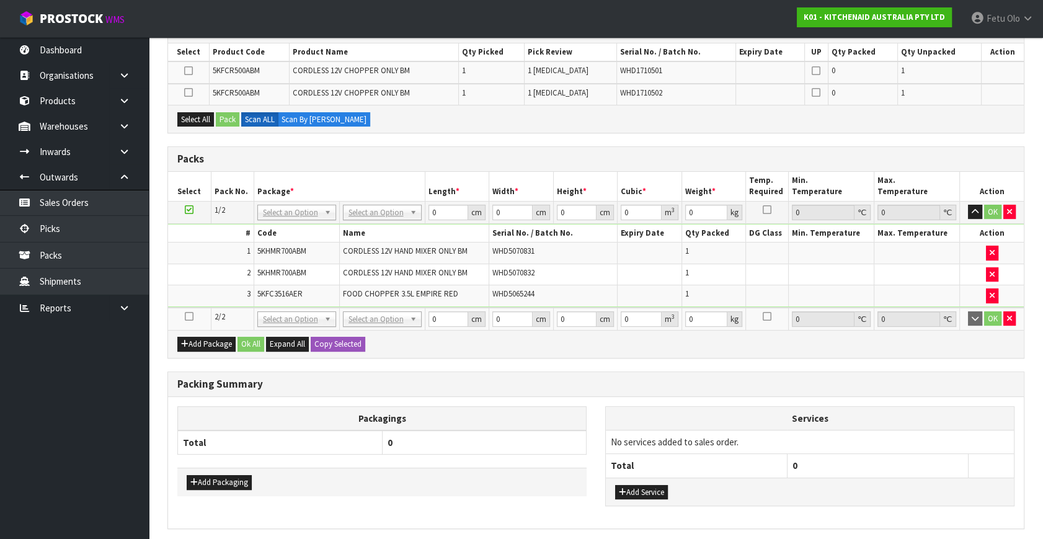
click at [190, 316] on icon at bounding box center [189, 316] width 9 height 1
click at [105, 400] on ul "Dashboard Organisations Clients Consignees Carriers Products Categories Serial …" at bounding box center [74, 288] width 149 height 502
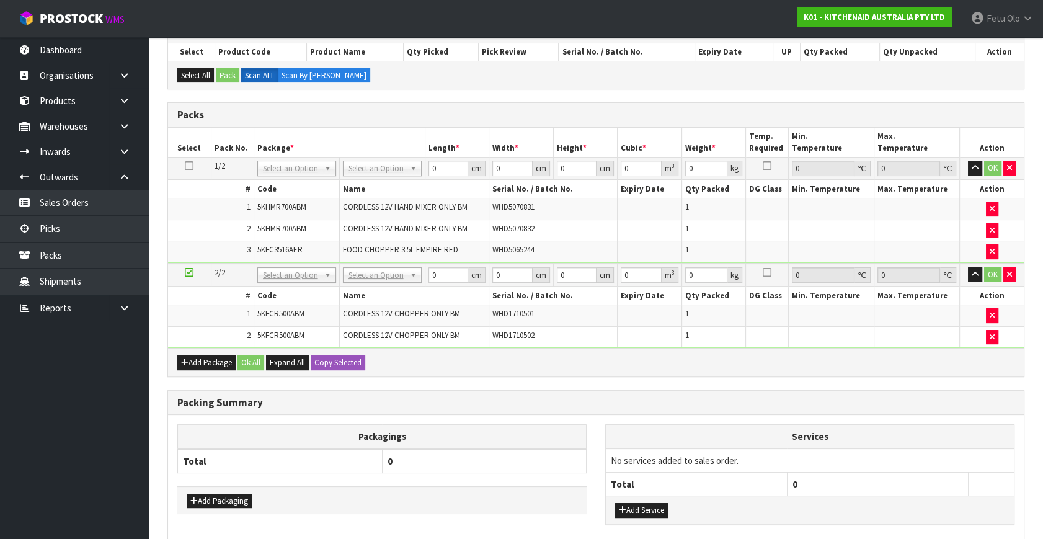
drag, startPoint x: 294, startPoint y: 275, endPoint x: 290, endPoint y: 285, distance: 10.6
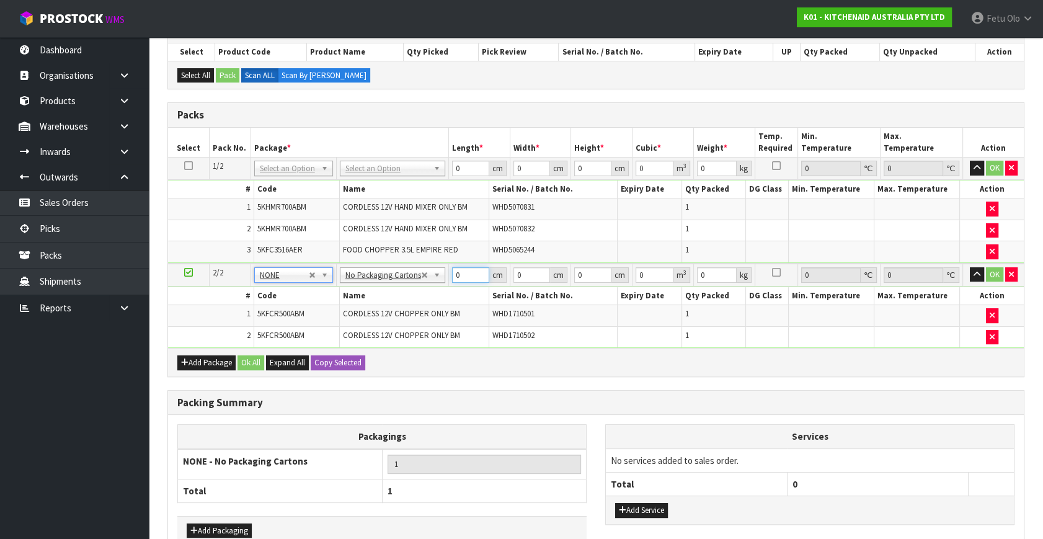
drag, startPoint x: 455, startPoint y: 274, endPoint x: 398, endPoint y: 310, distance: 67.5
click at [398, 310] on tbody "2/2 NONE 007-001 007-002 007-004 007-009 007-013 007-014 007-015 007-017 007-01…" at bounding box center [596, 306] width 856 height 84
click button "OK" at bounding box center [994, 274] width 17 height 15
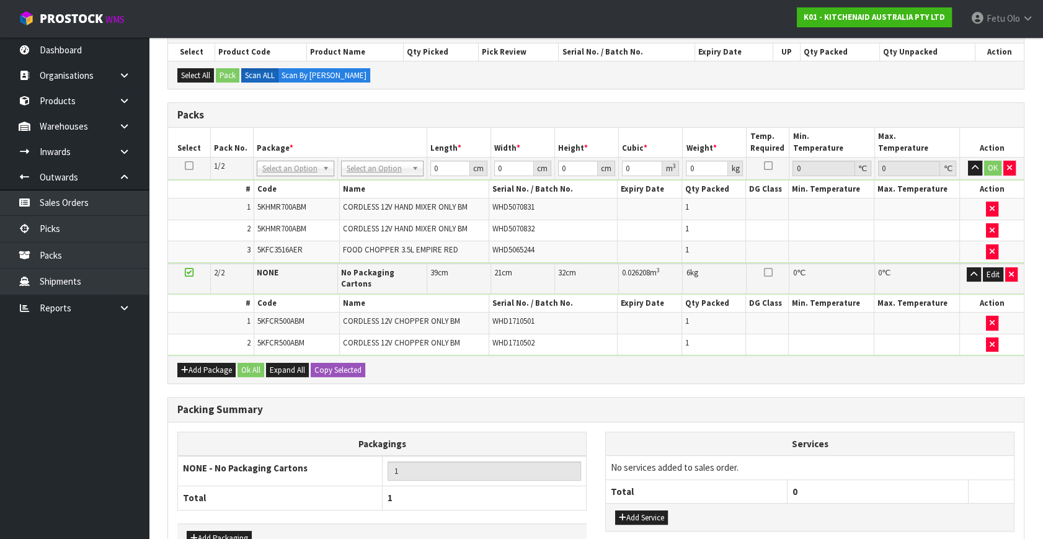
drag, startPoint x: 308, startPoint y: 171, endPoint x: 298, endPoint y: 181, distance: 14.5
click at [298, 181] on input "text" at bounding box center [296, 185] width 73 height 16
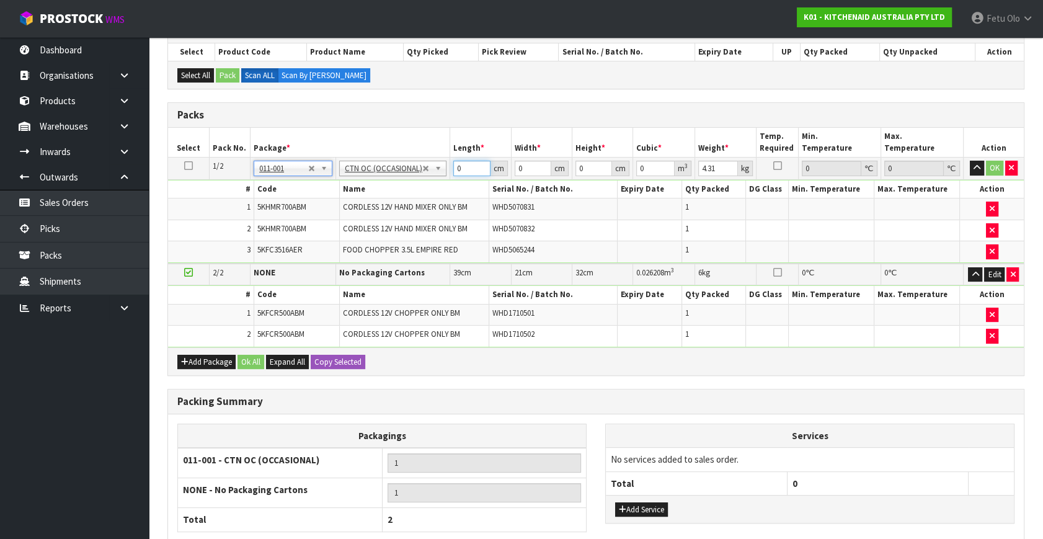
drag, startPoint x: 272, startPoint y: 210, endPoint x: 231, endPoint y: 213, distance: 41.0
click at [231, 213] on tbody "1/2 NONE 007-001 007-002 007-004 007-009 007-013 007-014 007-015 007-017 007-01…" at bounding box center [596, 211] width 856 height 106
click button "OK" at bounding box center [994, 168] width 17 height 15
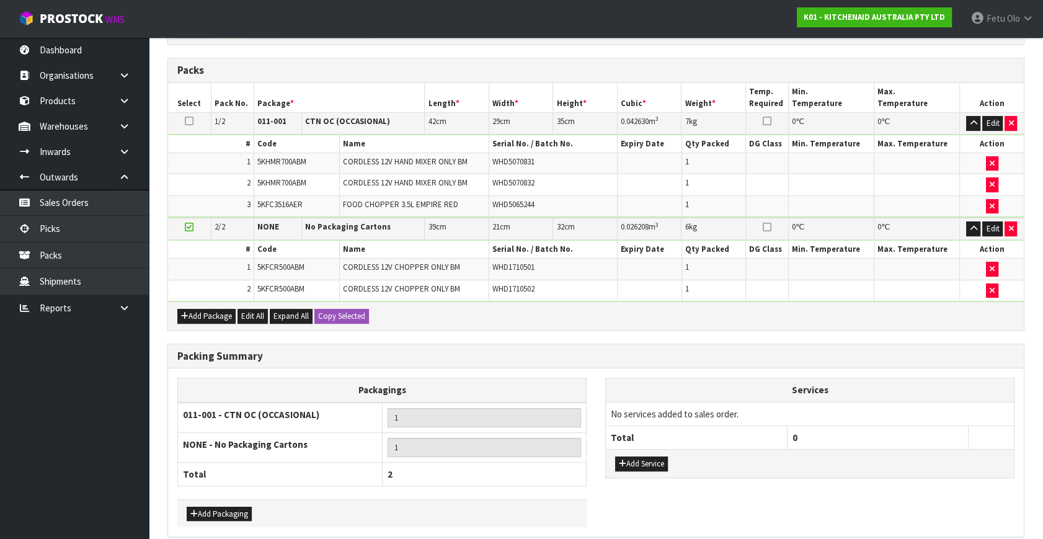
scroll to position [323, 0]
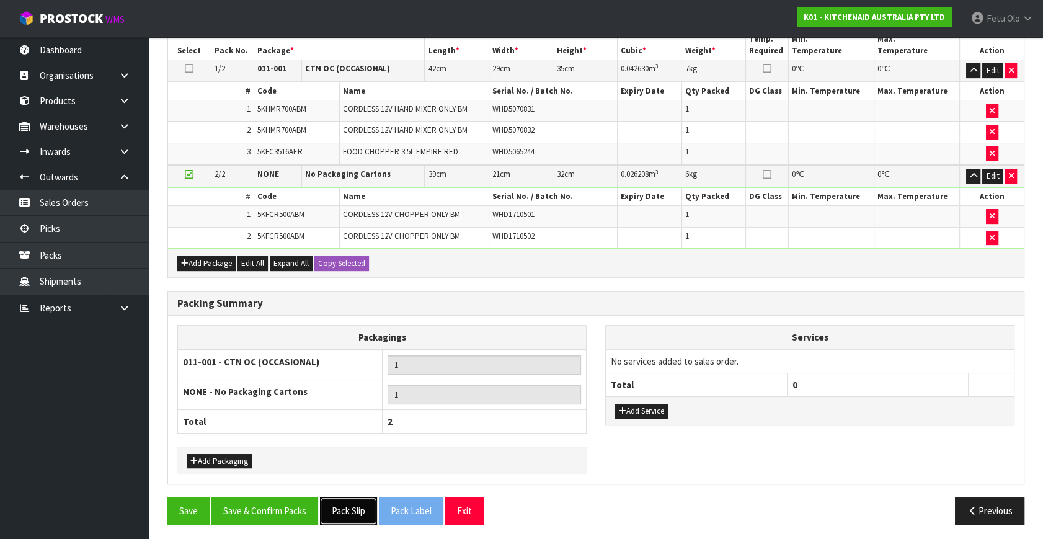
click at [367, 505] on button "Pack Slip" at bounding box center [348, 511] width 57 height 27
click at [297, 507] on button "Save & Confirm Packs" at bounding box center [265, 511] width 107 height 27
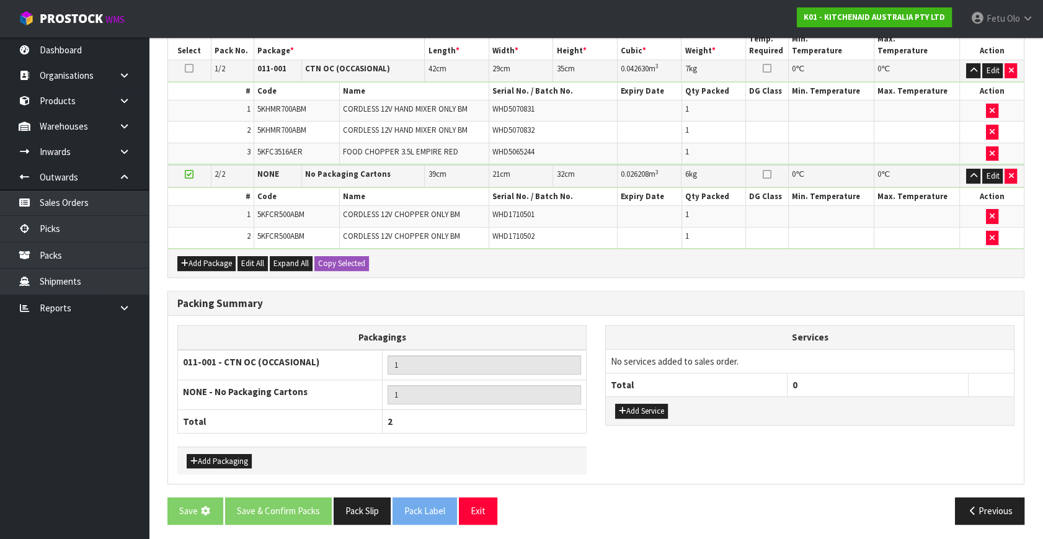
scroll to position [0, 0]
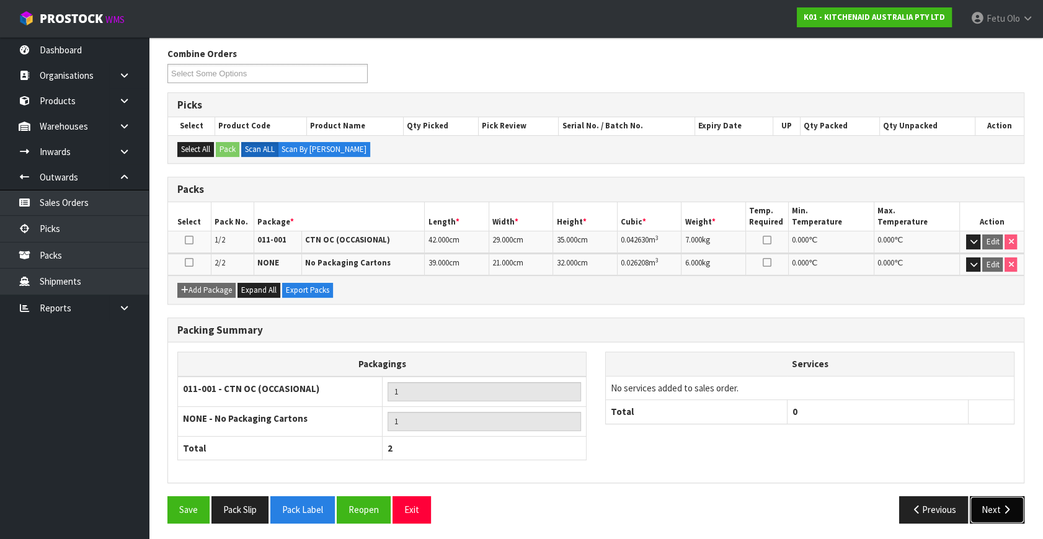
drag, startPoint x: 991, startPoint y: 503, endPoint x: 973, endPoint y: 502, distance: 18.0
click at [973, 502] on button "Next" at bounding box center [997, 509] width 55 height 27
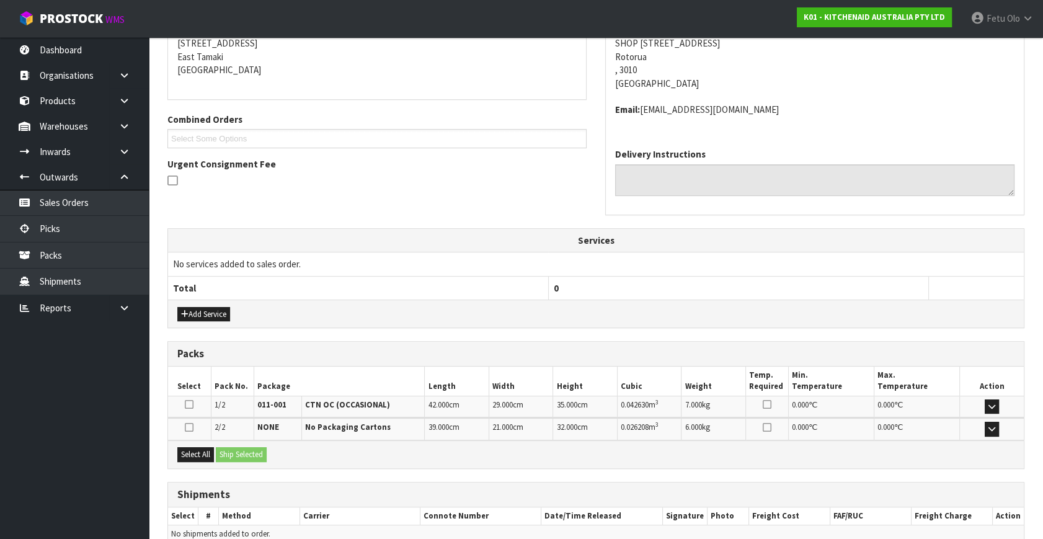
scroll to position [315, 0]
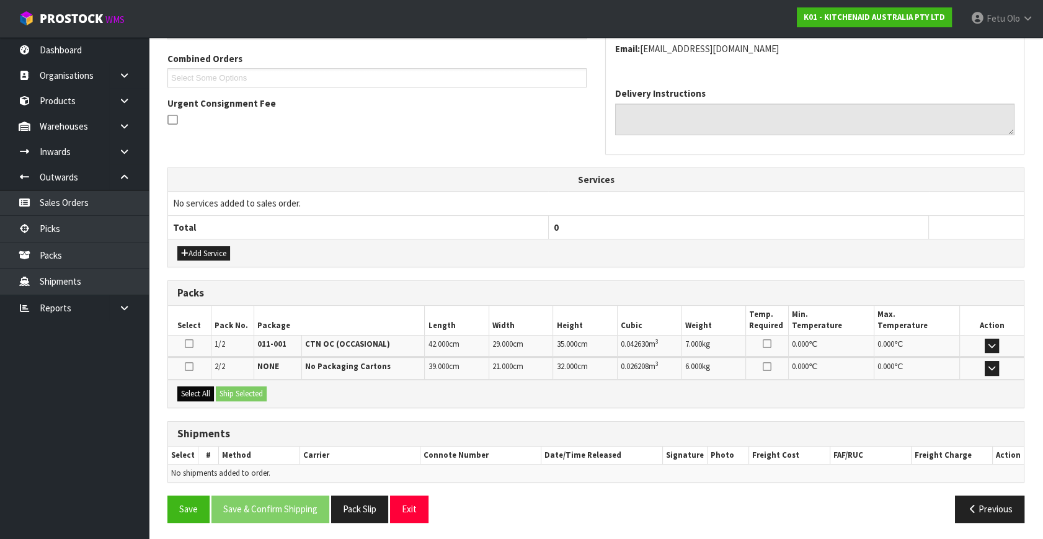
drag, startPoint x: 171, startPoint y: 392, endPoint x: 199, endPoint y: 392, distance: 28.5
click at [195, 392] on div "Select All Ship Selected" at bounding box center [596, 394] width 856 height 28
click at [203, 392] on button "Select All" at bounding box center [195, 393] width 37 height 15
click at [223, 392] on button "Ship Selected" at bounding box center [241, 393] width 51 height 15
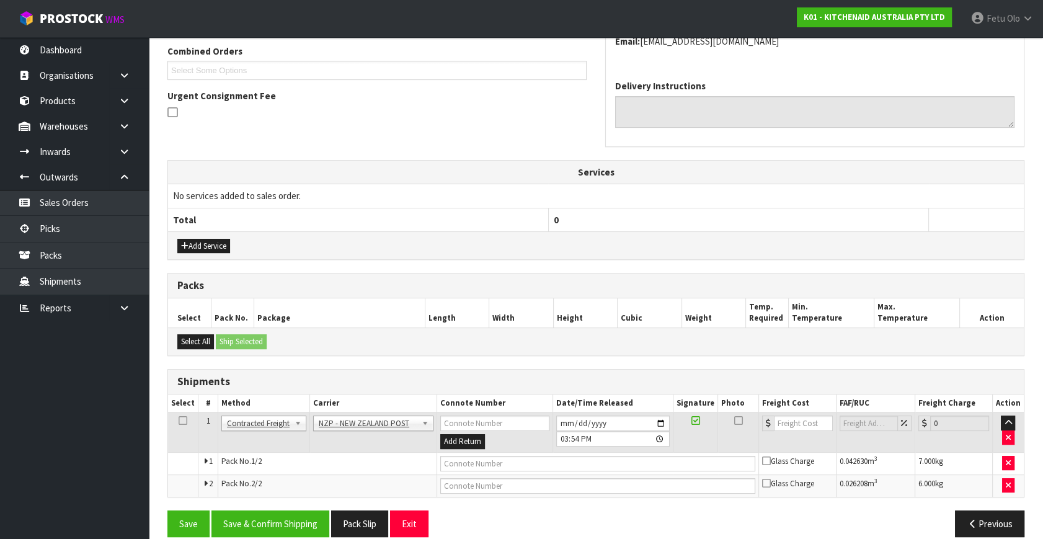
scroll to position [336, 0]
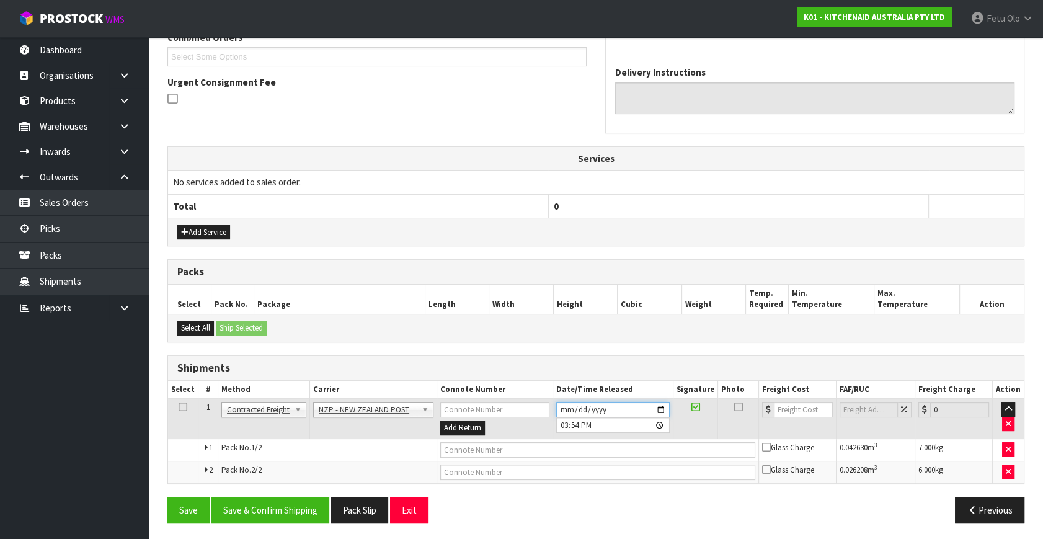
click at [664, 407] on input "2025-09-03" at bounding box center [613, 410] width 114 height 16
click at [284, 497] on button "Save & Confirm Shipping" at bounding box center [271, 510] width 118 height 27
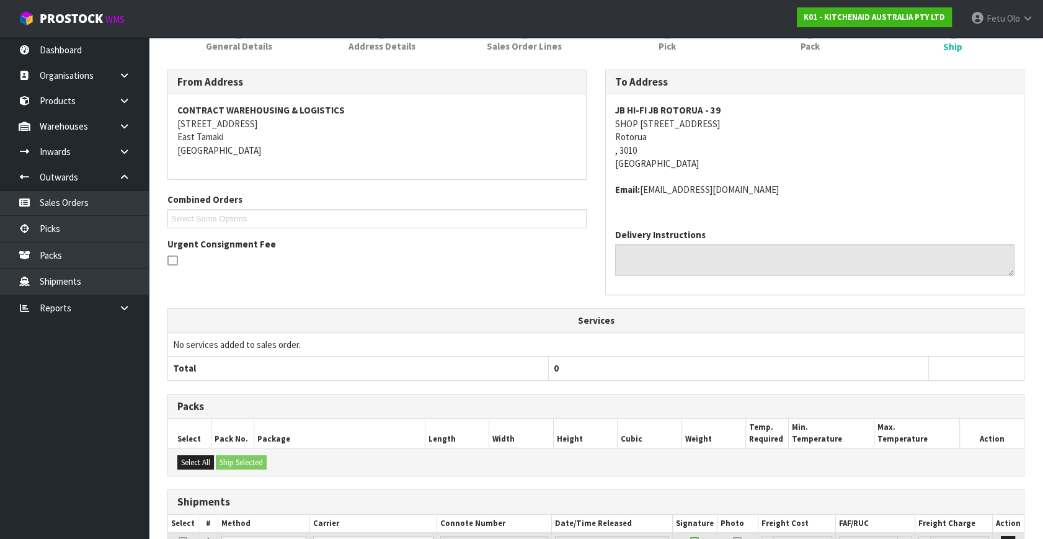
scroll to position [0, 0]
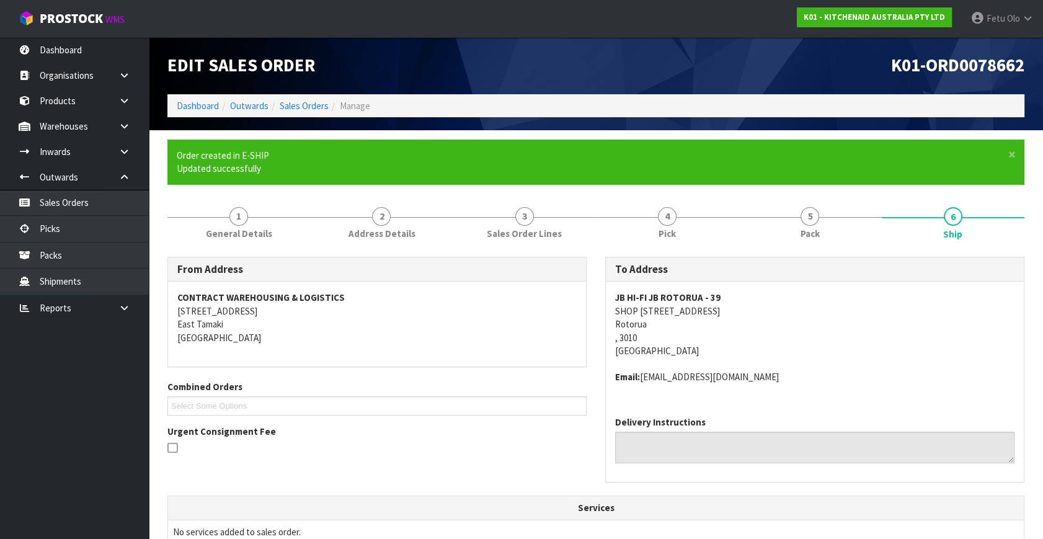
click at [824, 392] on div "JB HI-FI JB ROTORUA - 39 SHOP 4, 1248 AMOHAU STREET Rotorua , 3010 New Zealand …" at bounding box center [815, 344] width 418 height 125
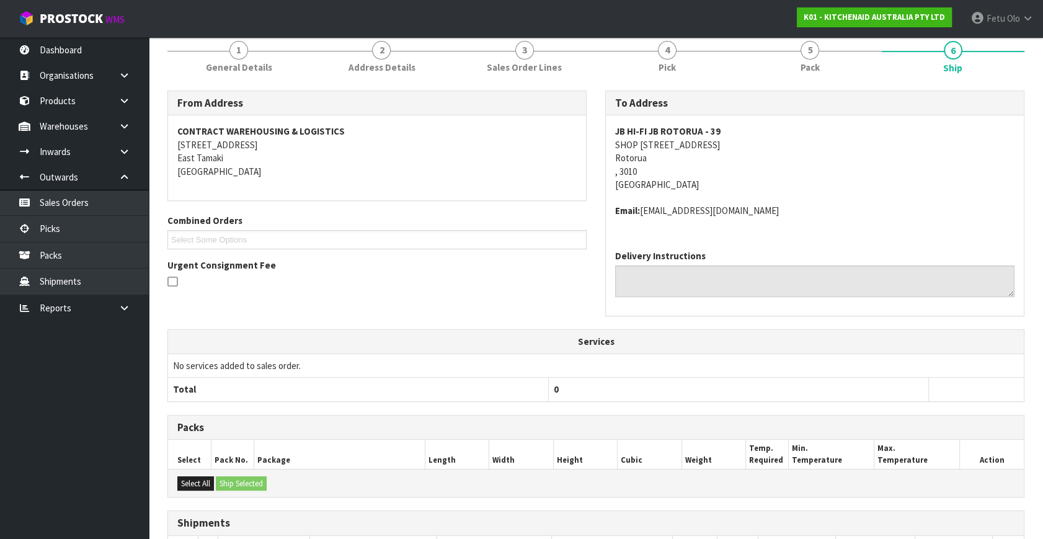
scroll to position [318, 0]
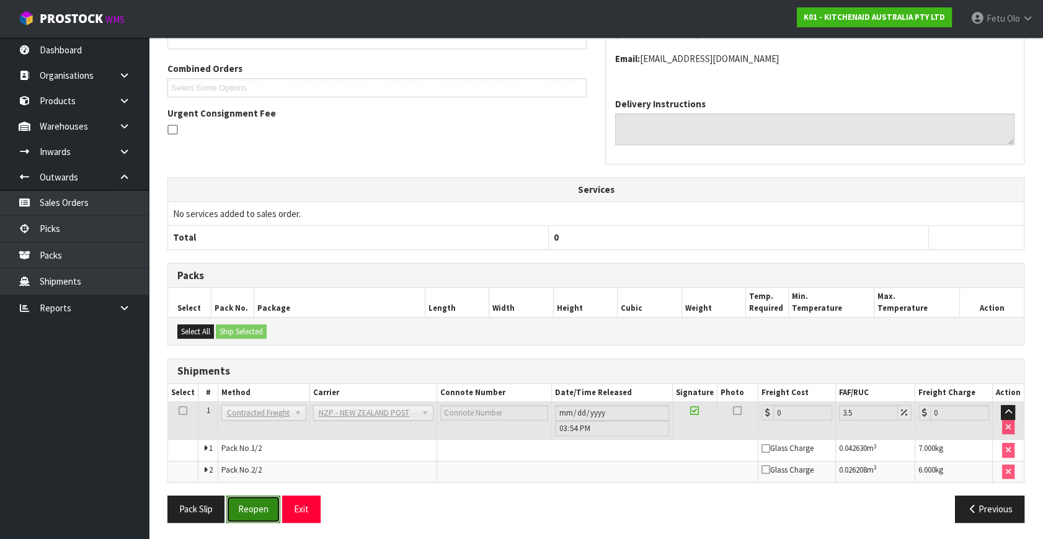
click at [267, 496] on button "Reopen" at bounding box center [253, 509] width 54 height 27
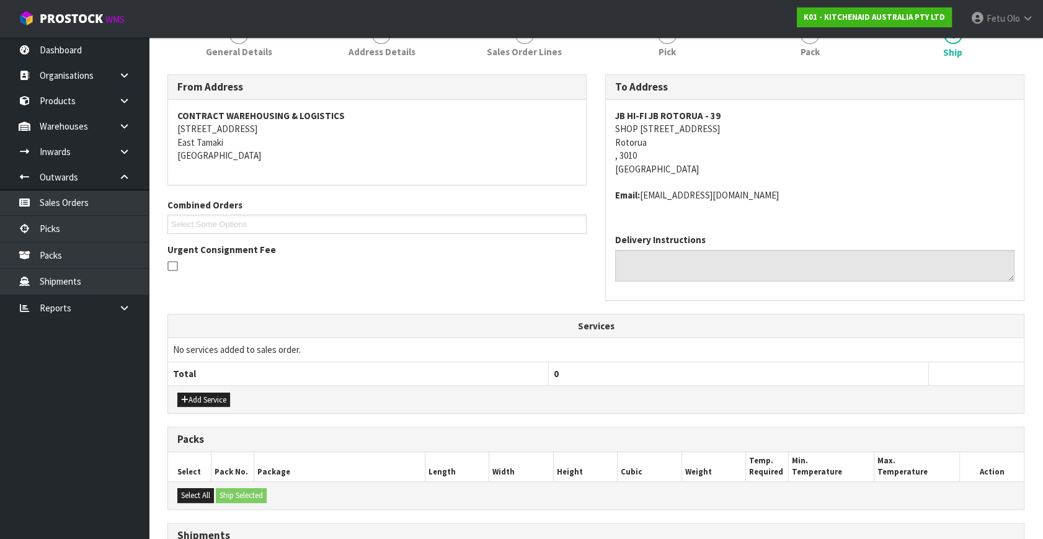
scroll to position [348, 0]
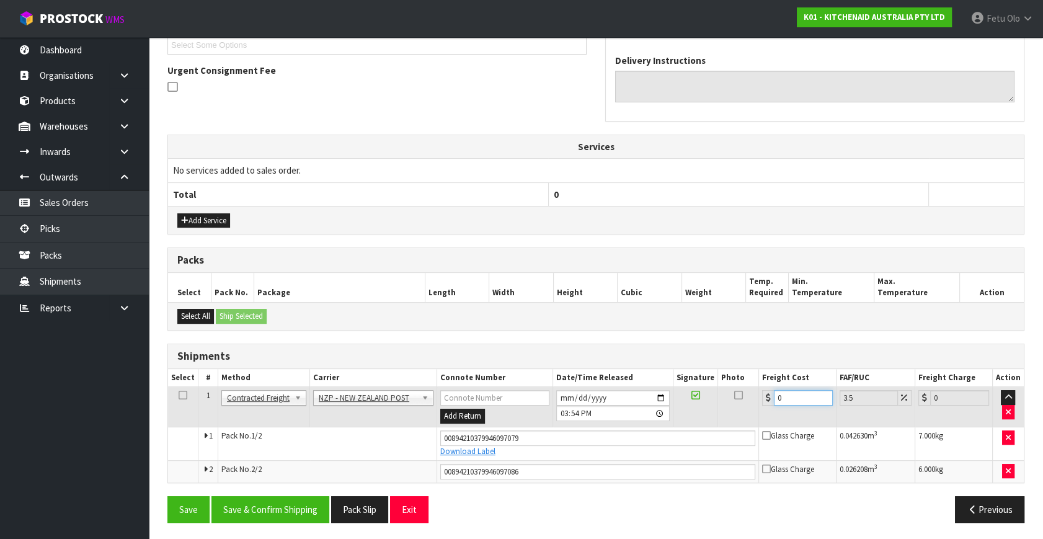
drag, startPoint x: 741, startPoint y: 422, endPoint x: 700, endPoint y: 499, distance: 87.1
click at [725, 433] on tbody "1 Client Local Pickup Customer Local Pickup Company Freight Contracted Freight …" at bounding box center [596, 435] width 856 height 96
click at [251, 510] on button "Save & Confirm Shipping" at bounding box center [271, 509] width 118 height 27
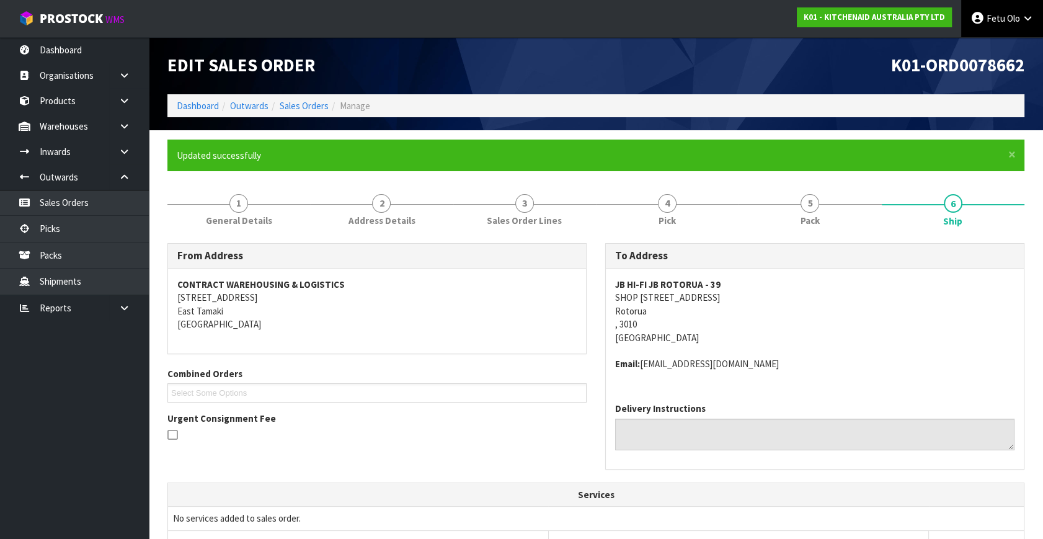
click at [998, 31] on link "Fetu Olo" at bounding box center [1003, 18] width 82 height 37
click at [988, 54] on link "Logout" at bounding box center [994, 49] width 98 height 17
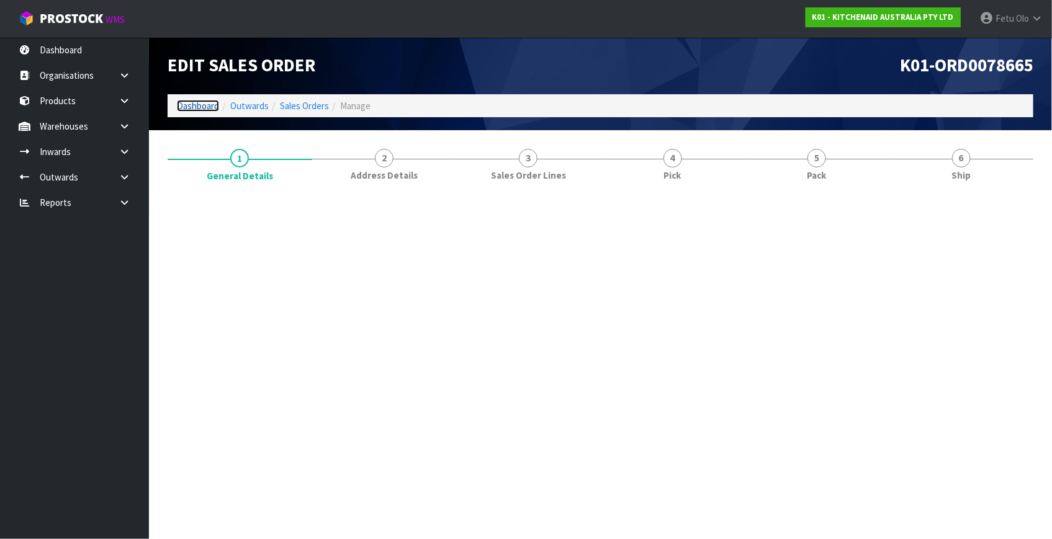
click at [208, 102] on link "Dashboard" at bounding box center [198, 106] width 42 height 12
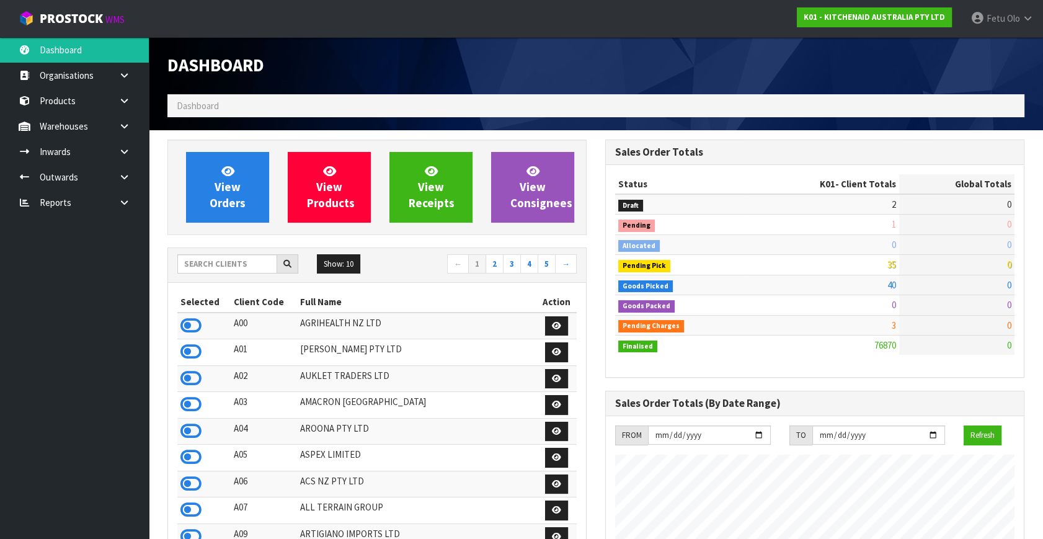
scroll to position [938, 437]
click at [230, 264] on input "text" at bounding box center [227, 263] width 100 height 19
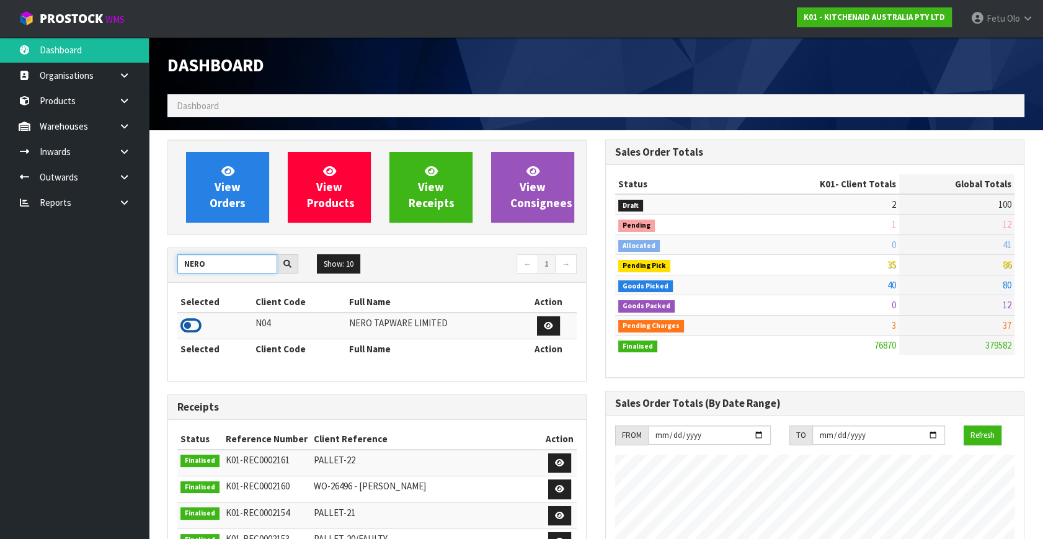
type input "NERO"
click at [187, 320] on icon at bounding box center [191, 325] width 21 height 19
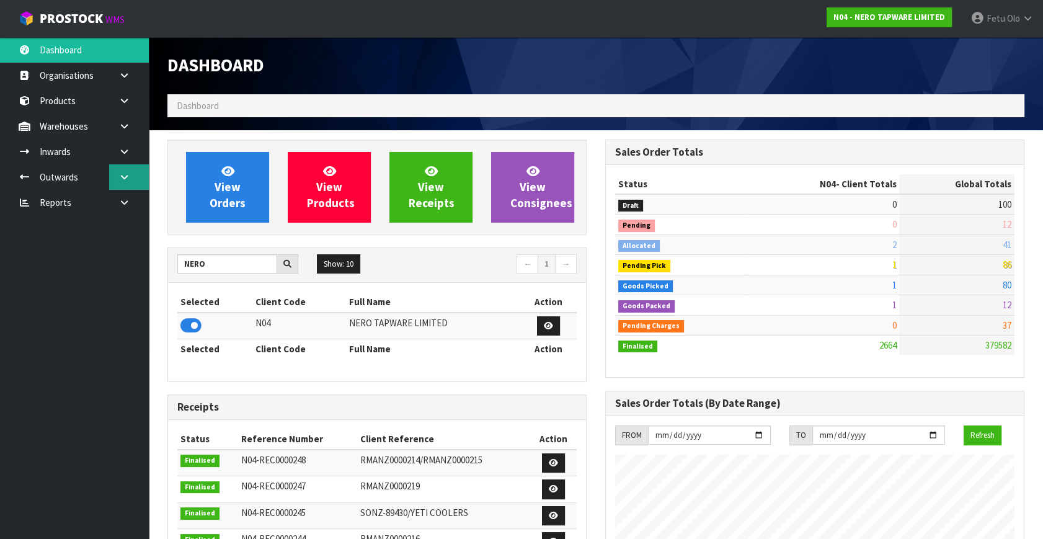
scroll to position [1004, 437]
click at [125, 180] on icon at bounding box center [124, 176] width 12 height 9
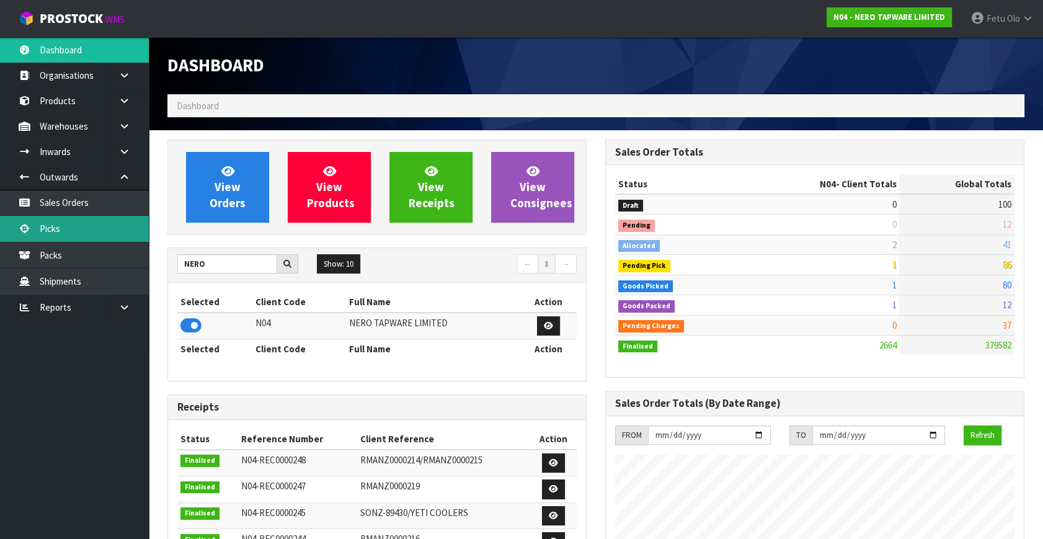
click at [68, 220] on link "Picks" at bounding box center [74, 228] width 149 height 25
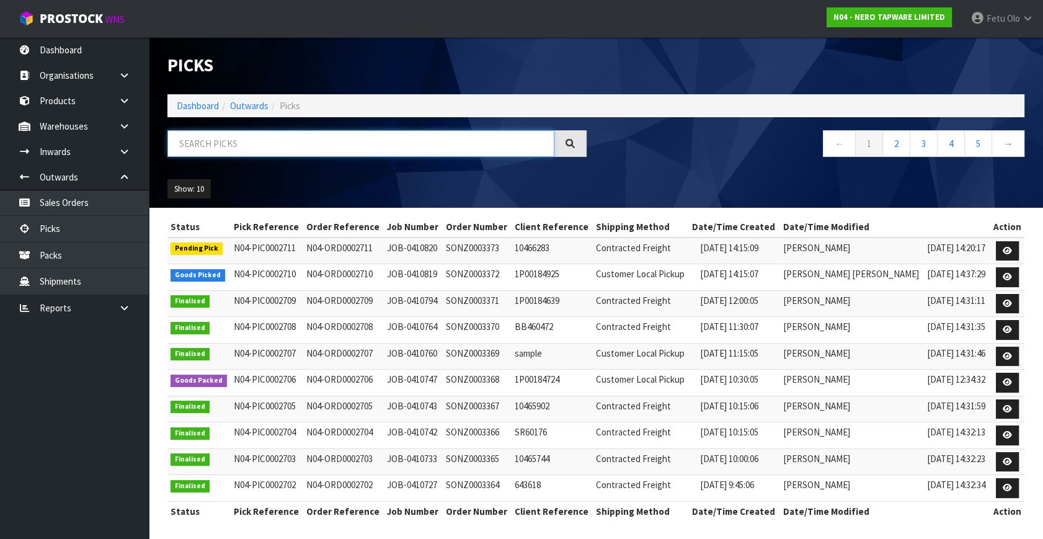
click at [232, 139] on input "text" at bounding box center [361, 143] width 387 height 27
type input "002710"
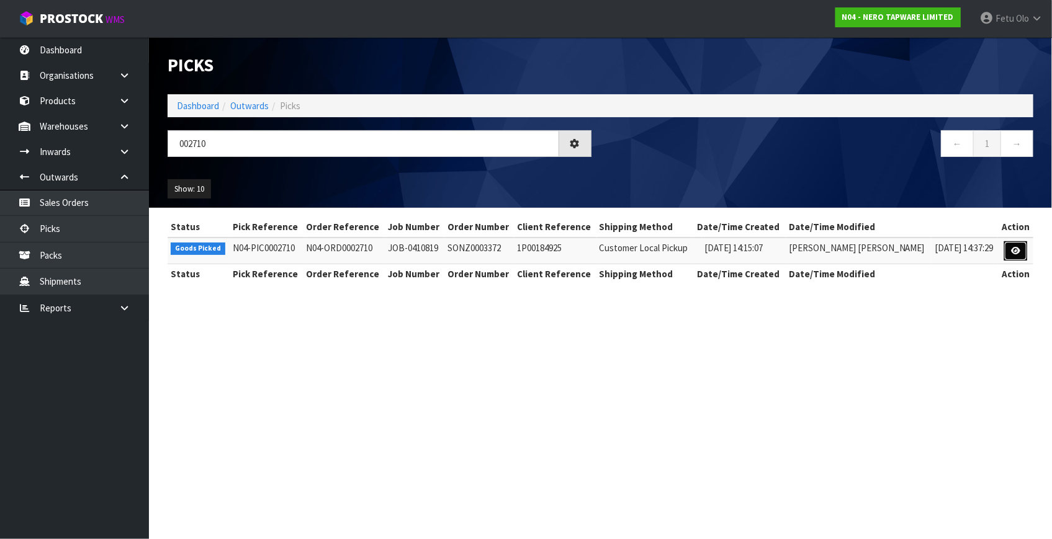
click at [1009, 252] on link at bounding box center [1015, 251] width 23 height 20
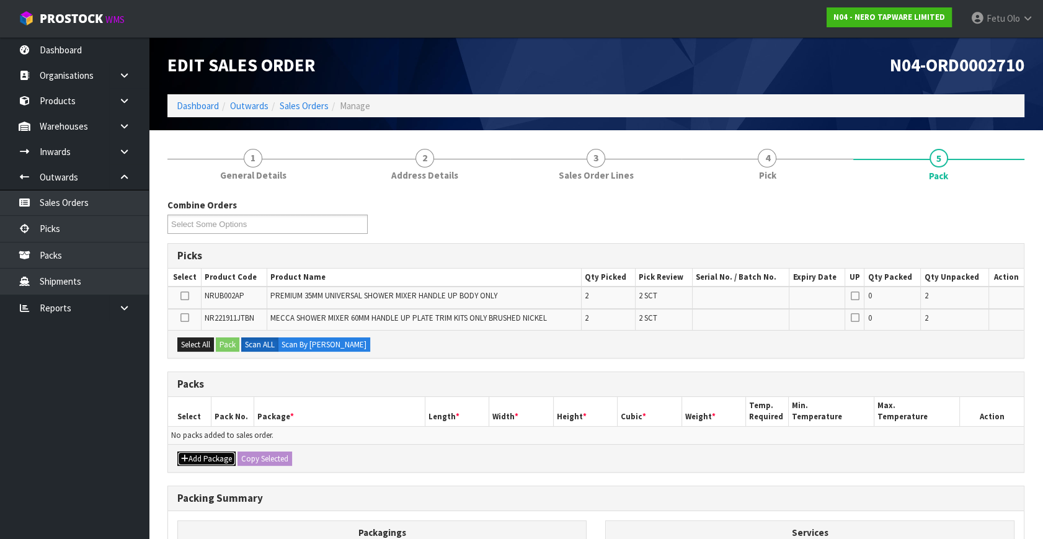
click at [192, 454] on button "Add Package" at bounding box center [206, 459] width 58 height 15
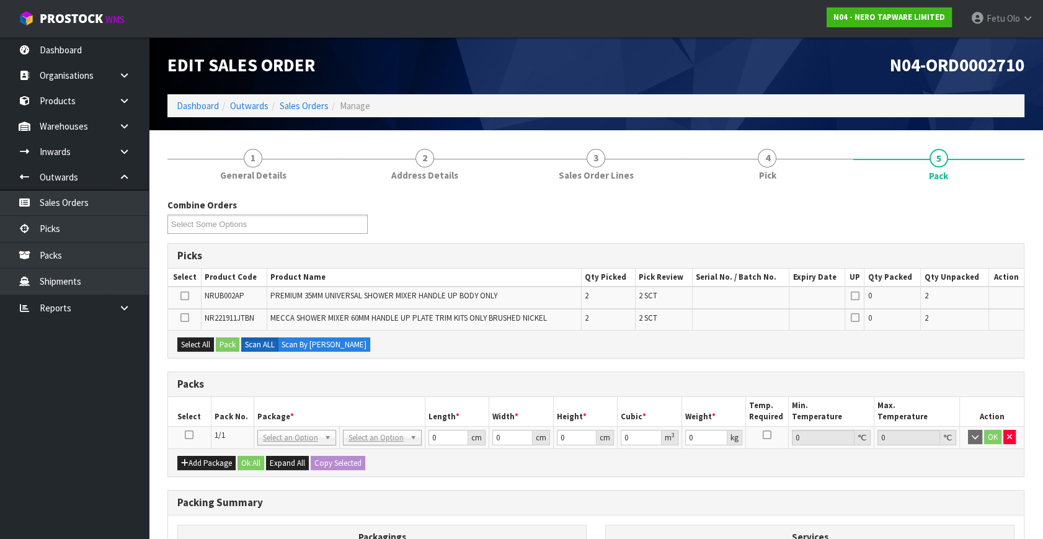
click at [185, 435] on icon at bounding box center [189, 435] width 9 height 1
click at [296, 406] on th "Package *" at bounding box center [339, 411] width 171 height 29
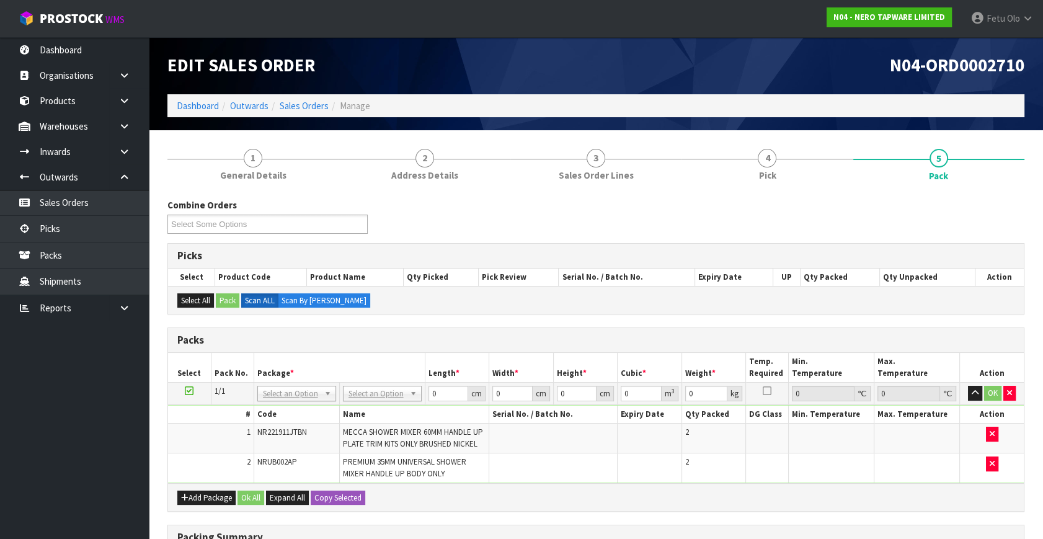
click at [291, 401] on td "NONE 007-001 007-002 007-004 007-009 007-013 007-014 007-015 007-017 007-018 00…" at bounding box center [297, 394] width 86 height 22
click at [284, 403] on input "text" at bounding box center [296, 410] width 73 height 16
type input "011"
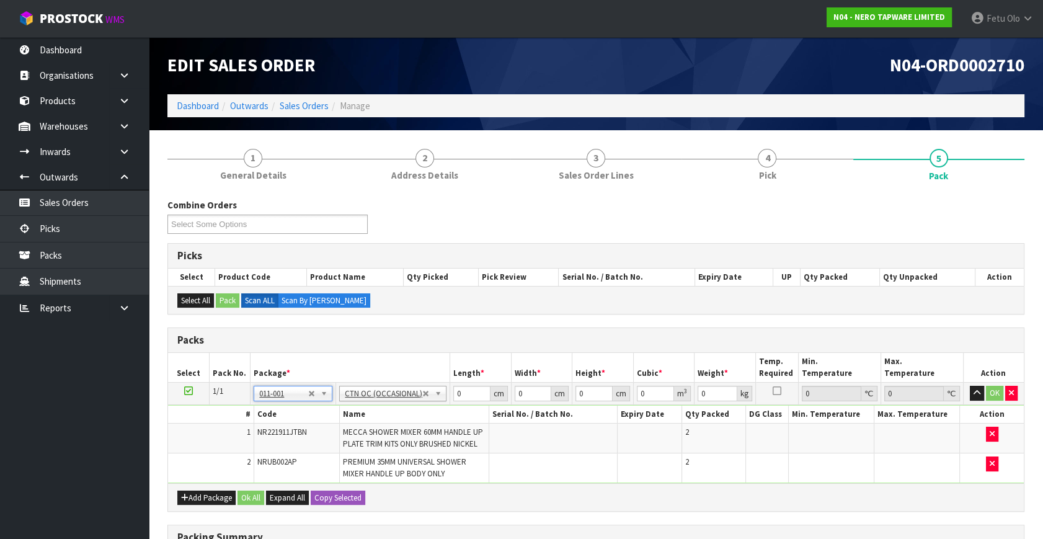
type input "1.72"
drag, startPoint x: 467, startPoint y: 389, endPoint x: 240, endPoint y: 460, distance: 237.2
click at [240, 460] on tbody "1/1 NONE 007-001 007-002 007-004 007-009 007-013 007-014 007-015 007-017 007-01…" at bounding box center [596, 433] width 856 height 101
type input "28"
type input "17"
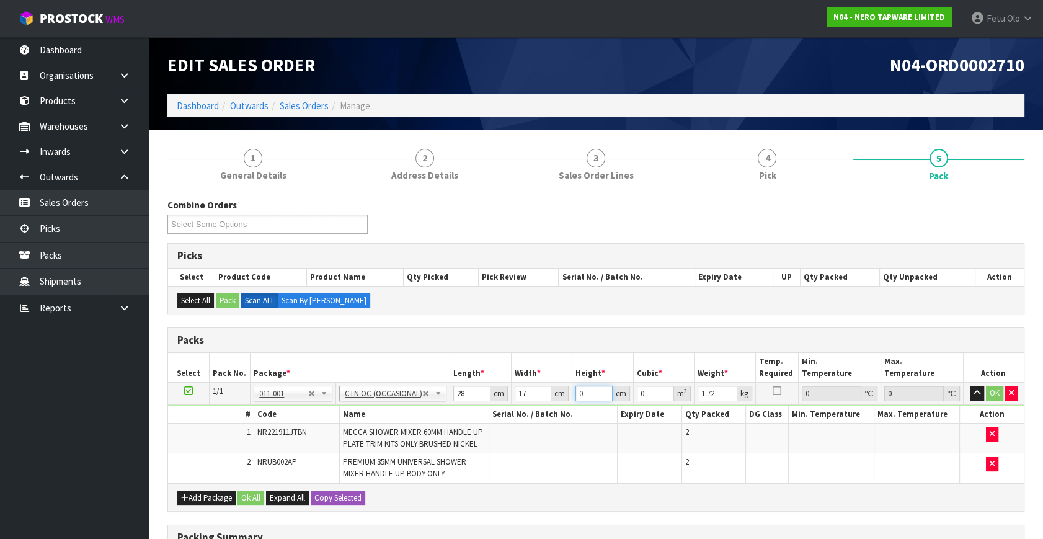
type input "2"
type input "0.000952"
type input "22"
type input "0.010472"
type input "22"
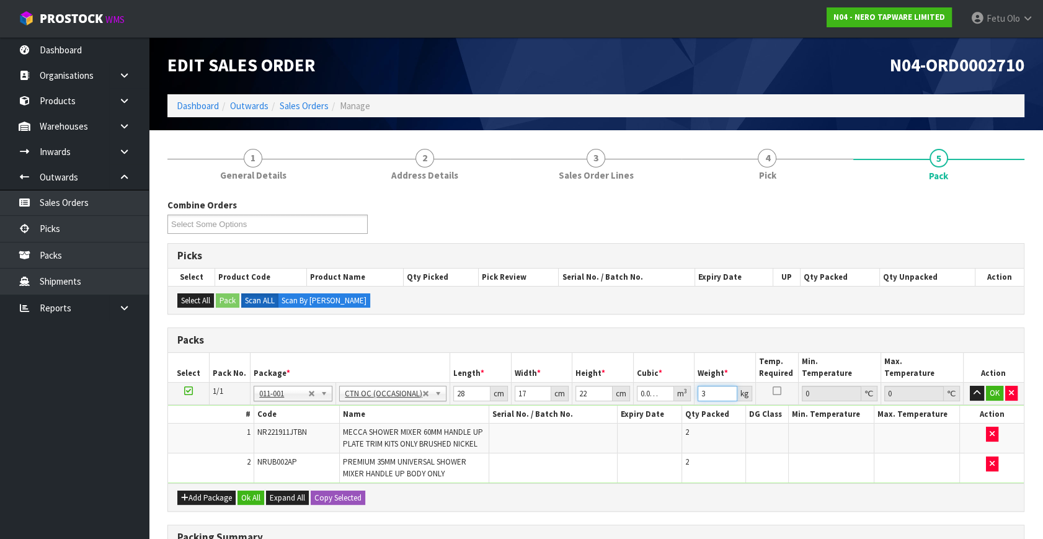
type input "3"
click button "OK" at bounding box center [994, 393] width 17 height 15
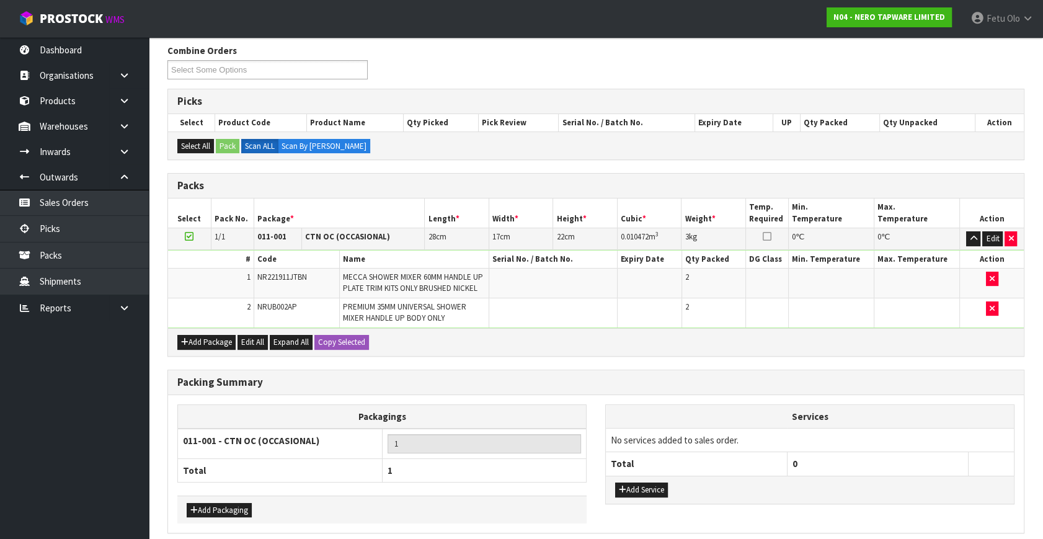
scroll to position [205, 0]
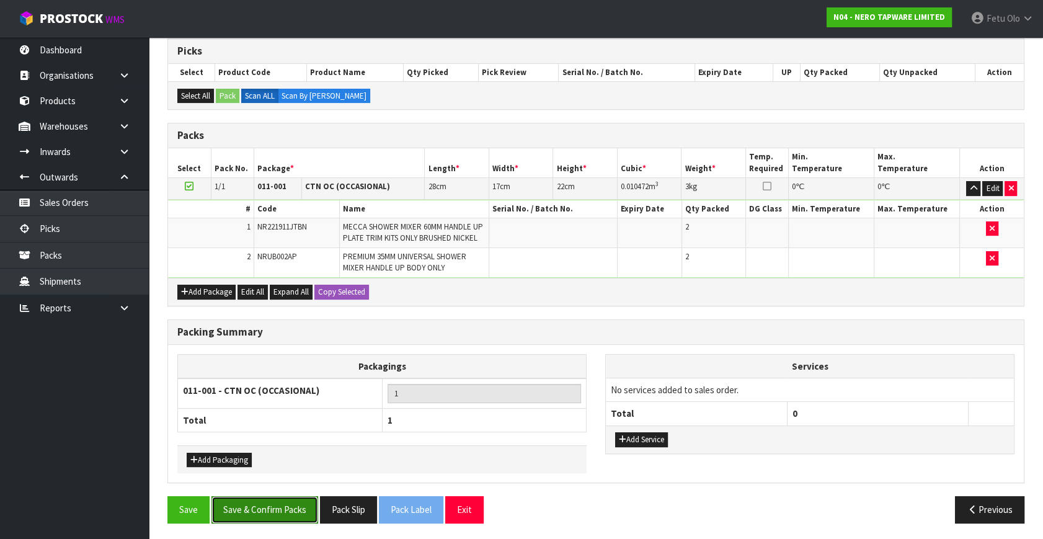
click at [257, 507] on button "Save & Confirm Packs" at bounding box center [265, 509] width 107 height 27
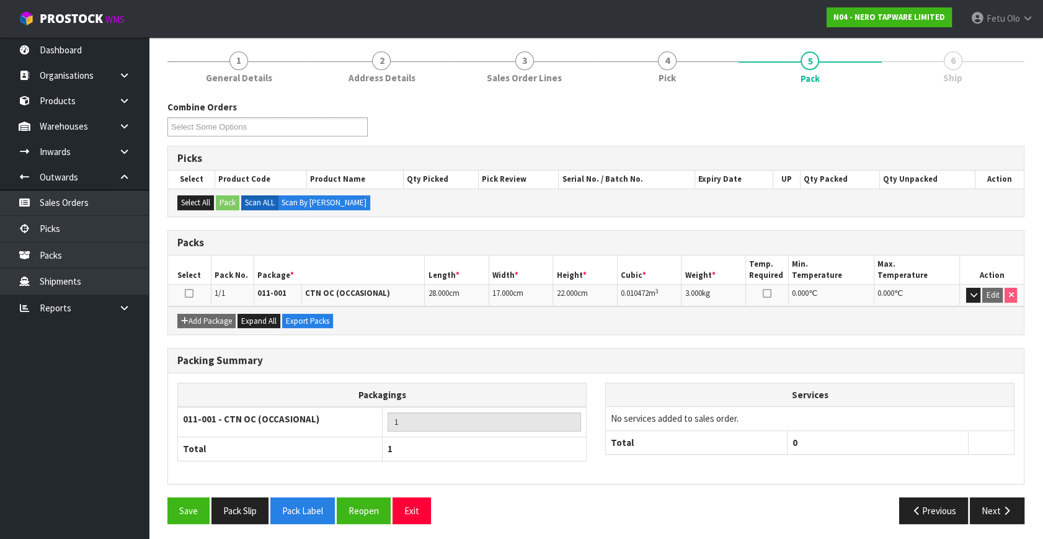
scroll to position [143, 0]
